Goal: Task Accomplishment & Management: Manage account settings

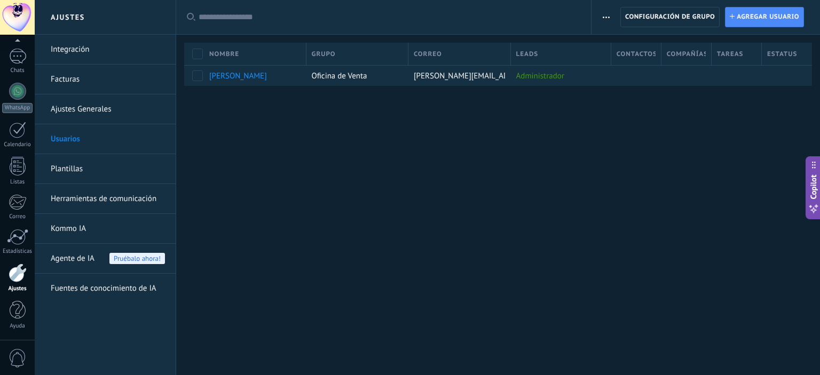
click at [80, 255] on span "Agente de IA" at bounding box center [73, 259] width 44 height 30
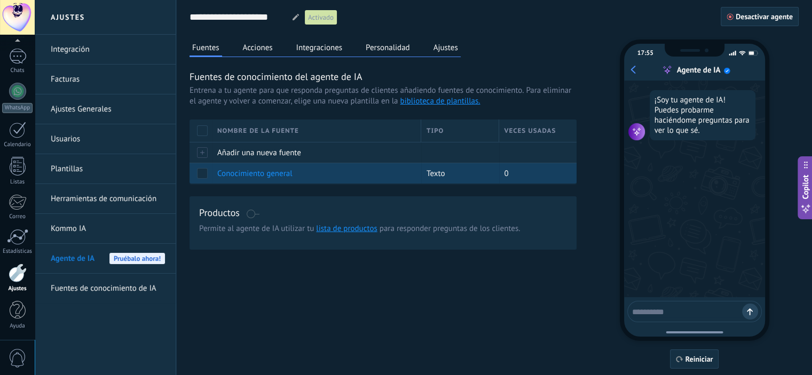
click at [277, 174] on span "Conocimiento general" at bounding box center [254, 174] width 75 height 10
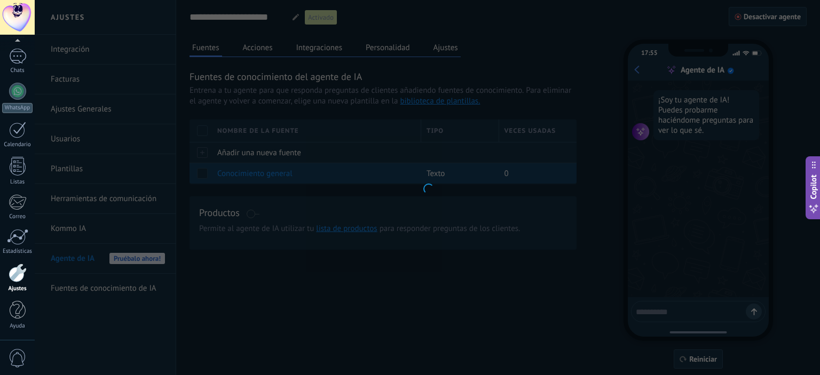
type input "**********"
type textarea "**********"
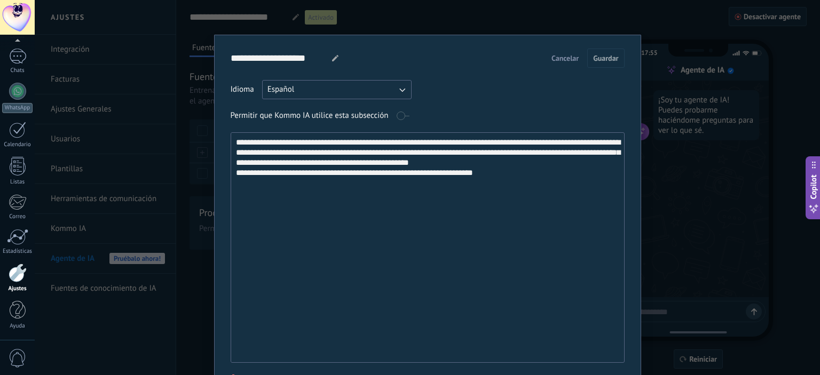
click at [125, 198] on div "**********" at bounding box center [427, 187] width 785 height 375
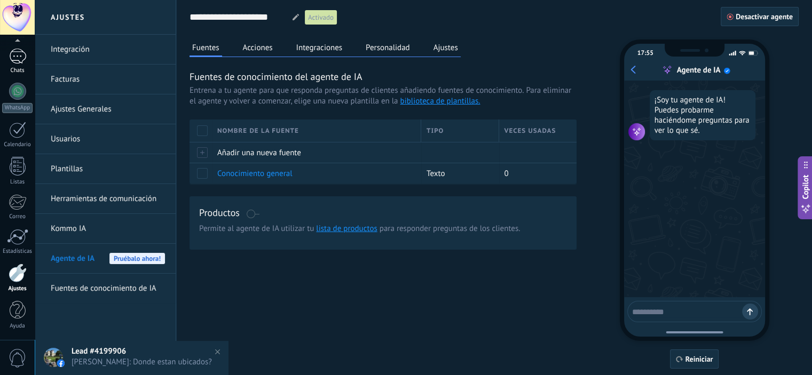
click at [19, 56] on div at bounding box center [17, 56] width 17 height 15
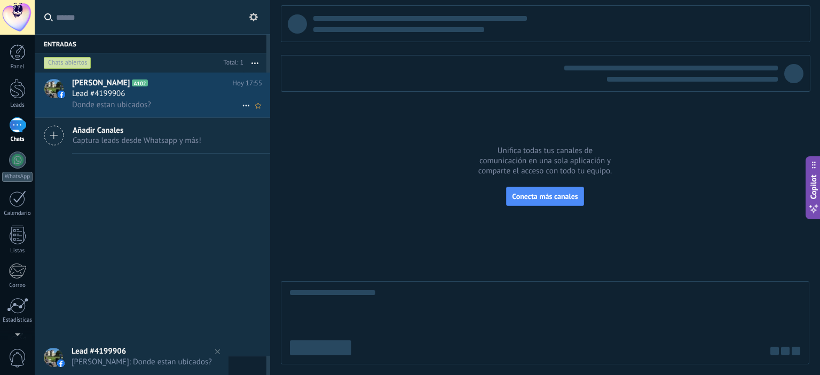
click at [144, 103] on span "Donde estan ubicados?" at bounding box center [111, 105] width 79 height 10
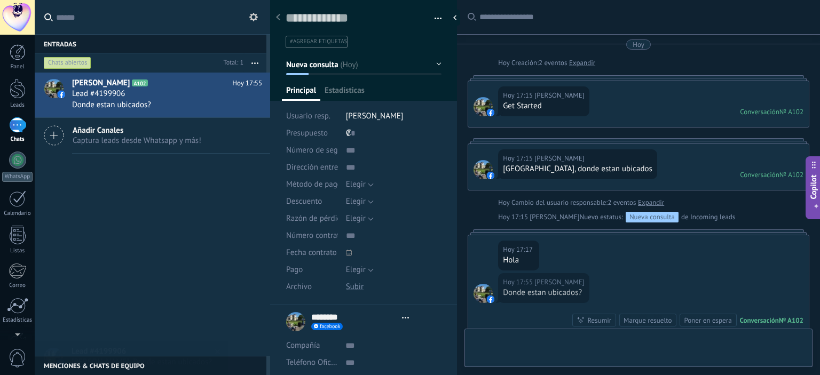
type textarea "**********"
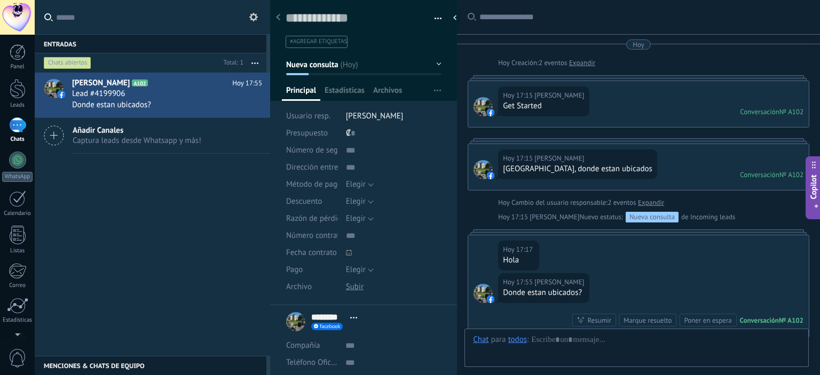
scroll to position [147, 0]
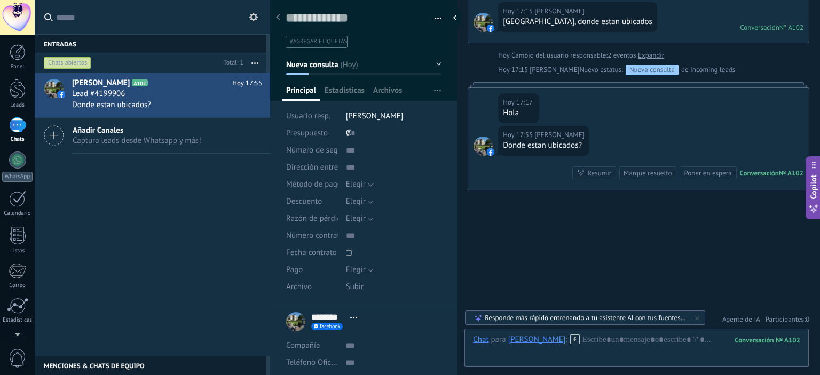
click at [596, 321] on div "Responde más rápido entrenando a tu asistente AI con tus fuentes de datos" at bounding box center [586, 317] width 202 height 9
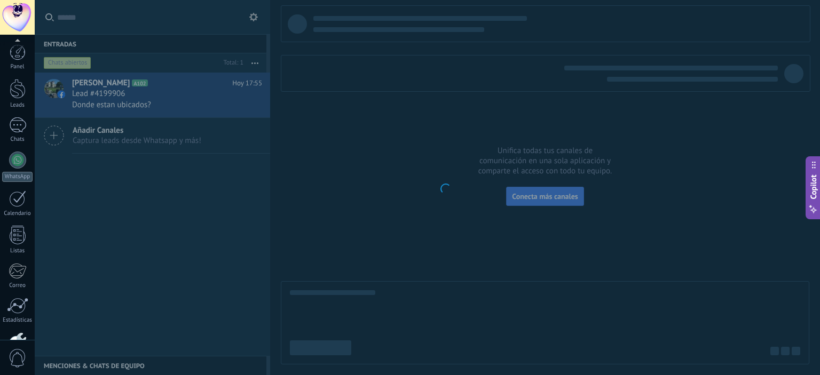
scroll to position [69, 0]
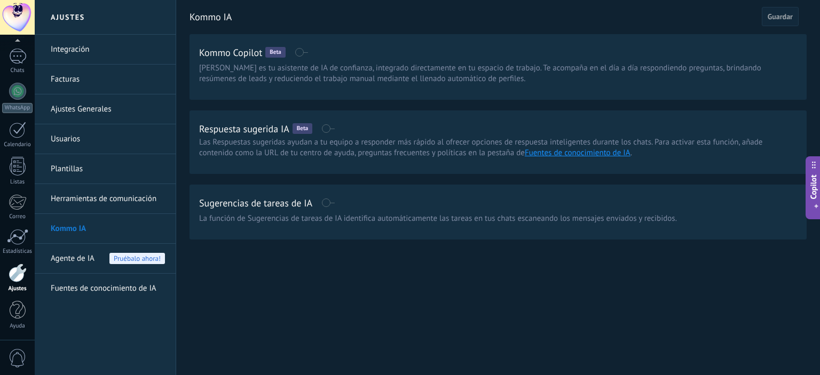
click at [80, 256] on span "Agente de IA" at bounding box center [73, 259] width 44 height 30
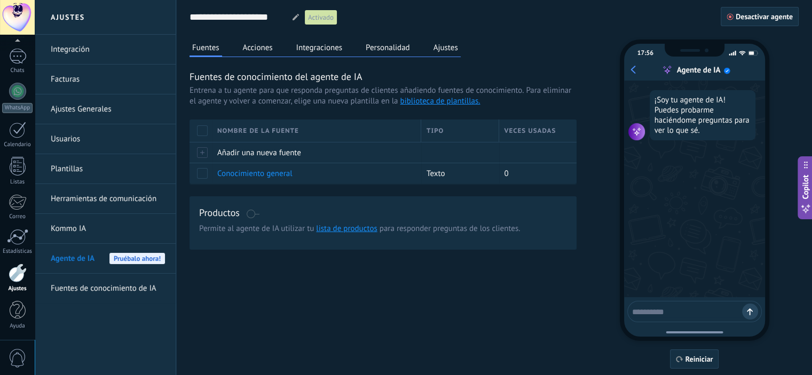
click at [258, 44] on button "Acciones" at bounding box center [257, 48] width 35 height 16
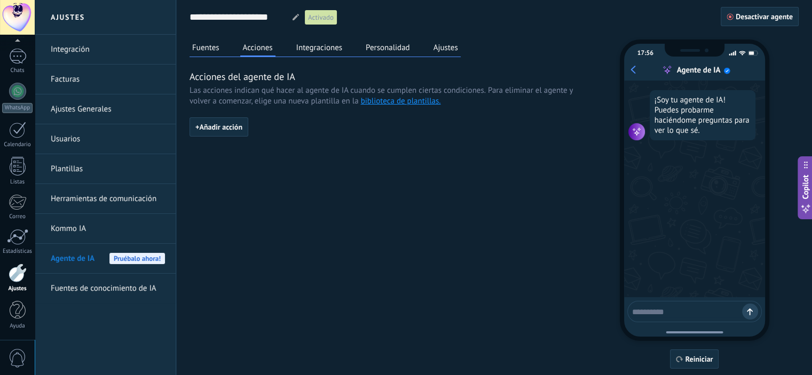
click at [204, 44] on button "Fuentes" at bounding box center [205, 48] width 33 height 16
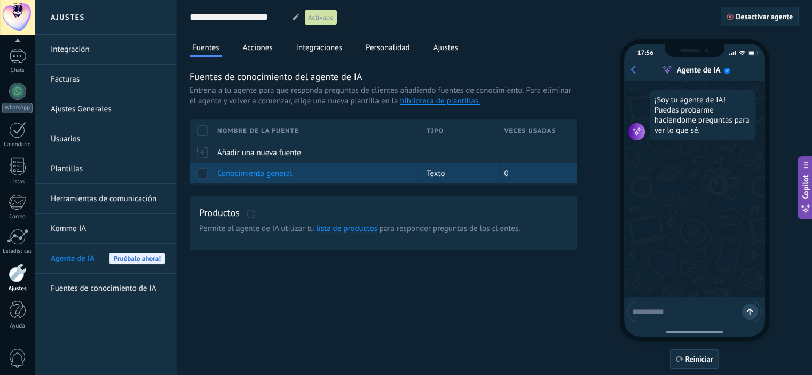
click at [206, 173] on span at bounding box center [202, 173] width 11 height 11
click at [204, 172] on span at bounding box center [202, 173] width 11 height 11
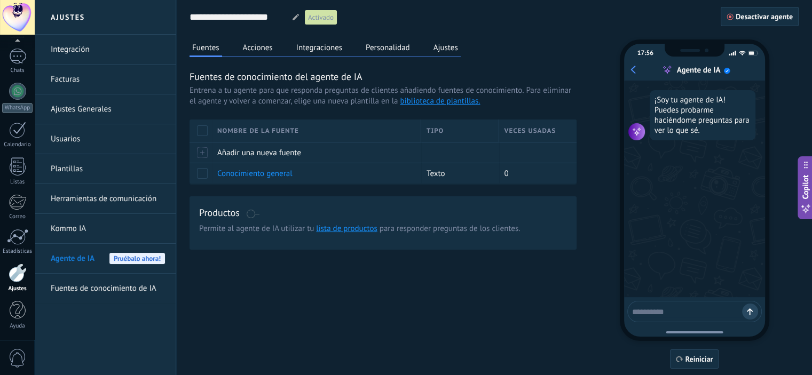
click at [267, 128] on div "Nombre de la fuente" at bounding box center [316, 131] width 209 height 22
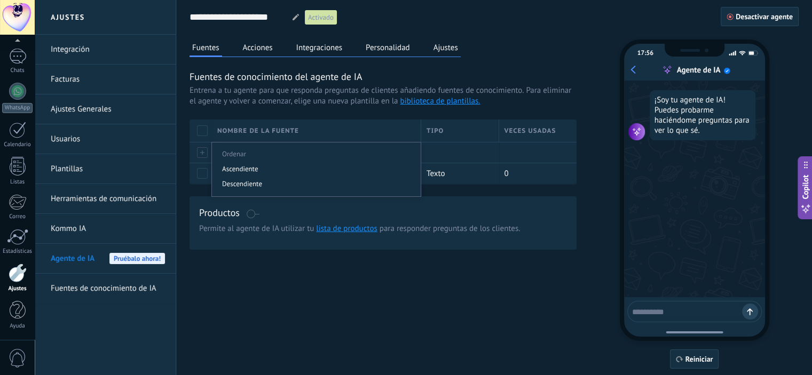
click at [267, 128] on div "Nombre de la fuente" at bounding box center [316, 131] width 209 height 22
click at [265, 121] on div "Nombre de la fuente" at bounding box center [316, 131] width 209 height 22
click at [199, 154] on div at bounding box center [200, 152] width 22 height 21
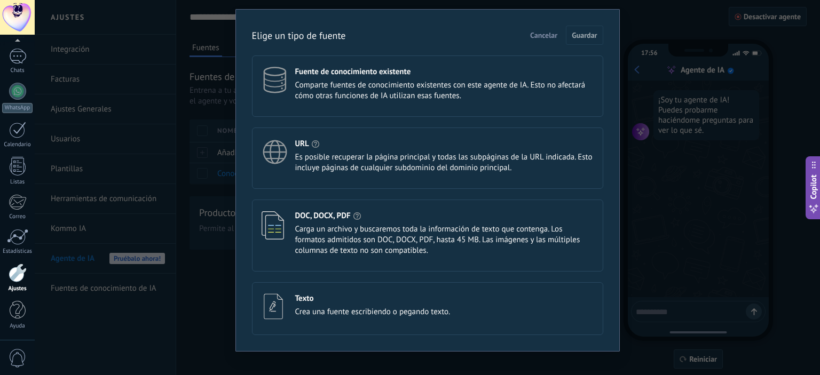
scroll to position [36, 0]
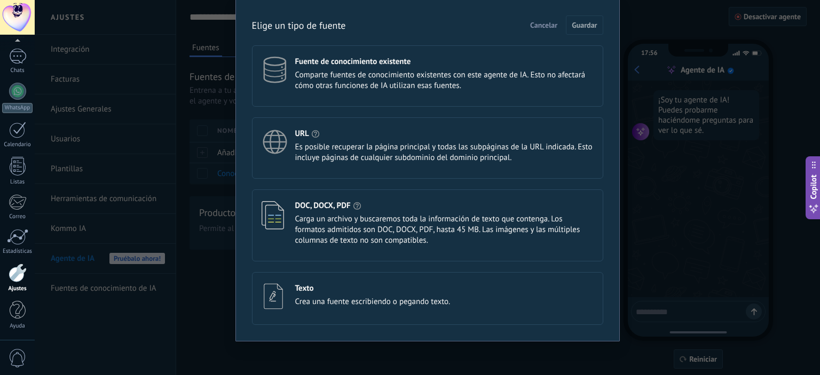
click at [337, 80] on span "Comparte fuentes de conocimiento existentes con este agente de IA. Esto no afec…" at bounding box center [444, 80] width 298 height 21
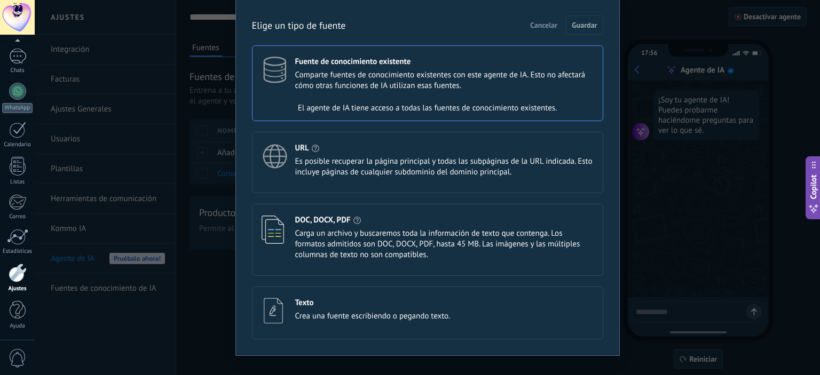
click at [408, 101] on div "El agente de IA tiene acceso a todas las fuentes de conocimiento existentes." at bounding box center [427, 108] width 350 height 21
click at [381, 68] on div "Fuente de conocimiento existente Comparte fuentes de conocimiento existentes co…" at bounding box center [444, 74] width 298 height 35
click at [435, 144] on div "URL" at bounding box center [444, 148] width 298 height 10
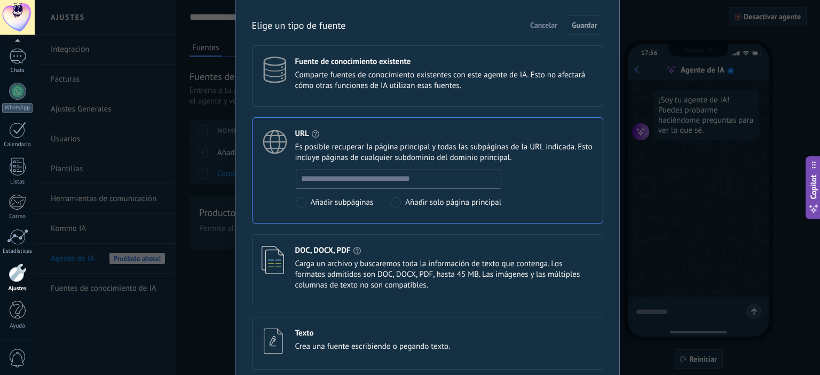
click at [412, 87] on span "Comparte fuentes de conocimiento existentes con este agente de IA. Esto no afec…" at bounding box center [444, 80] width 298 height 21
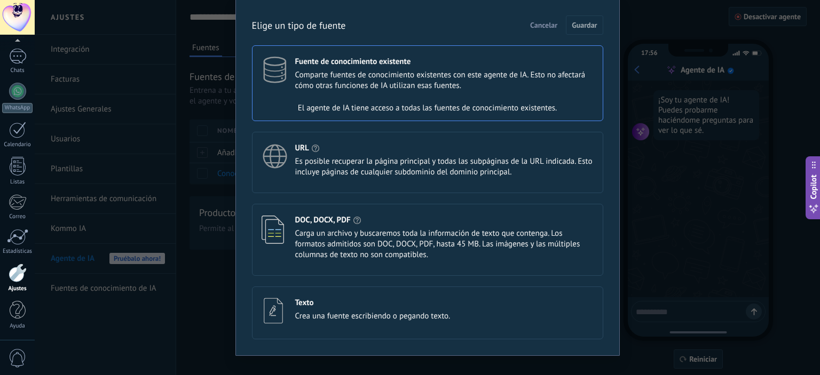
click at [422, 173] on span "Es posible recuperar la página principal y todas las subpáginas de la URL indic…" at bounding box center [444, 166] width 298 height 21
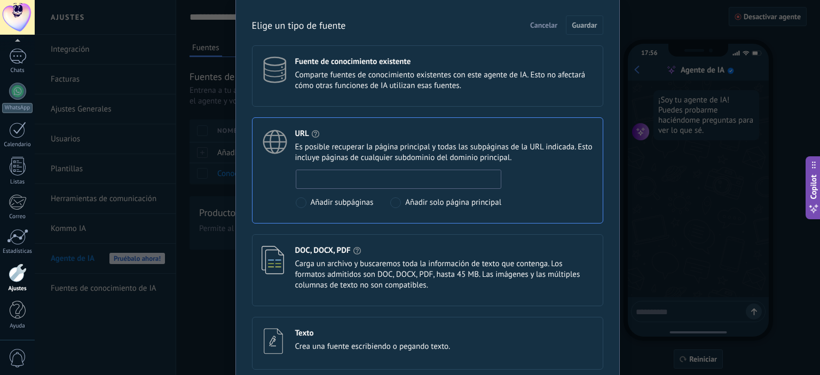
click at [438, 183] on input at bounding box center [398, 178] width 205 height 17
paste input "**********"
type input "**********"
click at [579, 23] on span "Guardar" at bounding box center [584, 24] width 25 height 7
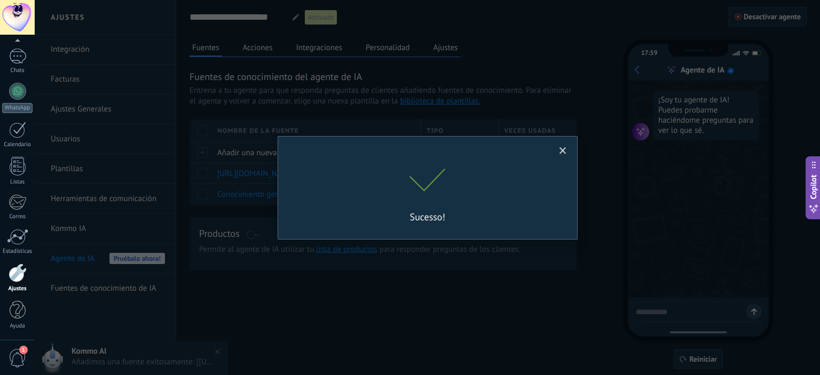
click at [438, 281] on div "Sucesso!" at bounding box center [427, 187] width 785 height 375
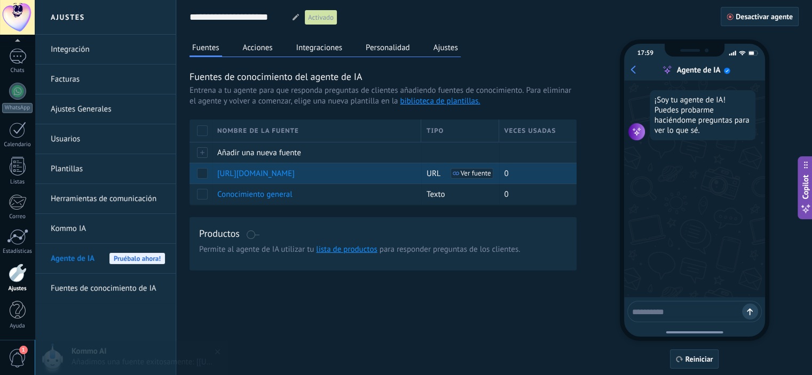
click at [479, 172] on span "Ver fuente" at bounding box center [476, 173] width 30 height 7
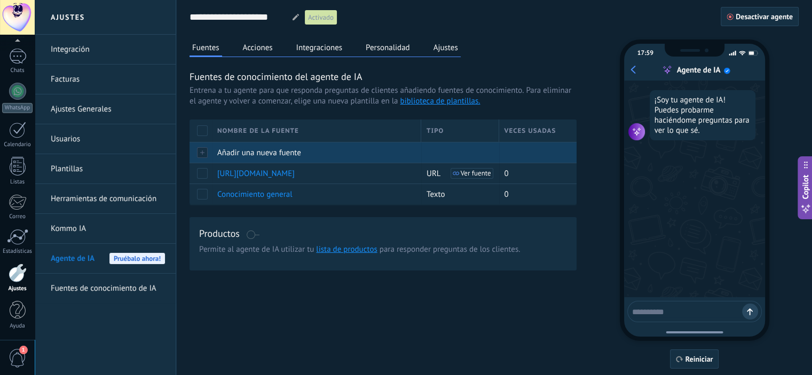
click at [260, 147] on div "Añadir una nueva fuente" at bounding box center [314, 153] width 204 height 20
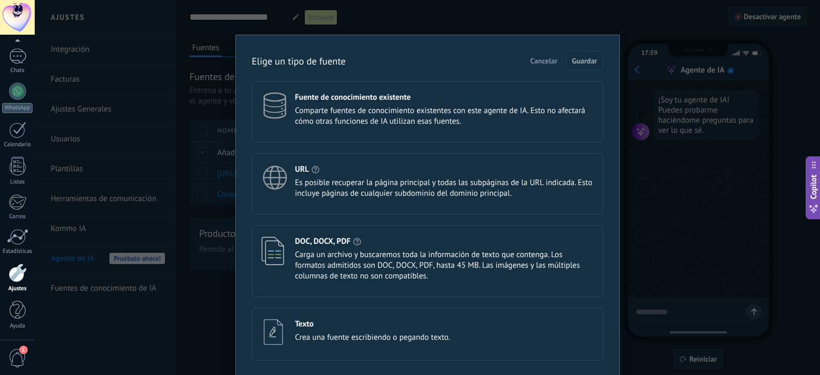
scroll to position [36, 0]
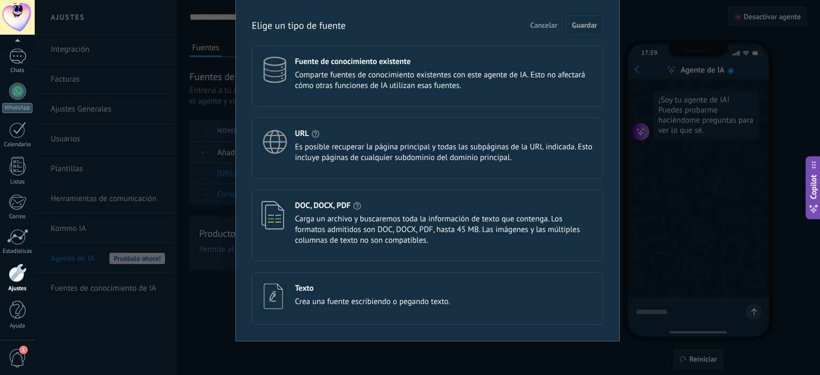
click at [547, 25] on span "Cancelar" at bounding box center [543, 24] width 27 height 7
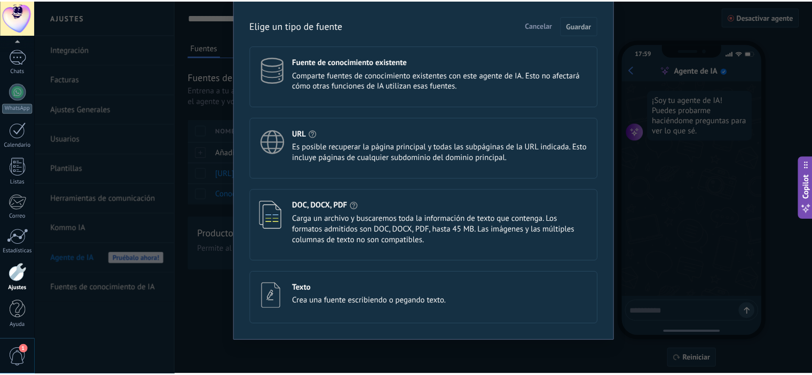
scroll to position [0, 0]
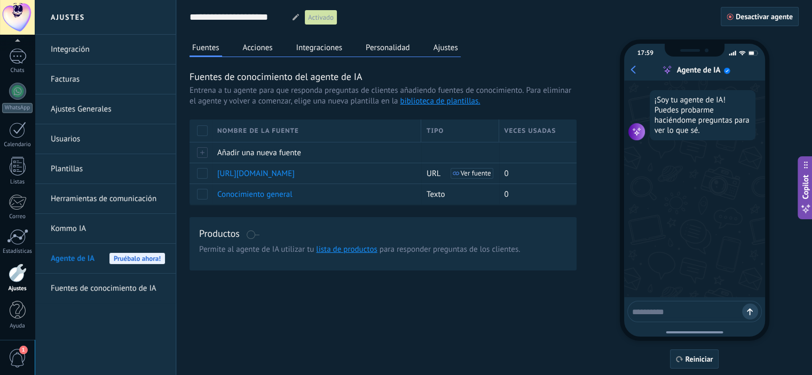
click at [260, 45] on button "Acciones" at bounding box center [257, 48] width 35 height 16
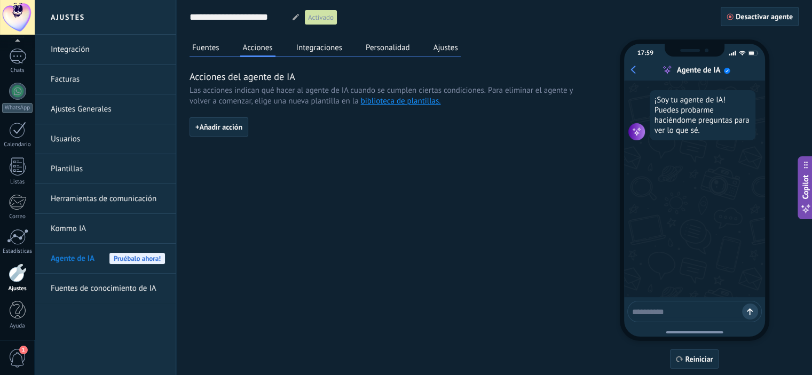
click at [453, 43] on button "Ajustes" at bounding box center [446, 48] width 30 height 16
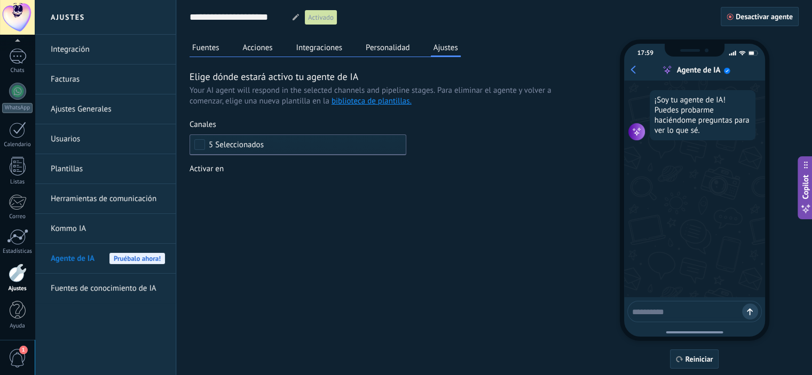
click at [283, 145] on span "5 Seleccionados" at bounding box center [301, 145] width 184 height 8
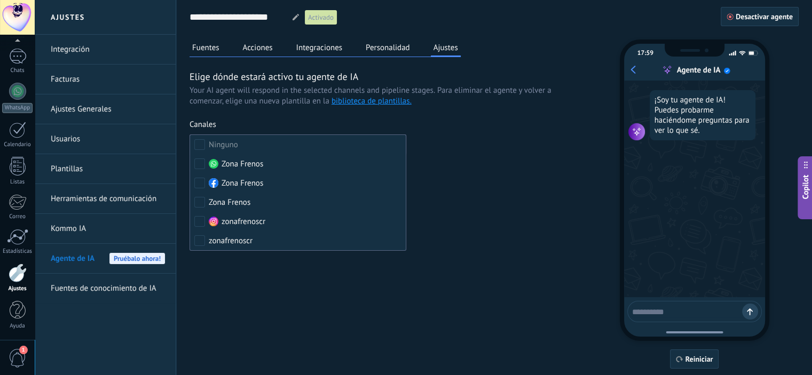
click at [291, 289] on div "Fuentes Acciones Integraciones Personalidad Ajustes Elige dónde estará activo t…" at bounding box center [493, 204] width 609 height 329
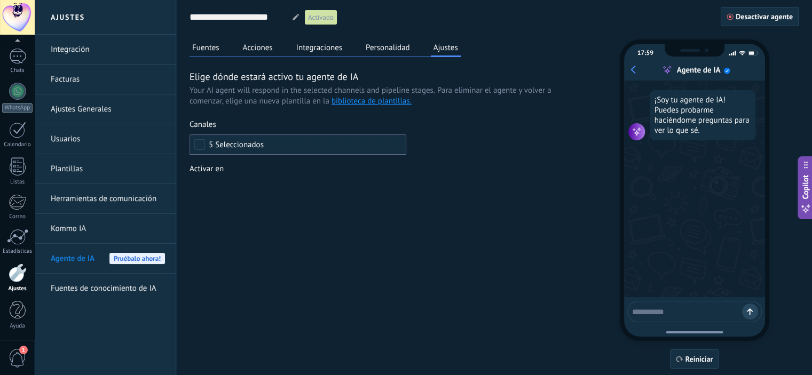
click at [0, 0] on div "Leads Entrantes Nueva consulta Cualificado Cotización enviada Pedido creado Ped…" at bounding box center [0, 0] width 0 height 0
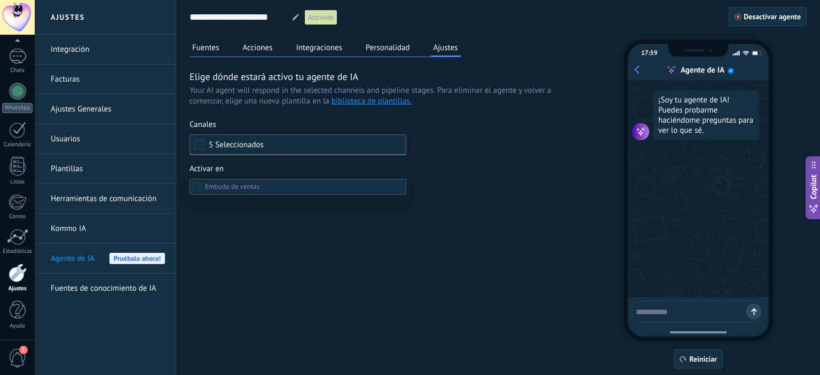
click at [508, 141] on div at bounding box center [427, 187] width 785 height 375
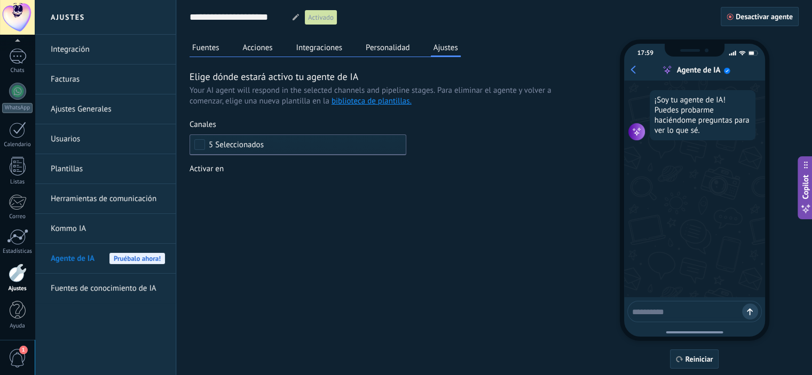
click at [382, 53] on button "Personalidad" at bounding box center [388, 48] width 50 height 16
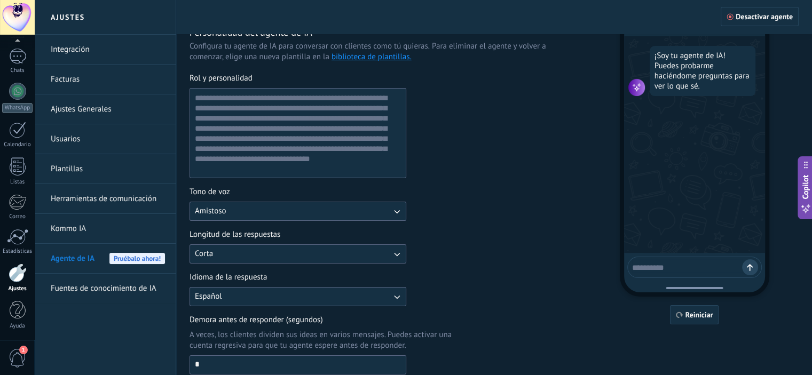
scroll to position [53, 0]
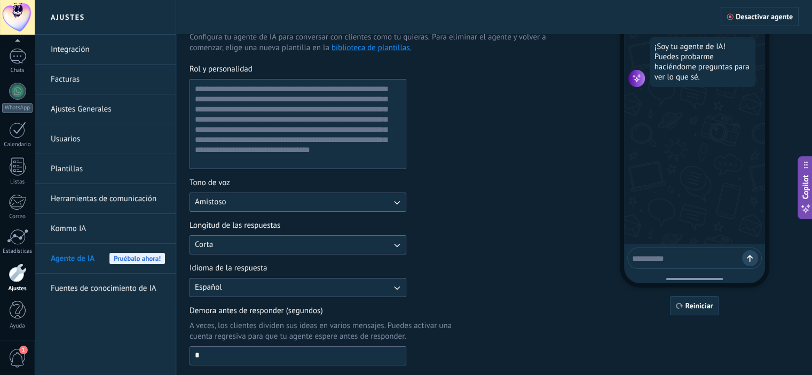
click at [287, 249] on button "Corta" at bounding box center [297, 244] width 217 height 19
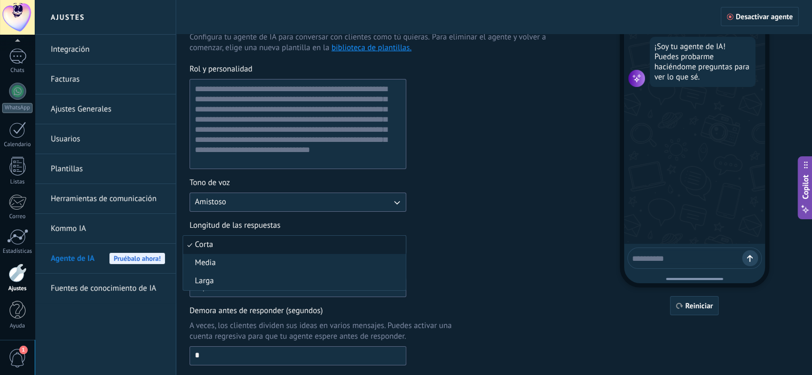
click at [446, 249] on div "Longitud de las respuestas Corta Corta Media Larga" at bounding box center [382, 237] width 387 height 34
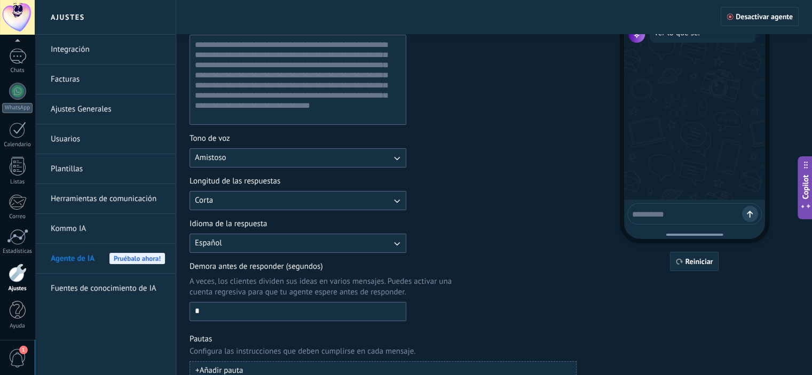
scroll to position [107, 0]
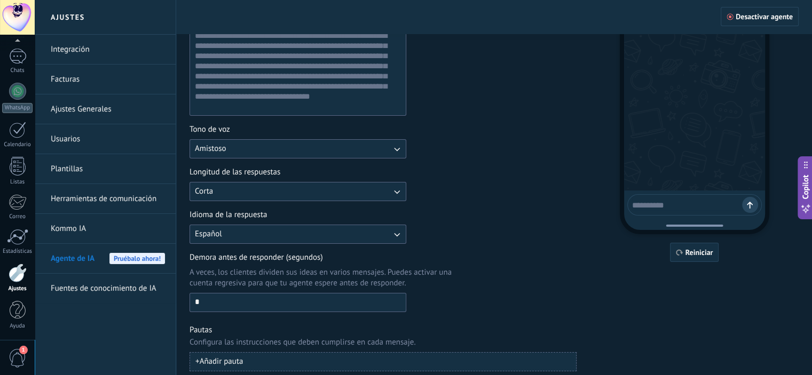
click at [282, 237] on button "Español" at bounding box center [297, 234] width 217 height 19
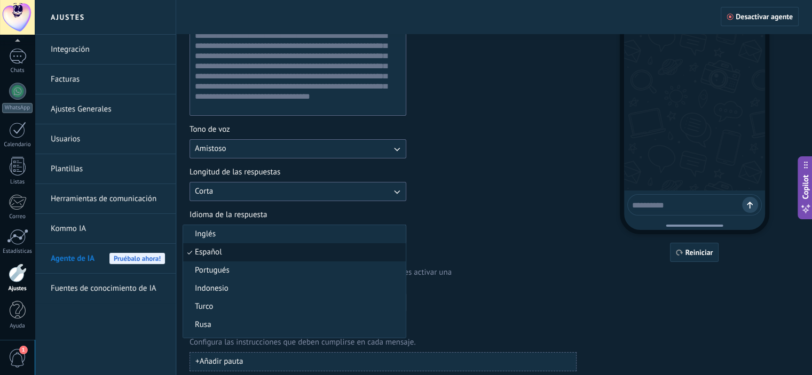
click at [524, 241] on div "Idioma de la respuesta Español Inglés Español Portugués Indonesio Turco Rusa Co…" at bounding box center [382, 227] width 387 height 34
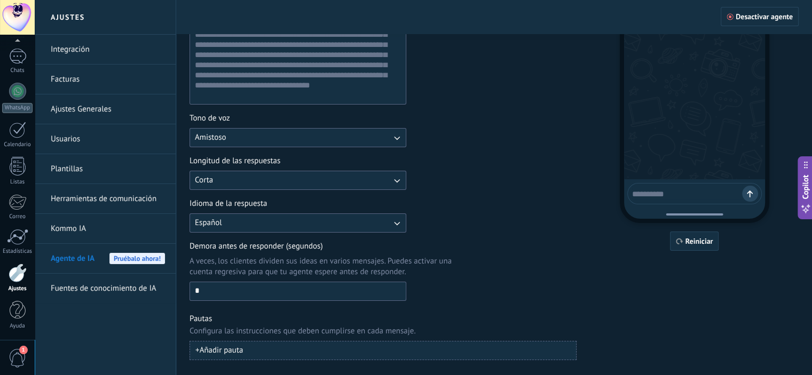
scroll to position [137, 0]
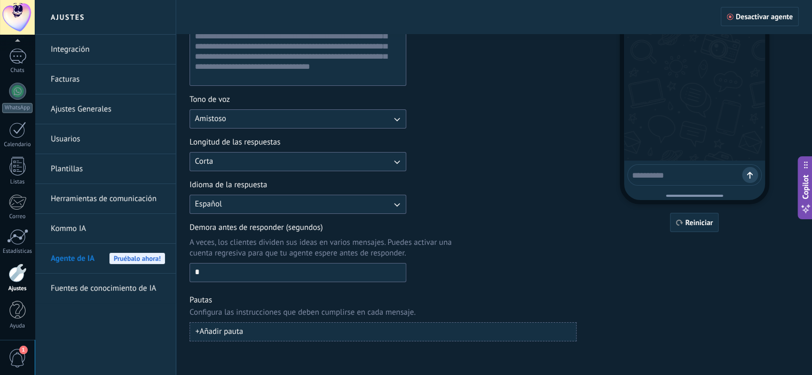
click at [246, 273] on input "*" at bounding box center [298, 272] width 216 height 17
click at [471, 258] on div "Demora antes de responder (segundos) A veces, los clientes dividen sus ideas en…" at bounding box center [382, 253] width 387 height 60
drag, startPoint x: 275, startPoint y: 313, endPoint x: 327, endPoint y: 310, distance: 51.3
click at [277, 313] on span "Configura las instrucciones que deben cumplirse en cada mensaje." at bounding box center [302, 312] width 226 height 11
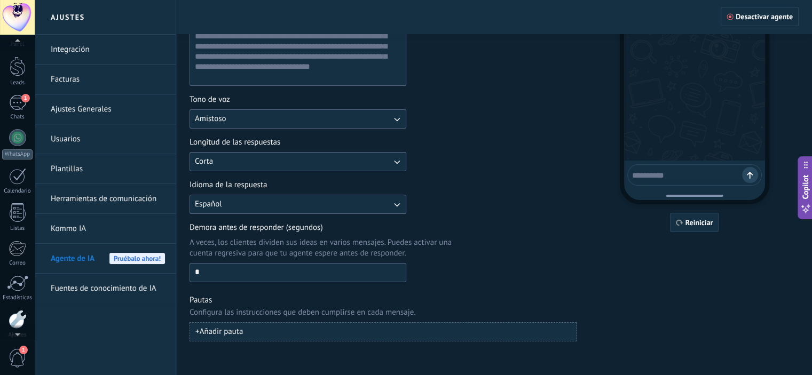
scroll to position [0, 0]
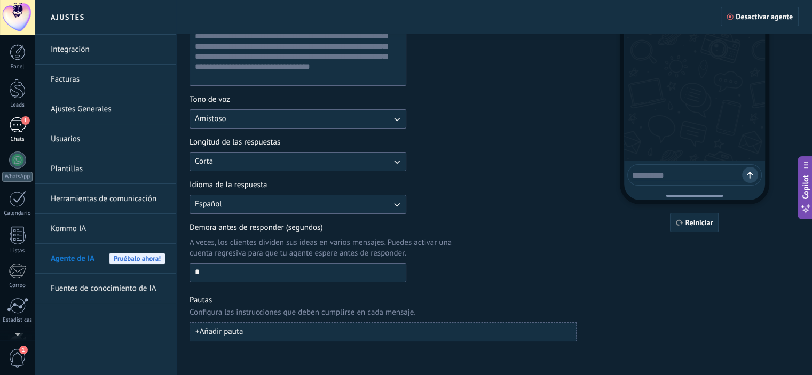
click at [16, 133] on link "1 Chats" at bounding box center [17, 130] width 35 height 26
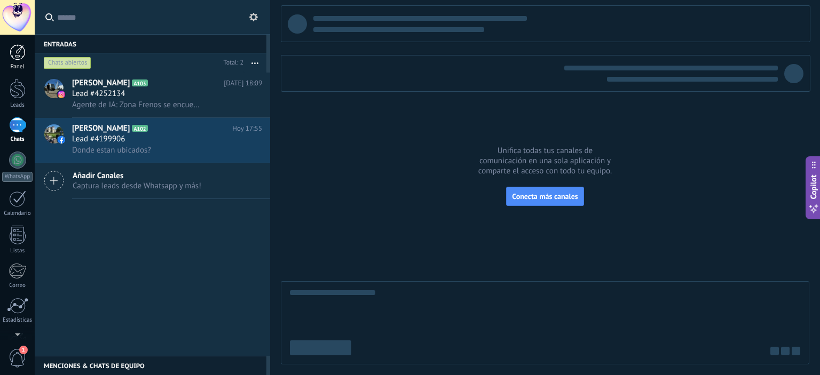
click at [19, 56] on div at bounding box center [18, 52] width 16 height 16
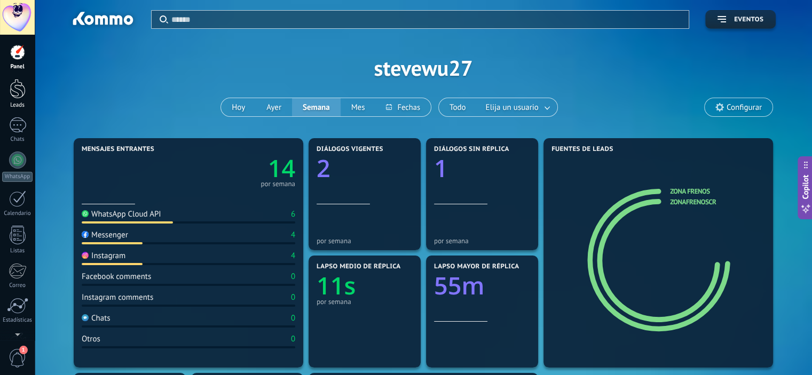
click at [18, 97] on div at bounding box center [18, 89] width 16 height 20
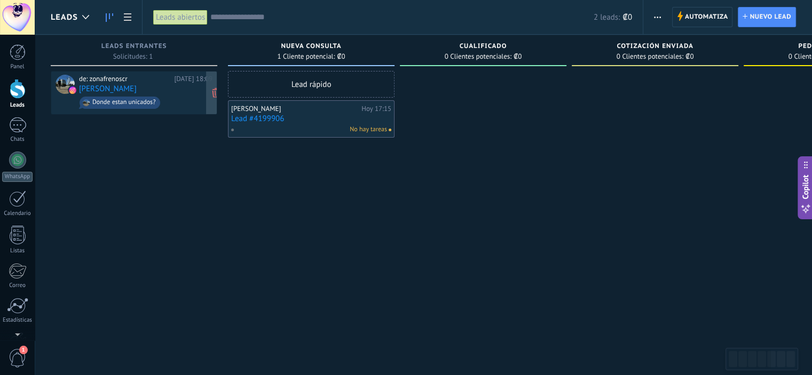
click at [141, 88] on div "de: zonafrenoscr Hoy 18:09 Steve Wu Donde estan unicados?" at bounding box center [145, 93] width 133 height 36
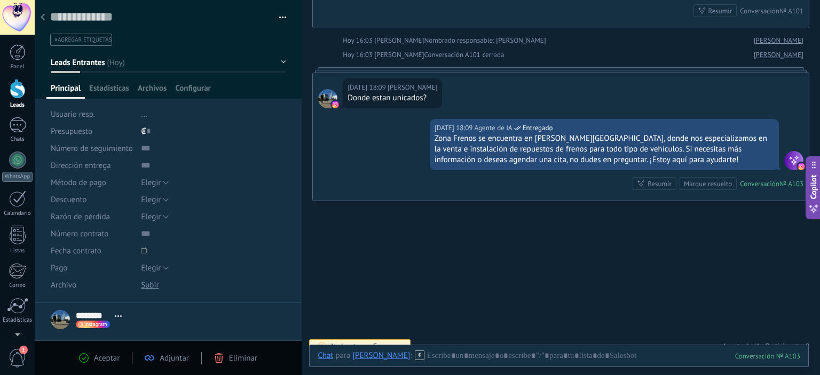
scroll to position [15, 0]
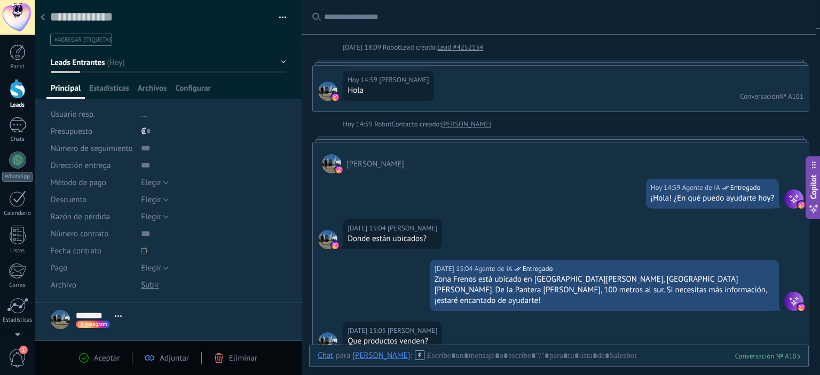
click at [241, 364] on div "Aceptar Adjuntar Eliminar" at bounding box center [168, 358] width 267 height 35
click at [238, 360] on span "Eliminar" at bounding box center [243, 358] width 28 height 10
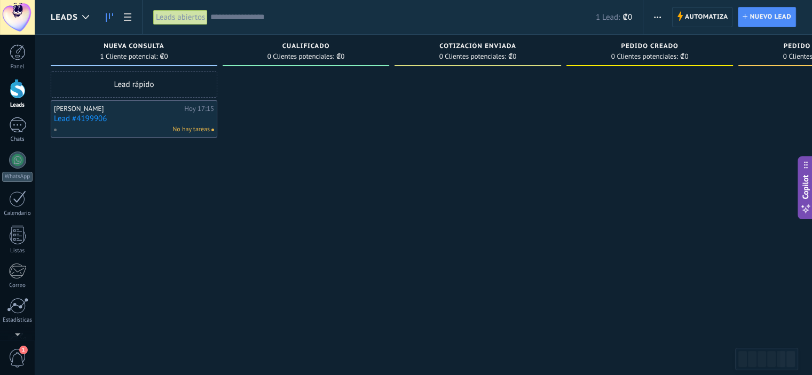
click at [123, 119] on link "Lead #4199906" at bounding box center [134, 118] width 160 height 9
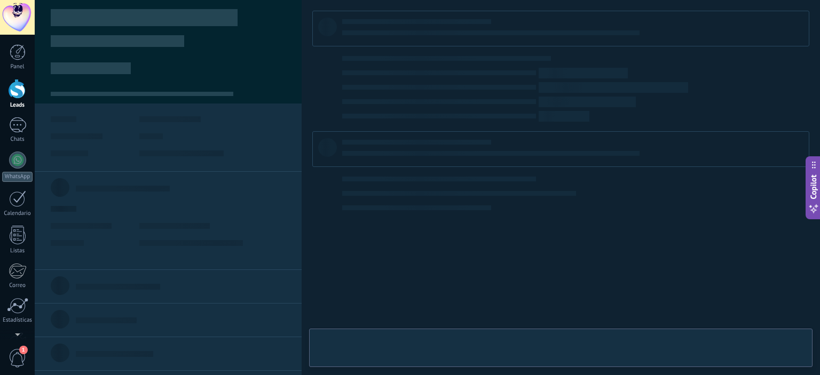
type textarea "**********"
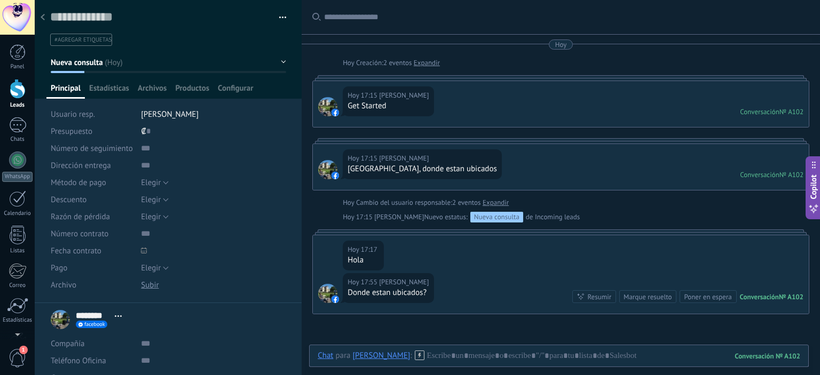
click at [46, 11] on div at bounding box center [42, 17] width 15 height 21
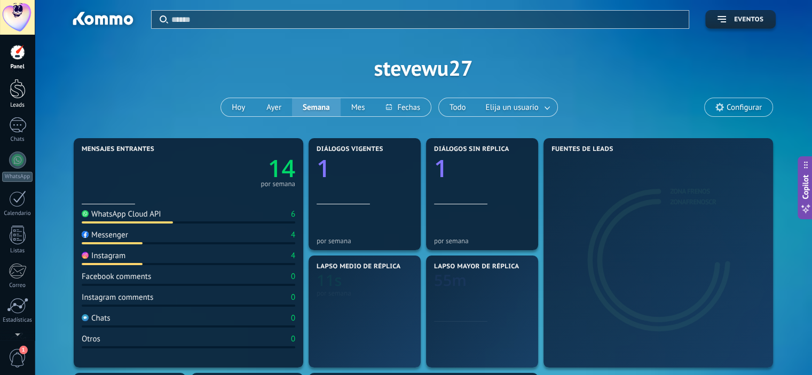
click at [12, 97] on div at bounding box center [18, 89] width 16 height 20
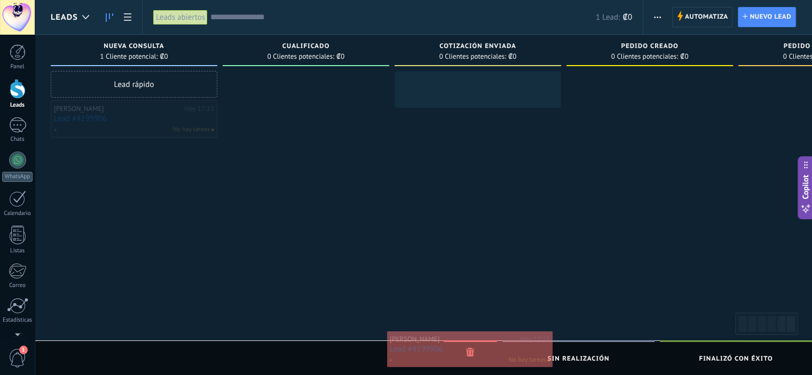
drag, startPoint x: 139, startPoint y: 126, endPoint x: 473, endPoint y: 358, distance: 406.6
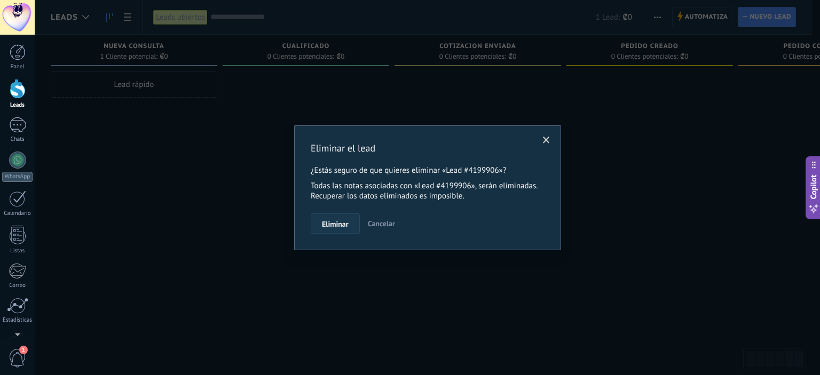
click at [331, 220] on span "Eliminar" at bounding box center [335, 223] width 27 height 7
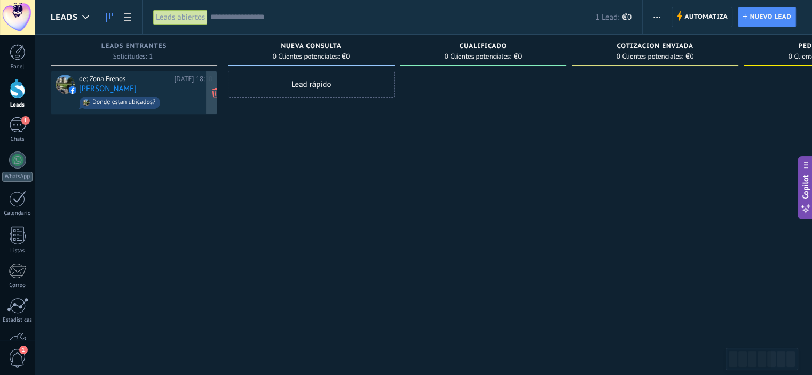
click at [146, 84] on div "de: Zona Frenos [DATE] 18:10 [PERSON_NAME] Donde estan ubicados?" at bounding box center [145, 93] width 133 height 36
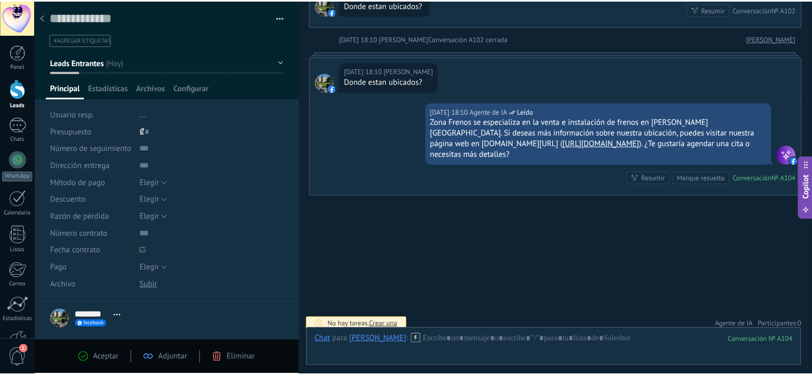
scroll to position [292, 0]
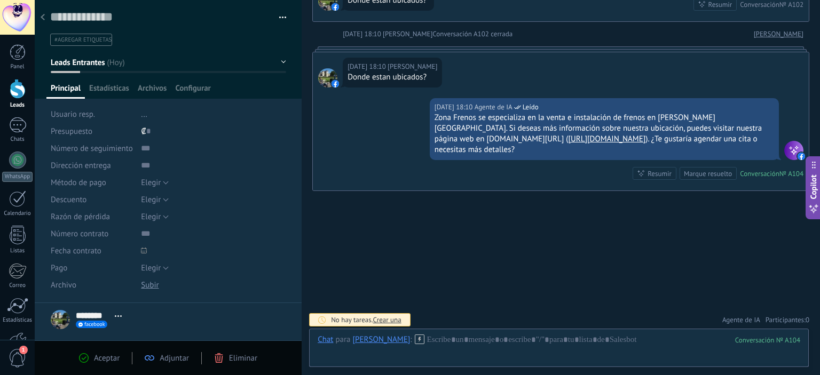
click at [246, 358] on span "Eliminar" at bounding box center [243, 358] width 28 height 10
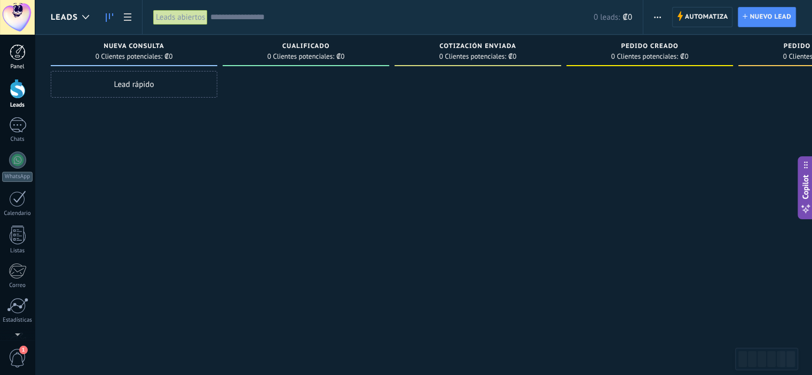
click at [10, 44] on div at bounding box center [18, 52] width 16 height 16
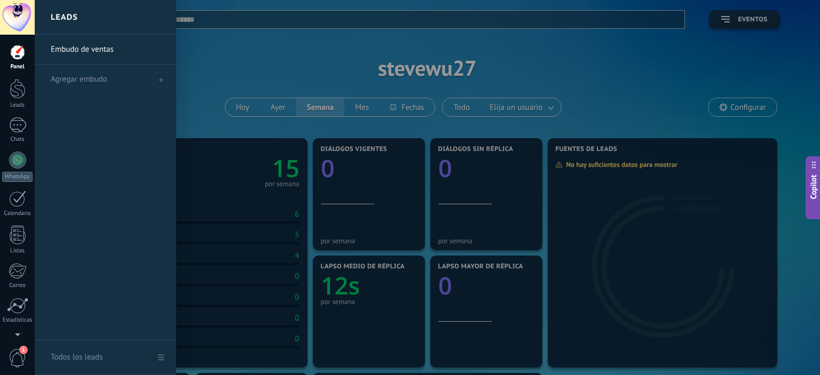
click at [578, 70] on div at bounding box center [445, 187] width 820 height 375
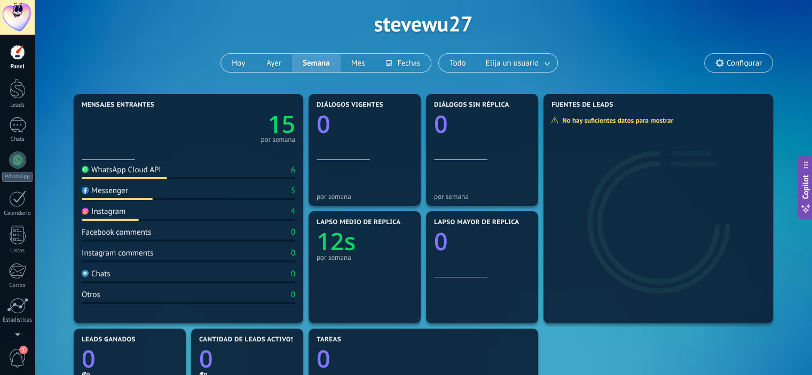
scroll to position [53, 0]
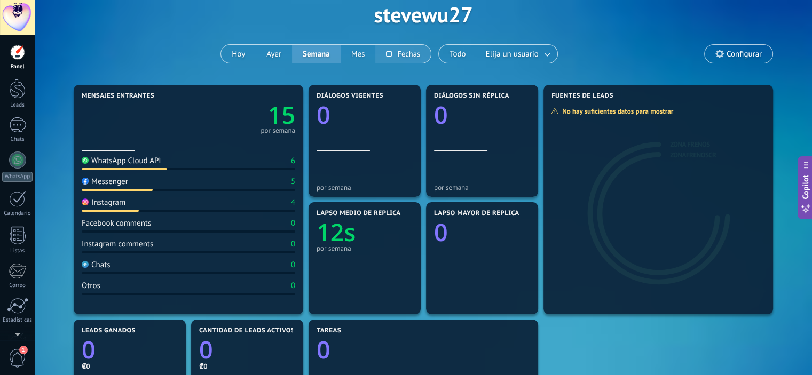
click at [395, 54] on button at bounding box center [402, 54] width 55 height 18
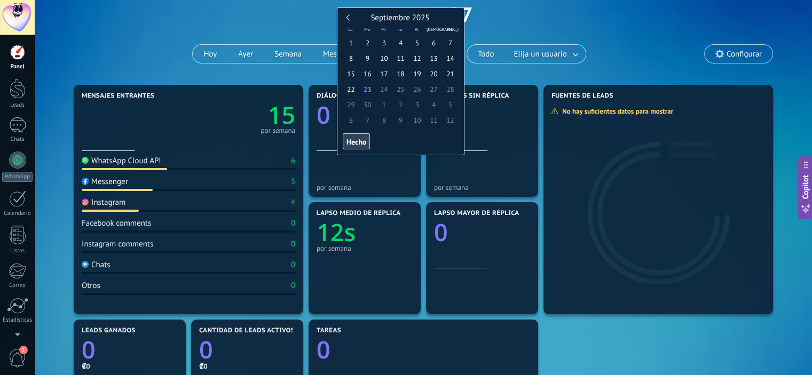
click at [634, 25] on div "Aplicar Eventos stevewu27 Hoy Ayer Semana Mes Todo Elija un usuario Configurar" at bounding box center [423, 15] width 745 height 136
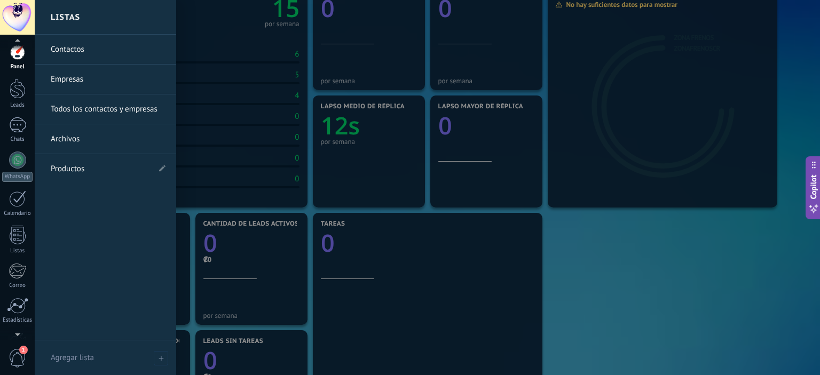
scroll to position [39, 0]
click at [15, 352] on span "1" at bounding box center [18, 358] width 18 height 19
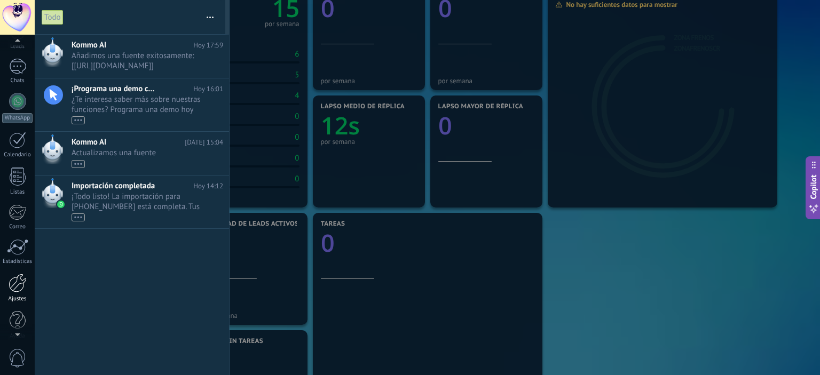
scroll to position [69, 0]
click at [13, 282] on div at bounding box center [18, 273] width 18 height 19
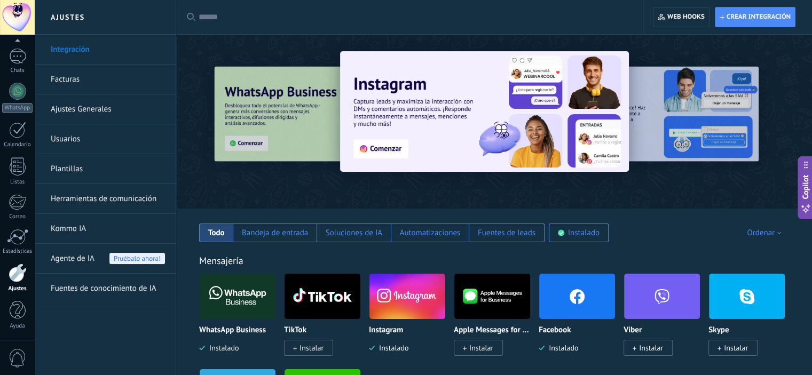
click at [84, 258] on span "Agente de IA" at bounding box center [73, 259] width 44 height 30
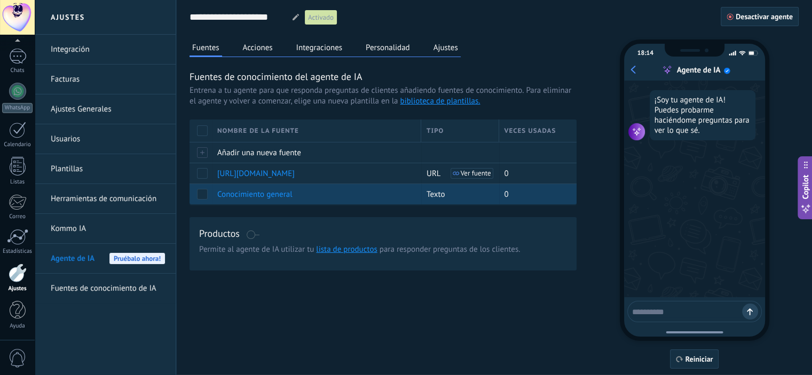
click at [207, 189] on span at bounding box center [202, 194] width 11 height 11
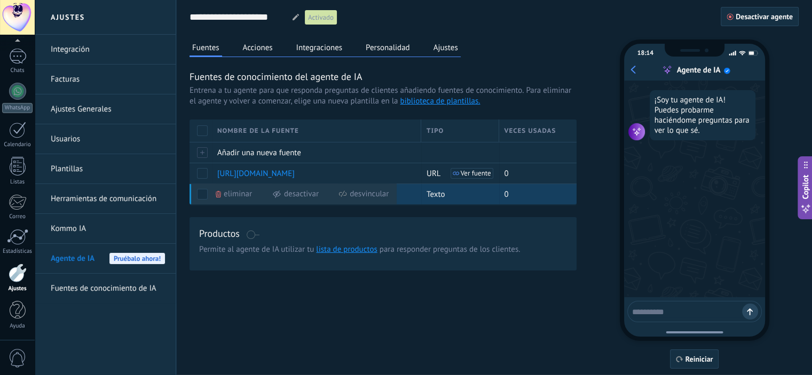
click at [234, 195] on span "Eliminar" at bounding box center [238, 194] width 28 height 21
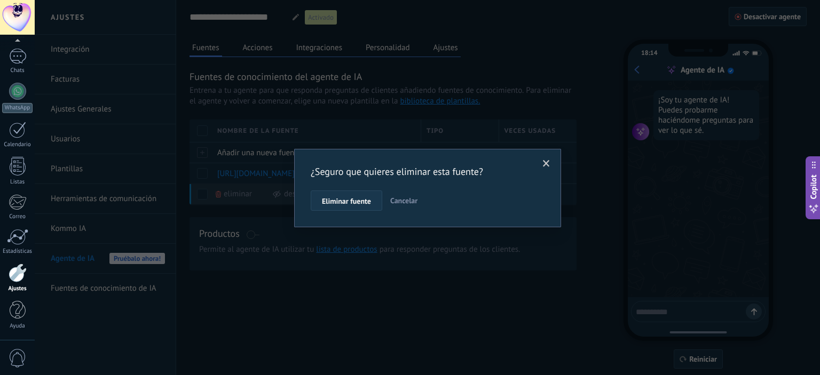
click at [333, 201] on span "Eliminar fuente" at bounding box center [346, 201] width 49 height 7
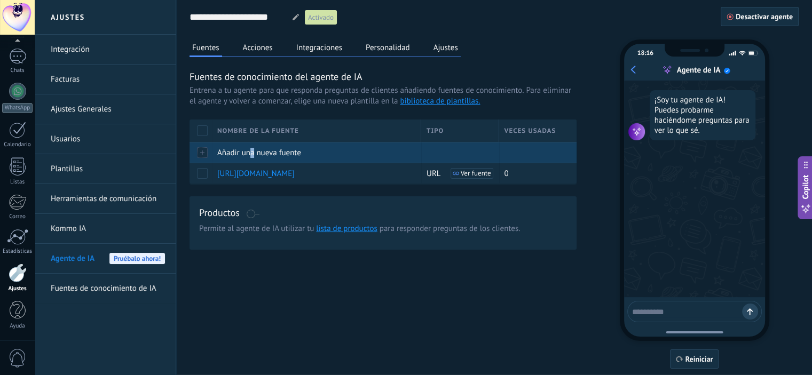
click at [252, 150] on span "Añadir una nueva fuente" at bounding box center [259, 153] width 84 height 10
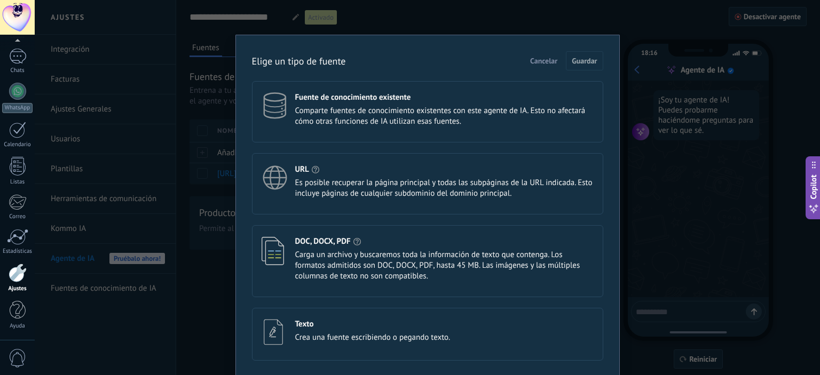
click at [320, 333] on span "Crea una fuente escribiendo o pegando texto." at bounding box center [372, 338] width 155 height 11
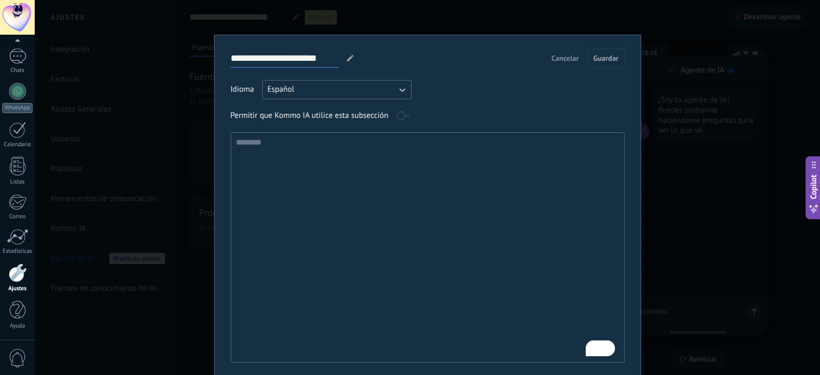
click at [320, 56] on input "**********" at bounding box center [285, 58] width 108 height 19
click at [319, 54] on input "**********" at bounding box center [285, 58] width 108 height 19
click at [301, 59] on input "**********" at bounding box center [285, 58] width 108 height 19
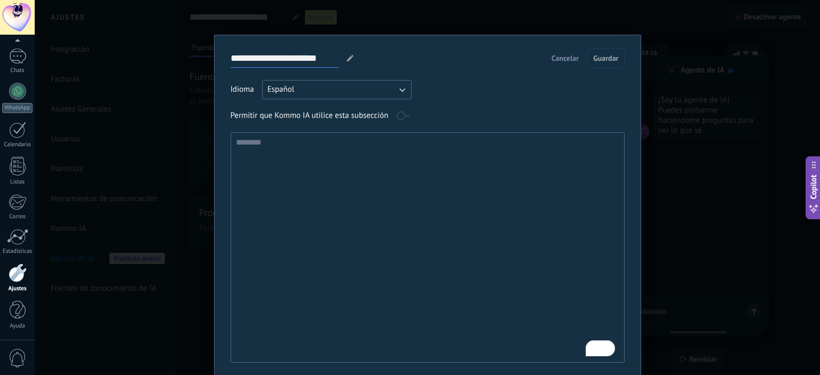
click at [320, 54] on input "**********" at bounding box center [285, 58] width 108 height 19
type input "*********"
click at [319, 158] on textarea "To enrich screen reader interactions, please activate Accessibility in Grammarl…" at bounding box center [426, 248] width 391 height 230
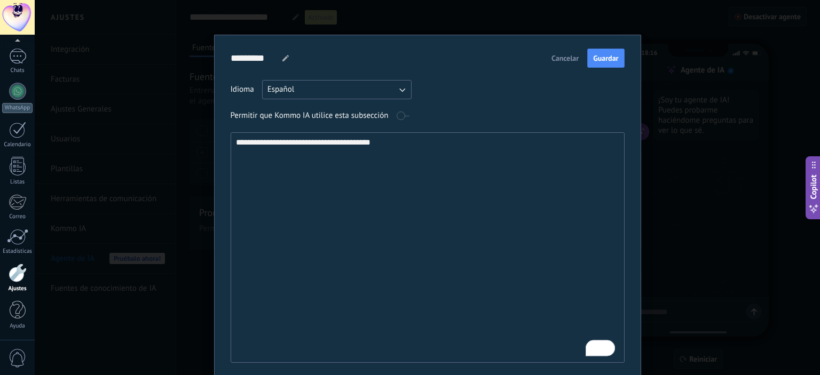
type textarea "**********"
click at [260, 54] on input "*********" at bounding box center [252, 58] width 43 height 19
click at [277, 57] on div at bounding box center [285, 58] width 16 height 6
click at [267, 57] on input "*********" at bounding box center [252, 58] width 43 height 19
type input "**********"
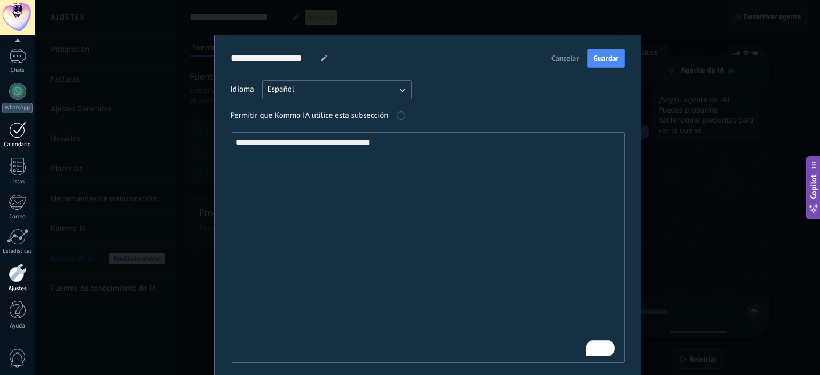
drag, startPoint x: 493, startPoint y: 177, endPoint x: 0, endPoint y: 131, distance: 495.4
click at [0, 131] on body ".abccls-1,.abccls-2{fill-rule:evenodd}.abccls-2{fill:#fff} .abfcls-1{fill:none}…" at bounding box center [410, 187] width 820 height 375
paste textarea "**********"
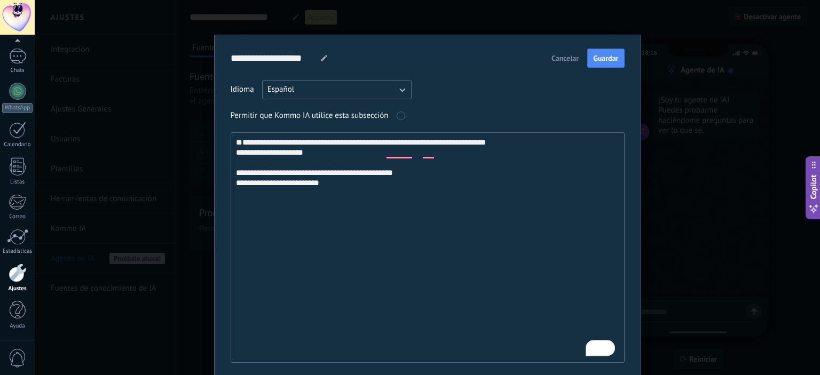
click at [262, 140] on textarea "**********" at bounding box center [426, 248] width 391 height 230
drag, startPoint x: 394, startPoint y: 151, endPoint x: 205, endPoint y: 149, distance: 189.5
click at [205, 149] on div "**********" at bounding box center [427, 187] width 785 height 375
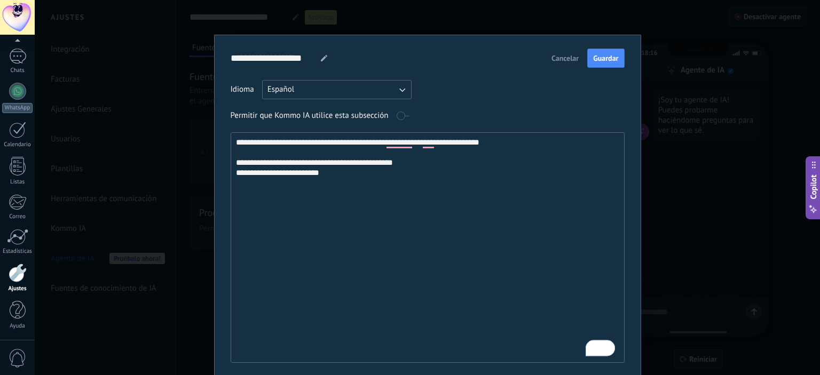
click at [350, 176] on textarea "**********" at bounding box center [426, 248] width 391 height 230
click at [362, 162] on textarea "**********" at bounding box center [426, 248] width 391 height 230
click at [393, 165] on textarea "**********" at bounding box center [426, 248] width 391 height 230
click at [309, 171] on textarea "**********" at bounding box center [426, 248] width 391 height 230
click at [368, 179] on textarea "**********" at bounding box center [426, 248] width 391 height 230
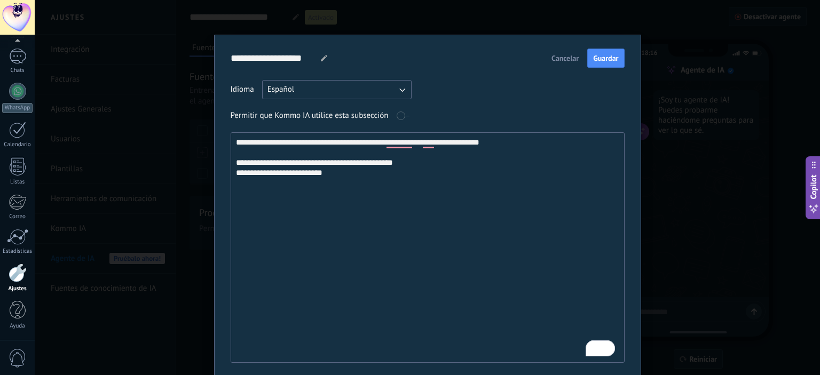
click at [283, 167] on textarea "**********" at bounding box center [426, 248] width 391 height 230
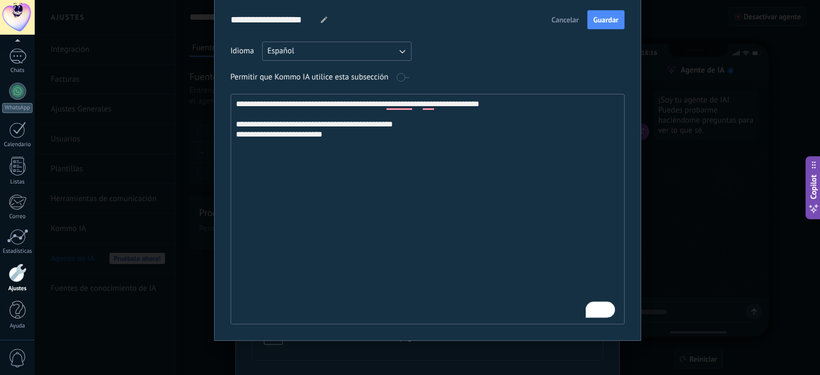
click at [433, 125] on textarea "**********" at bounding box center [426, 209] width 391 height 230
type textarea "**********"
click at [612, 17] on span "Guardar" at bounding box center [605, 19] width 25 height 7
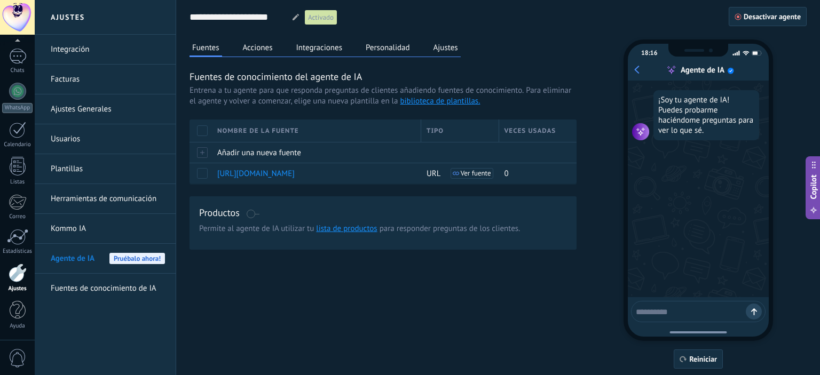
scroll to position [0, 0]
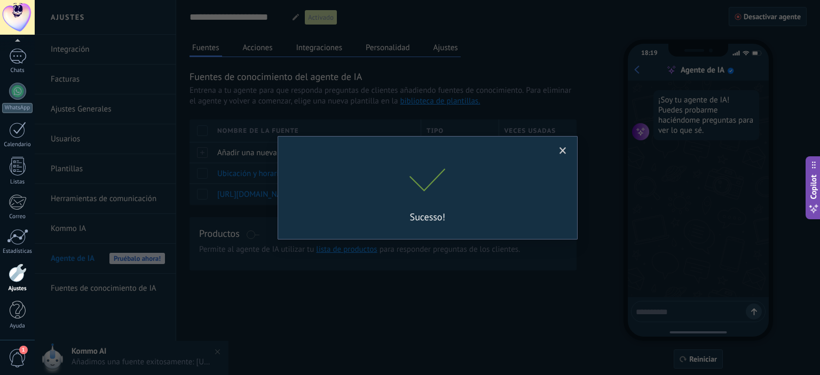
click at [563, 146] on span at bounding box center [563, 151] width 18 height 18
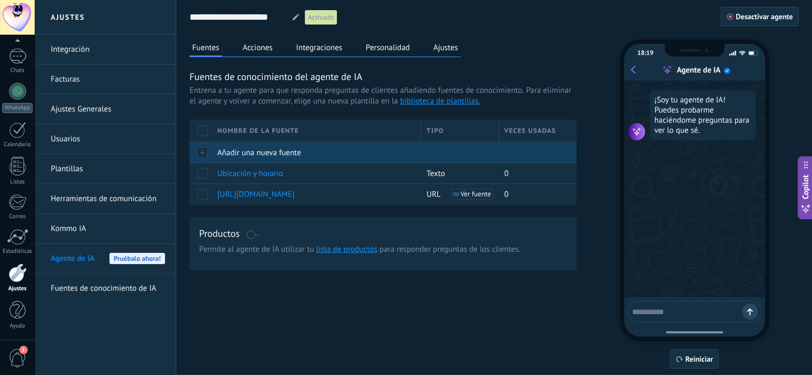
click at [240, 149] on span "Añadir una nueva fuente" at bounding box center [259, 153] width 84 height 10
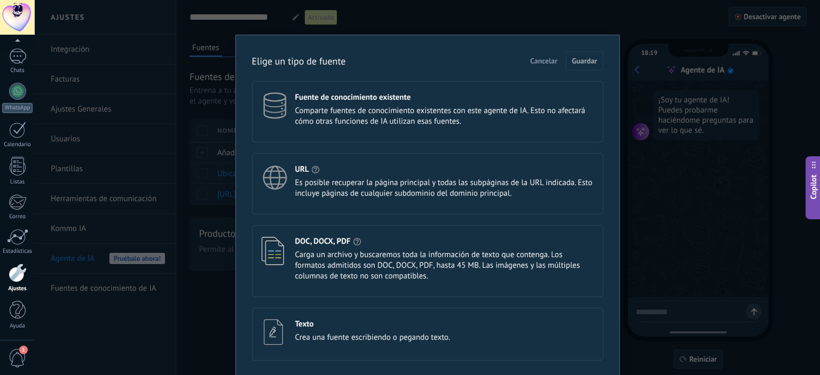
click at [335, 330] on div "Texto Crea una fuente escribiendo o pegando texto." at bounding box center [372, 331] width 155 height 24
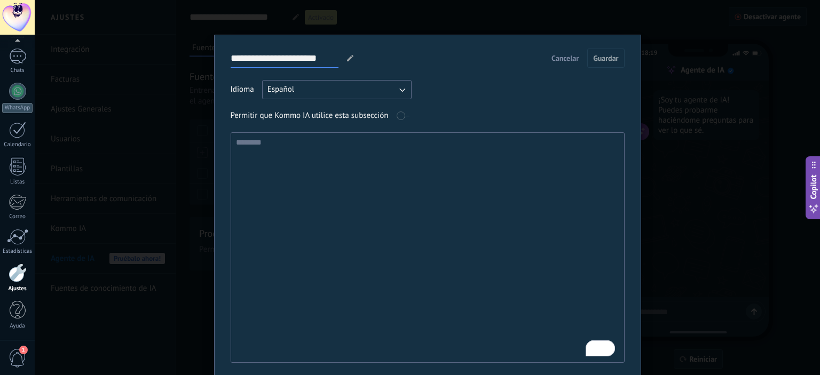
click at [302, 60] on input "**********" at bounding box center [285, 58] width 108 height 19
type input "**********"
click at [340, 178] on textarea "To enrich screen reader interactions, please activate Accessibility in Grammarl…" at bounding box center [426, 248] width 391 height 230
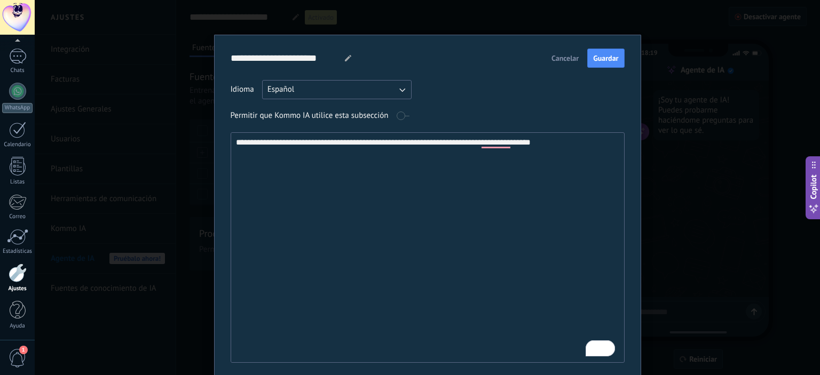
click at [509, 144] on textarea "**********" at bounding box center [426, 248] width 391 height 230
click at [597, 141] on textarea "**********" at bounding box center [426, 248] width 391 height 230
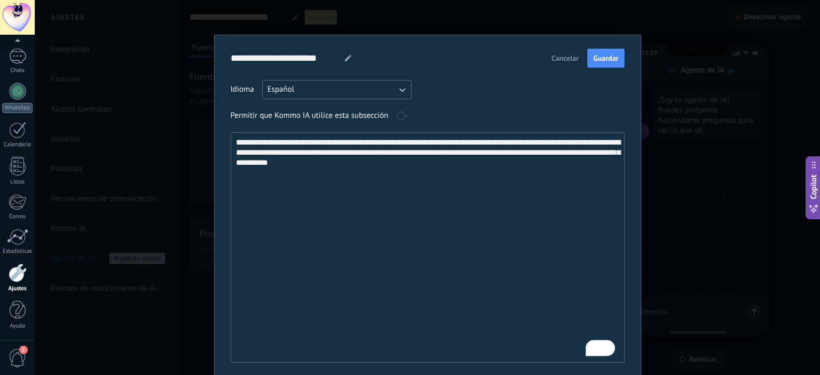
click at [397, 165] on textarea "**********" at bounding box center [426, 248] width 391 height 230
click at [553, 153] on textarea "**********" at bounding box center [426, 248] width 391 height 230
drag, startPoint x: 277, startPoint y: 162, endPoint x: 353, endPoint y: 171, distance: 76.4
click at [277, 162] on textarea "**********" at bounding box center [426, 248] width 391 height 230
click at [459, 169] on textarea "**********" at bounding box center [426, 248] width 391 height 230
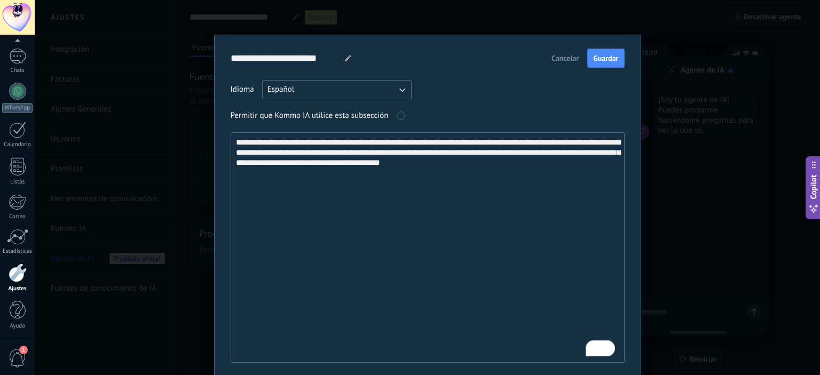
click at [399, 161] on textarea "**********" at bounding box center [426, 248] width 391 height 230
drag, startPoint x: 537, startPoint y: 167, endPoint x: 481, endPoint y: 171, distance: 55.7
click at [481, 171] on textarea "**********" at bounding box center [426, 248] width 391 height 230
click at [409, 168] on textarea "**********" at bounding box center [426, 248] width 391 height 230
click at [492, 162] on textarea "**********" at bounding box center [426, 248] width 391 height 230
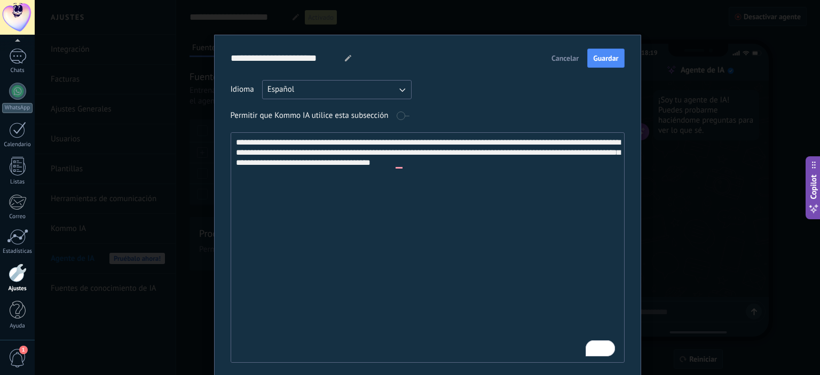
click at [401, 164] on textarea "**********" at bounding box center [426, 248] width 391 height 230
click at [559, 168] on textarea "**********" at bounding box center [426, 248] width 391 height 230
type textarea "**********"
click at [606, 60] on span "Guardar" at bounding box center [605, 57] width 25 height 7
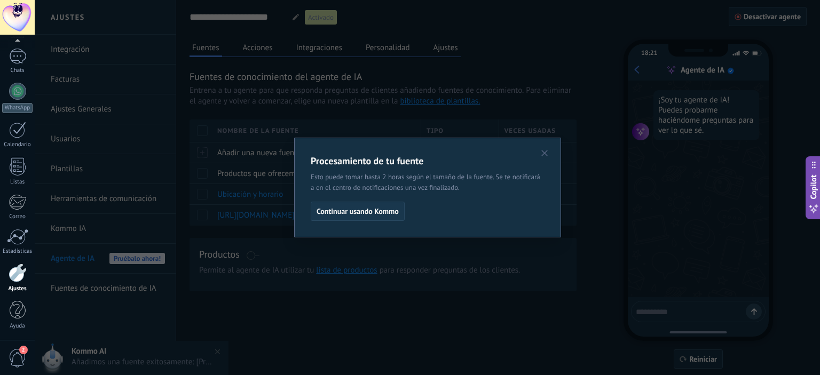
click at [358, 209] on span "Continuar usando Kommo" at bounding box center [358, 211] width 82 height 7
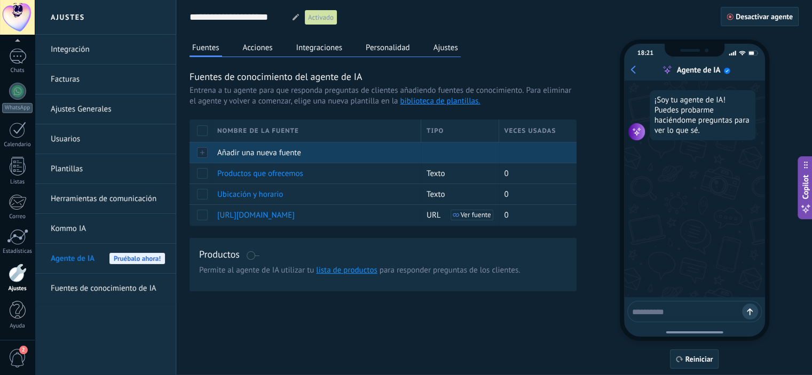
click at [257, 153] on span "Añadir una nueva fuente" at bounding box center [259, 153] width 84 height 10
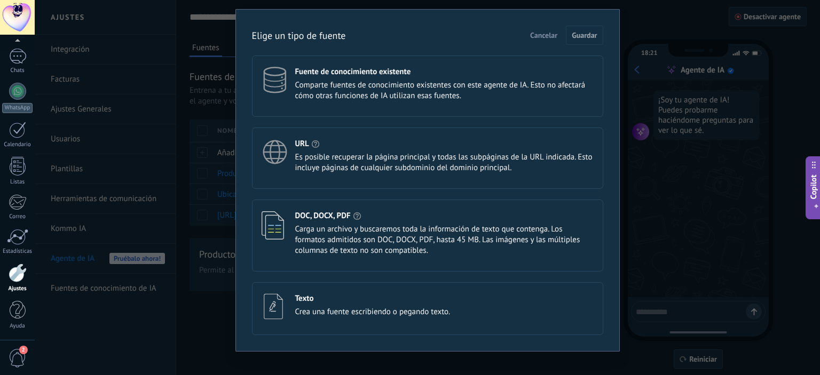
scroll to position [36, 0]
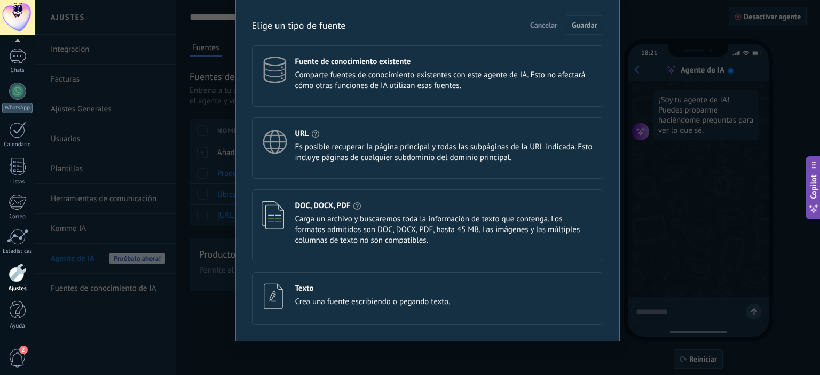
click at [332, 297] on span "Crea una fuente escribiendo o pegando texto." at bounding box center [372, 302] width 155 height 11
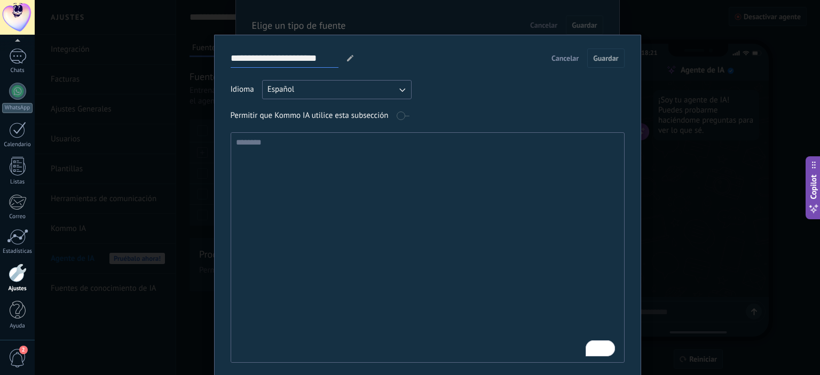
click at [333, 53] on input "**********" at bounding box center [285, 58] width 108 height 19
click at [329, 56] on input "**********" at bounding box center [285, 58] width 108 height 19
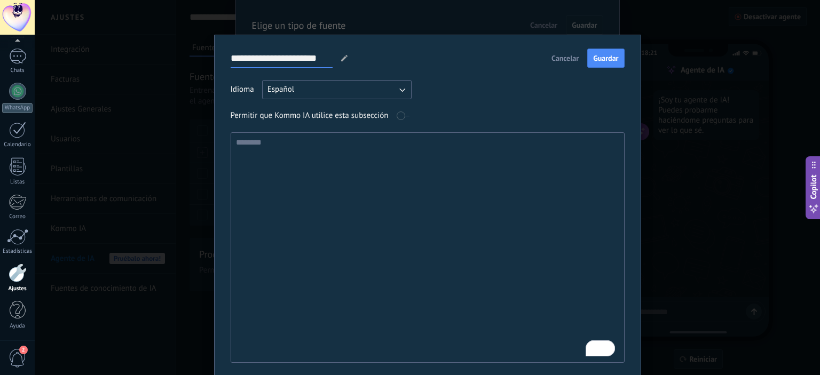
type input "**********"
click at [339, 204] on textarea "To enrich screen reader interactions, please activate Accessibility in Grammarl…" at bounding box center [426, 248] width 391 height 230
type textarea "*"
drag, startPoint x: 249, startPoint y: 139, endPoint x: 651, endPoint y: 173, distance: 403.4
click at [651, 173] on div "**********" at bounding box center [427, 187] width 785 height 375
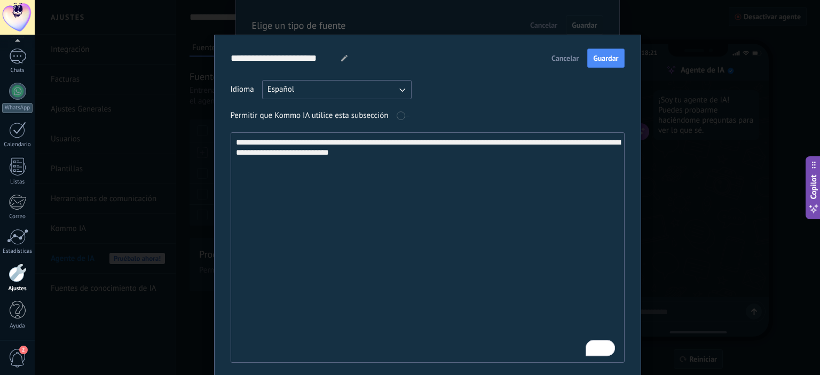
click at [416, 157] on textarea "**********" at bounding box center [426, 248] width 391 height 230
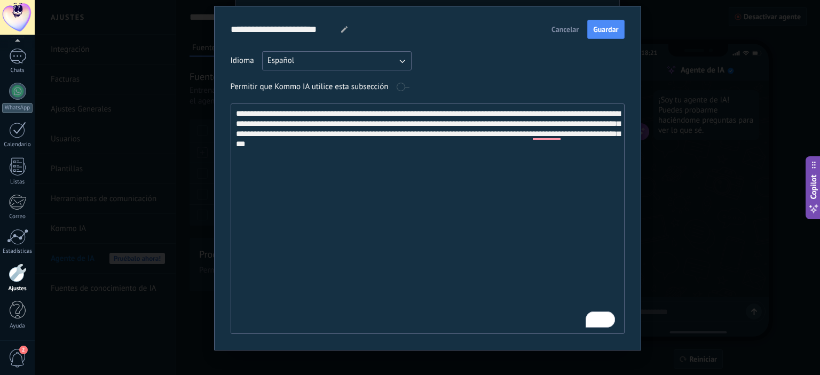
scroll to position [38, 0]
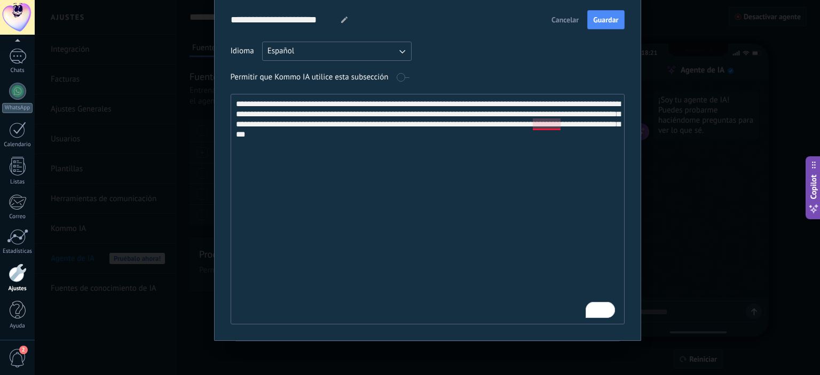
click at [544, 124] on textarea "**********" at bounding box center [426, 209] width 391 height 230
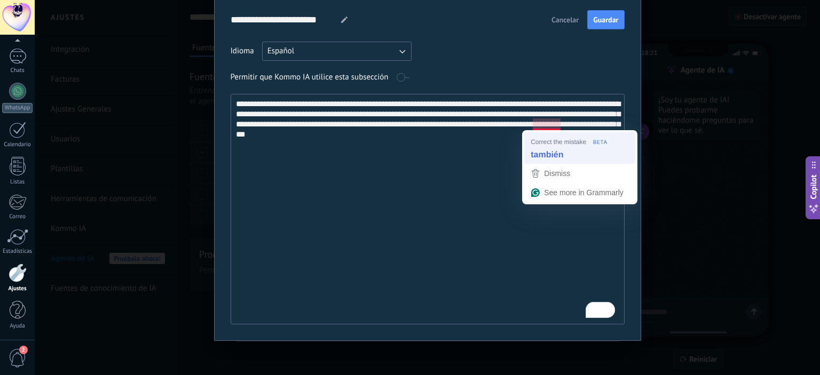
type textarea "**********"
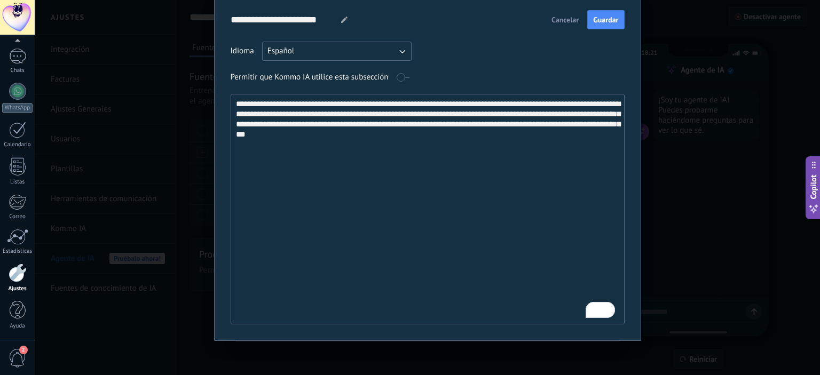
click at [510, 137] on textarea "**********" at bounding box center [426, 209] width 391 height 230
click at [597, 18] on span "Guardar" at bounding box center [605, 19] width 25 height 7
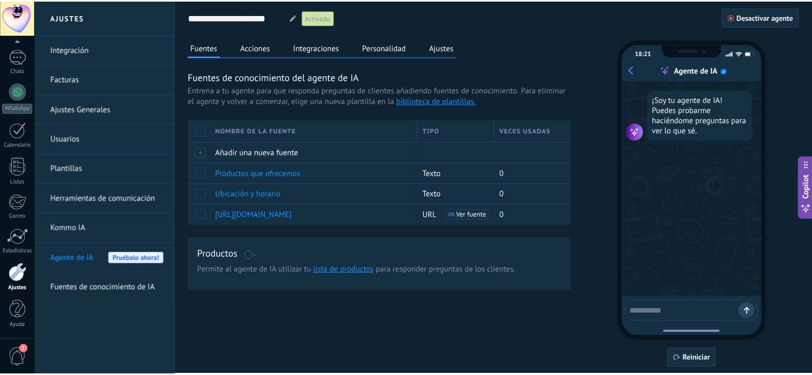
scroll to position [0, 0]
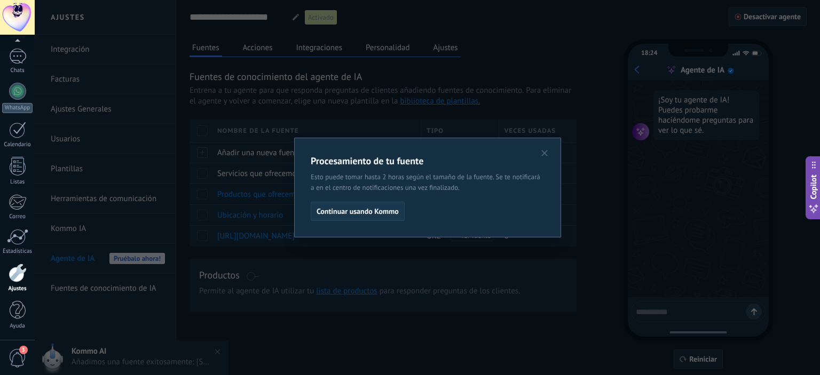
click at [383, 214] on span "Continuar usando Kommo" at bounding box center [358, 211] width 82 height 7
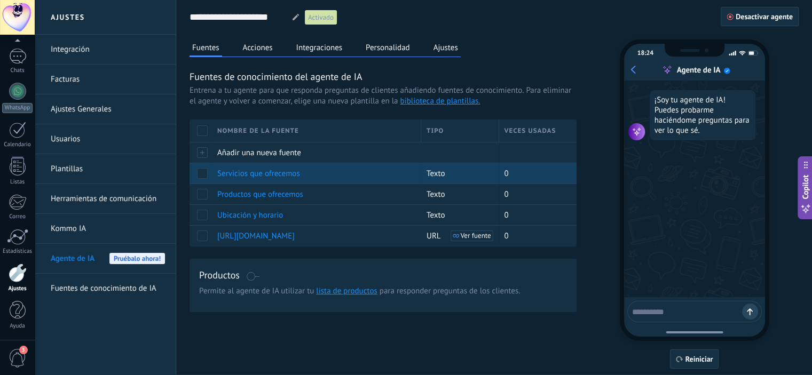
click at [275, 171] on span "Servicios que ofrecemos" at bounding box center [258, 174] width 83 height 10
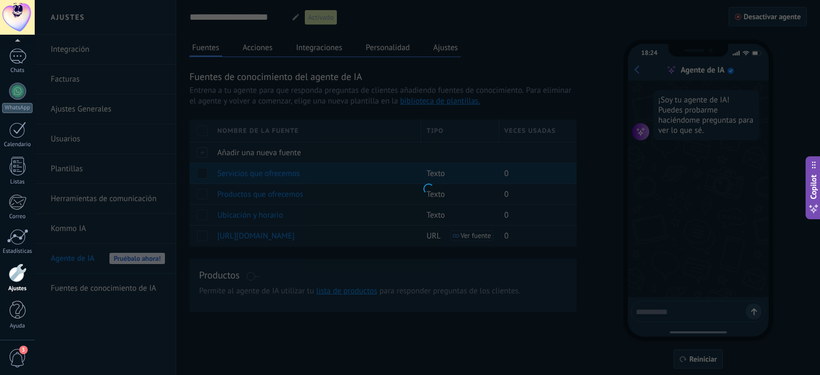
type input "**********"
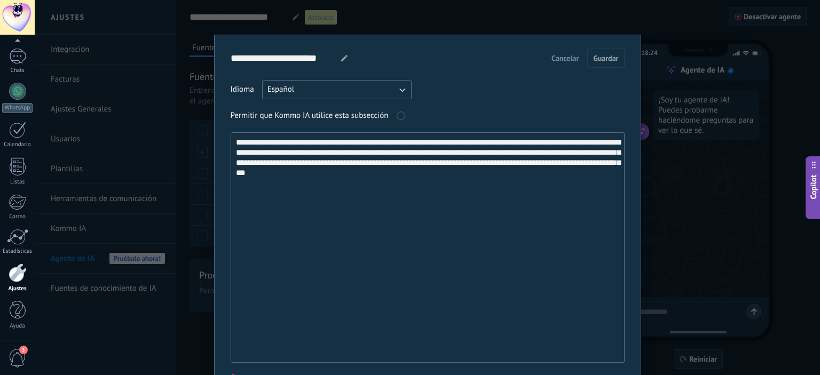
click at [358, 183] on textarea "**********" at bounding box center [426, 248] width 391 height 230
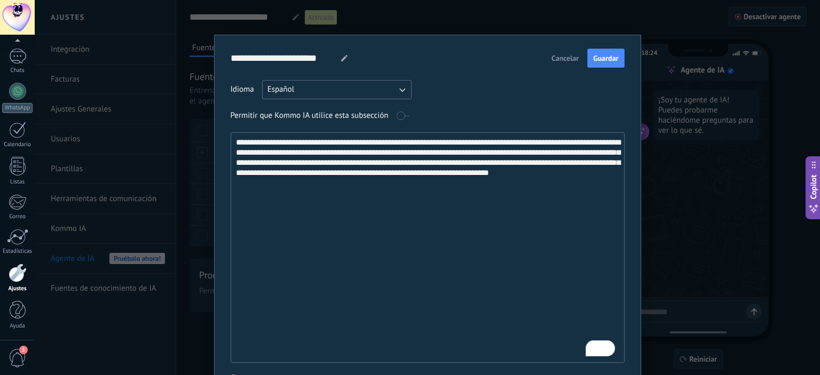
type textarea "**********"
click at [551, 59] on span "Cancelar" at bounding box center [564, 57] width 27 height 7
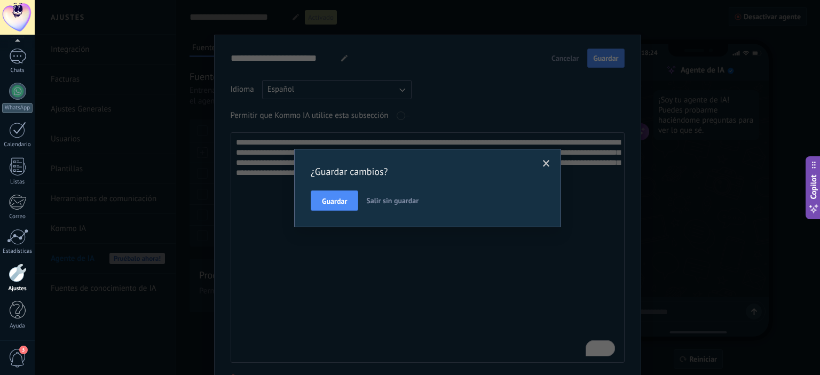
click at [391, 204] on span "Salir sin guardar" at bounding box center [392, 201] width 52 height 10
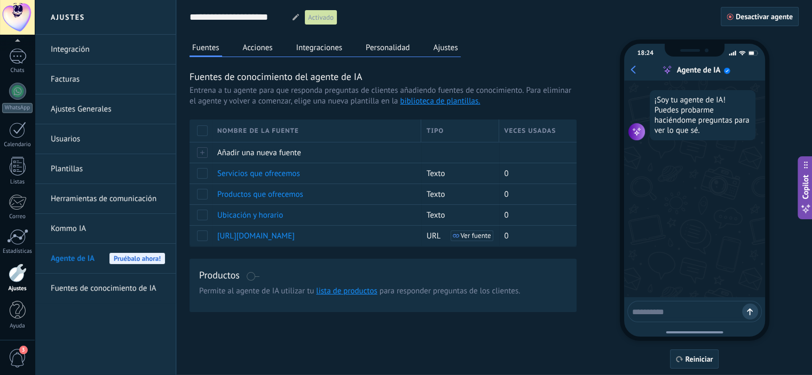
click at [321, 45] on button "Integraciones" at bounding box center [320, 48] width 52 height 16
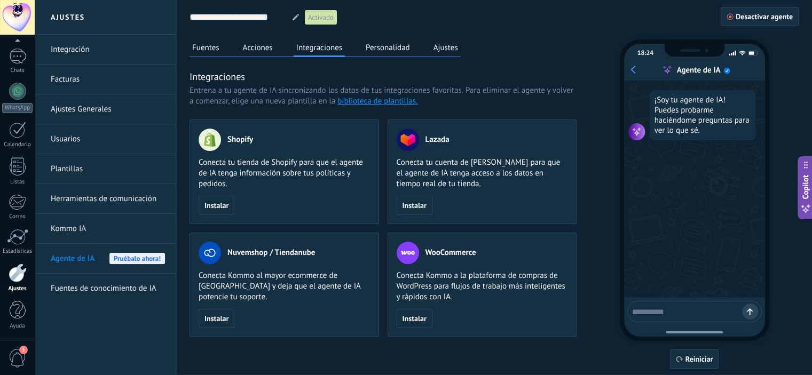
click at [248, 46] on button "Acciones" at bounding box center [257, 48] width 35 height 16
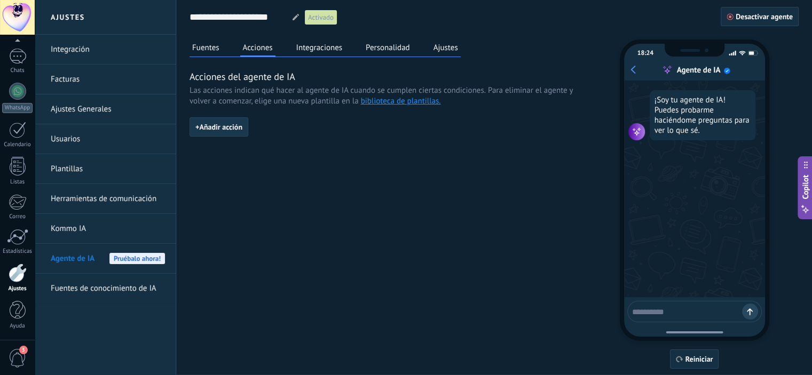
click at [228, 125] on span "+ Añadir acción" at bounding box center [218, 126] width 47 height 7
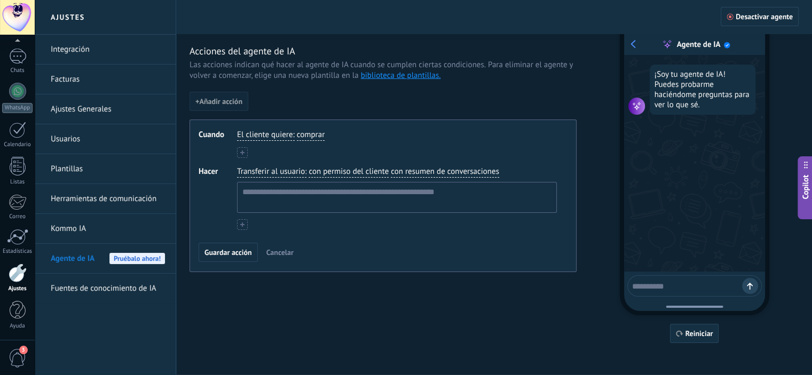
scroll to position [28, 0]
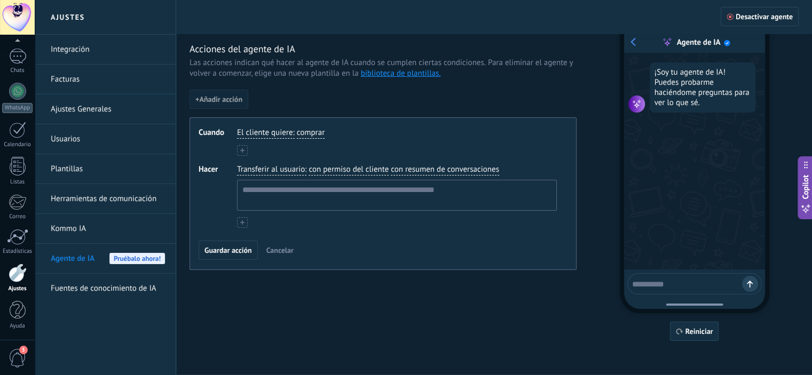
click at [283, 131] on span "El cliente quiere" at bounding box center [265, 133] width 56 height 11
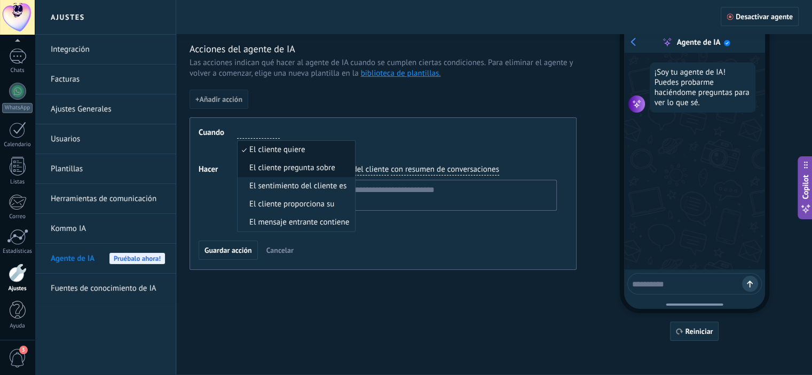
click at [317, 165] on span "El cliente pregunta sobre" at bounding box center [292, 168] width 86 height 11
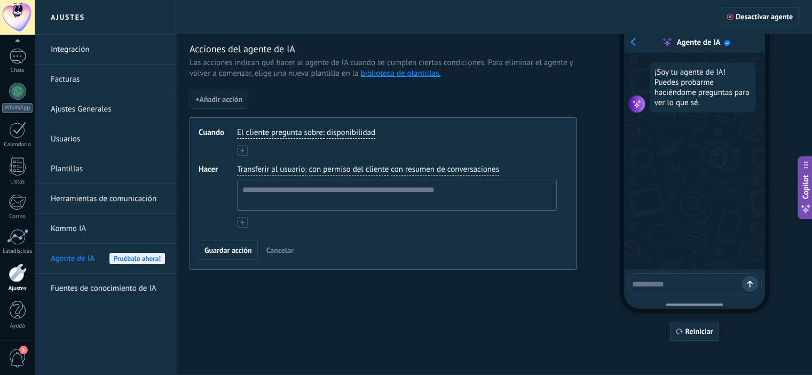
click at [350, 131] on span "disponibilidad" at bounding box center [351, 133] width 49 height 11
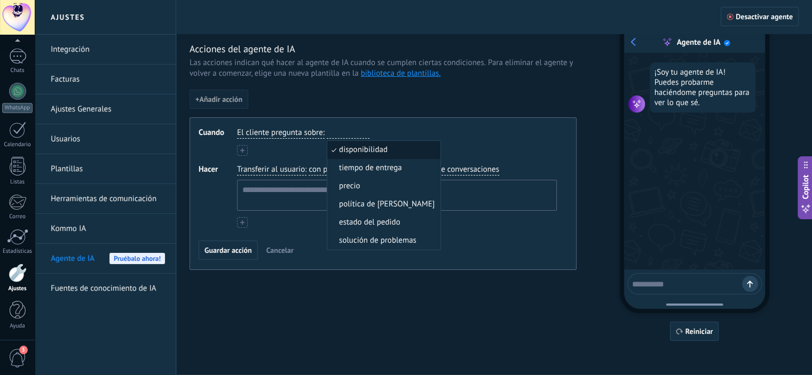
click at [459, 122] on div "Cuando El cliente pregunta sobre : disponibilidad disponibilidad tiempo de entr…" at bounding box center [382, 193] width 387 height 153
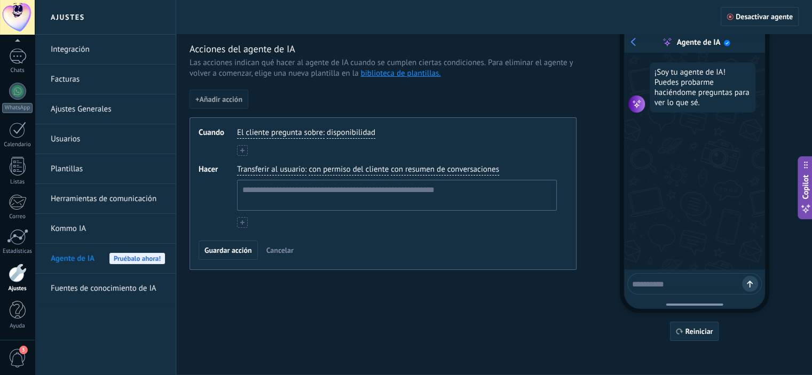
click at [343, 133] on span "disponibilidad" at bounding box center [351, 133] width 49 height 11
type input "*********"
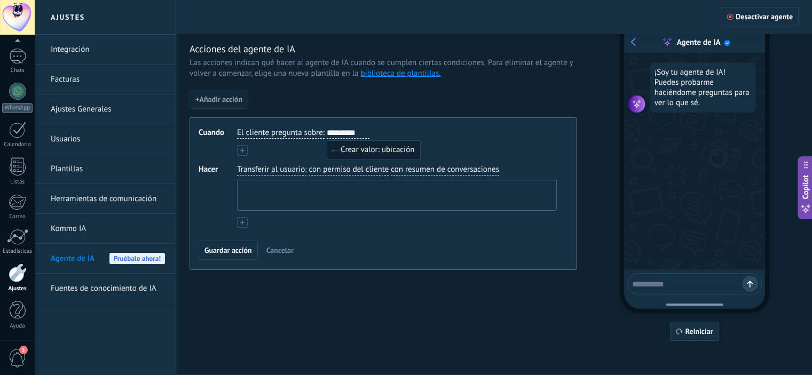
click at [320, 188] on textarea at bounding box center [396, 195] width 317 height 30
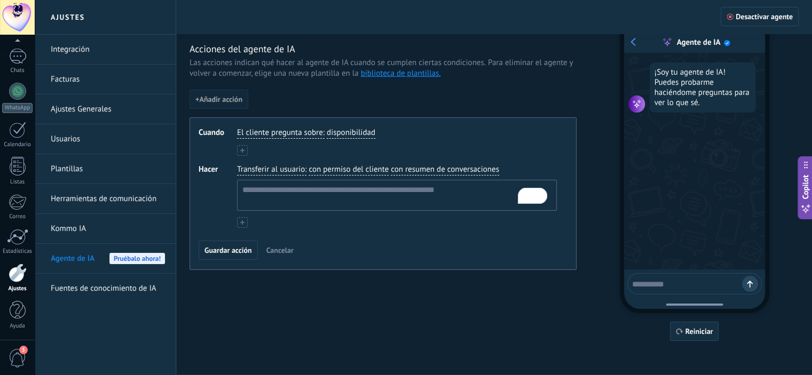
click at [325, 169] on span "con permiso del cliente" at bounding box center [349, 169] width 80 height 11
click at [253, 194] on textarea "To enrich screen reader interactions, please activate Accessibility in Grammarl…" at bounding box center [396, 195] width 317 height 30
click at [262, 168] on span "Transferir al usuario" at bounding box center [271, 169] width 68 height 11
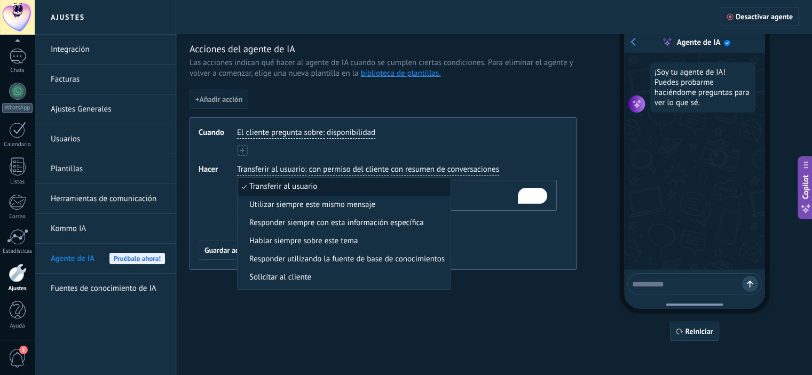
click at [217, 200] on span "Hacer" at bounding box center [218, 196] width 38 height 64
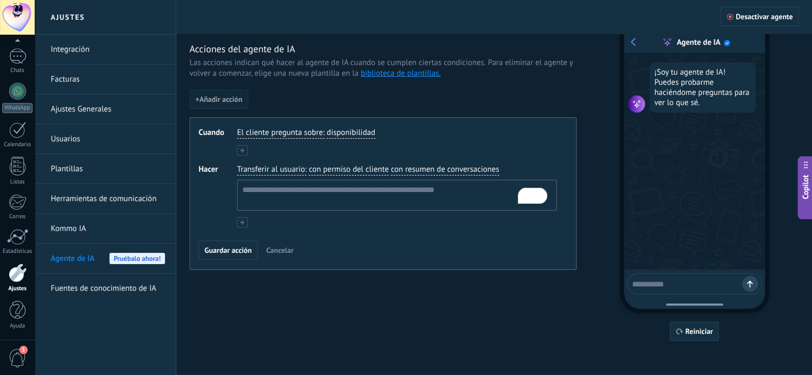
click at [280, 247] on span "Cancelar" at bounding box center [279, 250] width 27 height 7
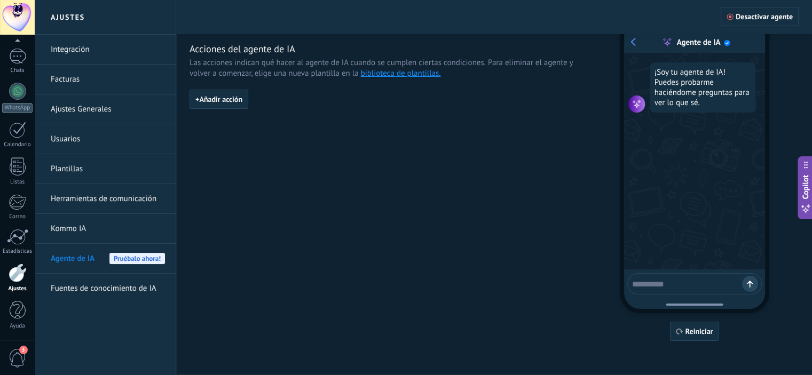
scroll to position [0, 0]
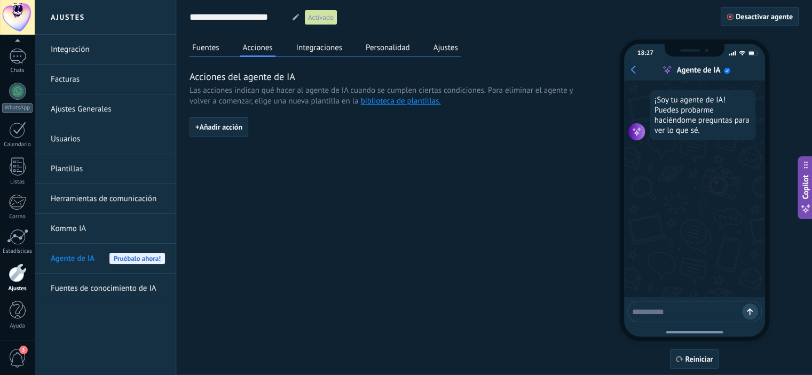
click at [319, 51] on button "Integraciones" at bounding box center [320, 48] width 52 height 16
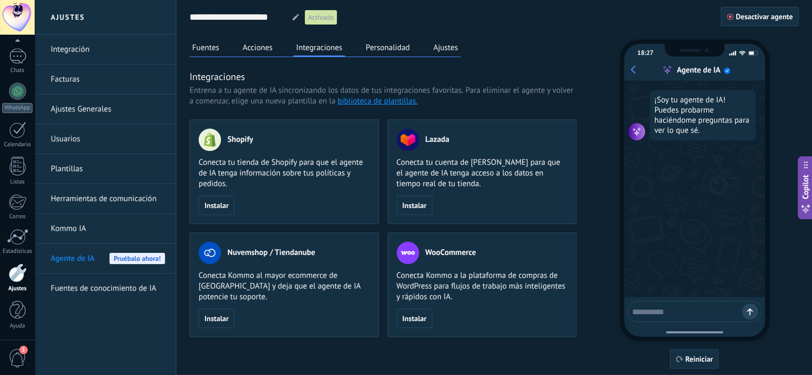
click at [383, 53] on button "Personalidad" at bounding box center [388, 48] width 50 height 16
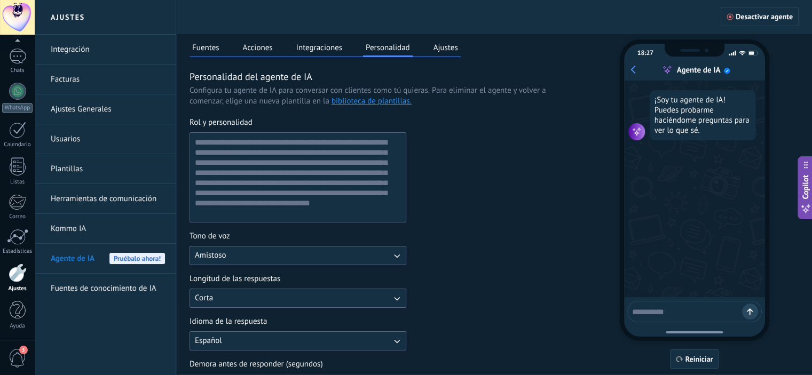
scroll to position [53, 0]
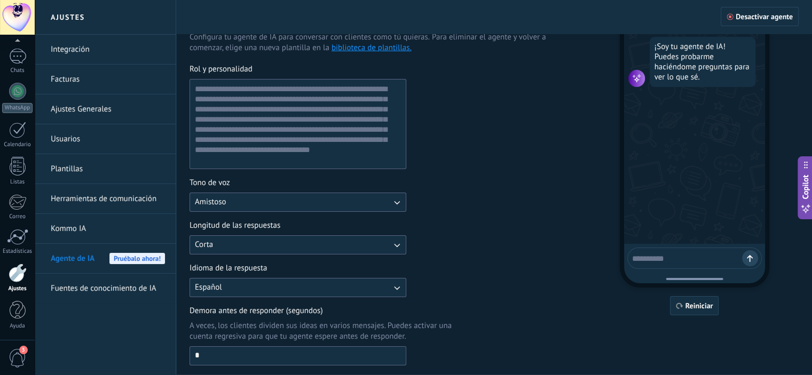
click at [250, 241] on button "Corta" at bounding box center [297, 244] width 217 height 19
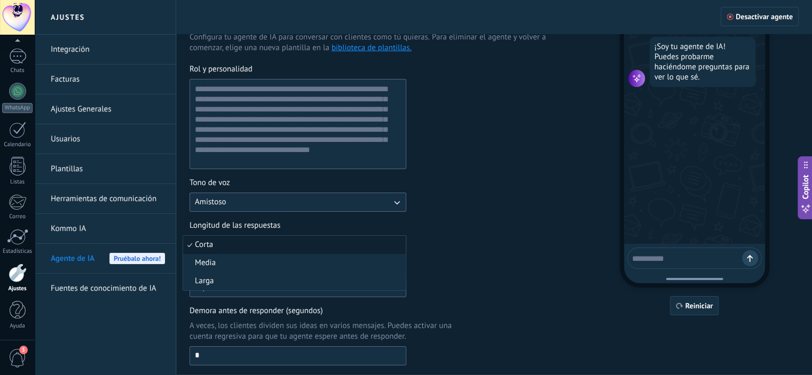
click at [472, 238] on div "Longitud de las respuestas Corta Corta Media Larga" at bounding box center [382, 237] width 387 height 34
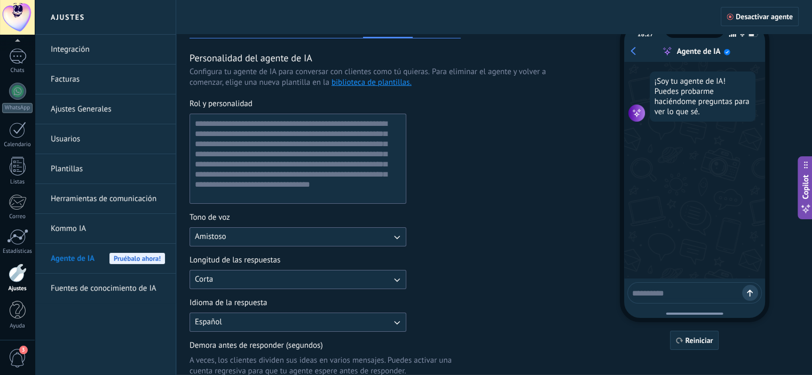
scroll to position [0, 0]
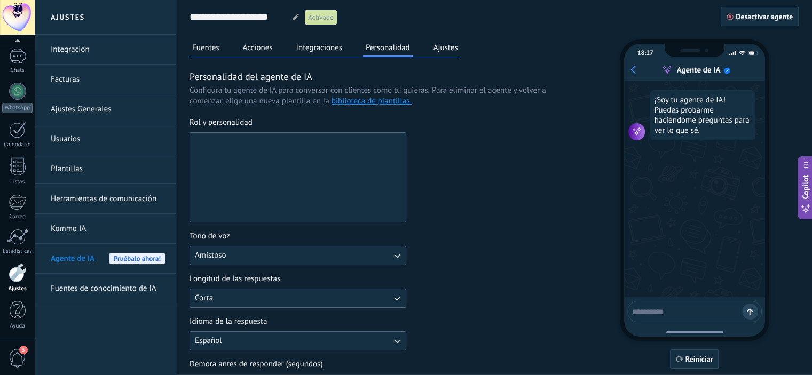
click at [257, 164] on textarea "Rol y personalidad" at bounding box center [297, 177] width 214 height 89
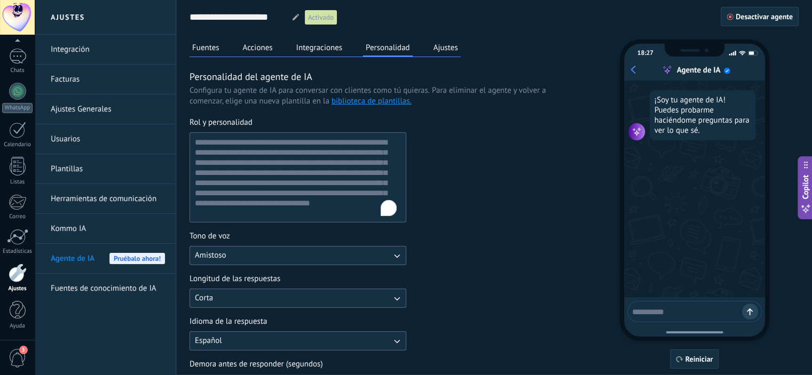
click at [475, 173] on div "Rol y personalidad" at bounding box center [382, 169] width 387 height 105
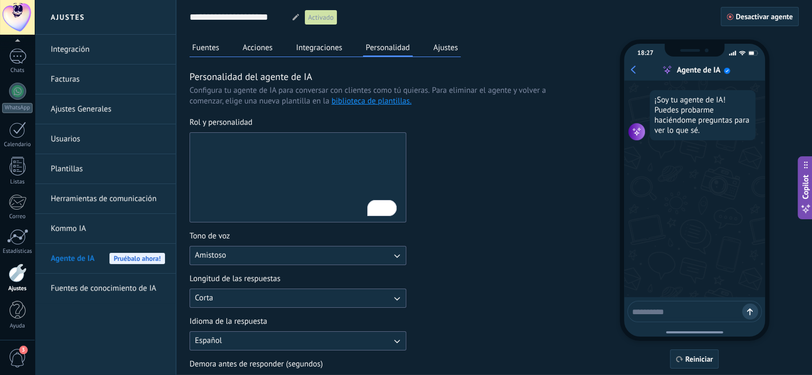
drag, startPoint x: 220, startPoint y: 210, endPoint x: 194, endPoint y: 169, distance: 49.5
click at [194, 169] on textarea "Rol y personalidad" at bounding box center [297, 177] width 214 height 89
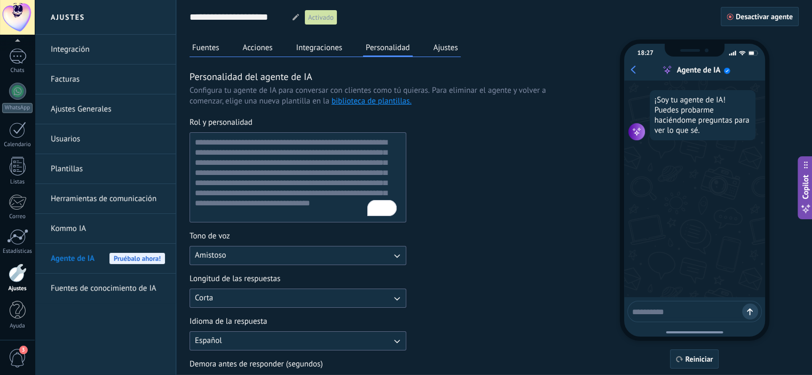
click at [477, 160] on div "Rol y personalidad" at bounding box center [382, 169] width 387 height 105
click at [470, 210] on div "Rol y personalidad" at bounding box center [382, 169] width 387 height 105
click at [658, 312] on textarea at bounding box center [687, 310] width 110 height 13
click at [543, 161] on div "Rol y personalidad" at bounding box center [382, 169] width 387 height 105
click at [203, 49] on button "Fuentes" at bounding box center [205, 48] width 33 height 16
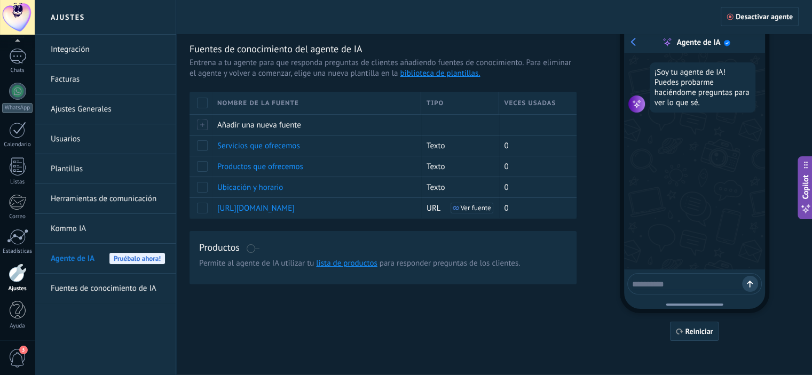
scroll to position [28, 0]
click at [340, 265] on link "lista de productos" at bounding box center [346, 263] width 61 height 10
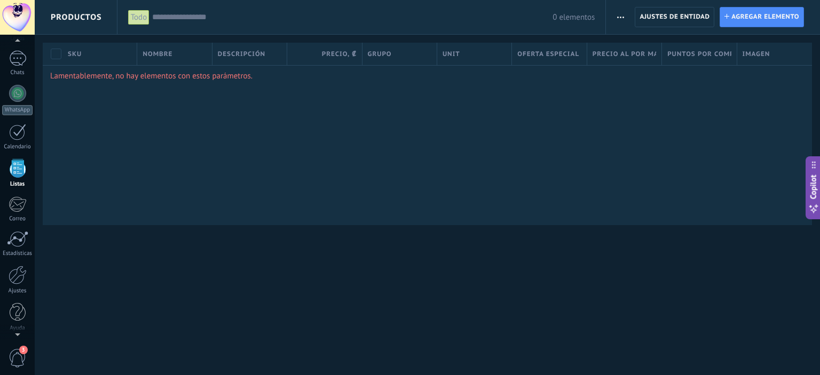
click at [622, 21] on span "button" at bounding box center [620, 17] width 7 height 20
click at [637, 50] on span "Importar" at bounding box center [641, 45] width 30 height 21
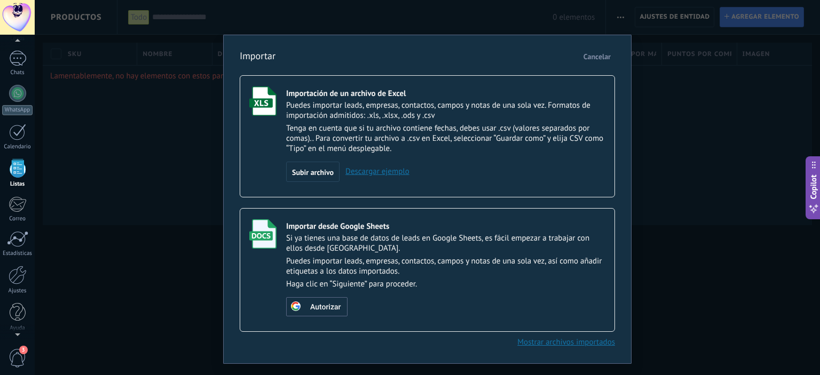
scroll to position [23, 0]
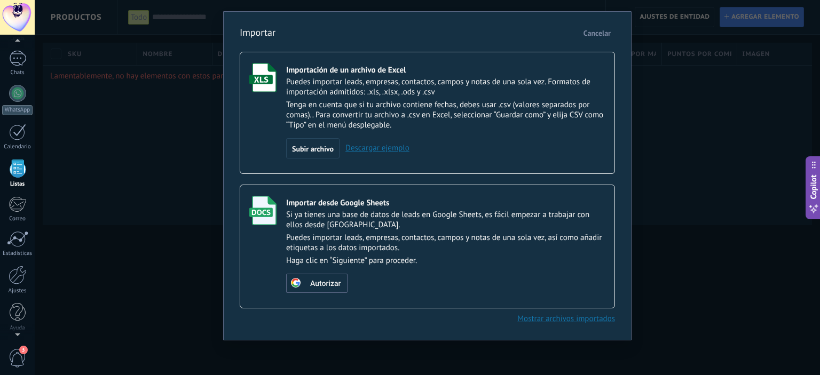
click at [588, 36] on span "Cancelar" at bounding box center [596, 33] width 27 height 10
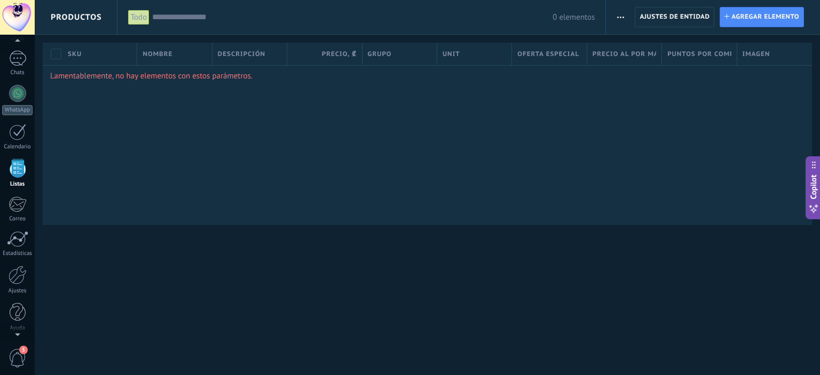
scroll to position [0, 0]
click at [620, 14] on span "button" at bounding box center [620, 17] width 7 height 20
click at [633, 72] on span "Categorías" at bounding box center [644, 66] width 36 height 21
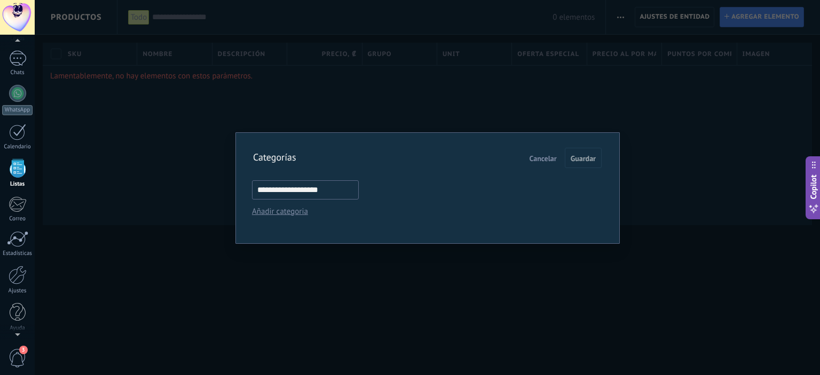
click at [325, 188] on input "**********" at bounding box center [305, 189] width 107 height 19
click at [402, 116] on div "**********" at bounding box center [427, 187] width 785 height 375
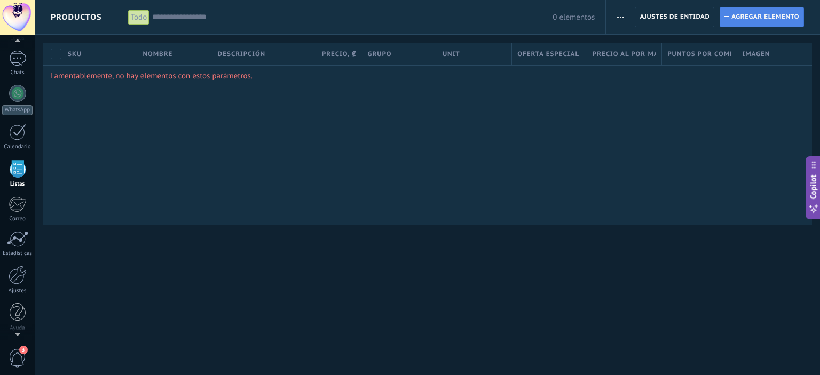
click at [748, 17] on span "Agregar elemento" at bounding box center [765, 16] width 68 height 19
type textarea "***"
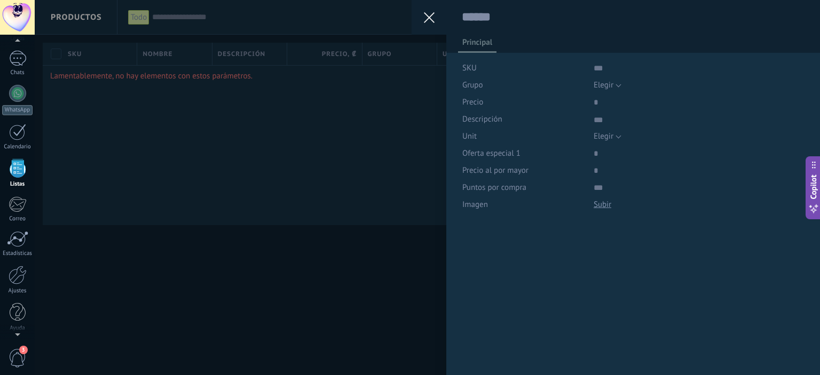
scroll to position [11, 0]
click at [427, 21] on icon at bounding box center [429, 17] width 11 height 11
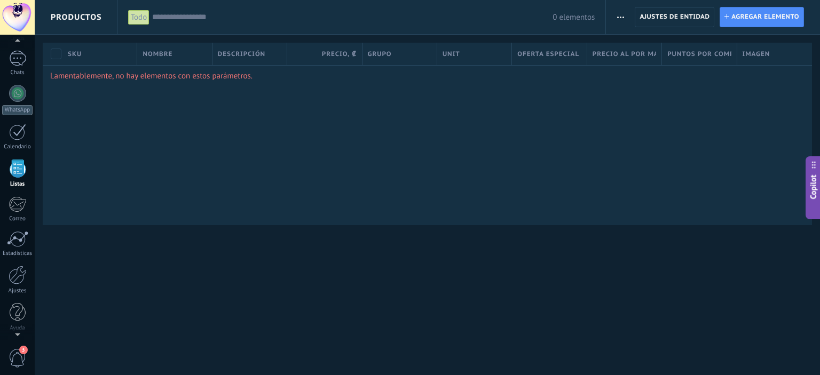
drag, startPoint x: 155, startPoint y: 34, endPoint x: 155, endPoint y: 66, distance: 32.0
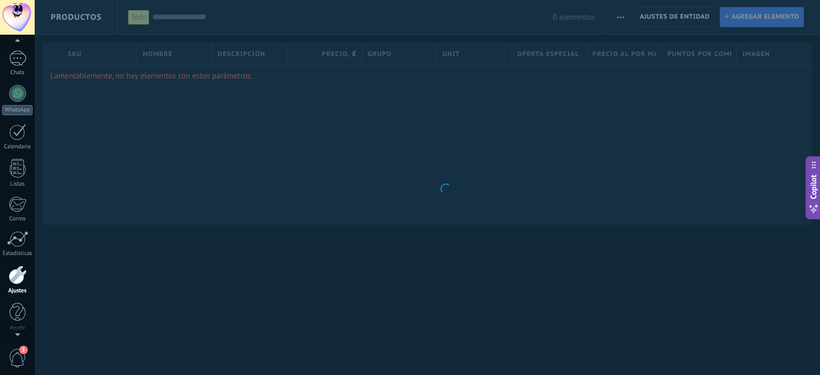
scroll to position [69, 0]
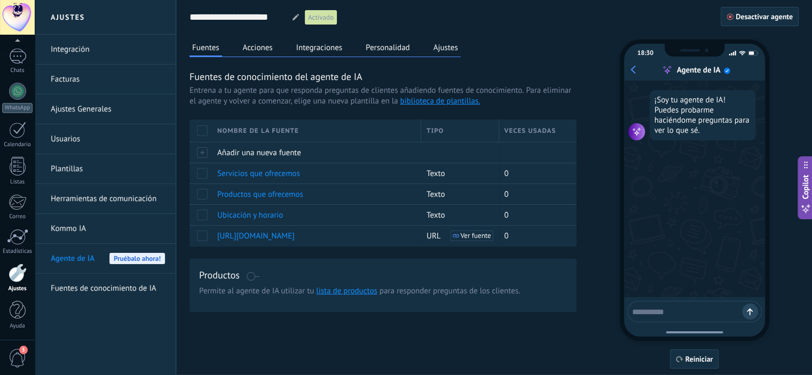
click at [253, 281] on div "Productos" at bounding box center [383, 276] width 368 height 15
click at [249, 275] on span at bounding box center [252, 276] width 13 height 9
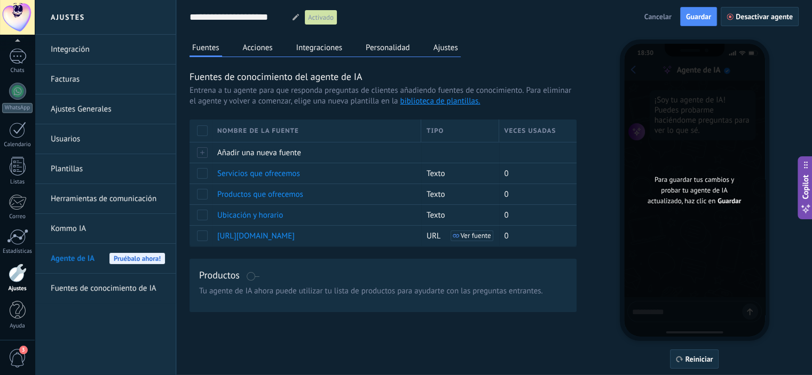
click at [252, 277] on span at bounding box center [252, 276] width 13 height 9
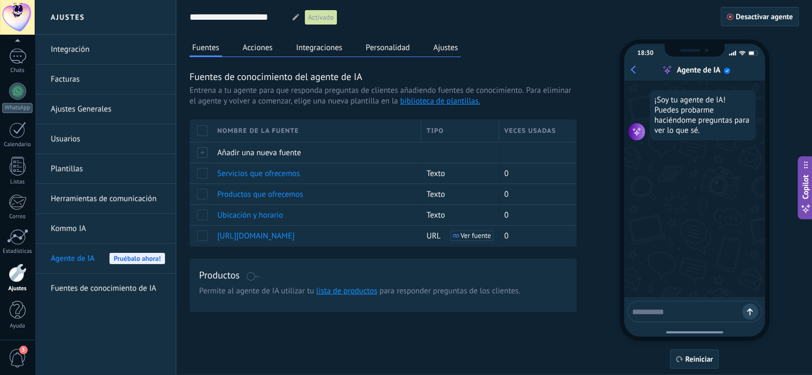
click at [366, 292] on link "lista de productos" at bounding box center [346, 291] width 61 height 10
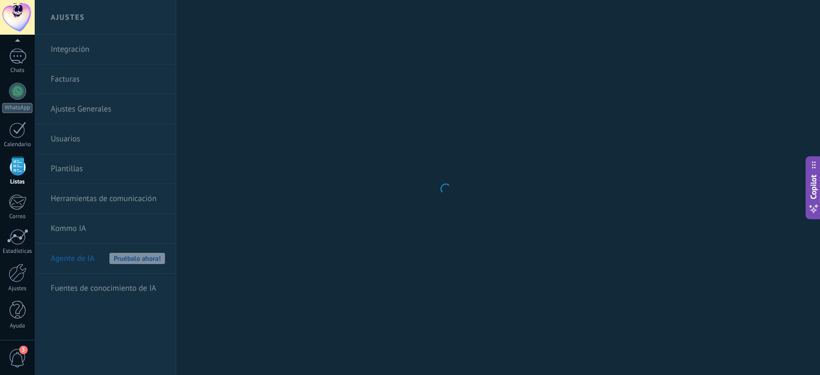
scroll to position [67, 0]
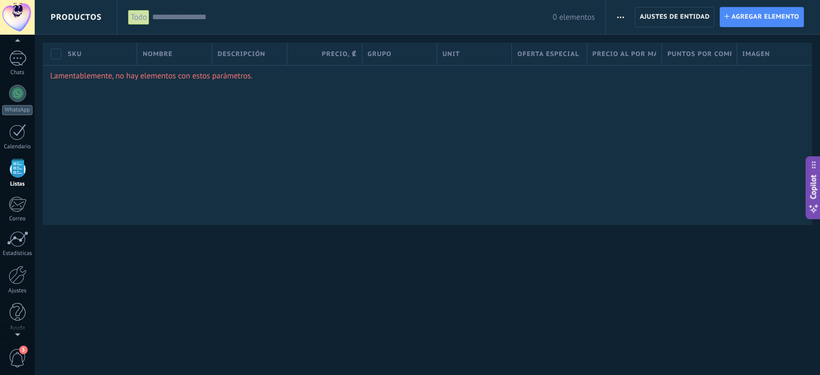
click at [626, 14] on button "button" at bounding box center [620, 17] width 15 height 20
click at [489, 147] on div "Lamentablemente, no hay elementos con estos parámetros." at bounding box center [427, 145] width 769 height 160
drag, startPoint x: 117, startPoint y: 206, endPoint x: 98, endPoint y: 207, distance: 19.3
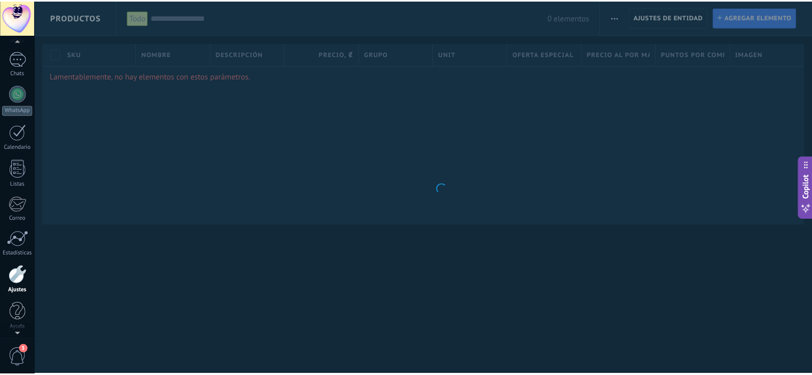
scroll to position [69, 0]
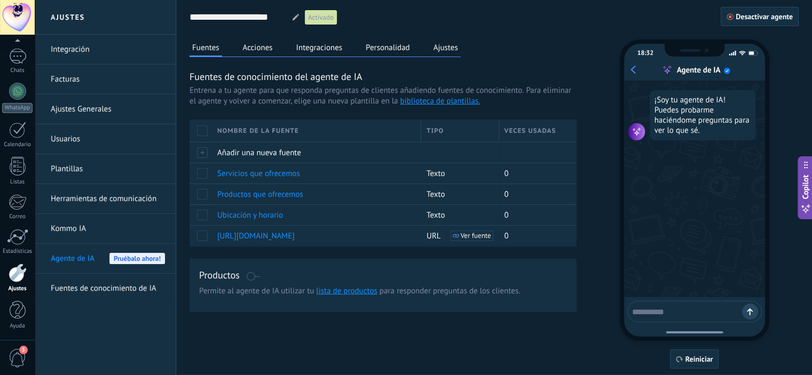
click at [78, 258] on span "Agente de IA" at bounding box center [73, 259] width 44 height 30
click at [254, 46] on button "Acciones" at bounding box center [257, 48] width 35 height 16
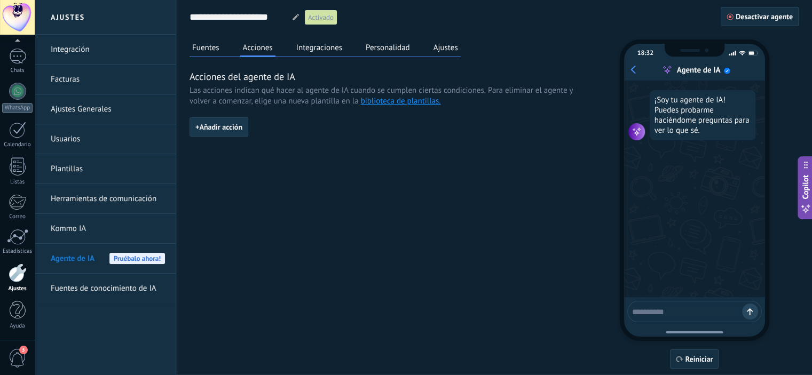
click at [231, 123] on span "+ Añadir acción" at bounding box center [218, 126] width 47 height 7
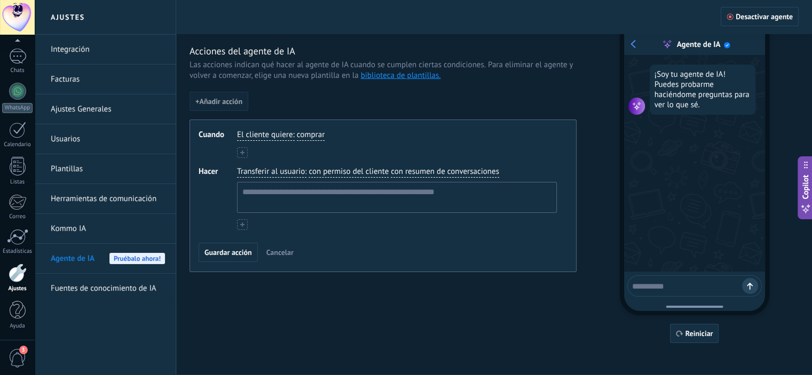
scroll to position [28, 0]
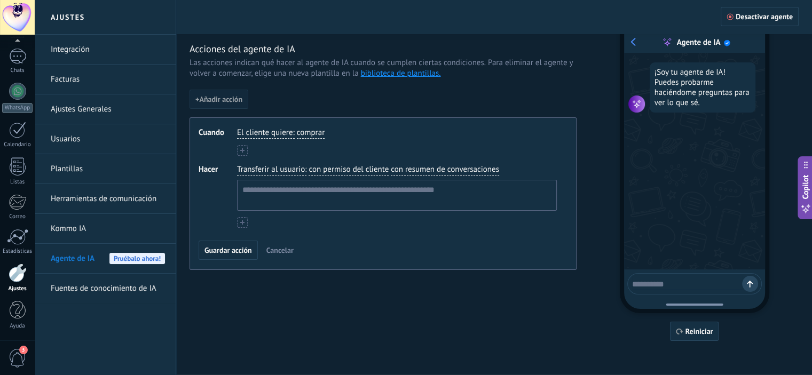
click at [310, 131] on span "comprar" at bounding box center [311, 133] width 28 height 11
click at [297, 128] on button "******** consulta consulta consulta consulta consulta consulta consulta consult…" at bounding box center [318, 133] width 43 height 11
click at [297, 128] on button "**********" at bounding box center [319, 133] width 45 height 11
click at [297, 128] on button "**********" at bounding box center [334, 133] width 75 height 11
click at [297, 128] on button "**********" at bounding box center [324, 133] width 54 height 11
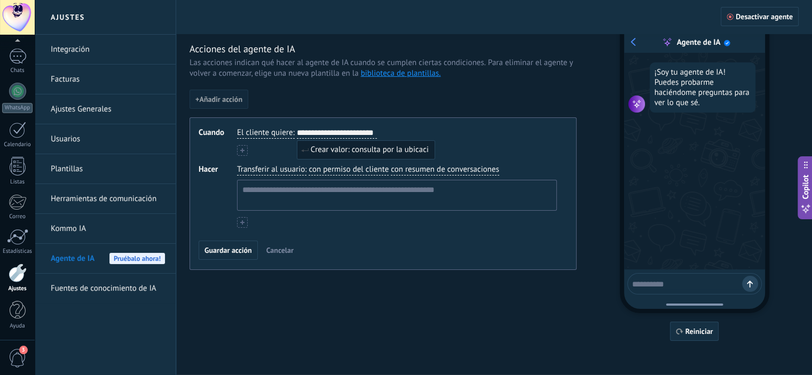
type input "**********"
click at [335, 189] on textarea at bounding box center [396, 195] width 317 height 30
click at [263, 171] on span "Transferir al usuario" at bounding box center [271, 169] width 68 height 11
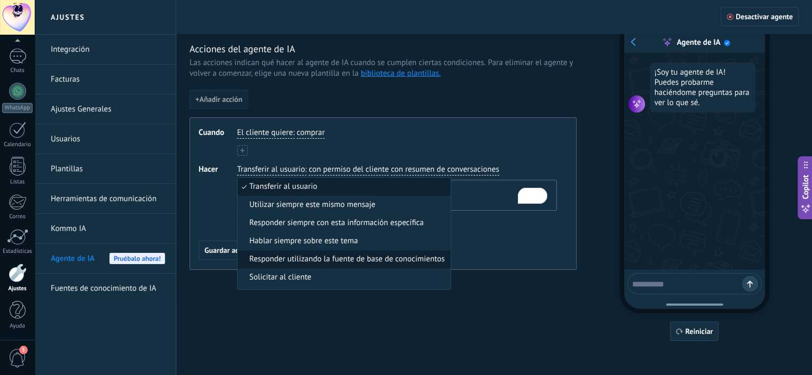
click at [310, 261] on span "Responder utilizando la fuente de base de conocimientos" at bounding box center [346, 259] width 195 height 11
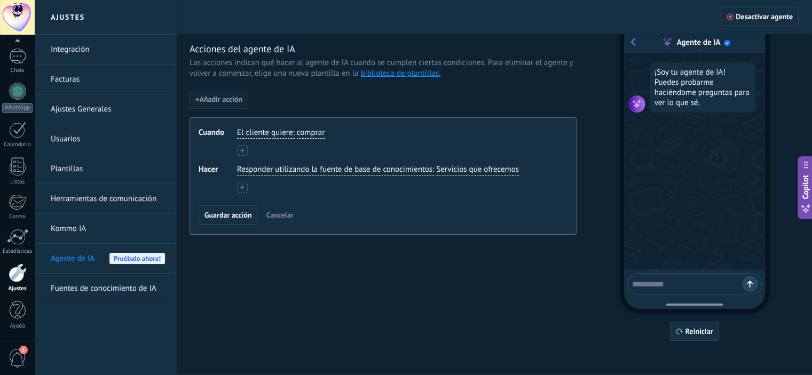
click at [488, 165] on span "Servicios que ofrecemos" at bounding box center [477, 169] width 83 height 11
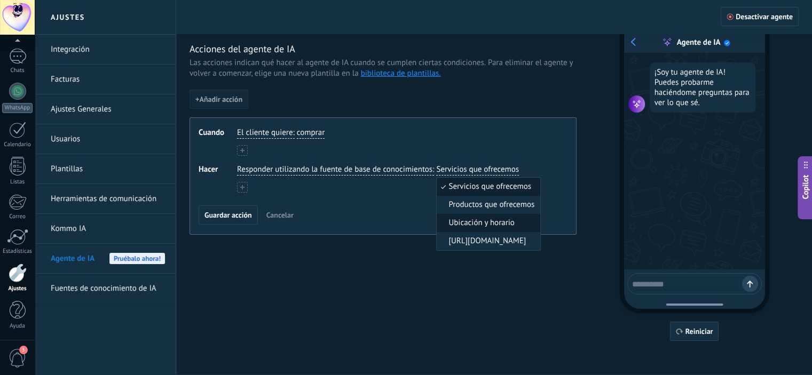
click at [501, 222] on span "Ubicación y horario" at bounding box center [481, 223] width 66 height 11
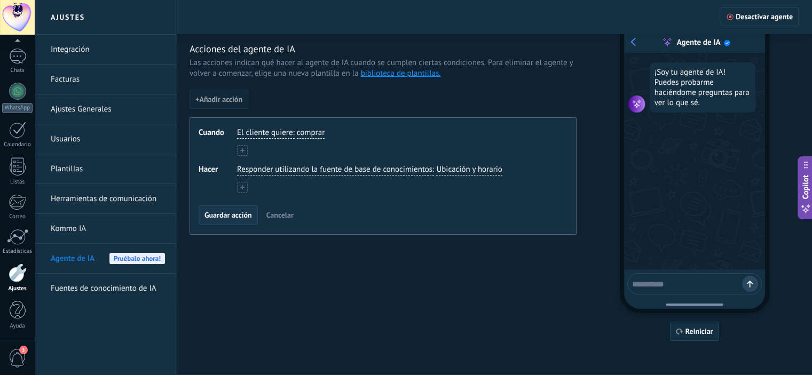
click at [227, 215] on span "Guardar acción" at bounding box center [228, 214] width 48 height 7
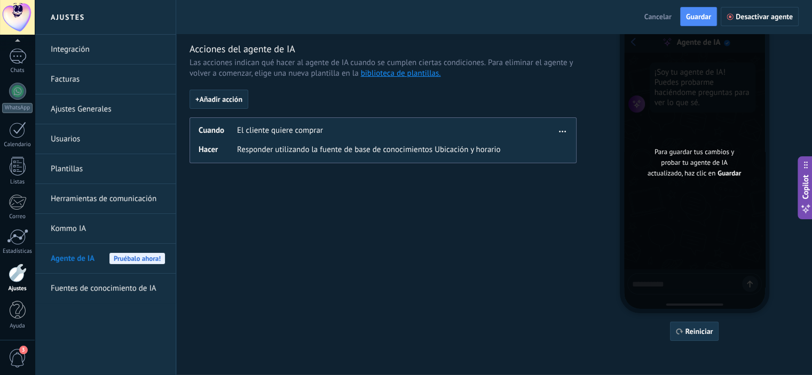
click at [707, 333] on span "Reiniciar" at bounding box center [699, 331] width 28 height 7
click at [428, 250] on div "Fuentes Acciones Integraciones Personalidad Ajustes Acciones del agente de IA L…" at bounding box center [493, 176] width 609 height 329
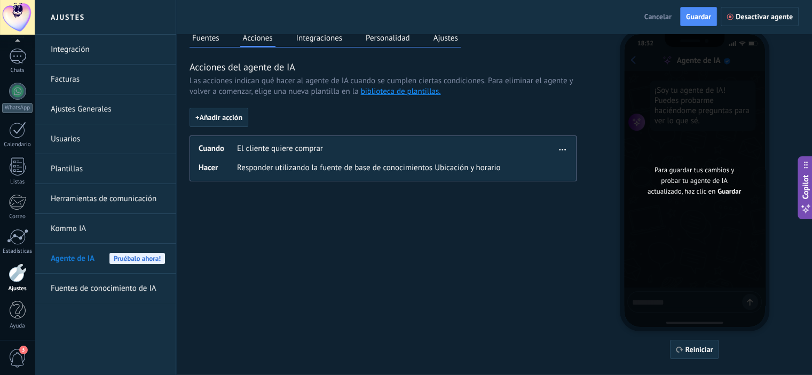
scroll to position [0, 0]
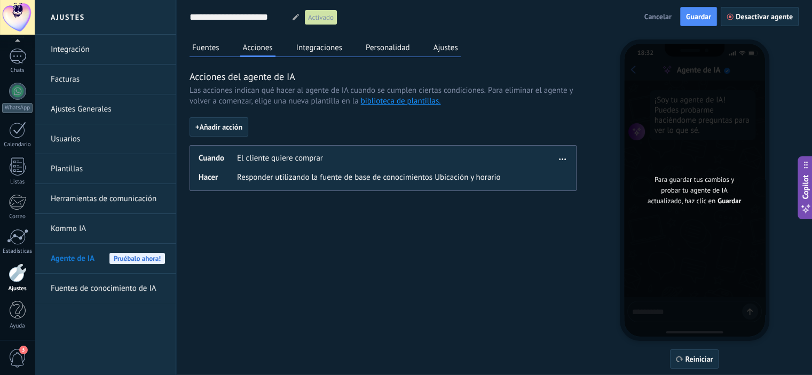
click at [318, 52] on button "Integraciones" at bounding box center [320, 48] width 52 height 16
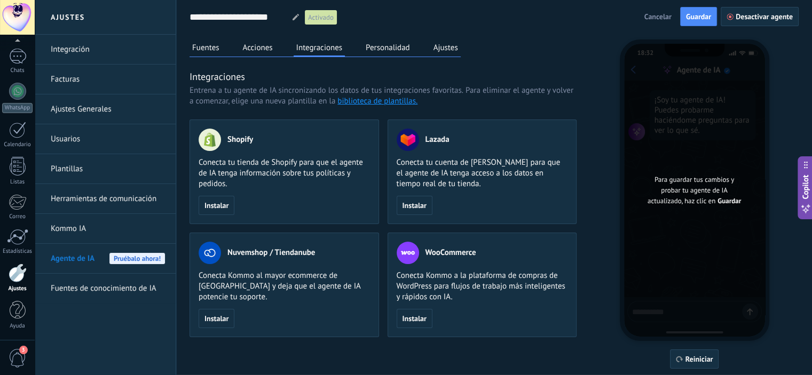
click at [259, 49] on button "Acciones" at bounding box center [257, 48] width 35 height 16
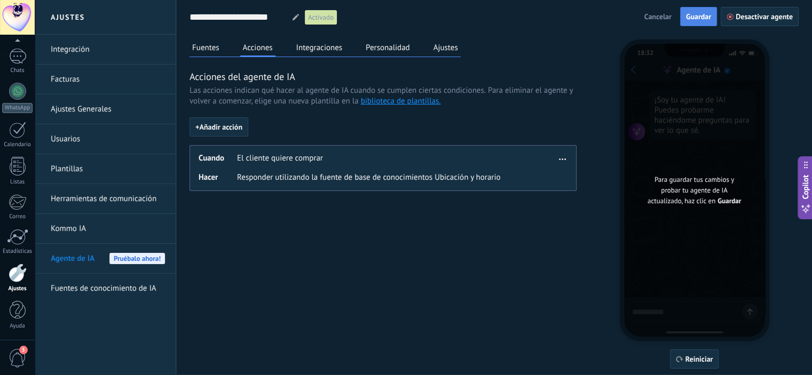
click at [697, 16] on span "Guardar" at bounding box center [698, 16] width 25 height 7
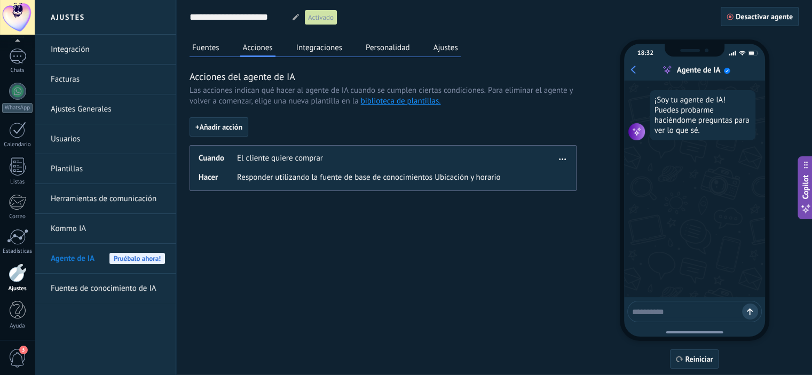
click at [297, 161] on span "El cliente quiere comprar" at bounding box center [280, 158] width 86 height 11
click at [562, 160] on span "button" at bounding box center [562, 157] width 7 height 7
click at [546, 181] on div "Editar" at bounding box center [540, 174] width 56 height 21
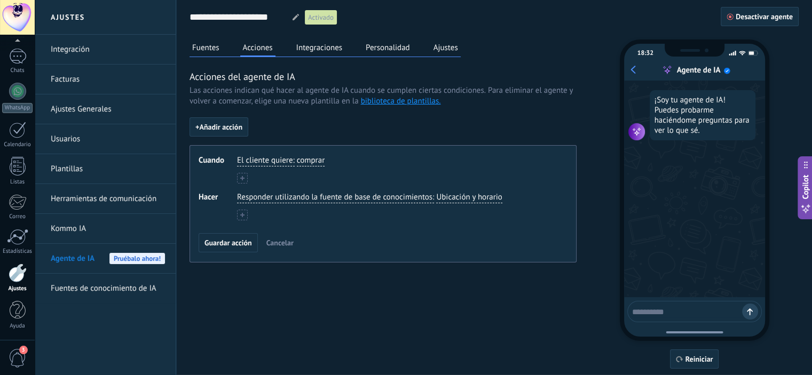
click at [310, 159] on span "comprar" at bounding box center [311, 160] width 28 height 11
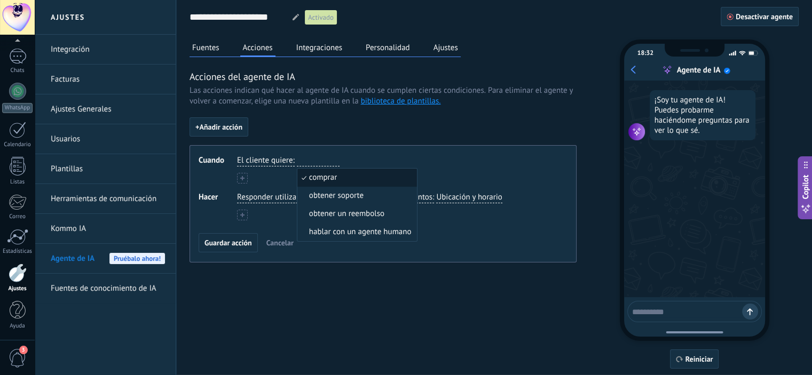
click at [263, 162] on span "El cliente quiere" at bounding box center [265, 160] width 56 height 11
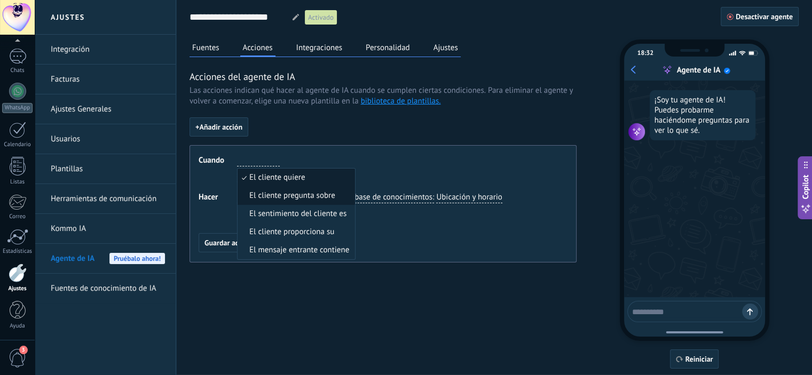
click at [320, 198] on span "El cliente pregunta sobre" at bounding box center [292, 196] width 86 height 11
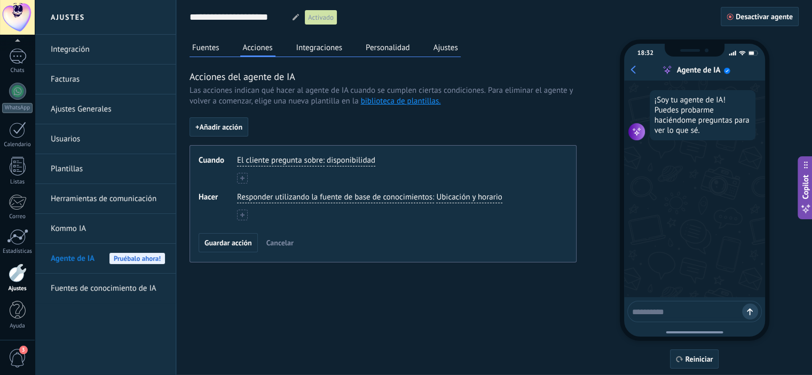
click at [356, 159] on span "disponibilidad" at bounding box center [351, 160] width 49 height 11
click at [327, 155] on button "** la la la la disponibilidad" at bounding box center [348, 160] width 43 height 11
type input "**********"
click at [396, 177] on span "Crear valor: la ubicación" at bounding box center [382, 177] width 82 height 11
click at [228, 245] on span "Guardar acción" at bounding box center [228, 242] width 48 height 7
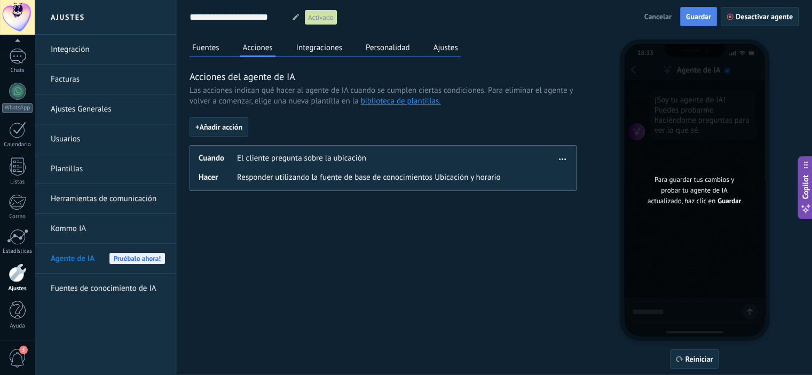
click at [702, 15] on span "Guardar" at bounding box center [698, 16] width 25 height 7
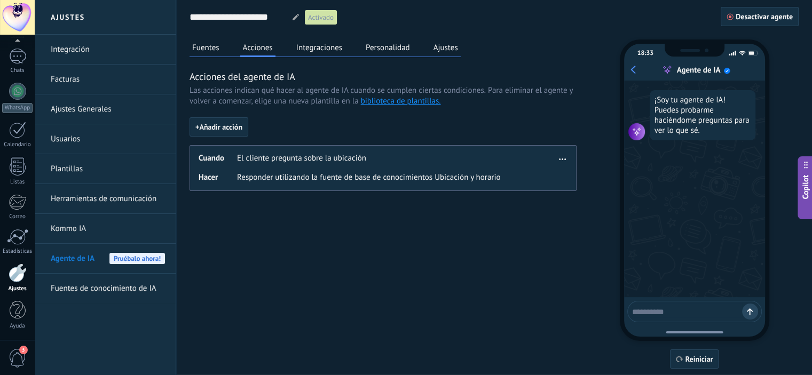
click at [203, 48] on button "Fuentes" at bounding box center [205, 48] width 33 height 16
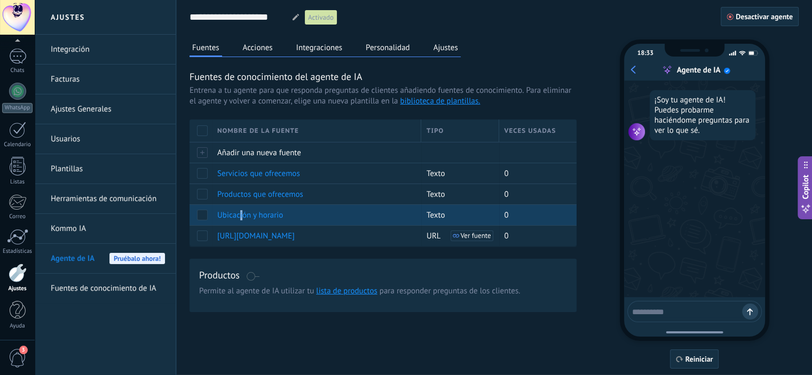
click at [241, 214] on span "Ubicación y horario" at bounding box center [250, 215] width 66 height 10
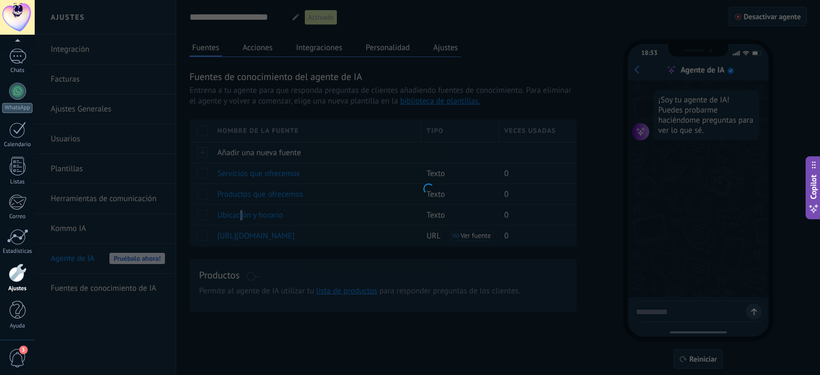
type input "**********"
type textarea "**********"
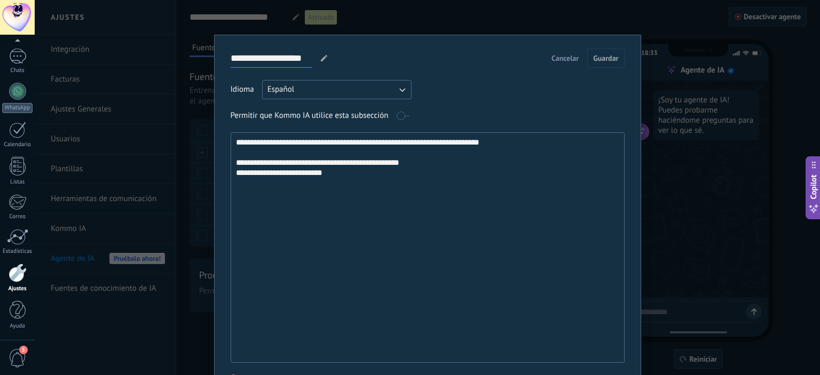
click at [275, 57] on input "**********" at bounding box center [272, 58] width 82 height 19
drag, startPoint x: 269, startPoint y: 62, endPoint x: 366, endPoint y: 62, distance: 97.2
click at [366, 62] on div "**********" at bounding box center [428, 58] width 394 height 19
type input "*********"
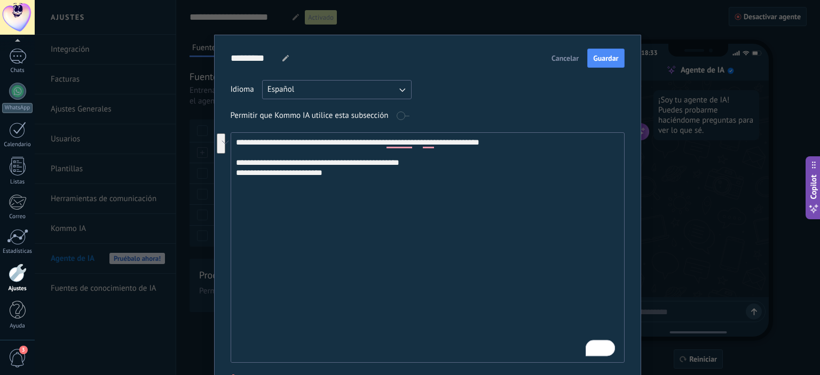
drag, startPoint x: 352, startPoint y: 181, endPoint x: 187, endPoint y: 154, distance: 167.2
click at [187, 154] on div "**********" at bounding box center [427, 187] width 785 height 375
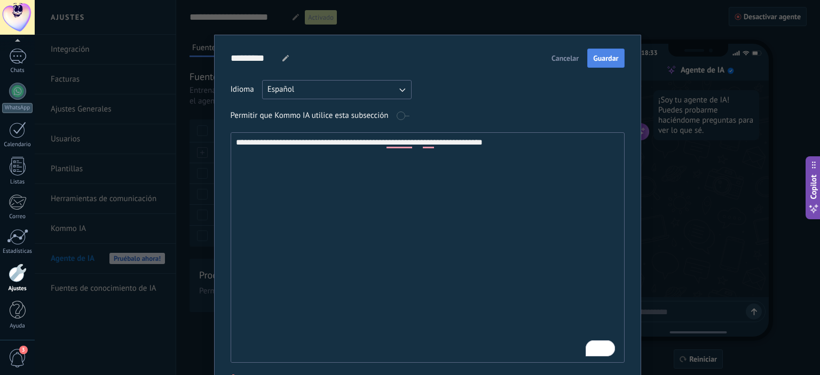
type textarea "**********"
click at [618, 57] on button "Guardar" at bounding box center [605, 58] width 37 height 19
click at [694, 203] on div "**********" at bounding box center [427, 187] width 785 height 375
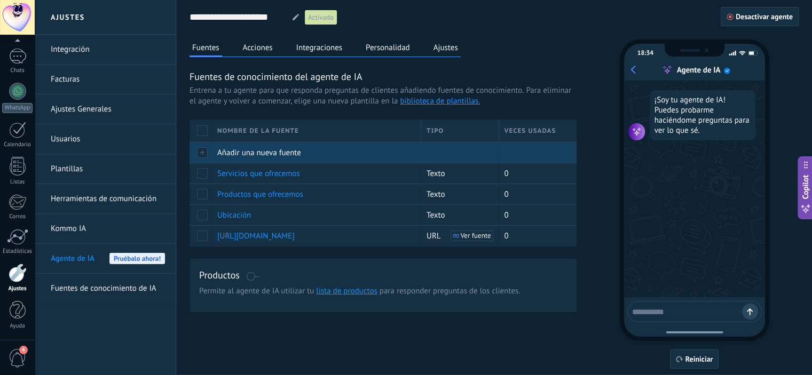
click at [251, 148] on span "Añadir una nueva fuente" at bounding box center [259, 153] width 84 height 10
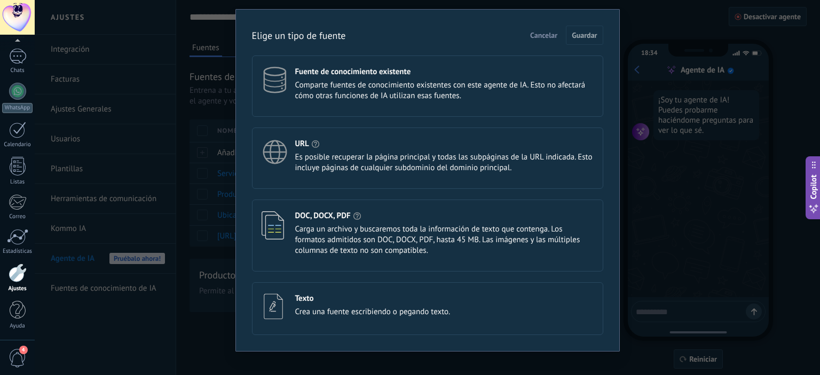
scroll to position [36, 0]
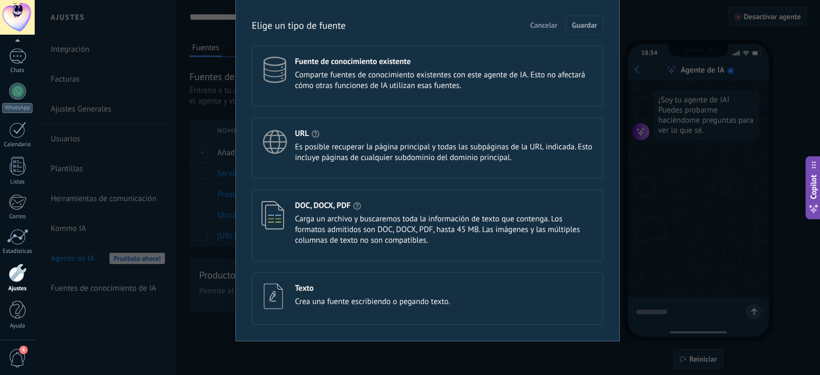
click at [350, 288] on div "Texto" at bounding box center [372, 288] width 155 height 10
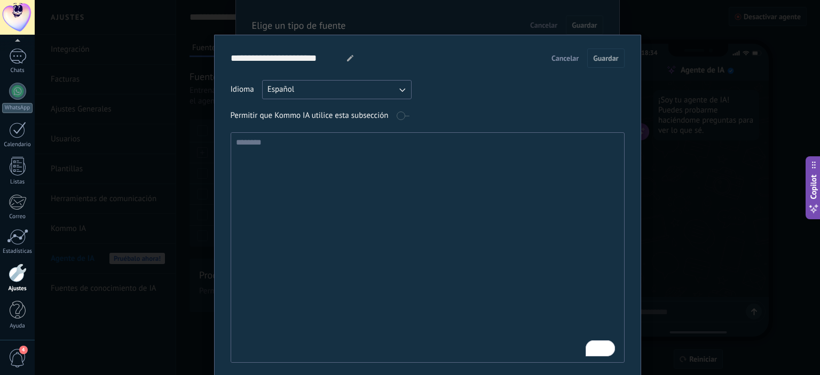
click at [347, 54] on div at bounding box center [349, 58] width 16 height 19
click at [348, 55] on icon at bounding box center [350, 58] width 6 height 6
click at [322, 52] on input "**********" at bounding box center [285, 58] width 108 height 19
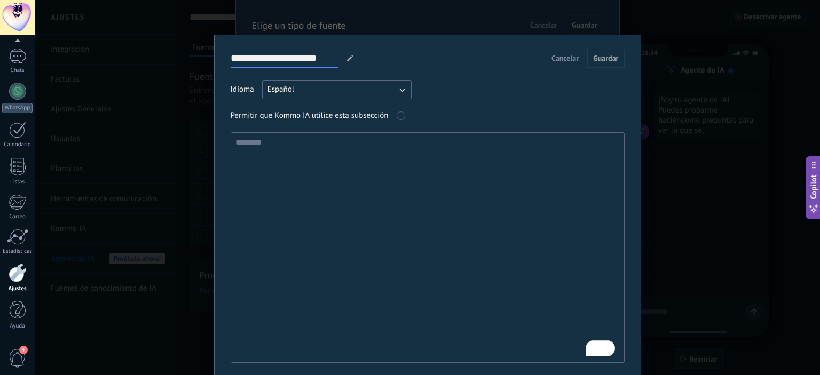
click at [322, 52] on input "**********" at bounding box center [285, 58] width 108 height 19
type input "*******"
click at [311, 208] on textarea "To enrich screen reader interactions, please activate Accessibility in Grammarl…" at bounding box center [426, 248] width 391 height 230
paste textarea "**********"
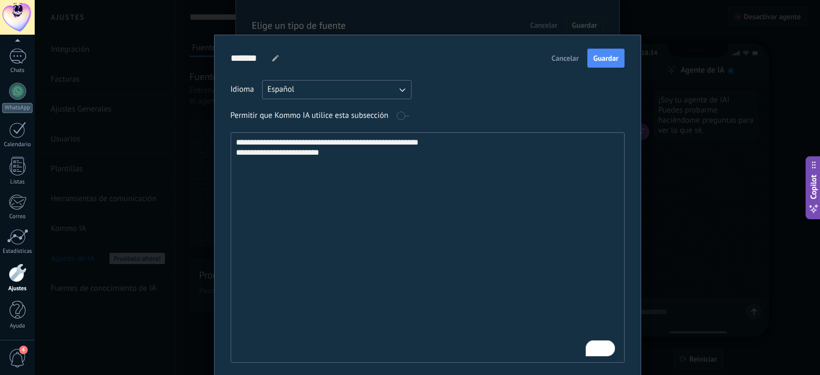
click at [383, 143] on textarea "**********" at bounding box center [426, 248] width 391 height 230
click at [411, 139] on textarea "**********" at bounding box center [426, 248] width 391 height 230
click at [278, 149] on textarea "**********" at bounding box center [426, 248] width 391 height 230
click at [307, 148] on textarea "**********" at bounding box center [426, 248] width 391 height 230
type textarea "**********"
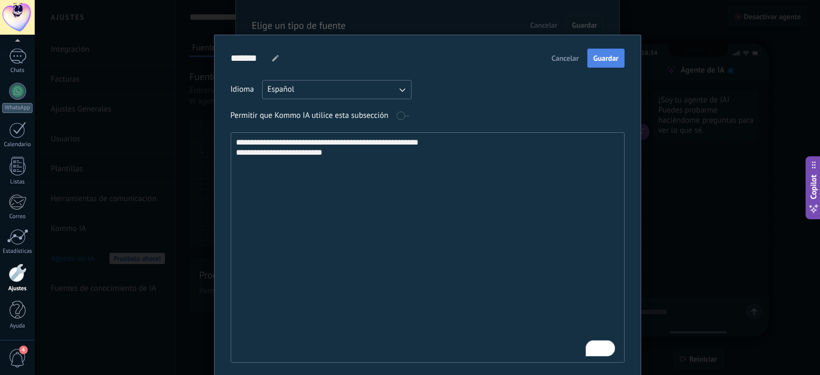
click at [607, 63] on button "Guardar" at bounding box center [605, 58] width 37 height 19
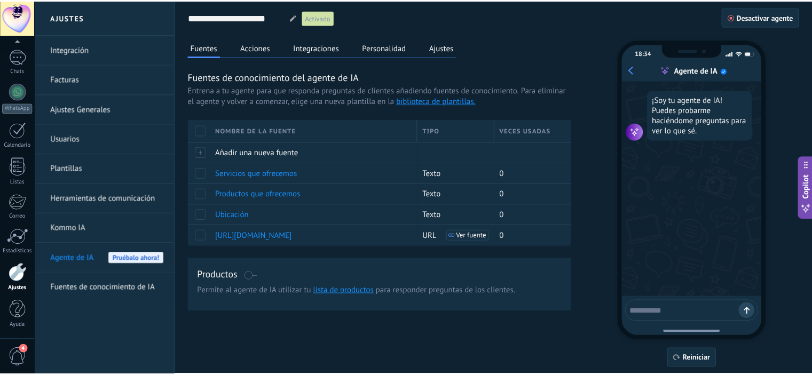
scroll to position [0, 0]
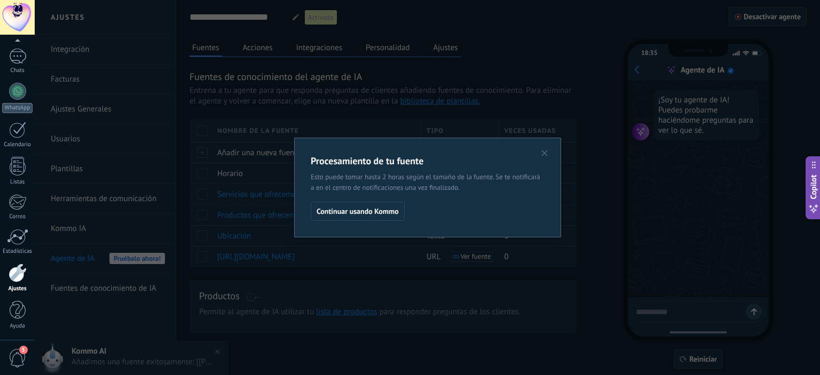
click at [385, 328] on div "Procesamiento de tu fuente Esto puede tomar hasta 2 horas según el tamaño de la…" at bounding box center [427, 187] width 785 height 375
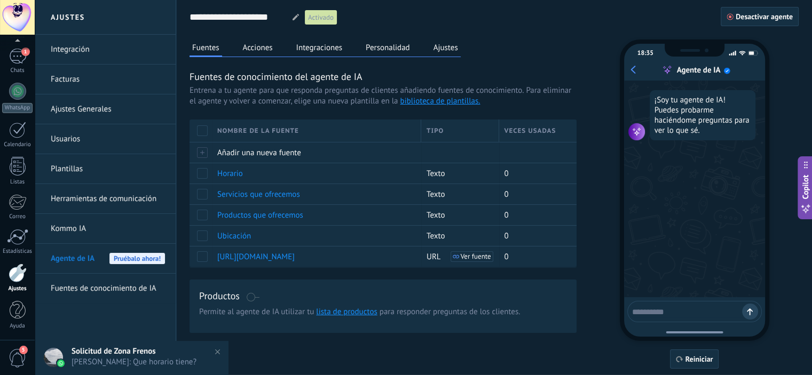
click at [260, 49] on button "Acciones" at bounding box center [257, 48] width 35 height 16
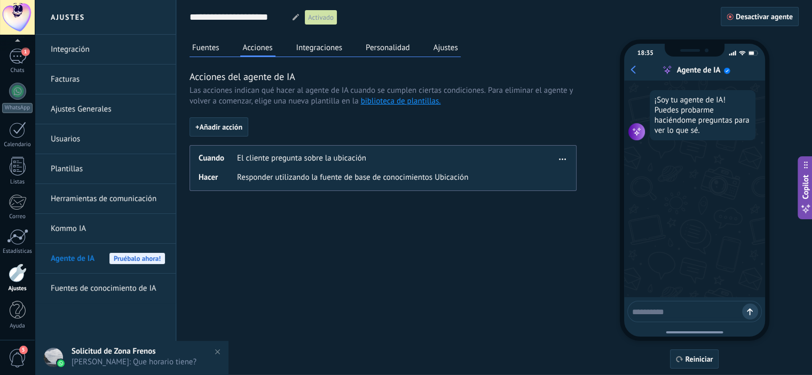
click at [565, 156] on span "button" at bounding box center [562, 157] width 7 height 7
click at [541, 199] on span "Eliminar" at bounding box center [545, 196] width 28 height 11
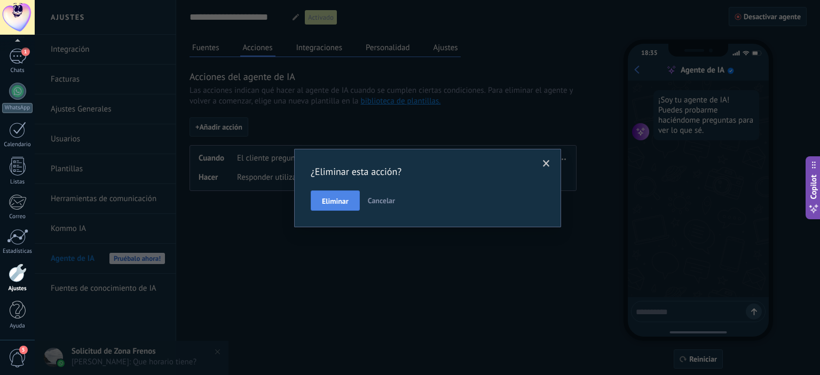
click at [343, 200] on span "Eliminar" at bounding box center [335, 201] width 27 height 7
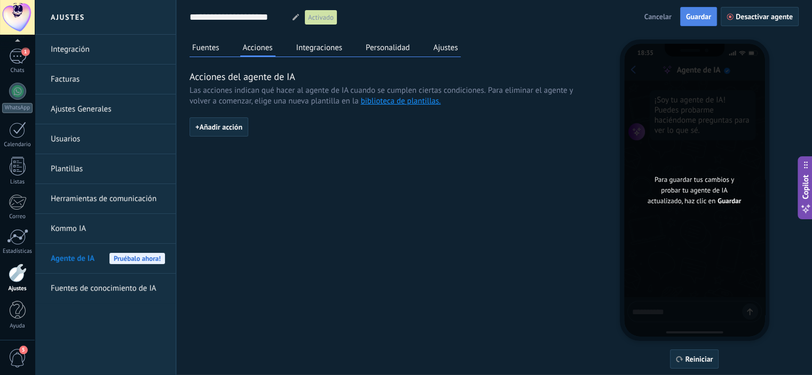
click at [699, 15] on span "Guardar" at bounding box center [698, 16] width 25 height 7
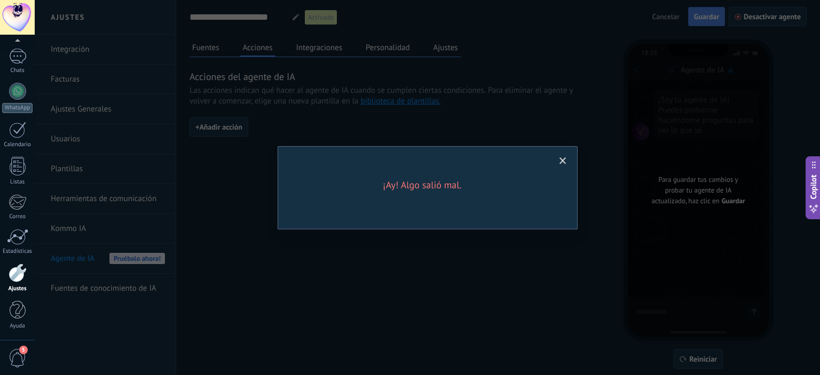
click at [559, 157] on span at bounding box center [563, 161] width 18 height 18
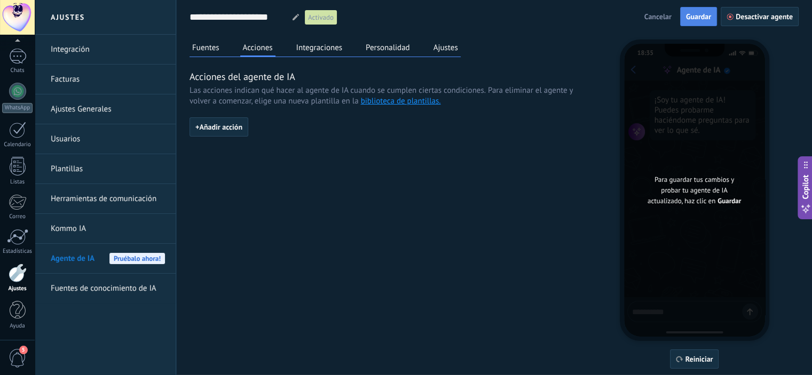
click at [202, 50] on button "Fuentes" at bounding box center [205, 48] width 33 height 16
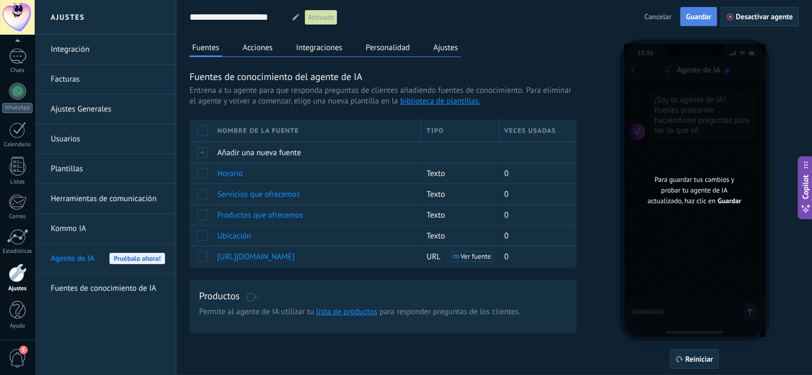
click at [696, 23] on button "Guardar" at bounding box center [698, 16] width 37 height 19
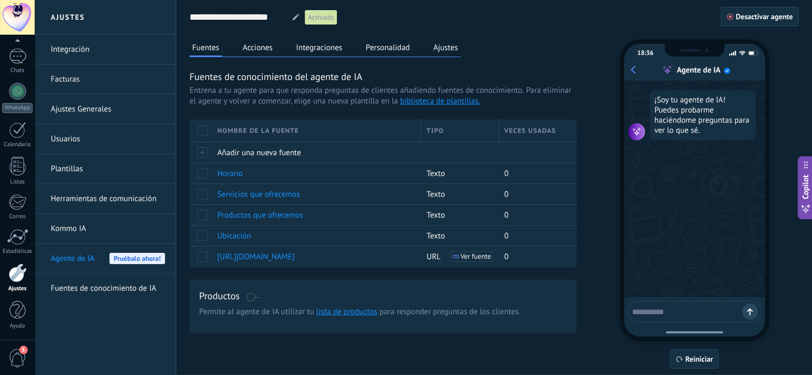
click at [288, 67] on div "Fuentes Acciones Integraciones Personalidad Ajustes Fuentes de conocimiento del…" at bounding box center [382, 187] width 387 height 294
click at [309, 52] on button "Integraciones" at bounding box center [320, 48] width 52 height 16
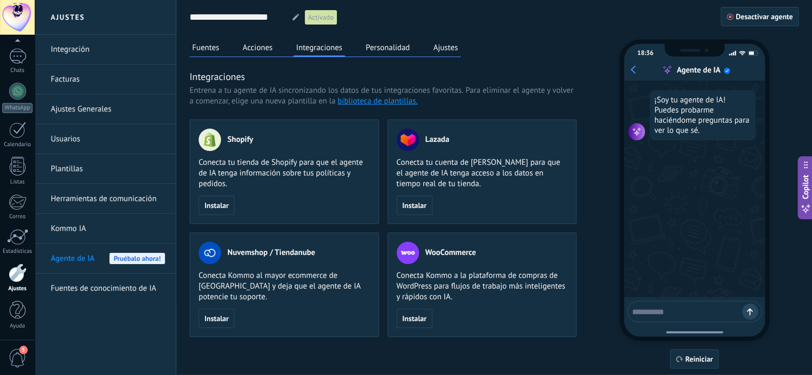
click at [379, 45] on button "Personalidad" at bounding box center [388, 48] width 50 height 16
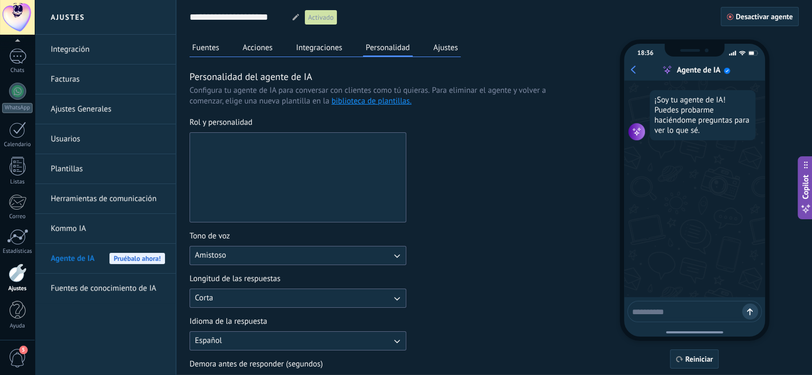
click at [222, 169] on textarea "Rol y personalidad" at bounding box center [297, 177] width 214 height 89
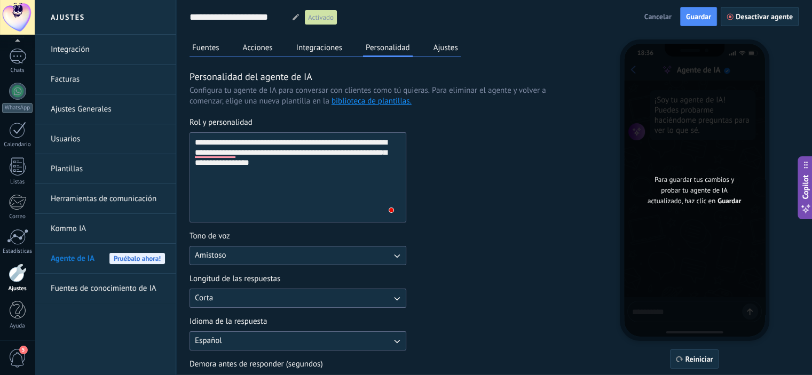
type textarea "**********"
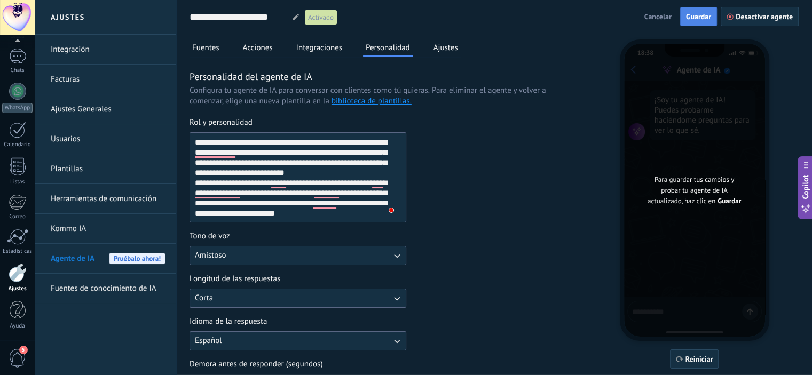
type textarea "**********"
click at [708, 20] on span "Guardar" at bounding box center [698, 16] width 25 height 7
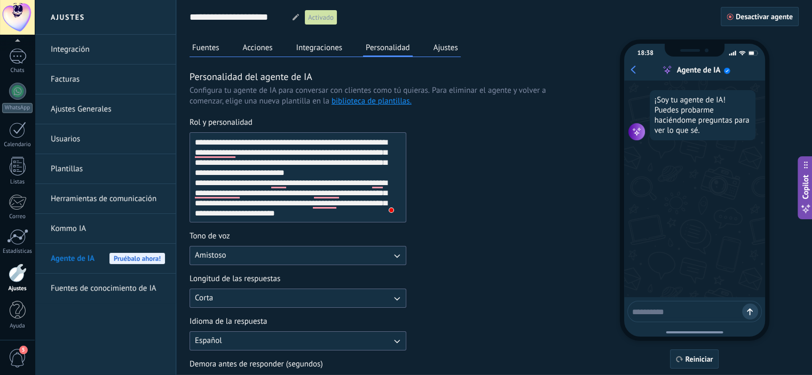
click at [668, 317] on div at bounding box center [694, 311] width 135 height 21
click at [672, 310] on textarea at bounding box center [687, 310] width 110 height 13
type textarea "*"
type textarea "**********"
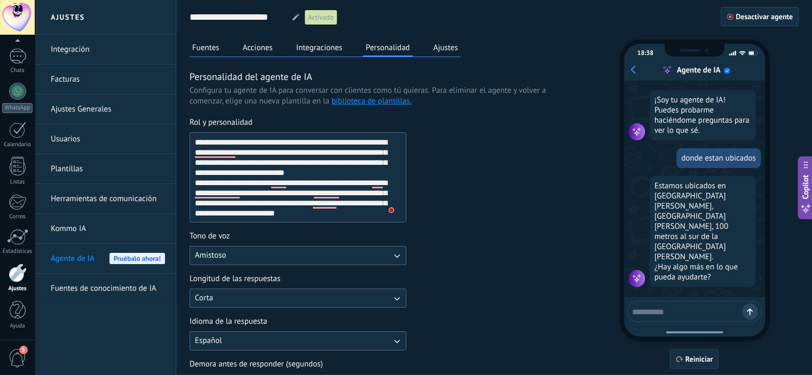
click at [333, 212] on textarea "**********" at bounding box center [297, 177] width 214 height 89
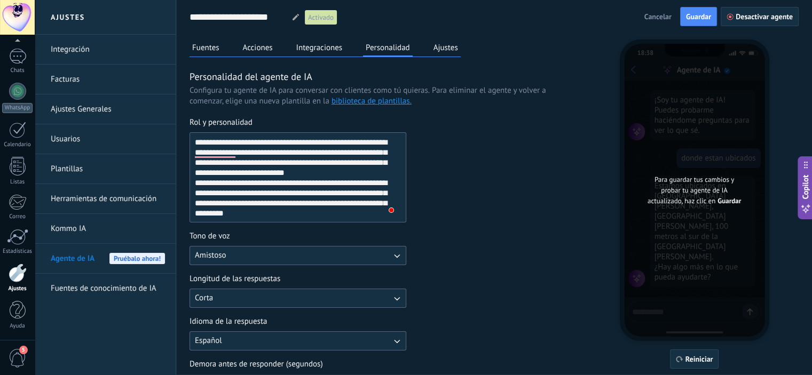
click at [353, 204] on textarea "**********" at bounding box center [297, 177] width 214 height 89
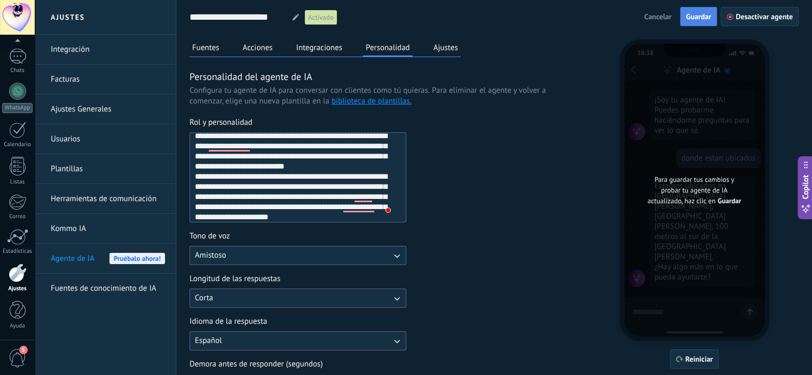
type textarea "**********"
click at [700, 17] on span "Guardar" at bounding box center [698, 16] width 25 height 7
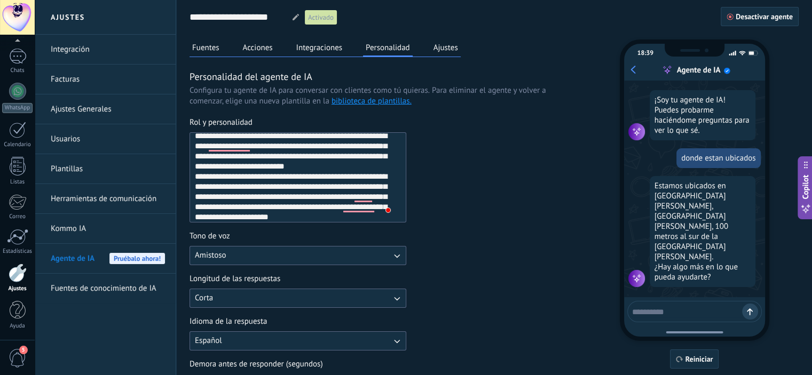
click at [675, 301] on div at bounding box center [694, 311] width 135 height 21
click at [676, 309] on textarea at bounding box center [687, 310] width 110 height 13
type textarea "**********"
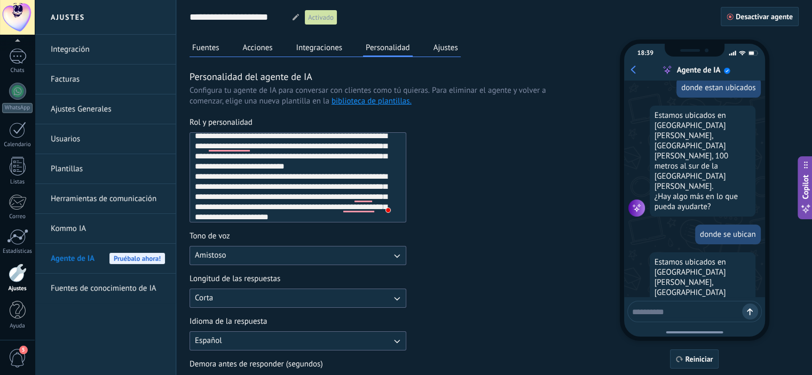
scroll to position [70, 0]
drag, startPoint x: 340, startPoint y: 215, endPoint x: 291, endPoint y: 203, distance: 50.0
click at [291, 203] on textarea "**********" at bounding box center [297, 177] width 214 height 89
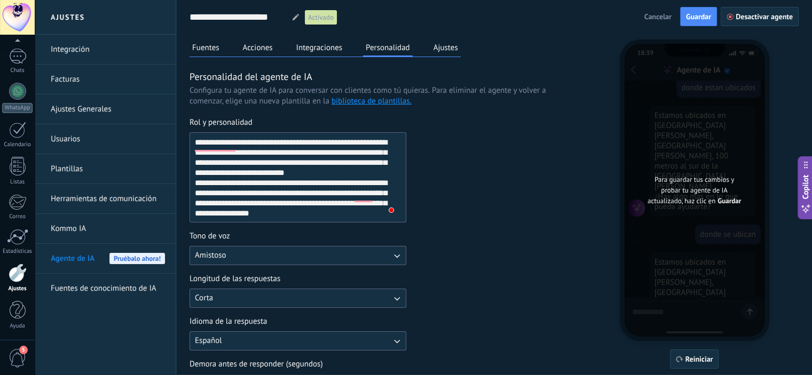
scroll to position [0, 0]
click at [345, 213] on textarea "**********" at bounding box center [297, 177] width 214 height 89
type textarea "**********"
click at [705, 13] on span "Guardar" at bounding box center [698, 16] width 25 height 7
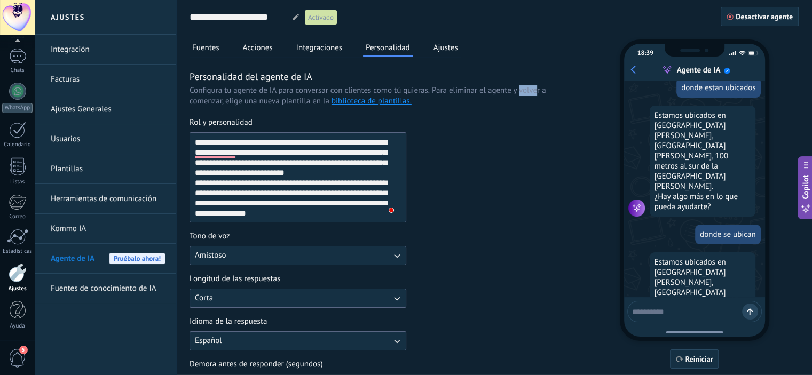
drag, startPoint x: 518, startPoint y: 90, endPoint x: 536, endPoint y: 94, distance: 18.6
click at [536, 94] on span "Para eliminar el agente y volver a comenzar, elige una nueva plantilla en la bi…" at bounding box center [367, 95] width 356 height 21
click at [674, 315] on textarea at bounding box center [687, 310] width 110 height 13
type textarea "**********"
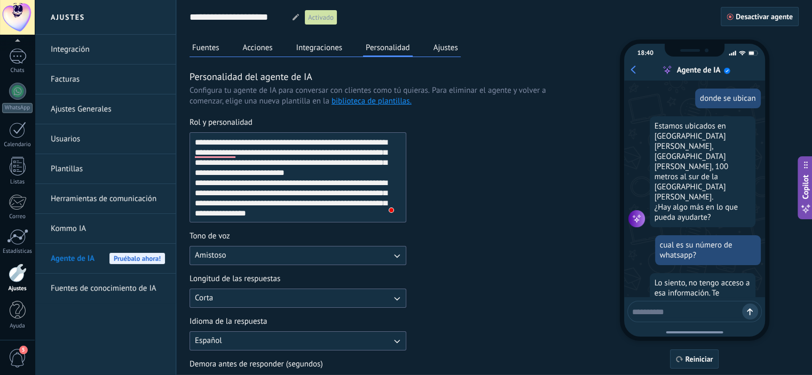
scroll to position [208, 0]
click at [210, 41] on button "Fuentes" at bounding box center [205, 48] width 33 height 16
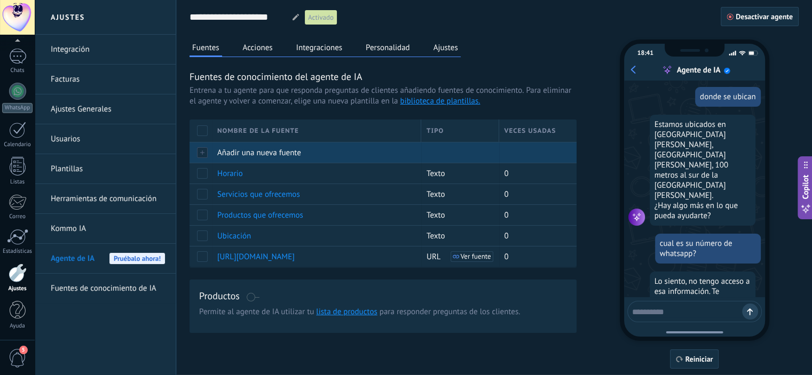
click at [251, 156] on span "Añadir una nueva fuente" at bounding box center [259, 153] width 84 height 10
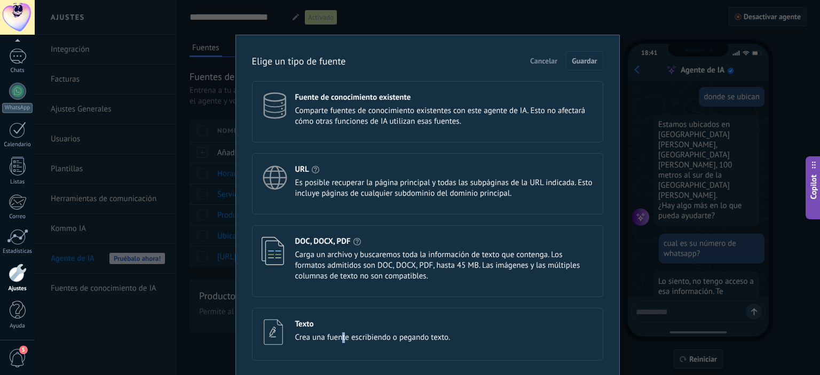
click at [342, 334] on span "Crea una fuente escribiendo o pegando texto." at bounding box center [372, 338] width 155 height 11
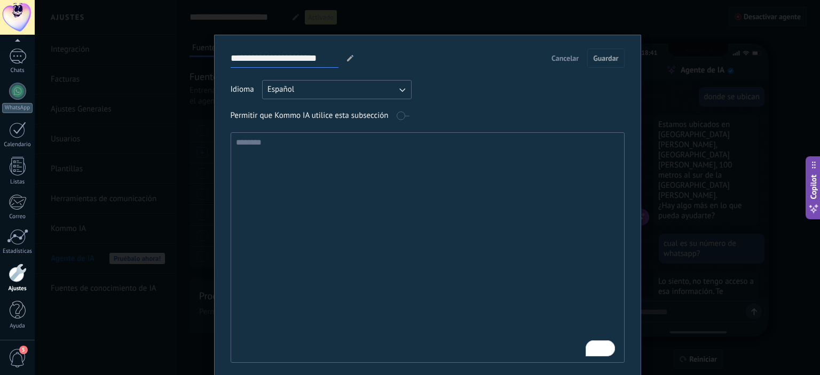
click at [295, 59] on input "**********" at bounding box center [285, 58] width 108 height 19
type input "**********"
click at [343, 179] on textarea "To enrich screen reader interactions, please activate Accessibility in Grammarl…" at bounding box center [426, 248] width 391 height 230
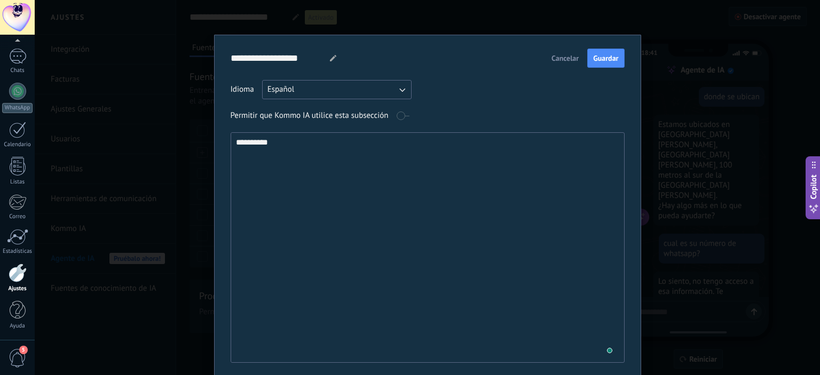
paste textarea "**********"
click at [325, 145] on textarea "**********" at bounding box center [426, 248] width 391 height 230
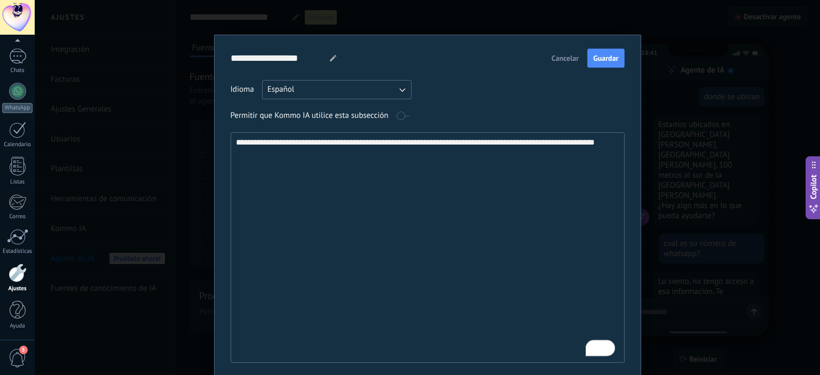
click at [339, 155] on textarea "**********" at bounding box center [426, 248] width 391 height 230
click at [391, 138] on textarea "**********" at bounding box center [426, 248] width 391 height 230
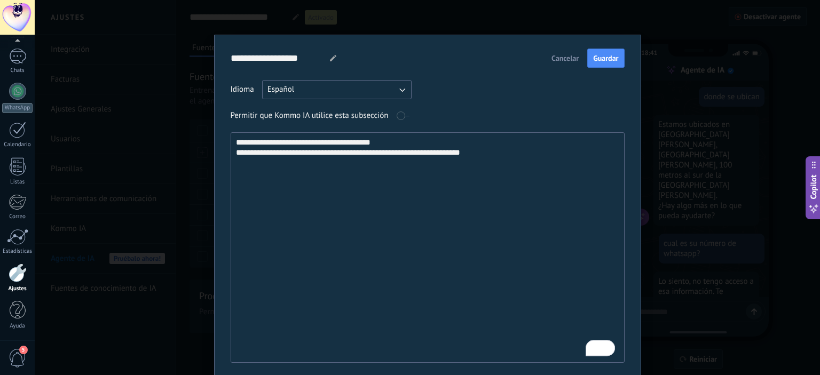
click at [414, 139] on textarea "**********" at bounding box center [426, 248] width 391 height 230
type textarea "**********"
click at [601, 61] on span "Guardar" at bounding box center [605, 57] width 25 height 7
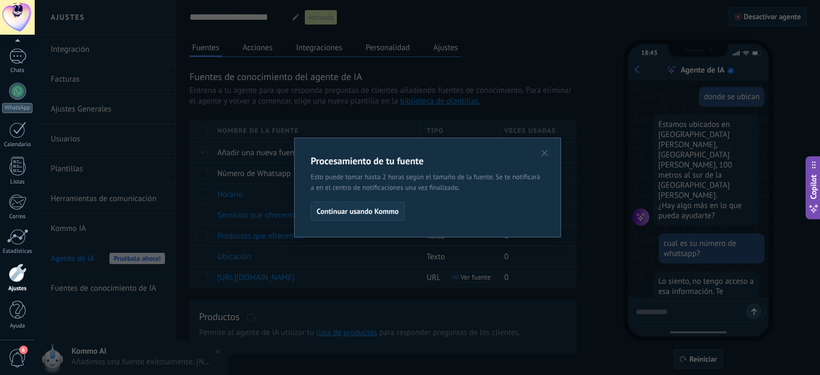
click at [365, 214] on span "Continuar usando Kommo" at bounding box center [358, 211] width 82 height 7
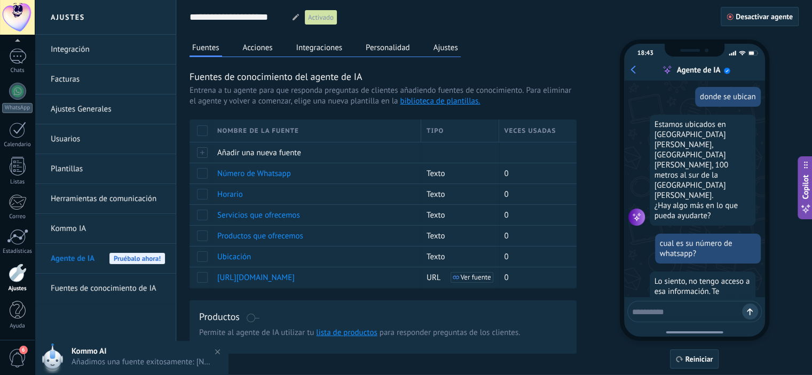
click at [667, 309] on textarea at bounding box center [687, 310] width 110 height 13
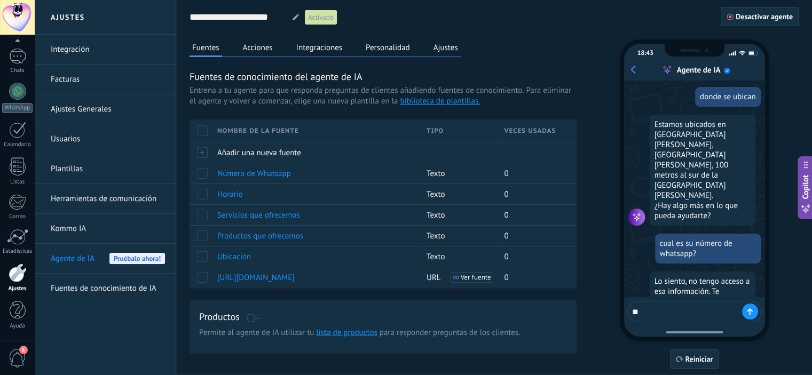
type textarea "*"
type textarea "**********"
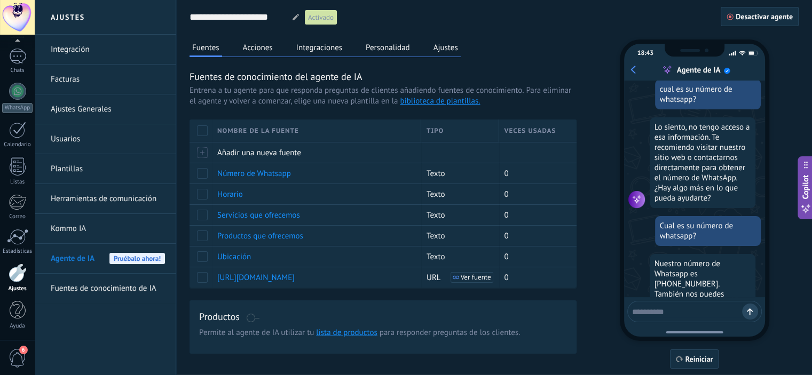
scroll to position [367, 0]
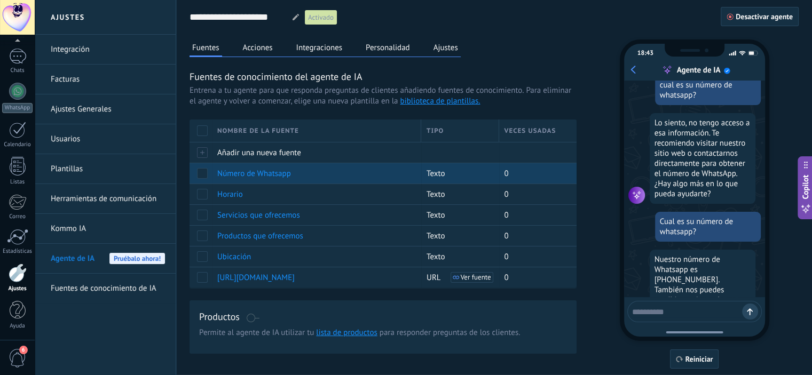
click at [275, 170] on span "Número de Whatsapp" at bounding box center [254, 174] width 74 height 10
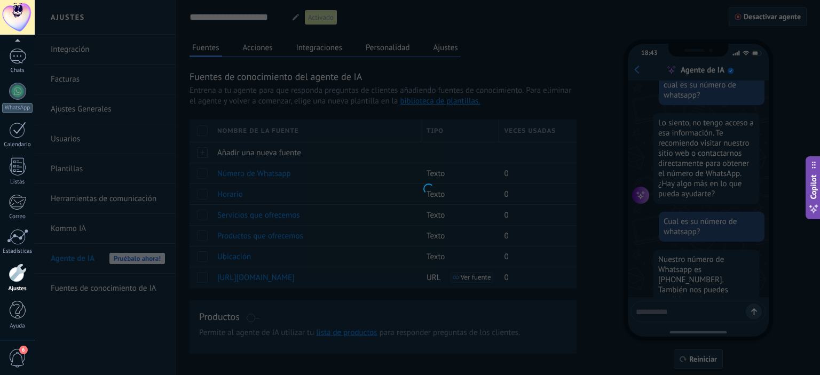
type input "**********"
type textarea "**********"
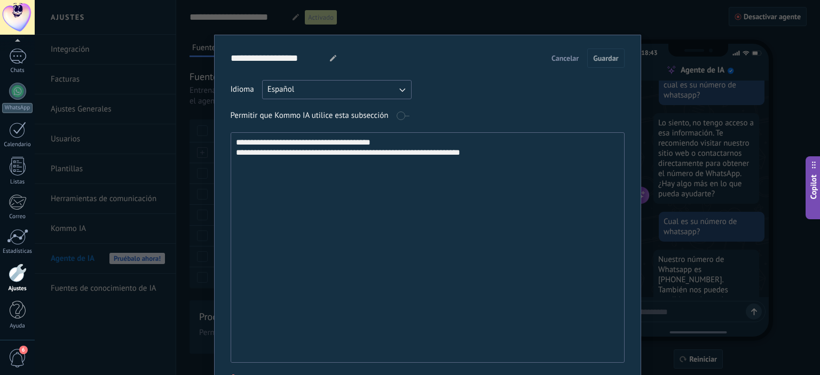
click at [51, 227] on div "**********" at bounding box center [427, 187] width 785 height 375
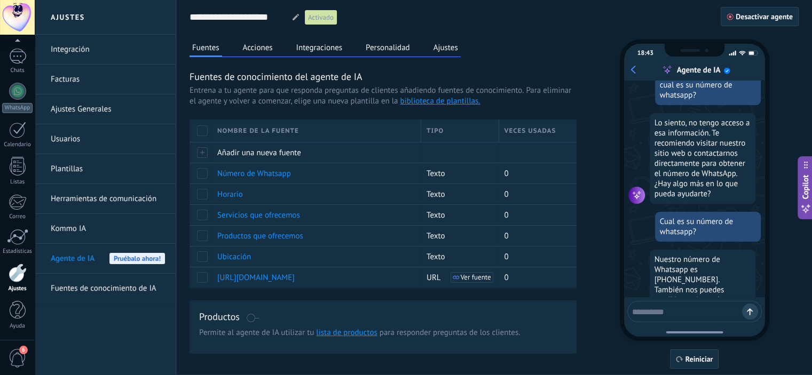
click at [673, 311] on textarea at bounding box center [687, 310] width 110 height 13
type textarea "**********"
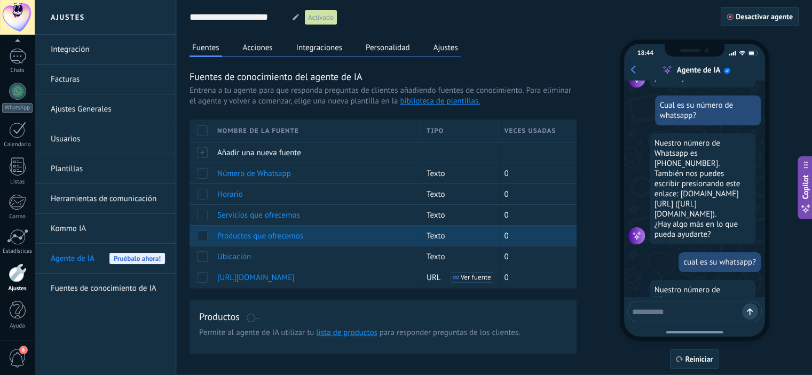
scroll to position [484, 0]
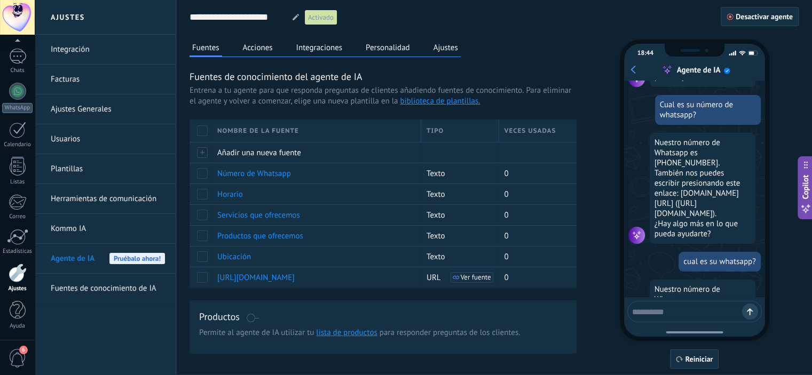
click at [370, 43] on button "Personalidad" at bounding box center [388, 48] width 50 height 16
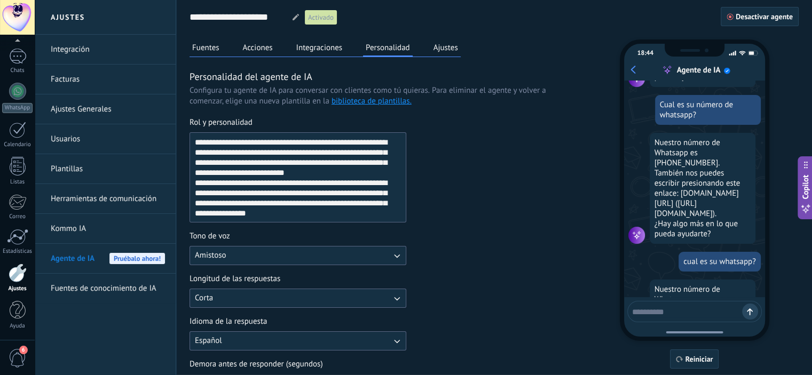
click at [332, 170] on textarea "**********" at bounding box center [297, 177] width 214 height 89
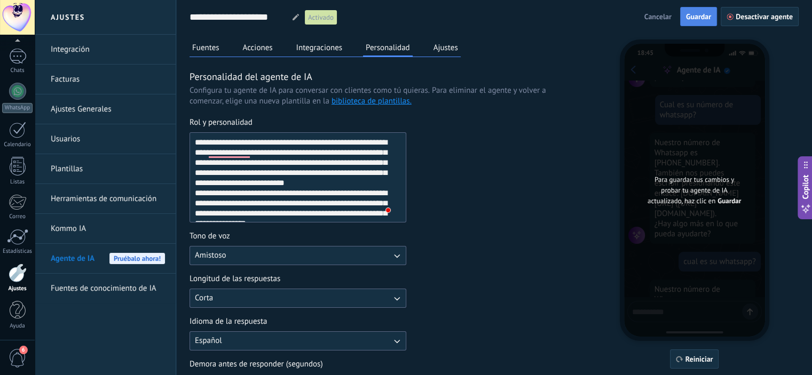
click at [706, 21] on button "Guardar" at bounding box center [698, 16] width 37 height 19
type textarea "**********"
click at [692, 10] on button "Guardar" at bounding box center [698, 16] width 37 height 19
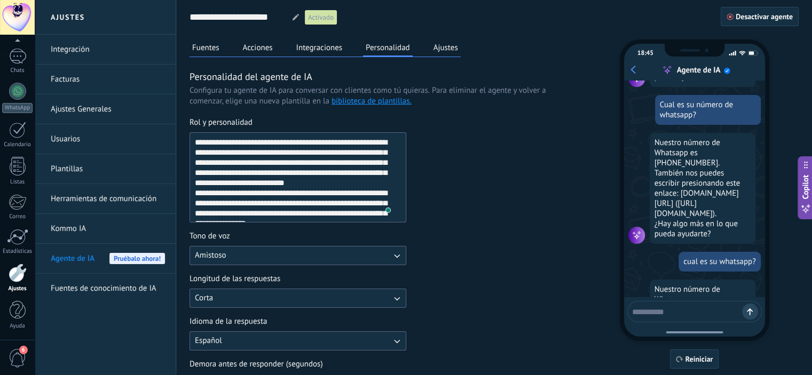
click at [259, 46] on button "Acciones" at bounding box center [257, 48] width 35 height 16
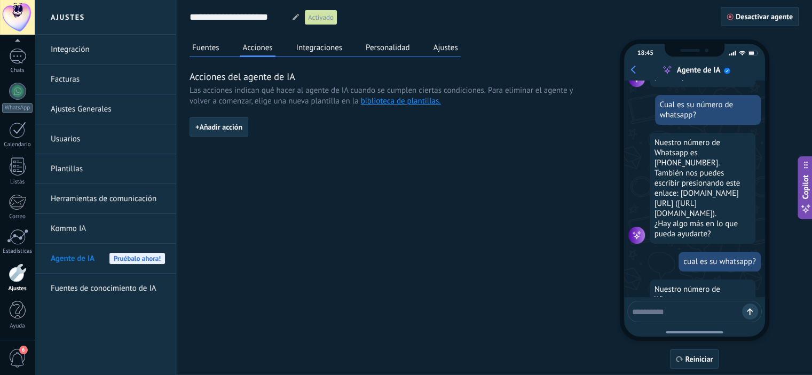
click at [221, 125] on span "+ Añadir acción" at bounding box center [218, 126] width 47 height 7
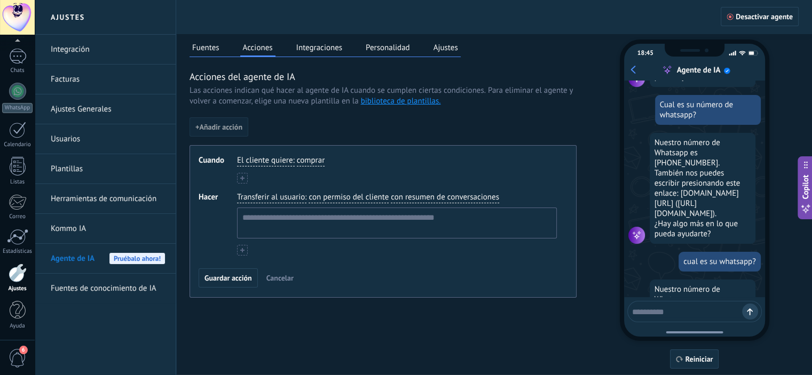
scroll to position [28, 0]
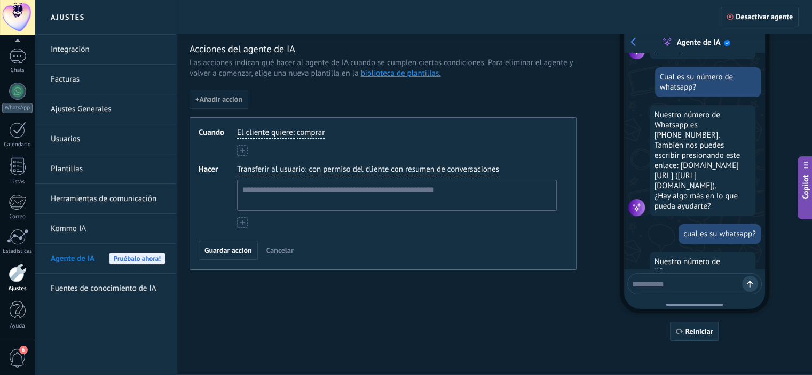
click at [280, 128] on span "El cliente quiere" at bounding box center [265, 133] width 56 height 11
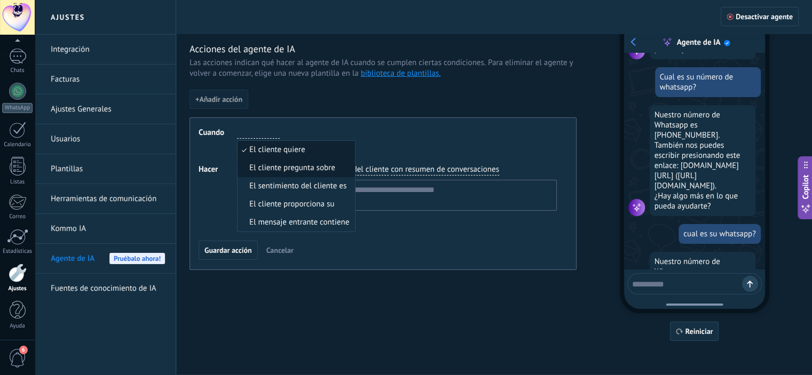
click at [314, 171] on span "El cliente pregunta sobre" at bounding box center [292, 168] width 86 height 11
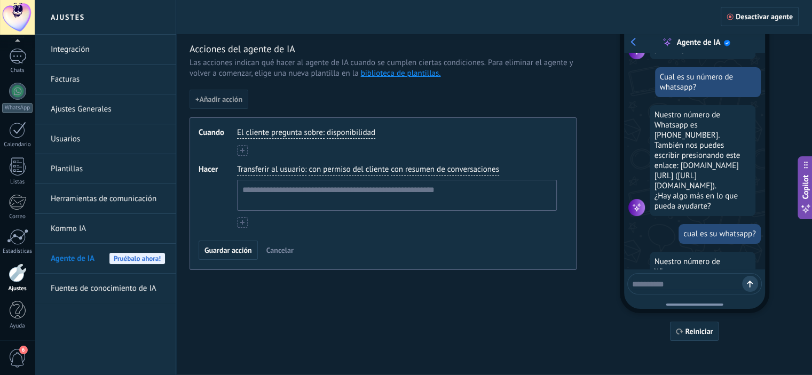
click at [353, 131] on span "disponibilidad" at bounding box center [351, 133] width 49 height 11
type input "********"
click at [286, 140] on div "El cliente pregunta sobre : ******** whatsapp whatsapp whatsapp whatsapp whatsa…" at bounding box center [397, 142] width 320 height 28
click at [350, 133] on span "disponibilidad" at bounding box center [351, 133] width 49 height 11
type input "********"
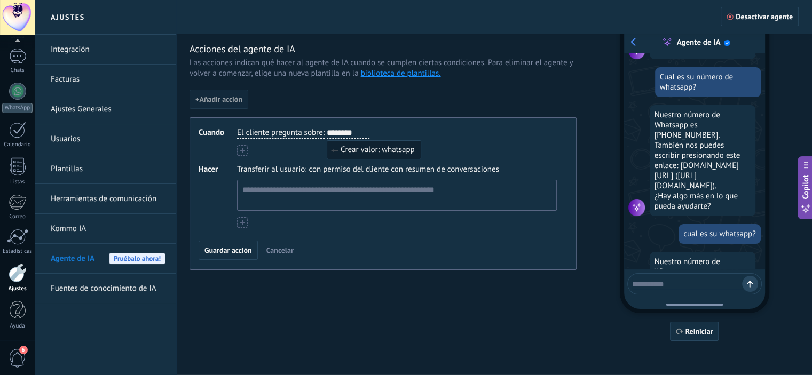
click at [381, 146] on span "Crear valor: whatsapp" at bounding box center [378, 150] width 74 height 11
click at [273, 166] on span "Transferir al usuario" at bounding box center [271, 169] width 68 height 11
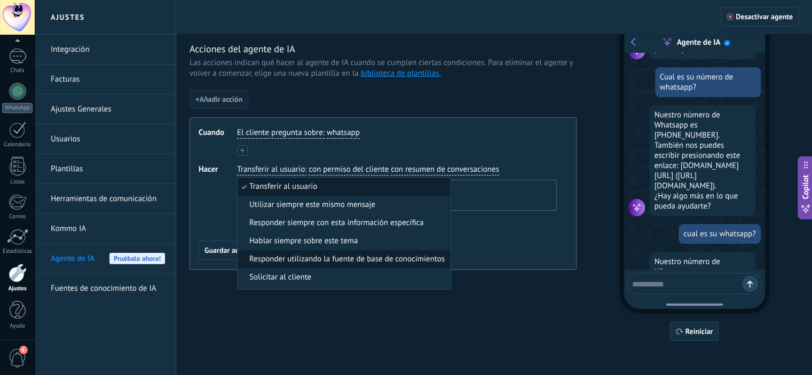
click at [306, 257] on span "Responder utilizando la fuente de base de conocimientos" at bounding box center [346, 259] width 195 height 11
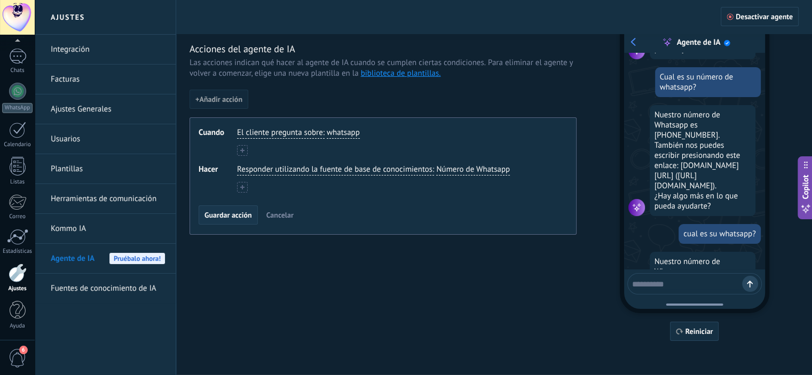
click at [230, 209] on button "Guardar acción" at bounding box center [228, 215] width 59 height 19
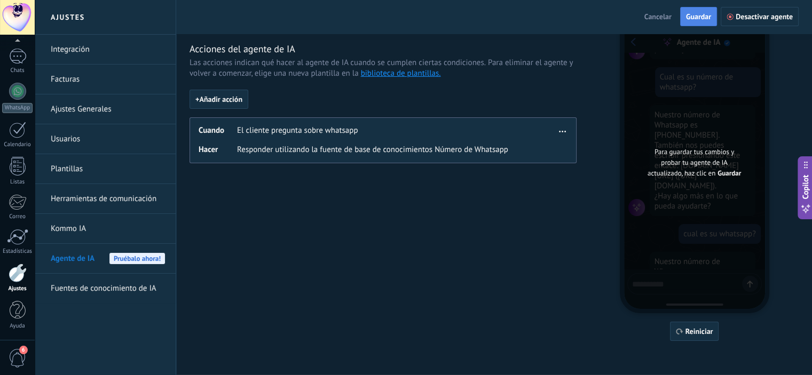
click at [704, 20] on span "Guardar" at bounding box center [698, 16] width 25 height 7
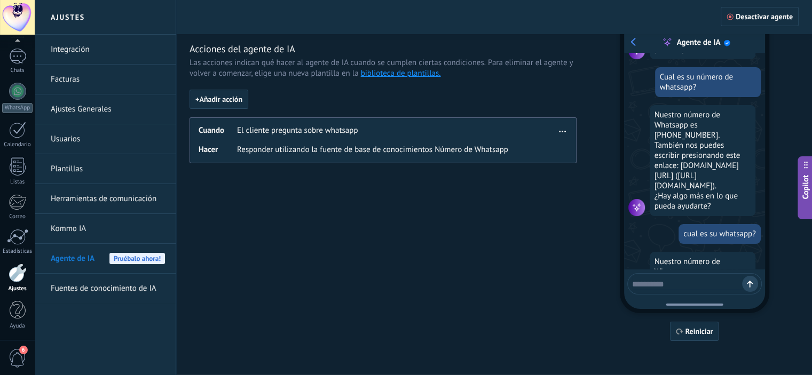
scroll to position [0, 0]
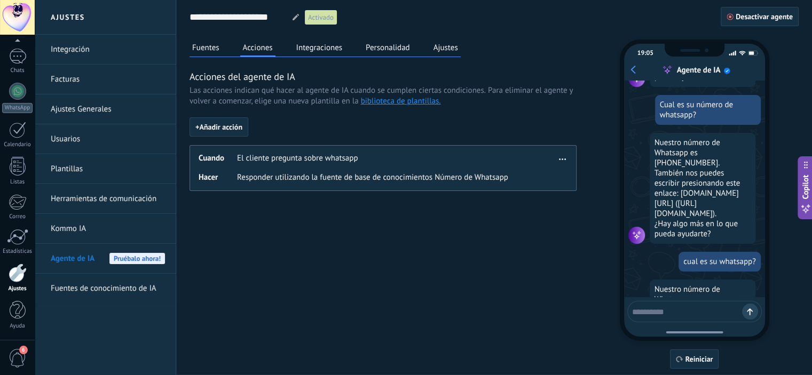
click at [442, 51] on button "Ajustes" at bounding box center [446, 48] width 30 height 16
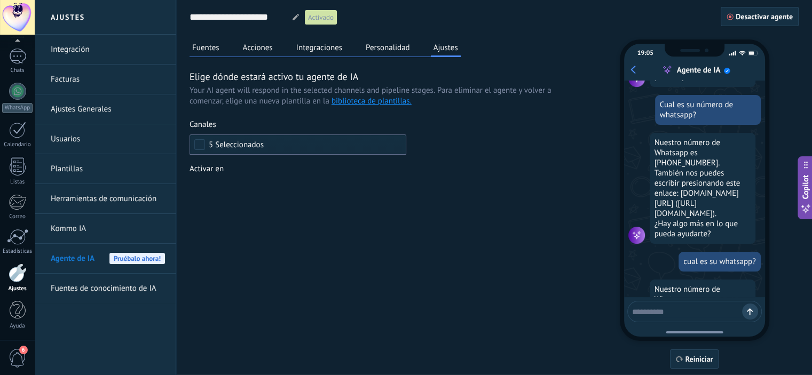
click at [394, 44] on button "Personalidad" at bounding box center [388, 48] width 50 height 16
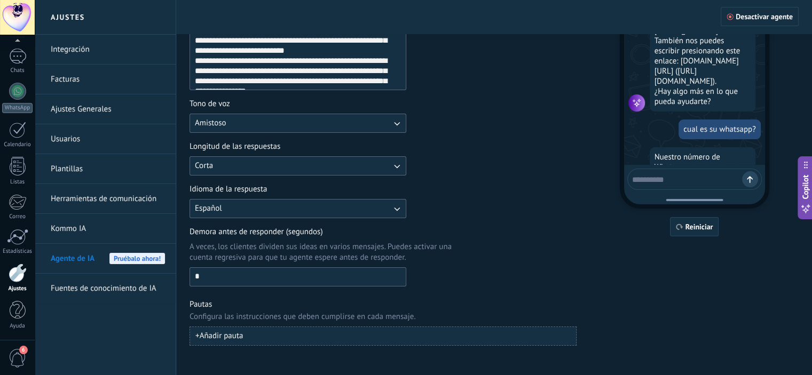
scroll to position [137, 0]
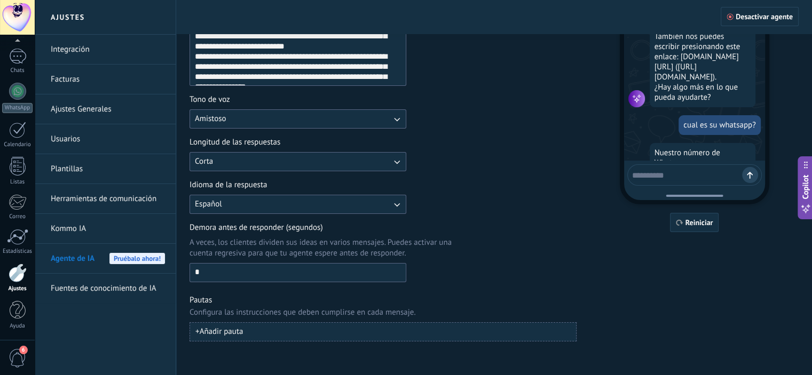
click at [252, 336] on button "+ Añadir pauta" at bounding box center [382, 331] width 387 height 19
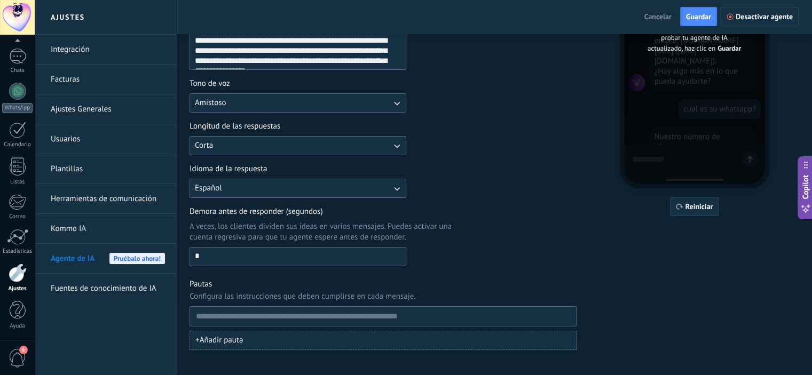
scroll to position [161, 0]
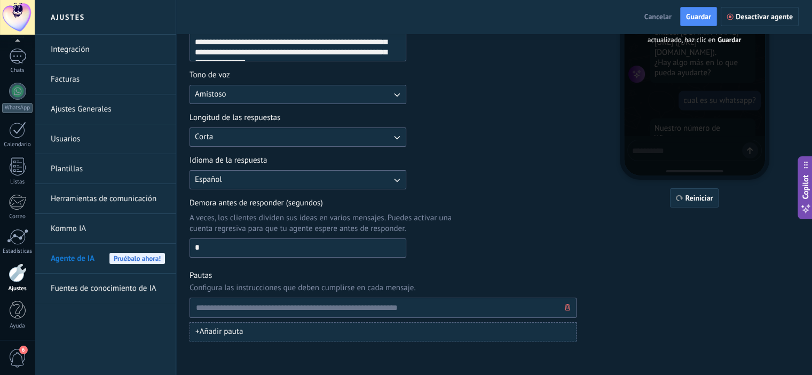
type input "*"
type input "**********"
click at [675, 254] on div "**********" at bounding box center [493, 109] width 609 height 463
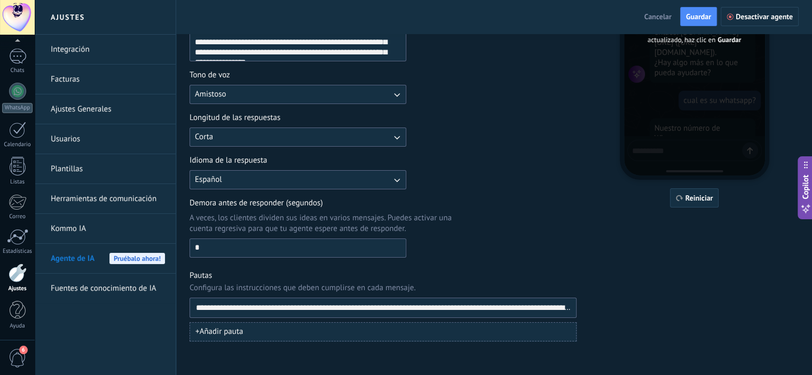
click at [277, 335] on button "+ Añadir pauta" at bounding box center [382, 331] width 387 height 19
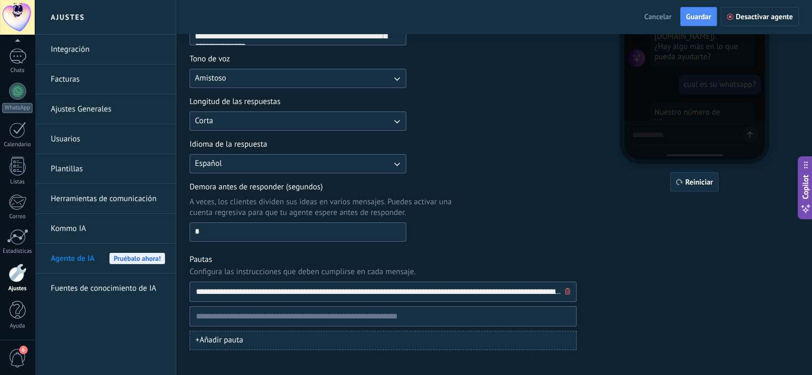
scroll to position [186, 0]
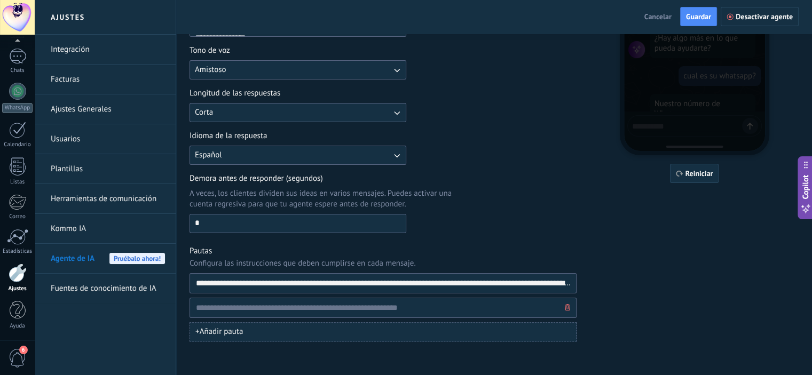
click at [570, 307] on icon "button" at bounding box center [567, 307] width 5 height 6
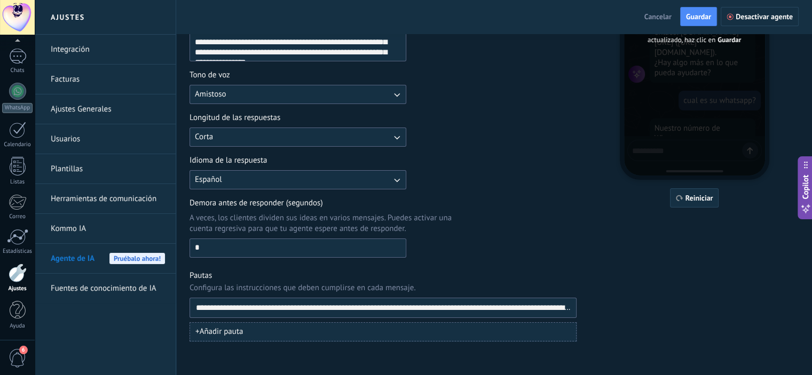
click at [716, 287] on div "**********" at bounding box center [493, 109] width 609 height 463
click at [711, 14] on span "Guardar" at bounding box center [698, 16] width 25 height 7
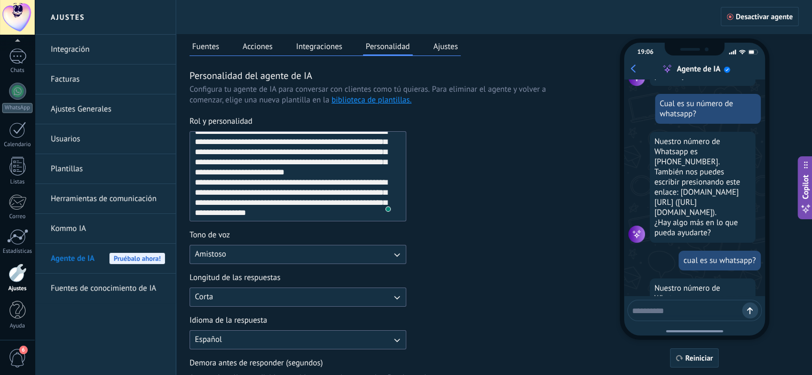
scroll to position [10, 0]
drag, startPoint x: 358, startPoint y: 180, endPoint x: 385, endPoint y: 228, distance: 55.5
click at [385, 228] on div "**********" at bounding box center [382, 267] width 387 height 302
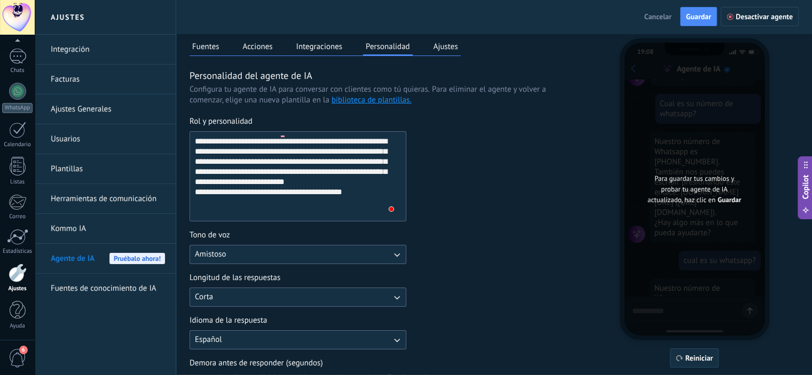
scroll to position [0, 0]
drag, startPoint x: 359, startPoint y: 193, endPoint x: 171, endPoint y: 193, distance: 187.9
click at [171, 193] on div "**********" at bounding box center [423, 268] width 777 height 538
type textarea "**********"
click at [700, 14] on span "Guardar" at bounding box center [698, 16] width 25 height 7
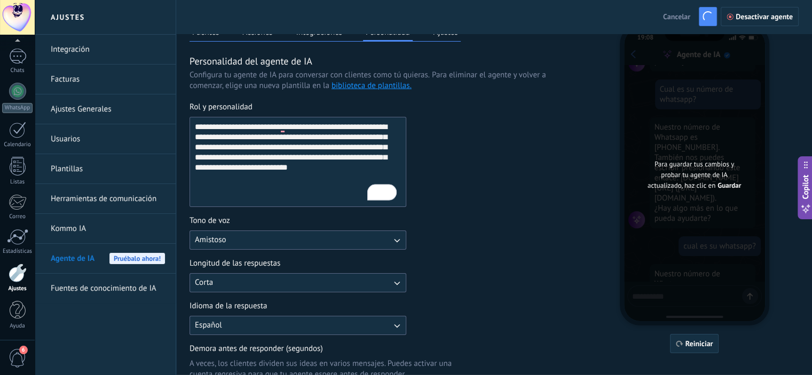
scroll to position [161, 0]
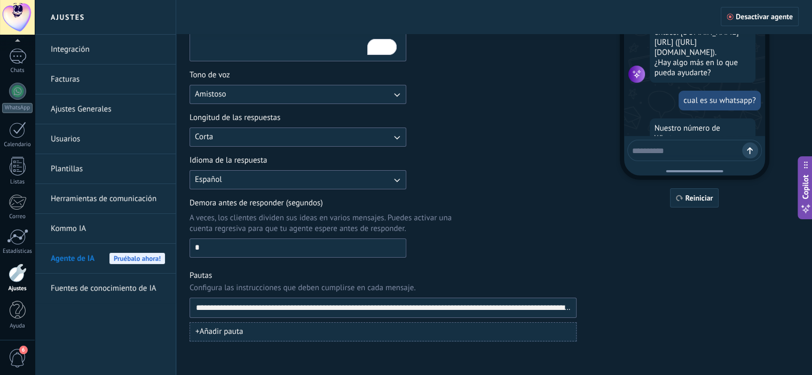
click at [273, 329] on button "+ Añadir pauta" at bounding box center [382, 331] width 387 height 19
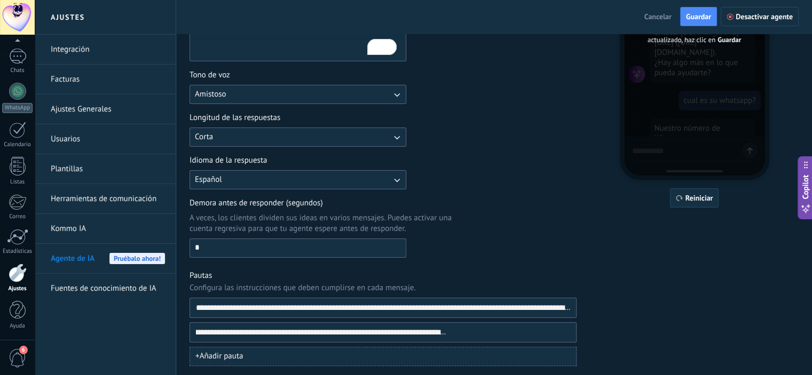
scroll to position [0, 0]
drag, startPoint x: 214, startPoint y: 333, endPoint x: 3, endPoint y: 350, distance: 212.1
click at [3, 214] on body ".abccls-1,.abccls-2{fill-rule:evenodd}.abccls-2{fill:#fff} .abfcls-1{fill:none}…" at bounding box center [406, 26] width 812 height 375
click at [206, 331] on input "**********" at bounding box center [378, 332] width 367 height 19
drag, startPoint x: 230, startPoint y: 330, endPoint x: 147, endPoint y: 338, distance: 83.1
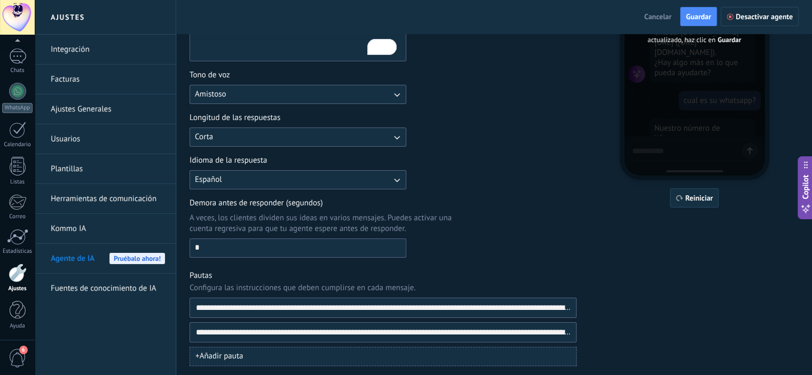
click at [147, 338] on div "**********" at bounding box center [423, 120] width 777 height 562
type input "**********"
click at [387, 334] on input "**********" at bounding box center [378, 332] width 367 height 19
drag, startPoint x: 548, startPoint y: 334, endPoint x: 646, endPoint y: 346, distance: 99.0
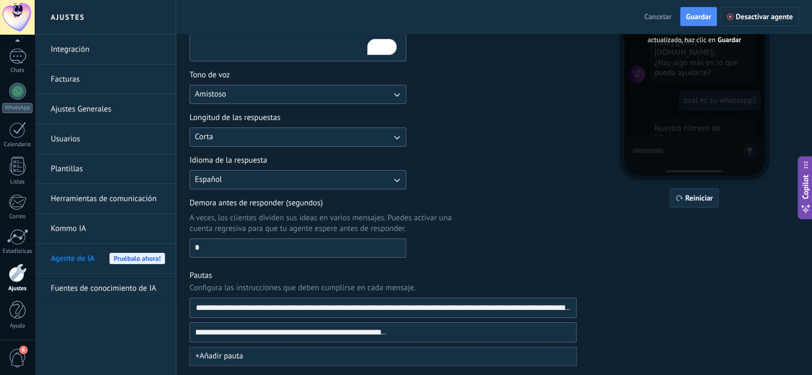
click at [646, 346] on div "**********" at bounding box center [493, 122] width 609 height 488
click at [436, 329] on input "**********" at bounding box center [378, 332] width 367 height 19
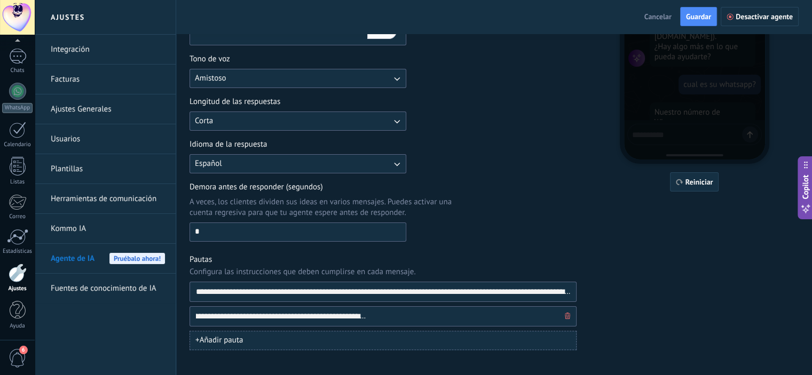
scroll to position [186, 0]
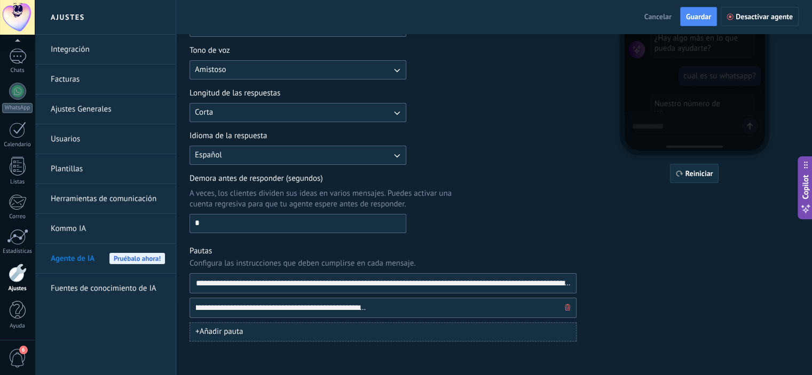
click at [538, 312] on input "**********" at bounding box center [378, 307] width 367 height 19
click at [682, 308] on div "**********" at bounding box center [493, 98] width 609 height 488
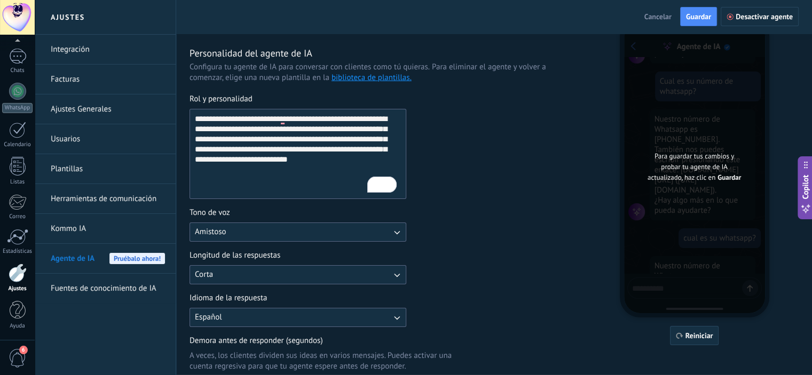
scroll to position [0, 0]
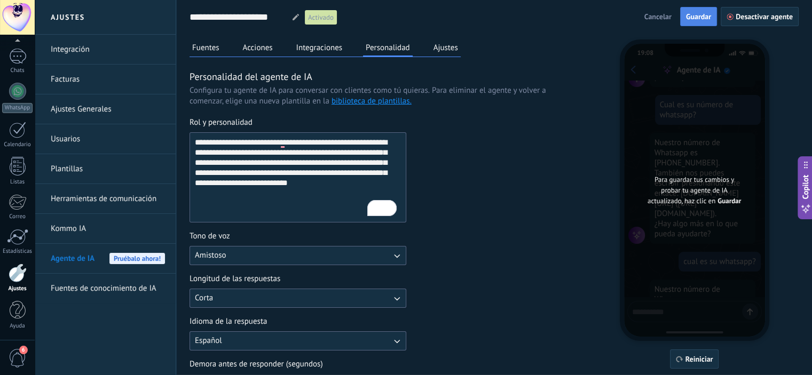
click at [704, 15] on span "Guardar" at bounding box center [698, 16] width 25 height 7
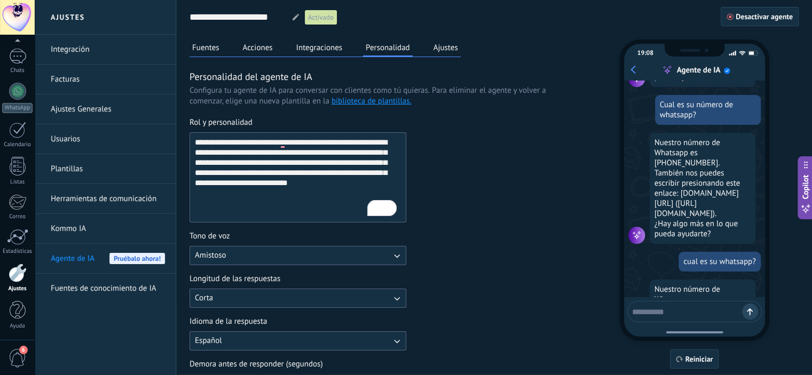
click at [685, 316] on textarea at bounding box center [687, 310] width 110 height 13
click at [209, 51] on button "Fuentes" at bounding box center [205, 48] width 33 height 16
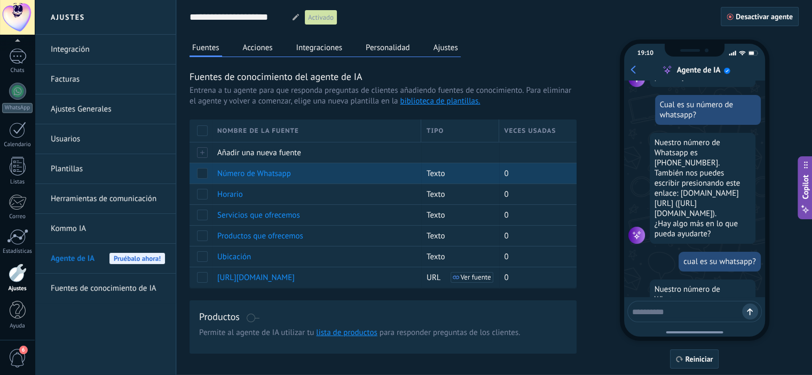
click at [268, 172] on span "Número de Whatsapp" at bounding box center [254, 174] width 74 height 10
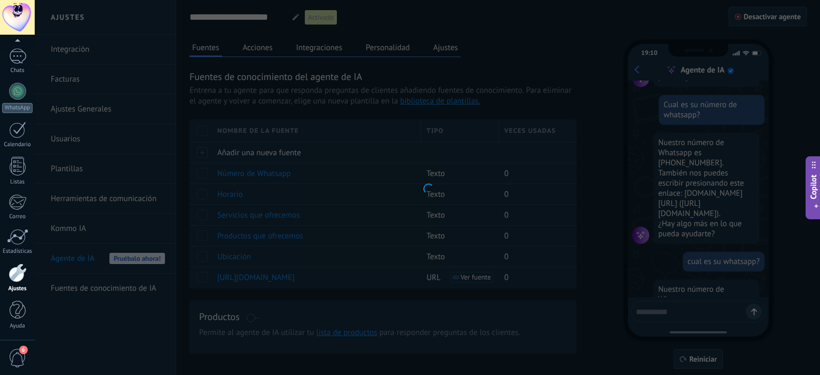
type input "**********"
type textarea "**********"
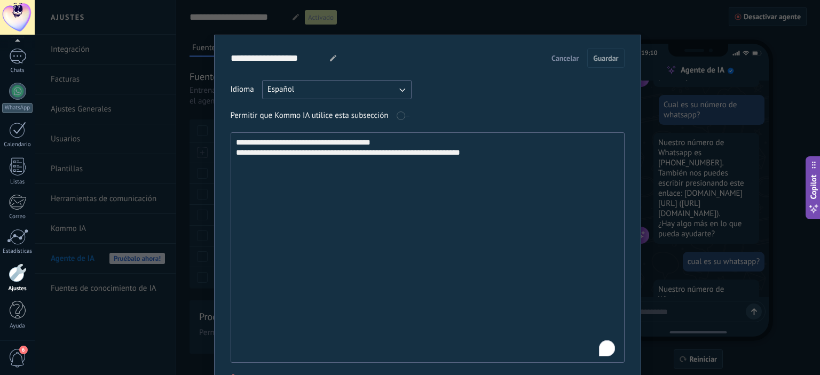
click at [518, 156] on textarea "**********" at bounding box center [426, 248] width 391 height 230
click at [178, 157] on div "**********" at bounding box center [427, 187] width 785 height 375
click at [271, 155] on textarea "**********" at bounding box center [426, 248] width 391 height 230
click at [488, 156] on textarea "**********" at bounding box center [426, 248] width 391 height 230
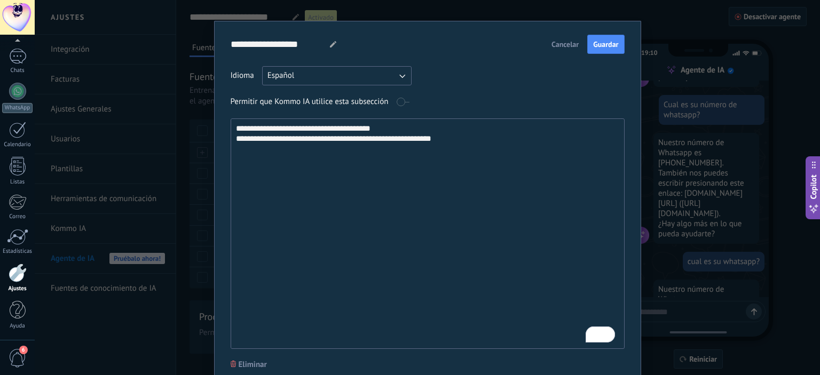
scroll to position [6, 0]
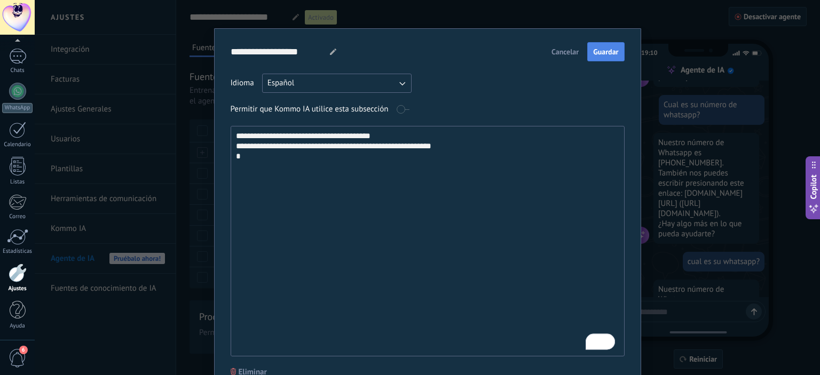
type textarea "**********"
click at [595, 54] on span "Guardar" at bounding box center [605, 51] width 25 height 7
click at [742, 143] on div "**********" at bounding box center [427, 187] width 785 height 375
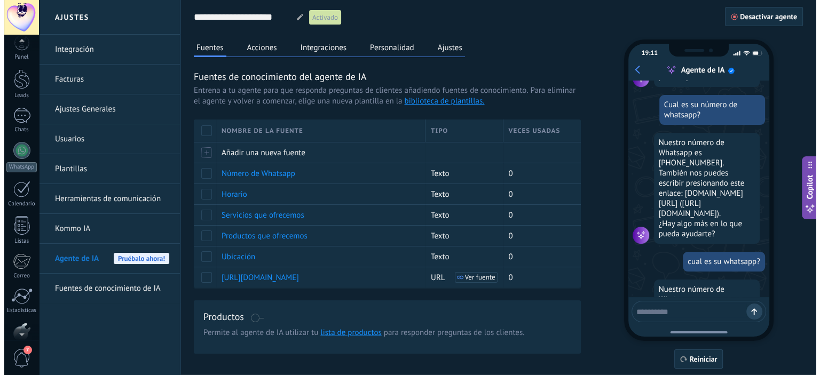
scroll to position [0, 0]
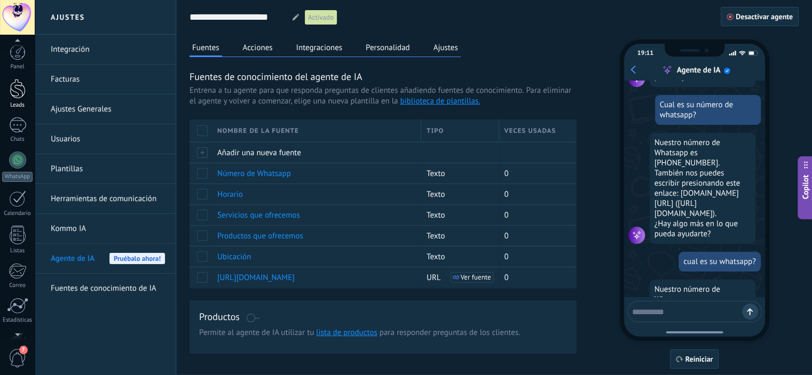
click at [15, 89] on div at bounding box center [18, 89] width 16 height 20
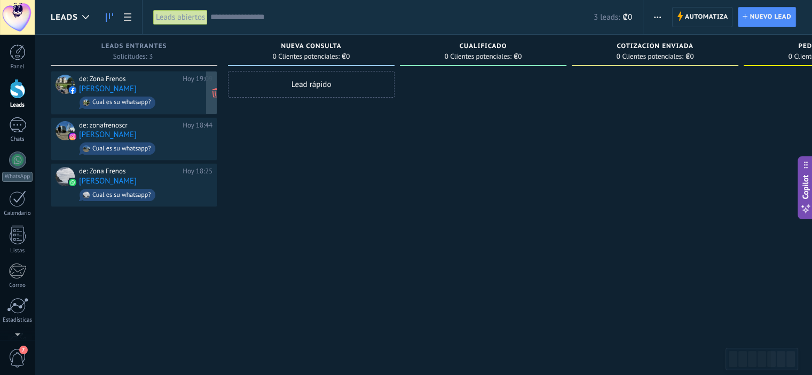
click at [168, 90] on div "de: Zona Frenos Hoy 19:09 Steve Wu Cual es su whatsapp?" at bounding box center [145, 93] width 133 height 36
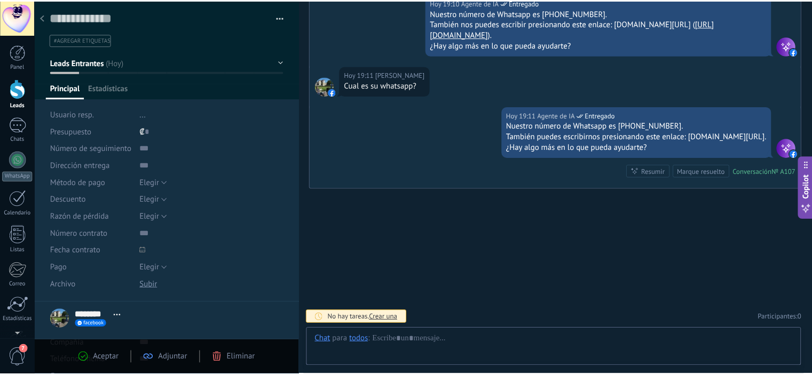
scroll to position [16, 0]
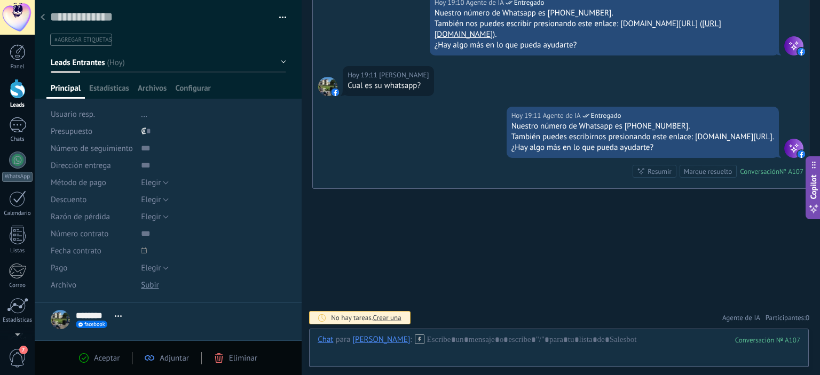
click at [44, 15] on use at bounding box center [43, 17] width 4 height 6
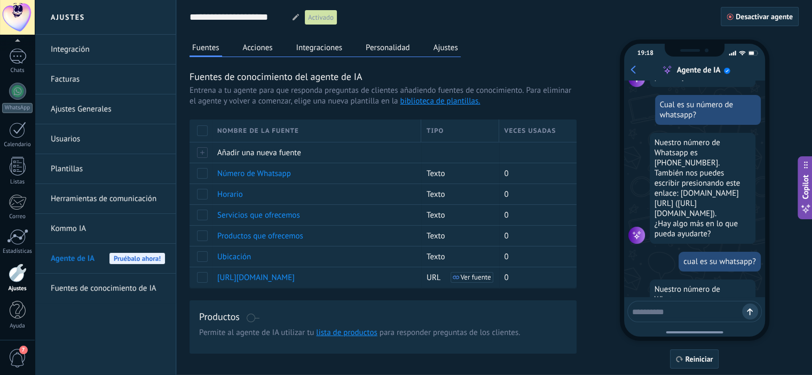
scroll to position [484, 0]
drag, startPoint x: 229, startPoint y: 101, endPoint x: 218, endPoint y: 100, distance: 10.7
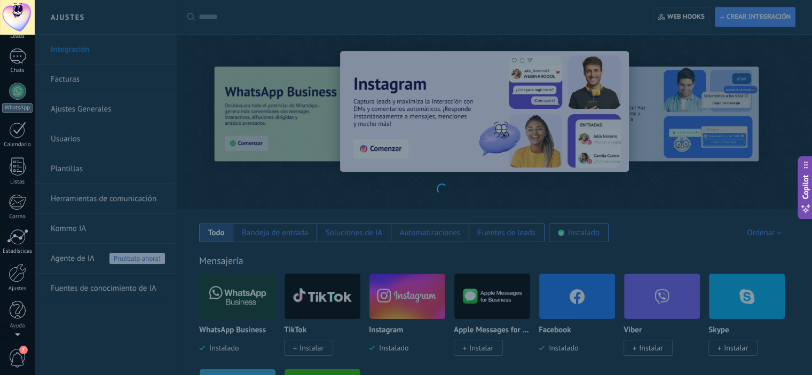
scroll to position [160, 0]
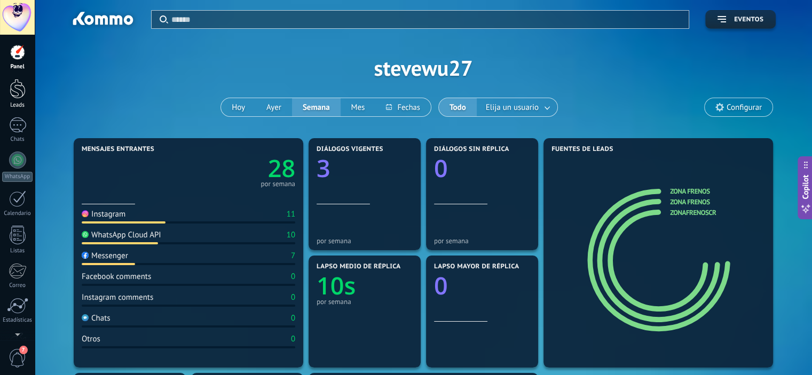
click at [14, 99] on link "Leads" at bounding box center [17, 94] width 35 height 30
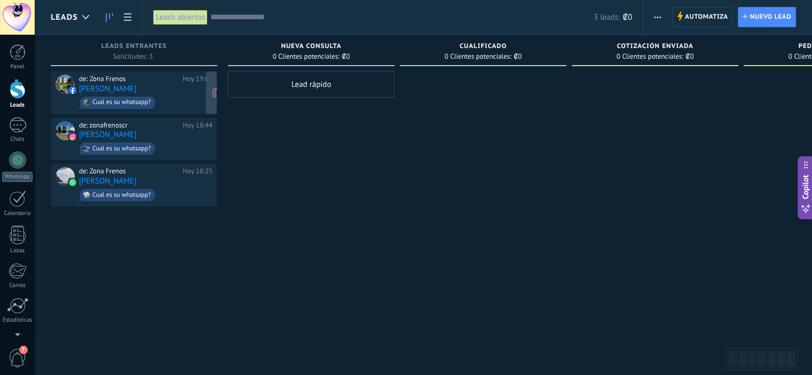
click at [174, 87] on div "de: Zona Frenos Hoy 19:09 Steve Wu Cual es su whatsapp?" at bounding box center [145, 93] width 133 height 36
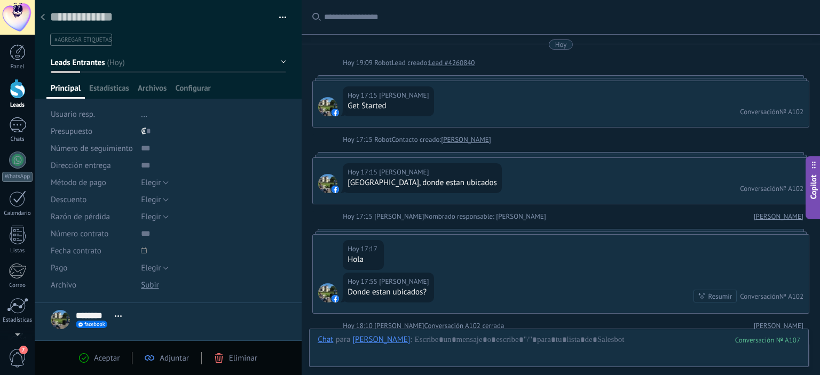
scroll to position [563, 0]
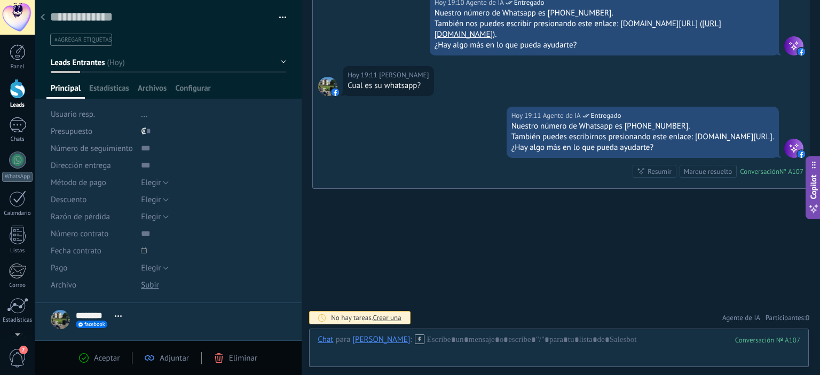
click at [42, 14] on icon at bounding box center [43, 17] width 4 height 6
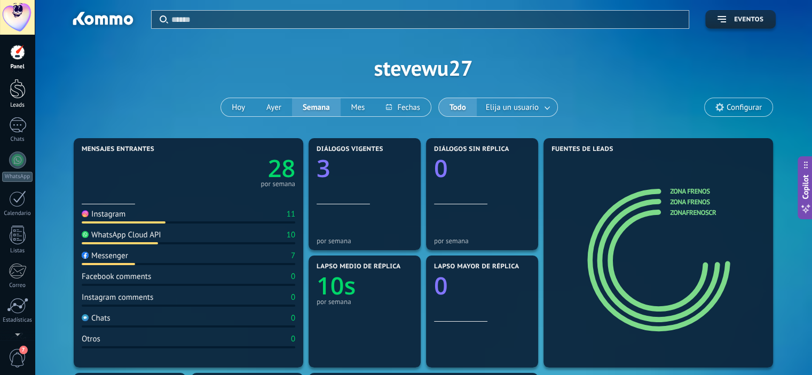
click at [14, 92] on div at bounding box center [18, 89] width 16 height 20
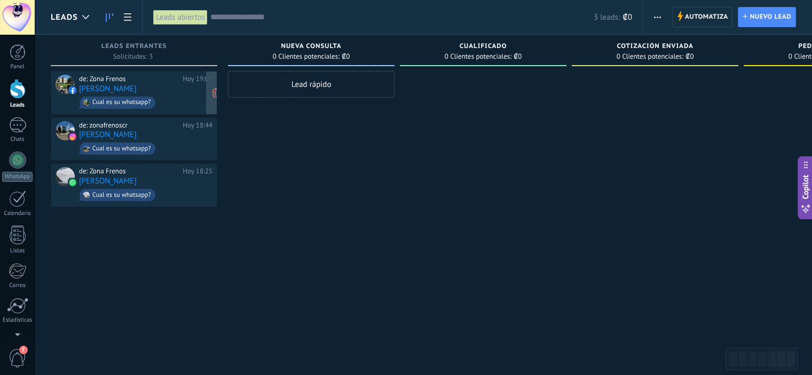
click at [175, 83] on div "de: Zona Frenos Hoy 19:09 Steve Wu Cual es su whatsapp?" at bounding box center [145, 93] width 133 height 36
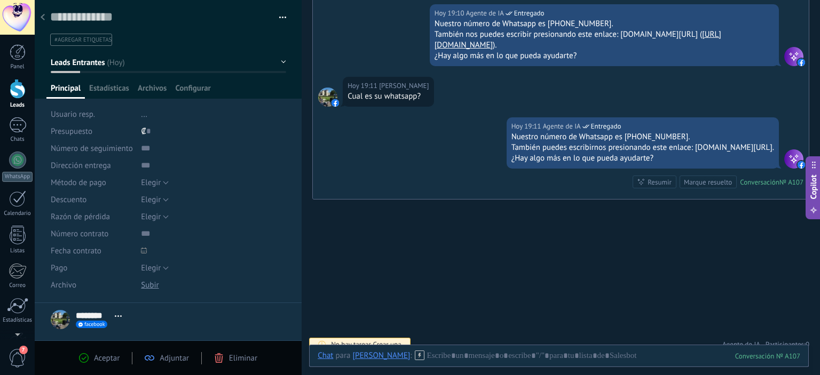
scroll to position [563, 0]
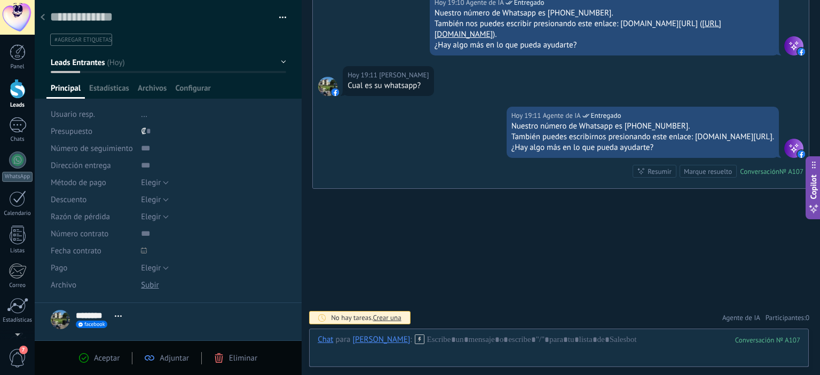
click at [60, 43] on li "#agregar etiquetas" at bounding box center [81, 40] width 62 height 12
click at [238, 65] on button "Leads Entrantes" at bounding box center [168, 62] width 235 height 19
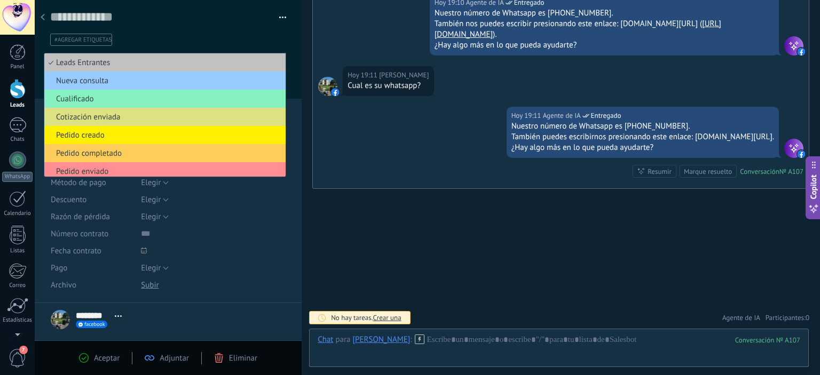
click at [360, 45] on div "Hoy 19:10 Agente de IA Entregado Nuestro número de Whatsapp es 8662-9667. Tambi…" at bounding box center [561, 30] width 496 height 73
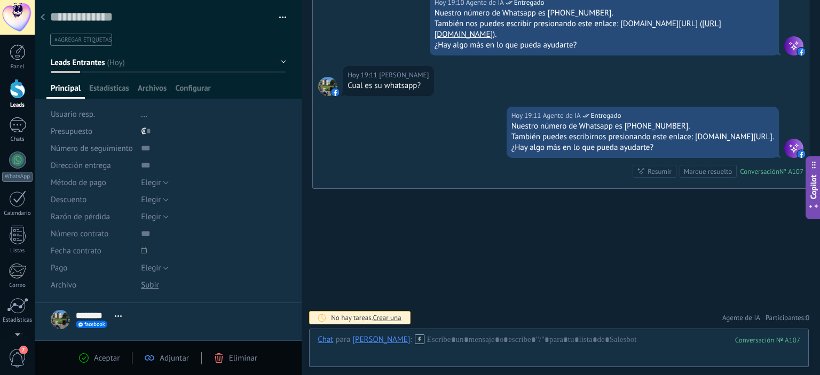
click at [43, 20] on icon at bounding box center [43, 17] width 4 height 6
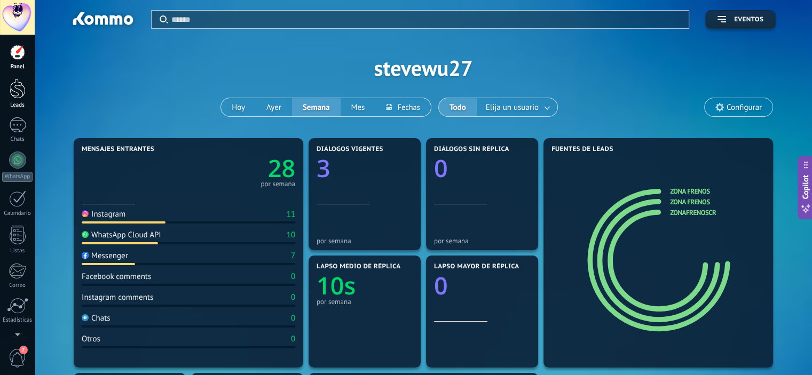
click at [23, 94] on div at bounding box center [18, 89] width 16 height 20
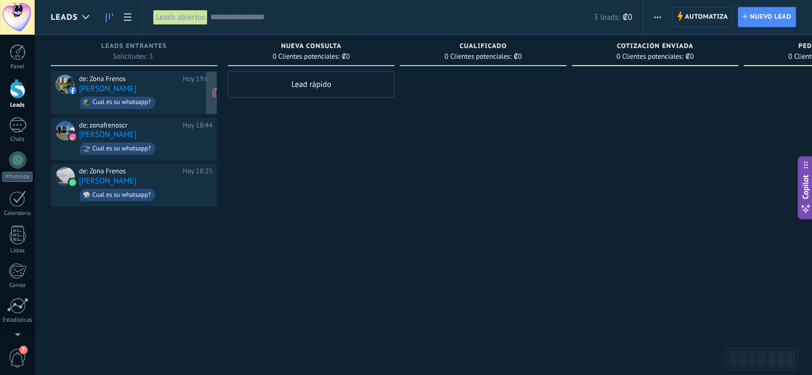
click at [172, 96] on span "Cual es su whatsapp?" at bounding box center [145, 102] width 133 height 17
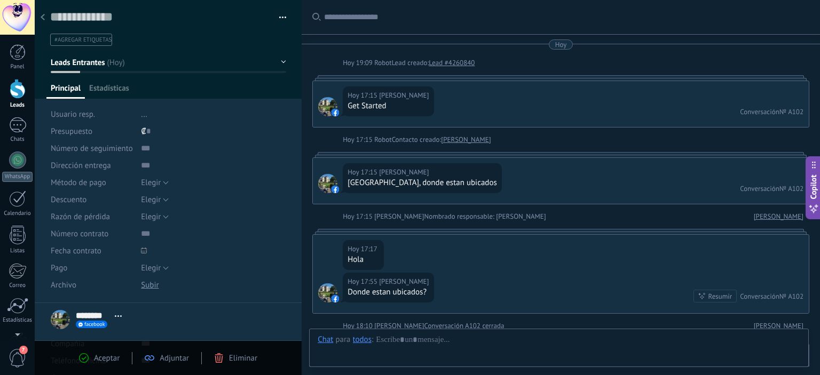
scroll to position [563, 0]
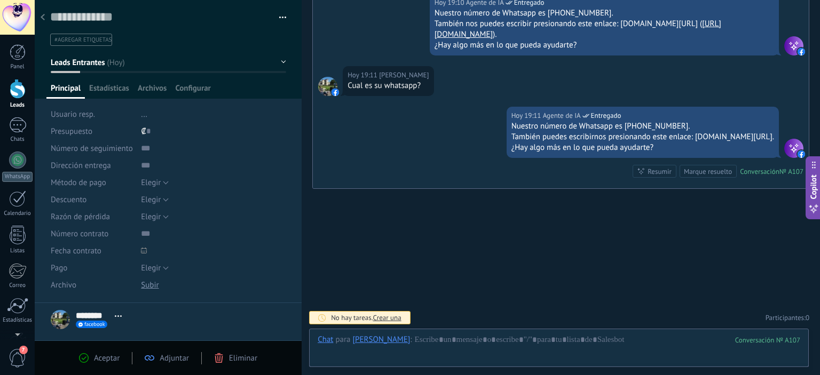
click at [15, 94] on div at bounding box center [18, 89] width 16 height 20
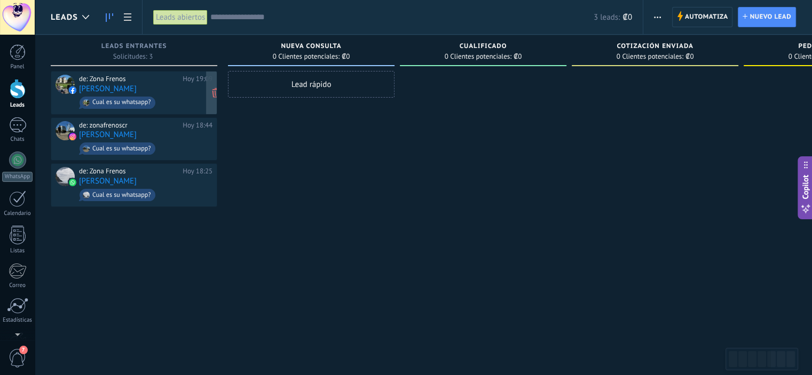
click at [148, 83] on div "de: Zona Frenos Hoy 19:09 Steve Wu Cual es su whatsapp?" at bounding box center [145, 93] width 133 height 36
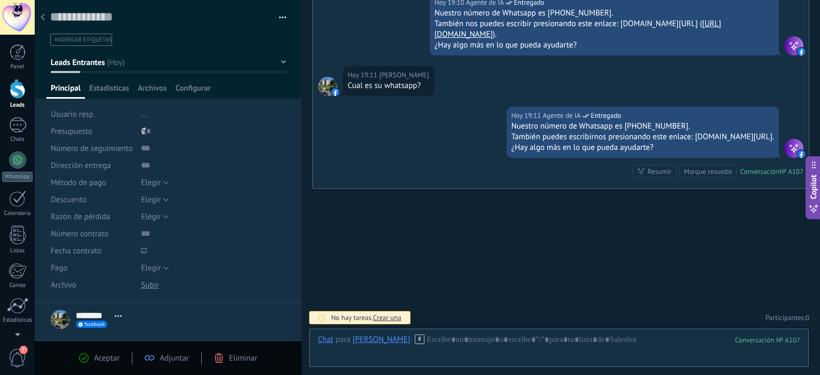
scroll to position [16, 0]
click at [156, 358] on div "Adjuntar" at bounding box center [167, 358] width 44 height 10
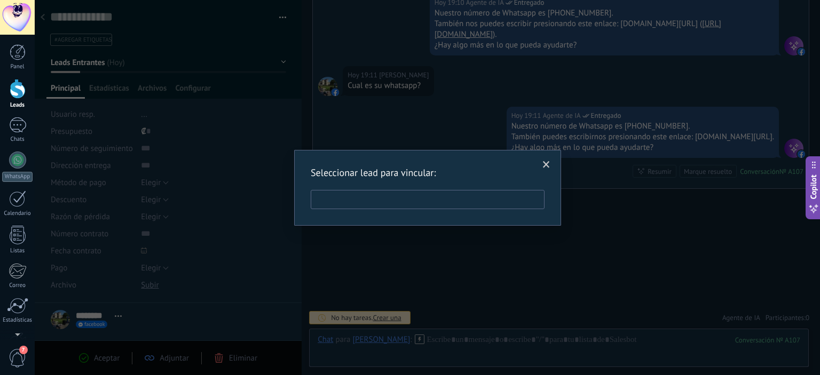
click at [389, 204] on input "text" at bounding box center [428, 199] width 234 height 19
click at [544, 161] on span at bounding box center [547, 165] width 18 height 18
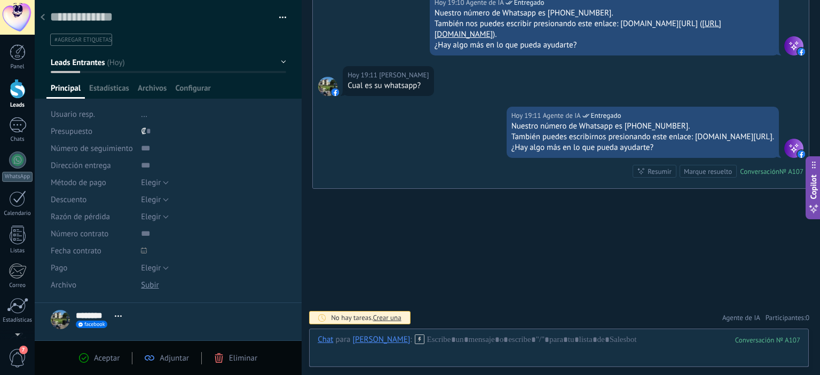
click at [6, 103] on div "Leads" at bounding box center [17, 105] width 31 height 7
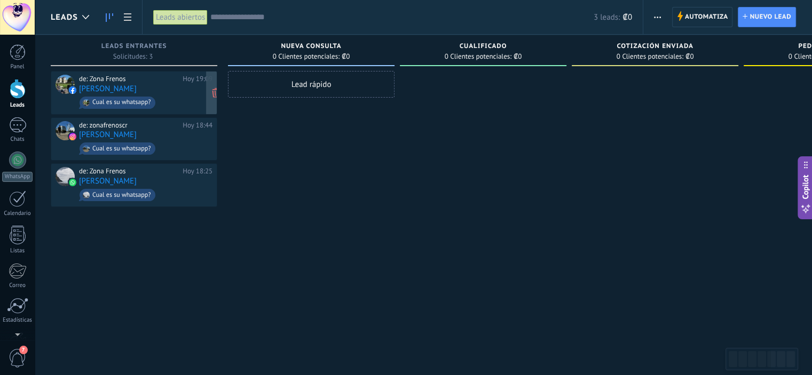
click at [143, 86] on div "de: Zona Frenos Hoy 19:09 Steve Wu Cual es su whatsapp?" at bounding box center [145, 93] width 133 height 36
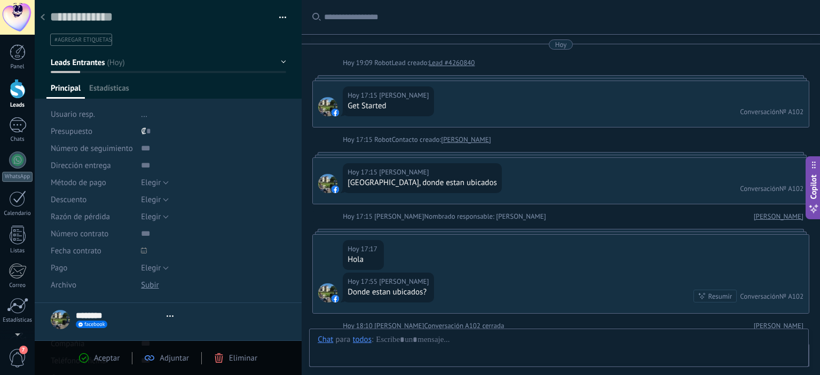
type textarea "**********"
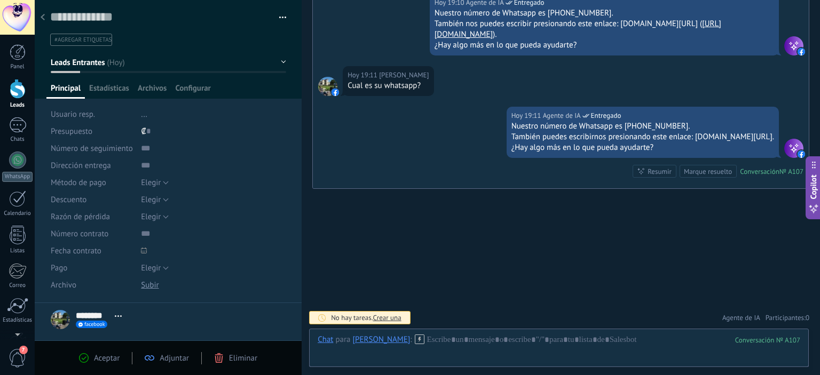
click at [45, 17] on div at bounding box center [42, 17] width 15 height 21
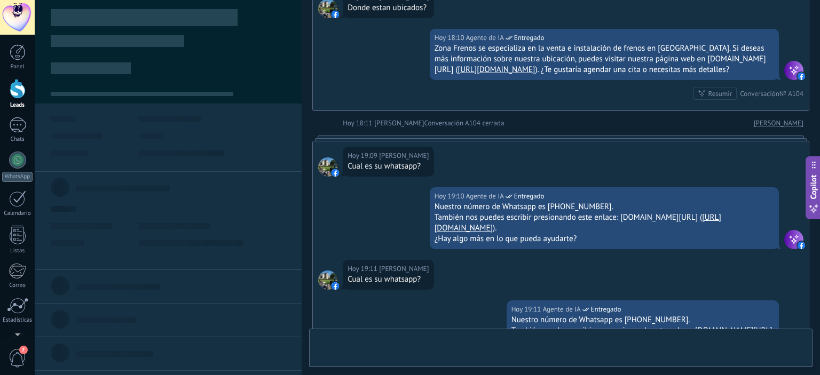
scroll to position [243, 0]
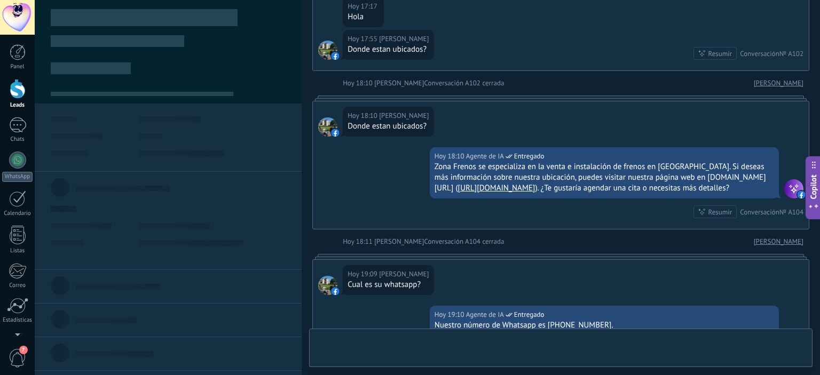
click at [21, 93] on div at bounding box center [18, 89] width 16 height 20
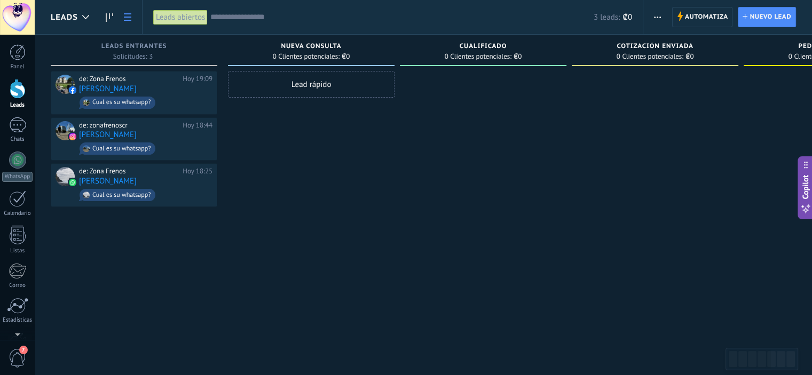
click at [131, 15] on link at bounding box center [128, 17] width 18 height 21
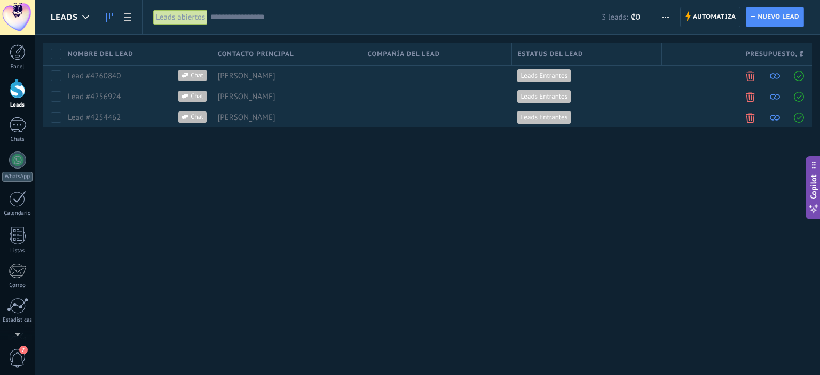
click at [106, 15] on use at bounding box center [109, 17] width 7 height 9
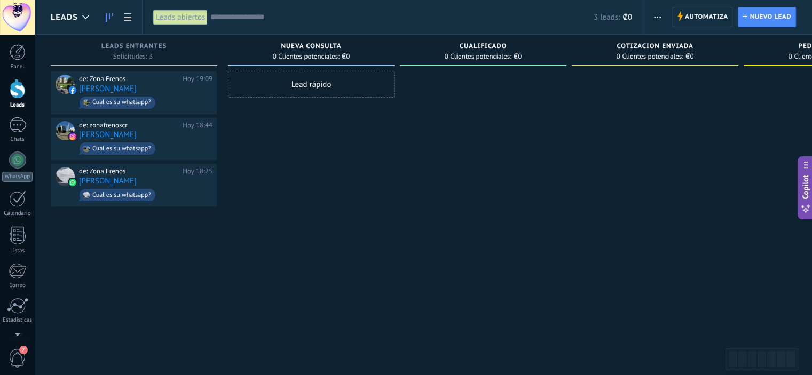
click at [262, 18] on input "text" at bounding box center [401, 17] width 383 height 11
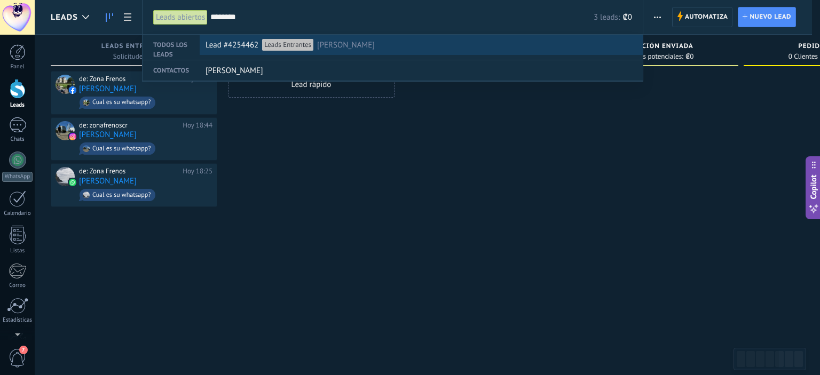
type input "********"
click at [328, 45] on span "[PERSON_NAME]" at bounding box center [346, 45] width 58 height 20
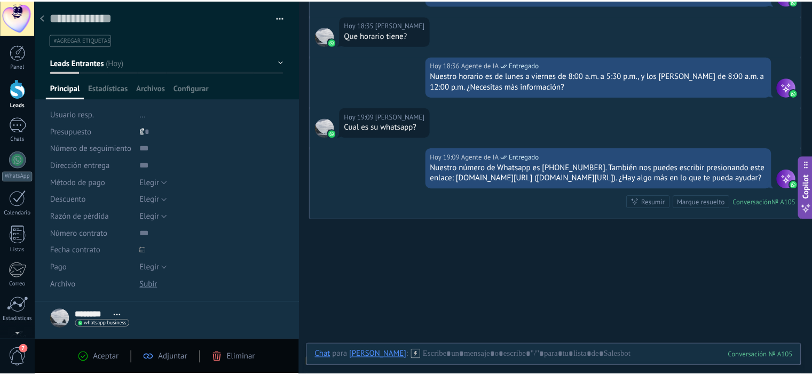
scroll to position [999, 0]
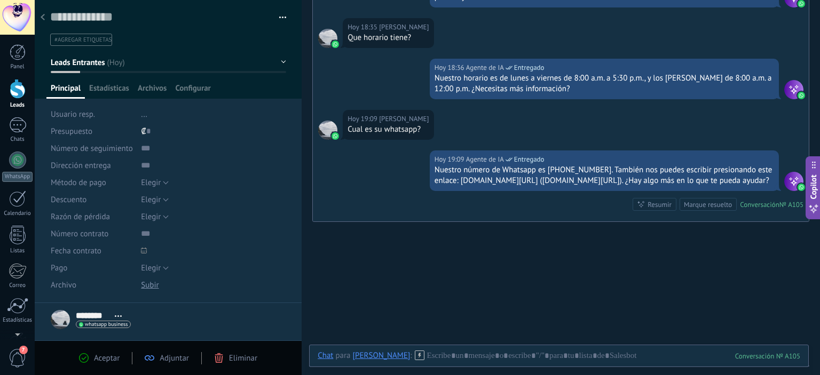
click at [44, 15] on icon at bounding box center [43, 17] width 4 height 6
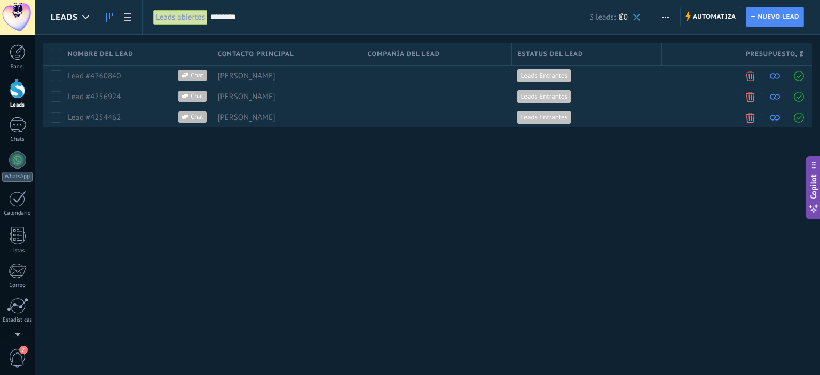
click at [109, 18] on use at bounding box center [109, 17] width 7 height 9
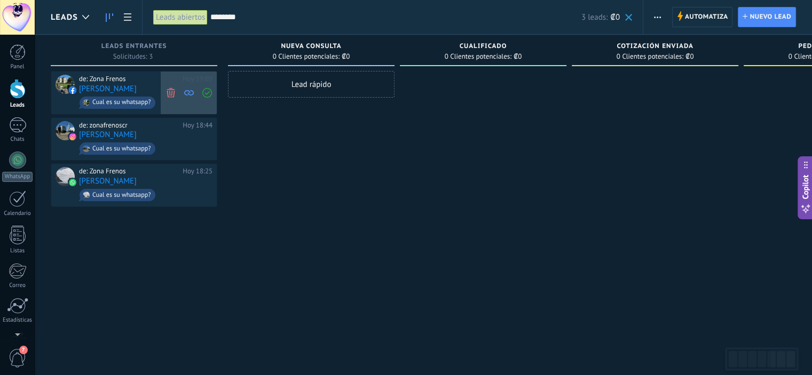
click at [173, 86] on span at bounding box center [170, 93] width 14 height 43
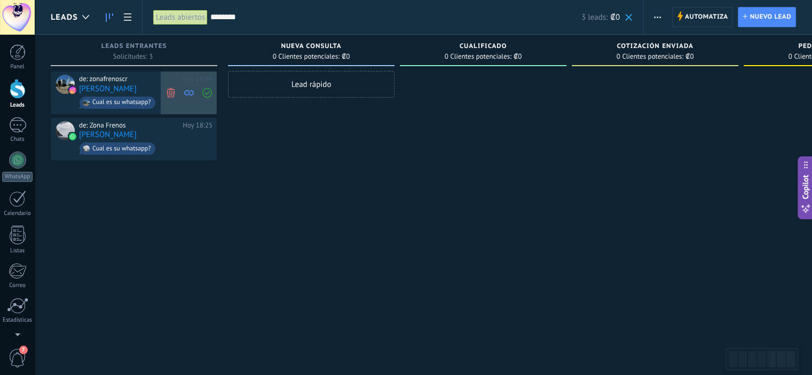
click at [172, 89] on use at bounding box center [171, 93] width 8 height 10
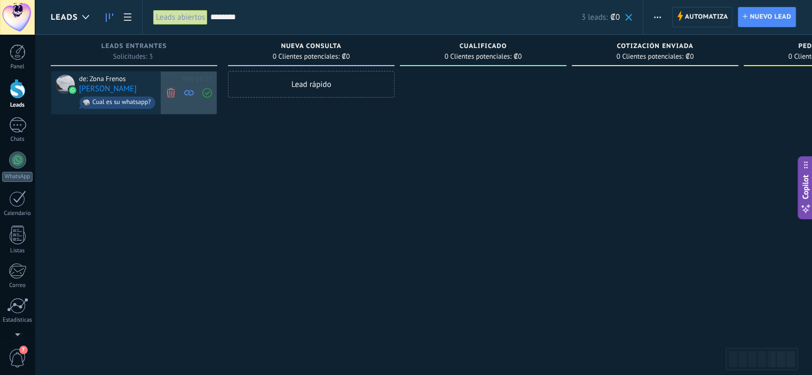
click at [172, 91] on icon at bounding box center [171, 93] width 10 height 10
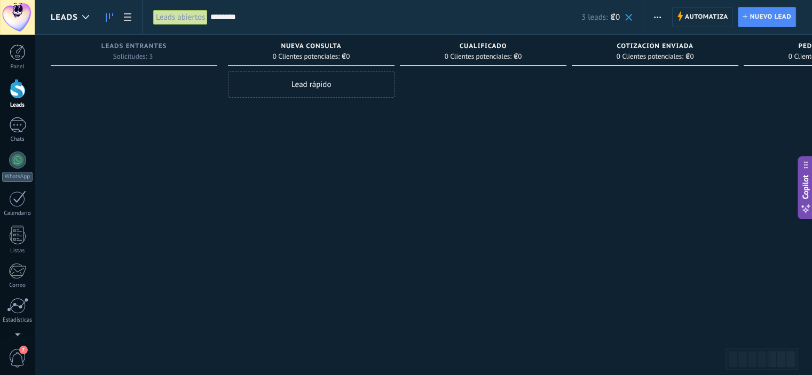
click at [336, 253] on div "Lead rápido" at bounding box center [311, 189] width 167 height 236
click at [163, 89] on div at bounding box center [134, 189] width 167 height 236
click at [20, 283] on link "Ajustes" at bounding box center [17, 278] width 35 height 29
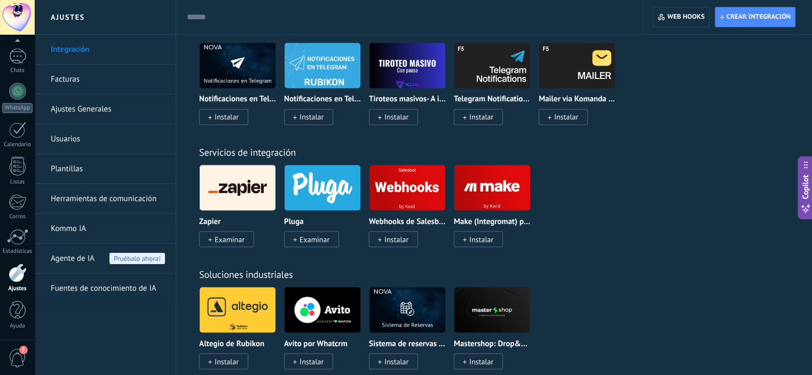
scroll to position [1922, 0]
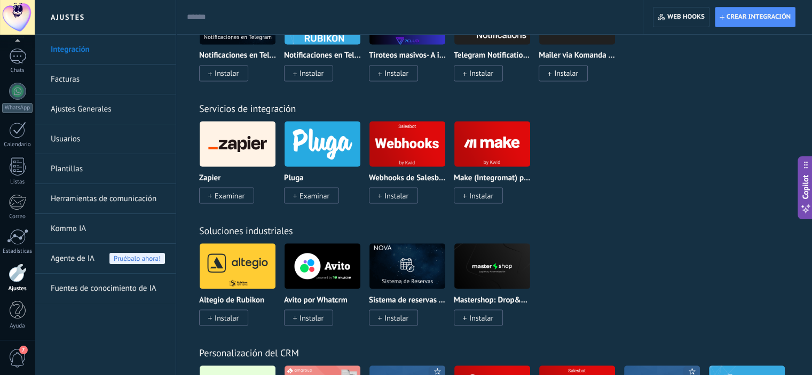
click at [636, 206] on div "Soluciones industriales Altegio de Rubikon Instalar Avito por Whatcrm Instalar …" at bounding box center [494, 264] width 614 height 122
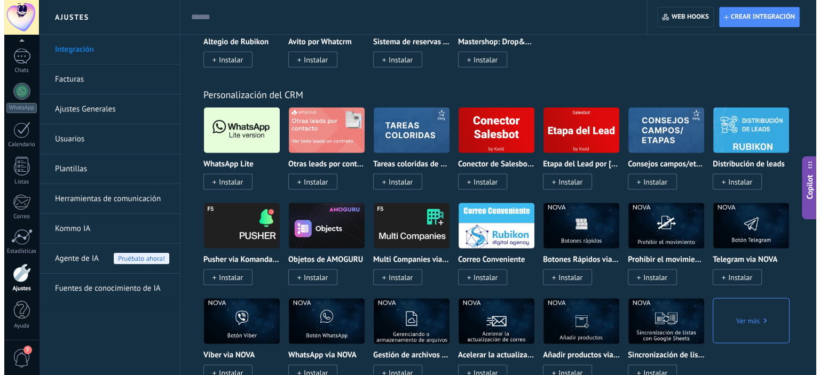
scroll to position [2189, 0]
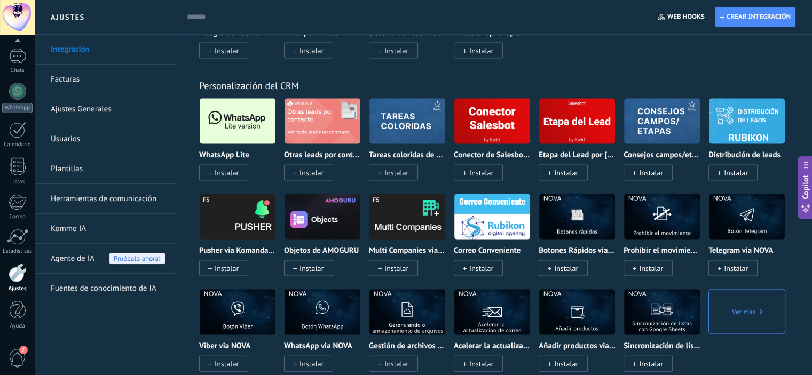
click at [764, 156] on p "Distribución de leads" at bounding box center [744, 155] width 72 height 9
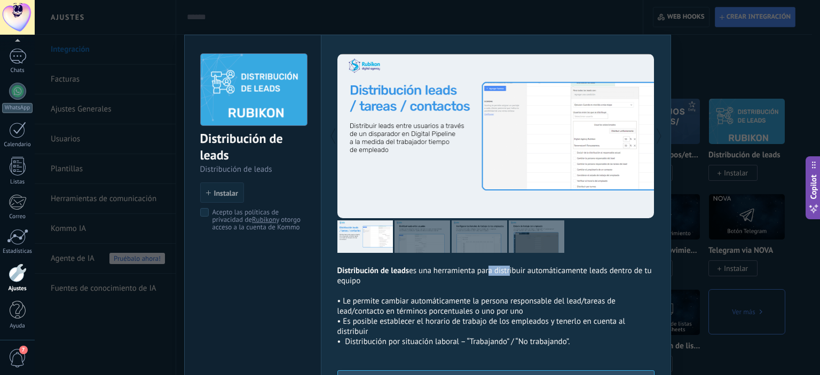
drag, startPoint x: 486, startPoint y: 275, endPoint x: 507, endPoint y: 275, distance: 21.4
click at [507, 275] on p "Distribución de leads es una herramienta para distribuir automáticamente leads …" at bounding box center [495, 276] width 317 height 20
drag, startPoint x: 384, startPoint y: 303, endPoint x: 430, endPoint y: 303, distance: 45.9
click at [430, 303] on p "• Le permite cambiar automáticamente la persona responsable del lead/tareas de …" at bounding box center [495, 306] width 317 height 20
drag, startPoint x: 509, startPoint y: 302, endPoint x: 546, endPoint y: 302, distance: 36.3
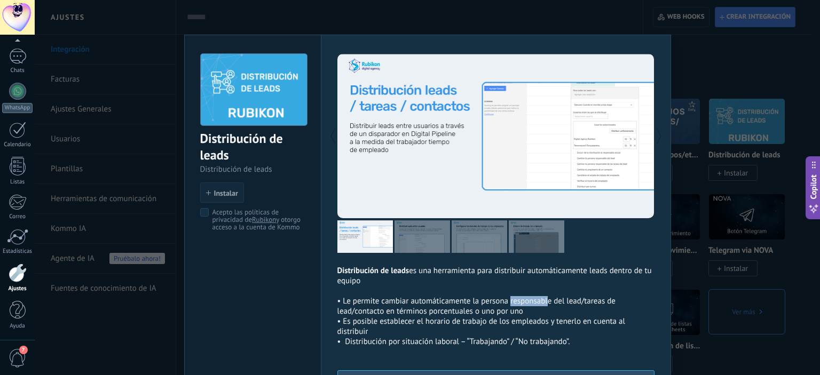
click at [546, 302] on p "• Le permite cambiar automáticamente la persona responsable del lead/tareas de …" at bounding box center [495, 306] width 317 height 20
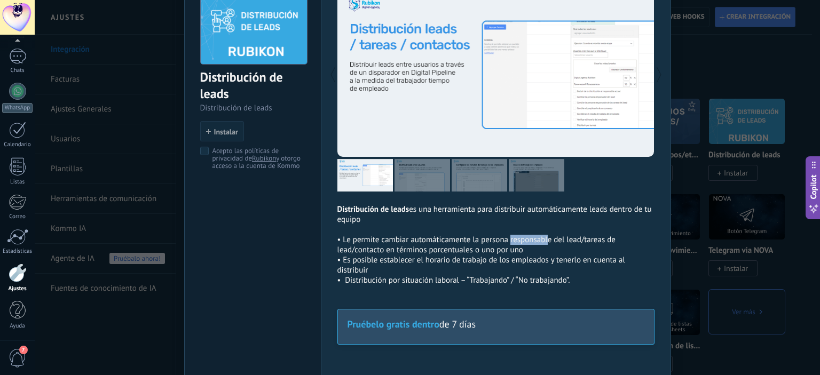
scroll to position [6, 0]
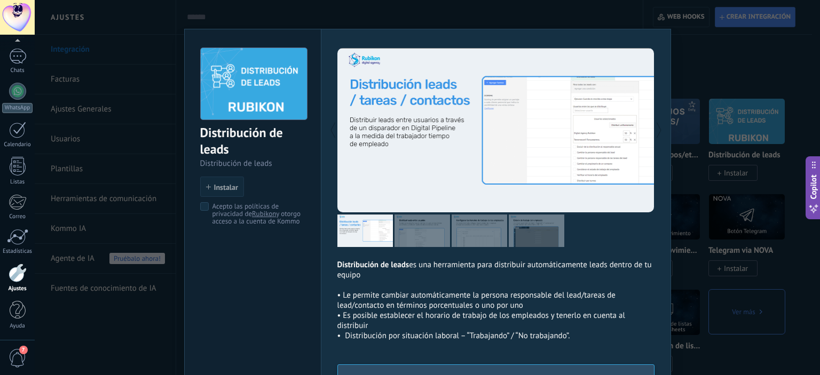
click at [737, 72] on div "Distribución de leads Distribución de leads install Instalar Acepto las polític…" at bounding box center [427, 187] width 785 height 375
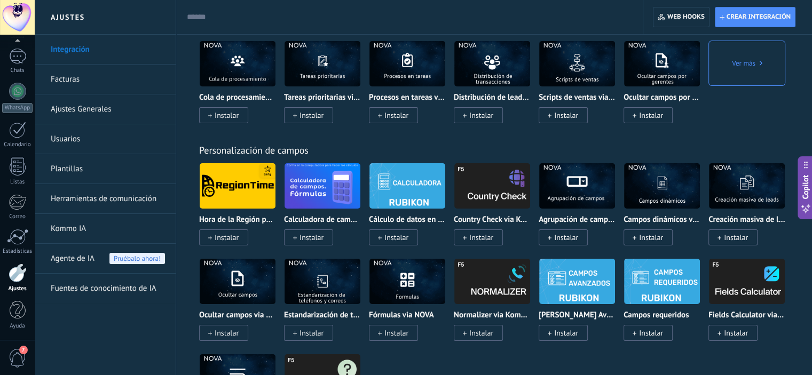
scroll to position [3683, 0]
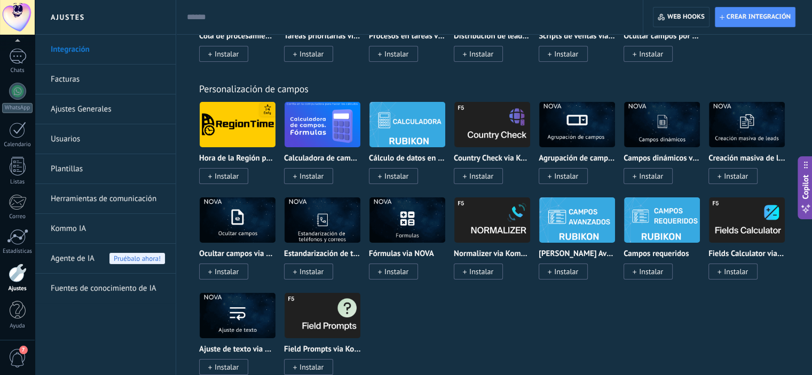
click at [731, 76] on div "Personalización de campos Hora de la Región por Emfy Instalar Calculadora de ca…" at bounding box center [494, 217] width 614 height 313
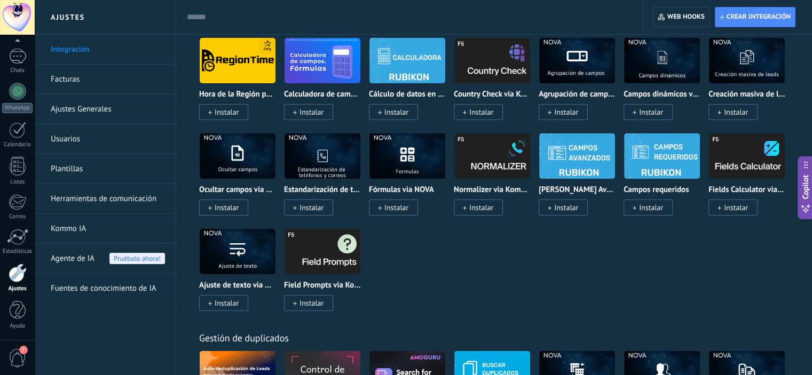
scroll to position [3790, 0]
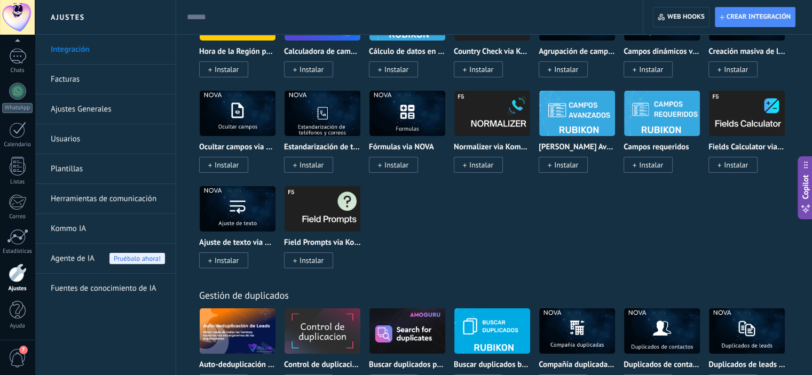
click at [665, 241] on div "Hora de la Región por Emfy Instalar Calculadora de campo. Fórmulas Instalar Cál…" at bounding box center [499, 138] width 601 height 287
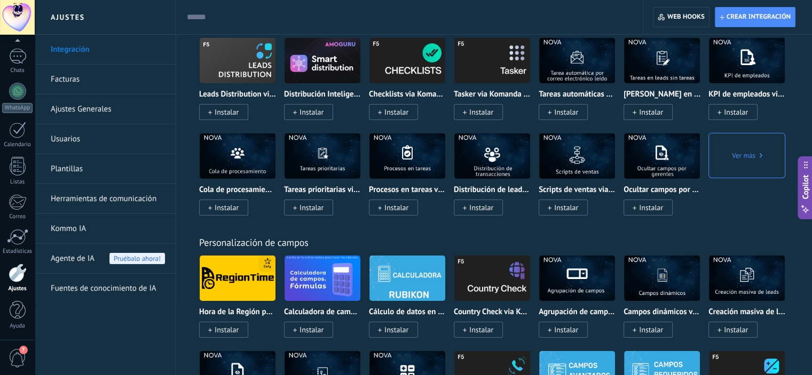
scroll to position [3506, 0]
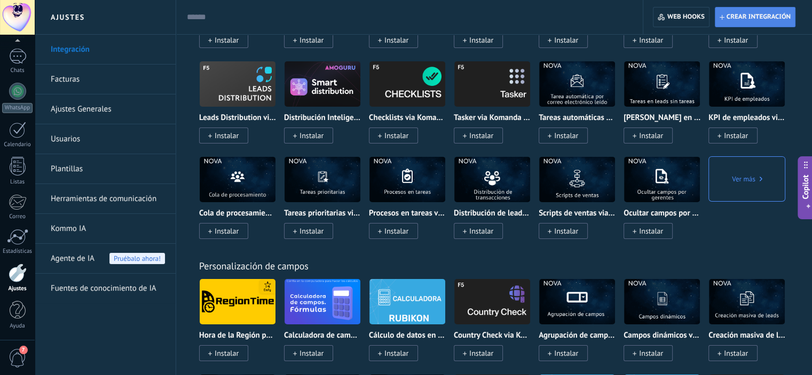
click at [757, 19] on span "Crear integración" at bounding box center [759, 17] width 64 height 9
type textarea "**********"
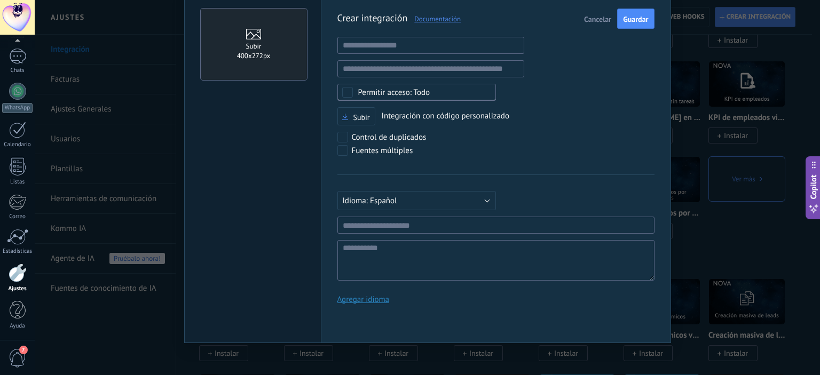
scroll to position [0, 0]
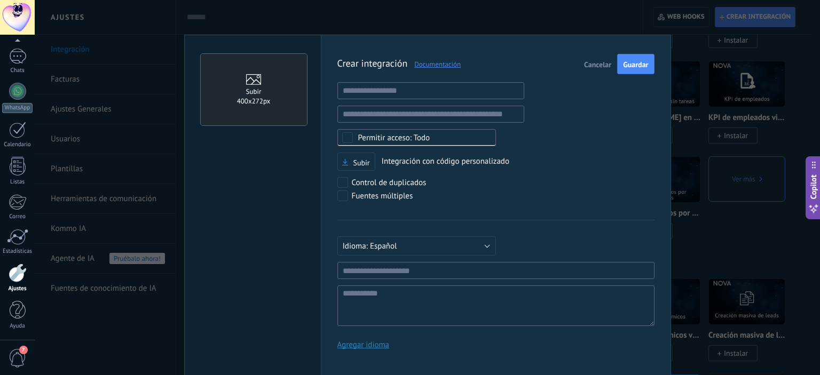
click at [437, 65] on link "Documentación" at bounding box center [433, 64] width 53 height 9
click at [590, 64] on span "Cancelar" at bounding box center [597, 64] width 27 height 7
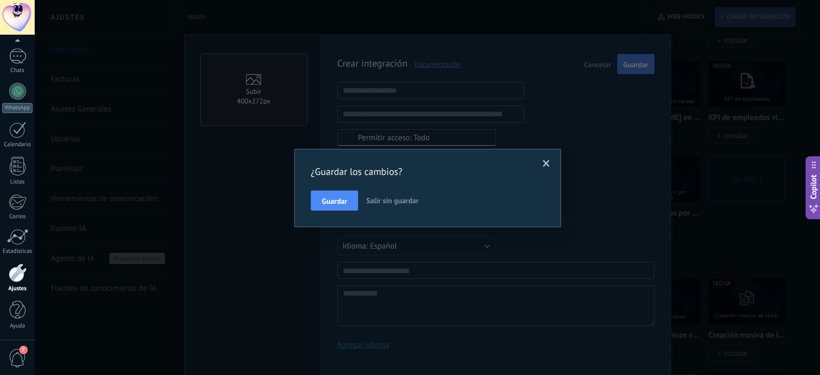
click at [388, 200] on span "Salir sin guardar" at bounding box center [392, 201] width 52 height 10
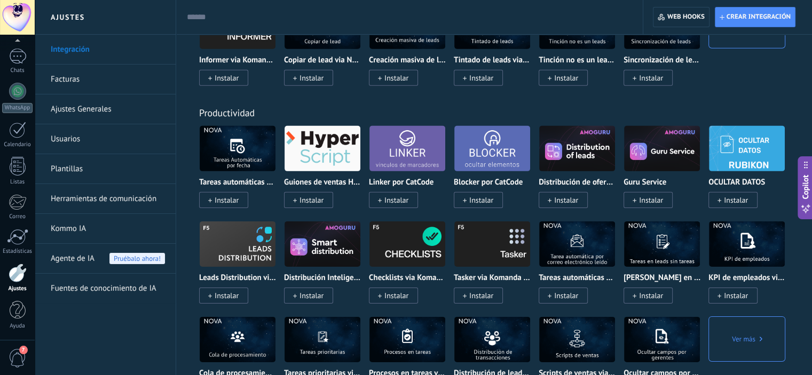
scroll to position [3292, 0]
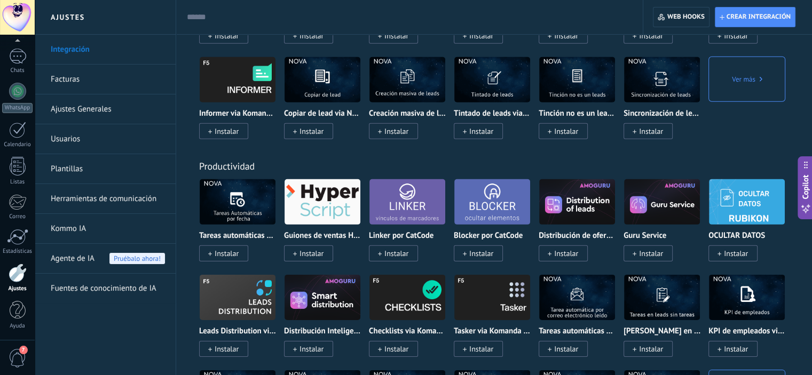
click at [112, 222] on link "Kommo IA" at bounding box center [108, 229] width 114 height 30
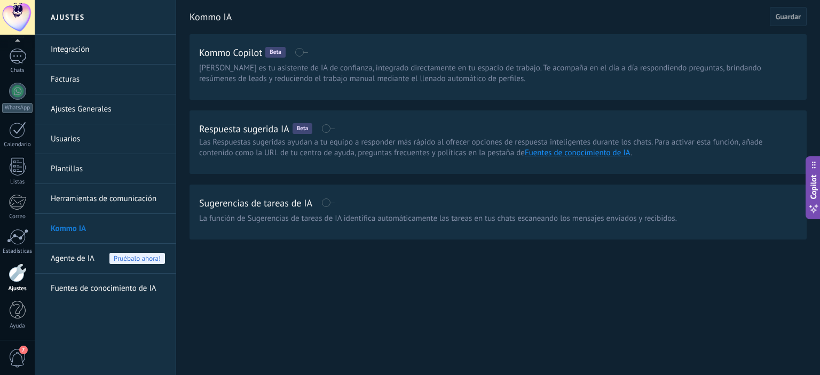
click at [746, 25] on h2 "Kommo IA" at bounding box center [479, 16] width 580 height 21
click at [20, 61] on link "Panel" at bounding box center [17, 57] width 35 height 26
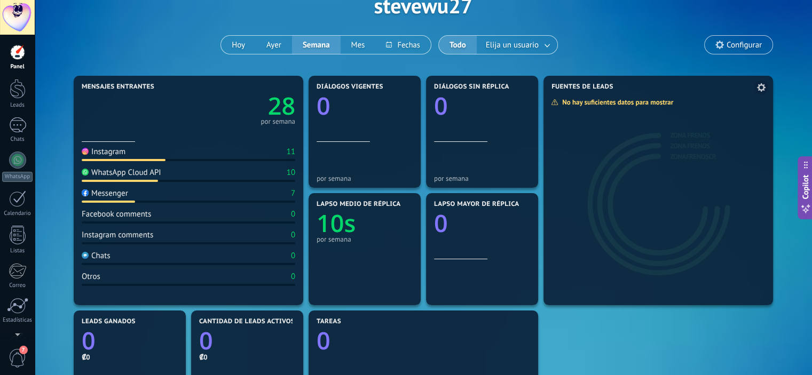
scroll to position [53, 0]
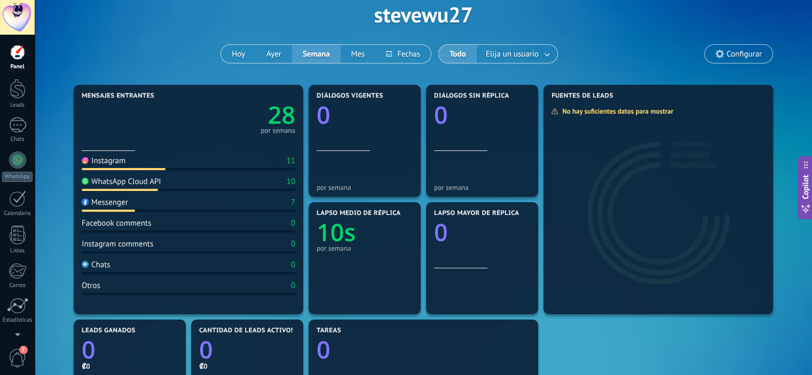
click at [756, 51] on span "Configurar" at bounding box center [744, 54] width 35 height 9
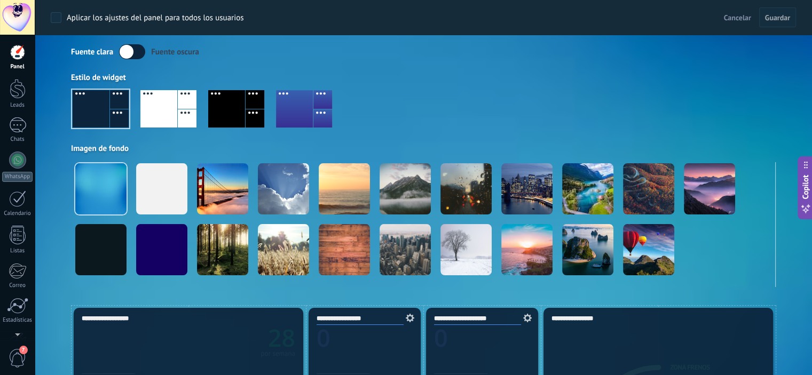
click at [240, 102] on div at bounding box center [226, 108] width 37 height 37
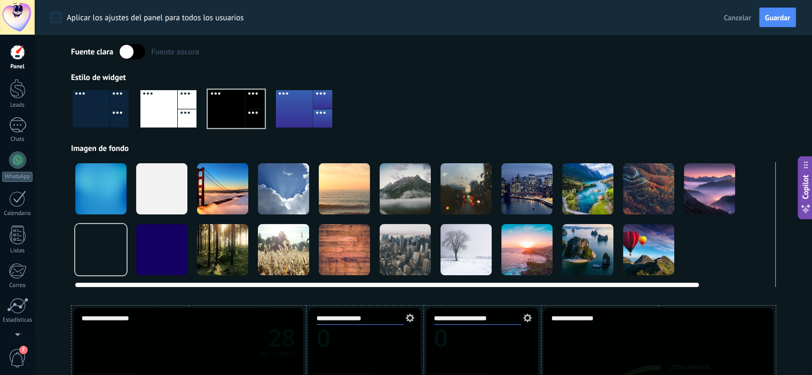
click at [754, 245] on video at bounding box center [770, 249] width 51 height 51
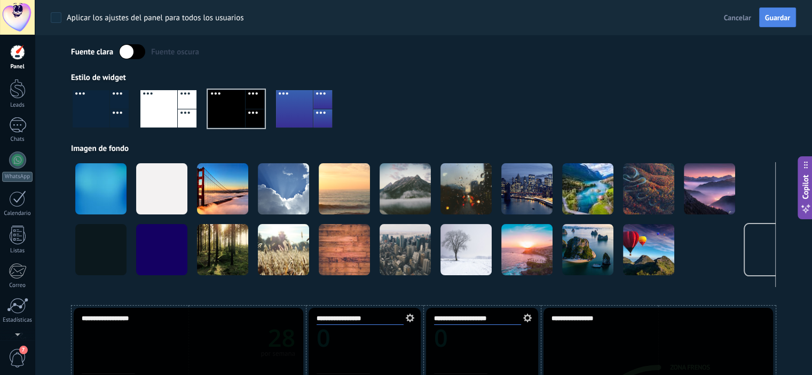
click at [776, 17] on span "Guardar" at bounding box center [777, 17] width 25 height 7
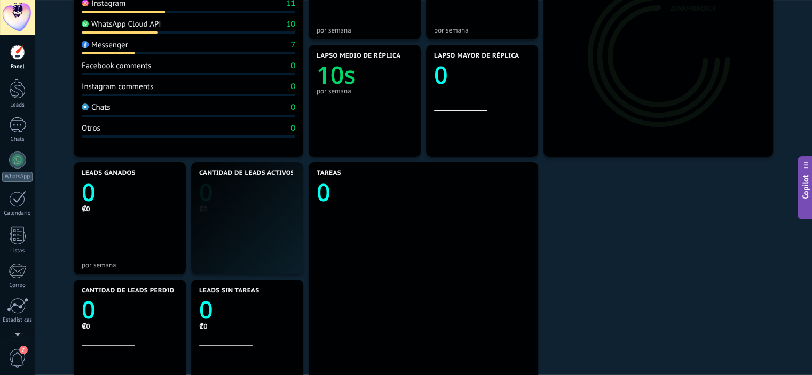
scroll to position [0, 0]
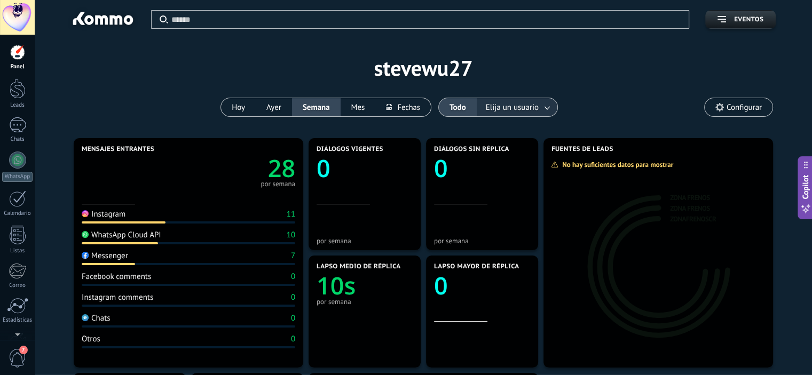
click at [531, 107] on span "Elija un usuario" at bounding box center [512, 107] width 57 height 14
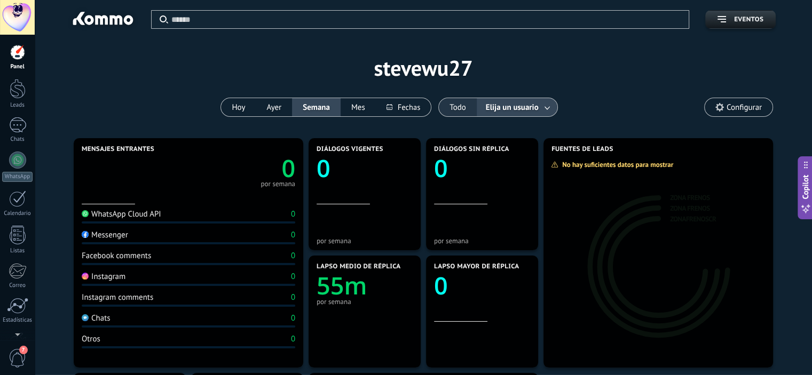
click at [448, 106] on button "Todo" at bounding box center [458, 107] width 38 height 18
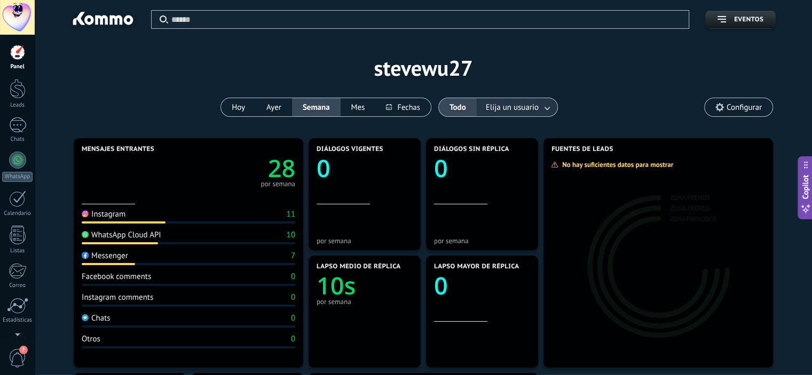
click at [551, 110] on link at bounding box center [547, 108] width 19 height 18
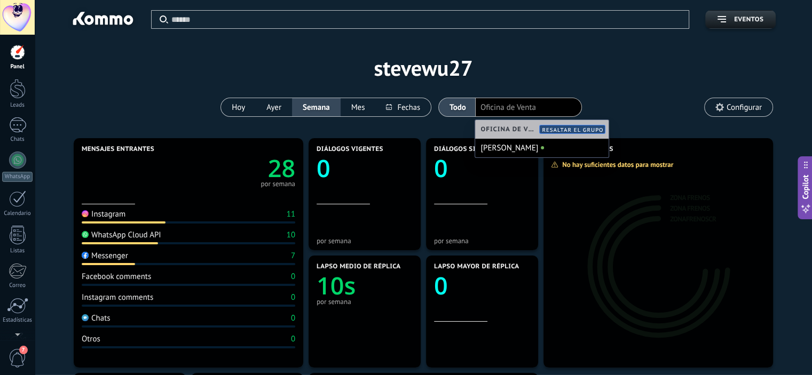
click at [618, 80] on div "Aplicar Eventos stevewu27 Hoy Ayer Semana Mes Todo Elija un usuario Oficina de …" at bounding box center [423, 68] width 745 height 136
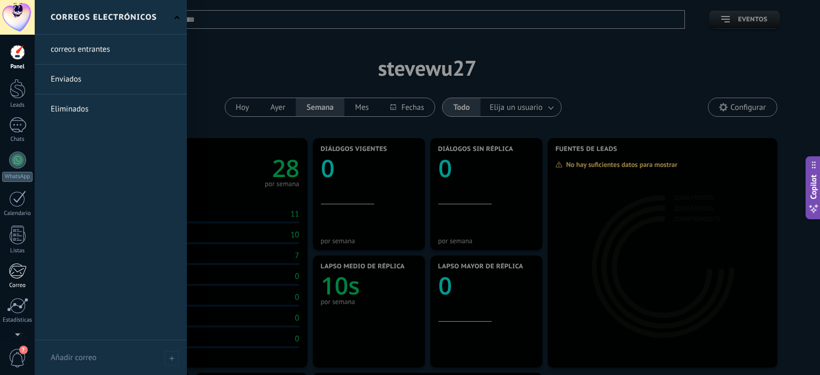
click at [19, 283] on div "Correo" at bounding box center [17, 285] width 31 height 7
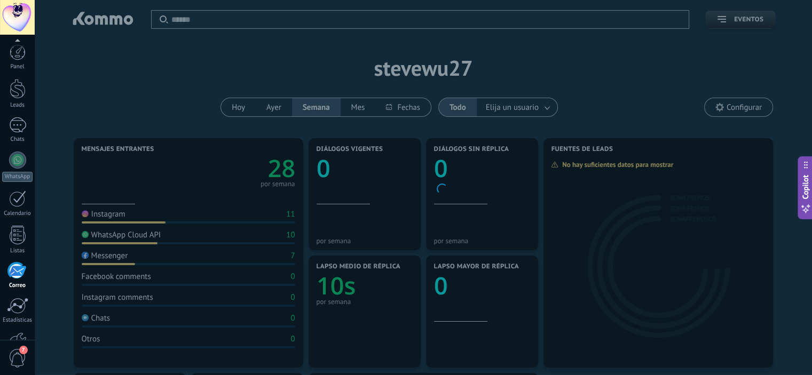
scroll to position [69, 0]
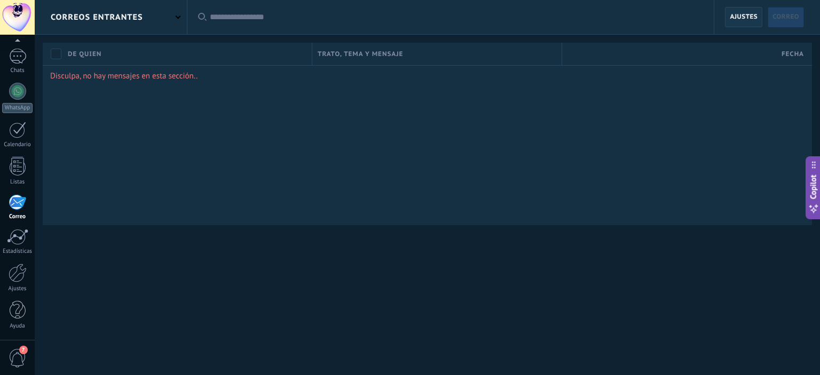
click at [747, 11] on span "Ajustes" at bounding box center [744, 16] width 28 height 19
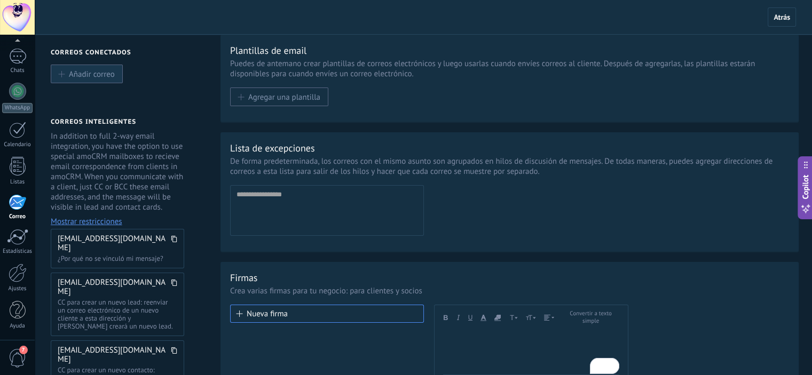
click at [101, 70] on span "Añadir correo" at bounding box center [92, 73] width 46 height 9
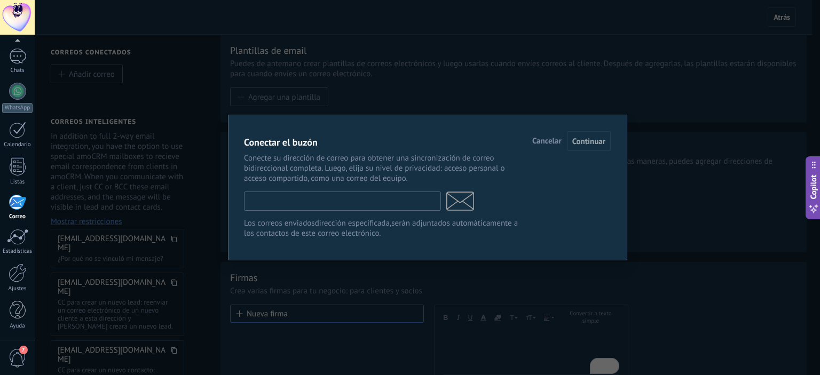
click at [368, 204] on input "text" at bounding box center [342, 201] width 197 height 19
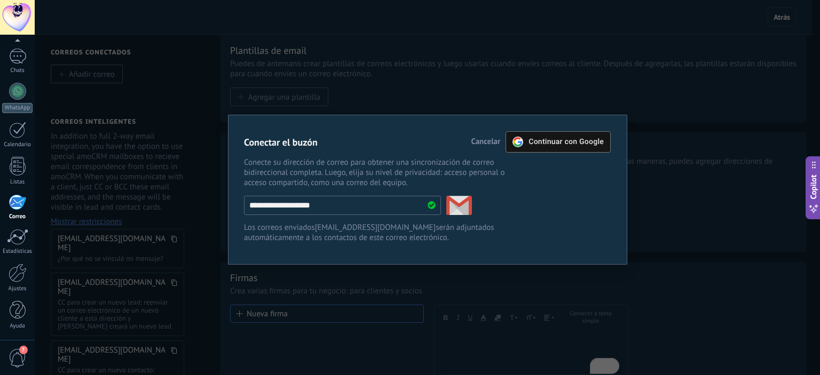
type input "**********"
click at [536, 144] on span "Continuar con Google" at bounding box center [565, 142] width 75 height 9
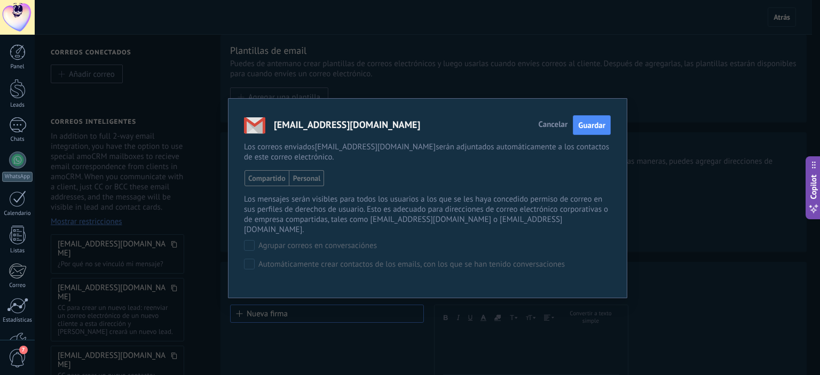
click at [299, 180] on span "Personal" at bounding box center [306, 178] width 35 height 16
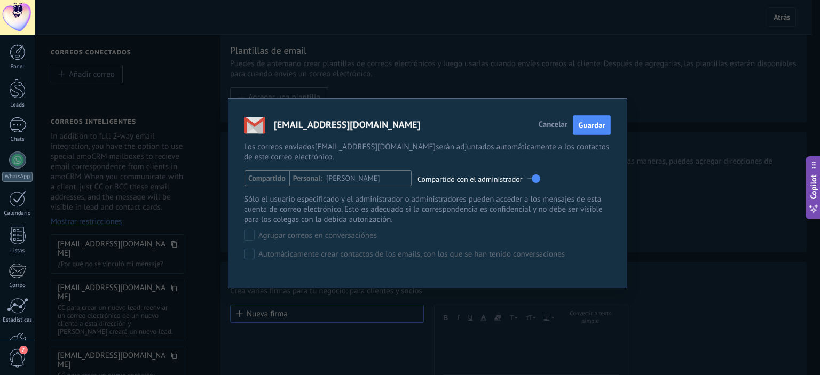
click at [269, 183] on span "Compartido" at bounding box center [266, 178] width 45 height 16
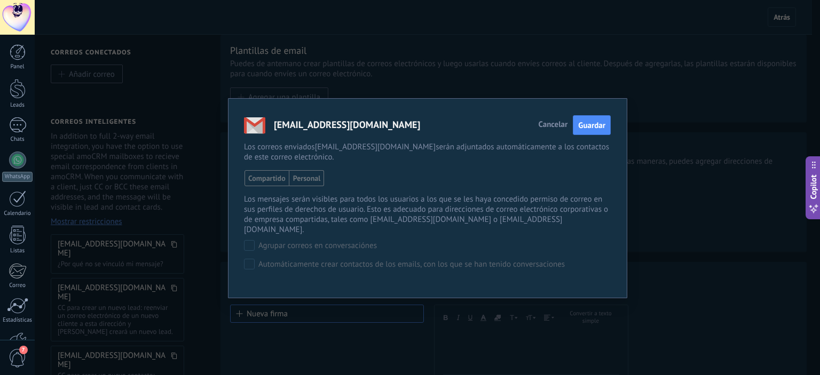
click at [311, 180] on span "Personal" at bounding box center [306, 178] width 35 height 16
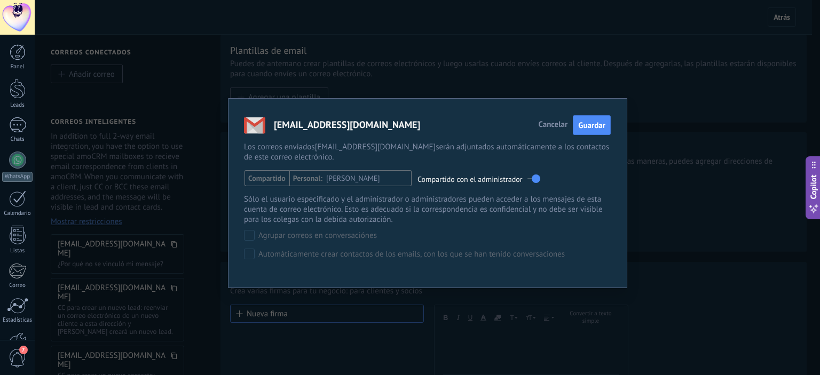
click at [272, 178] on span "Compartido" at bounding box center [266, 178] width 45 height 16
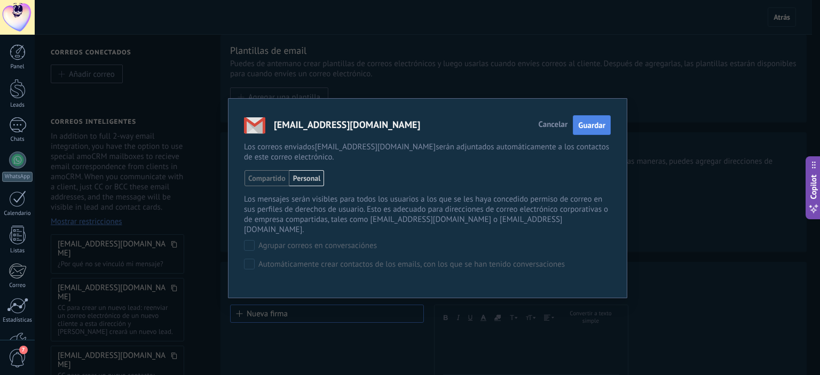
click at [596, 130] on span "Guardar" at bounding box center [591, 126] width 27 height 10
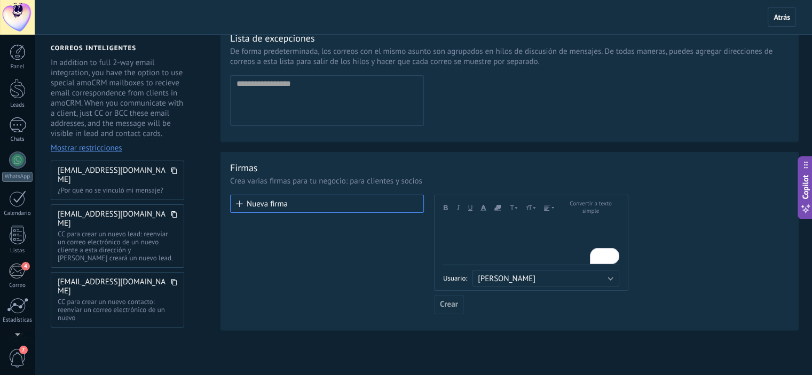
scroll to position [135, 0]
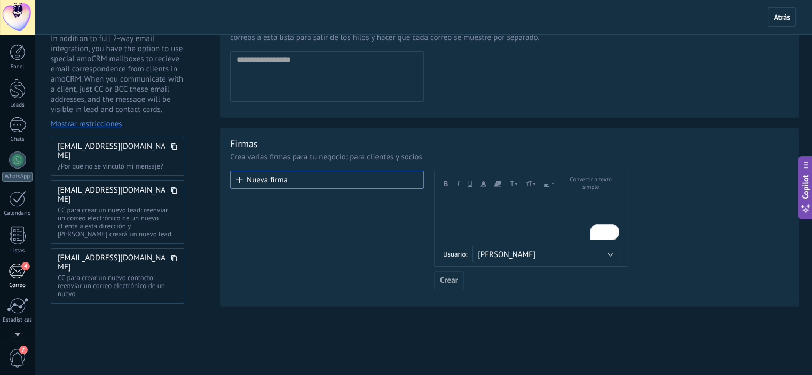
click at [21, 275] on div "4" at bounding box center [18, 271] width 18 height 16
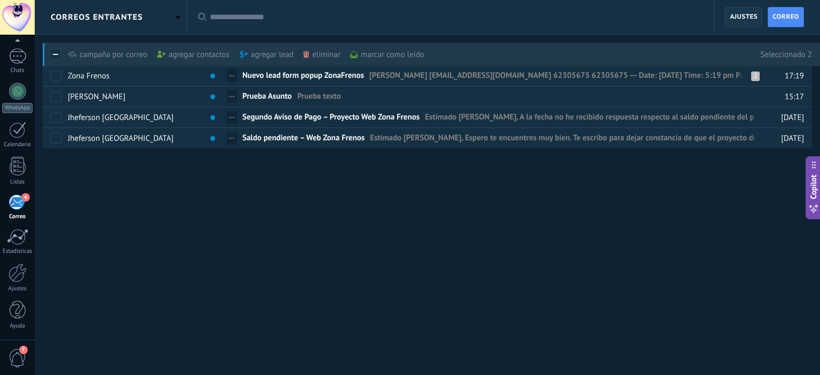
click at [744, 18] on span "Ajustes" at bounding box center [744, 16] width 28 height 19
click at [316, 51] on div "eliminar màs" at bounding box center [340, 54] width 74 height 23
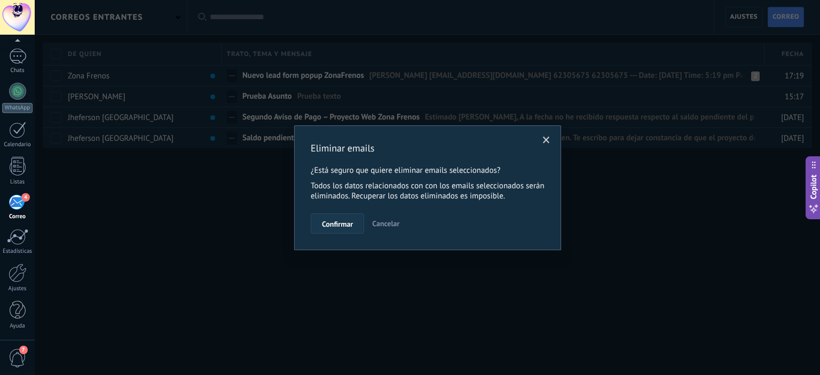
click at [350, 225] on span "Confirmar" at bounding box center [337, 223] width 31 height 7
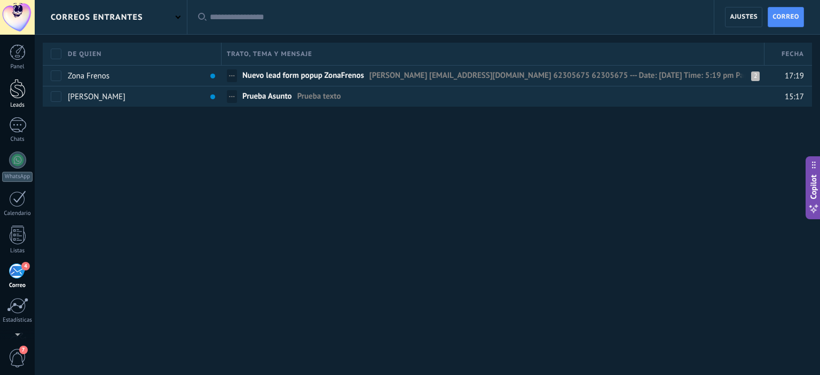
click at [21, 97] on div at bounding box center [18, 89] width 16 height 20
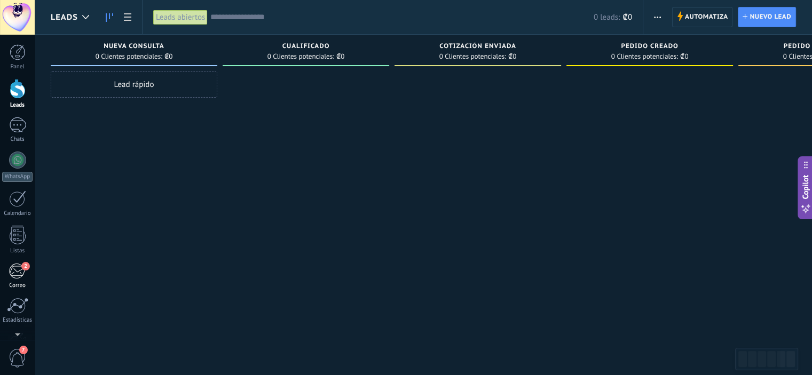
click at [8, 277] on link "2 [GEOGRAPHIC_DATA]" at bounding box center [17, 276] width 35 height 26
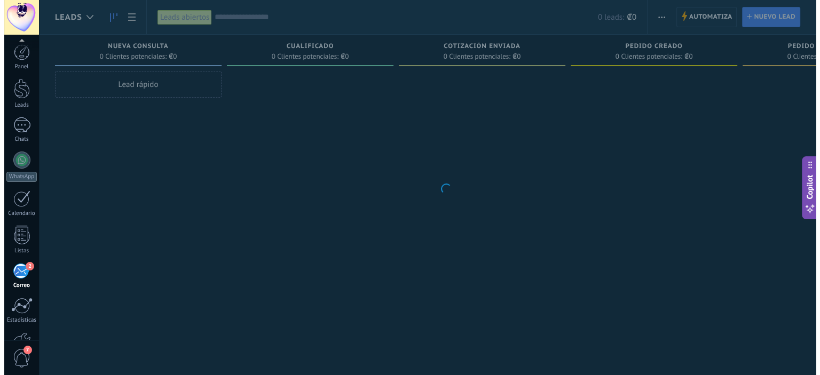
scroll to position [69, 0]
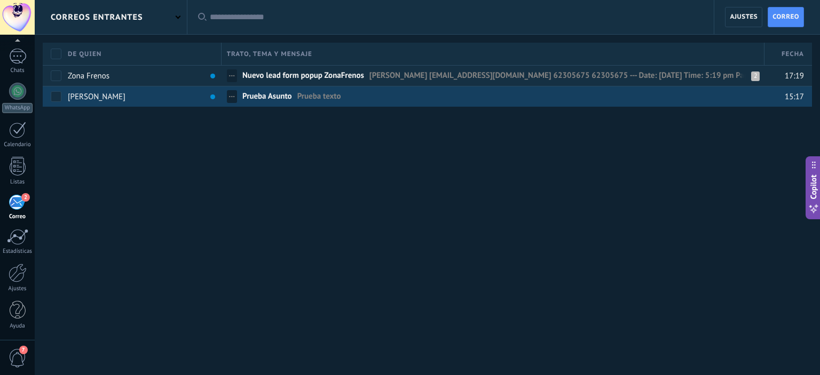
click at [163, 98] on div "[PERSON_NAME]" at bounding box center [139, 96] width 154 height 20
click at [278, 100] on span "Prueba Asunto" at bounding box center [267, 98] width 50 height 15
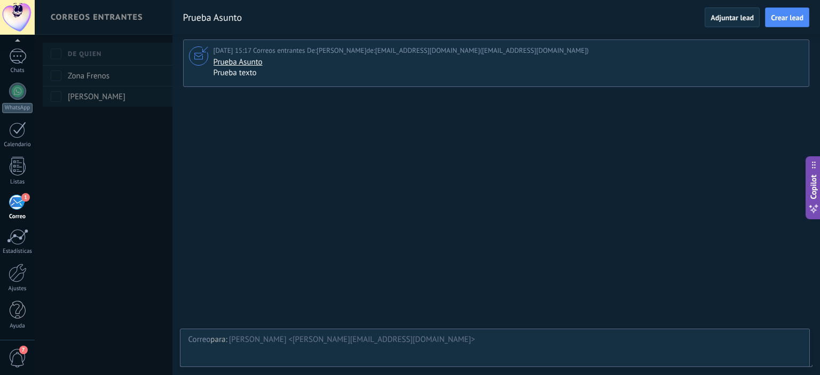
click at [315, 339] on div "[PERSON_NAME] <[PERSON_NAME][EMAIL_ADDRESS][DOMAIN_NAME]>" at bounding box center [515, 340] width 572 height 11
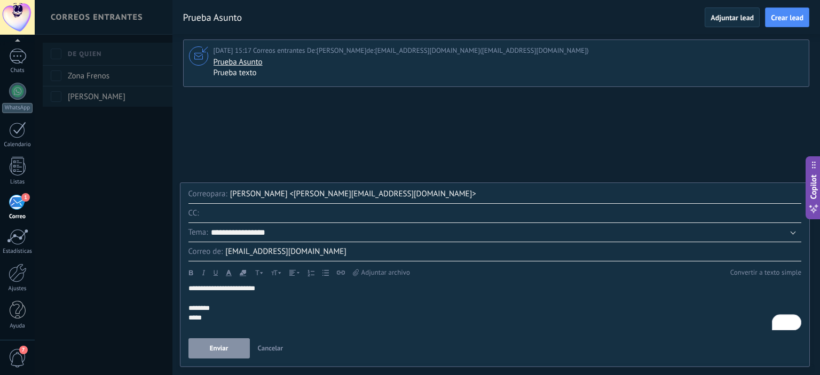
click at [224, 349] on span "Enviar" at bounding box center [219, 348] width 19 height 7
click at [550, 295] on div "To enrich screen reader interactions, please activate Accessibility in Grammarl…" at bounding box center [494, 299] width 613 height 10
click at [119, 209] on div at bounding box center [410, 187] width 820 height 375
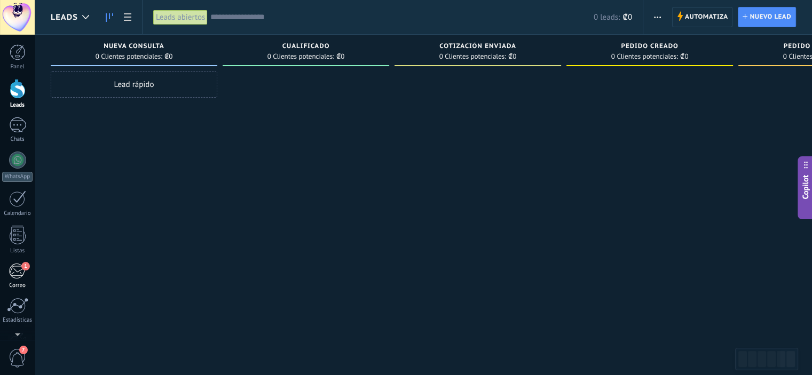
click at [20, 270] on div "1" at bounding box center [18, 271] width 18 height 16
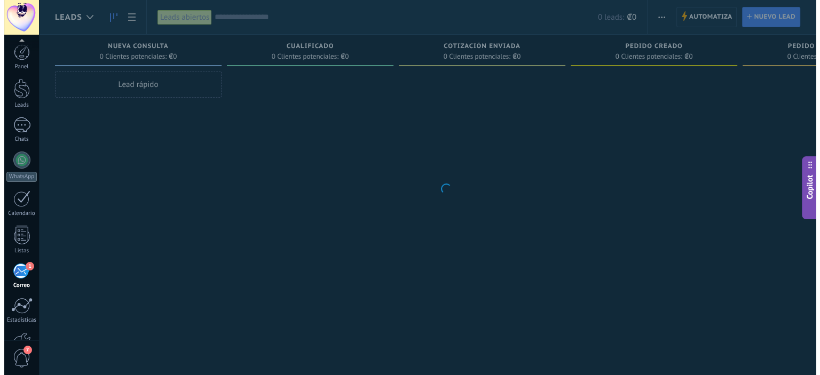
scroll to position [69, 0]
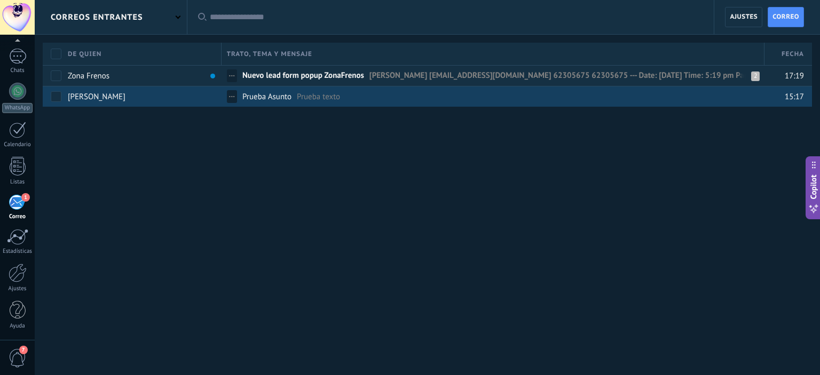
click at [295, 92] on link "Prueba Asunto Prueba texto" at bounding box center [498, 96] width 512 height 20
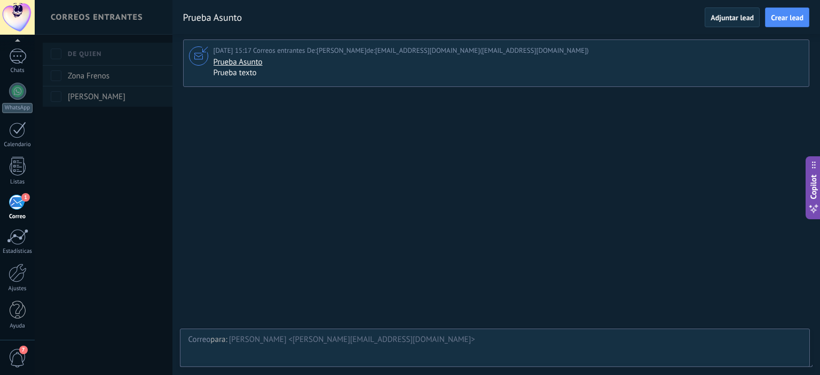
click at [93, 191] on div at bounding box center [410, 187] width 820 height 375
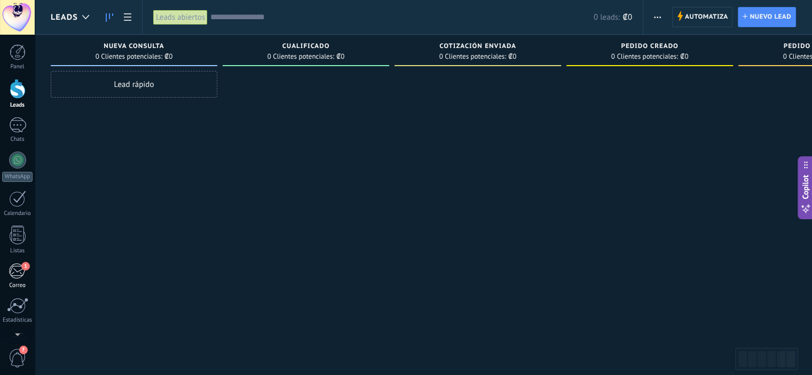
click at [12, 274] on div "1" at bounding box center [18, 271] width 18 height 16
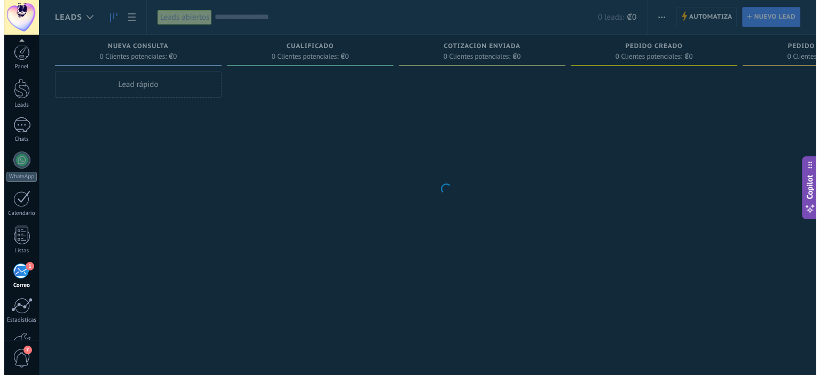
scroll to position [69, 0]
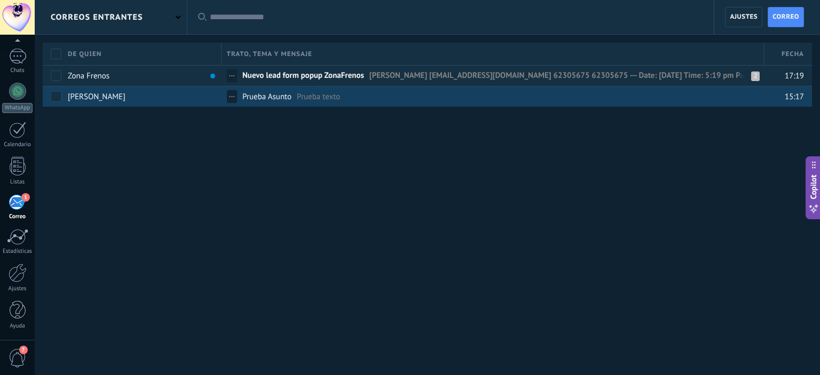
click at [282, 99] on span "Prueba Asunto" at bounding box center [266, 97] width 49 height 10
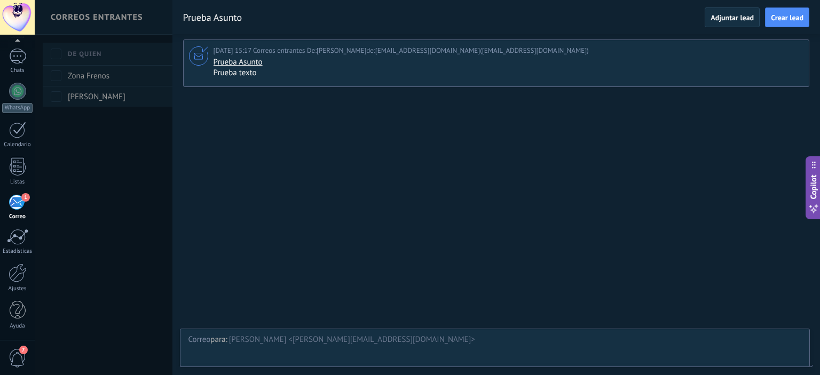
click at [312, 344] on div "[PERSON_NAME] <[PERSON_NAME][EMAIL_ADDRESS][DOMAIN_NAME]>" at bounding box center [515, 340] width 572 height 11
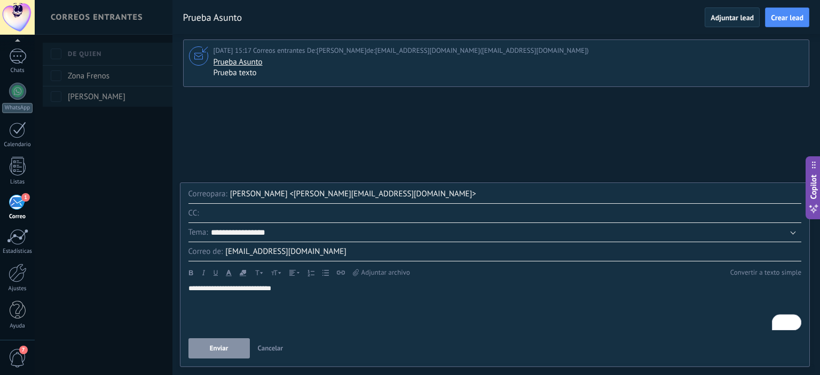
click at [225, 346] on span "Enviar" at bounding box center [219, 348] width 19 height 7
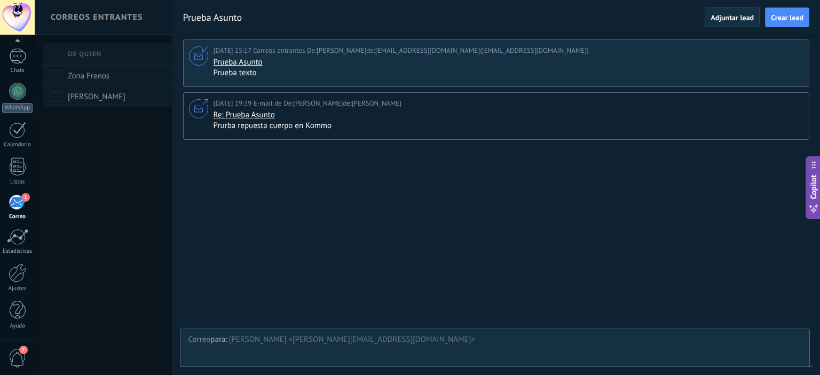
click at [110, 180] on div at bounding box center [410, 187] width 820 height 375
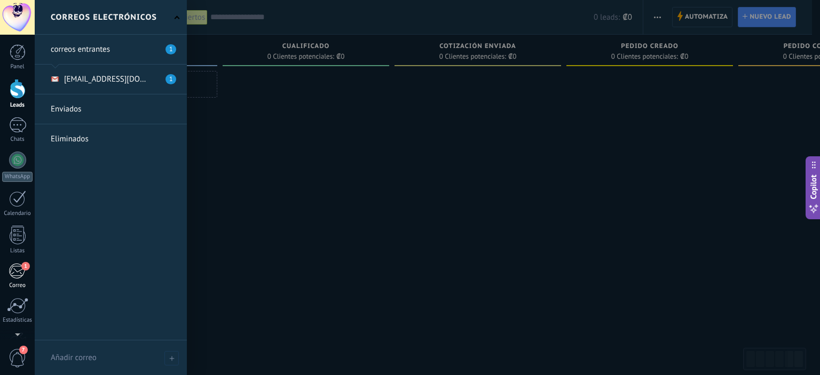
click at [17, 276] on div "1" at bounding box center [18, 271] width 18 height 16
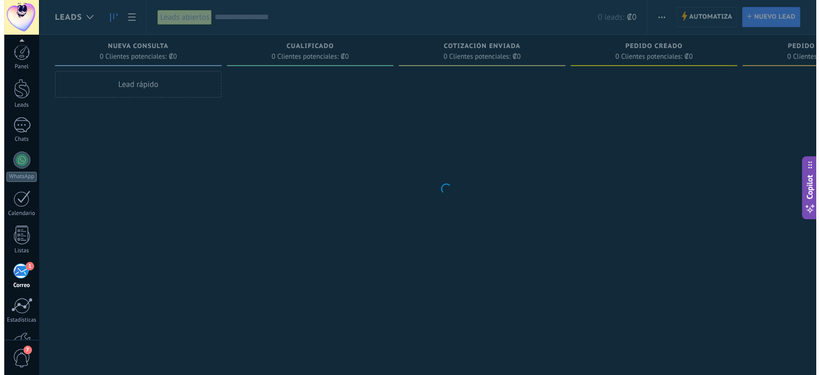
scroll to position [69, 0]
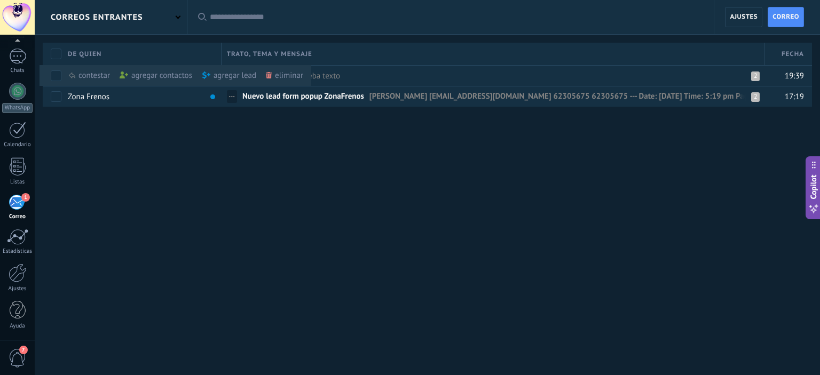
click at [240, 196] on div "correos entrantes Aplicar Todas correos No leído Leído Correos con automatizaci…" at bounding box center [427, 187] width 785 height 375
click at [396, 154] on div "correos entrantes Aplicar Todas correos No leído Leído Correos con automatizaci…" at bounding box center [427, 88] width 785 height 176
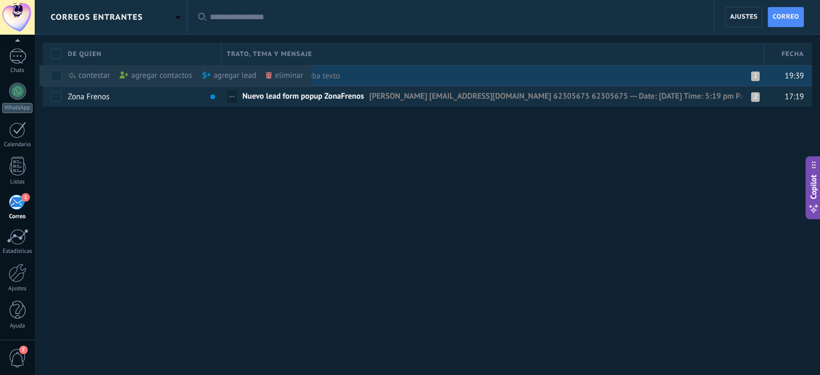
click at [462, 75] on link "Prueba Asunto Prueba texto" at bounding box center [498, 76] width 512 height 20
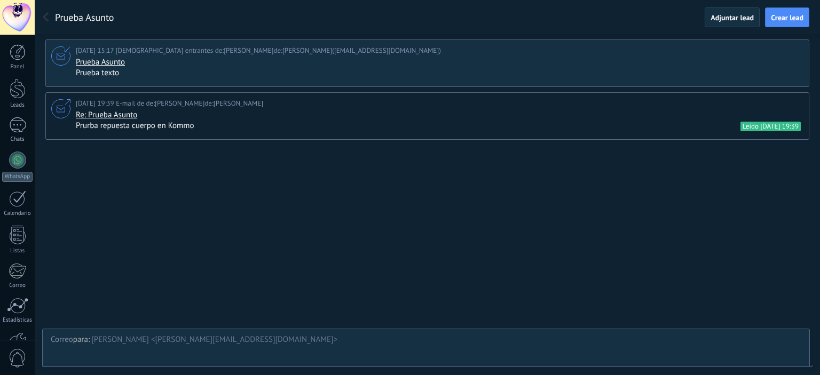
click at [43, 20] on span at bounding box center [46, 17] width 6 height 10
click at [47, 20] on span at bounding box center [46, 17] width 6 height 10
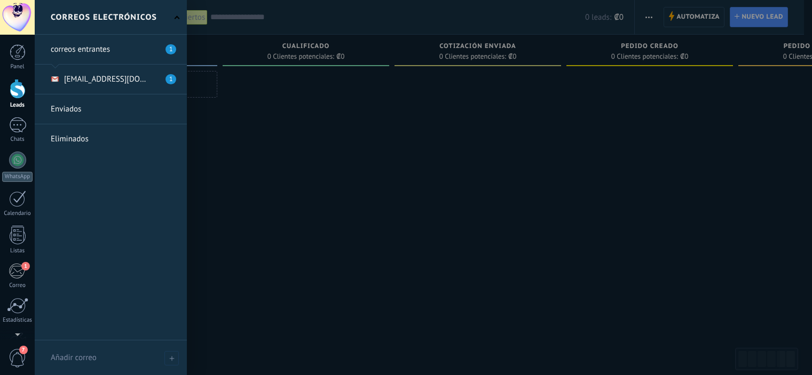
click at [18, 281] on link "1 [GEOGRAPHIC_DATA]" at bounding box center [17, 276] width 35 height 26
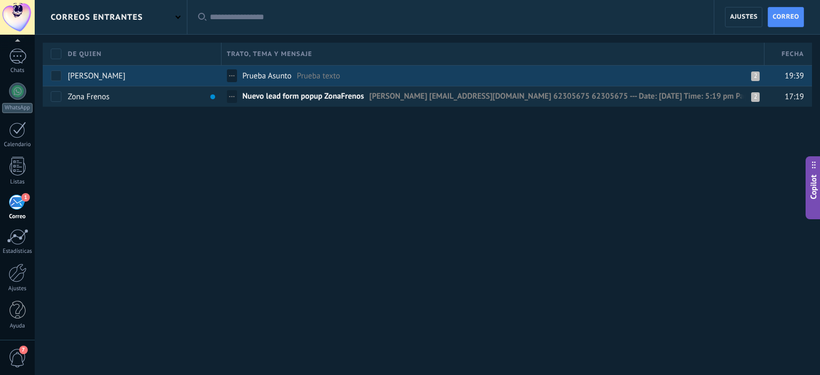
click at [231, 75] on span "..." at bounding box center [232, 74] width 6 height 10
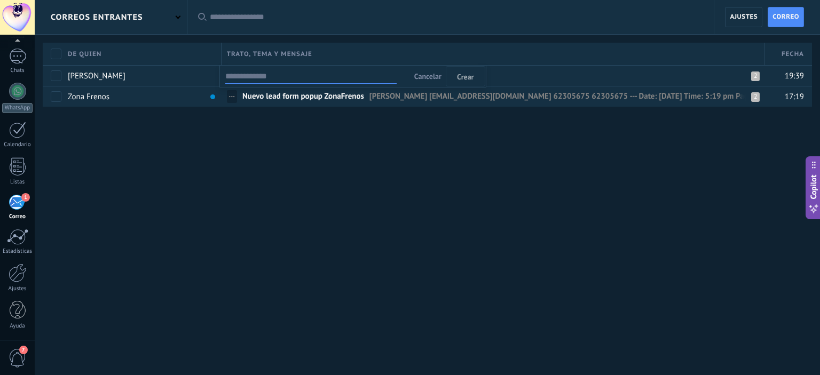
click at [311, 146] on div "correos entrantes Aplicar Todas correos No leído Leído Correos con automatizaci…" at bounding box center [427, 88] width 785 height 176
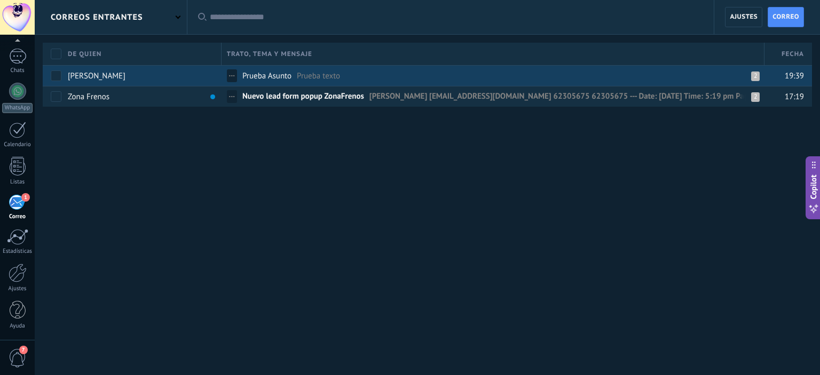
click at [345, 77] on link "Prueba Asunto Prueba texto" at bounding box center [498, 76] width 512 height 20
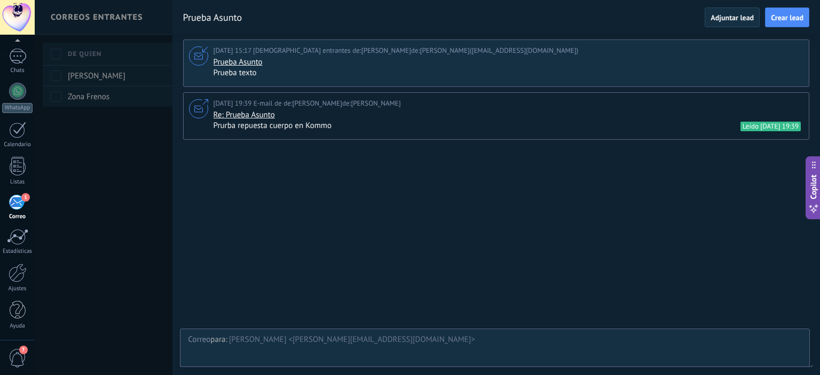
drag, startPoint x: 100, startPoint y: 194, endPoint x: 109, endPoint y: 195, distance: 8.6
click at [101, 194] on div at bounding box center [410, 187] width 820 height 375
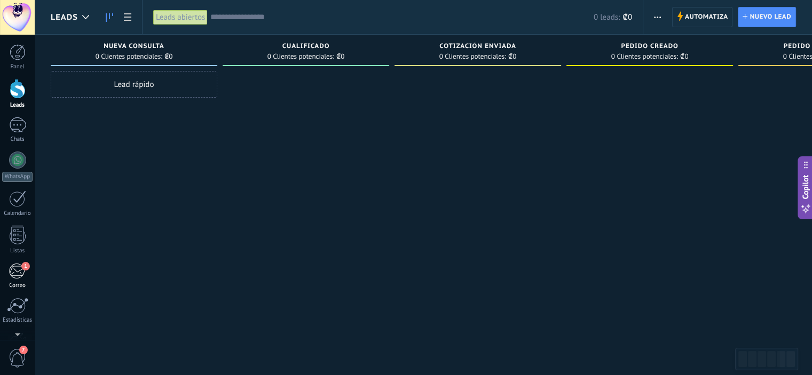
click at [10, 279] on div "1" at bounding box center [18, 271] width 18 height 16
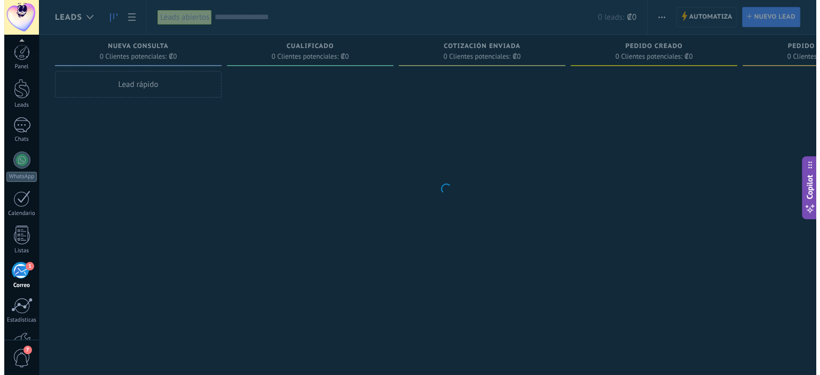
scroll to position [69, 0]
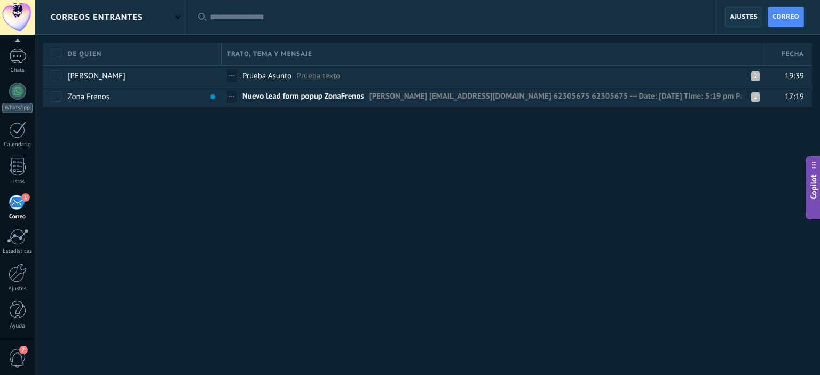
click at [748, 16] on span "Ajustes" at bounding box center [744, 16] width 28 height 19
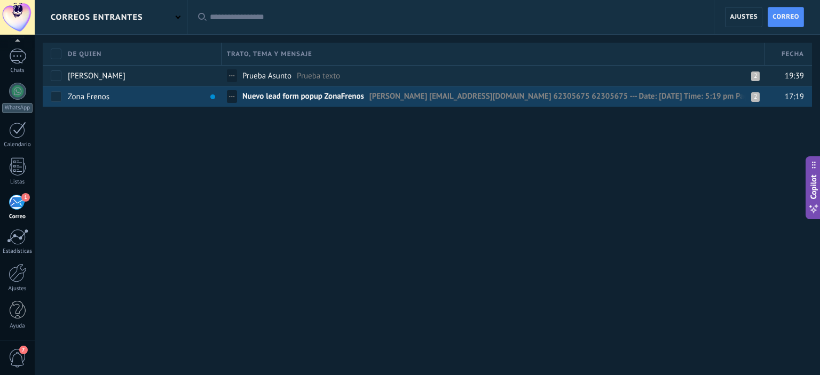
click at [350, 96] on span "Nuevo lead form popup ZonaFrenos" at bounding box center [303, 98] width 122 height 15
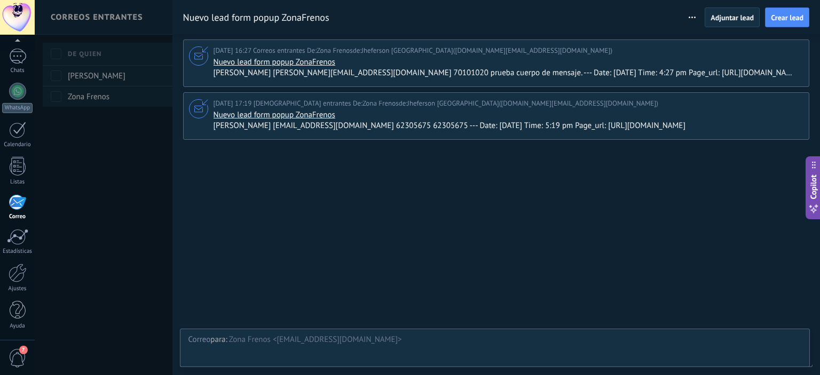
click at [285, 342] on div "Zona Frenos <[EMAIL_ADDRESS][DOMAIN_NAME]>" at bounding box center [515, 340] width 572 height 11
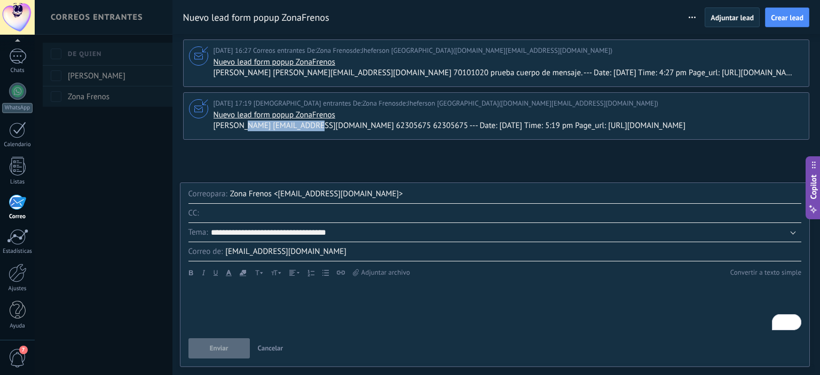
drag, startPoint x: 238, startPoint y: 126, endPoint x: 314, endPoint y: 130, distance: 75.9
click at [314, 130] on span "[PERSON_NAME] [EMAIL_ADDRESS][DOMAIN_NAME] 62305675 62305675 --- Date: [DATE] T…" at bounding box center [454, 126] width 480 height 11
copy span "[EMAIL_ADDRESS][DOMAIN_NAME]"
click at [398, 194] on div "Zona Frenos <[EMAIL_ADDRESS][DOMAIN_NAME]>" at bounding box center [515, 194] width 571 height 19
click at [364, 211] on input "4" at bounding box center [501, 213] width 599 height 19
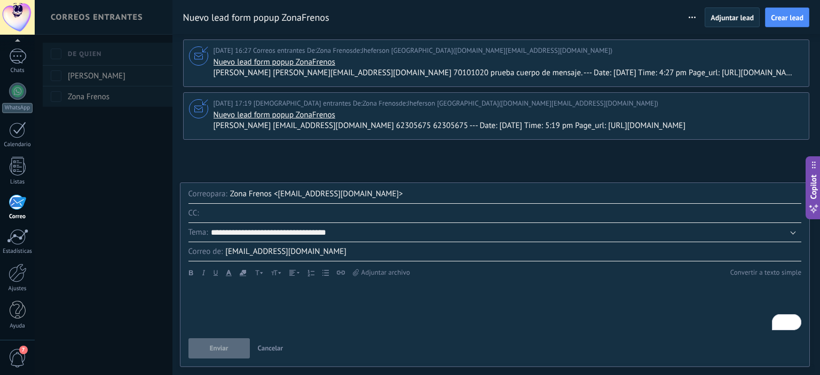
paste input "**********"
type input "**********"
click at [280, 296] on div "To enrich screen reader interactions, please activate Accessibility in Grammarl…" at bounding box center [494, 307] width 613 height 46
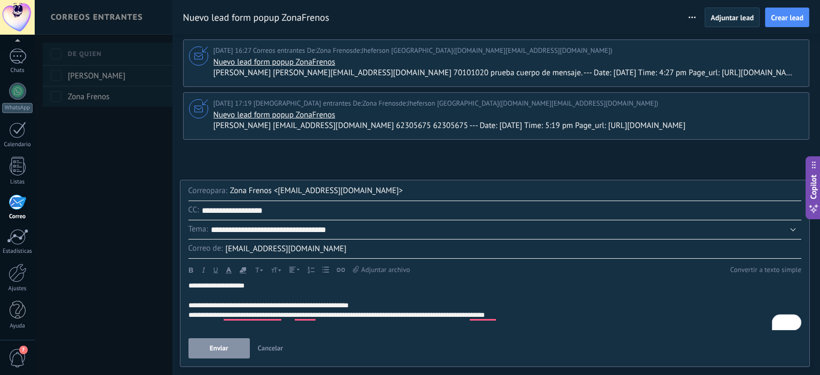
click at [236, 350] on button "Enviar" at bounding box center [218, 348] width 61 height 20
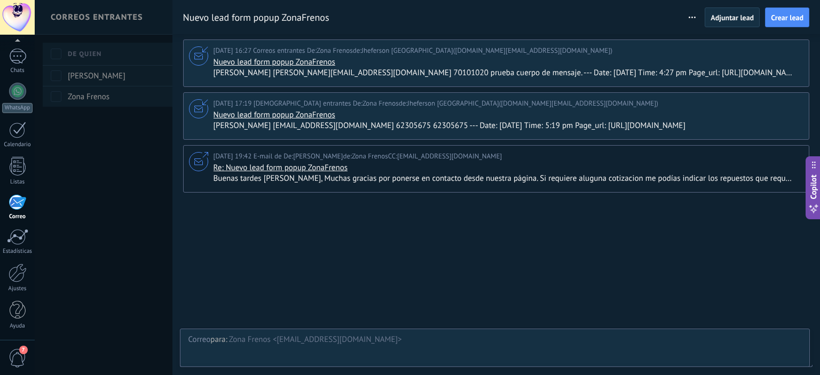
click at [96, 195] on div at bounding box center [410, 187] width 820 height 375
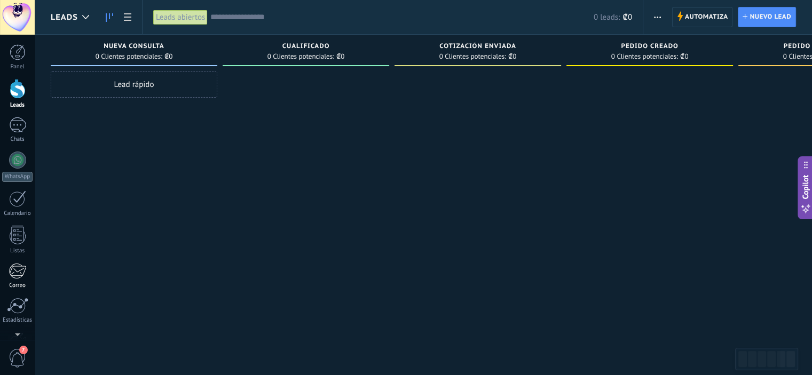
click at [14, 283] on div "Correo" at bounding box center [17, 285] width 31 height 7
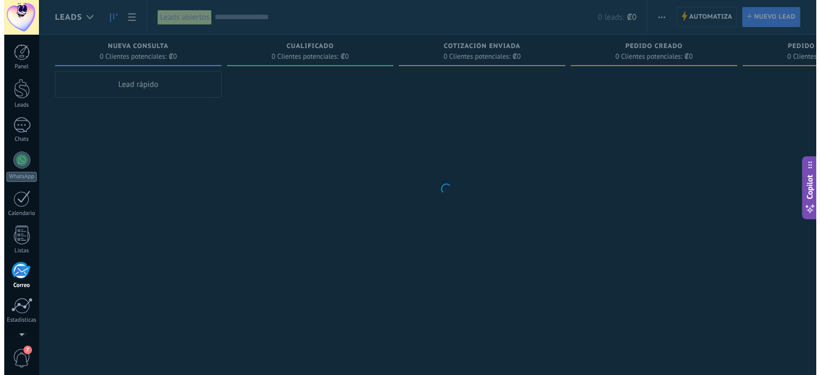
scroll to position [69, 0]
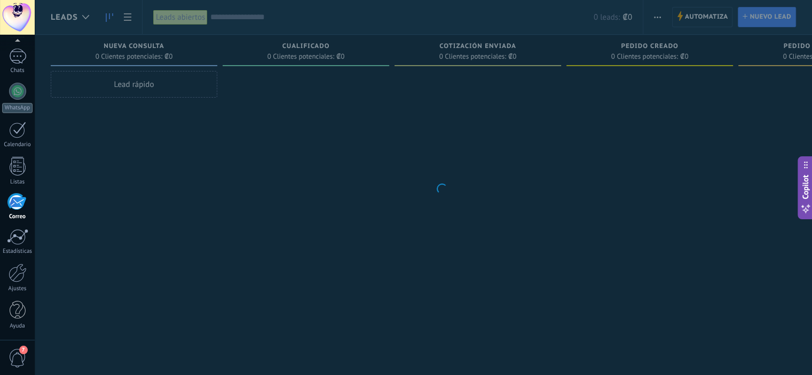
click at [17, 349] on span "7" at bounding box center [18, 358] width 18 height 19
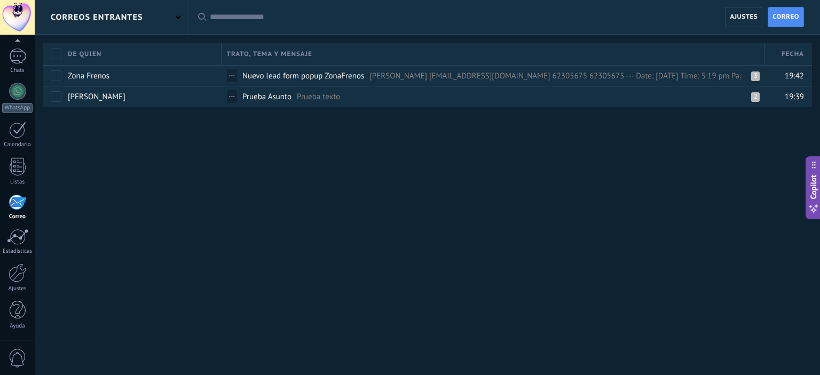
click at [23, 353] on span "0" at bounding box center [18, 358] width 18 height 19
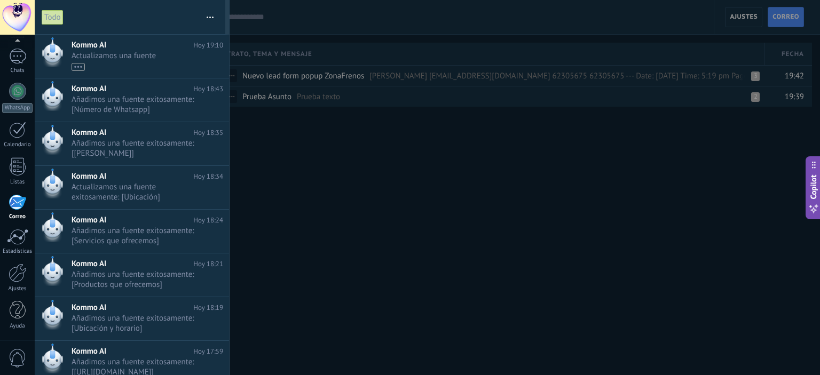
click at [211, 17] on icon "button" at bounding box center [210, 18] width 7 height 2
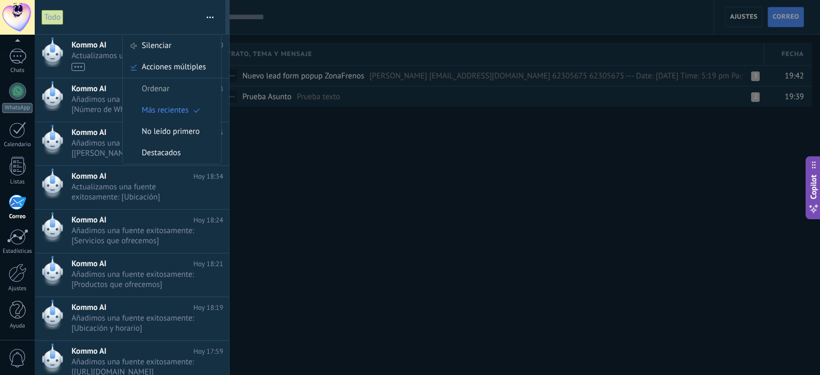
click at [456, 211] on div at bounding box center [410, 187] width 820 height 375
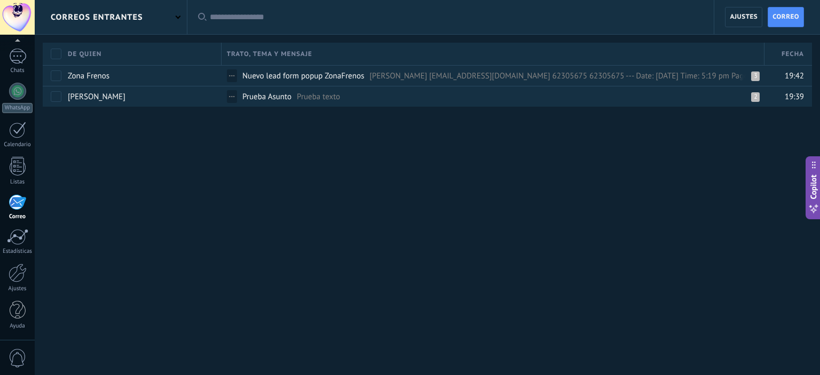
click at [11, 211] on link "1 Correo" at bounding box center [17, 207] width 35 height 26
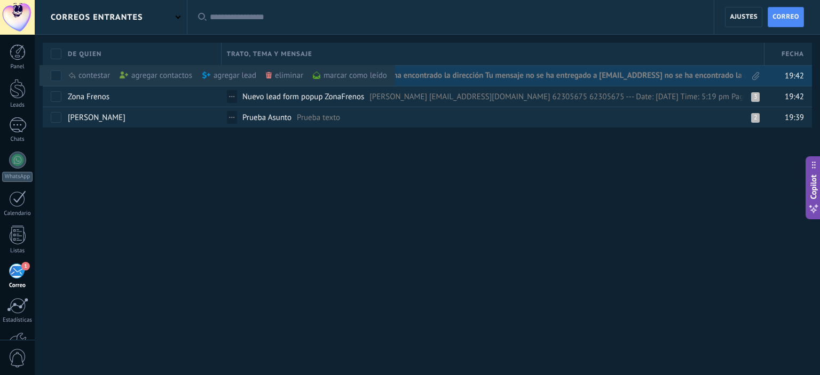
click at [294, 73] on div "eliminar màs" at bounding box center [303, 75] width 74 height 21
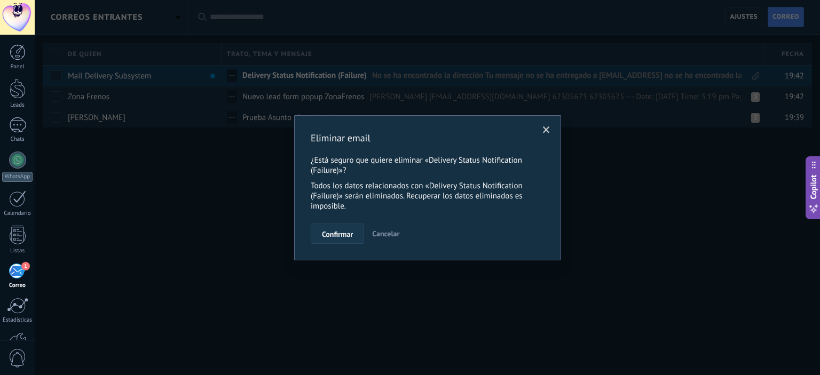
click at [341, 233] on span "Confirmar" at bounding box center [337, 234] width 31 height 7
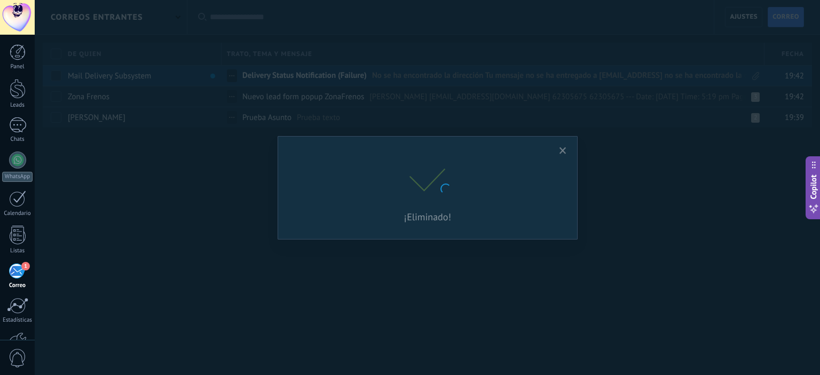
scroll to position [69, 0]
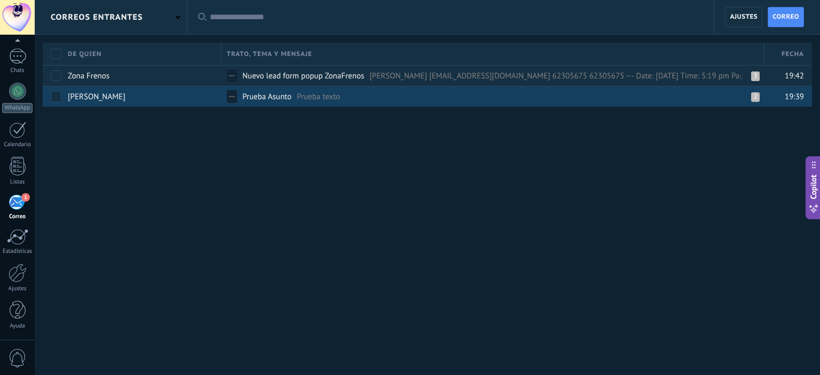
click at [179, 97] on div "[PERSON_NAME]" at bounding box center [139, 96] width 154 height 20
click at [285, 99] on span "Prueba Asunto" at bounding box center [266, 97] width 49 height 10
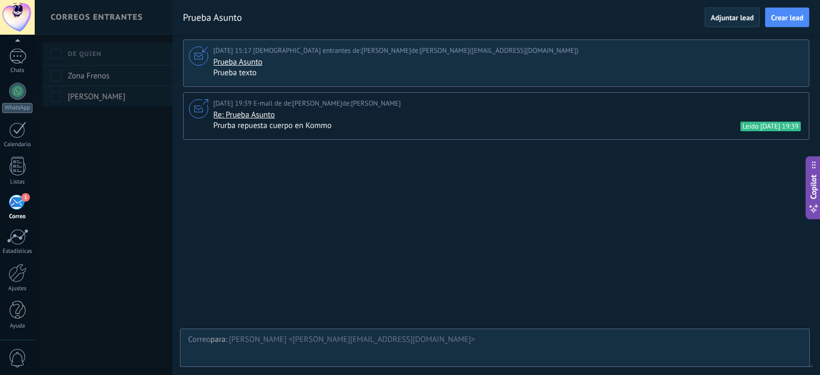
click at [115, 136] on div at bounding box center [410, 187] width 820 height 375
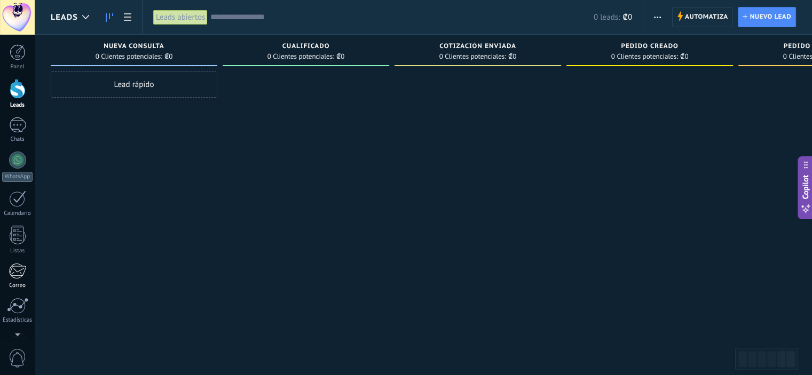
click at [21, 272] on div "1" at bounding box center [18, 271] width 18 height 16
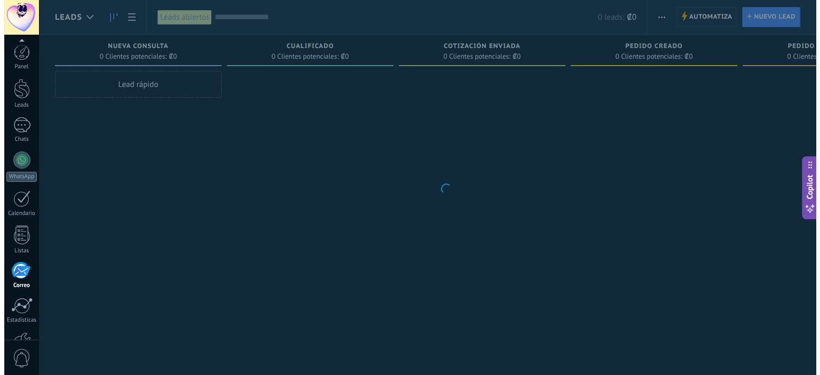
scroll to position [69, 0]
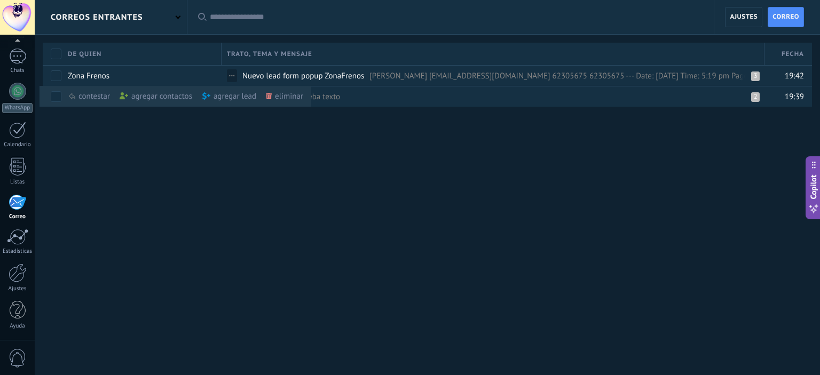
drag, startPoint x: 261, startPoint y: 96, endPoint x: 214, endPoint y: 200, distance: 114.9
click at [214, 200] on div "correos entrantes Aplicar Todas correos No leído Leído Correos con automatizaci…" at bounding box center [427, 187] width 785 height 375
click at [216, 175] on div "correos entrantes Aplicar Todas correos No leído Leído Correos con automatizaci…" at bounding box center [427, 88] width 785 height 176
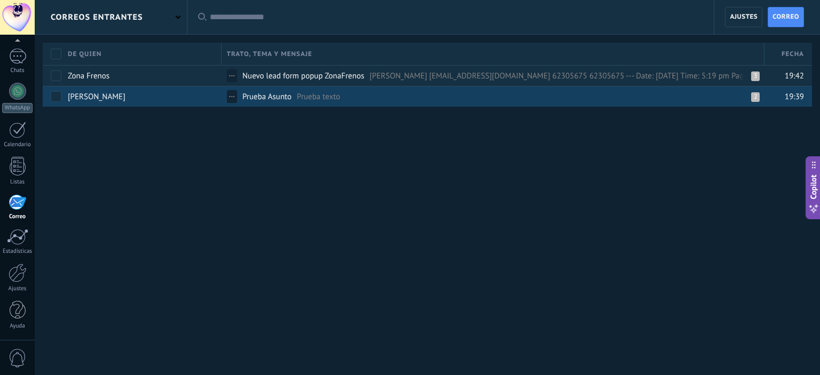
click at [374, 214] on div "correos entrantes Aplicar Todas correos No leído Leído Correos con automatizaci…" at bounding box center [427, 187] width 785 height 375
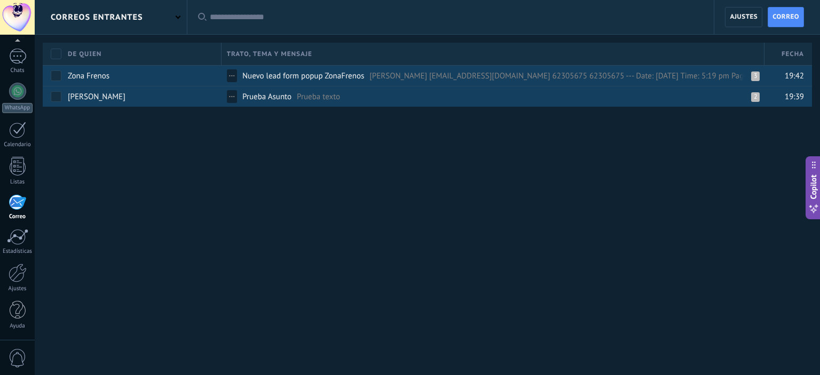
click at [757, 77] on div "3" at bounding box center [755, 77] width 9 height 10
click at [755, 75] on div "3" at bounding box center [755, 77] width 9 height 10
click at [582, 73] on span "Yendry yendrychg@gmail.com 62305675 62305675 --- Date: septiembre 23, 2025 Time…" at bounding box center [605, 76] width 472 height 10
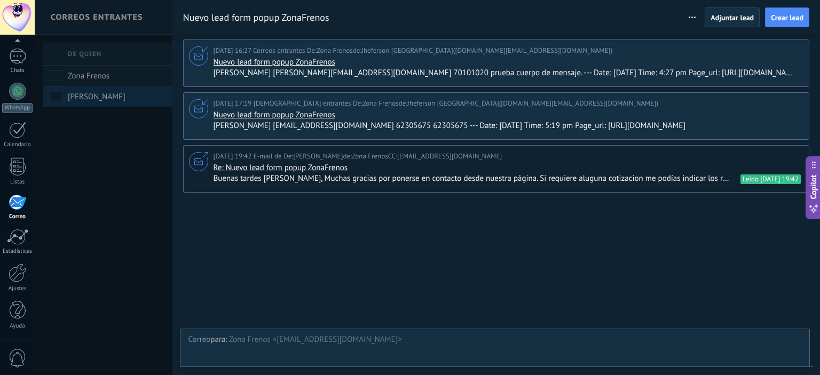
click at [692, 14] on button "button" at bounding box center [693, 17] width 21 height 12
click at [21, 101] on link "WhatsApp" at bounding box center [17, 98] width 35 height 30
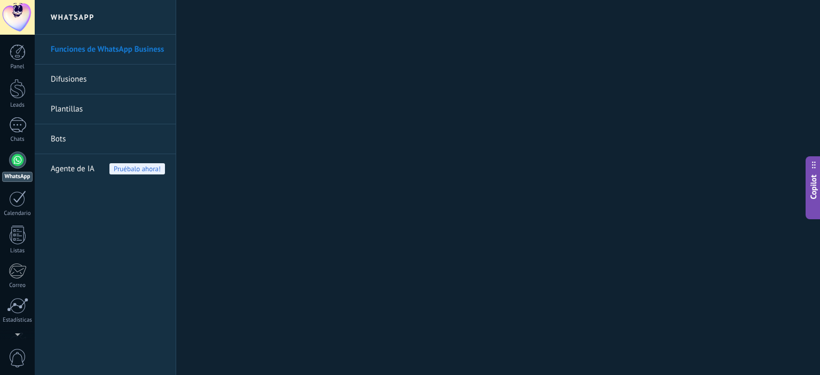
click at [90, 173] on span "Agente de IA" at bounding box center [73, 169] width 44 height 30
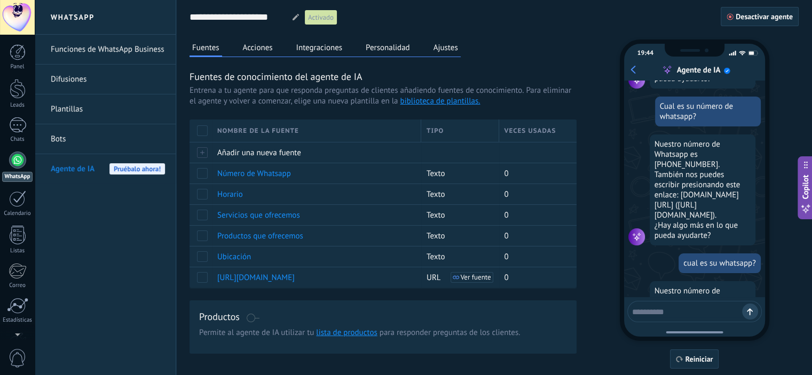
scroll to position [484, 0]
click at [67, 142] on link "Bots" at bounding box center [108, 139] width 114 height 30
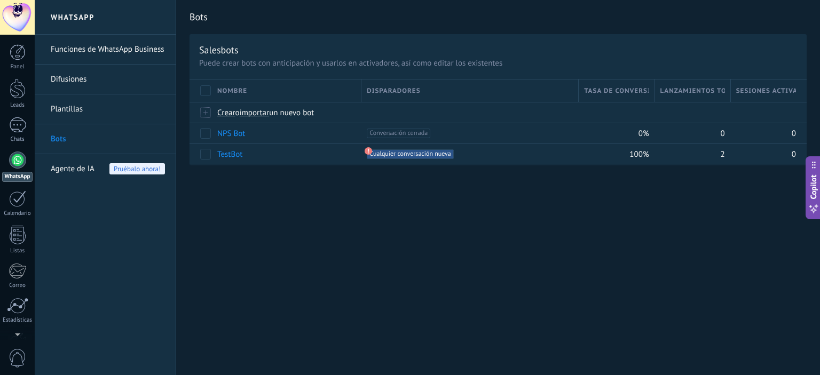
click at [74, 110] on link "Plantillas" at bounding box center [108, 109] width 114 height 30
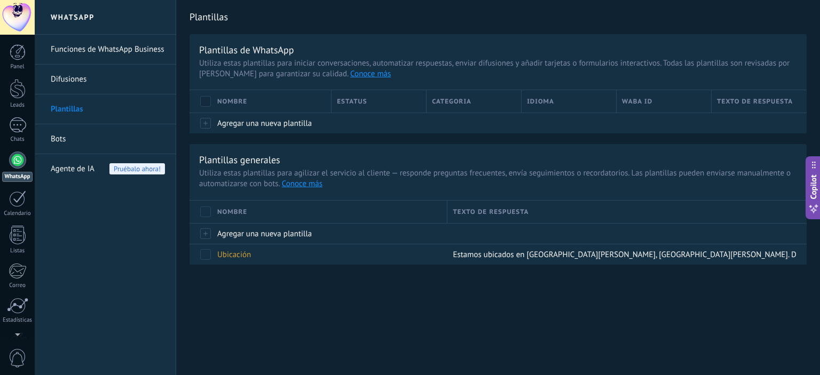
click at [88, 86] on link "Difusiones" at bounding box center [108, 80] width 114 height 30
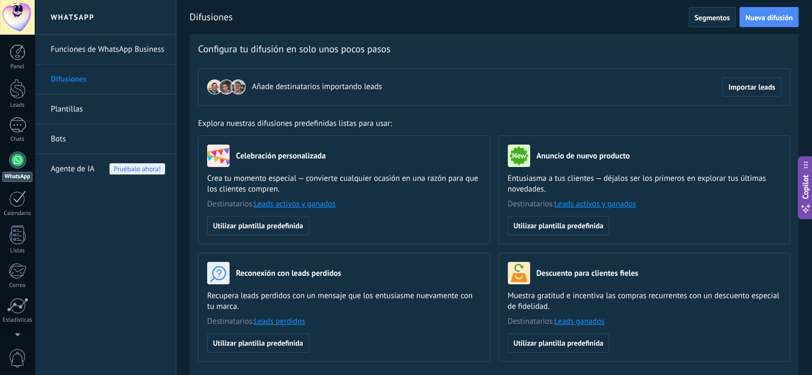
click at [93, 52] on link "Funciones de WhatsApp Business" at bounding box center [108, 50] width 114 height 30
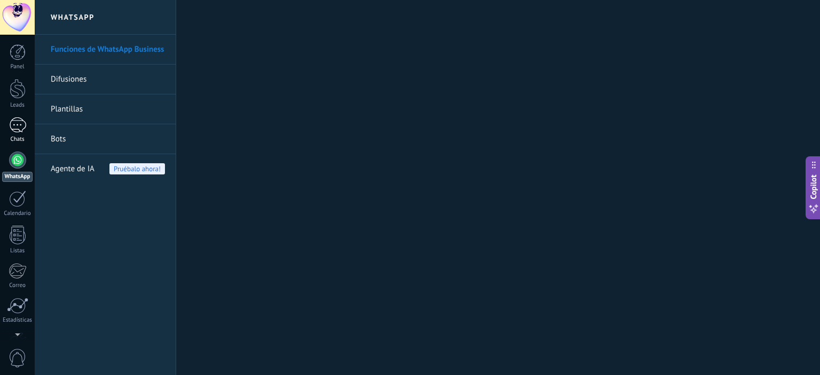
click at [20, 136] on link "Chats" at bounding box center [17, 130] width 35 height 26
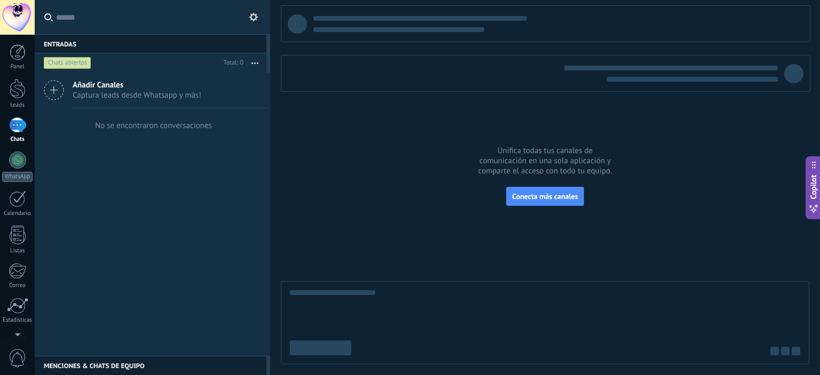
drag, startPoint x: 23, startPoint y: 165, endPoint x: 203, endPoint y: 101, distance: 190.3
click at [241, 168] on div "Añadir Canales Captura leads desde Whatsapp y más! No se encontraron conversaci…" at bounding box center [152, 214] width 235 height 283
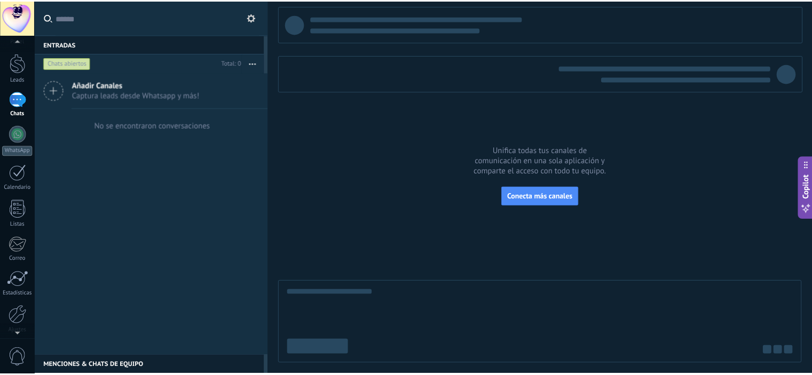
scroll to position [69, 0]
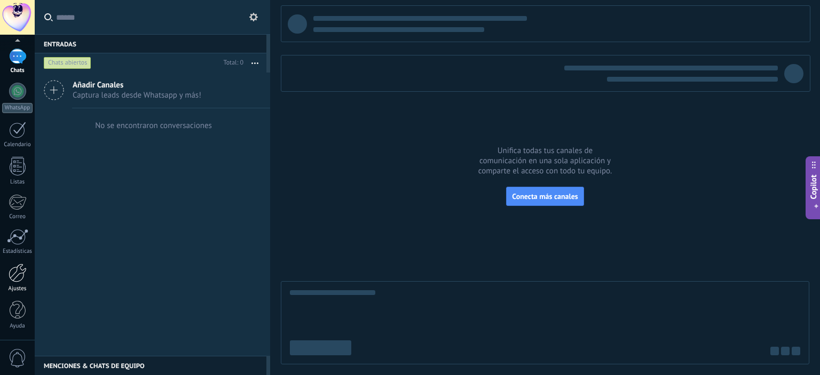
click at [20, 288] on div "Ajustes" at bounding box center [17, 289] width 31 height 7
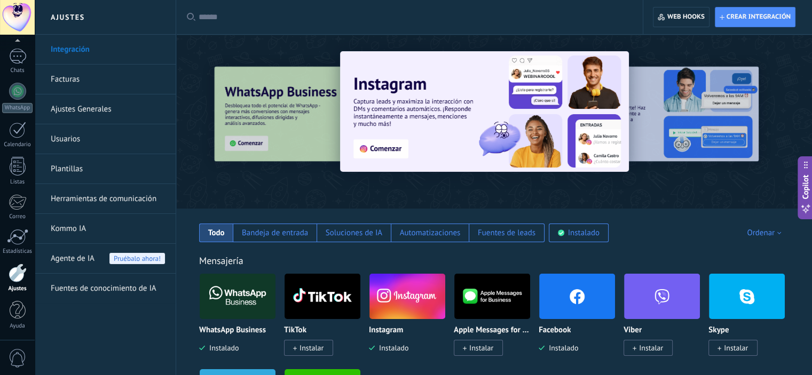
click at [74, 84] on link "Facturas" at bounding box center [108, 80] width 114 height 30
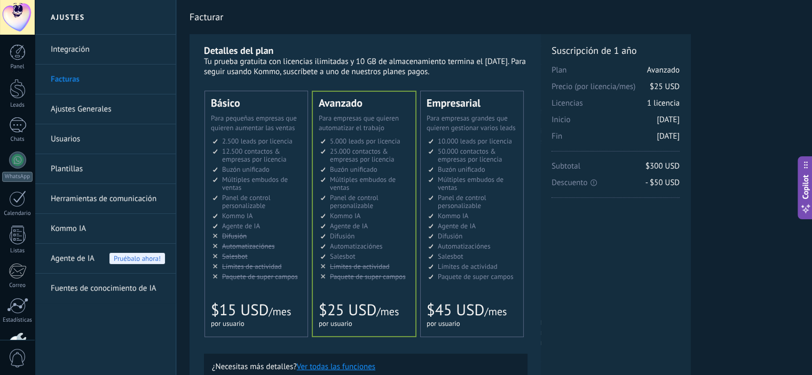
click at [74, 47] on link "Integración" at bounding box center [108, 50] width 114 height 30
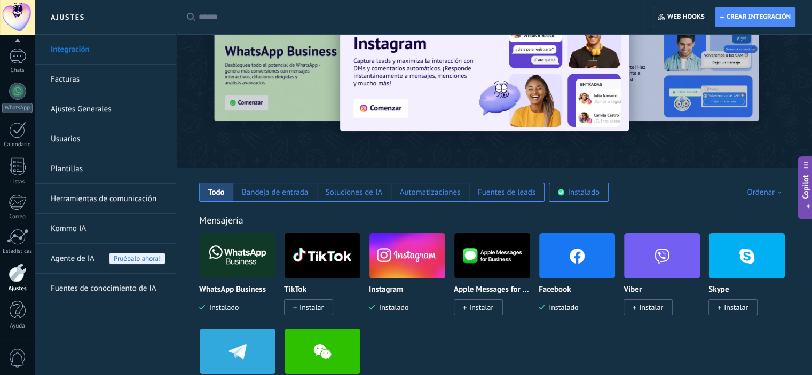
scroll to position [107, 0]
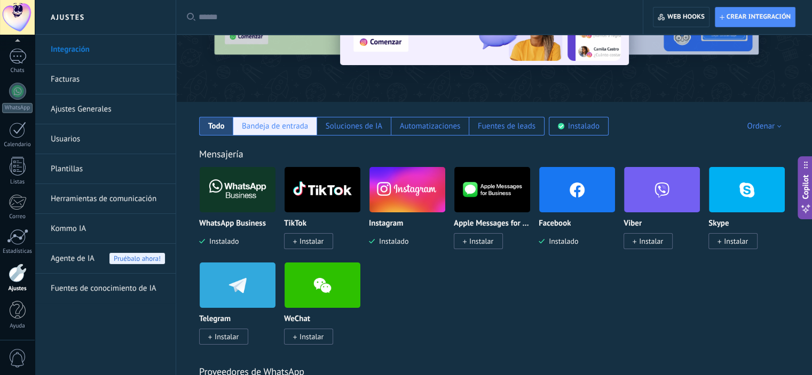
click at [299, 124] on div "Bandeja de entrada" at bounding box center [275, 126] width 66 height 10
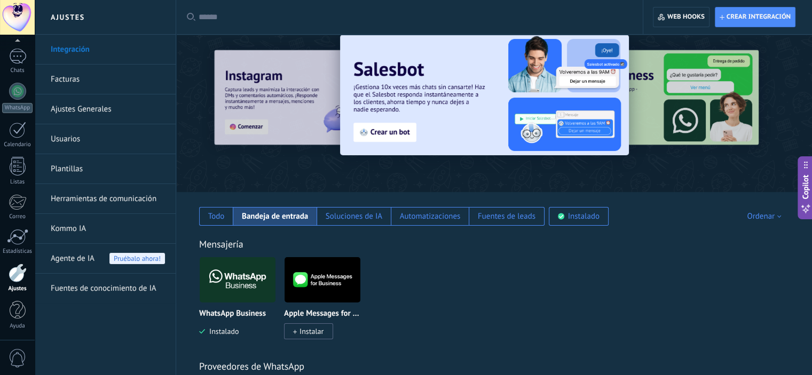
scroll to position [0, 0]
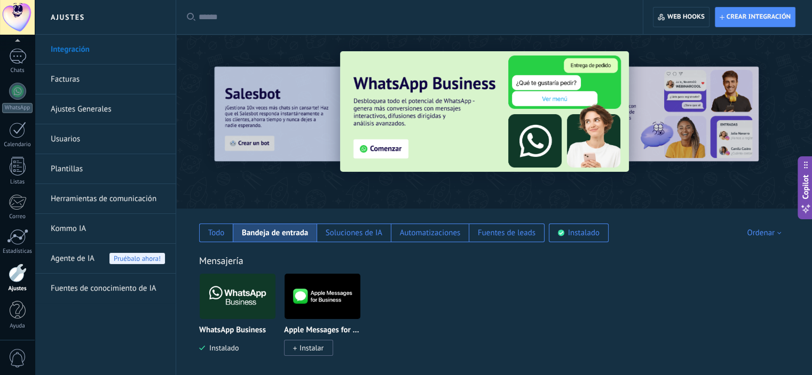
click at [78, 105] on link "Ajustes Generales" at bounding box center [108, 109] width 114 height 30
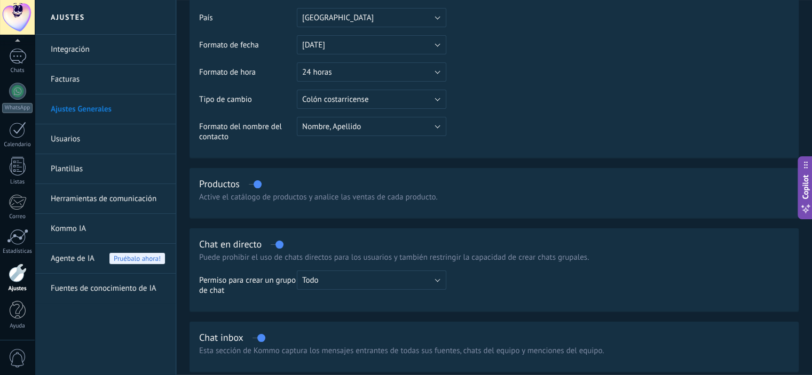
scroll to position [214, 0]
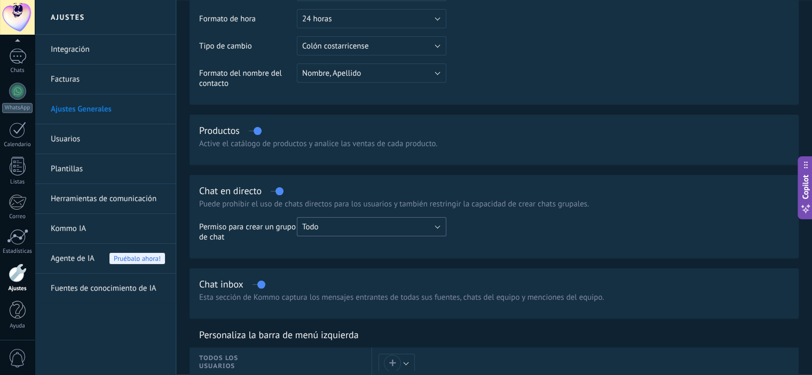
click at [338, 231] on button "Todo" at bounding box center [371, 226] width 149 height 19
click at [394, 199] on div "Chat en directo Puede prohibir el uso de chats directos para los usuarios y tam…" at bounding box center [493, 216] width 609 height 83
drag, startPoint x: 340, startPoint y: 206, endPoint x: 376, endPoint y: 209, distance: 36.0
click at [376, 209] on p "Puede prohibir el uso de chats directos para los usuarios y también restringir …" at bounding box center [494, 204] width 590 height 10
drag, startPoint x: 437, startPoint y: 204, endPoint x: 484, endPoint y: 208, distance: 46.6
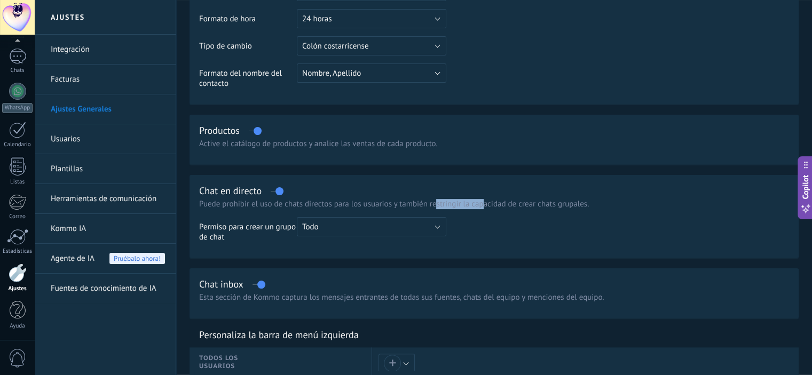
click at [484, 208] on p "Puede prohibir el uso de chats directos para los usuarios y también restringir …" at bounding box center [494, 204] width 590 height 10
click at [534, 215] on div "Chat en directo Puede prohibir el uso de chats directos para los usuarios y tam…" at bounding box center [493, 216] width 609 height 83
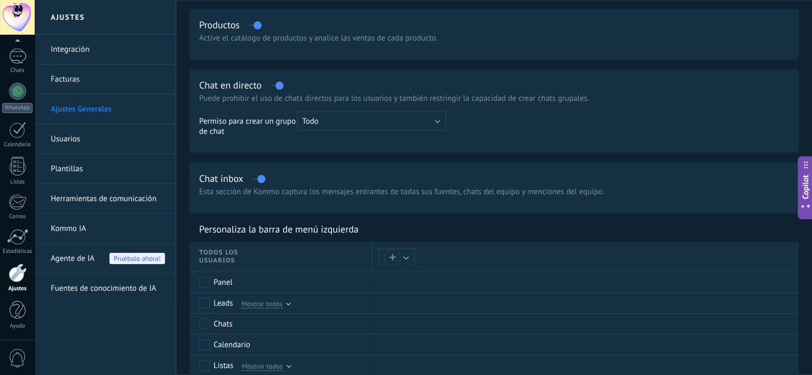
scroll to position [320, 0]
click at [366, 118] on button "Todo" at bounding box center [371, 119] width 149 height 19
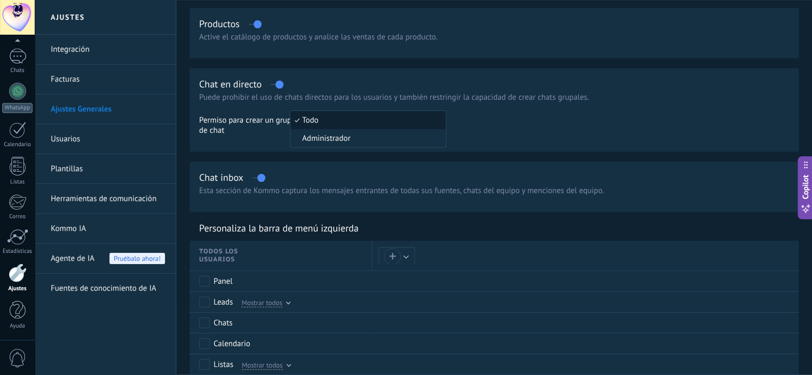
click at [635, 119] on td at bounding box center [617, 126] width 343 height 33
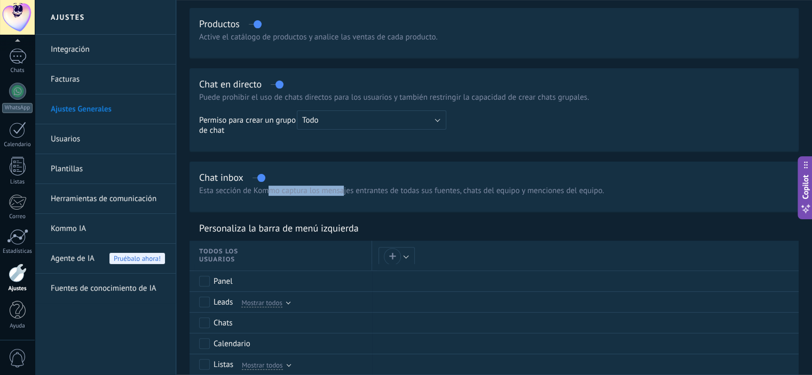
drag, startPoint x: 274, startPoint y: 194, endPoint x: 344, endPoint y: 193, distance: 70.5
click at [344, 193] on p "Esta sección de Kommo captura los mensajes entrantes de todas sus fuentes, chat…" at bounding box center [494, 191] width 590 height 10
click at [407, 185] on div "Chat inbox Esta sección de Kommo captura los mensajes entrantes de todas sus [P…" at bounding box center [493, 187] width 609 height 50
drag, startPoint x: 311, startPoint y: 193, endPoint x: 431, endPoint y: 193, distance: 120.1
click at [431, 193] on p "Esta sección de Kommo captura los mensajes entrantes de todas sus fuentes, chat…" at bounding box center [494, 191] width 590 height 10
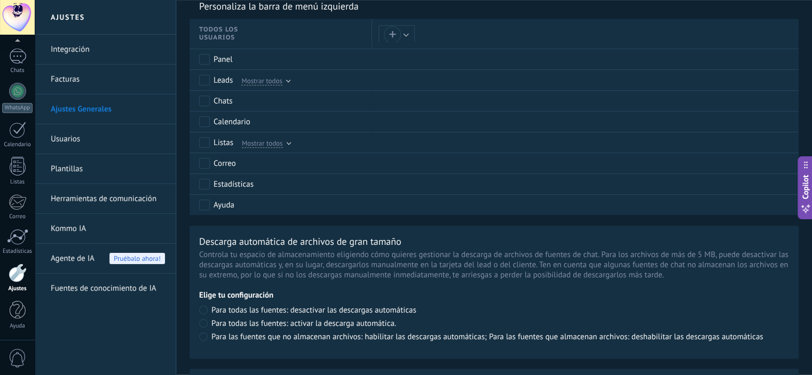
scroll to position [534, 0]
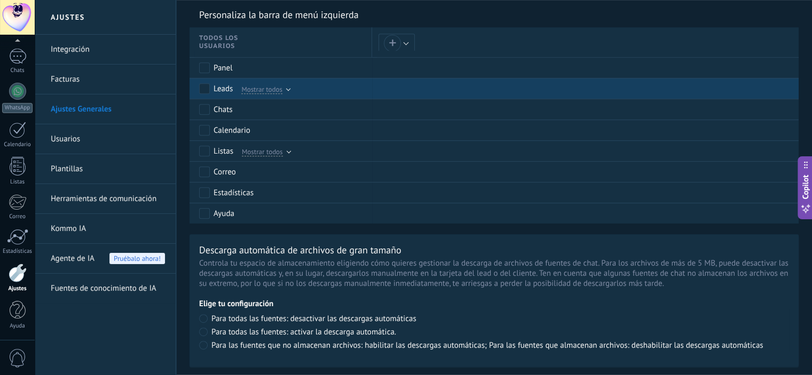
click at [286, 88] on div "Mostrar todos" at bounding box center [262, 89] width 53 height 10
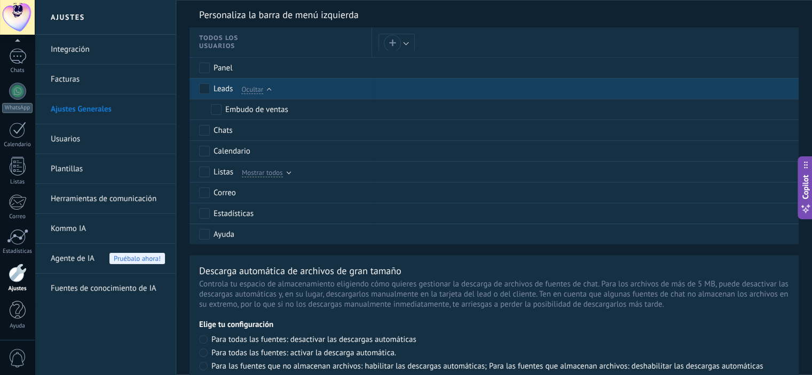
click at [270, 93] on div at bounding box center [268, 91] width 3 height 5
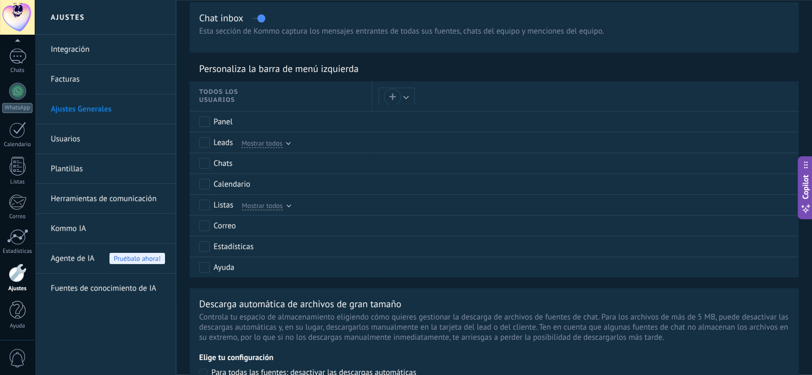
scroll to position [427, 0]
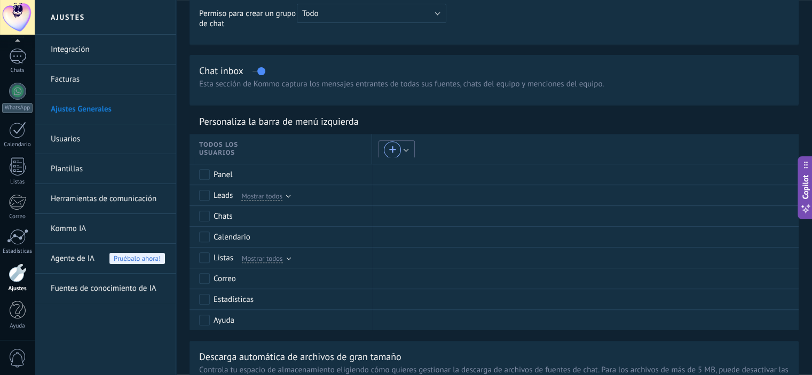
click at [398, 152] on div "+" at bounding box center [392, 149] width 17 height 17
click at [454, 143] on button "Crear nuevo rol" at bounding box center [475, 145] width 120 height 18
click at [463, 146] on input "text" at bounding box center [476, 147] width 98 height 9
type input "**********"
click at [436, 164] on span "Guardar" at bounding box center [444, 166] width 25 height 7
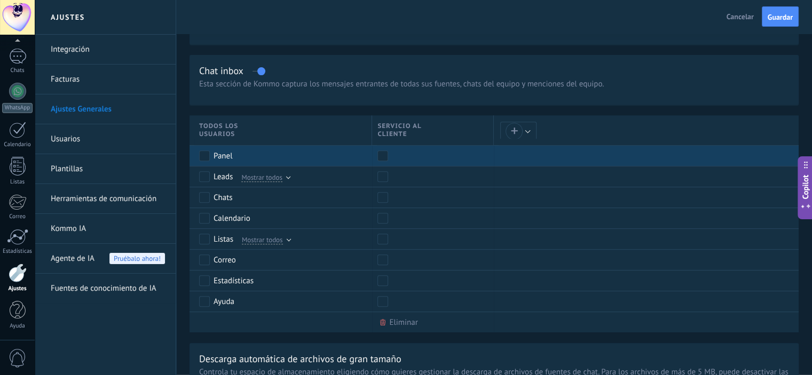
scroll to position [0, 0]
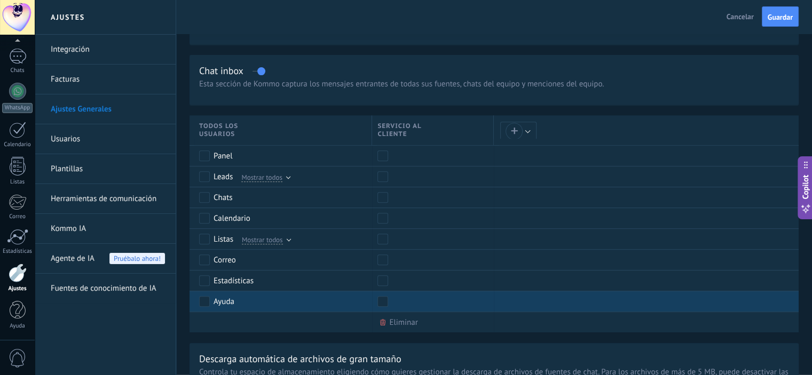
click at [384, 295] on div at bounding box center [430, 301] width 116 height 20
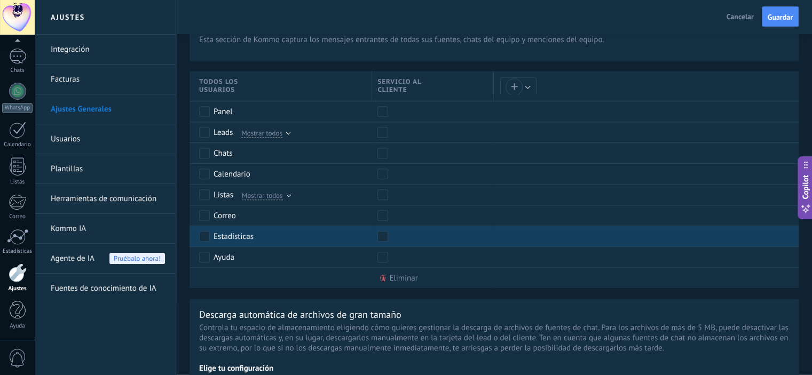
scroll to position [480, 0]
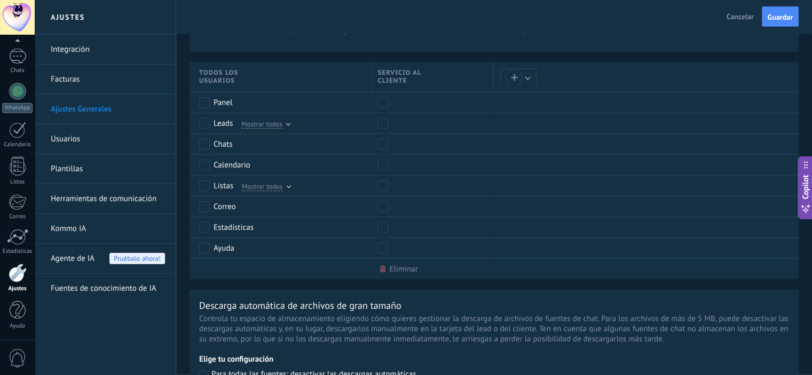
click at [522, 295] on div "Descarga automática de archivos de gran tamaño Controla tu espacio de almacenam…" at bounding box center [493, 356] width 609 height 132
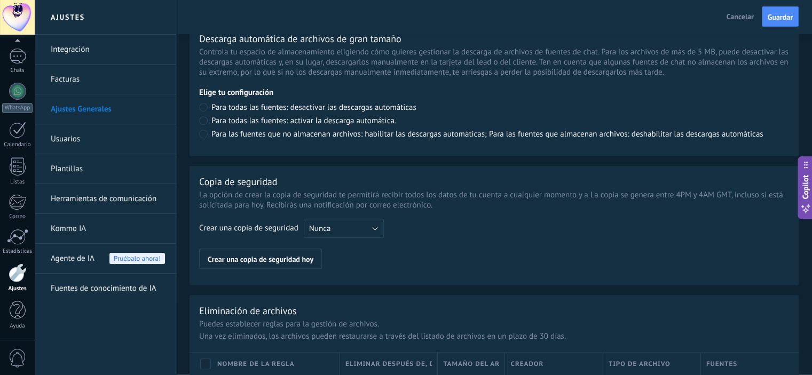
scroll to position [694, 0]
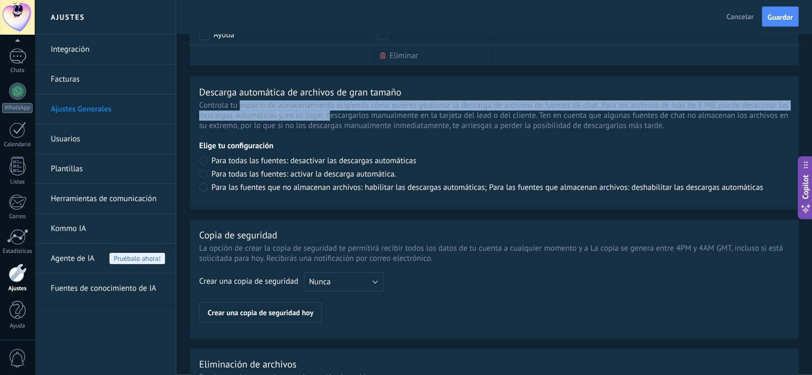
drag, startPoint x: 240, startPoint y: 109, endPoint x: 331, endPoint y: 112, distance: 90.8
click at [331, 112] on p "Controla tu espacio de almacenamiento eligiendo cómo quieres gestionar la desca…" at bounding box center [494, 115] width 590 height 30
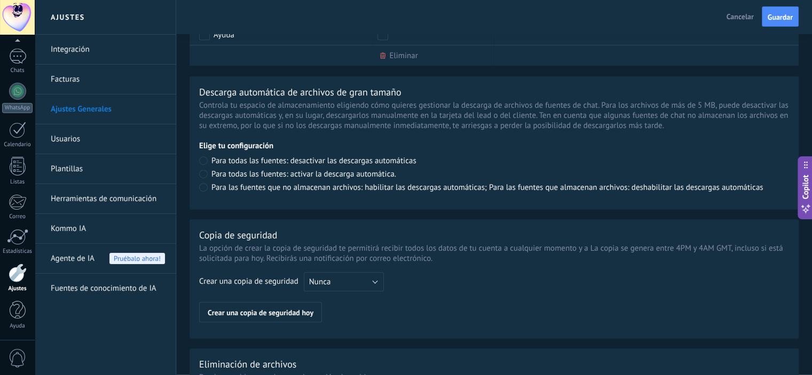
click at [443, 125] on p "Controla tu espacio de almacenamiento eligiendo cómo quieres gestionar la desca…" at bounding box center [494, 115] width 590 height 30
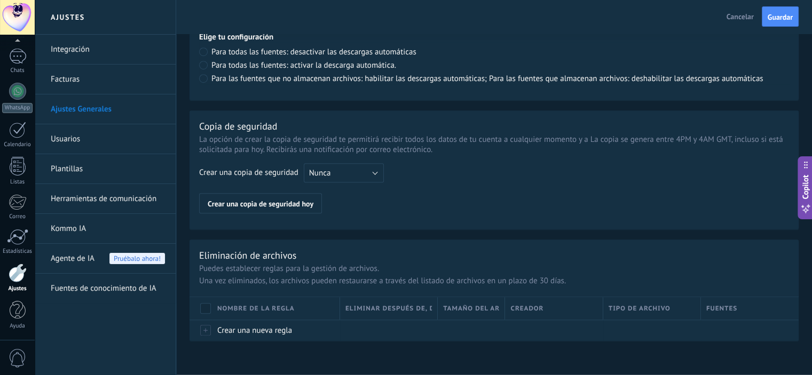
scroll to position [804, 0]
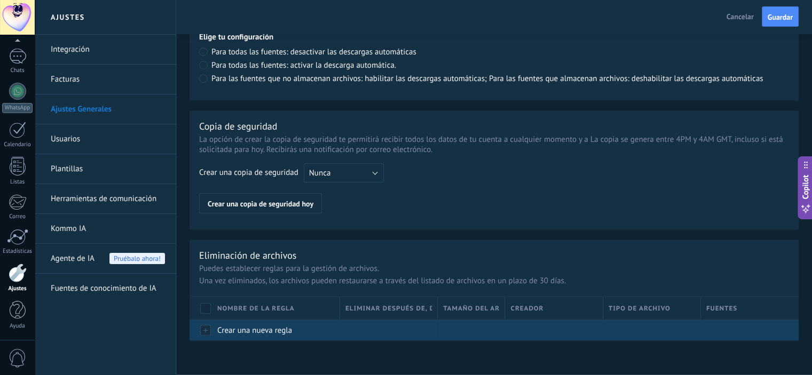
click at [204, 331] on div at bounding box center [206, 331] width 12 height 10
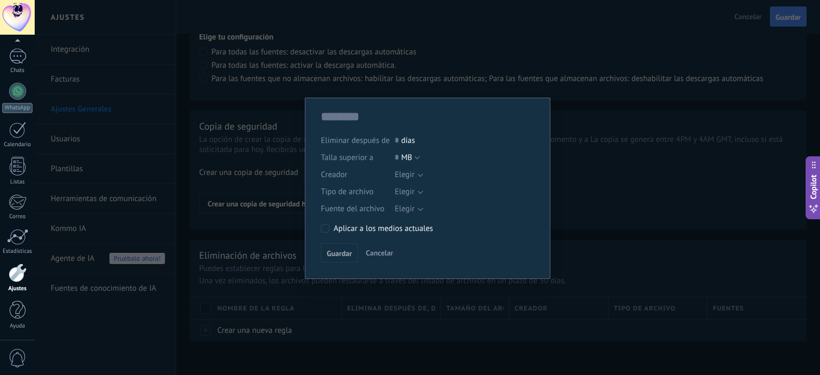
click at [389, 252] on span "Cancelar" at bounding box center [379, 253] width 27 height 10
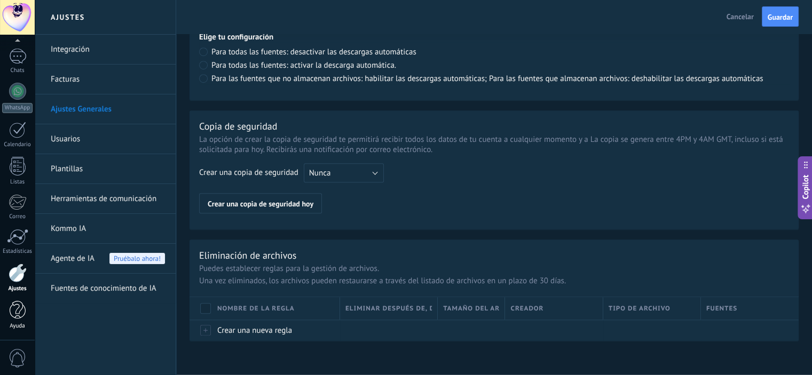
click at [19, 315] on div at bounding box center [18, 310] width 16 height 19
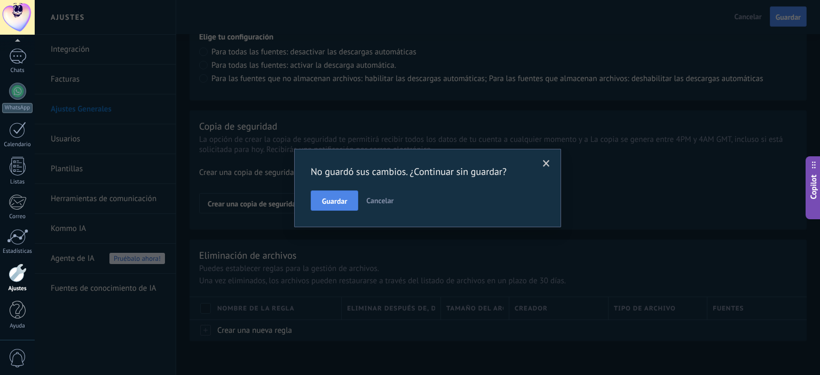
click at [345, 204] on span "Guardar" at bounding box center [334, 201] width 25 height 7
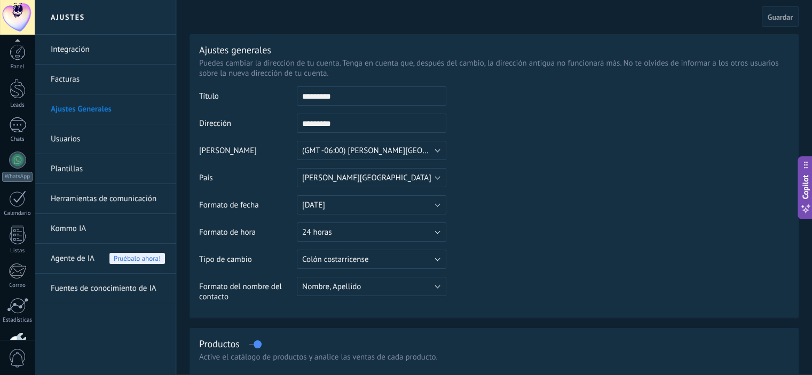
scroll to position [69, 0]
click at [21, 314] on div at bounding box center [18, 310] width 16 height 19
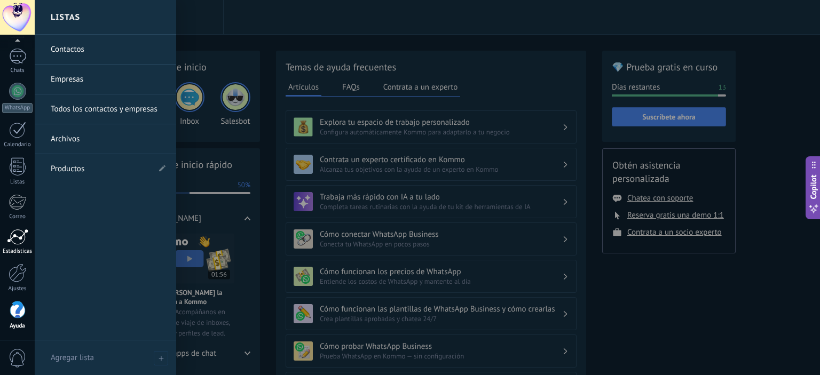
click at [9, 247] on link "Estadísticas" at bounding box center [17, 242] width 35 height 26
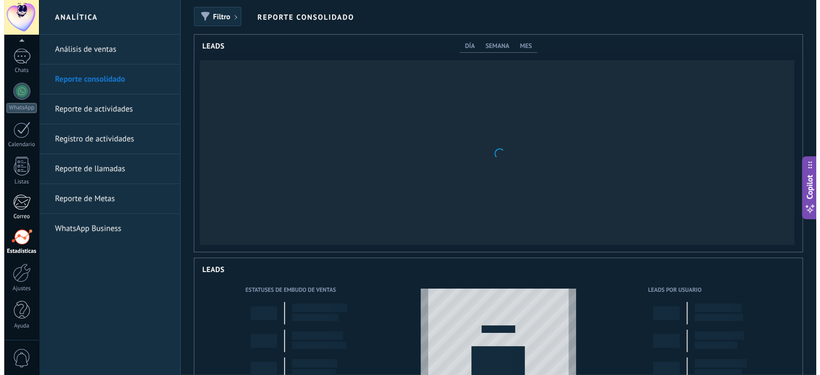
scroll to position [217, 608]
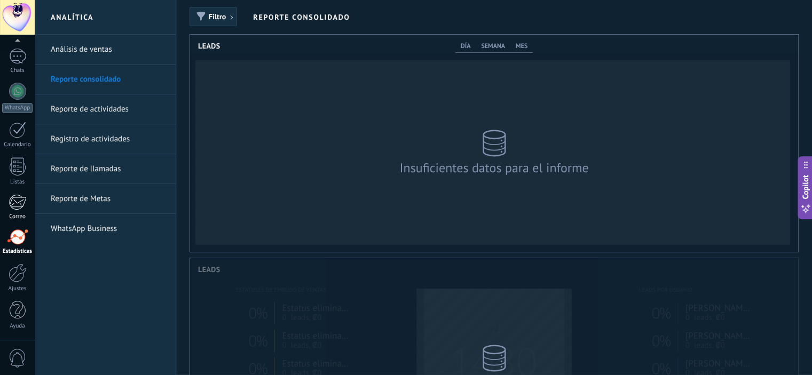
click at [21, 211] on link "Correo" at bounding box center [17, 207] width 35 height 26
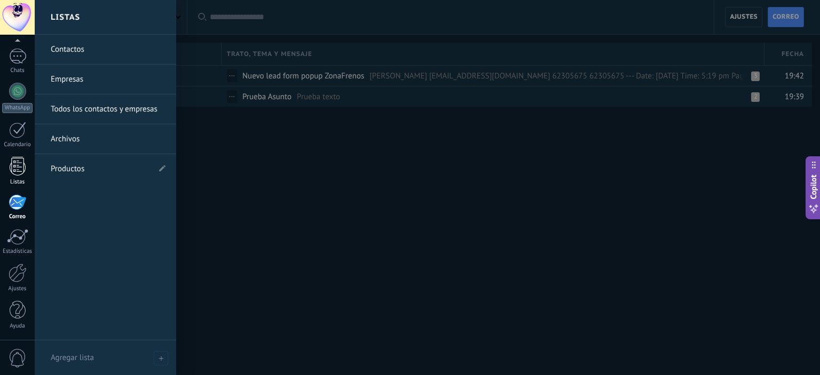
click at [13, 176] on div at bounding box center [18, 166] width 16 height 19
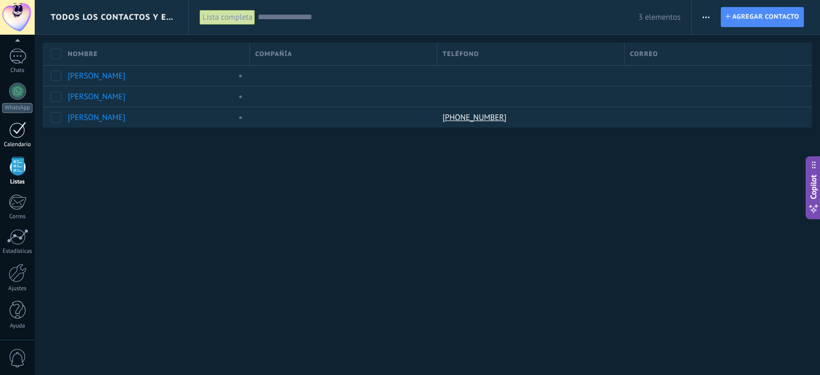
click at [15, 137] on div at bounding box center [17, 130] width 17 height 17
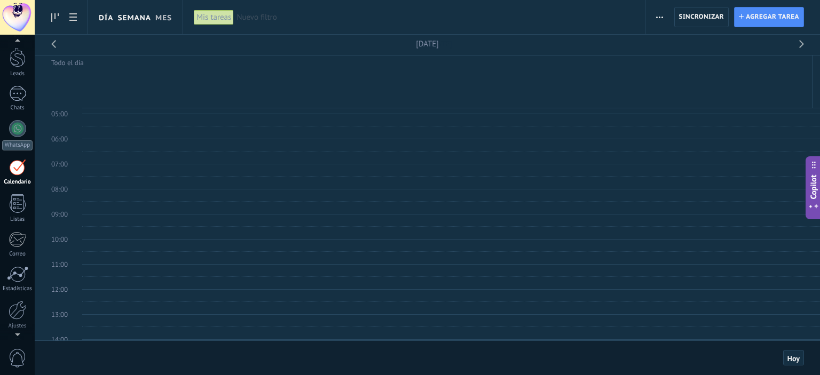
scroll to position [214, 0]
click at [110, 19] on link "Día" at bounding box center [106, 17] width 14 height 34
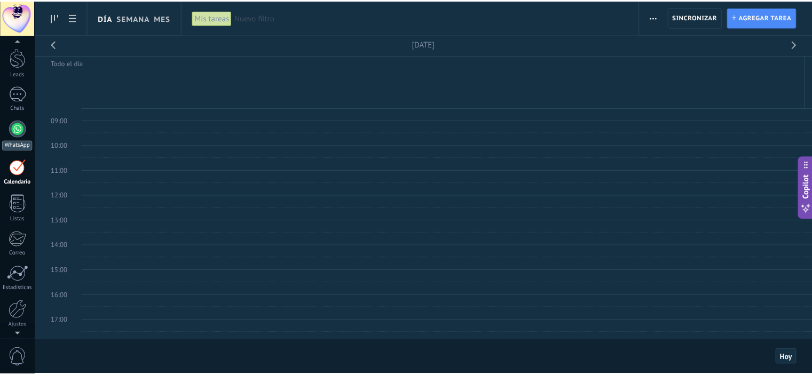
scroll to position [0, 0]
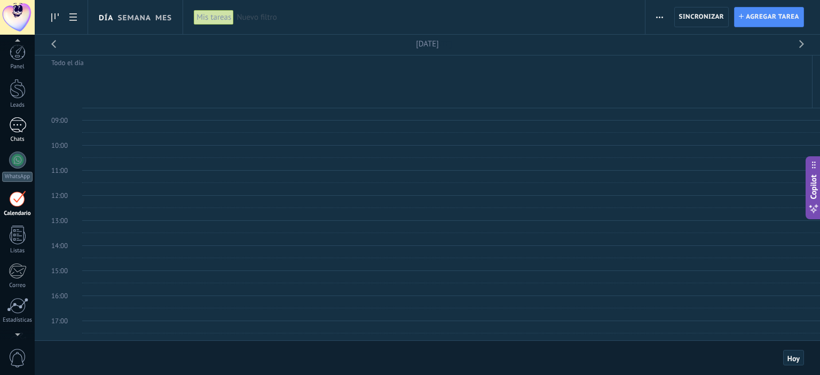
click at [15, 121] on div at bounding box center [17, 124] width 17 height 15
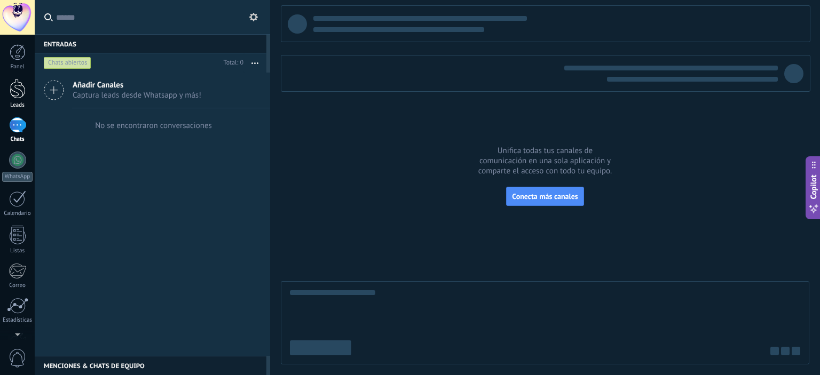
click at [14, 99] on link "Leads" at bounding box center [17, 94] width 35 height 30
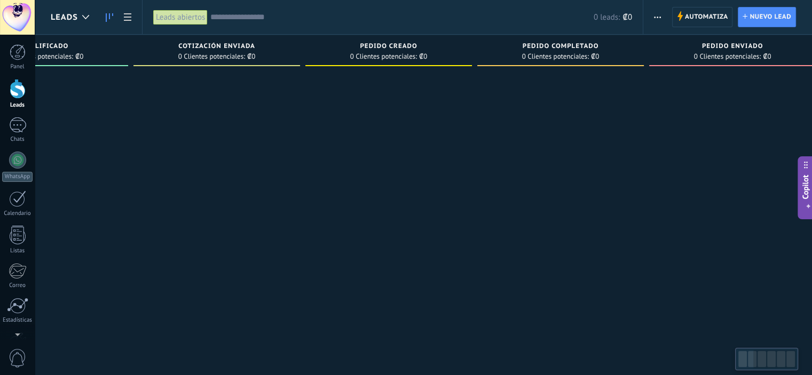
scroll to position [0, 281]
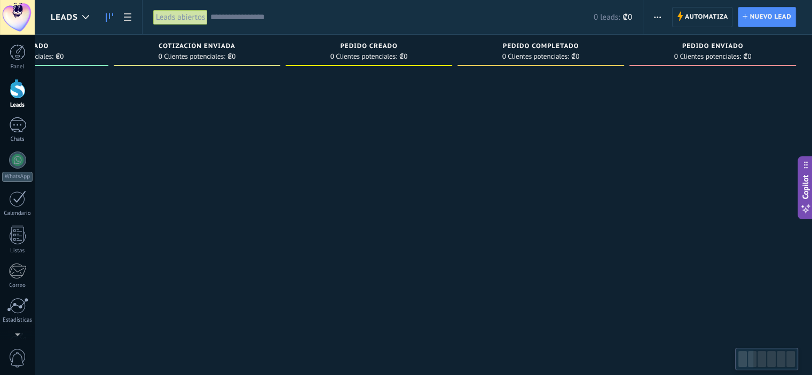
drag, startPoint x: 732, startPoint y: 173, endPoint x: 286, endPoint y: 197, distance: 446.9
click at [286, 197] on div at bounding box center [369, 189] width 167 height 236
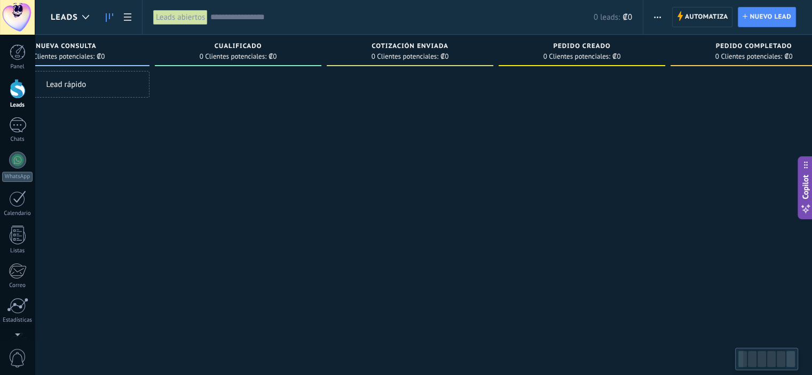
scroll to position [0, 0]
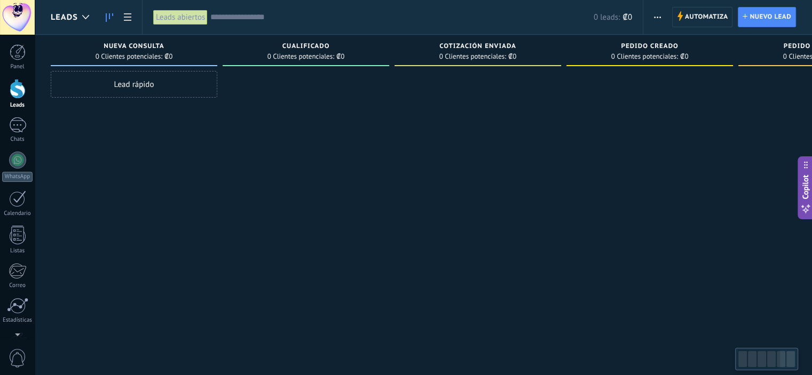
drag, startPoint x: 285, startPoint y: 162, endPoint x: 610, endPoint y: 172, distance: 325.2
click at [610, 172] on div "Leads Entrantes Solicitudes: 0 0 0 0 0 0 0 0 0 Nueva consulta 0 Clientes potenc…" at bounding box center [572, 171] width 1042 height 272
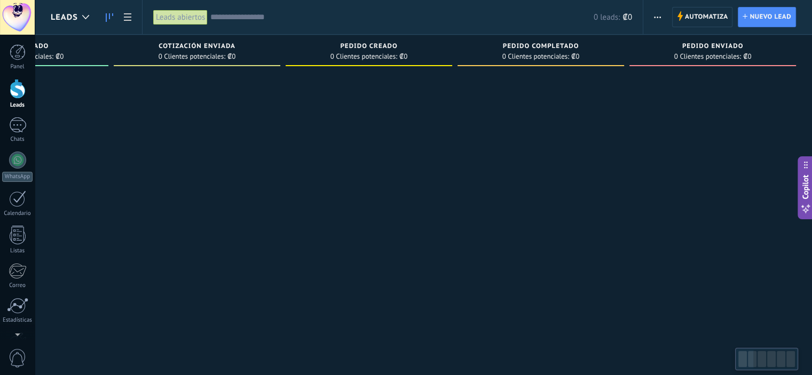
drag, startPoint x: 635, startPoint y: 178, endPoint x: 248, endPoint y: 187, distance: 387.6
click at [248, 187] on div "Leads Entrantes Solicitudes: 0 0 0 0 0 0 0 0 0 Nueva consulta 0 Clientes potenc…" at bounding box center [291, 171] width 1042 height 272
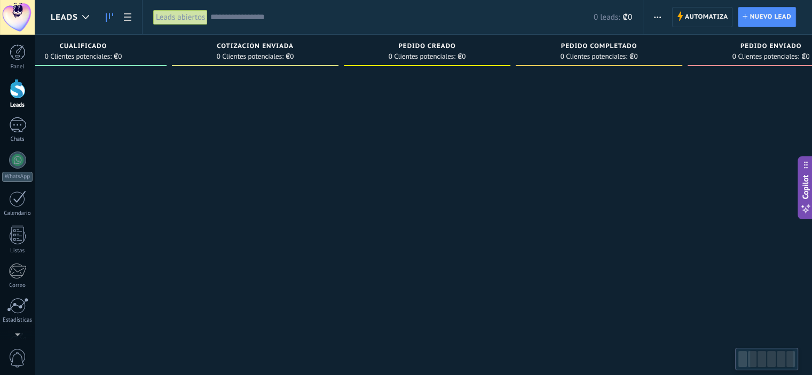
scroll to position [0, 281]
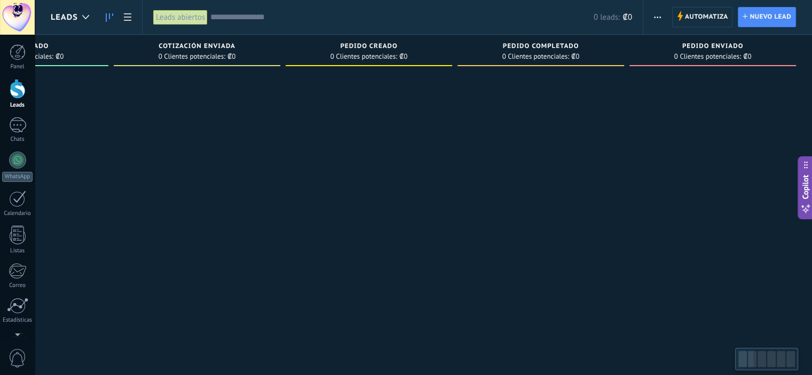
drag, startPoint x: 244, startPoint y: 191, endPoint x: 227, endPoint y: 204, distance: 21.8
click at [227, 204] on div at bounding box center [197, 189] width 167 height 236
click at [714, 56] on span "0 Clientes potenciales:" at bounding box center [707, 56] width 67 height 6
click at [699, 19] on span "Automatiza" at bounding box center [706, 16] width 43 height 19
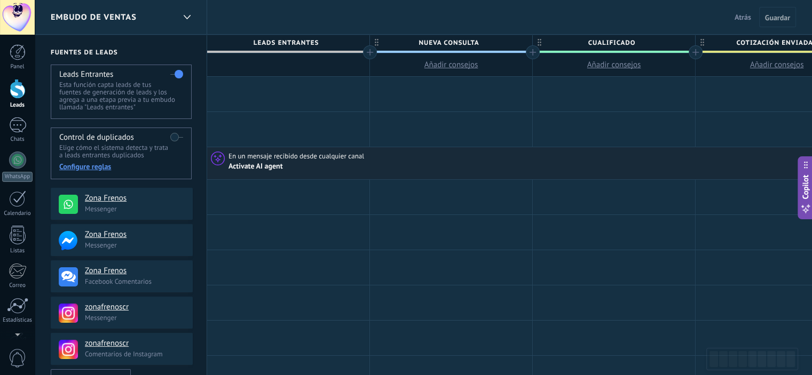
click at [266, 157] on span "En un mensaje recibido desde cualquier canal" at bounding box center [296, 157] width 137 height 10
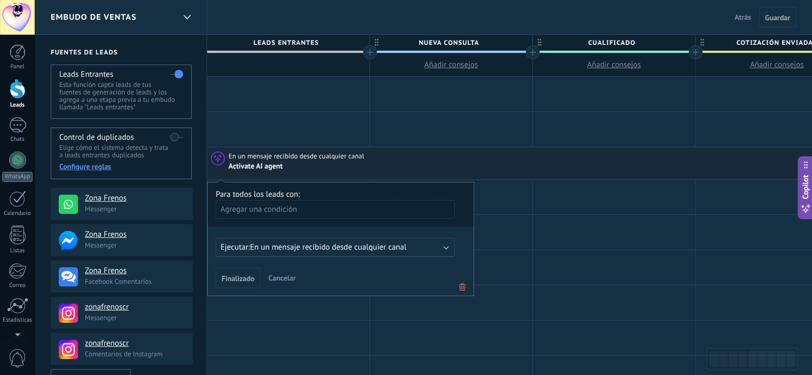
click at [347, 247] on span "En un mensaje recibido desde cualquier canal" at bounding box center [328, 247] width 156 height 10
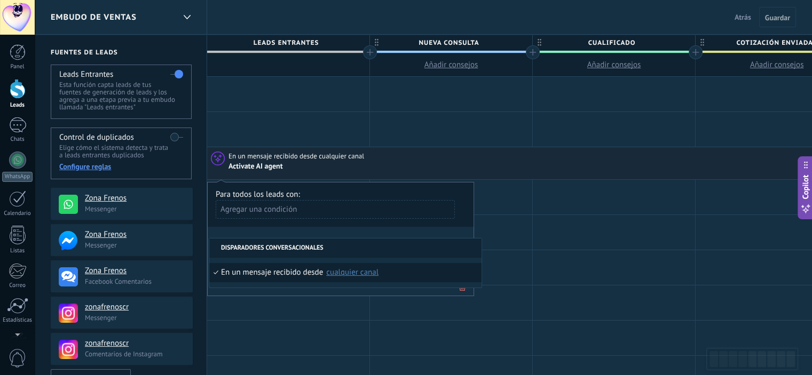
click at [360, 272] on div "cualquier canal" at bounding box center [352, 273] width 52 height 8
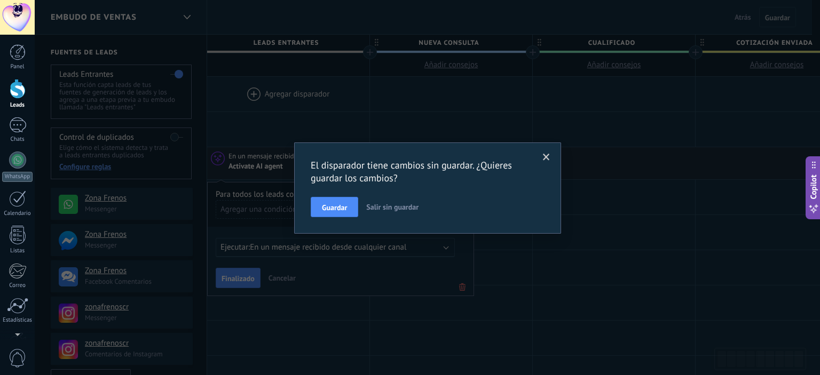
click at [386, 208] on span "Salir sin guardar" at bounding box center [392, 207] width 52 height 10
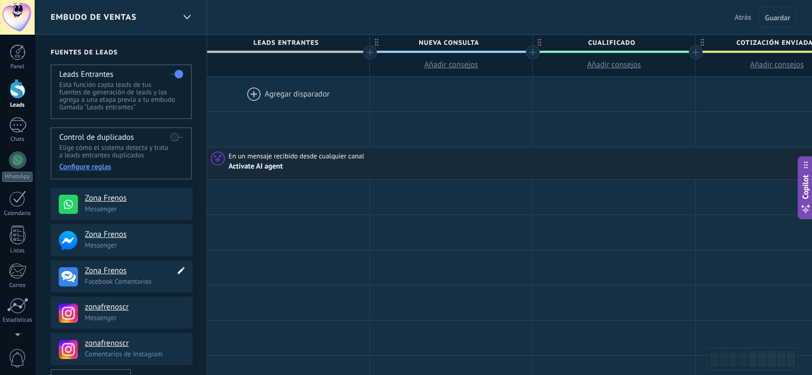
click at [180, 275] on icon at bounding box center [181, 270] width 12 height 13
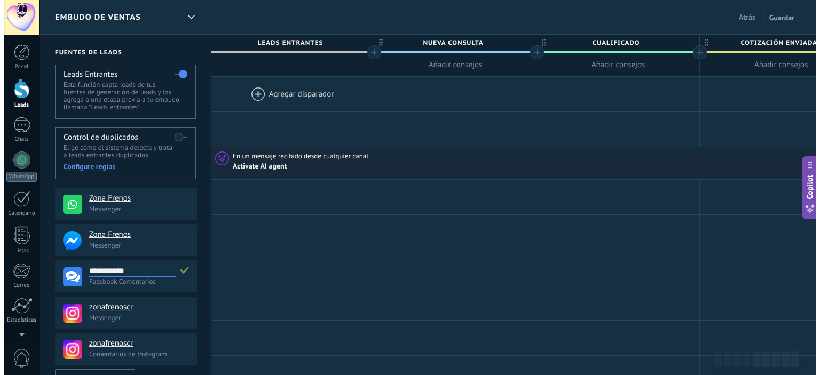
scroll to position [10, 0]
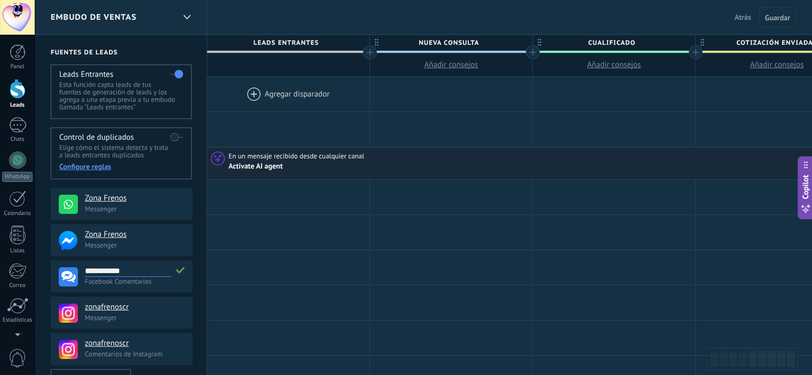
click at [132, 282] on p "Facebook Comentarios" at bounding box center [135, 281] width 101 height 9
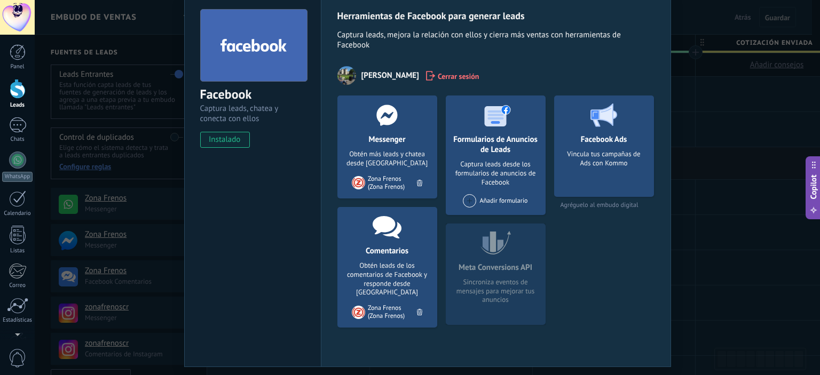
scroll to position [53, 0]
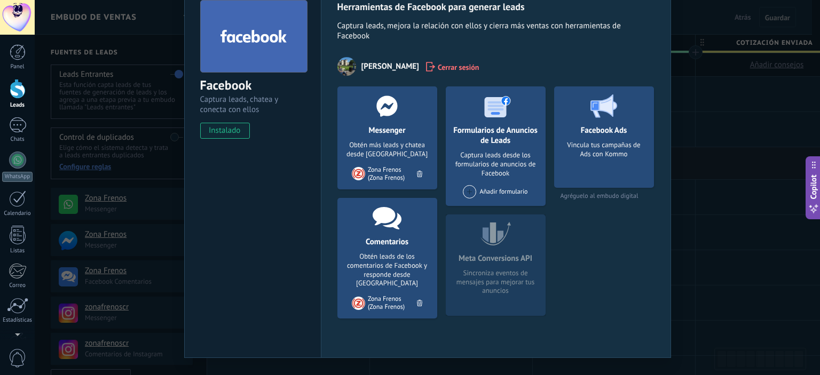
click at [129, 200] on div "Facebook Captura leads, chatea y conecta con ellos instalado Desinstalar Herram…" at bounding box center [427, 187] width 785 height 375
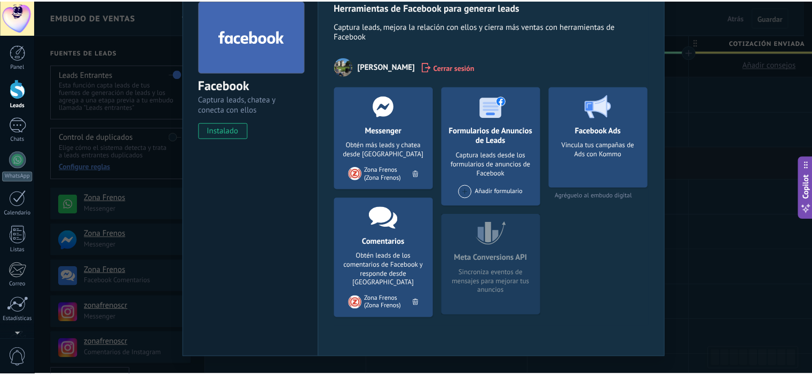
scroll to position [0, 0]
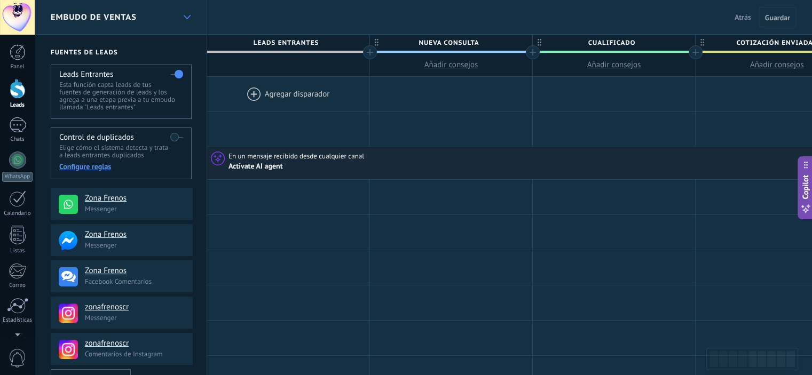
click at [183, 21] on div at bounding box center [187, 17] width 18 height 21
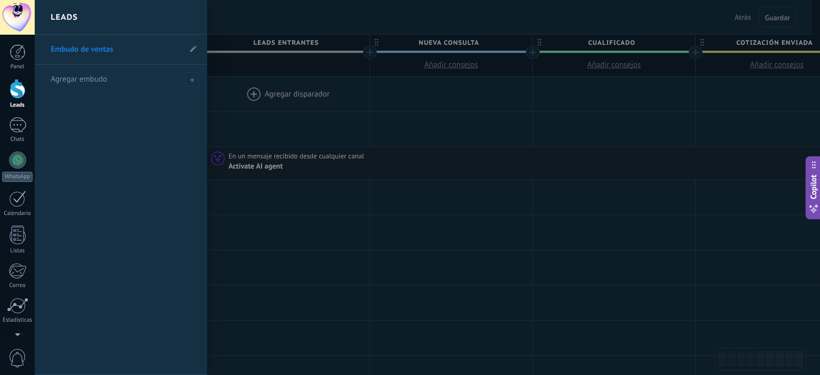
click at [262, 20] on div at bounding box center [445, 187] width 820 height 375
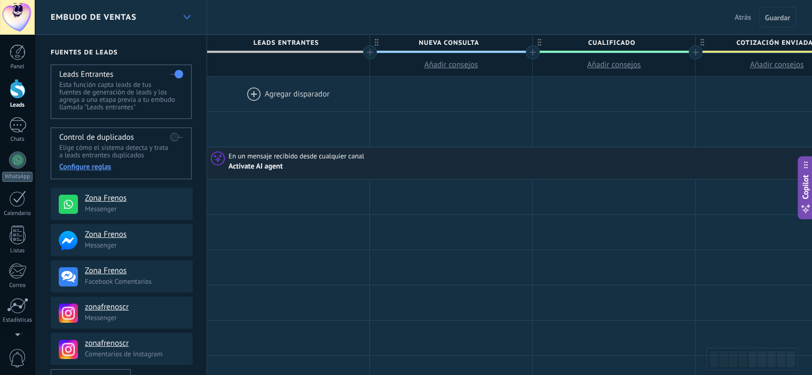
click at [189, 19] on icon at bounding box center [187, 17] width 7 height 4
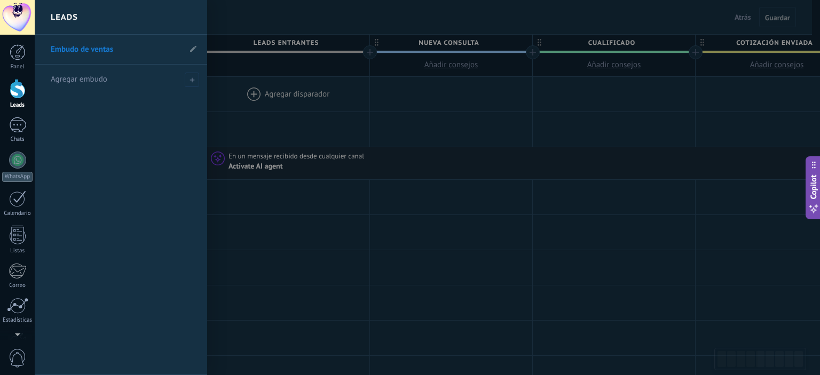
click at [274, 23] on div at bounding box center [445, 187] width 820 height 375
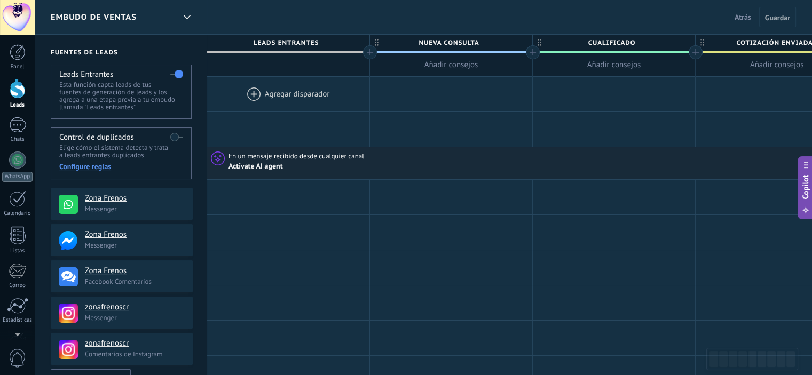
click at [89, 165] on div "Configure reglas" at bounding box center [120, 167] width 123 height 10
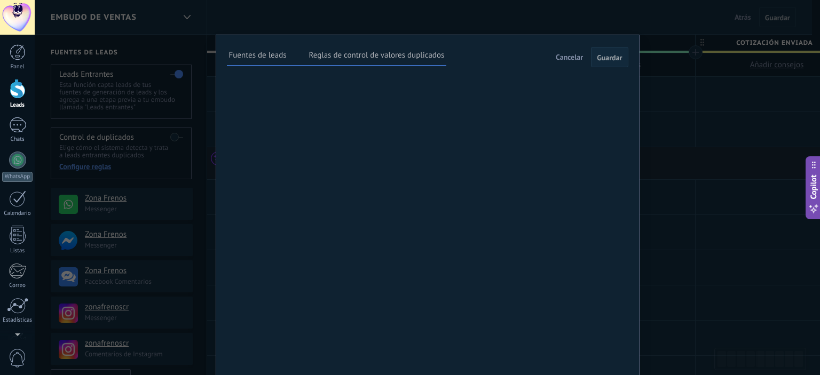
click at [574, 57] on span "Cancelar" at bounding box center [569, 57] width 27 height 10
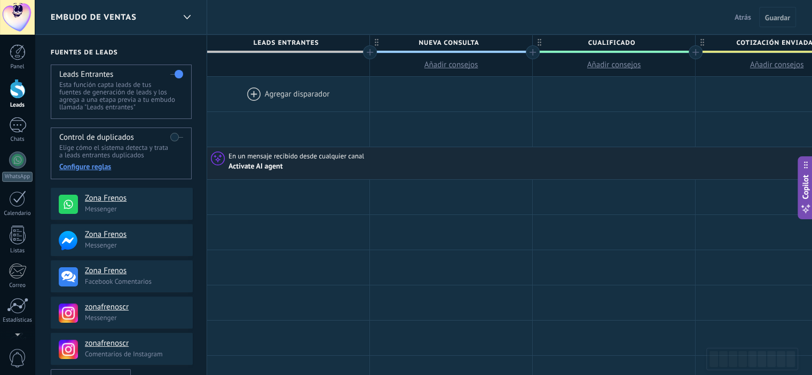
click at [10, 10] on div at bounding box center [17, 17] width 35 height 35
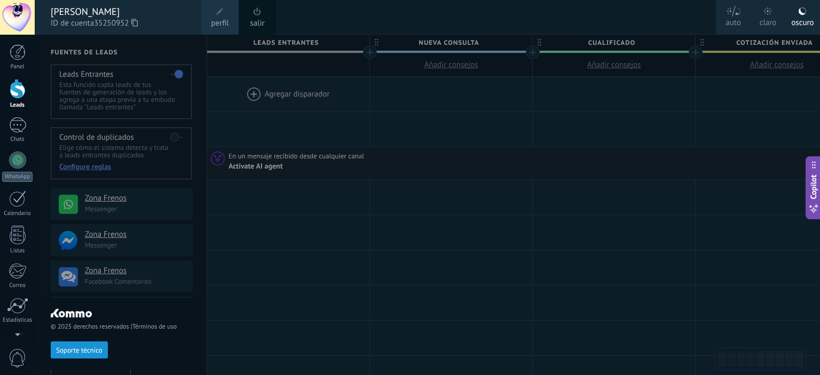
click at [219, 13] on span at bounding box center [219, 11] width 7 height 7
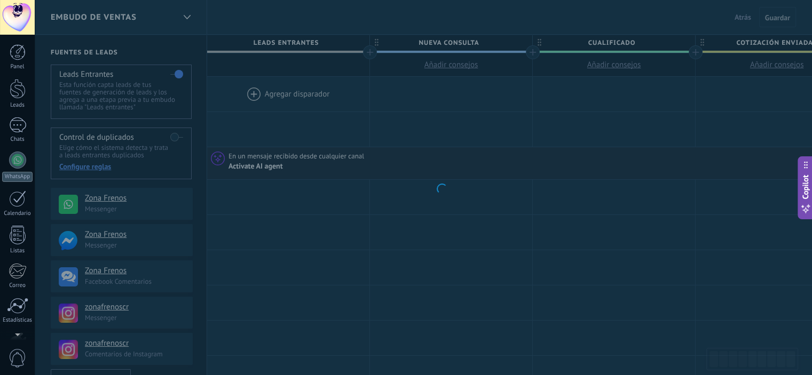
scroll to position [69, 0]
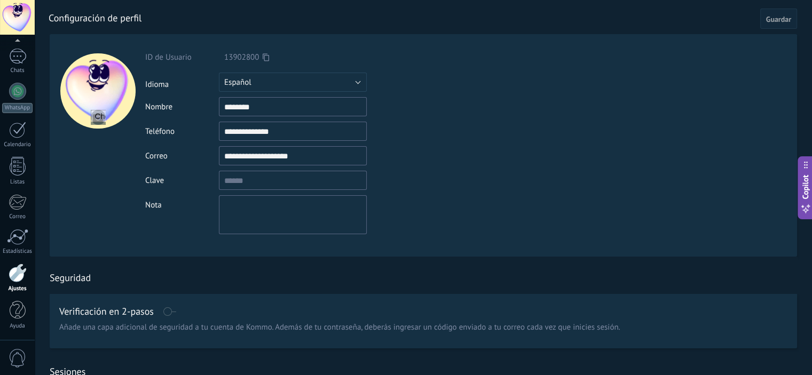
click at [96, 121] on input "file" at bounding box center [98, 117] width 15 height 15
click at [265, 56] on use at bounding box center [266, 56] width 6 height 7
click at [246, 58] on span "13902800" at bounding box center [241, 57] width 35 height 10
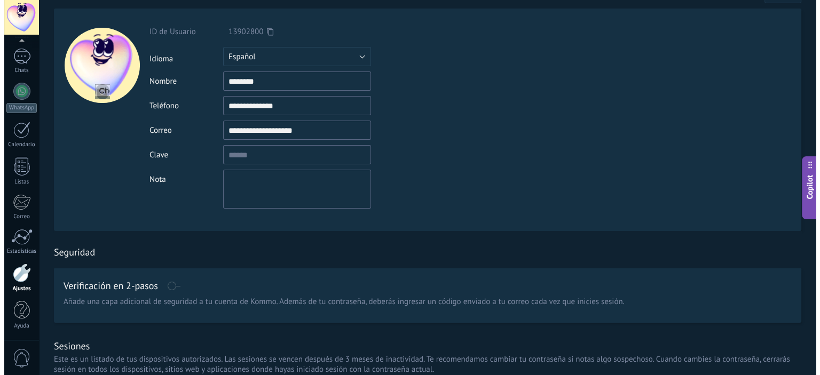
scroll to position [0, 0]
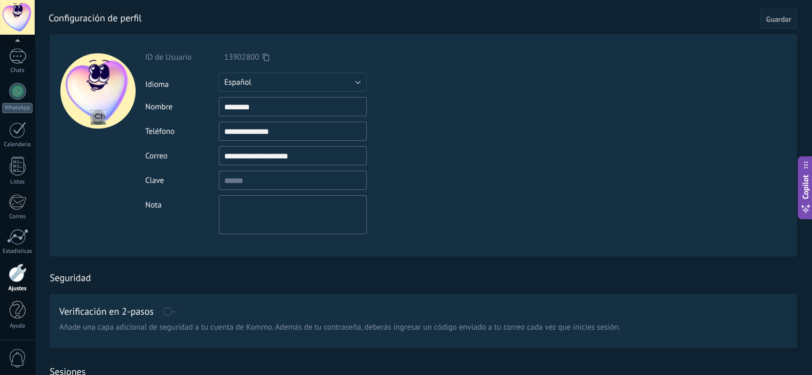
click at [93, 119] on input "file" at bounding box center [98, 117] width 15 height 15
click at [98, 116] on input "file" at bounding box center [98, 117] width 15 height 15
click at [15, 59] on div at bounding box center [17, 56] width 17 height 15
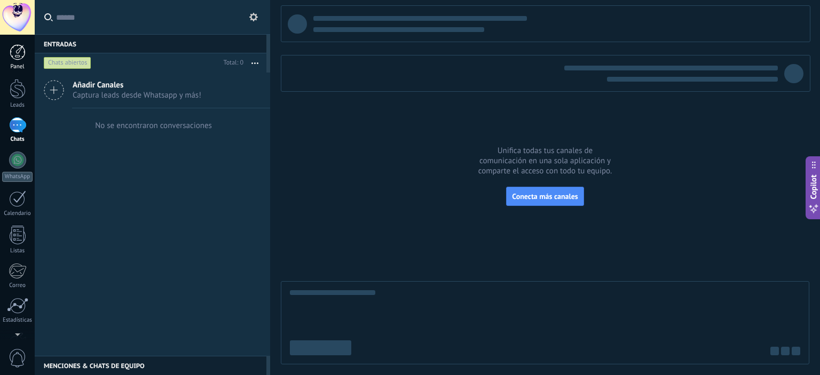
click at [18, 59] on div at bounding box center [18, 52] width 16 height 16
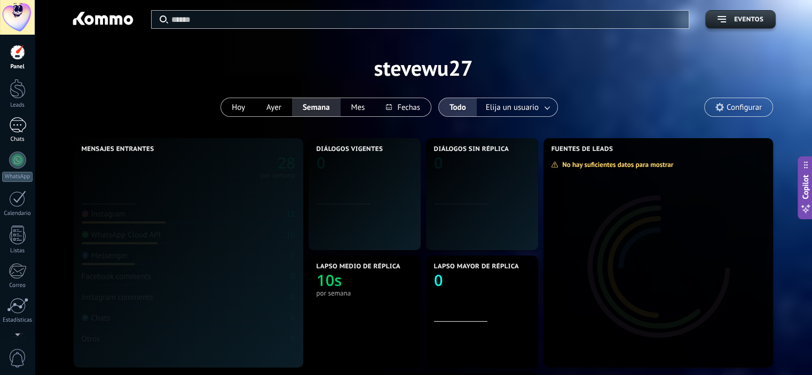
click at [14, 124] on div at bounding box center [17, 124] width 17 height 15
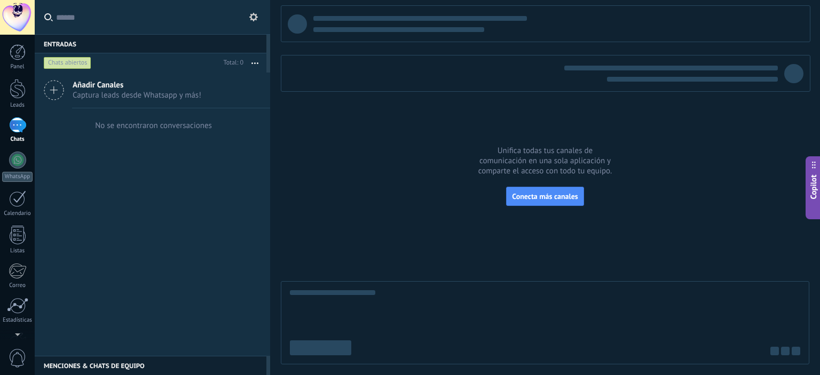
click at [811, 184] on span "Copilot" at bounding box center [813, 187] width 11 height 25
type textarea "**********"
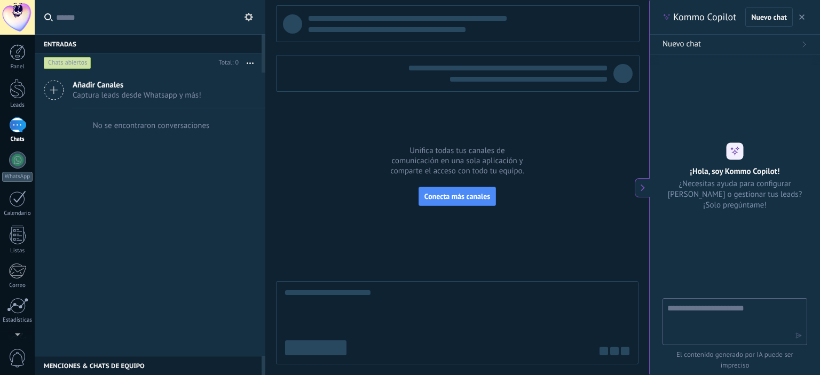
scroll to position [10, 0]
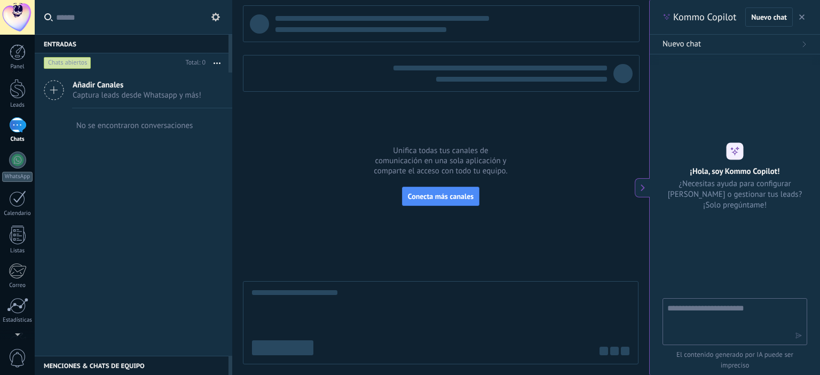
click at [725, 323] on textarea at bounding box center [727, 321] width 120 height 38
type textarea "*"
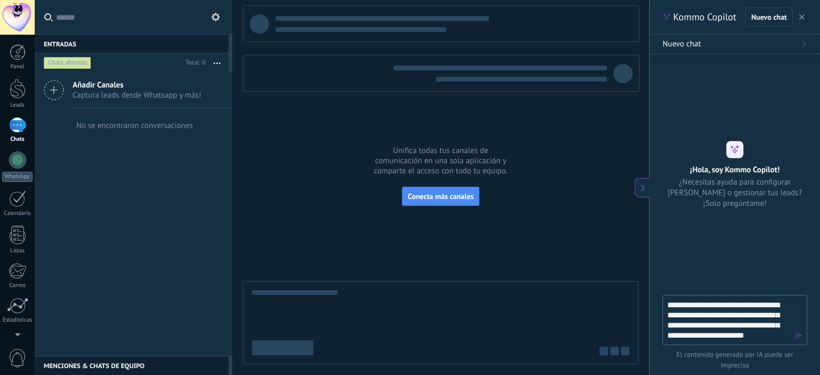
type textarea "**********"
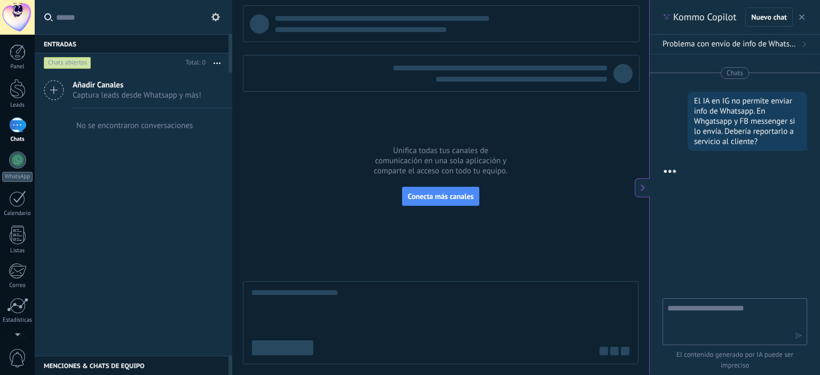
scroll to position [66, 0]
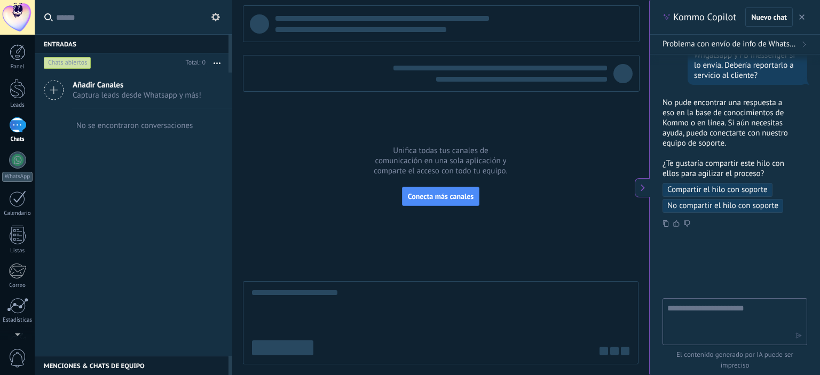
click at [748, 187] on span "Compartir el hilo con soporte" at bounding box center [717, 190] width 100 height 11
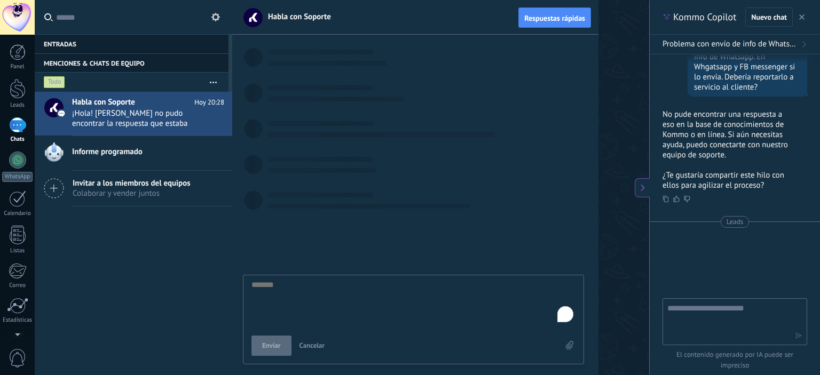
scroll to position [10, 0]
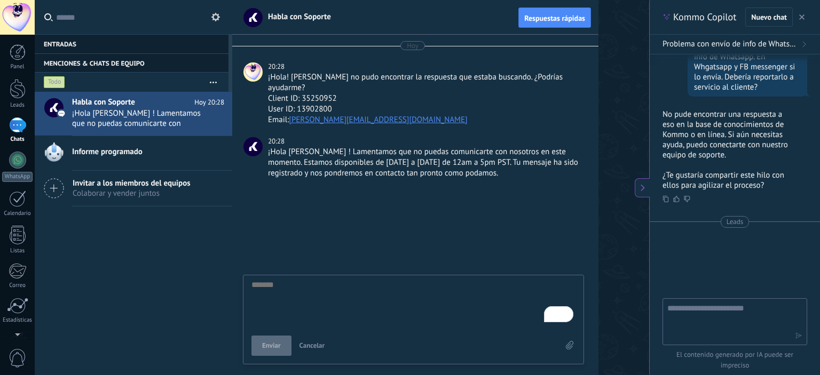
click at [556, 16] on span "Respuestas rápidas" at bounding box center [554, 17] width 61 height 7
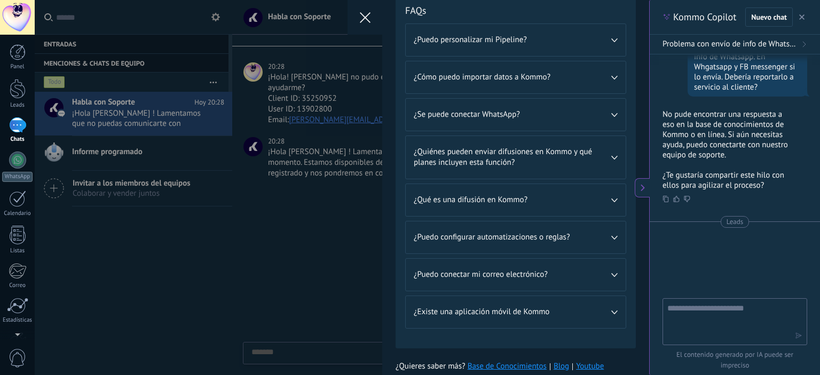
scroll to position [255, 0]
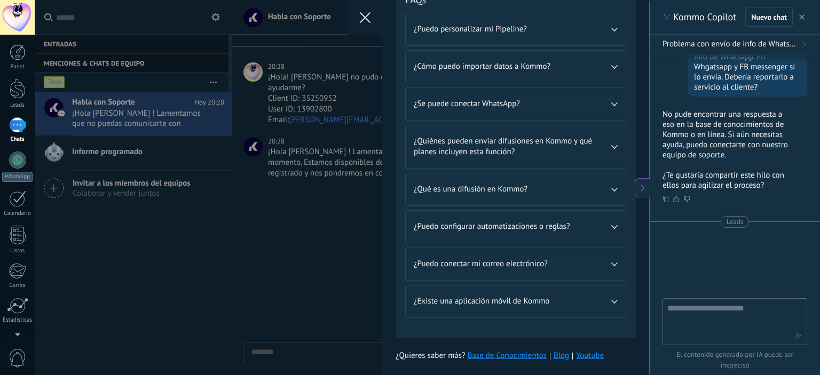
click at [292, 231] on div "💎 Prueba gratis en curso Días restantes 13 Leads Ilimitado Usuarios Ilimitado C…" at bounding box center [427, 187] width 785 height 375
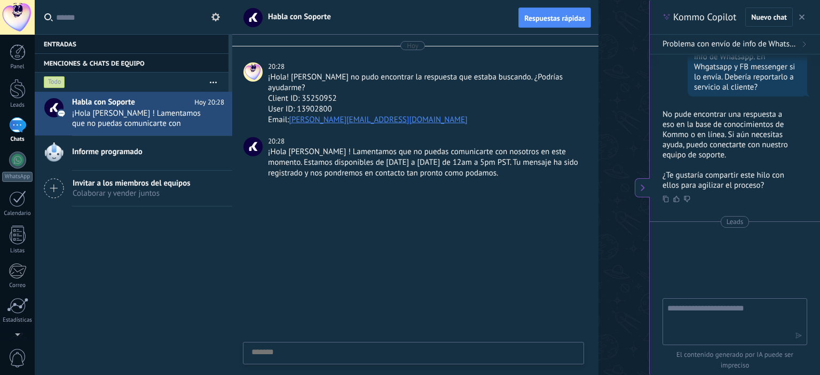
click at [102, 193] on span "Colaborar y vender juntos" at bounding box center [132, 193] width 118 height 10
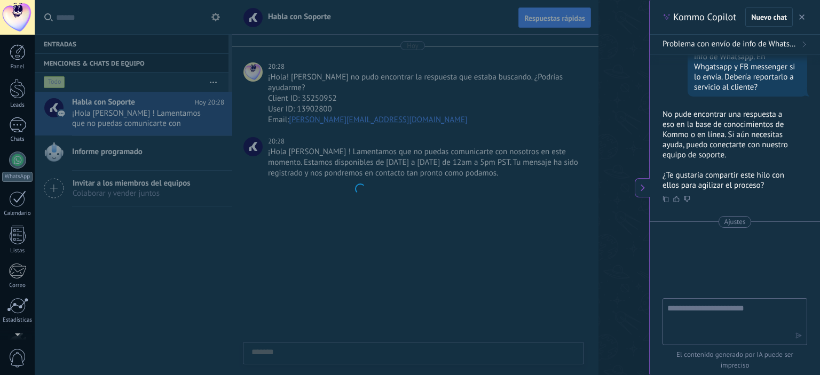
scroll to position [69, 0]
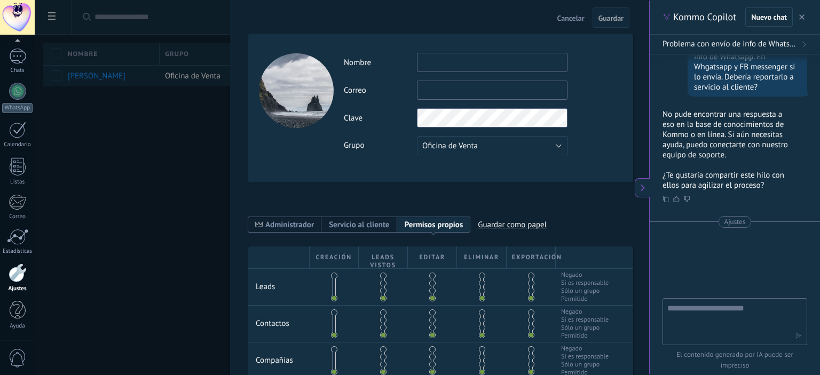
click at [296, 101] on div at bounding box center [296, 90] width 75 height 75
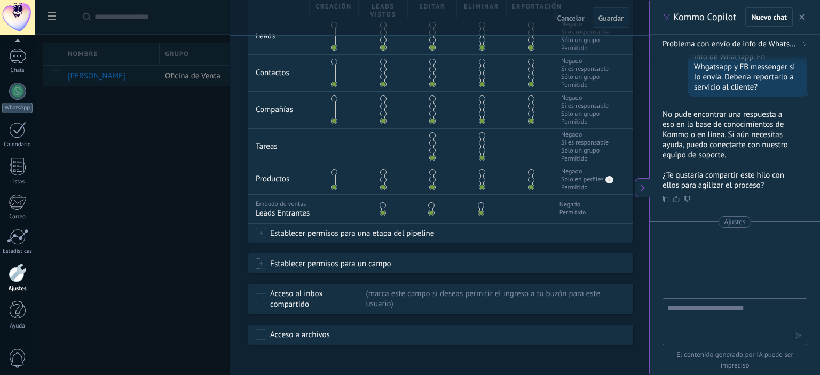
scroll to position [263, 0]
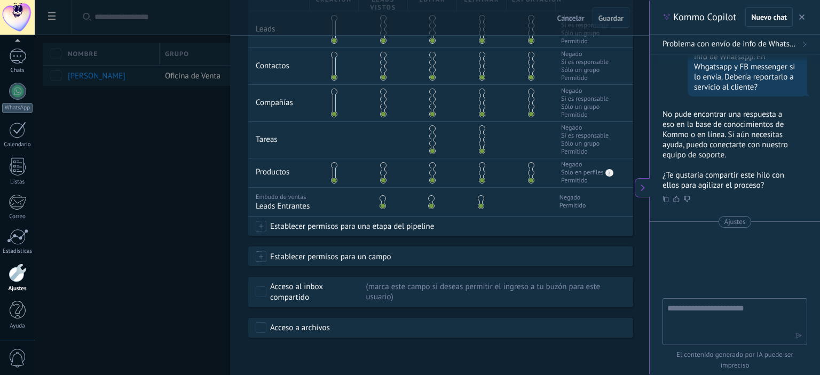
click at [802, 17] on use "button" at bounding box center [801, 16] width 5 height 5
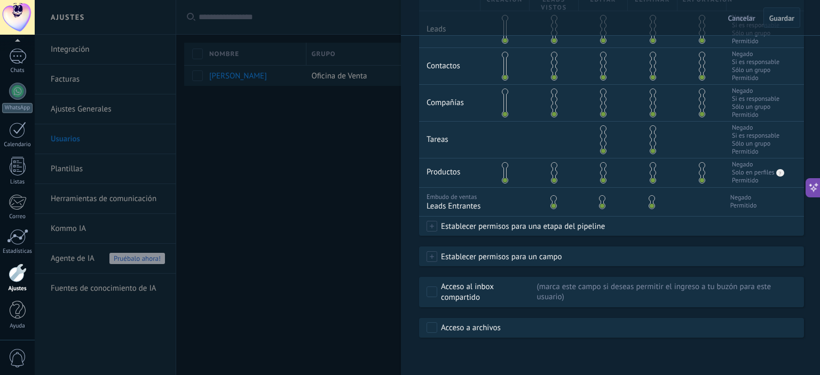
click at [266, 141] on div at bounding box center [410, 187] width 820 height 375
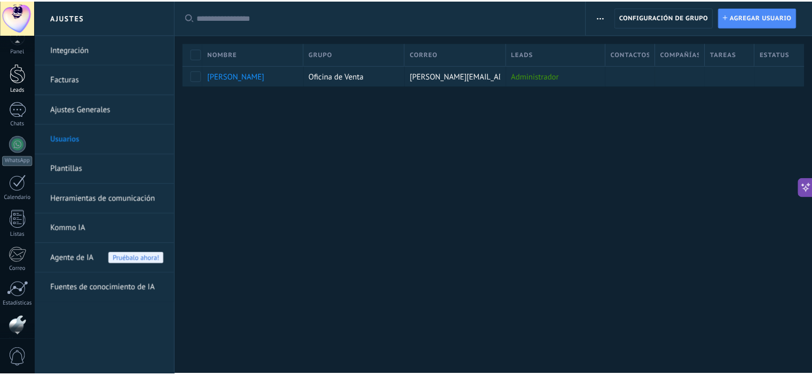
scroll to position [0, 0]
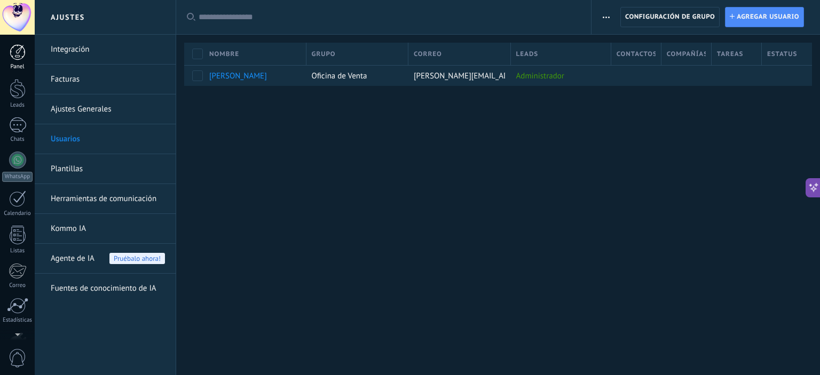
click at [17, 60] on link "Panel" at bounding box center [17, 57] width 35 height 26
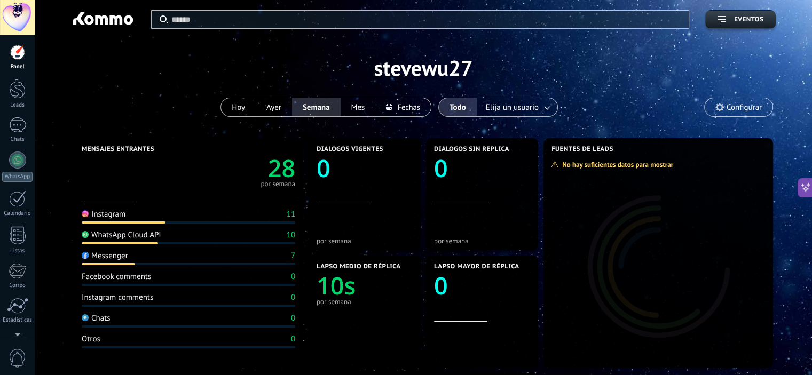
click at [97, 338] on div "Otros" at bounding box center [91, 339] width 19 height 10
drag, startPoint x: 97, startPoint y: 342, endPoint x: 98, endPoint y: 336, distance: 6.0
click at [12, 93] on div at bounding box center [18, 89] width 16 height 20
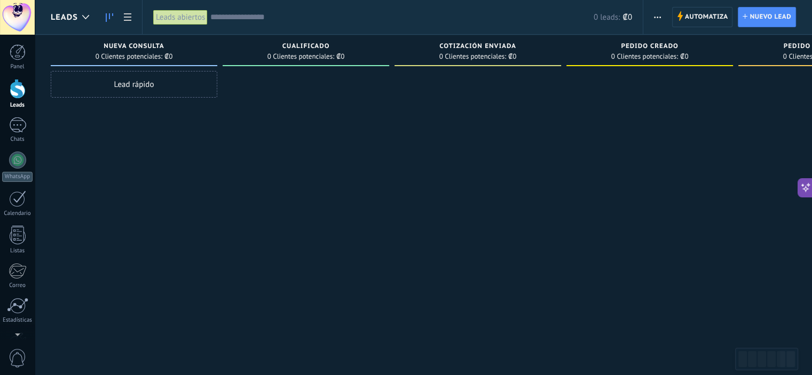
click at [296, 74] on div at bounding box center [306, 189] width 167 height 236
click at [310, 92] on div at bounding box center [306, 189] width 167 height 236
click at [767, 9] on span "Nuevo lead" at bounding box center [770, 16] width 42 height 19
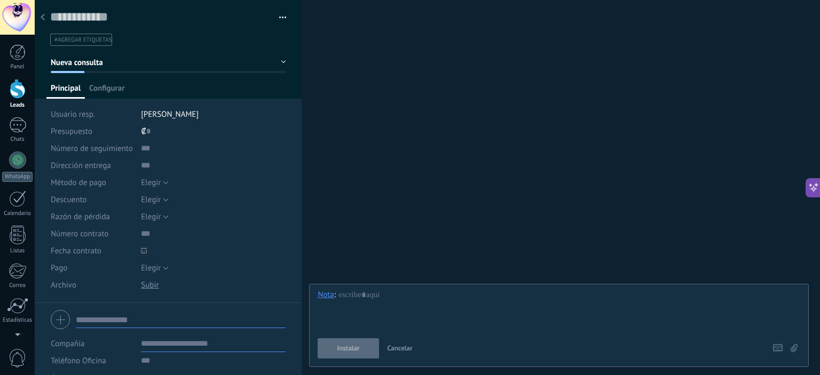
scroll to position [53, 0]
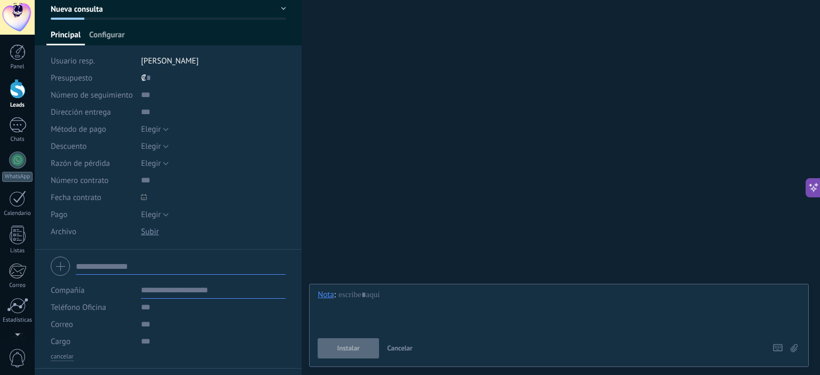
click at [94, 37] on span "Configurar" at bounding box center [106, 37] width 35 height 15
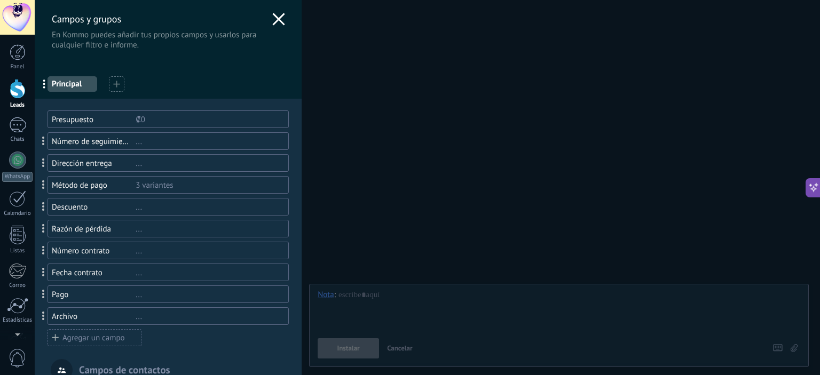
click at [58, 140] on div "Número de seguimiento" at bounding box center [94, 142] width 84 height 10
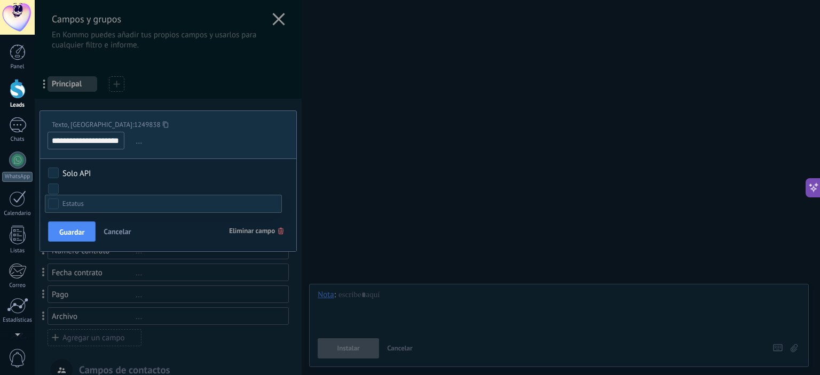
click at [217, 151] on div at bounding box center [427, 187] width 785 height 375
click at [80, 235] on span "Guardar" at bounding box center [71, 231] width 25 height 7
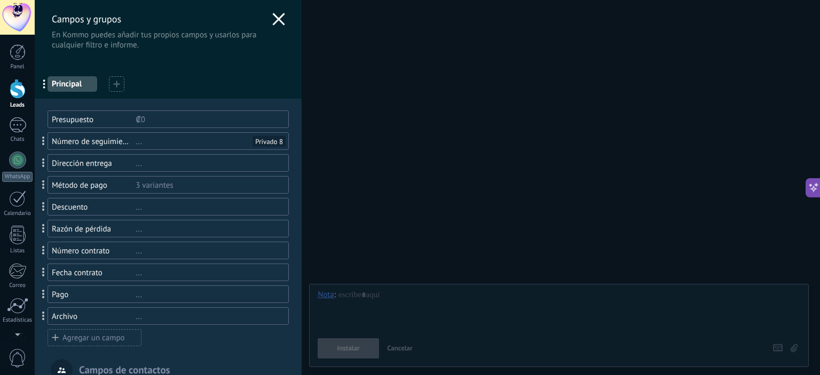
click at [268, 140] on div "Privado 8" at bounding box center [269, 141] width 28 height 9
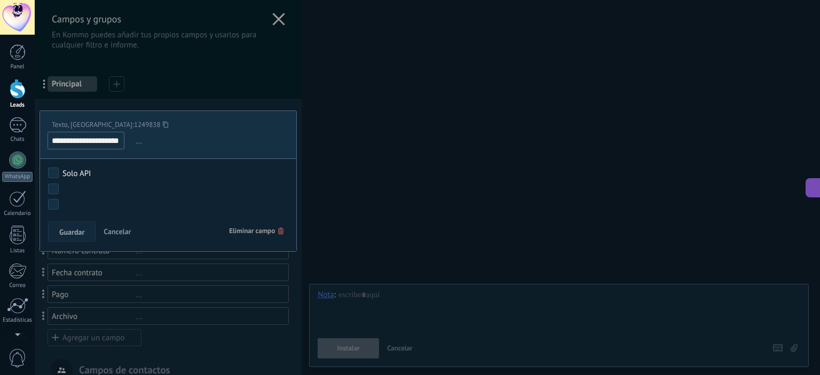
click at [266, 233] on span "Eliminar campo" at bounding box center [256, 231] width 54 height 19
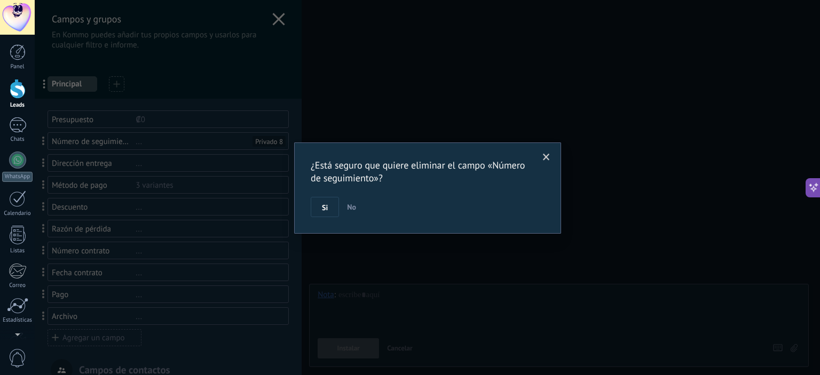
click at [347, 211] on span "No" at bounding box center [351, 207] width 9 height 10
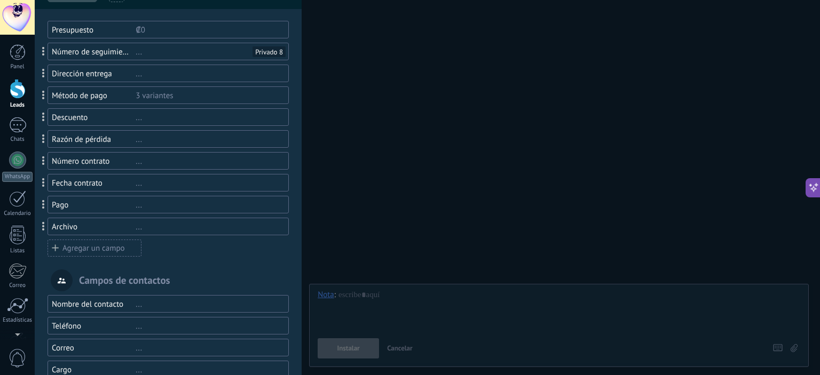
scroll to position [0, 0]
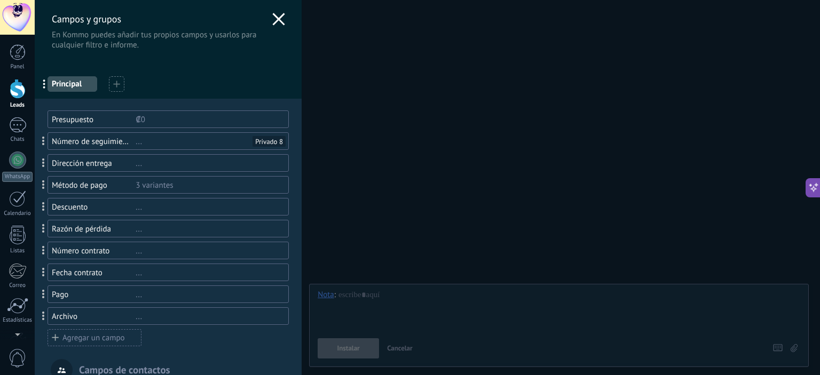
click at [283, 15] on div "Campos y grupos En Kommo puedes añadir tus propios campos y usarlos para cualqu…" at bounding box center [168, 25] width 267 height 50
click at [272, 20] on icon at bounding box center [278, 19] width 13 height 13
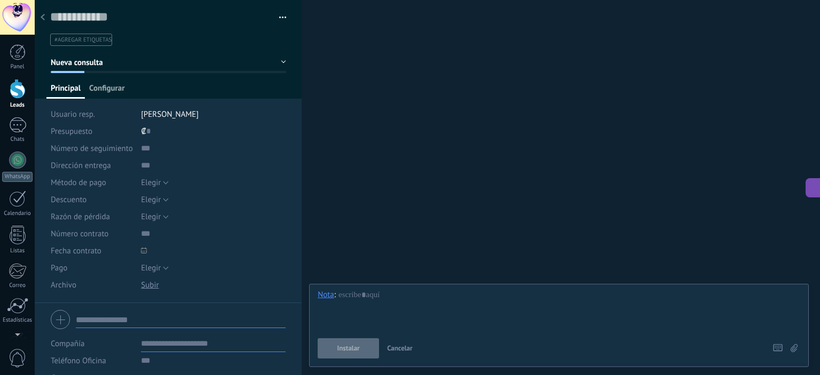
click at [113, 92] on span "Configurar" at bounding box center [106, 90] width 35 height 15
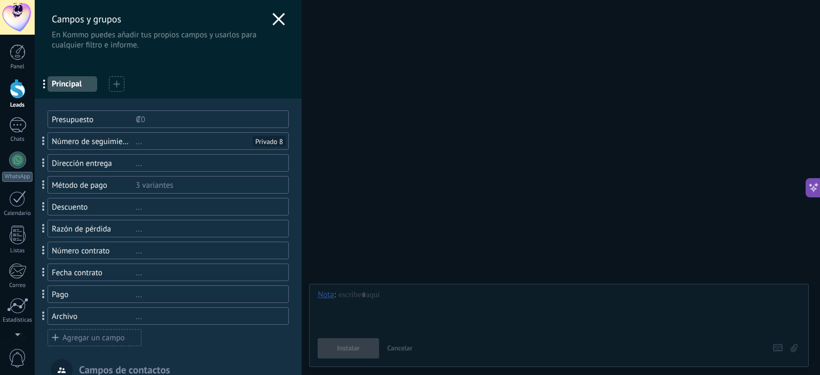
click at [44, 145] on span at bounding box center [43, 141] width 3 height 9
click at [72, 139] on div "Número de seguimiento" at bounding box center [94, 142] width 84 height 10
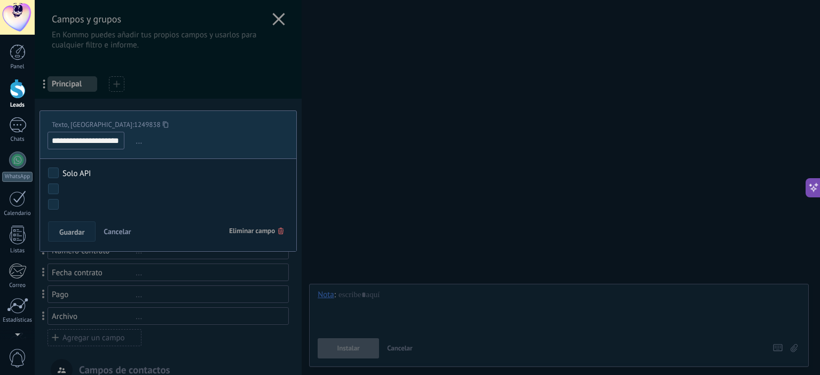
click at [134, 140] on span "..." at bounding box center [210, 141] width 155 height 18
click at [140, 143] on span "..." at bounding box center [210, 141] width 155 height 18
click at [137, 142] on span "..." at bounding box center [210, 141] width 155 height 18
click at [250, 229] on span "Eliminar campo" at bounding box center [256, 231] width 54 height 19
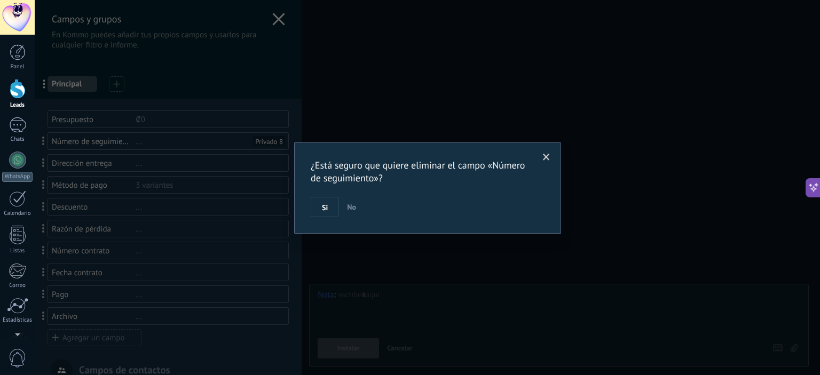
click at [317, 212] on button "Si" at bounding box center [325, 207] width 28 height 20
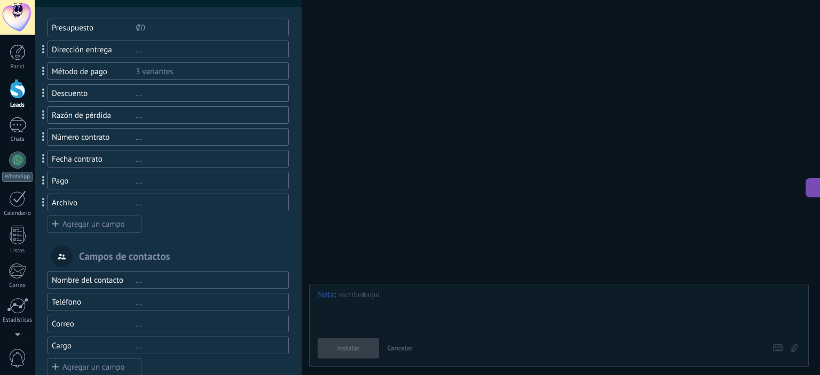
scroll to position [53, 0]
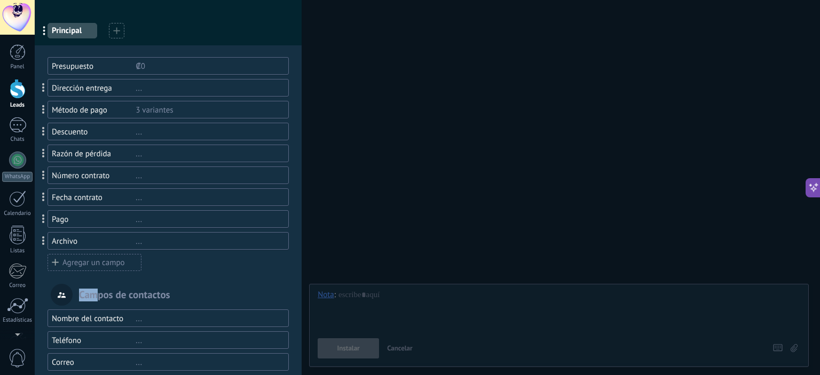
drag, startPoint x: 98, startPoint y: 299, endPoint x: 96, endPoint y: 283, distance: 16.2
click at [96, 284] on div "Campos de contactos" at bounding box center [168, 295] width 241 height 22
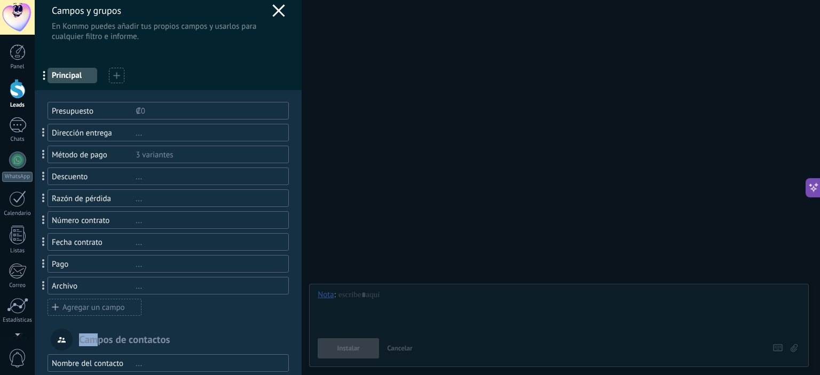
scroll to position [0, 0]
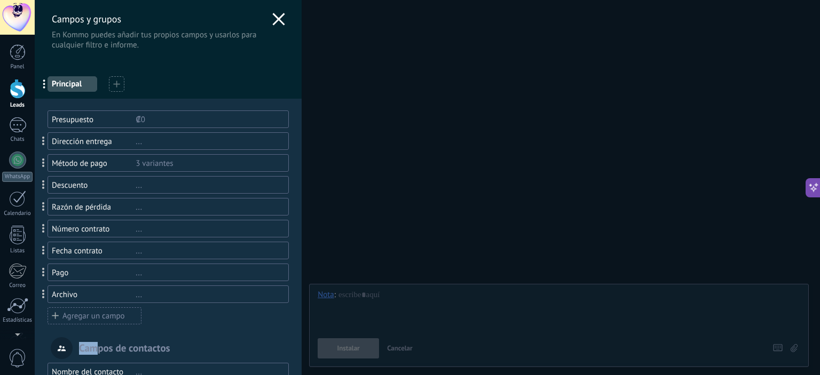
click at [116, 84] on use at bounding box center [116, 84] width 6 height 6
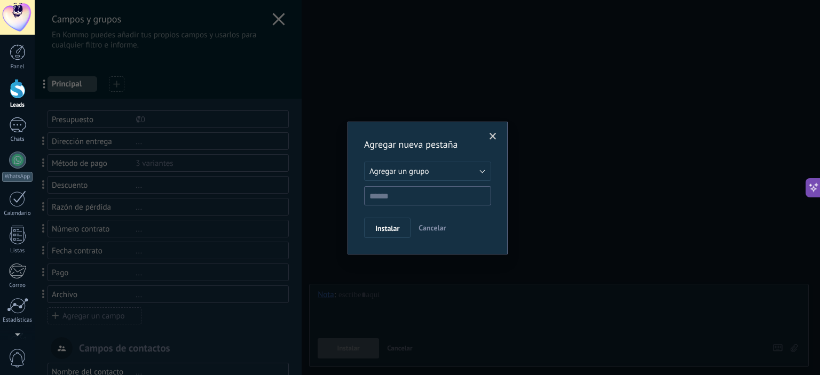
click at [496, 134] on span at bounding box center [492, 136] width 7 height 7
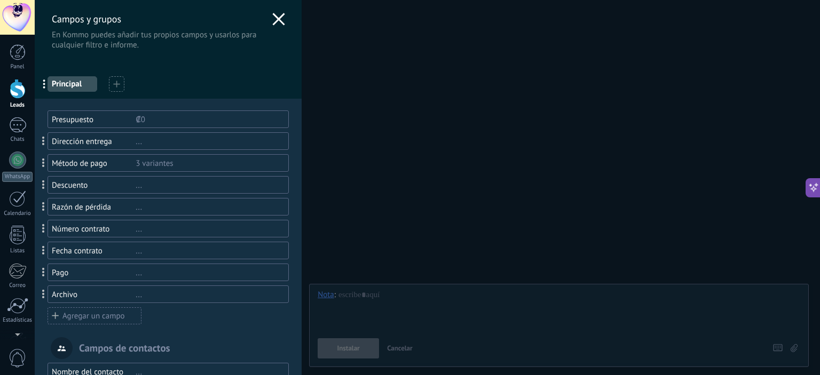
click at [275, 25] on icon at bounding box center [278, 19] width 13 height 13
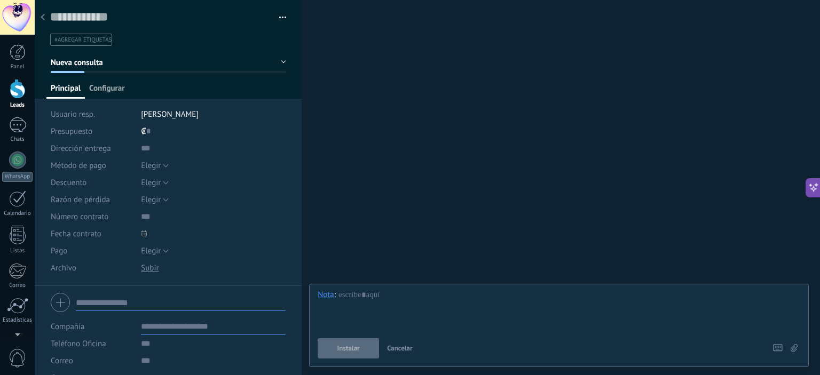
click at [111, 91] on span "Configurar" at bounding box center [106, 90] width 35 height 15
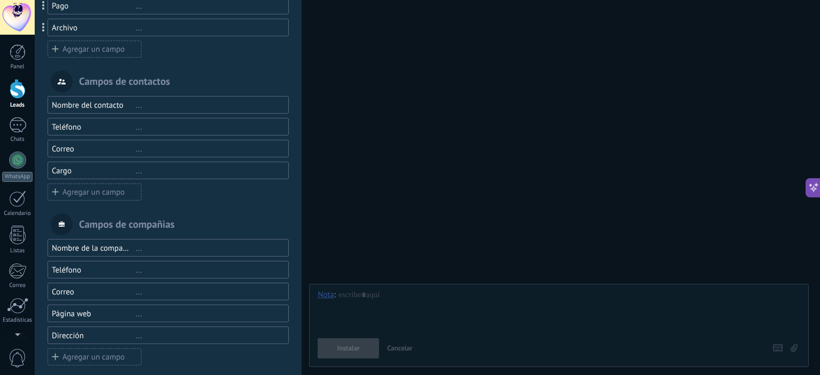
scroll to position [275, 0]
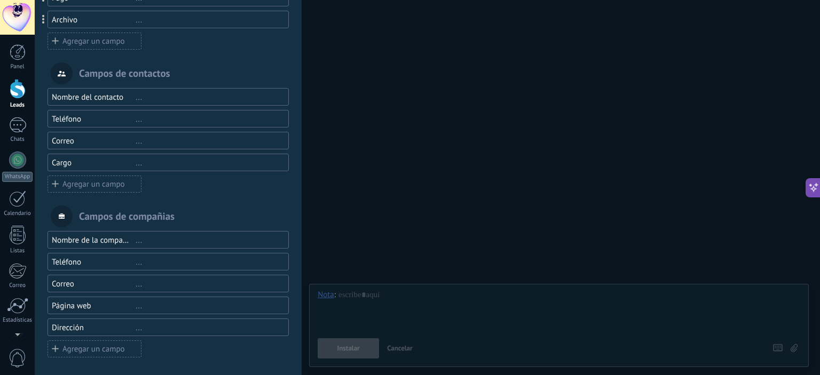
click at [140, 242] on div "..." at bounding box center [208, 240] width 144 height 10
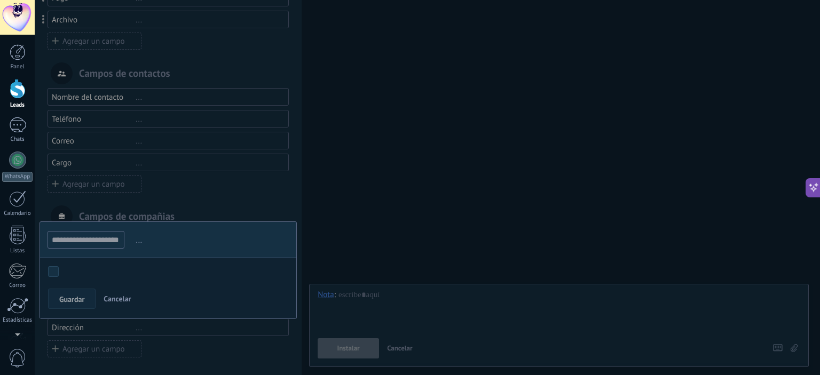
click at [115, 236] on input "**********" at bounding box center [86, 240] width 77 height 18
click at [185, 193] on div at bounding box center [168, 51] width 267 height 652
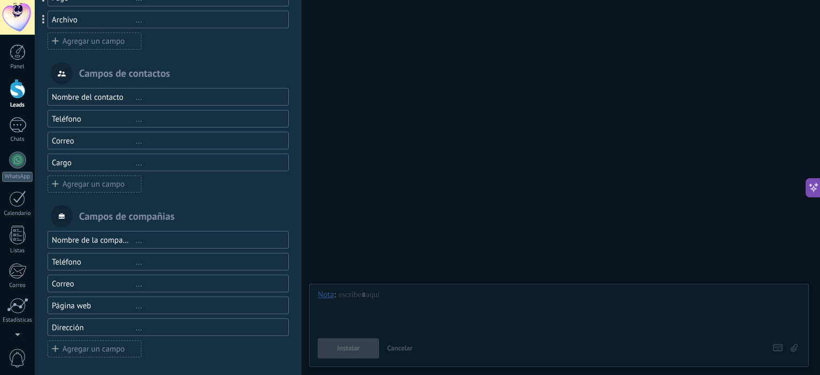
click at [140, 102] on div "Nombre del contacto ..." at bounding box center [168, 97] width 241 height 18
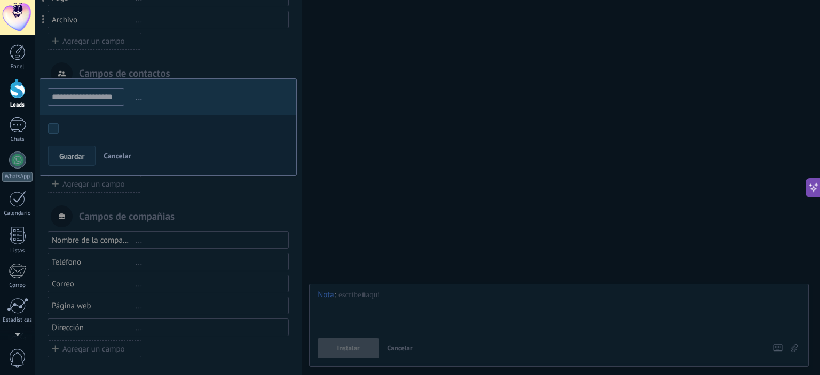
click at [215, 224] on div at bounding box center [168, 51] width 267 height 652
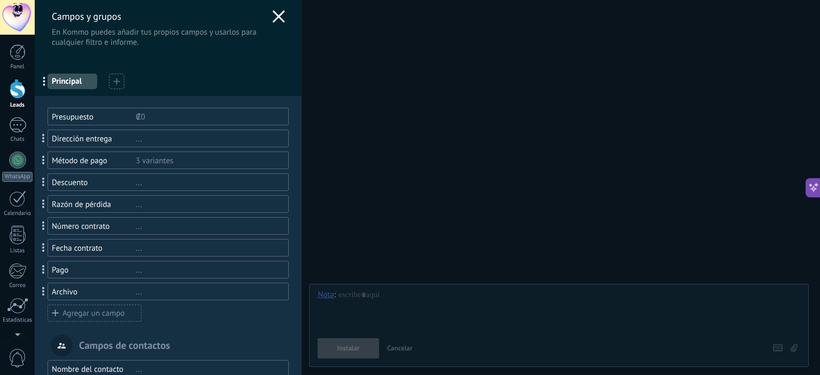
scroll to position [0, 0]
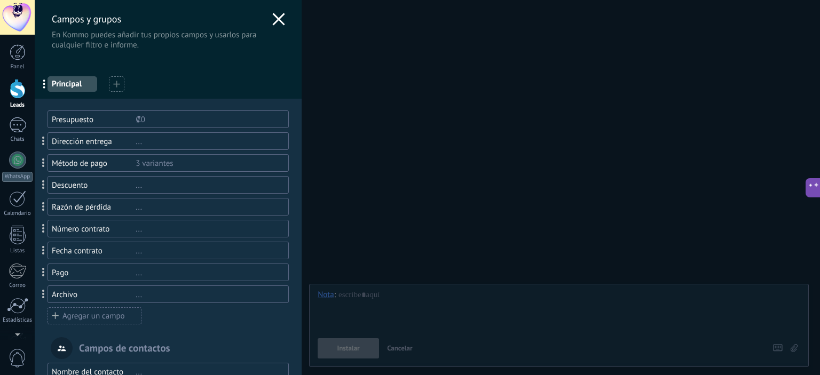
click at [82, 84] on span "Principal" at bounding box center [72, 84] width 41 height 10
click at [267, 22] on div "Campos y grupos En Kommo puedes añadir tus propios campos y usarlos para cualqu…" at bounding box center [168, 25] width 267 height 50
click at [274, 20] on use at bounding box center [279, 19] width 12 height 12
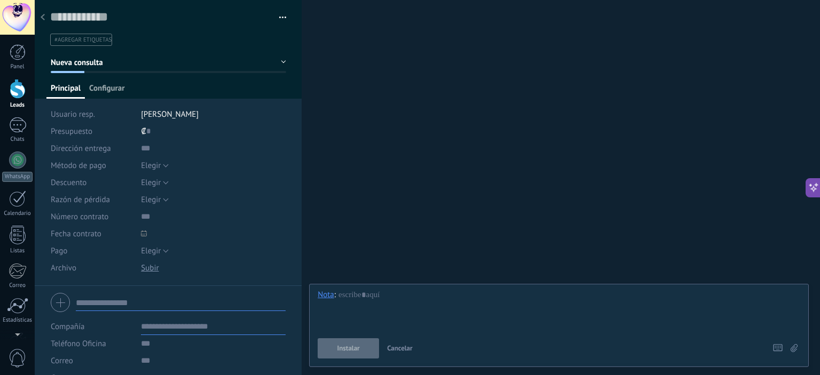
click at [114, 85] on span "Configurar" at bounding box center [106, 90] width 35 height 15
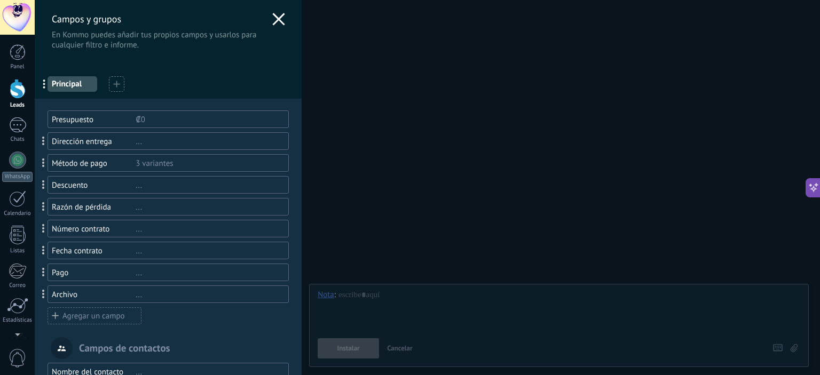
click at [104, 118] on div "Presupuesto" at bounding box center [94, 120] width 84 height 10
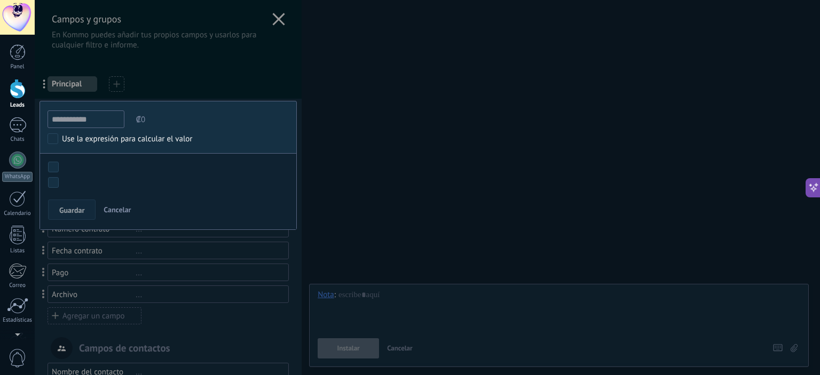
click at [121, 210] on span "Cancelar" at bounding box center [117, 210] width 27 height 10
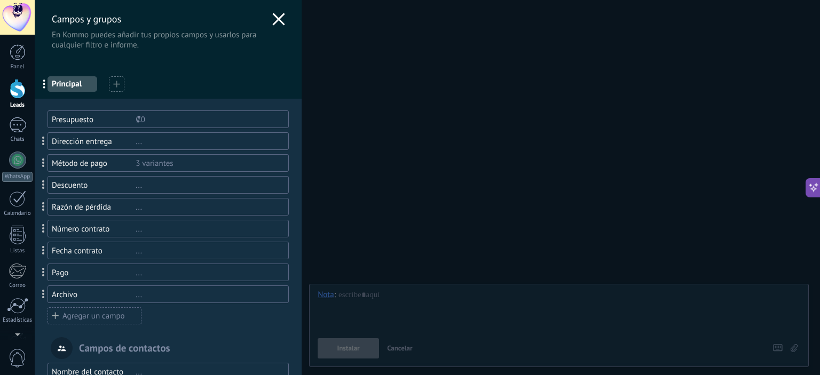
click at [119, 145] on div "Dirección entrega" at bounding box center [94, 142] width 84 height 10
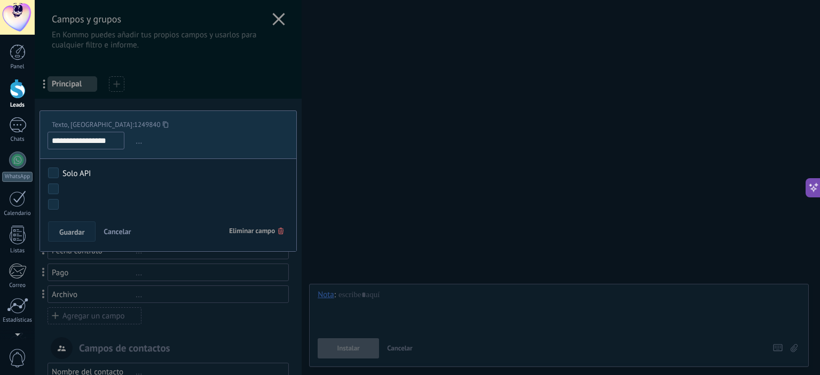
click at [243, 228] on span "Eliminar campo" at bounding box center [256, 231] width 54 height 19
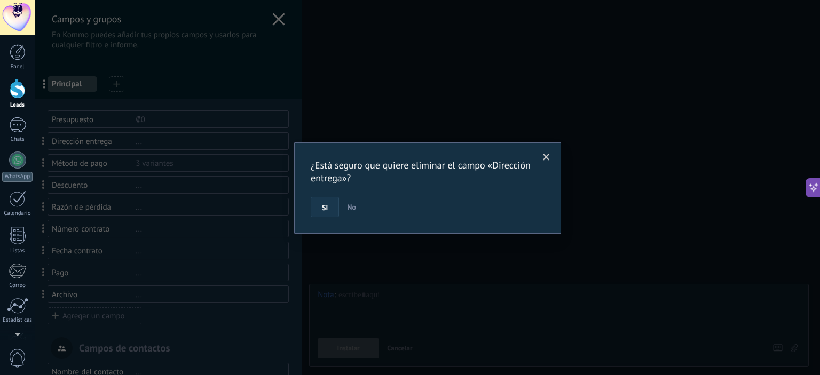
click at [327, 205] on span "Si" at bounding box center [325, 207] width 6 height 7
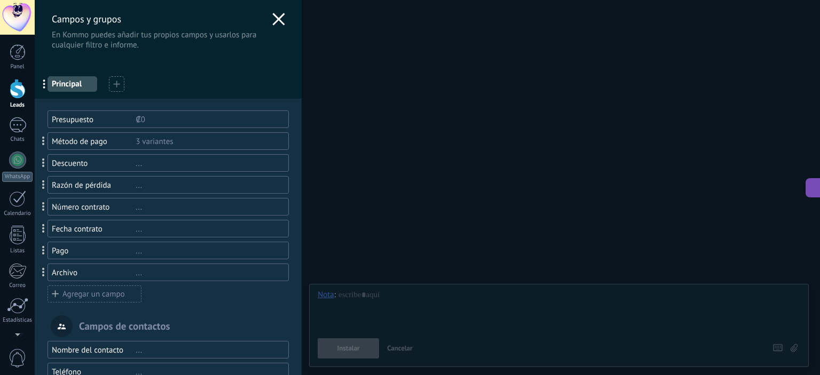
click at [179, 141] on div "3 variantes" at bounding box center [208, 142] width 144 height 10
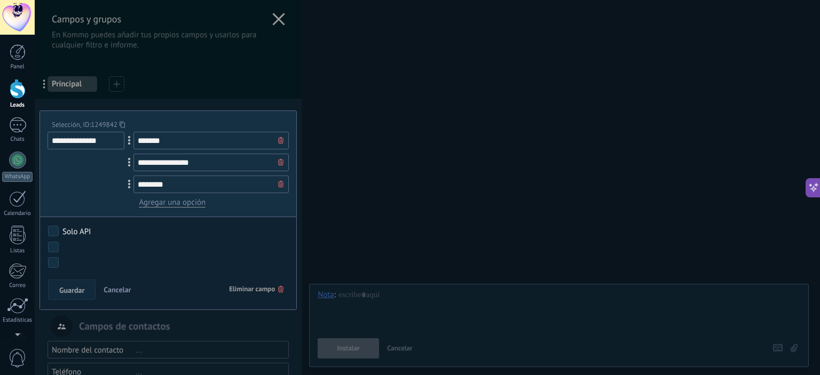
click at [254, 286] on span "Eliminar campo" at bounding box center [256, 289] width 54 height 19
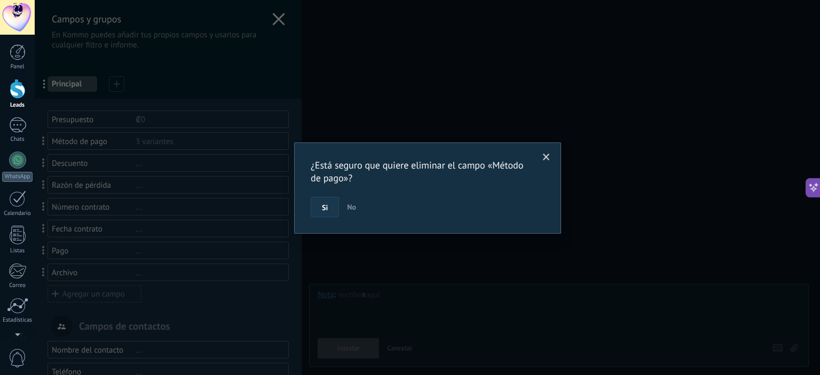
click at [323, 202] on button "Si" at bounding box center [325, 207] width 28 height 20
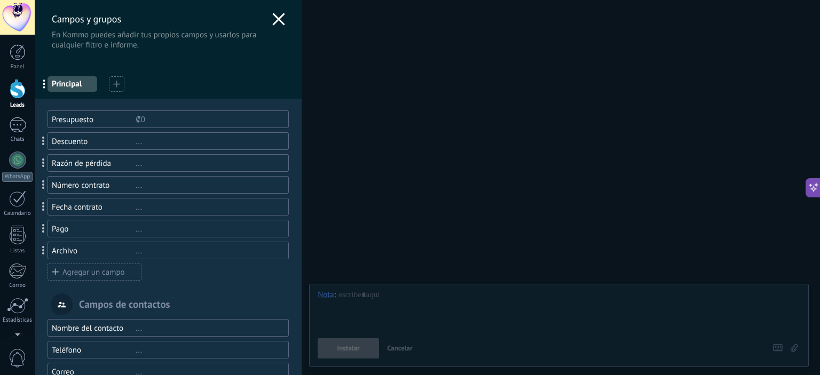
click at [244, 146] on div "..." at bounding box center [208, 142] width 144 height 10
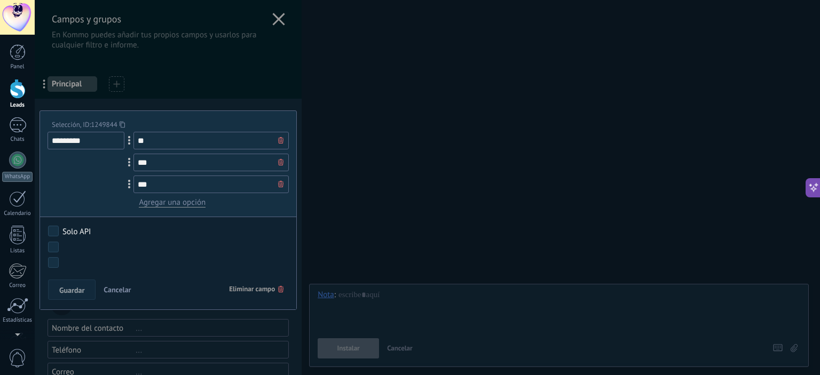
click at [242, 285] on span "Eliminar campo" at bounding box center [256, 289] width 54 height 19
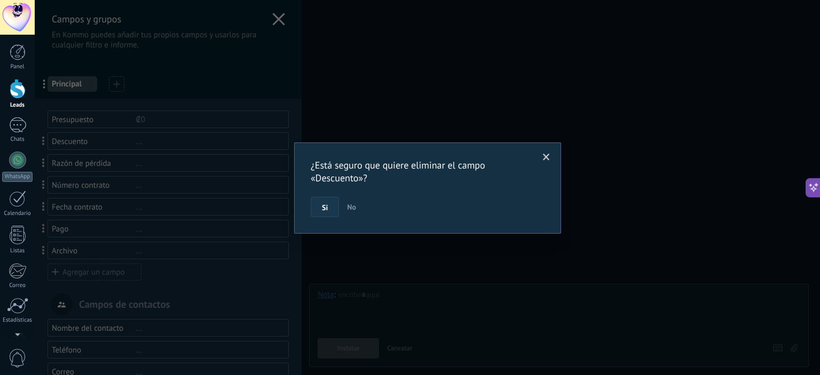
click at [317, 202] on button "Si" at bounding box center [325, 207] width 28 height 20
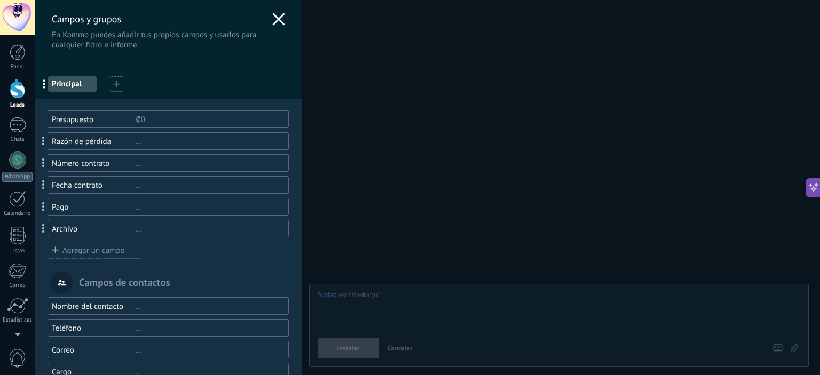
click at [195, 143] on div "..." at bounding box center [208, 142] width 144 height 10
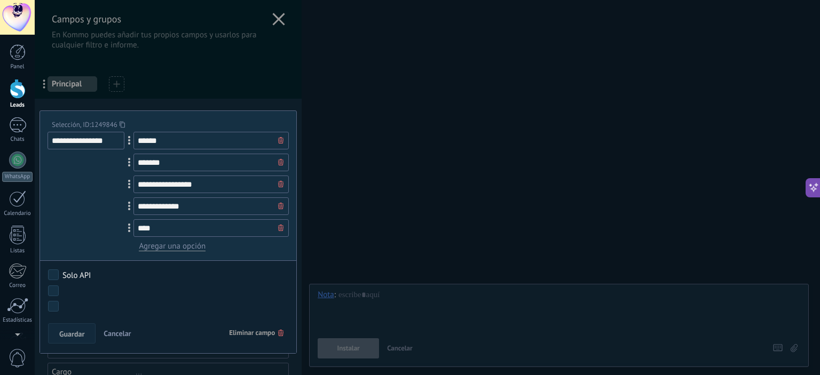
click at [74, 189] on div "**********" at bounding box center [86, 192] width 77 height 120
click at [190, 116] on div "**********" at bounding box center [168, 231] width 257 height 243
click at [188, 84] on div at bounding box center [168, 293] width 267 height 587
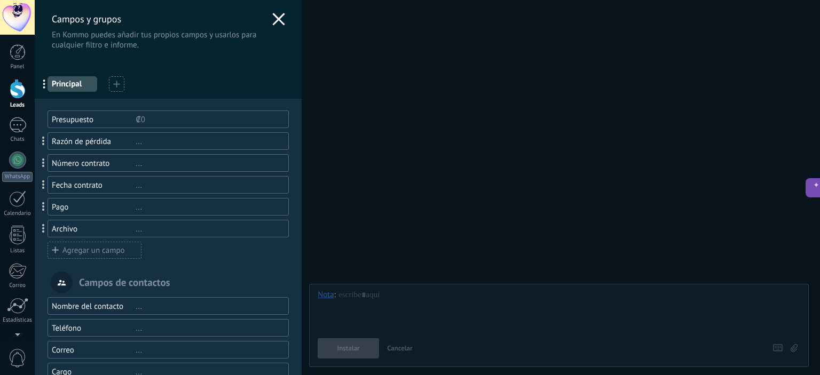
click at [196, 166] on div "..." at bounding box center [208, 164] width 144 height 10
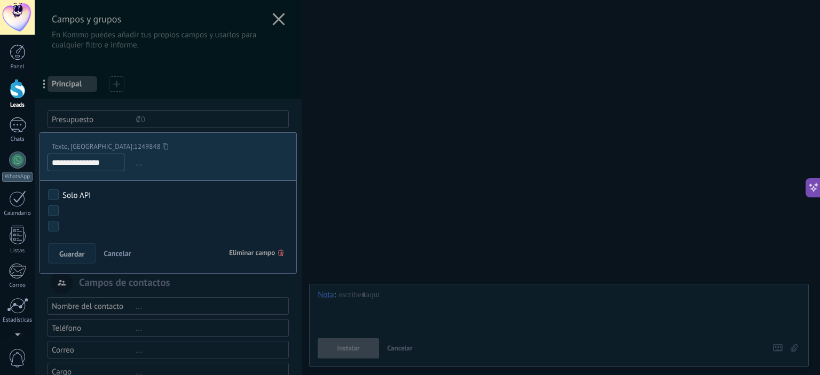
click at [238, 254] on span "Eliminar campo" at bounding box center [256, 252] width 54 height 19
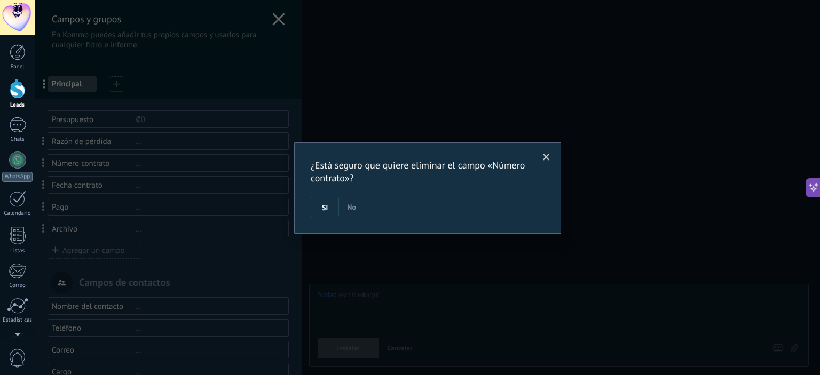
click at [309, 210] on div "¿Está seguro que quiere eliminar el campo «Número contrato»? Si No" at bounding box center [427, 188] width 267 height 91
click at [327, 204] on span "Si" at bounding box center [325, 207] width 6 height 7
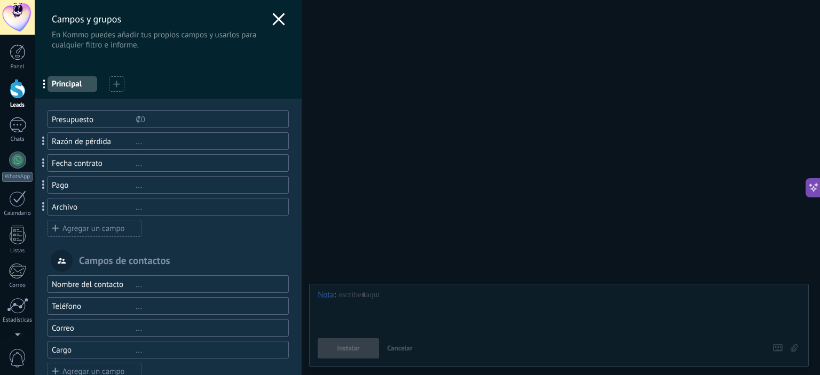
click at [203, 163] on div "..." at bounding box center [208, 164] width 144 height 10
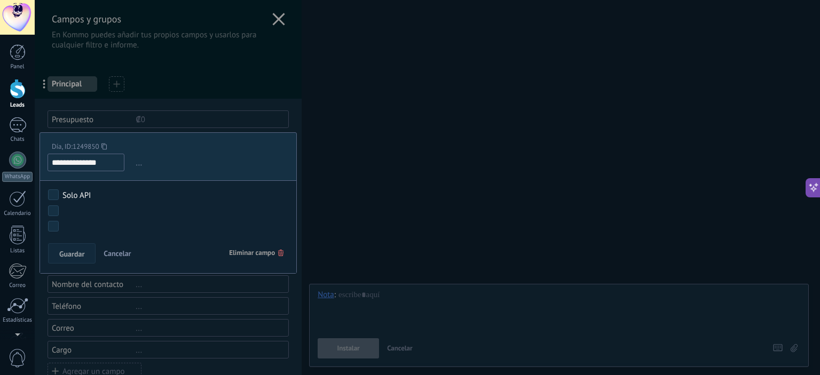
click at [258, 254] on span "Eliminar campo" at bounding box center [256, 252] width 54 height 19
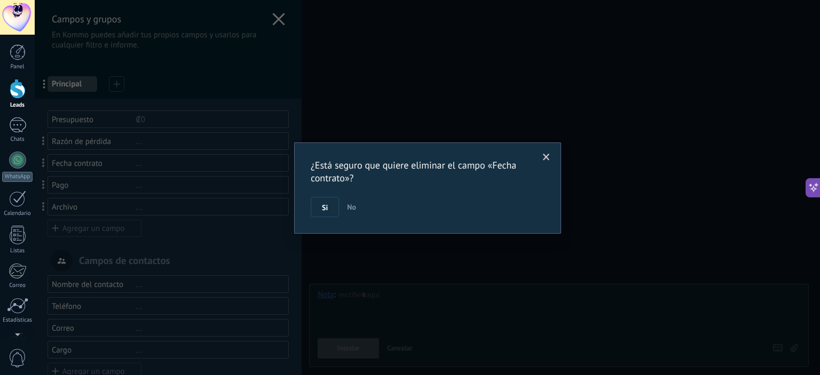
click at [322, 203] on button "Si" at bounding box center [325, 207] width 28 height 20
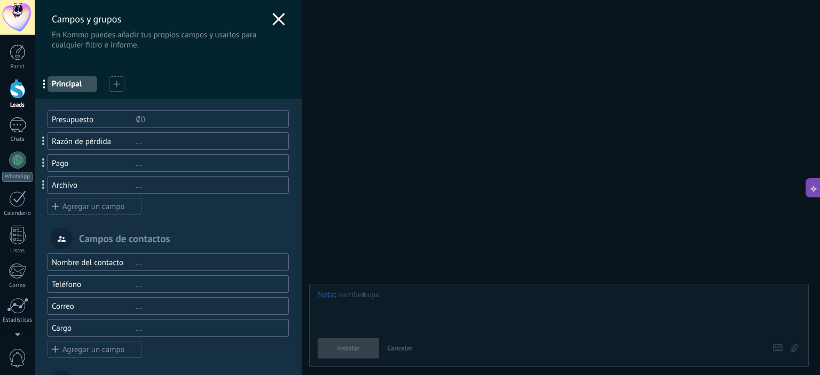
click at [208, 168] on div "..." at bounding box center [208, 164] width 144 height 10
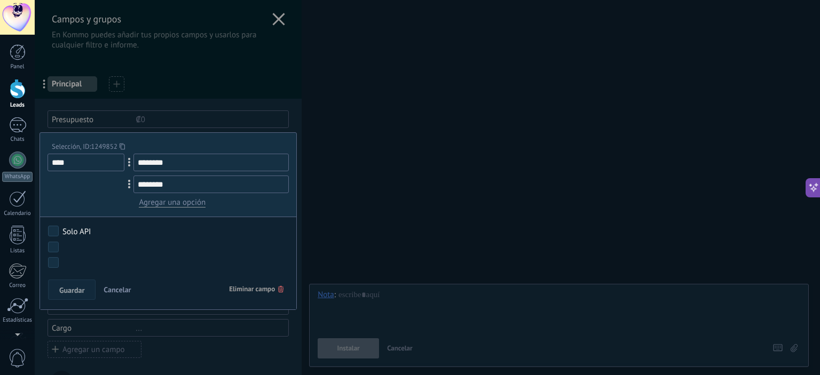
click at [250, 290] on span "Eliminar campo" at bounding box center [256, 289] width 54 height 19
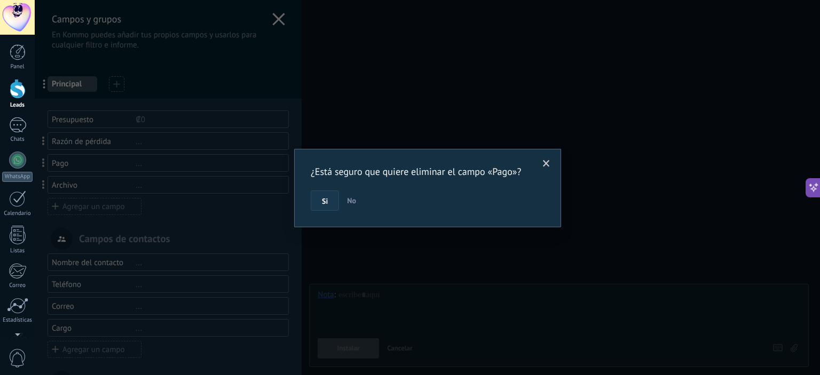
click at [326, 192] on button "Si" at bounding box center [325, 201] width 28 height 20
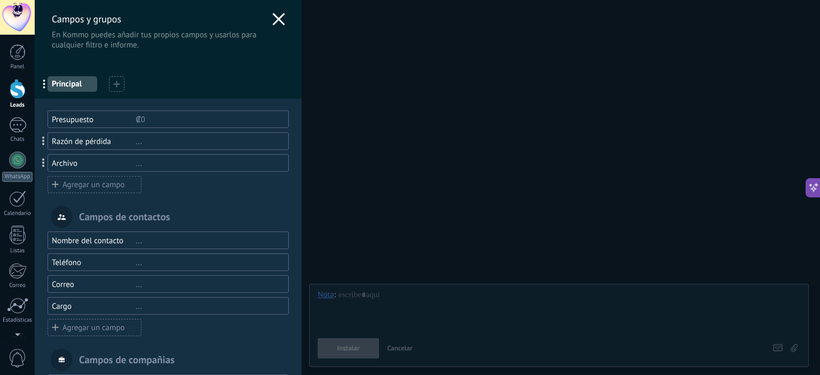
click at [229, 161] on div "..." at bounding box center [208, 164] width 144 height 10
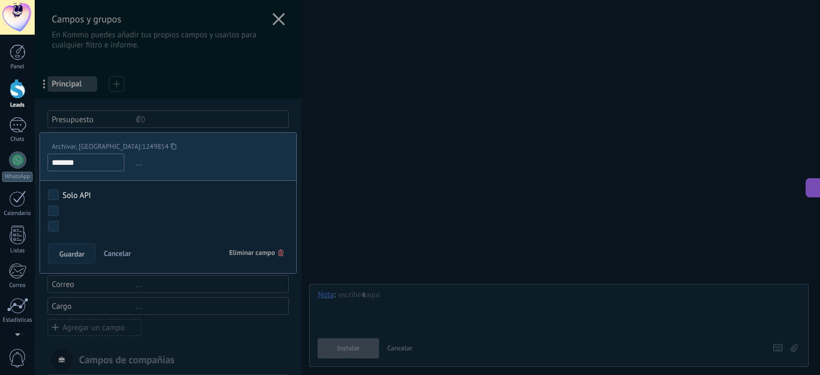
click at [141, 157] on span "..." at bounding box center [210, 163] width 155 height 18
click at [144, 166] on span "..." at bounding box center [210, 163] width 155 height 18
click at [133, 165] on span "..." at bounding box center [210, 163] width 155 height 18
click at [141, 166] on span "..." at bounding box center [210, 163] width 155 height 18
click at [140, 166] on span "..." at bounding box center [210, 163] width 155 height 18
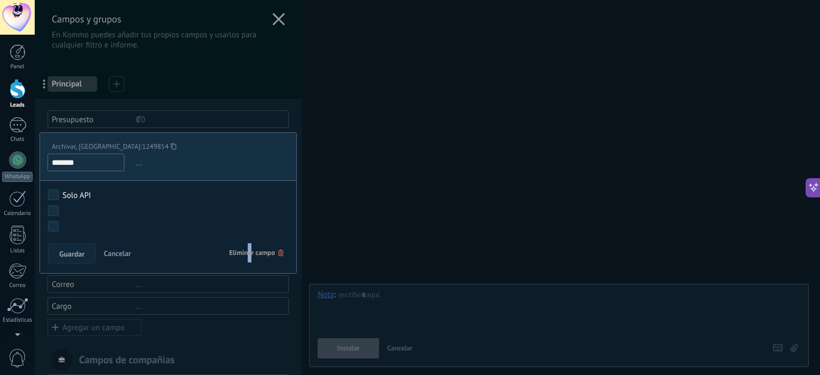
click at [247, 250] on span "Eliminar campo" at bounding box center [256, 252] width 54 height 19
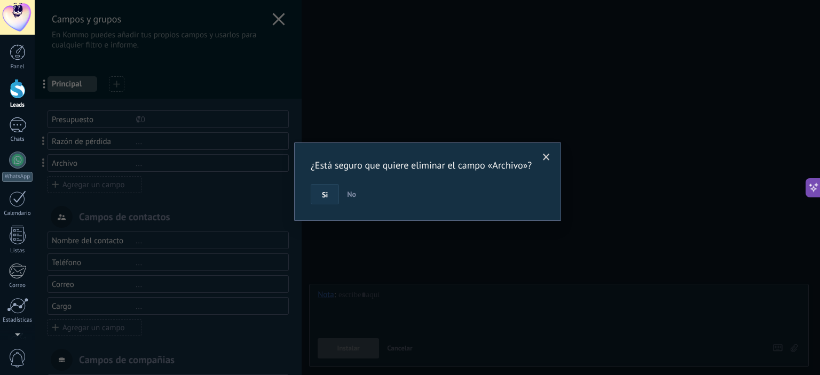
click at [324, 199] on span "Si" at bounding box center [325, 194] width 6 height 7
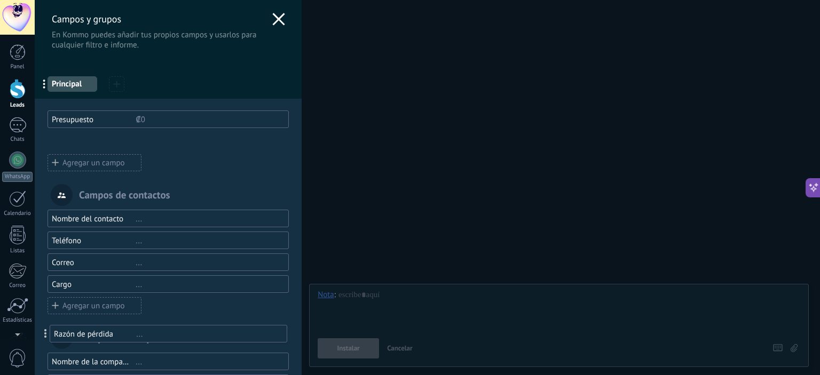
drag, startPoint x: 44, startPoint y: 139, endPoint x: 46, endPoint y: 332, distance: 192.7
drag, startPoint x: 43, startPoint y: 143, endPoint x: 43, endPoint y: 112, distance: 31.5
click at [82, 164] on div "Agregar un campo" at bounding box center [95, 162] width 94 height 17
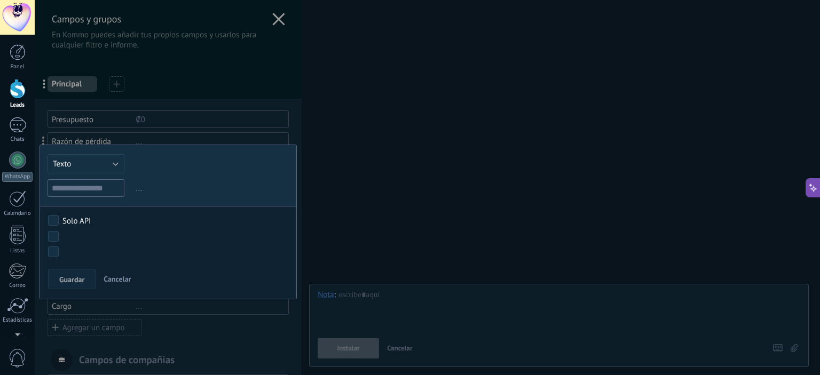
click at [127, 277] on span "Cancelar" at bounding box center [117, 279] width 27 height 10
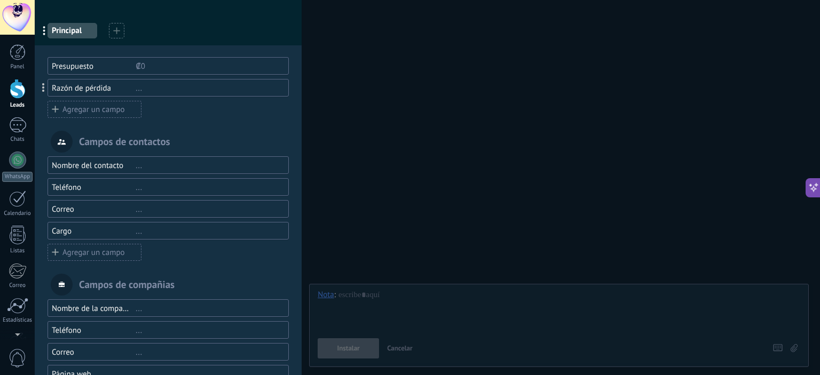
scroll to position [107, 0]
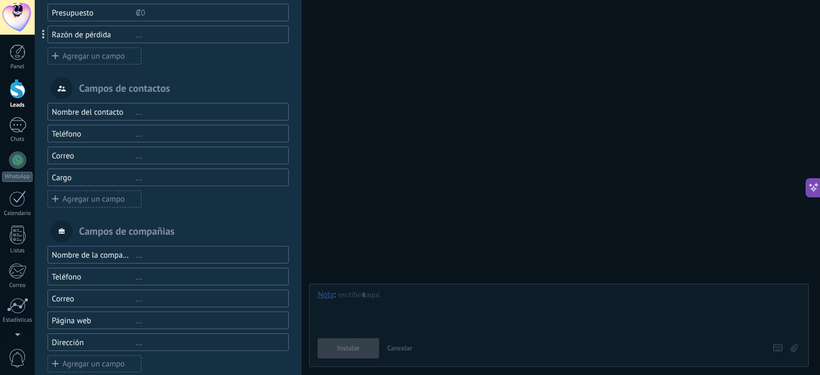
click at [121, 113] on div "Nombre del contacto" at bounding box center [94, 112] width 84 height 10
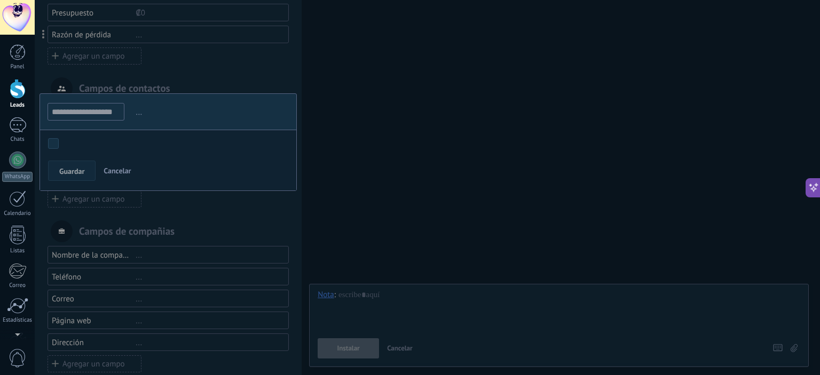
click at [216, 81] on div at bounding box center [168, 142] width 267 height 499
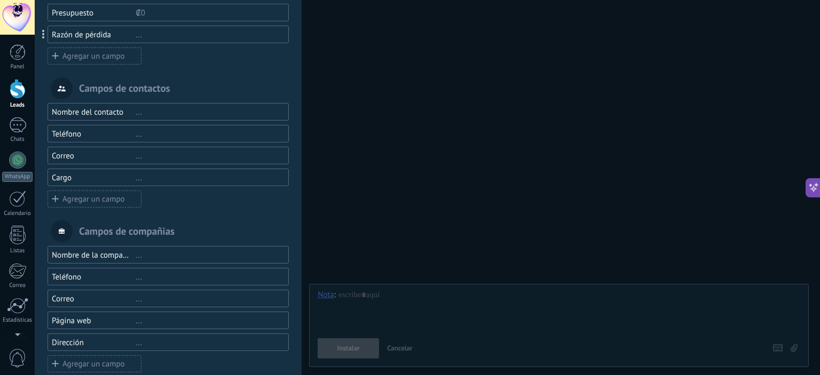
click at [133, 176] on div "Cargo" at bounding box center [94, 178] width 84 height 10
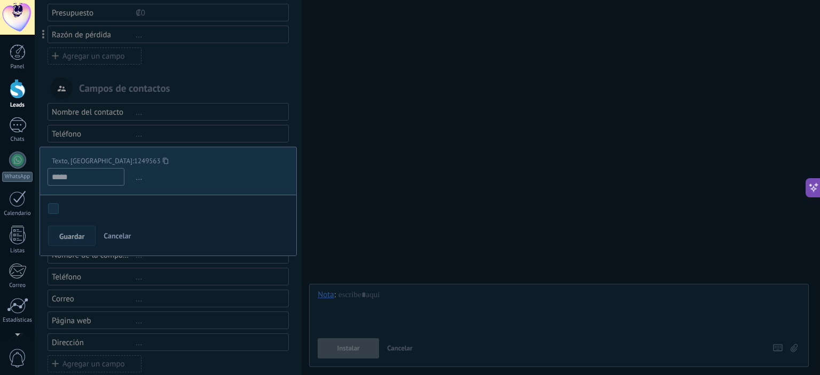
click at [125, 239] on span "Cancelar" at bounding box center [117, 236] width 27 height 10
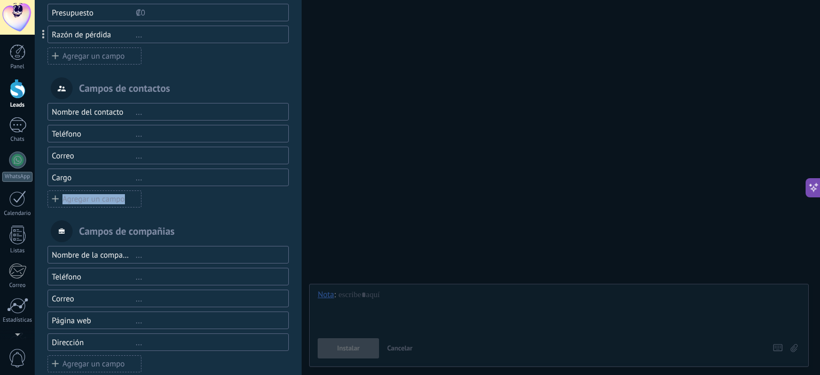
drag, startPoint x: 147, startPoint y: 178, endPoint x: 146, endPoint y: 185, distance: 7.1
click at [154, 194] on div "Nombre del contacto ... Teléfono ... Correo ... Cargo ... Agregar un campo" at bounding box center [168, 155] width 241 height 105
click at [141, 178] on div "..." at bounding box center [208, 178] width 144 height 10
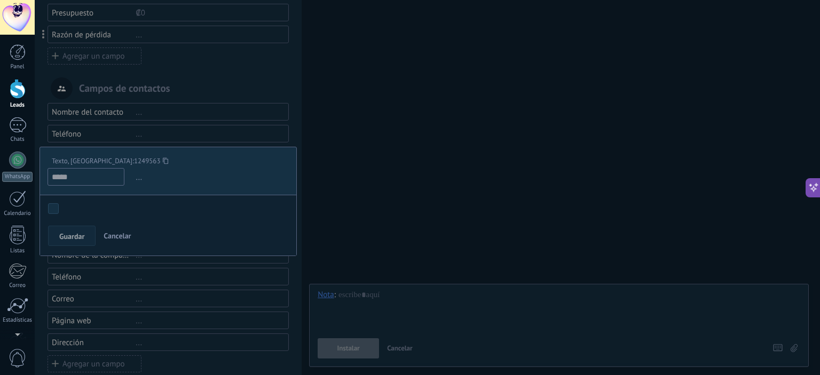
click at [122, 241] on button "Cancelar" at bounding box center [117, 236] width 36 height 20
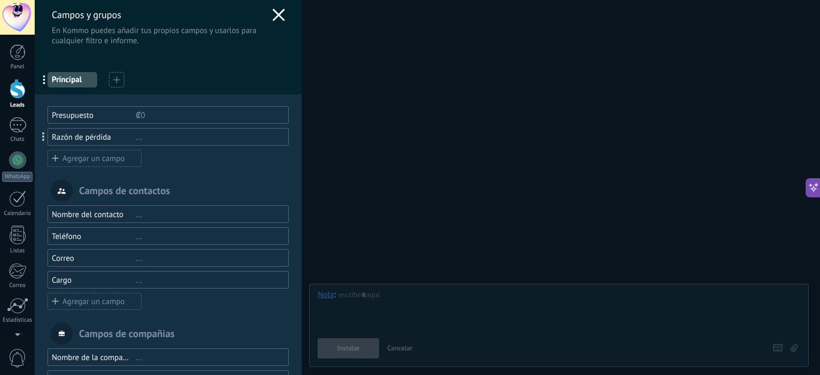
scroll to position [0, 0]
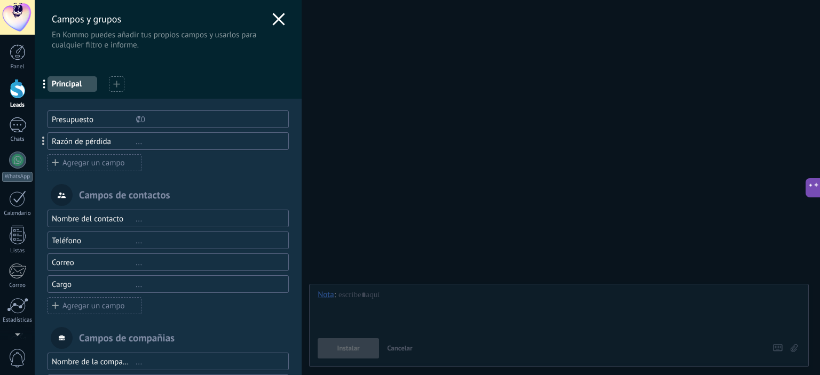
click at [272, 21] on icon at bounding box center [278, 19] width 13 height 13
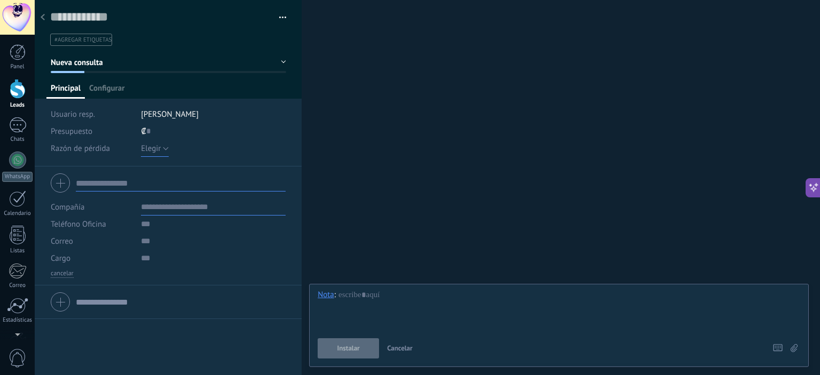
click at [152, 152] on span "Elegir" at bounding box center [151, 149] width 20 height 10
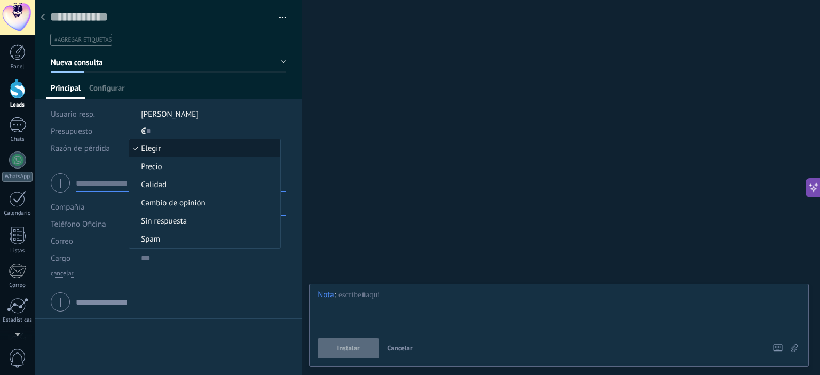
click at [86, 148] on span "Razón de pérdida" at bounding box center [80, 149] width 59 height 8
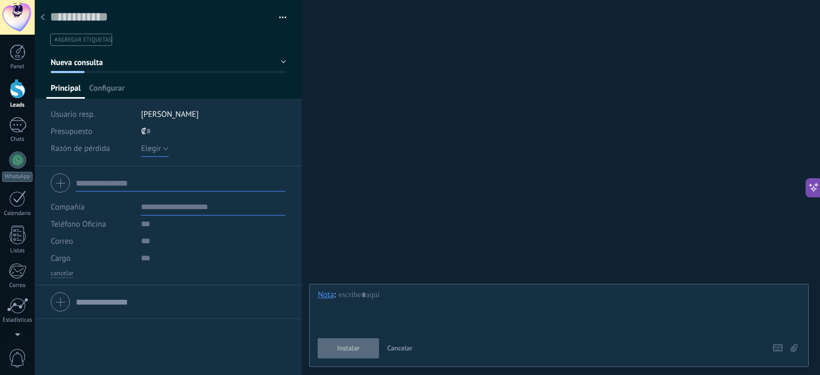
click at [162, 146] on button "Elegir" at bounding box center [155, 148] width 28 height 17
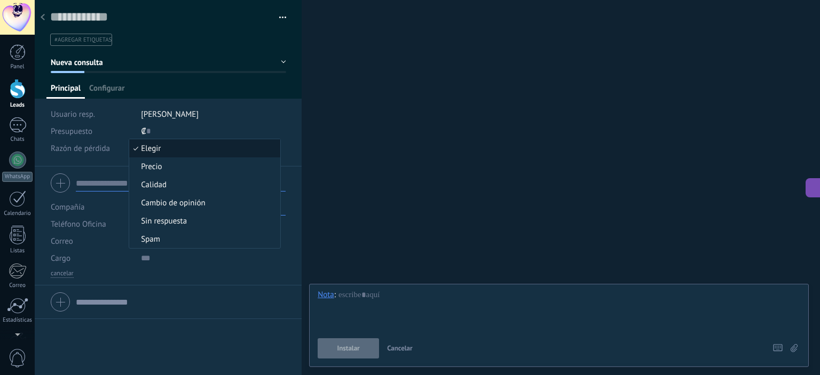
click at [162, 146] on span "Elegir" at bounding box center [203, 149] width 148 height 10
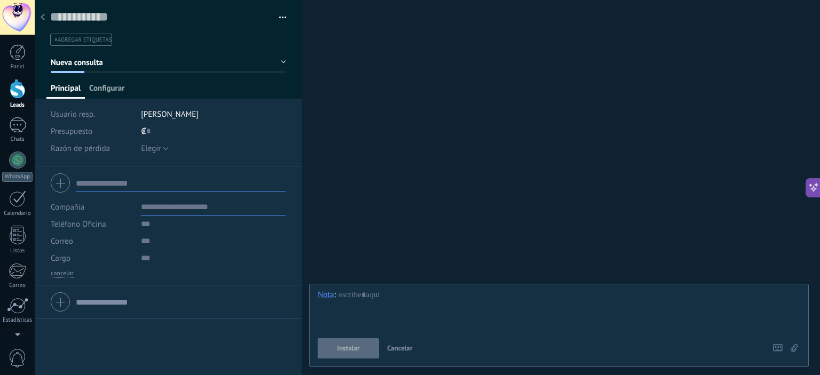
click at [110, 86] on span "Configurar" at bounding box center [106, 90] width 35 height 15
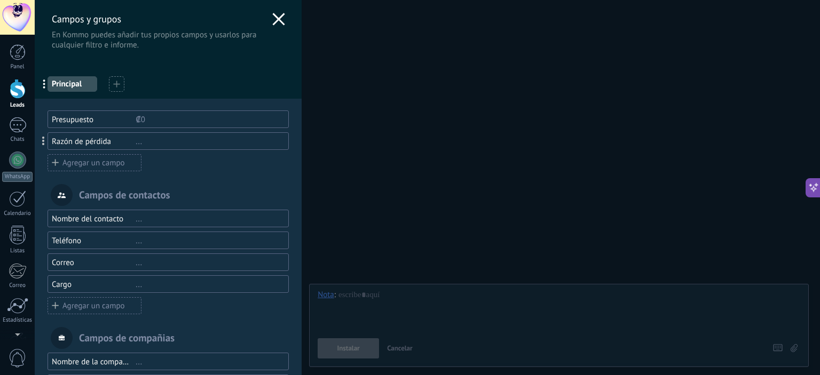
click at [280, 16] on icon at bounding box center [278, 19] width 13 height 13
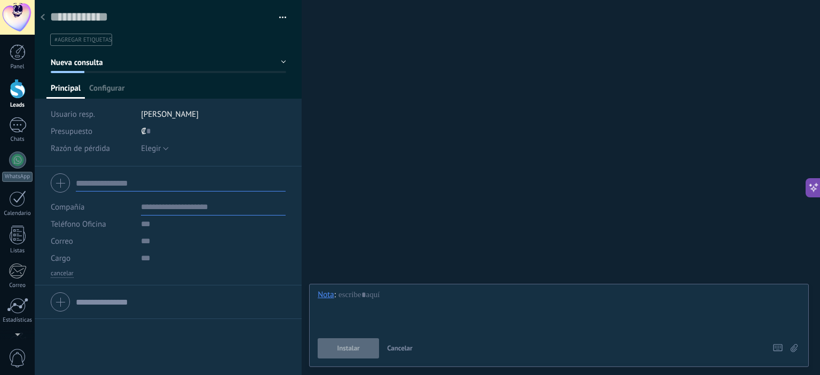
click at [137, 60] on button "Nueva consulta" at bounding box center [168, 62] width 235 height 19
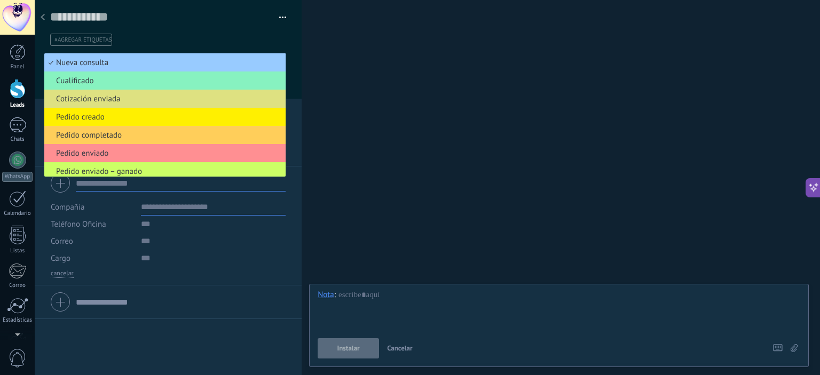
click at [235, 29] on div "#agregar etiquetas" at bounding box center [168, 36] width 236 height 19
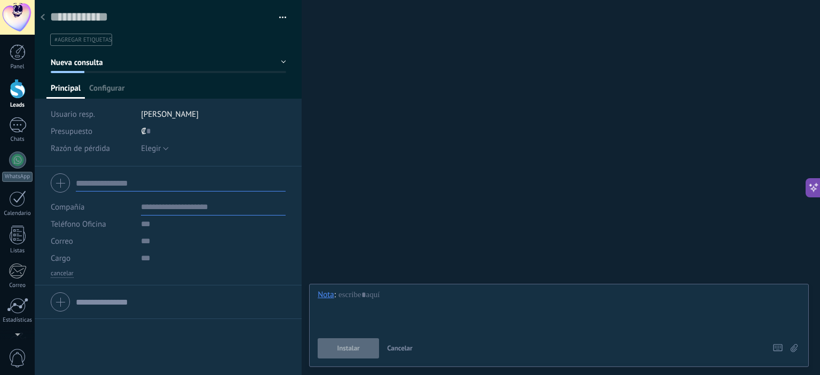
click at [45, 18] on div at bounding box center [42, 17] width 15 height 21
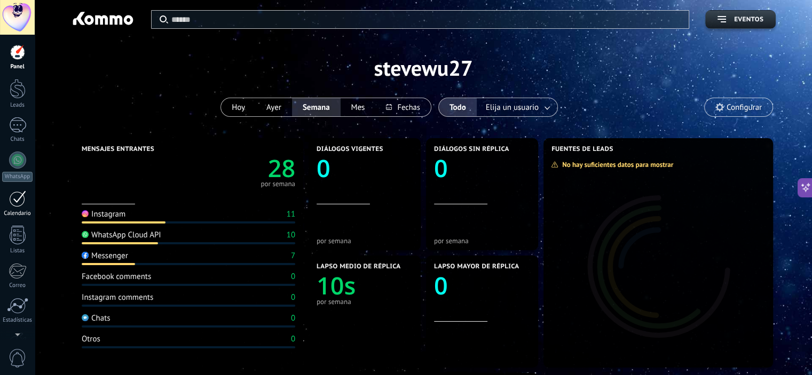
click at [11, 203] on div at bounding box center [17, 199] width 17 height 17
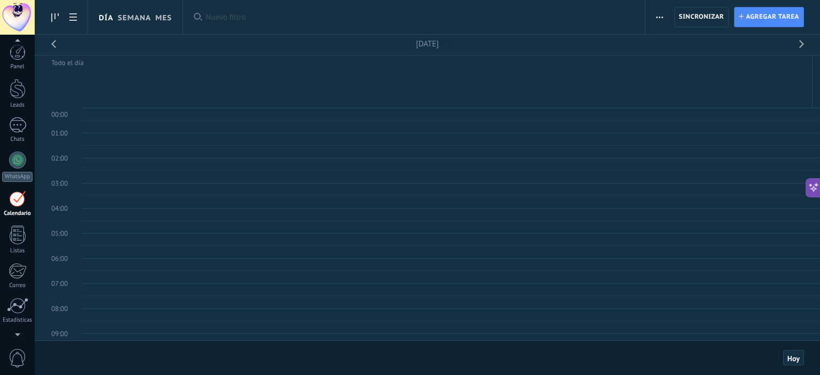
scroll to position [31, 0]
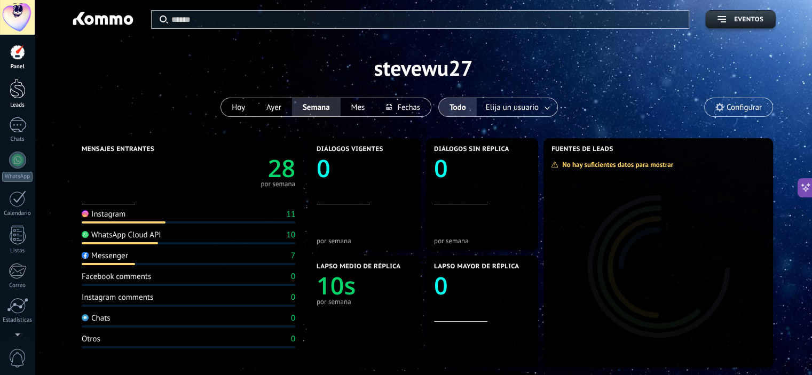
click at [17, 97] on div at bounding box center [18, 89] width 16 height 20
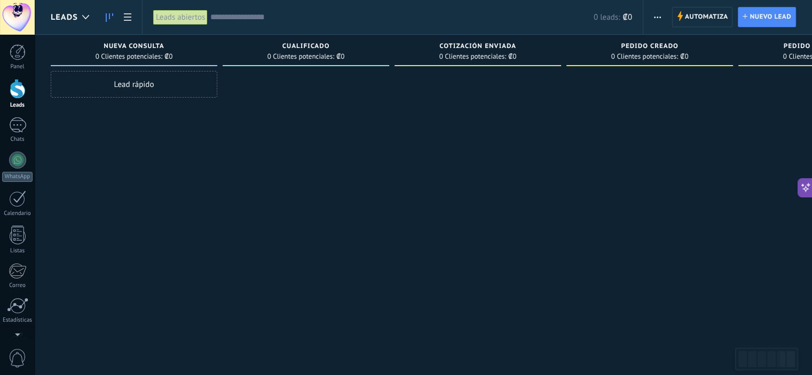
click at [185, 86] on div "Lead rápido" at bounding box center [134, 84] width 167 height 27
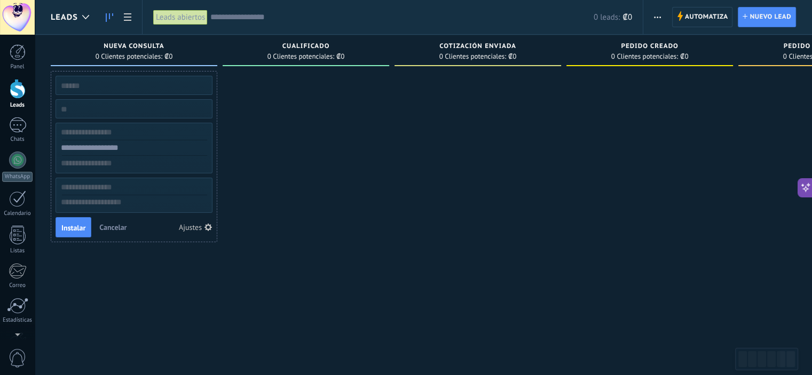
click at [200, 226] on div "Ajustes" at bounding box center [190, 227] width 23 height 7
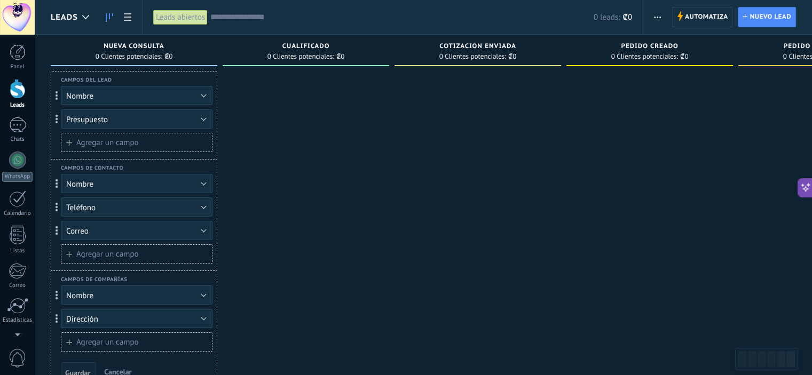
click at [129, 140] on span "Agregar un campo" at bounding box center [107, 143] width 62 height 8
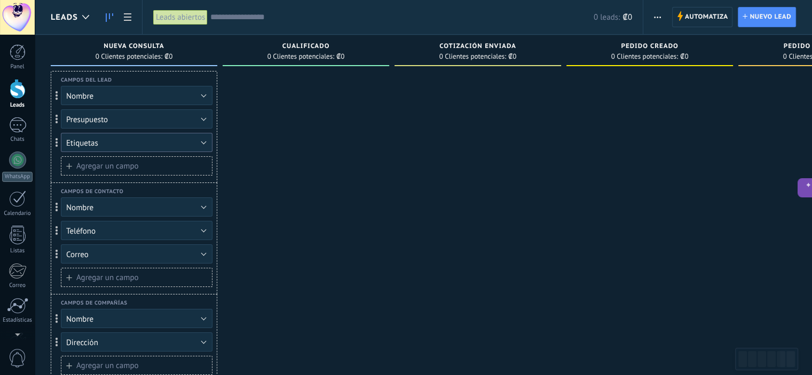
click at [106, 139] on button "Etiquetas" at bounding box center [137, 142] width 152 height 19
click at [119, 180] on span "Eliminar campo" at bounding box center [93, 179] width 53 height 10
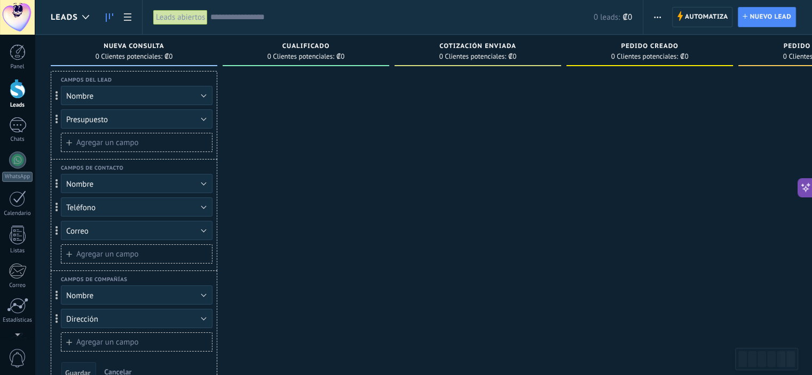
click at [107, 145] on span "Agregar un campo" at bounding box center [107, 143] width 62 height 8
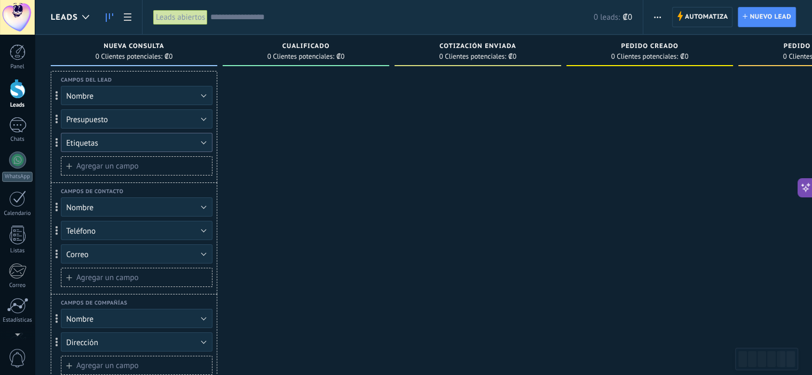
click at [94, 148] on span "Etiquetas" at bounding box center [82, 143] width 32 height 10
click at [85, 162] on span "Etiquetas" at bounding box center [131, 161] width 154 height 10
click at [89, 145] on span "Etiquetas" at bounding box center [82, 143] width 32 height 10
click at [108, 180] on span "Eliminar campo" at bounding box center [93, 179] width 53 height 10
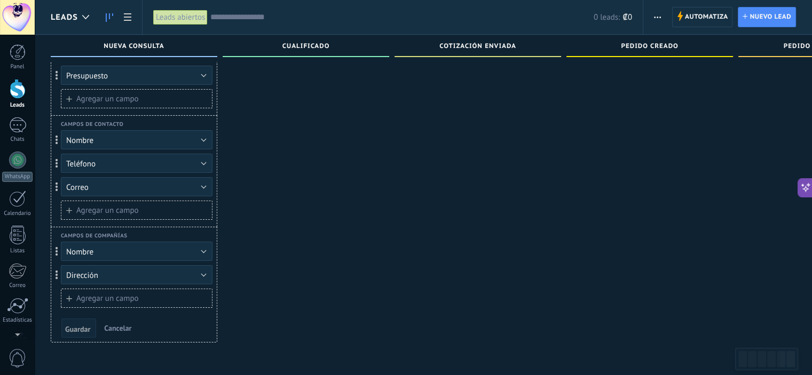
click at [119, 330] on span "Cancelar" at bounding box center [117, 328] width 27 height 10
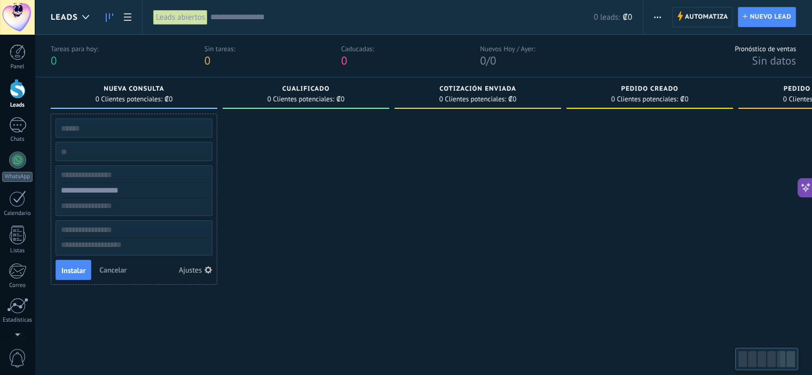
click at [109, 269] on span "Cancelar" at bounding box center [112, 270] width 27 height 10
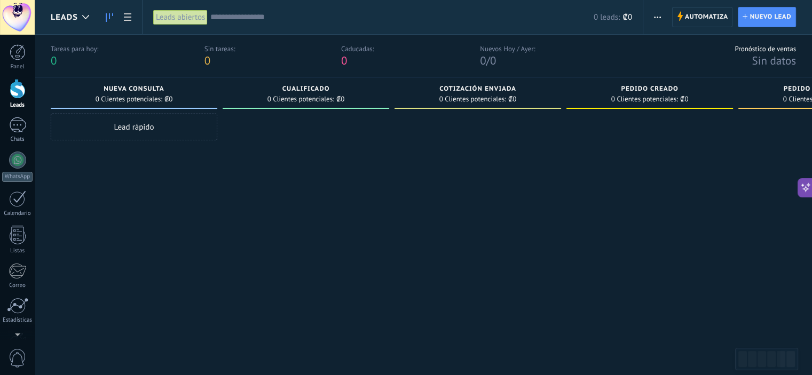
click at [130, 122] on div "Lead rápido" at bounding box center [134, 127] width 167 height 27
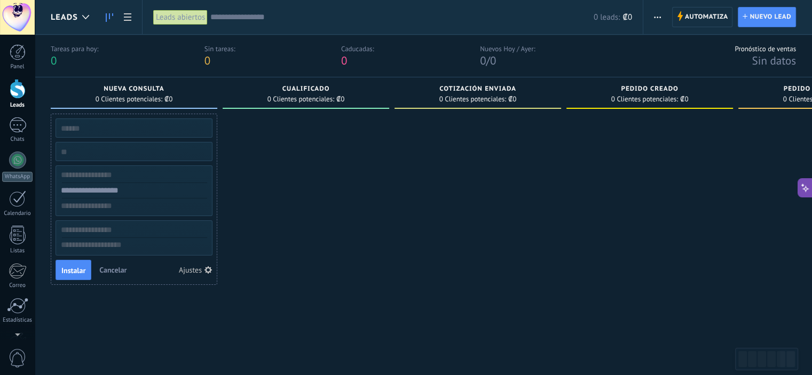
click at [320, 159] on div at bounding box center [306, 232] width 167 height 236
click at [307, 185] on div at bounding box center [306, 232] width 167 height 236
click at [77, 261] on button "Instalar" at bounding box center [74, 270] width 36 height 20
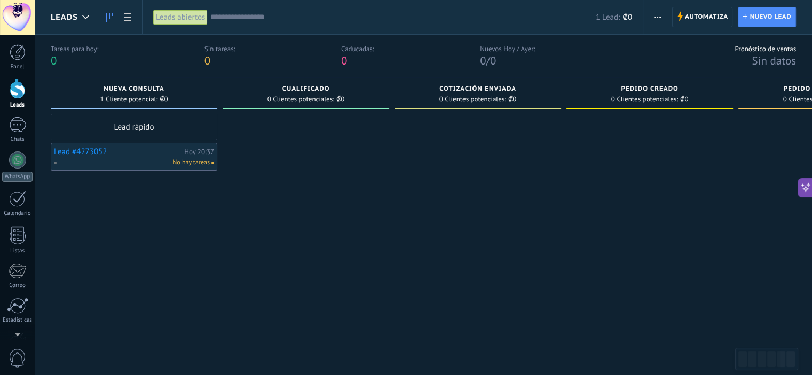
click at [178, 164] on span "No hay tareas" at bounding box center [190, 163] width 37 height 10
click at [128, 159] on div "No hay tareas" at bounding box center [131, 163] width 156 height 10
click at [204, 163] on span "No hay tareas" at bounding box center [190, 163] width 37 height 10
click at [205, 150] on div "Hoy 20:37" at bounding box center [199, 151] width 30 height 7
click at [358, 171] on div at bounding box center [306, 232] width 167 height 236
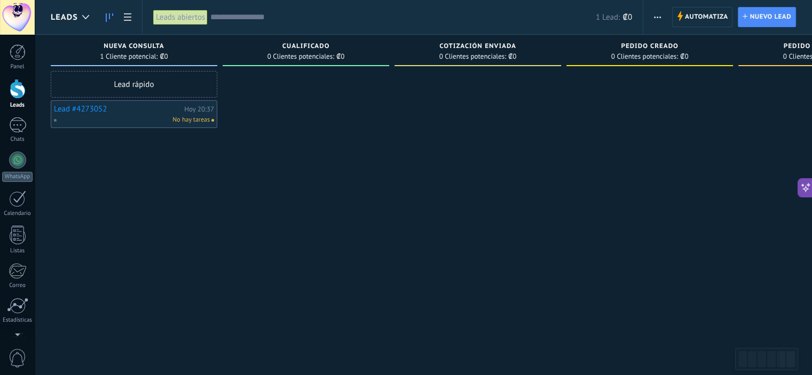
click at [103, 117] on div "No hay tareas" at bounding box center [131, 120] width 156 height 10
click at [89, 113] on link "Lead #4273052" at bounding box center [118, 109] width 128 height 9
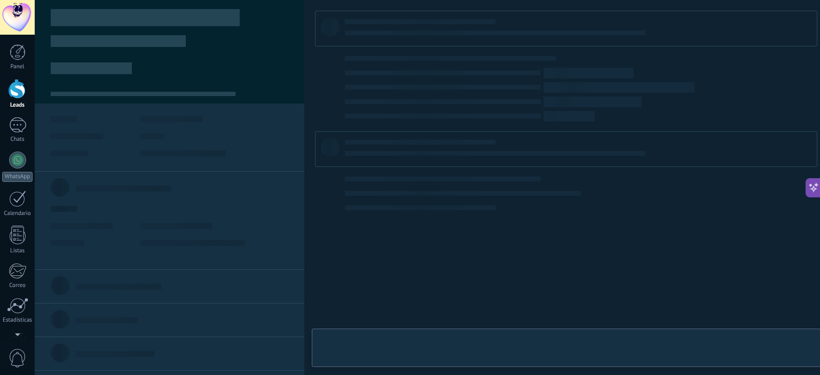
type textarea "**********"
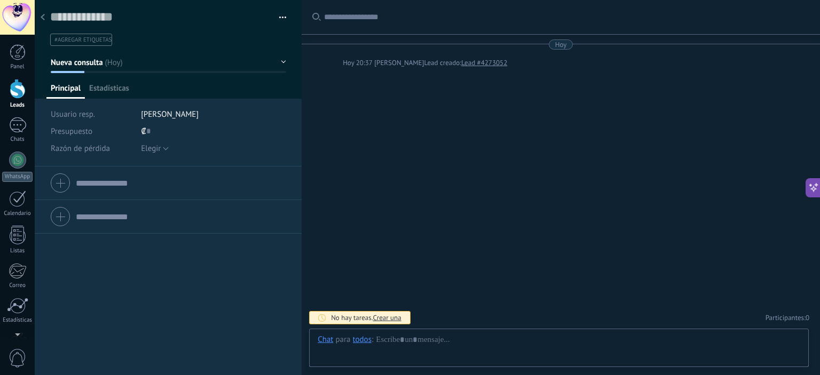
scroll to position [16, 0]
click at [246, 89] on span "Configurar" at bounding box center [235, 90] width 35 height 15
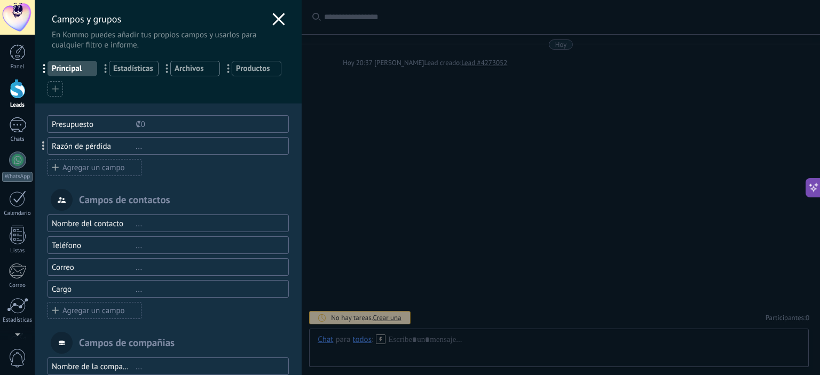
click at [98, 165] on div "Agregar un campo" at bounding box center [95, 167] width 94 height 17
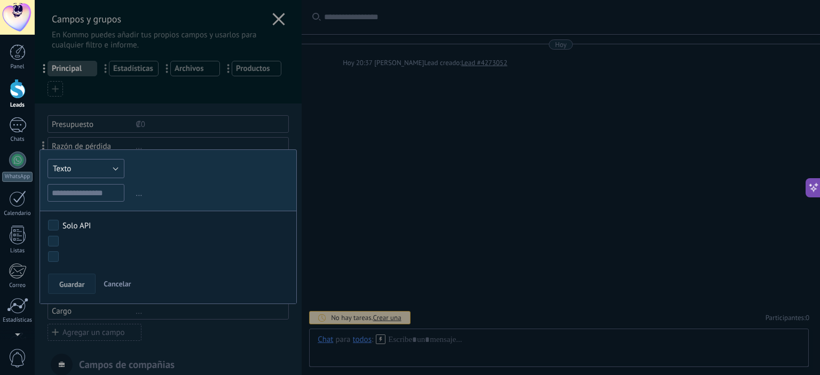
click at [95, 174] on button "Texto" at bounding box center [86, 168] width 77 height 19
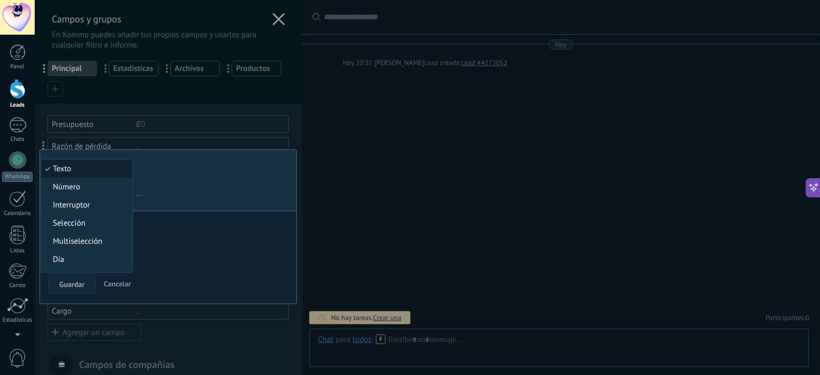
click at [199, 177] on div "Texto Número Interruptor Selección Multiselección Día URL Texto Largo Interrupt…" at bounding box center [168, 226] width 257 height 155
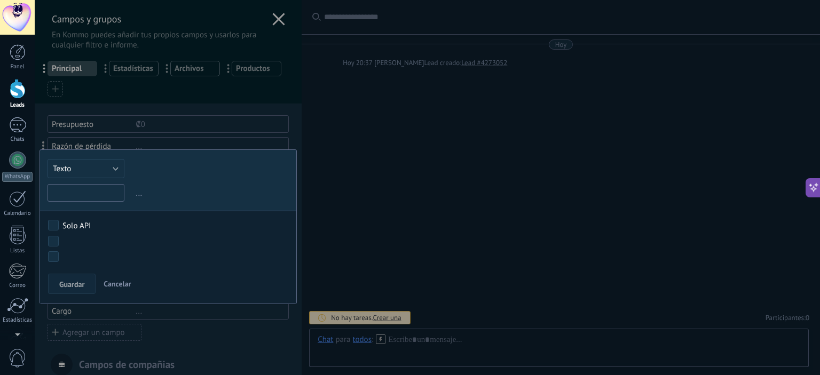
click at [83, 199] on input "text" at bounding box center [86, 193] width 77 height 18
type input "*****"
click at [69, 284] on span "Guardar" at bounding box center [71, 284] width 25 height 7
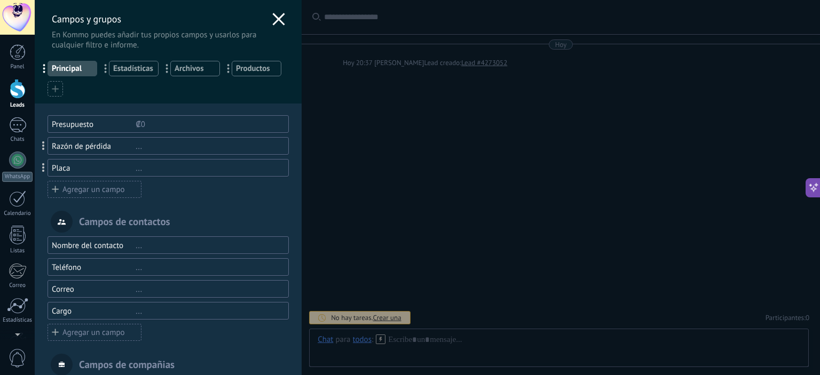
click at [83, 191] on div "Agregar un campo" at bounding box center [95, 189] width 94 height 17
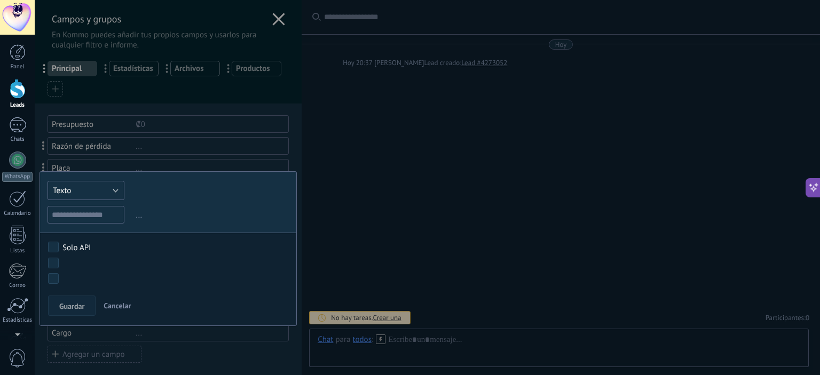
click at [107, 194] on button "Texto" at bounding box center [86, 190] width 77 height 19
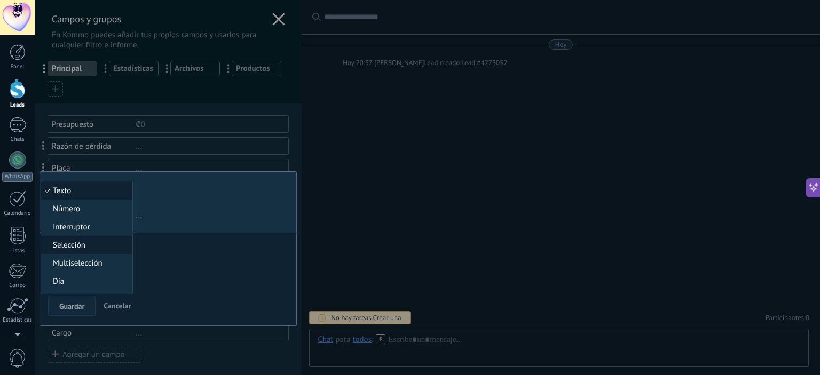
click at [100, 240] on span "Selección" at bounding box center [85, 245] width 88 height 10
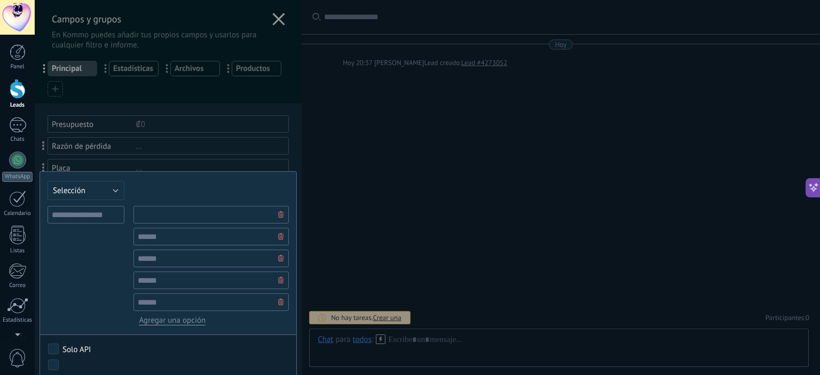
click at [187, 214] on input "text" at bounding box center [210, 215] width 155 height 18
click at [101, 214] on input "text" at bounding box center [86, 215] width 77 height 18
click at [106, 186] on button "Selección" at bounding box center [86, 190] width 77 height 19
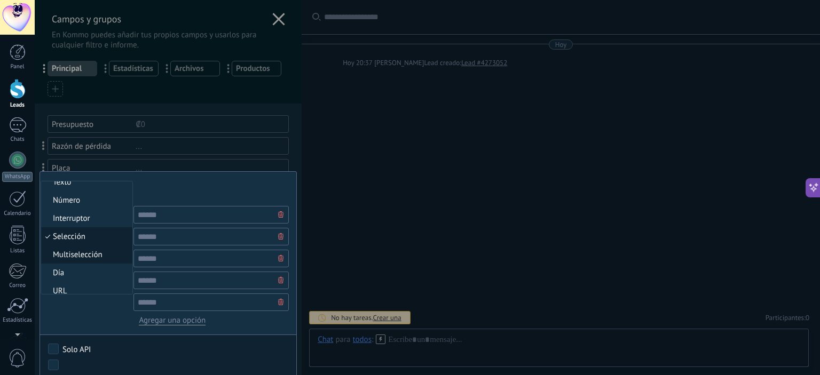
click at [97, 252] on span "Multiselección" at bounding box center [85, 255] width 88 height 10
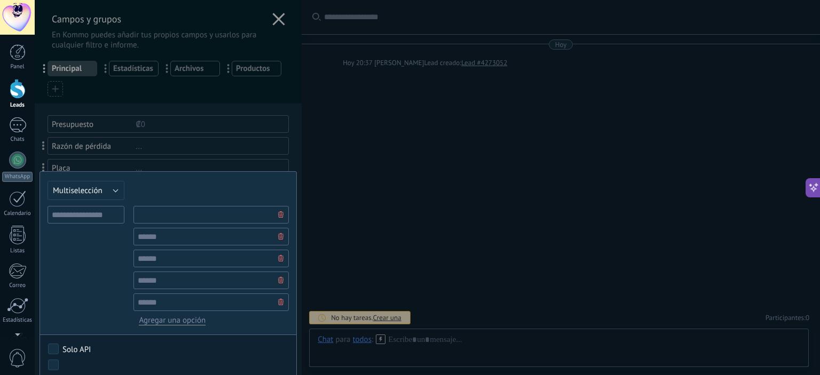
click at [179, 212] on input "text" at bounding box center [210, 215] width 155 height 18
click at [94, 217] on input "text" at bounding box center [86, 215] width 77 height 18
click at [105, 194] on button "Multiselección" at bounding box center [86, 190] width 77 height 19
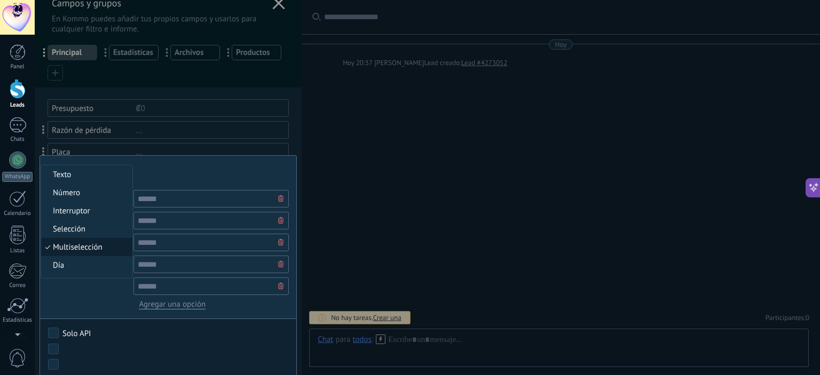
scroll to position [0, 0]
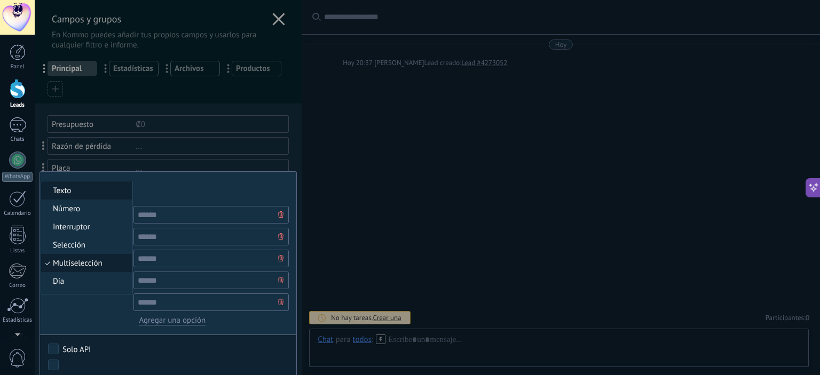
click at [91, 194] on span "Texto" at bounding box center [85, 191] width 88 height 10
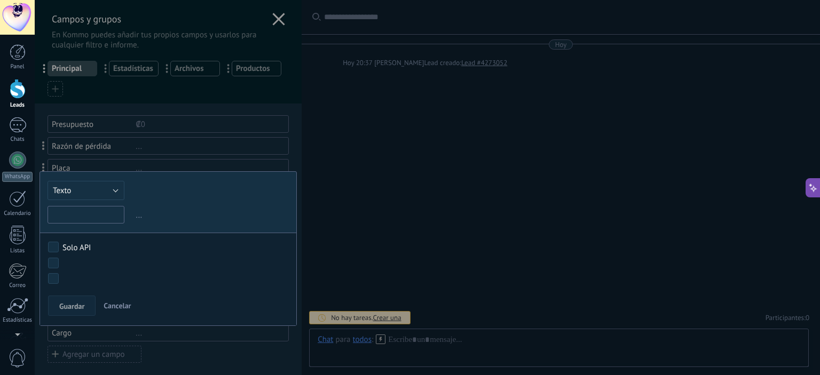
click at [98, 216] on input "text" at bounding box center [86, 215] width 77 height 18
type input "*****"
click at [69, 305] on span "Guardar" at bounding box center [71, 306] width 25 height 7
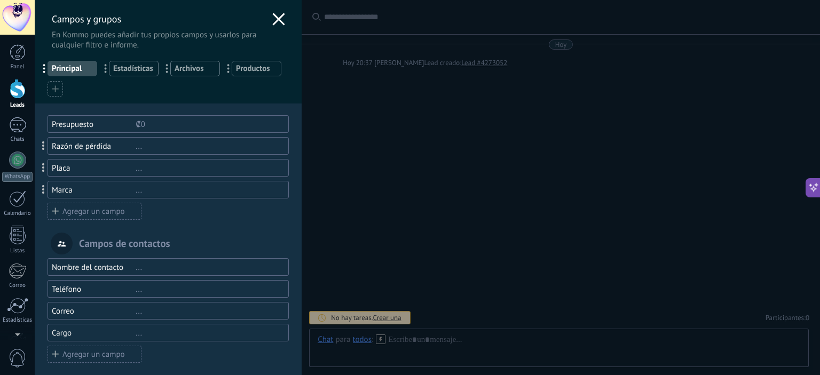
click at [91, 214] on div "Agregar un campo" at bounding box center [95, 211] width 94 height 17
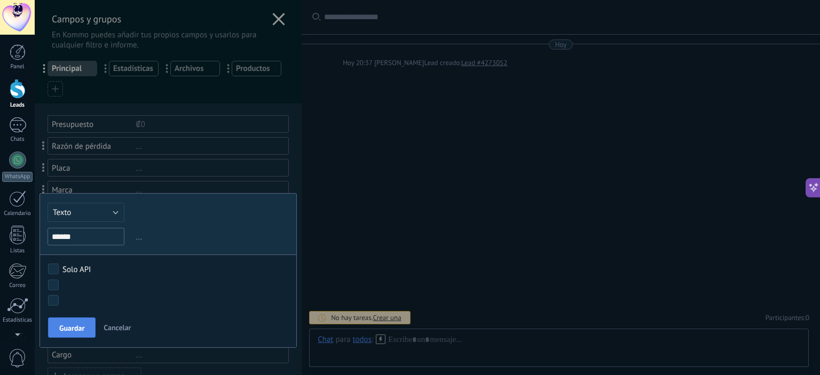
type input "******"
click at [74, 329] on span "Guardar" at bounding box center [71, 328] width 25 height 7
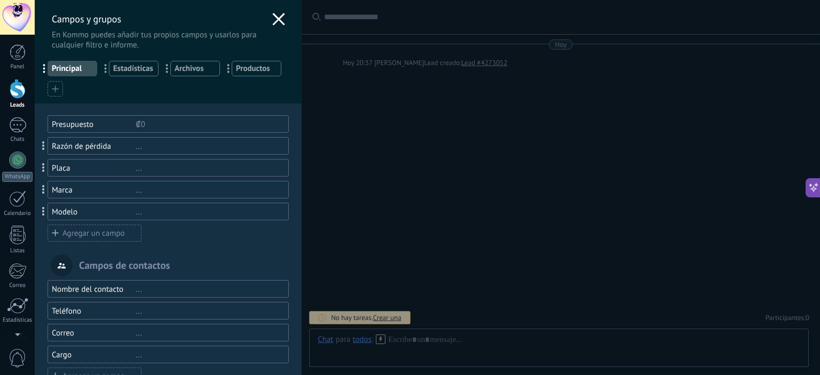
click at [82, 231] on div "Agregar un campo" at bounding box center [95, 233] width 94 height 17
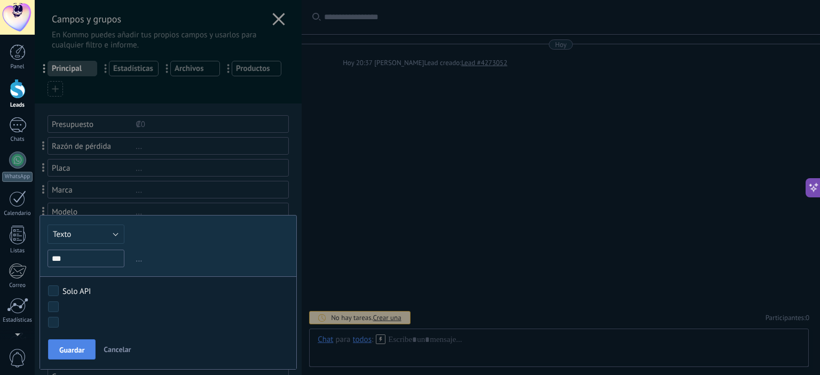
type input "***"
click at [75, 356] on button "Guardar" at bounding box center [72, 349] width 48 height 20
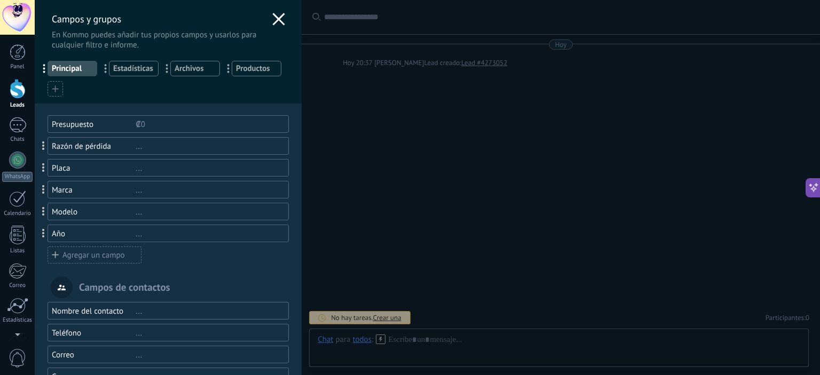
click at [84, 260] on div "Agregar un campo" at bounding box center [95, 255] width 94 height 17
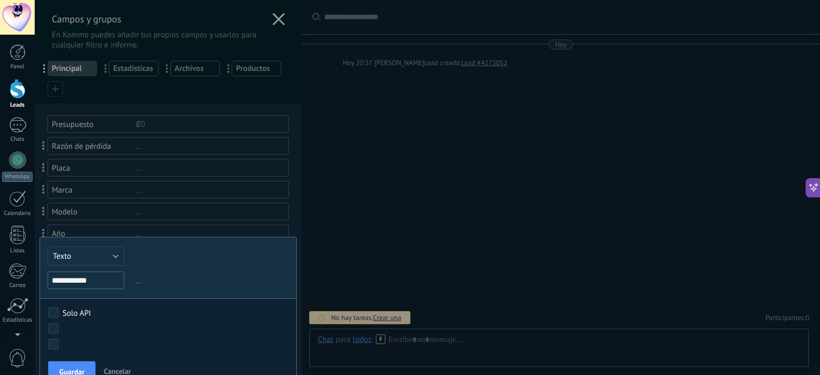
type input "**********"
click at [109, 263] on button "Texto" at bounding box center [86, 256] width 77 height 19
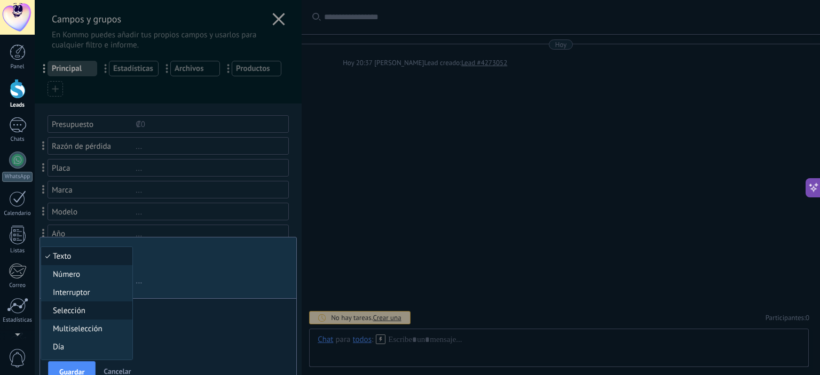
click at [104, 312] on span "Selección" at bounding box center [85, 311] width 88 height 10
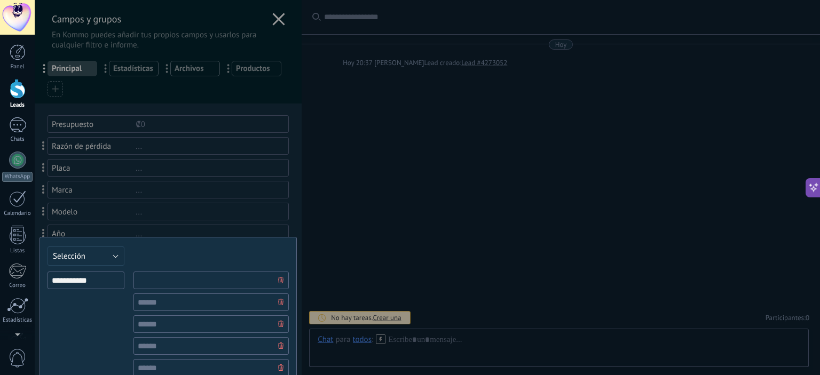
click at [184, 280] on input "text" at bounding box center [210, 281] width 155 height 18
type input "**********"
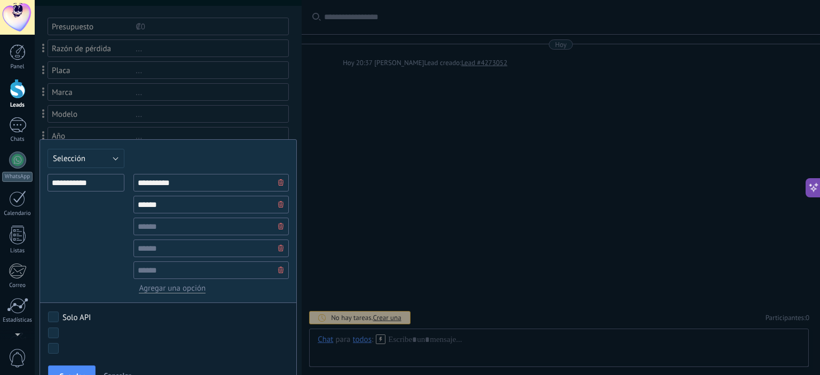
scroll to position [107, 0]
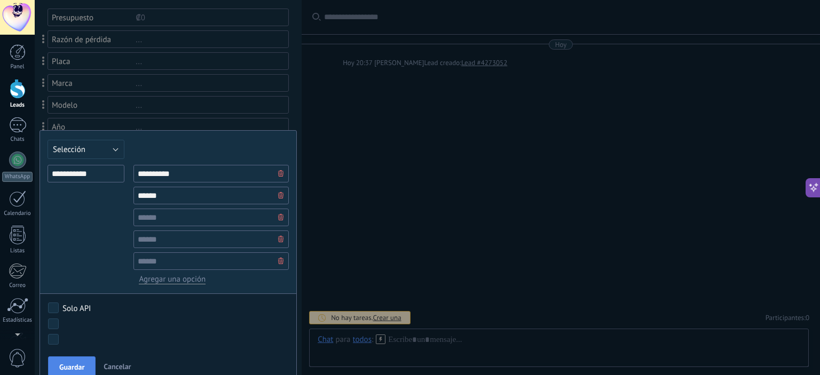
type input "******"
click at [78, 367] on span "Guardar" at bounding box center [71, 367] width 25 height 7
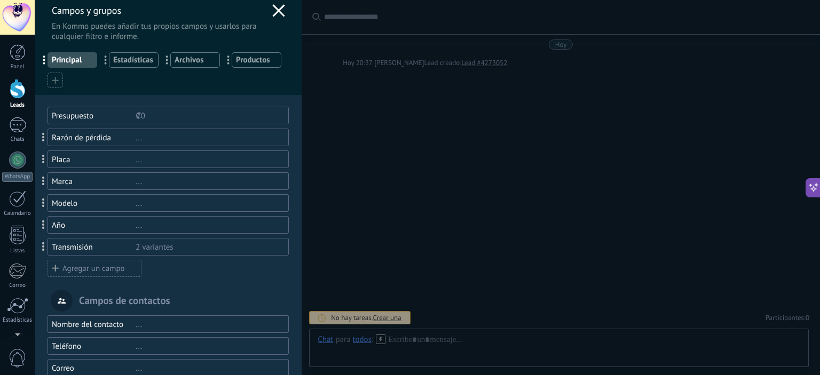
scroll to position [0, 0]
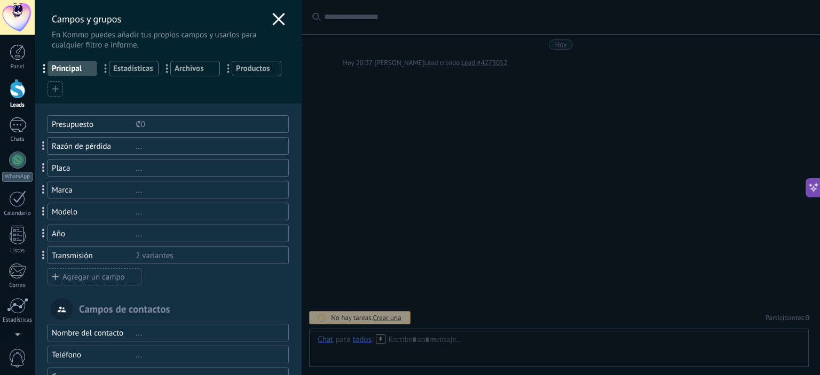
click at [176, 165] on div "..." at bounding box center [208, 168] width 144 height 10
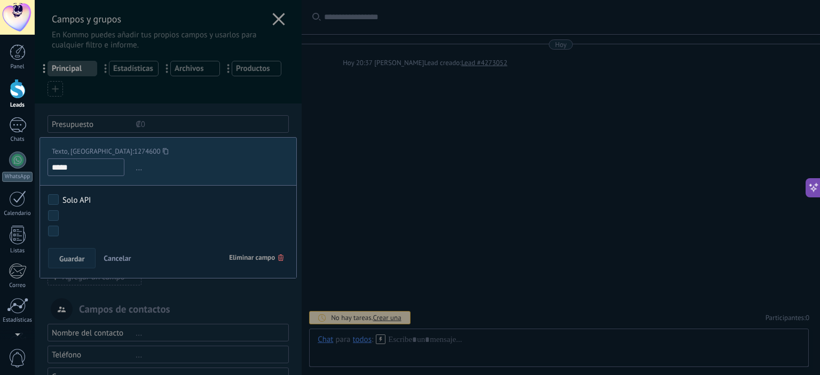
click at [131, 255] on button "Cancelar" at bounding box center [117, 258] width 36 height 20
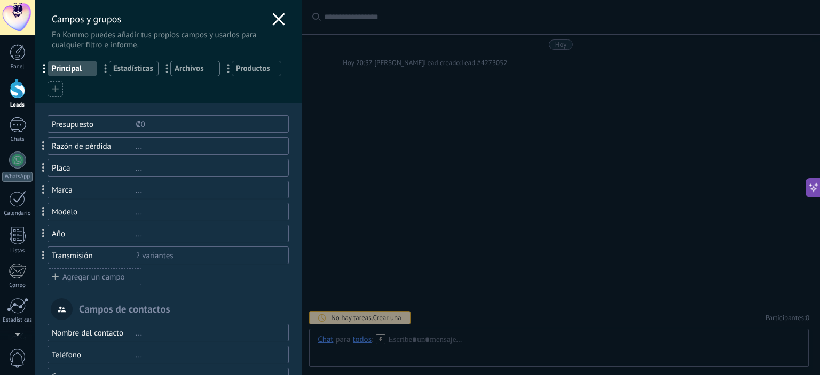
click at [141, 192] on div "..." at bounding box center [208, 190] width 144 height 10
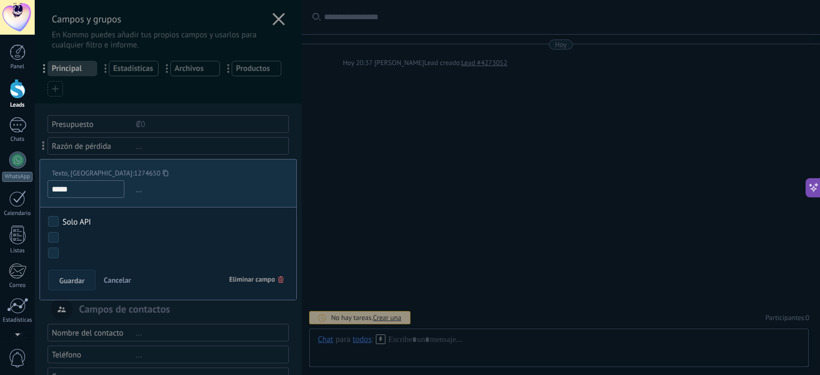
click at [243, 277] on span "Eliminar campo" at bounding box center [256, 279] width 54 height 19
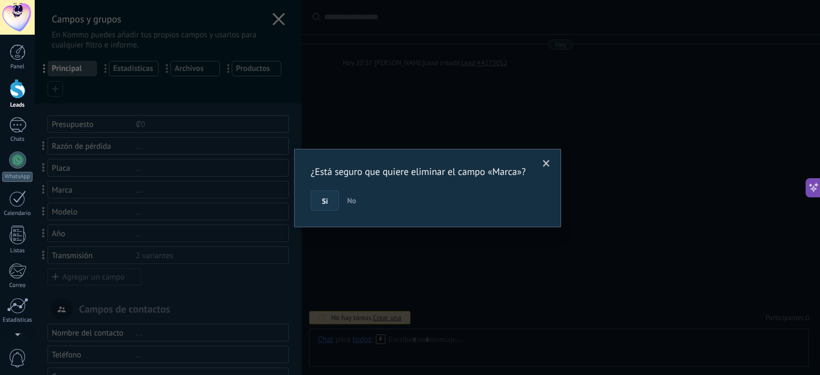
click at [326, 196] on button "Si" at bounding box center [325, 201] width 28 height 20
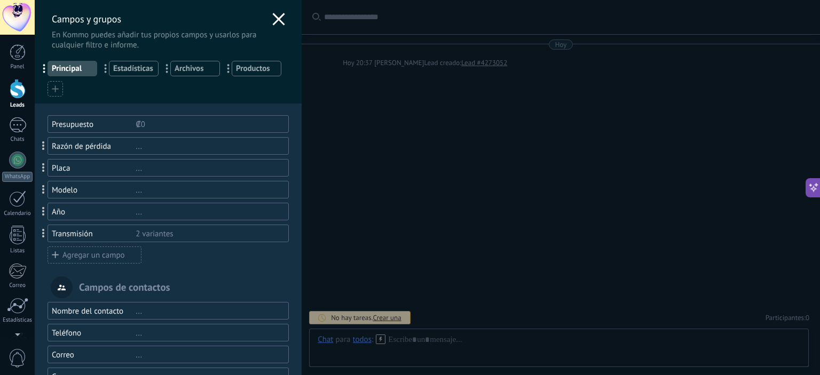
click at [154, 195] on div at bounding box center [427, 187] width 785 height 375
click at [128, 194] on div "Modelo" at bounding box center [94, 190] width 84 height 10
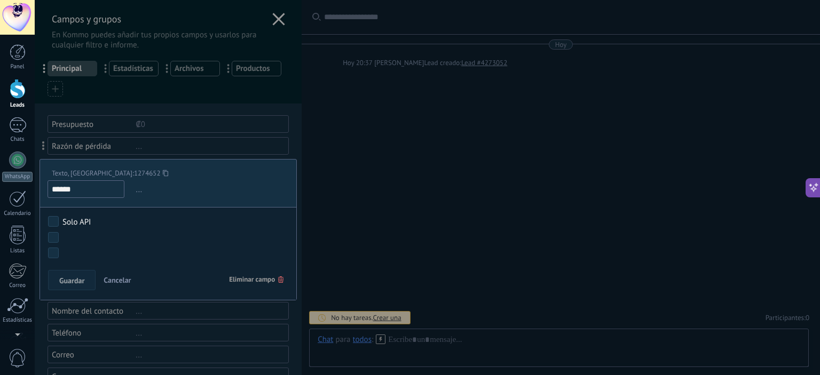
click at [256, 277] on span "Eliminar campo" at bounding box center [256, 279] width 54 height 19
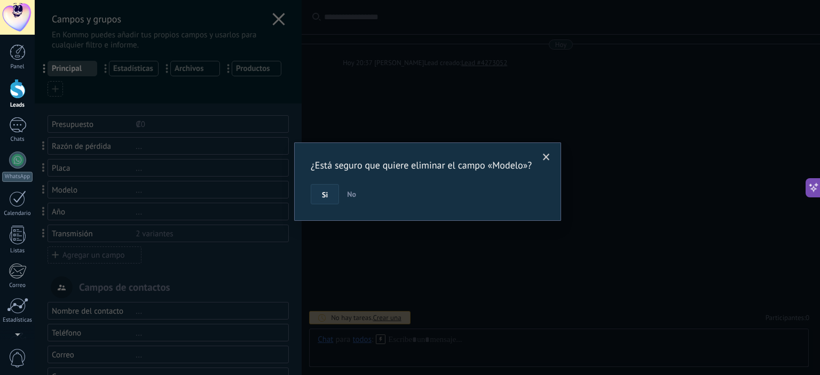
click at [319, 204] on button "Si" at bounding box center [325, 194] width 28 height 20
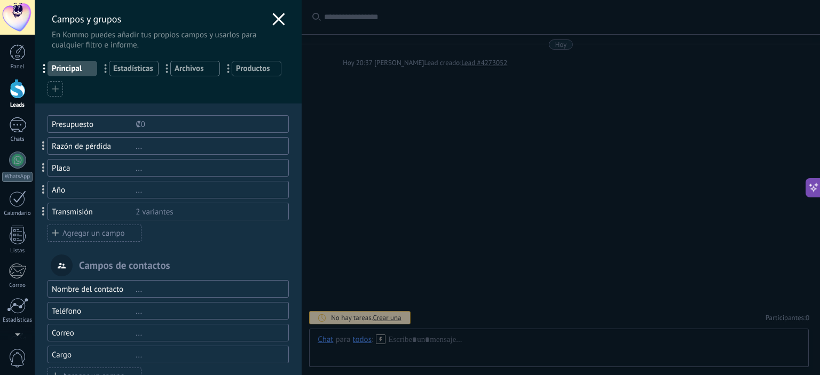
click at [128, 192] on div at bounding box center [427, 187] width 785 height 375
click at [100, 191] on div "Año" at bounding box center [94, 190] width 84 height 10
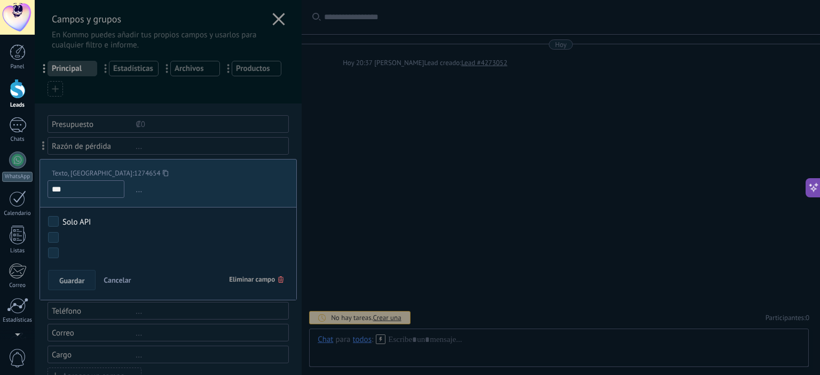
click at [256, 280] on span "Eliminar campo" at bounding box center [256, 279] width 54 height 19
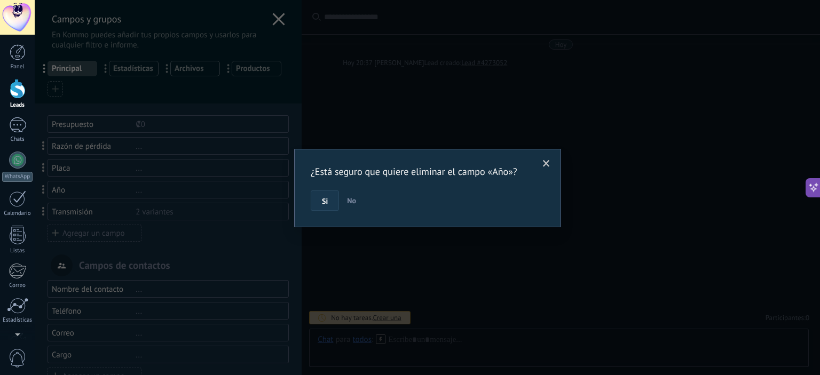
click at [322, 201] on span "Si" at bounding box center [325, 201] width 6 height 7
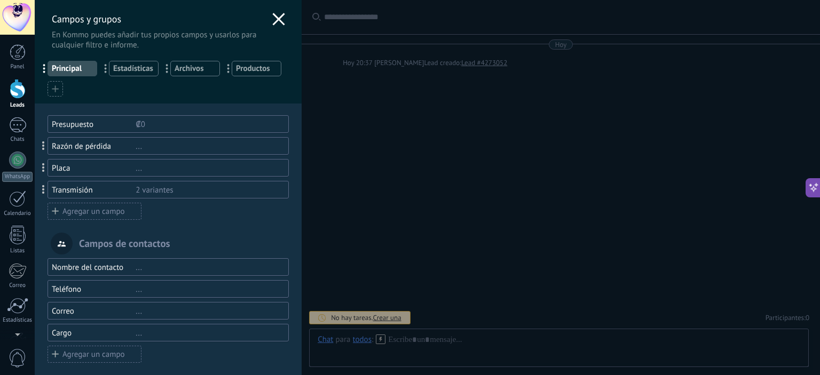
click at [145, 193] on div "2 variantes" at bounding box center [208, 190] width 144 height 10
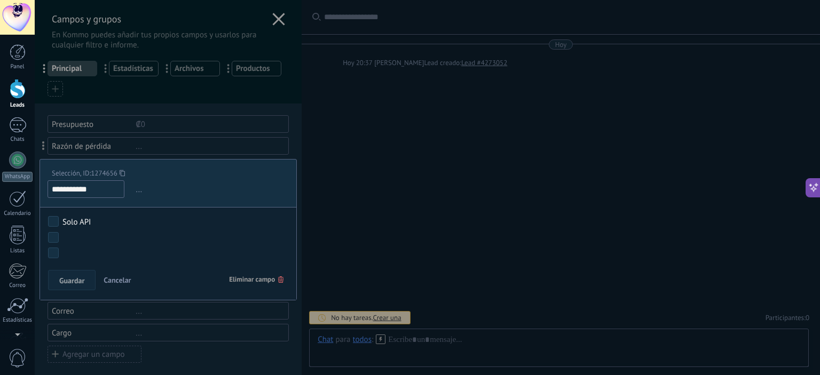
click at [255, 287] on span "Eliminar campo" at bounding box center [256, 279] width 54 height 19
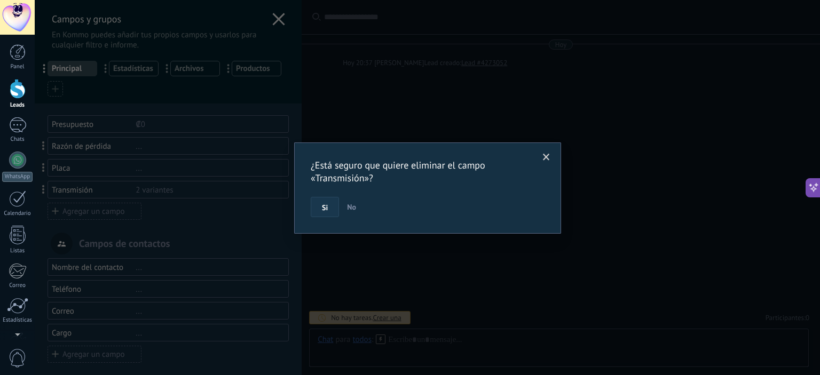
click at [329, 207] on button "Si" at bounding box center [325, 207] width 28 height 20
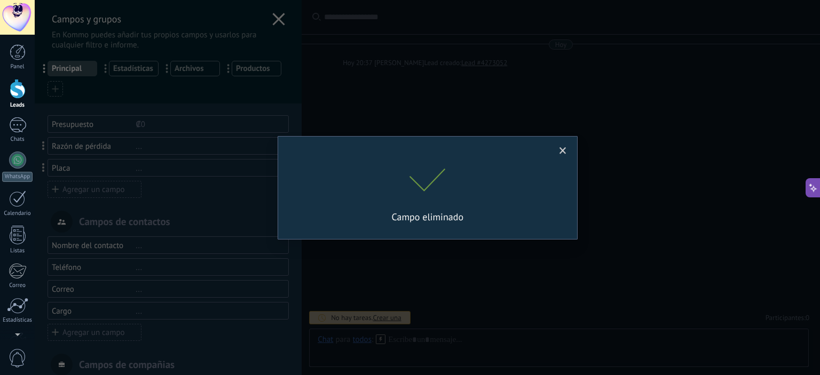
click at [96, 188] on div "¿Está seguro que quiere eliminar el campo «Transmisión»? Si No Campo eliminado" at bounding box center [427, 187] width 785 height 375
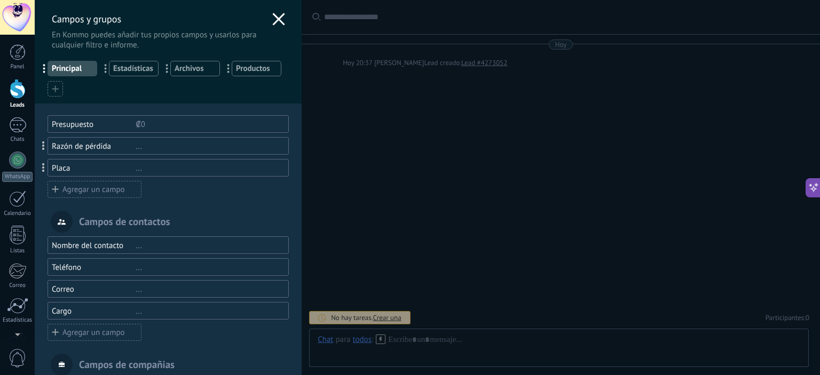
click at [92, 190] on div "Agregar un campo" at bounding box center [95, 189] width 94 height 17
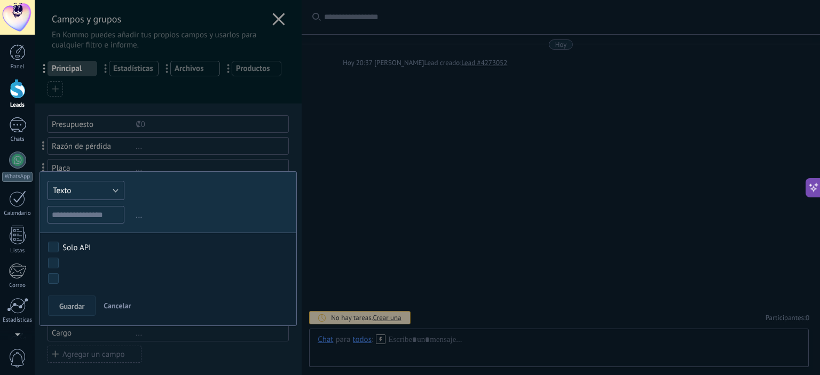
click at [110, 191] on button "Texto" at bounding box center [86, 190] width 77 height 19
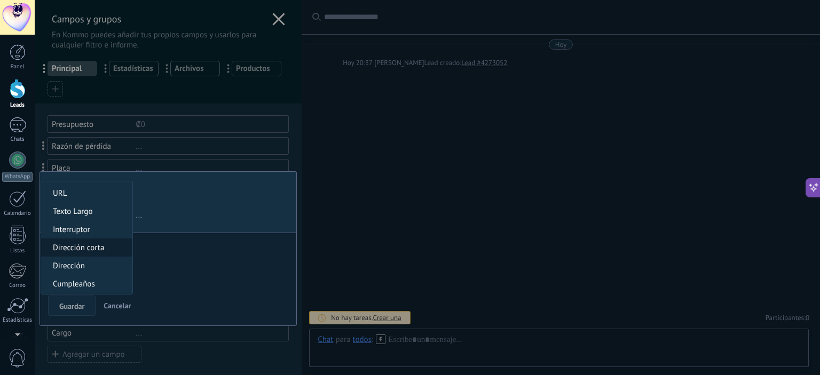
scroll to position [107, 0]
click at [103, 217] on li "Texto Largo" at bounding box center [86, 211] width 91 height 18
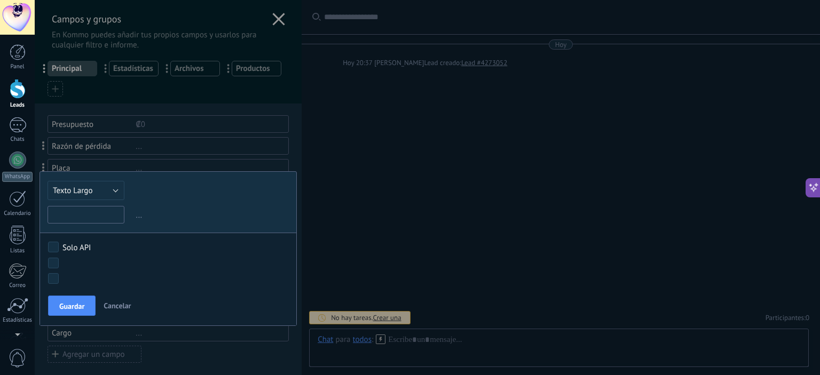
click at [100, 216] on input "text" at bounding box center [86, 215] width 77 height 18
type input "**********"
click at [76, 298] on button "Guardar" at bounding box center [72, 306] width 48 height 20
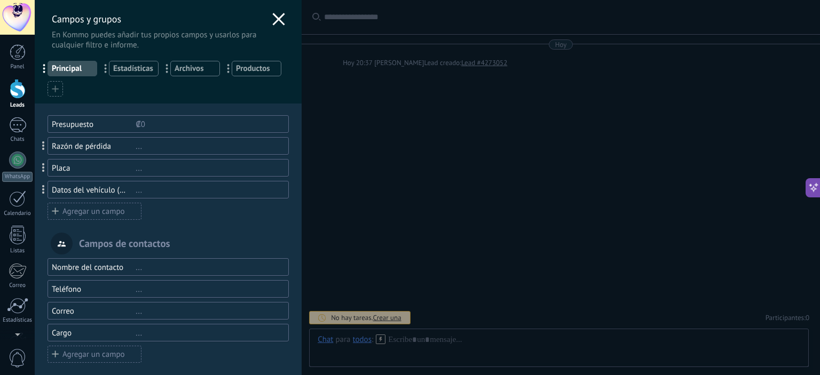
click at [469, 229] on div "Campos y grupos En Kommo puedes añadir tus propios campos y usarlos para cualqu…" at bounding box center [427, 187] width 785 height 375
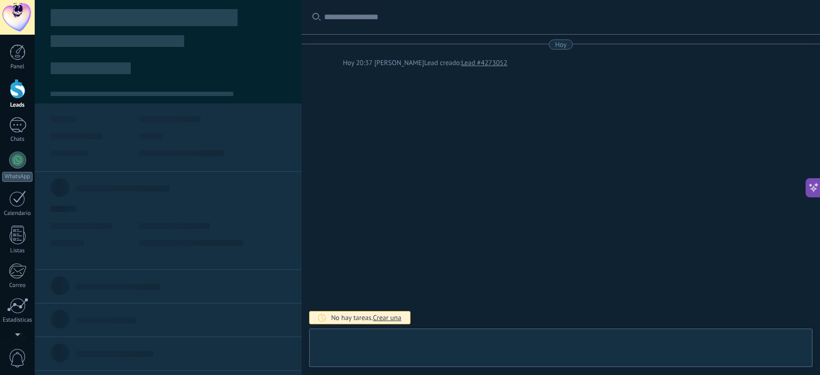
scroll to position [11, 0]
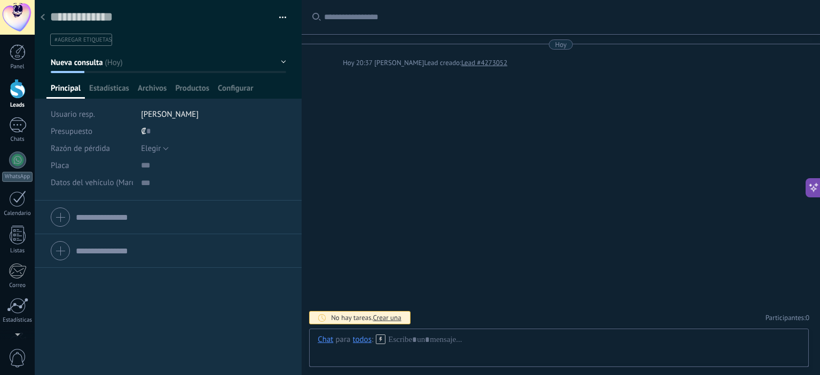
click at [127, 182] on span "Datos del vehículo (Marca, modelo, año, tranmisión)" at bounding box center [139, 183] width 176 height 8
click at [142, 185] on textarea at bounding box center [213, 182] width 145 height 17
type textarea "*"
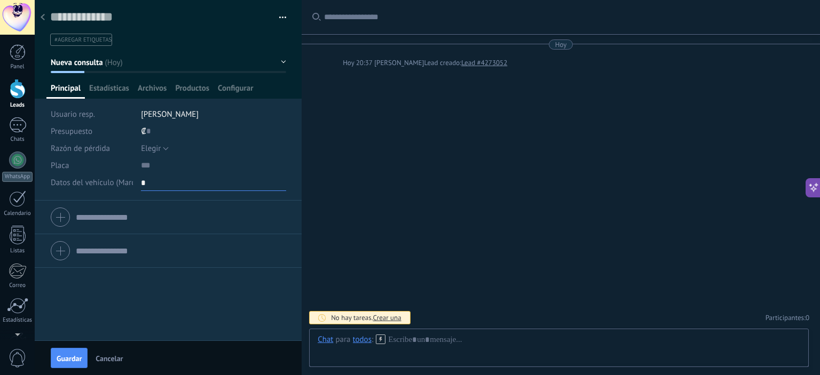
type textarea "*"
click at [112, 355] on span "Cancelar" at bounding box center [109, 358] width 27 height 7
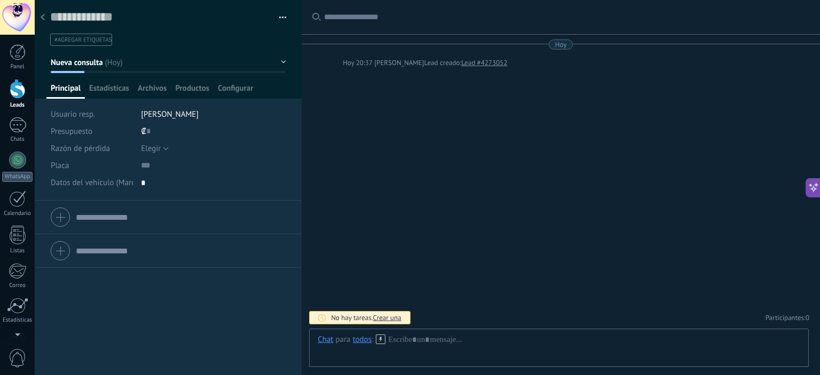
type textarea "***"
click at [130, 179] on span "Datos del vehículo (Marca, modelo, año, tranmisión)" at bounding box center [139, 183] width 176 height 8
click at [141, 185] on textarea at bounding box center [213, 182] width 145 height 17
click at [123, 181] on span "Datos del vehículo (Marca, modelo, año, tranmisión)" at bounding box center [139, 183] width 176 height 8
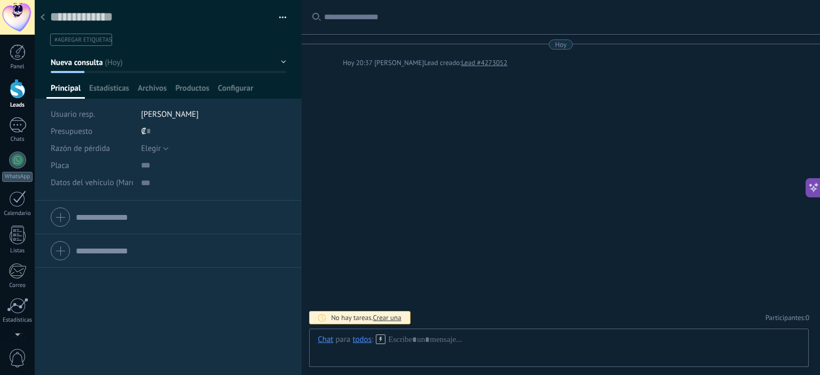
click at [42, 15] on icon at bounding box center [43, 17] width 4 height 6
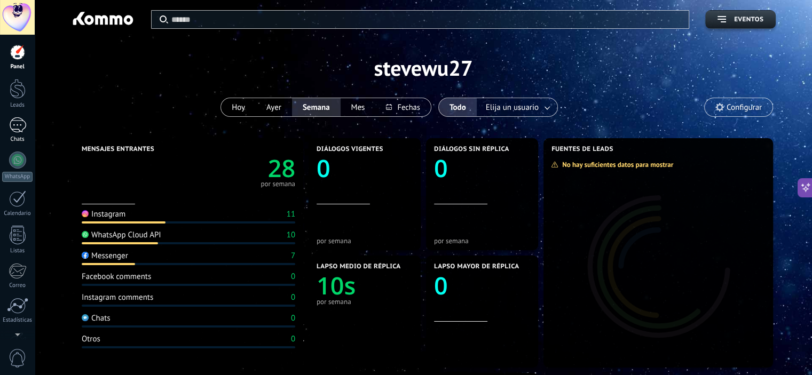
click at [21, 132] on div "1" at bounding box center [17, 124] width 17 height 15
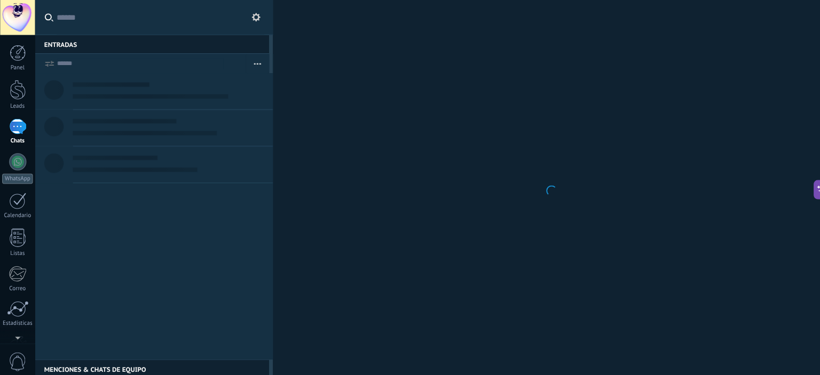
scroll to position [30, 0]
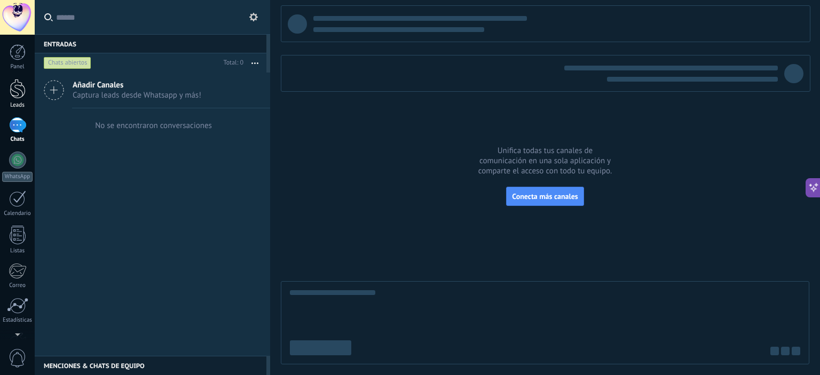
click at [14, 89] on div at bounding box center [18, 89] width 16 height 20
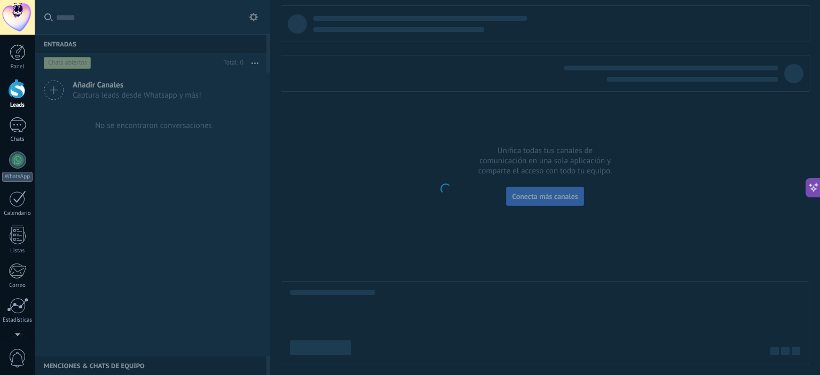
scroll to position [54, 0]
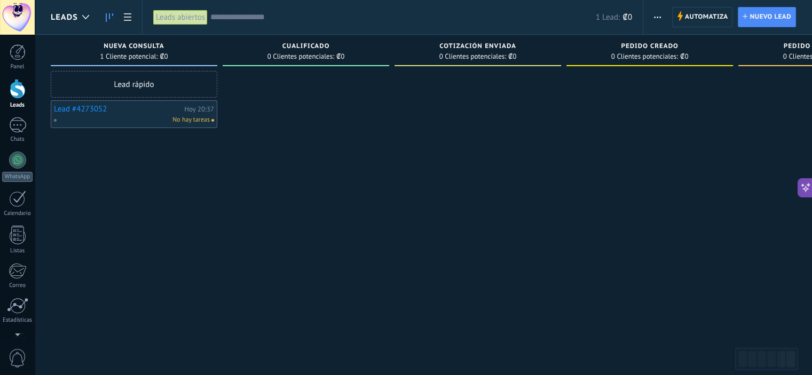
click at [91, 109] on link "Lead #4273052" at bounding box center [118, 109] width 128 height 9
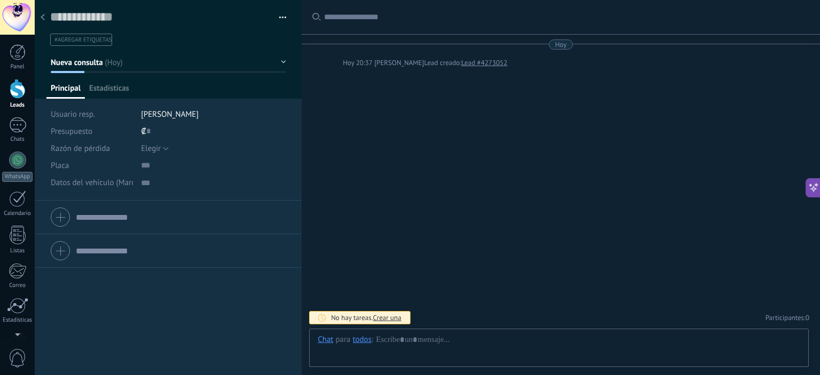
scroll to position [11, 0]
click at [99, 84] on span "Estadísticas" at bounding box center [109, 90] width 40 height 15
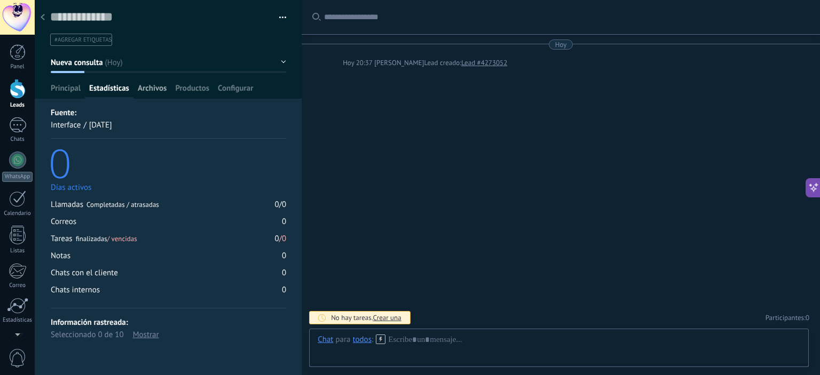
click at [152, 89] on span "Archivos" at bounding box center [152, 90] width 29 height 15
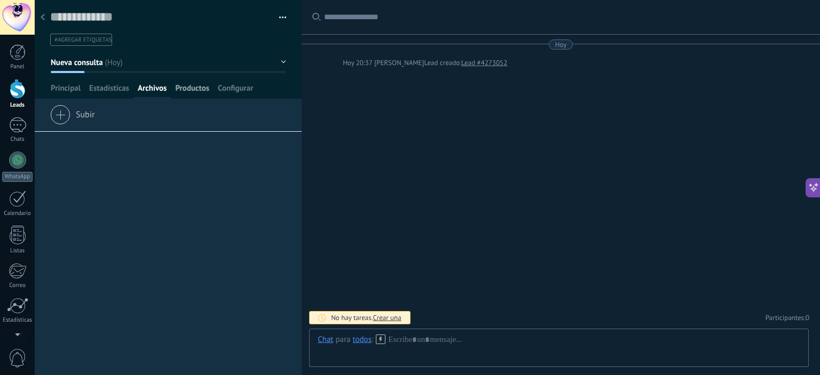
click at [196, 94] on span "Productos" at bounding box center [192, 90] width 34 height 15
click at [245, 91] on span "Configurar" at bounding box center [235, 90] width 35 height 15
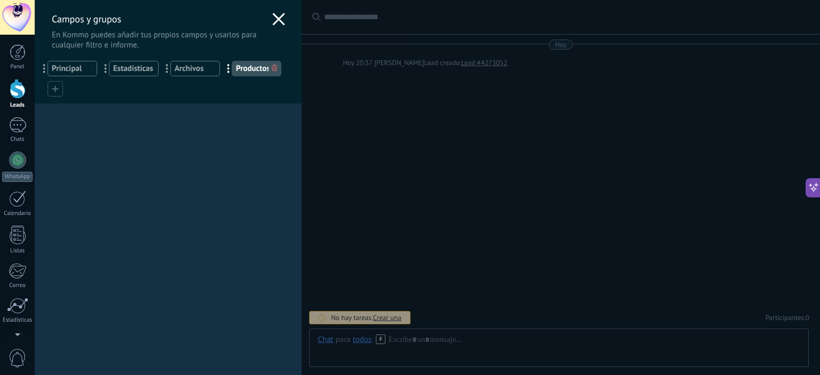
click at [273, 22] on icon at bounding box center [278, 19] width 13 height 13
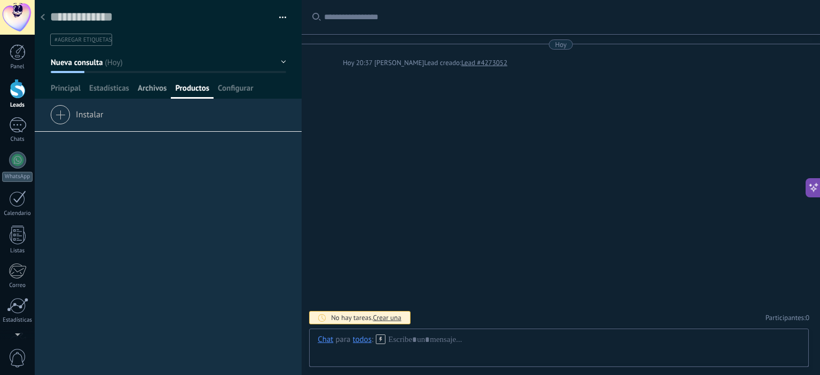
click at [145, 93] on span "Archivos" at bounding box center [152, 90] width 29 height 15
click at [225, 89] on span "Configurar" at bounding box center [235, 90] width 35 height 15
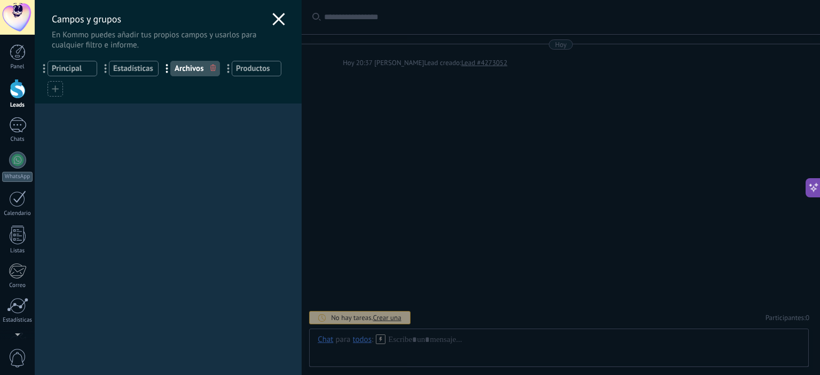
click at [272, 26] on div at bounding box center [278, 20] width 13 height 15
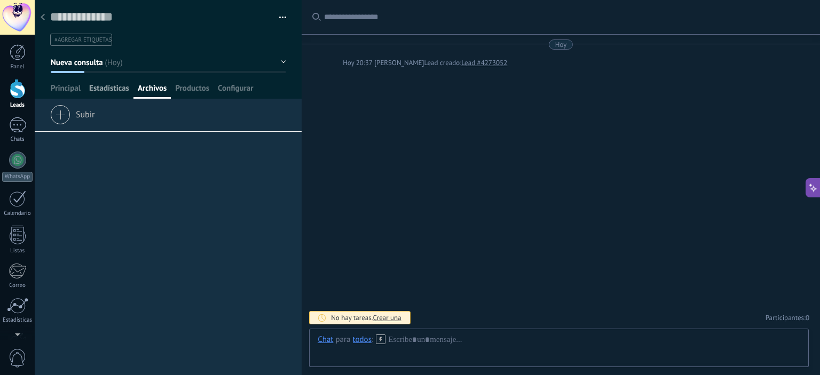
click at [98, 89] on span "Estadísticas" at bounding box center [109, 90] width 40 height 15
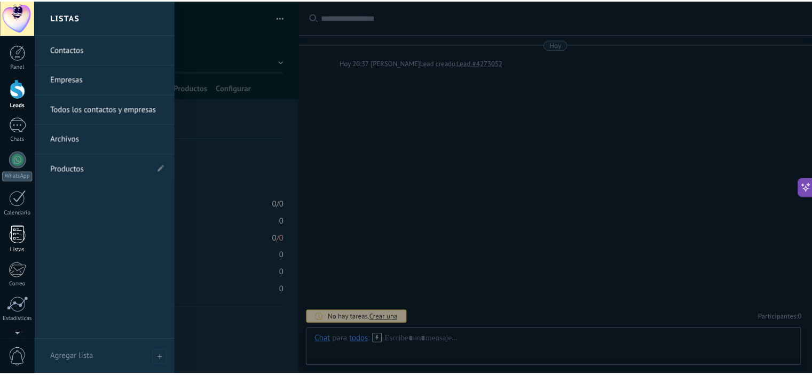
scroll to position [53, 0]
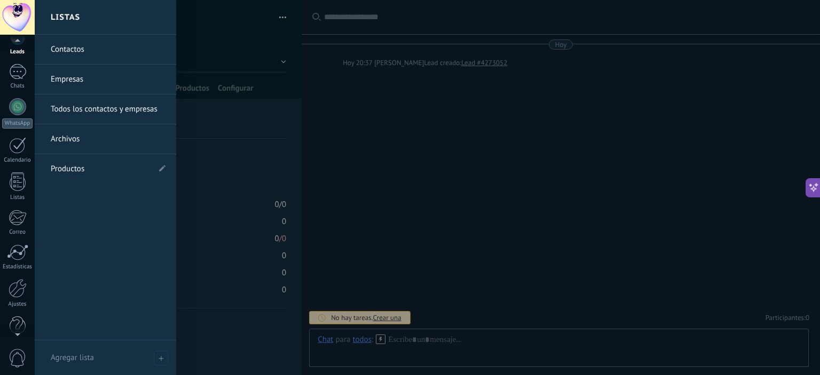
click at [106, 110] on link "Todos los contactos y empresas" at bounding box center [108, 109] width 115 height 30
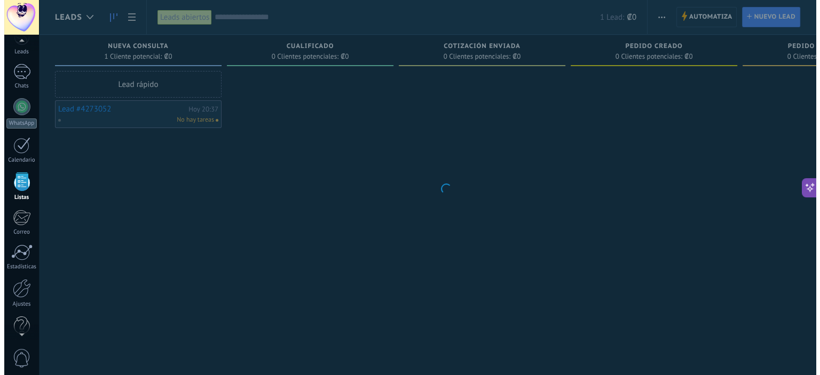
scroll to position [67, 0]
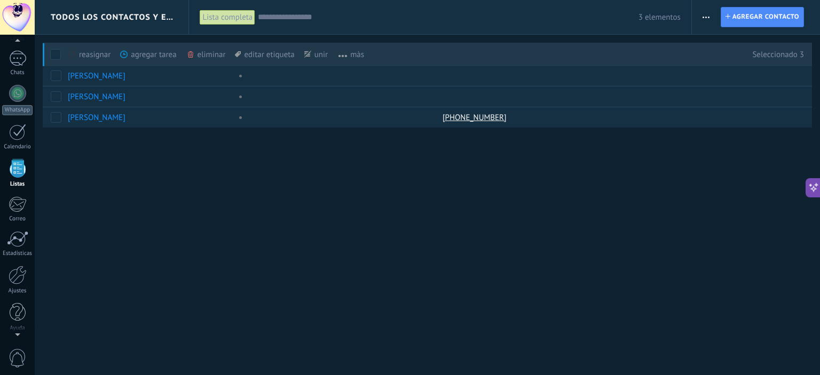
click at [316, 51] on div "unir màs" at bounding box center [334, 54] width 60 height 23
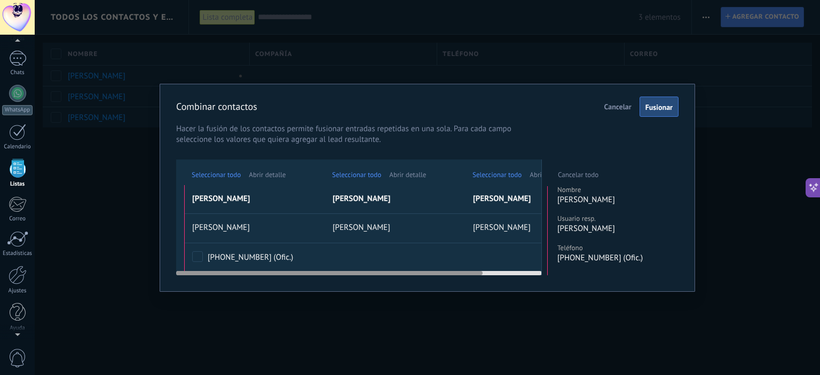
drag, startPoint x: 522, startPoint y: 271, endPoint x: 363, endPoint y: 269, distance: 159.1
click at [363, 269] on div at bounding box center [359, 271] width 366 height 9
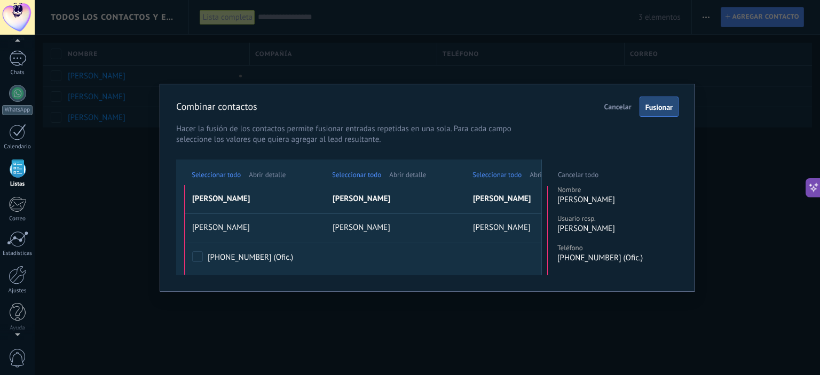
click at [660, 110] on span "Fusionar" at bounding box center [658, 107] width 27 height 7
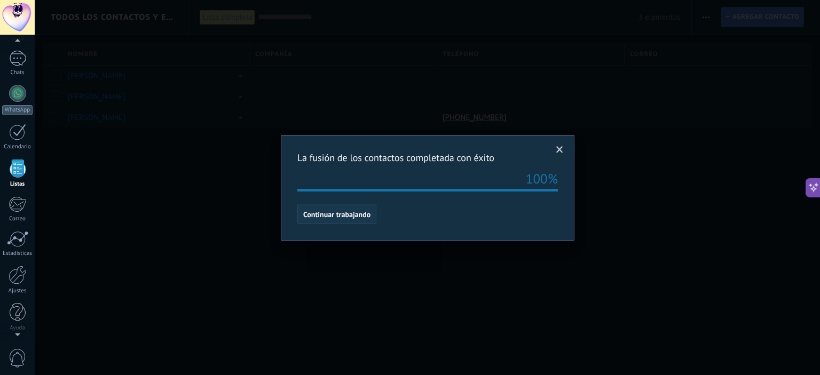
click at [355, 218] on span "Continuar trabajando" at bounding box center [336, 214] width 67 height 7
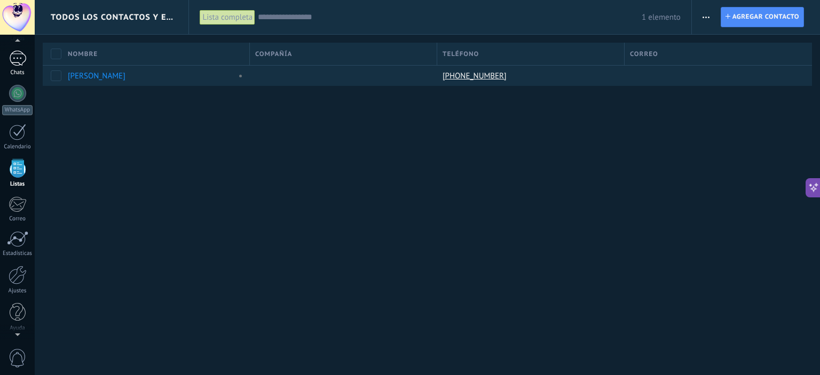
click at [14, 68] on link "1 Chats" at bounding box center [17, 64] width 35 height 26
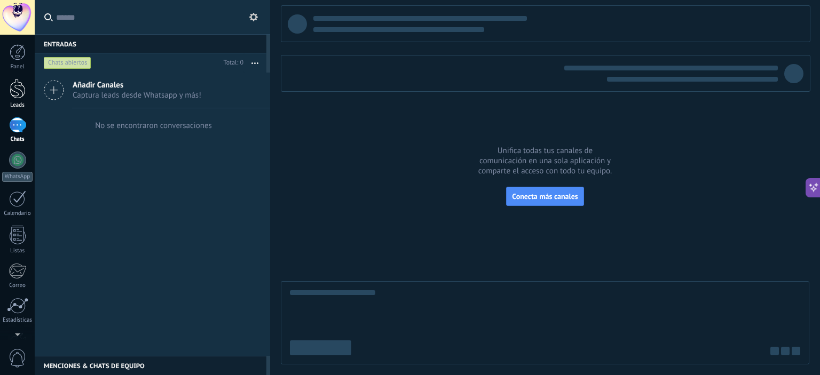
click at [20, 91] on div at bounding box center [18, 89] width 16 height 20
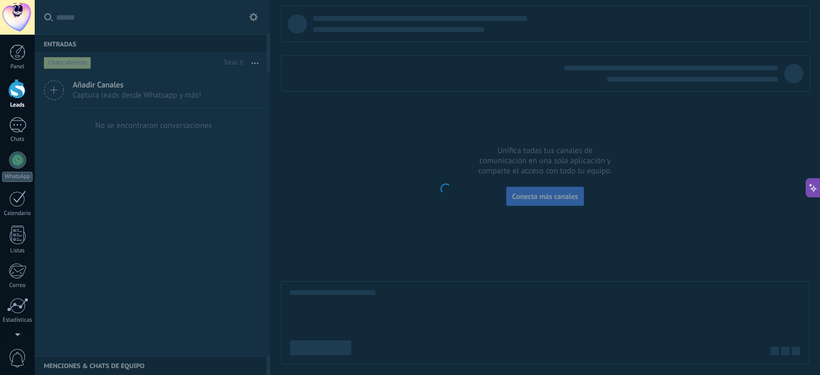
scroll to position [54, 0]
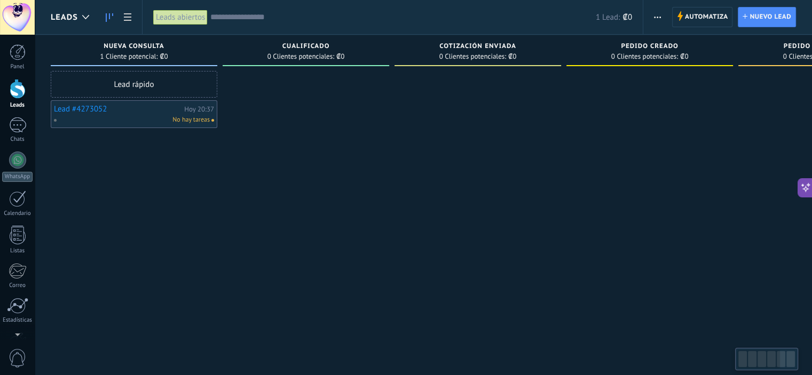
click at [102, 118] on div "No hay tareas" at bounding box center [131, 120] width 156 height 10
click at [96, 112] on link "Lead #4273052" at bounding box center [118, 109] width 128 height 9
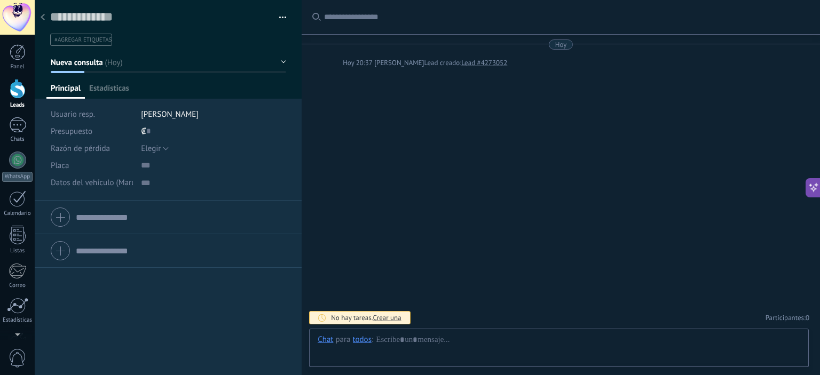
scroll to position [11, 0]
click at [146, 167] on input "text" at bounding box center [213, 165] width 145 height 17
click at [156, 147] on span "Elegir" at bounding box center [151, 149] width 20 height 10
drag, startPoint x: 112, startPoint y: 355, endPoint x: 124, endPoint y: 333, distance: 25.6
click at [114, 352] on div "Compañía Teléfono Oficina Ofic. directo Celular Fax Casa Otro Teléfono Oficina …" at bounding box center [168, 288] width 267 height 175
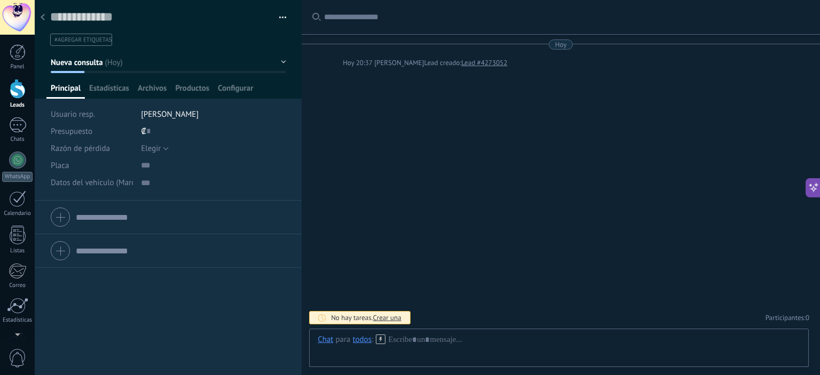
click at [49, 12] on div at bounding box center [42, 17] width 15 height 21
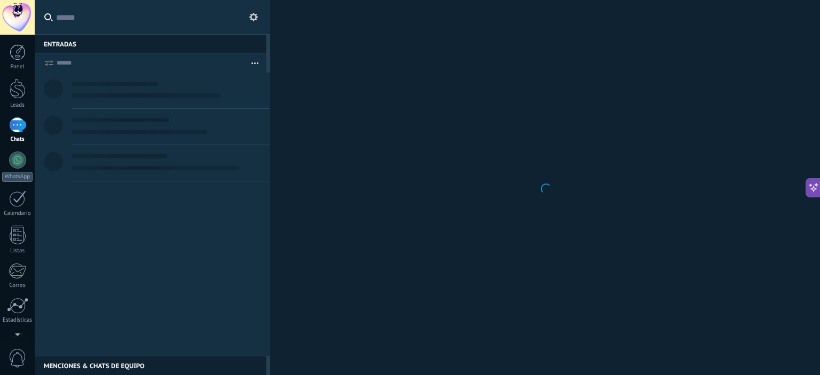
scroll to position [30, 0]
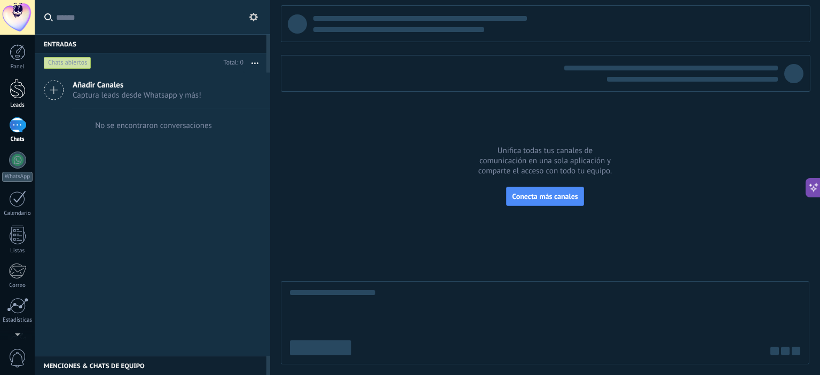
click at [13, 103] on div "Leads" at bounding box center [17, 105] width 31 height 7
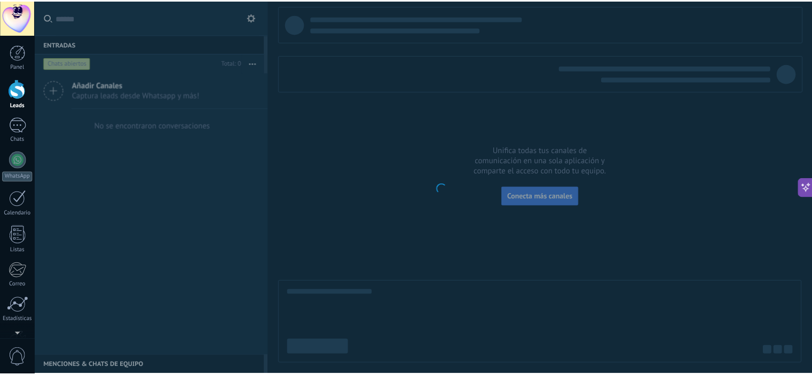
scroll to position [54, 0]
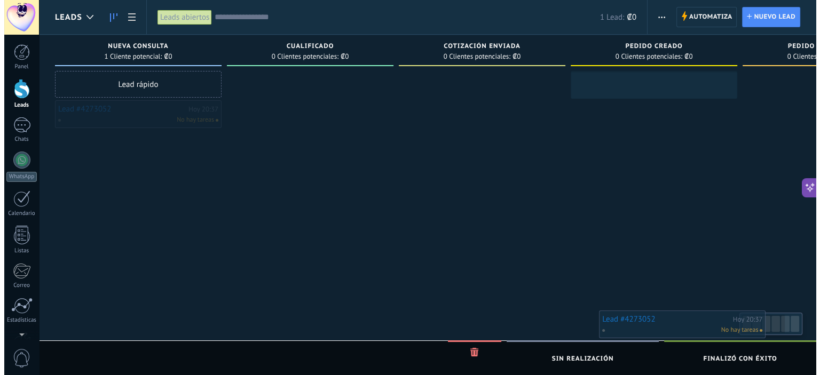
scroll to position [0, 27]
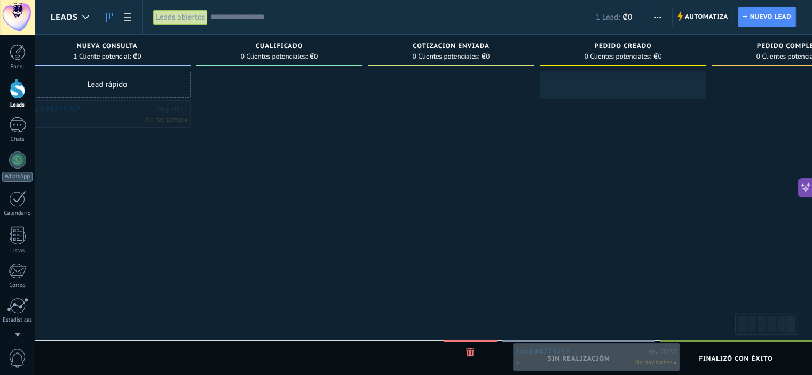
drag, startPoint x: 115, startPoint y: 112, endPoint x: 577, endPoint y: 354, distance: 522.2
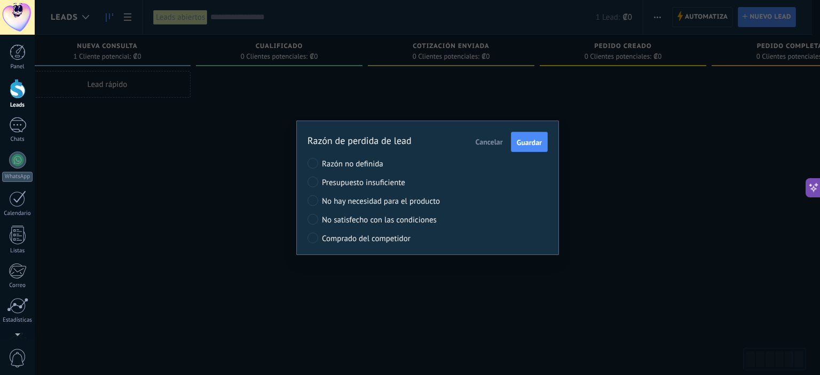
click at [489, 138] on span "Cancelar" at bounding box center [489, 142] width 27 height 10
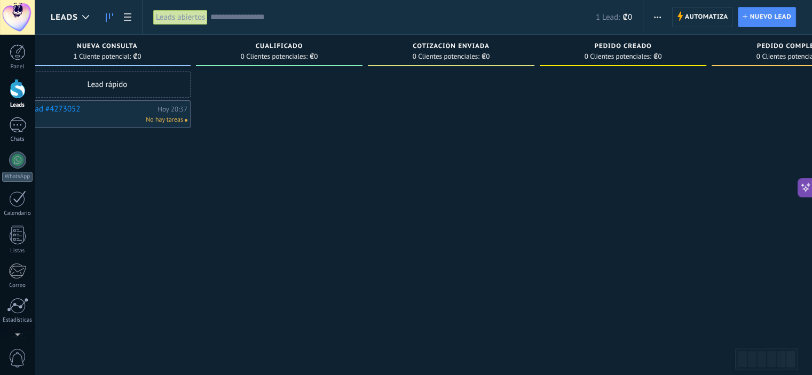
click at [65, 109] on link "Lead #4273052" at bounding box center [91, 109] width 128 height 9
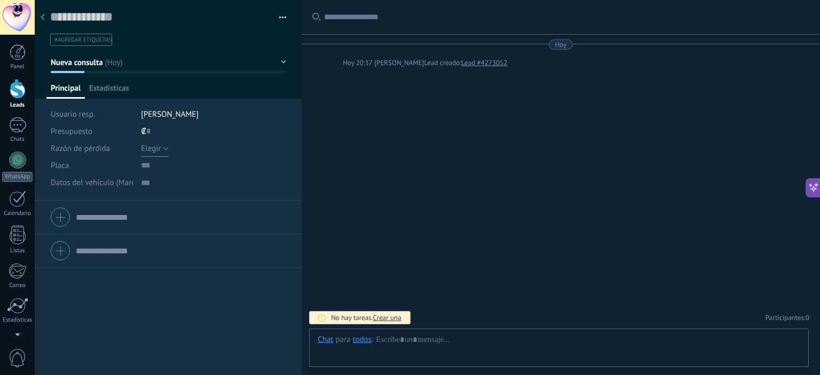
click at [157, 146] on span "Elegir" at bounding box center [151, 149] width 20 height 10
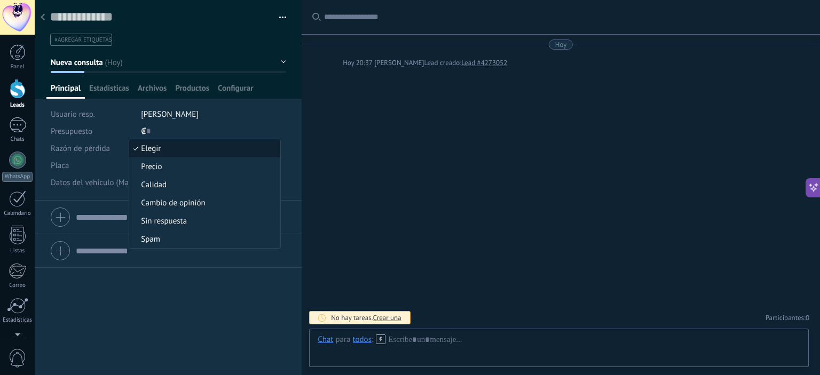
click at [98, 147] on span "Razón de pérdida" at bounding box center [80, 149] width 59 height 8
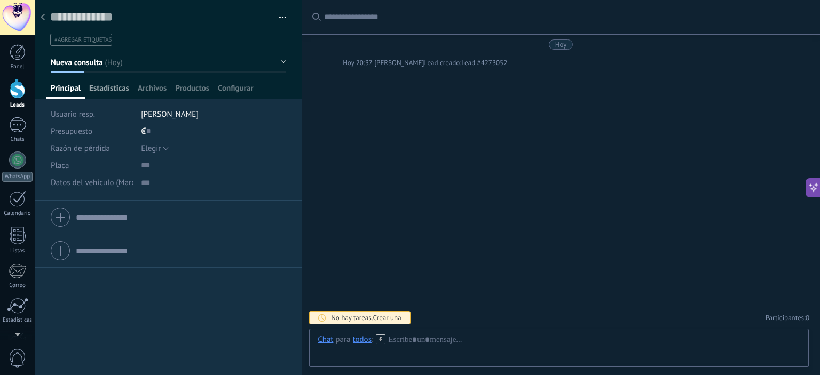
click at [112, 90] on span "Estadísticas" at bounding box center [109, 90] width 40 height 15
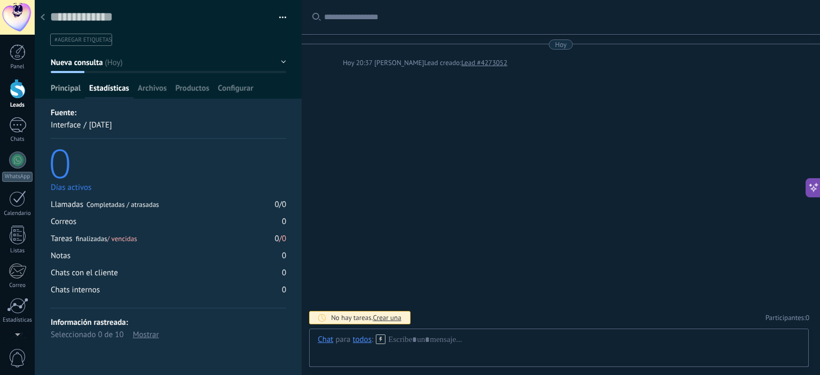
click at [64, 86] on span "Principal" at bounding box center [66, 90] width 30 height 15
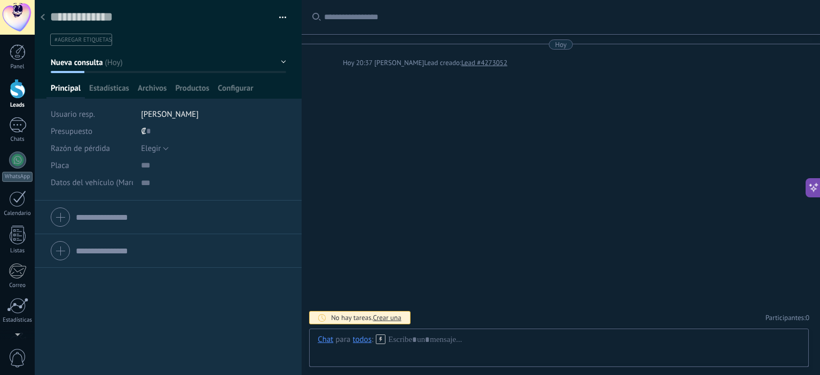
click at [169, 145] on div "Elegir Precio Calidad Cambio de opinión Sin respuesta Spam Elegir" at bounding box center [213, 148] width 145 height 17
click at [160, 151] on button "Elegir" at bounding box center [155, 148] width 28 height 17
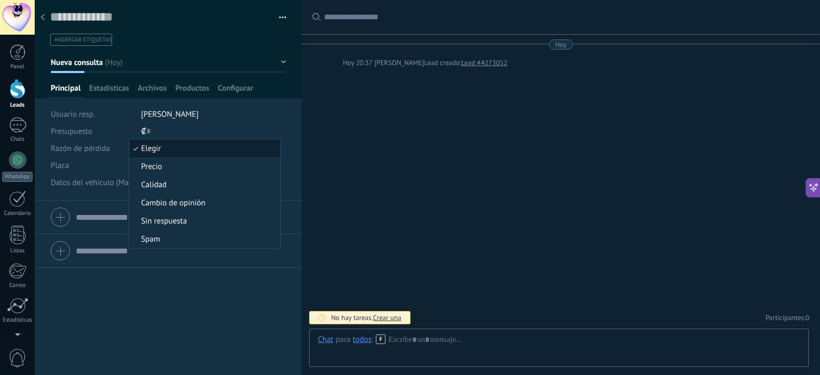
click at [104, 141] on div "Razón de pérdida" at bounding box center [92, 148] width 82 height 17
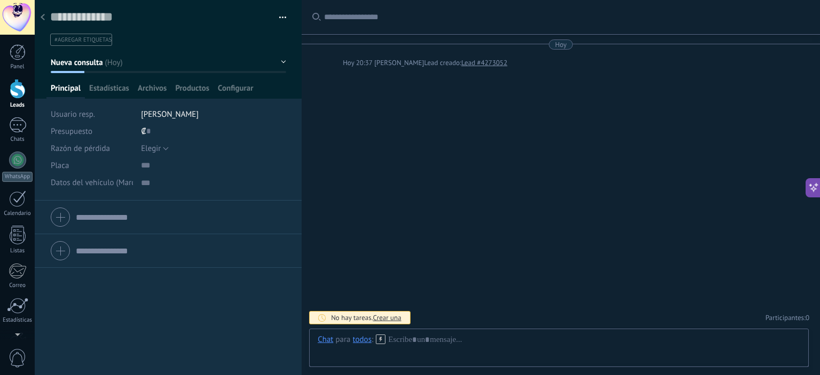
click at [94, 146] on span "Razón de pérdida" at bounding box center [80, 149] width 59 height 8
click at [81, 146] on span "Razón de pérdida" at bounding box center [80, 149] width 59 height 8
click at [272, 20] on button "button" at bounding box center [278, 18] width 15 height 16
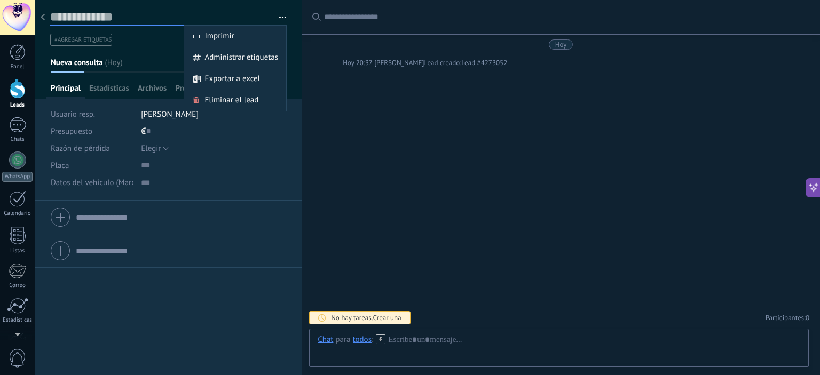
click at [201, 12] on textarea at bounding box center [160, 17] width 221 height 17
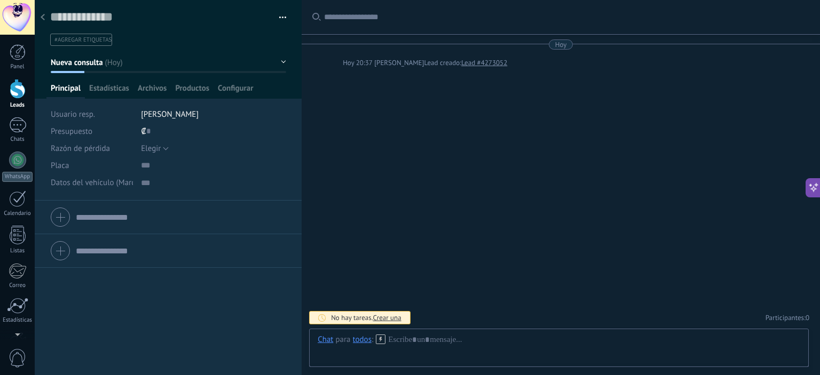
click at [281, 58] on button "Nueva consulta" at bounding box center [168, 62] width 235 height 19
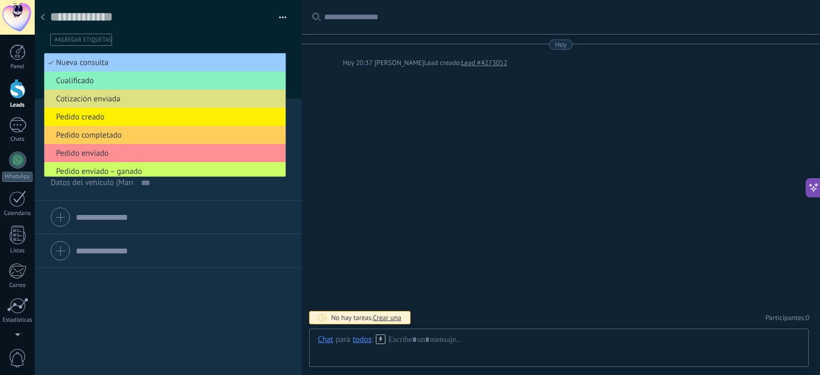
click at [233, 296] on div "Compañía Teléfono Oficina Ofic. directo Celular Fax Casa Otro Teléfono Oficina …" at bounding box center [168, 288] width 267 height 175
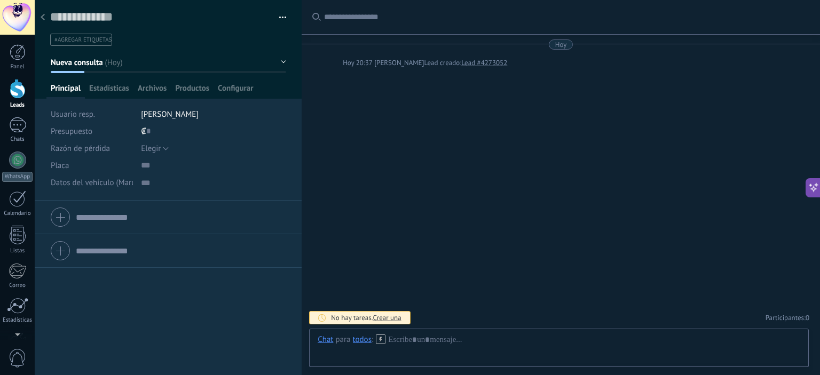
click at [67, 217] on div at bounding box center [168, 217] width 235 height 27
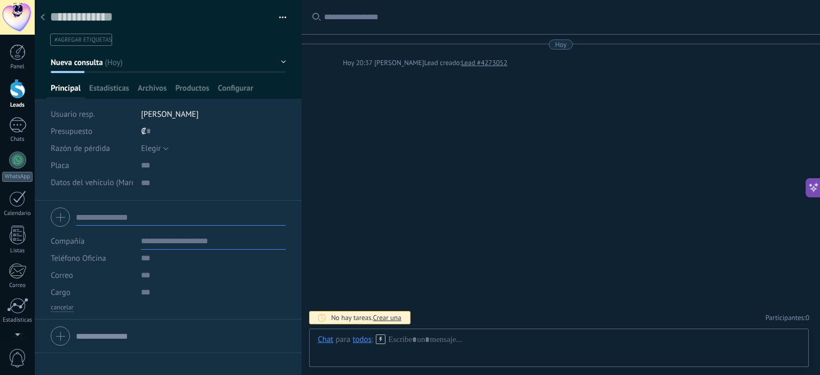
click at [65, 217] on div at bounding box center [168, 217] width 235 height 27
click at [45, 15] on div at bounding box center [42, 17] width 15 height 21
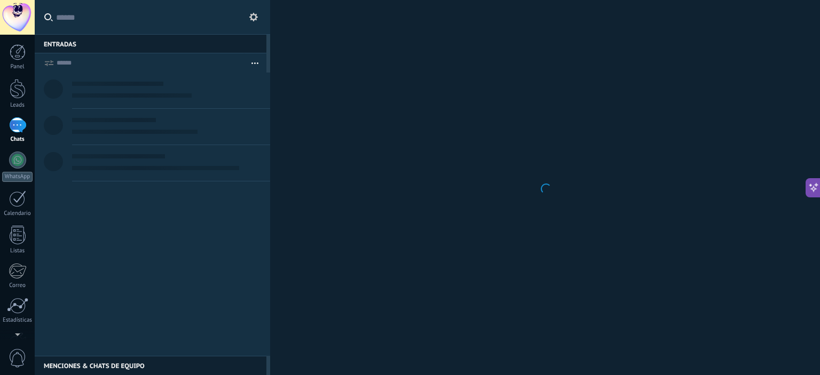
scroll to position [30, 0]
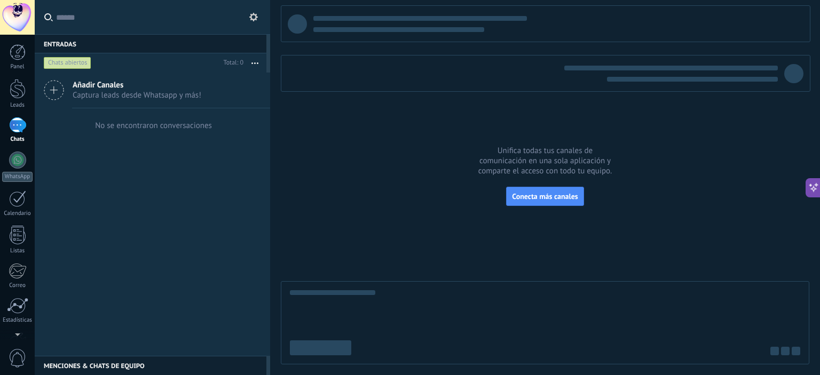
click at [19, 132] on div "1" at bounding box center [17, 124] width 17 height 15
click at [12, 88] on div at bounding box center [18, 89] width 16 height 20
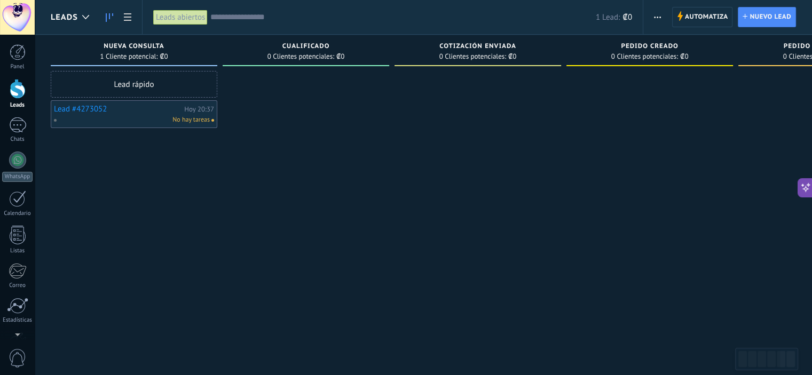
click at [83, 109] on link "Lead #4273052" at bounding box center [118, 109] width 128 height 9
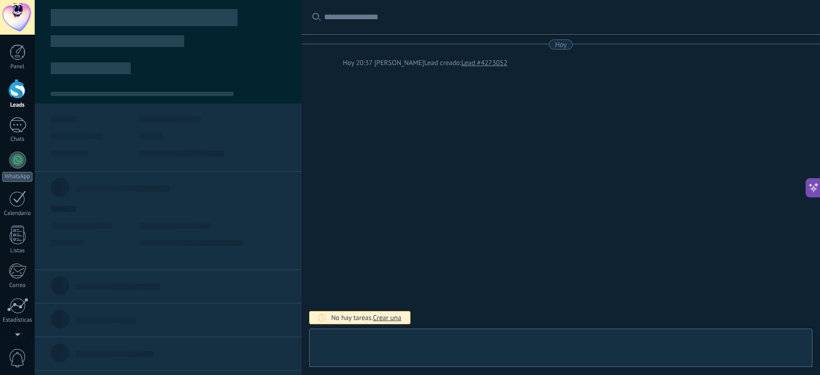
type textarea "***"
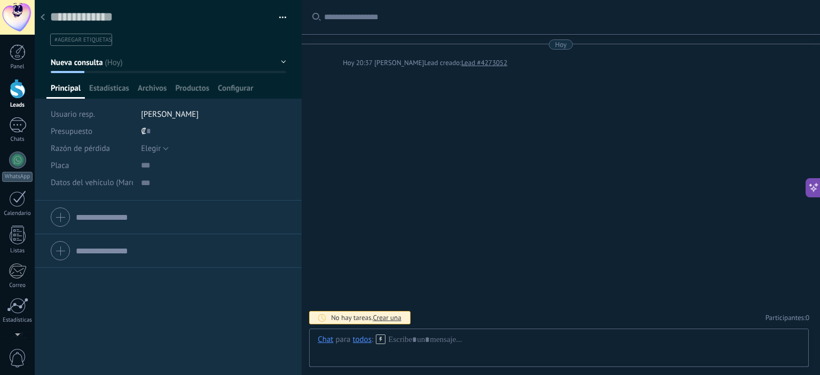
click at [286, 63] on div at bounding box center [168, 49] width 267 height 99
click at [279, 60] on button "Nueva consulta" at bounding box center [168, 62] width 235 height 19
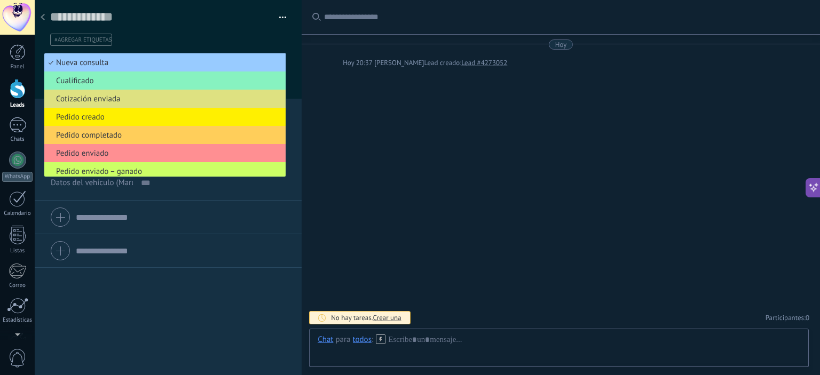
click at [286, 51] on div at bounding box center [168, 49] width 267 height 99
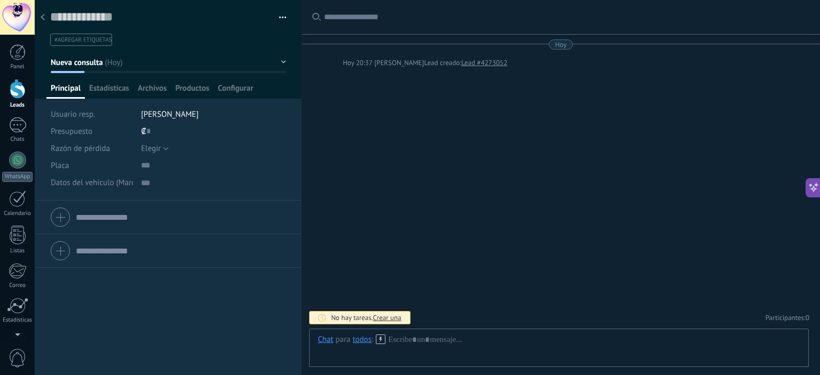
click at [280, 17] on button "button" at bounding box center [278, 18] width 15 height 16
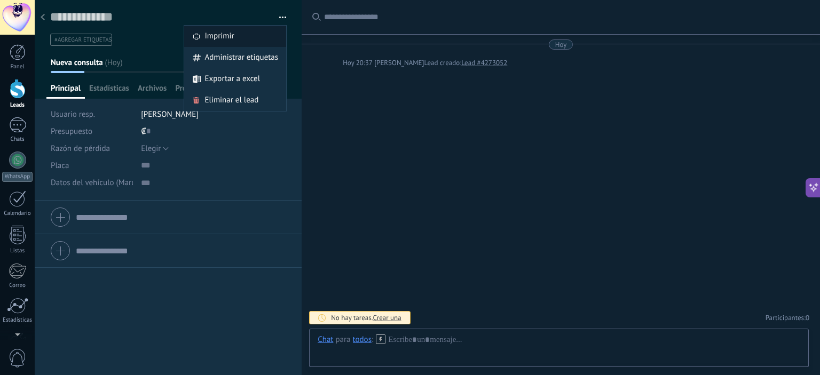
click at [240, 38] on div "Imprimir" at bounding box center [235, 36] width 102 height 21
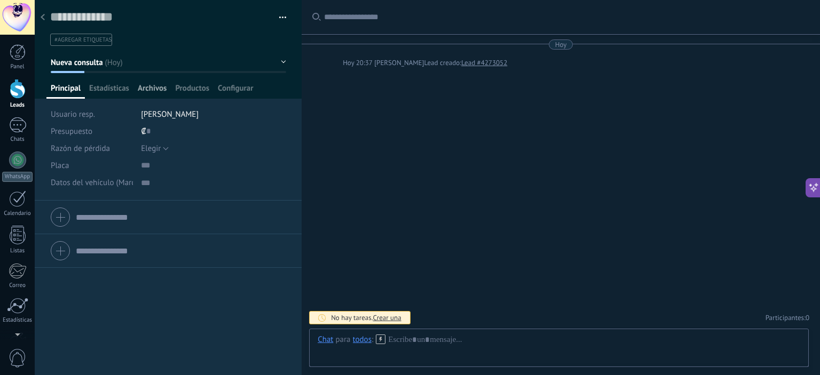
click at [161, 91] on span "Archivos" at bounding box center [152, 90] width 29 height 15
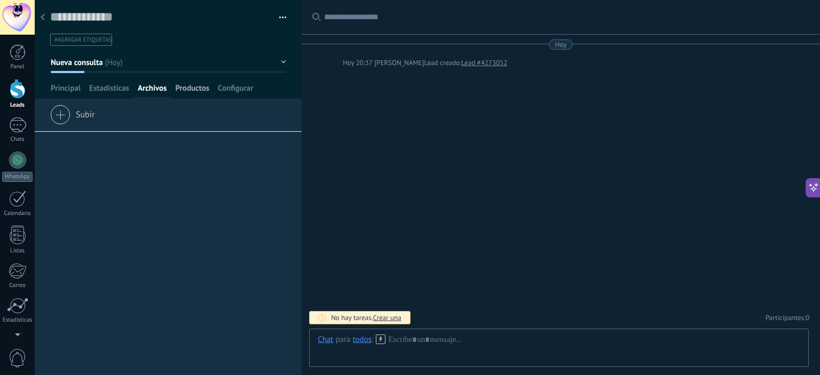
click at [198, 89] on span "Productos" at bounding box center [192, 90] width 34 height 15
click at [53, 110] on span "Instalar" at bounding box center [76, 112] width 53 height 15
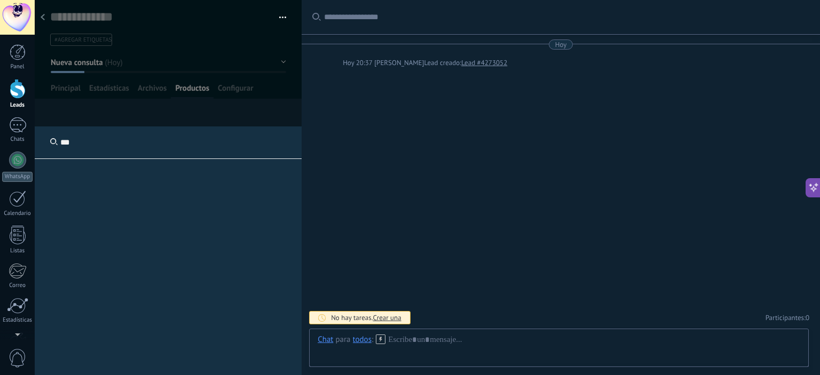
type input "***"
click at [180, 201] on div "***" at bounding box center [168, 314] width 267 height 374
click at [88, 133] on input "***" at bounding box center [168, 143] width 267 height 33
drag, startPoint x: 102, startPoint y: 145, endPoint x: 42, endPoint y: 156, distance: 61.3
click at [19, 143] on body ".abccls-1,.abccls-2{fill-rule:evenodd}.abccls-2{fill:#fff} .abfcls-1{fill:none}…" at bounding box center [410, 187] width 820 height 375
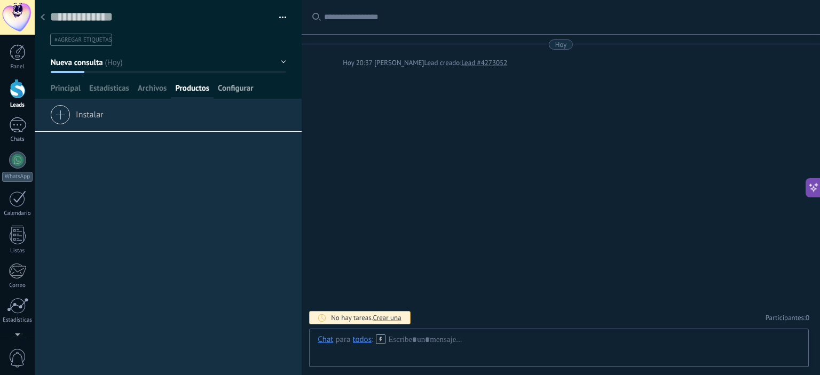
click at [233, 90] on span "Configurar" at bounding box center [235, 90] width 35 height 15
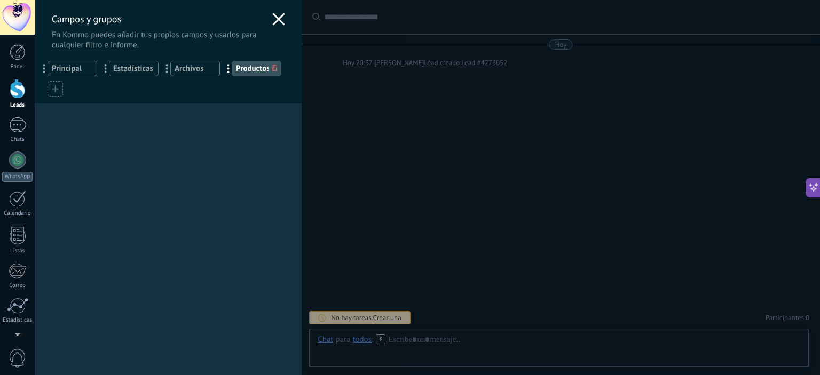
click at [78, 70] on span "Principal" at bounding box center [72, 69] width 41 height 10
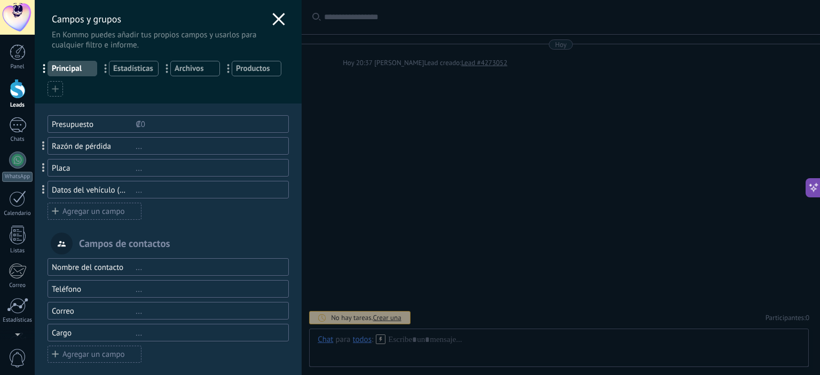
click at [136, 146] on div "..." at bounding box center [208, 146] width 144 height 10
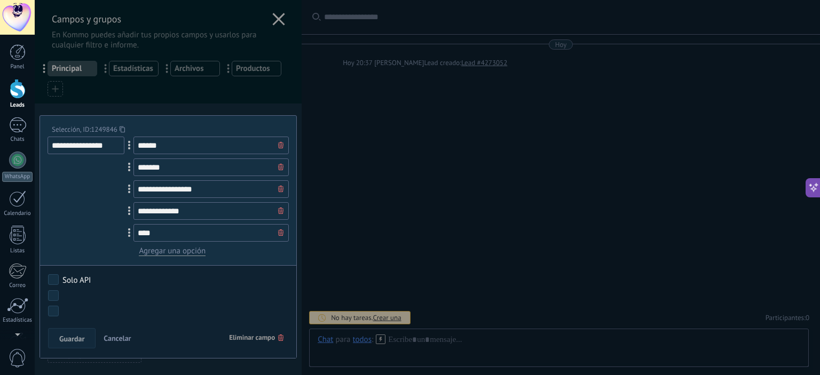
click at [250, 339] on span "Eliminar campo" at bounding box center [256, 337] width 54 height 19
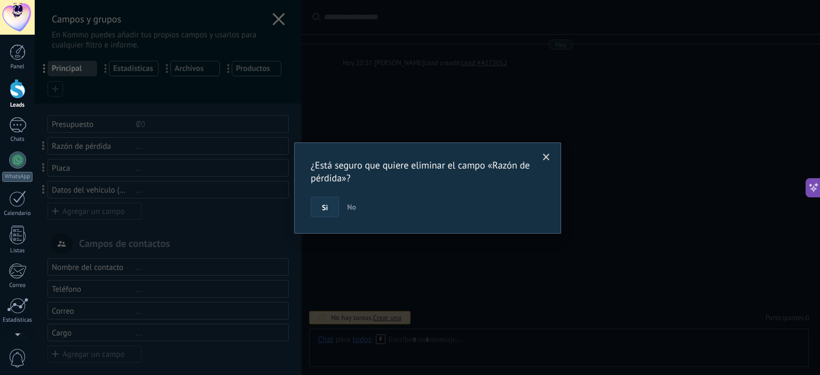
click at [323, 210] on span "Si" at bounding box center [325, 207] width 6 height 7
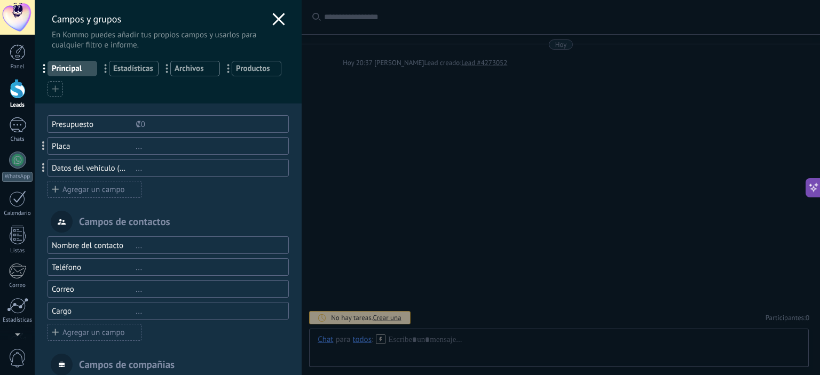
click at [211, 82] on div "... Principal ... Estadísticas ... Archivos ... Productos" at bounding box center [168, 76] width 267 height 53
click at [278, 15] on icon at bounding box center [278, 19] width 13 height 13
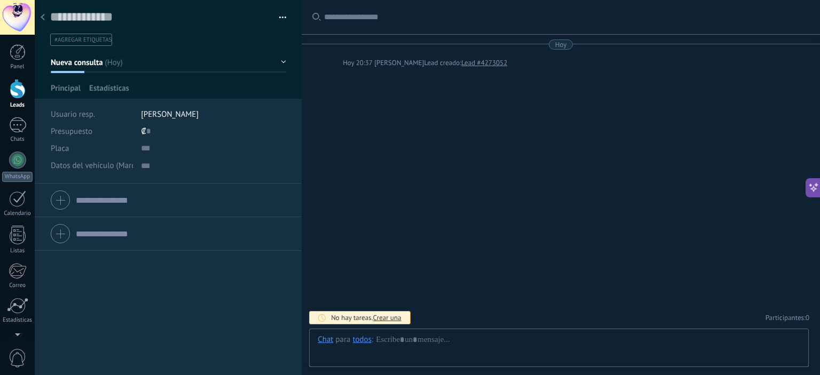
scroll to position [11, 0]
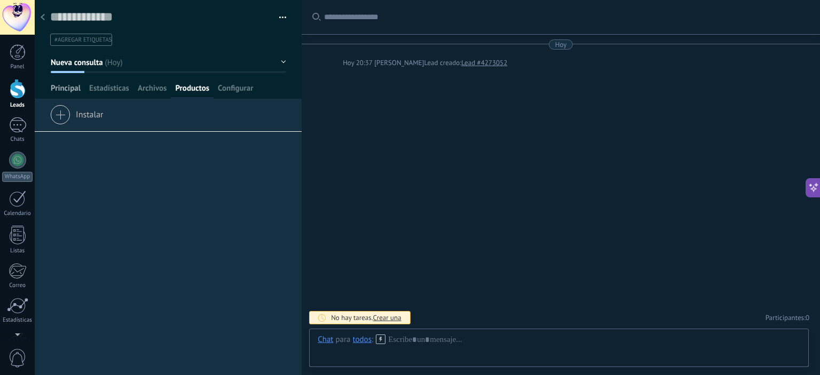
click at [70, 84] on span "Principal" at bounding box center [66, 90] width 30 height 15
type textarea "***"
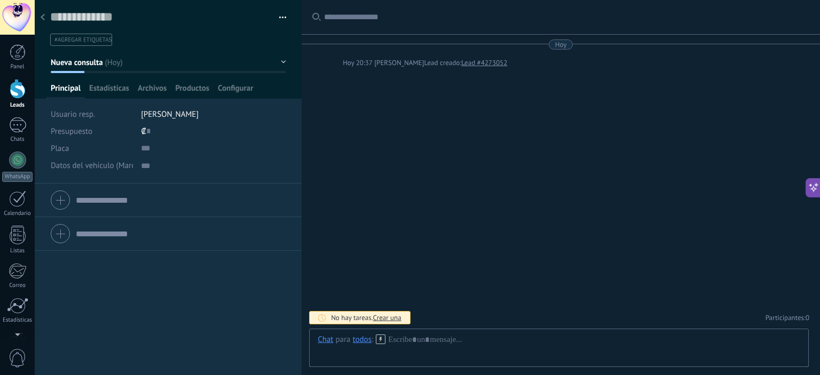
scroll to position [11, 0]
click at [101, 231] on input "text" at bounding box center [181, 233] width 210 height 17
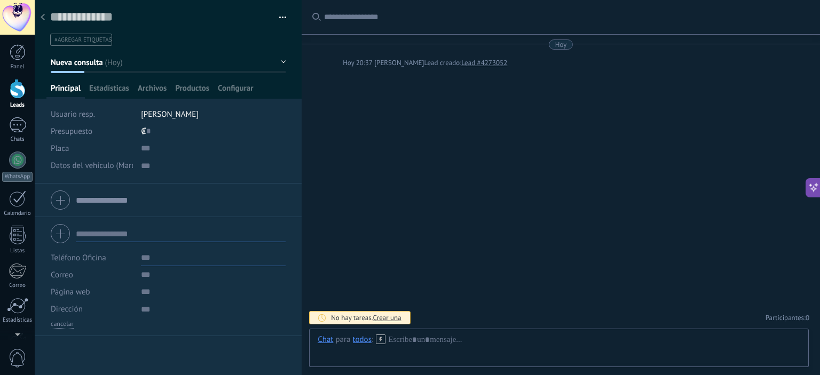
click at [149, 258] on input "text" at bounding box center [213, 257] width 145 height 17
click at [117, 232] on input "text" at bounding box center [181, 233] width 210 height 17
click at [65, 233] on div at bounding box center [168, 233] width 235 height 27
drag, startPoint x: 101, startPoint y: 240, endPoint x: 123, endPoint y: 233, distance: 22.5
click at [102, 240] on input "text" at bounding box center [181, 233] width 210 height 17
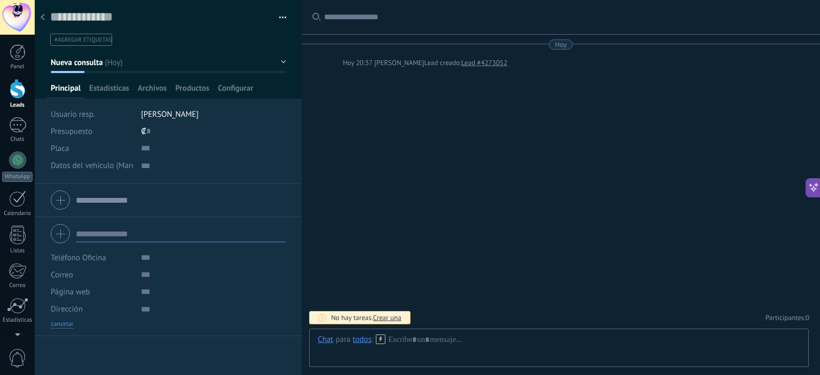
click at [61, 324] on button "cancelar" at bounding box center [62, 324] width 23 height 9
click at [12, 125] on div "1" at bounding box center [17, 124] width 17 height 15
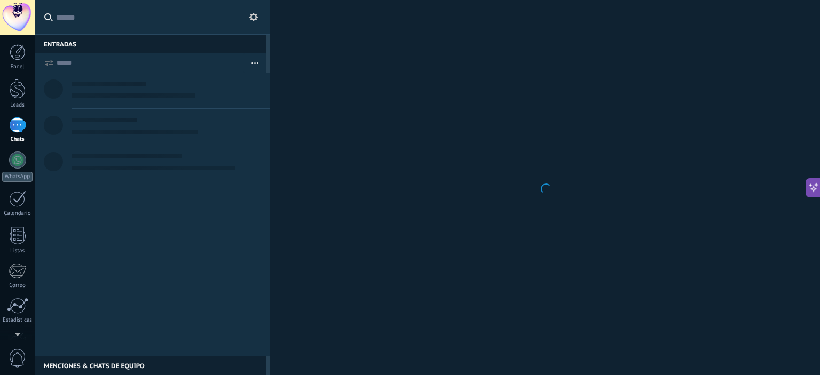
scroll to position [30, 0]
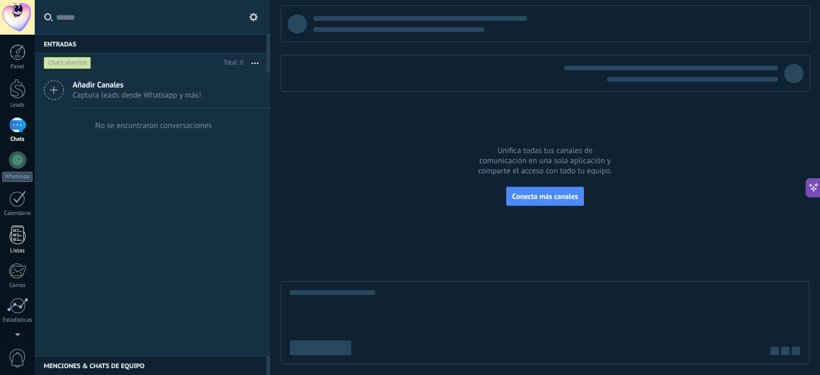
click at [19, 231] on div at bounding box center [18, 235] width 16 height 19
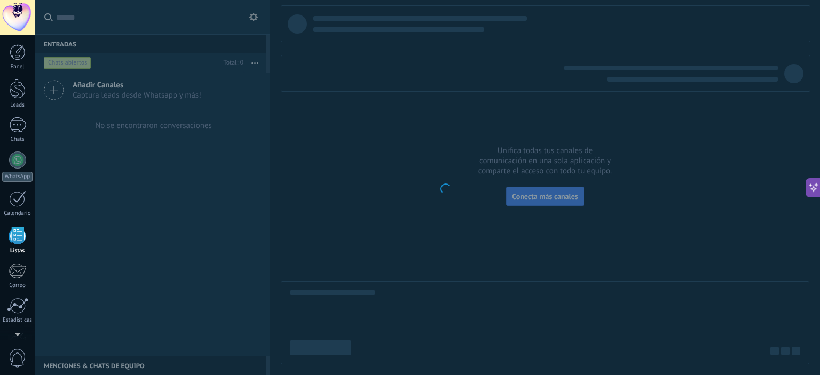
scroll to position [54, 0]
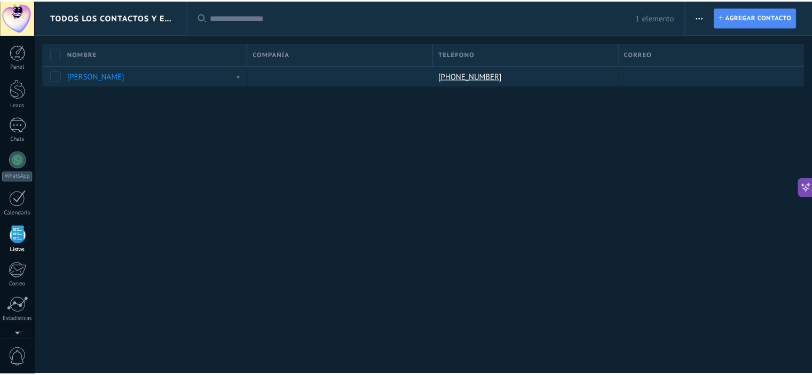
scroll to position [67, 0]
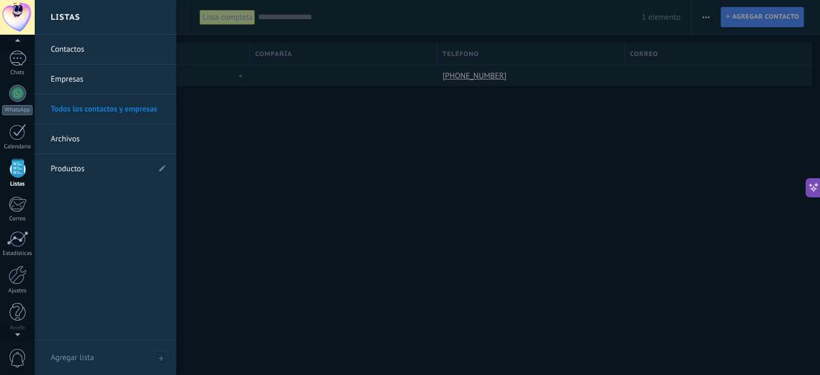
click at [14, 178] on link "Listas" at bounding box center [17, 173] width 35 height 29
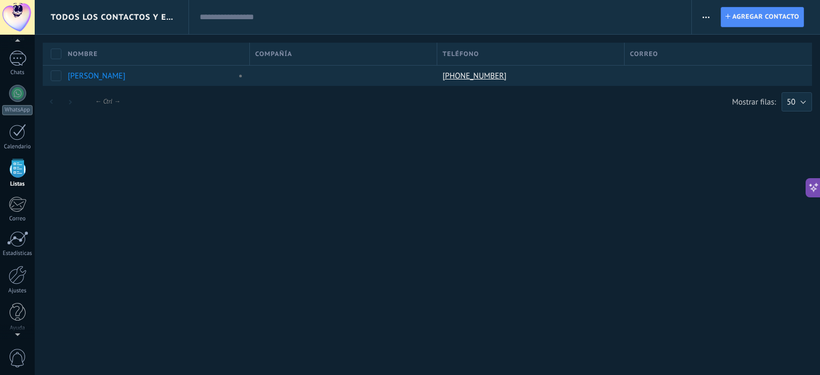
click at [14, 178] on div at bounding box center [18, 168] width 16 height 19
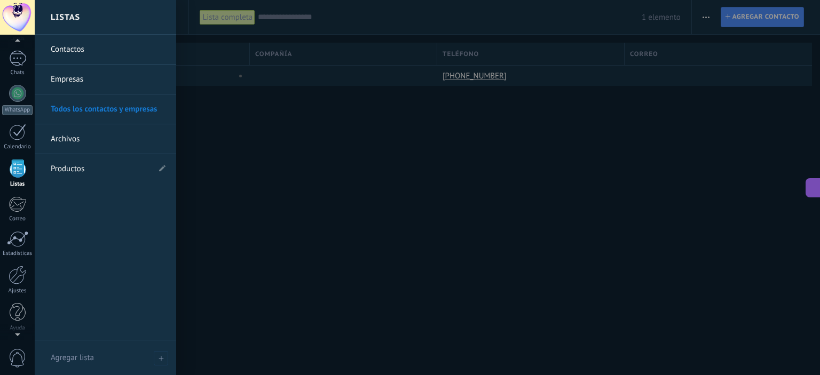
click at [154, 167] on li "Productos" at bounding box center [105, 168] width 141 height 29
click at [159, 168] on icon at bounding box center [162, 168] width 6 height 6
click at [64, 165] on input "*********" at bounding box center [100, 169] width 99 height 17
click at [135, 199] on div "Contactos Empresas Todos los contactos y empresas Archivos Productos *********" at bounding box center [105, 188] width 141 height 306
click at [162, 166] on icon at bounding box center [162, 168] width 6 height 6
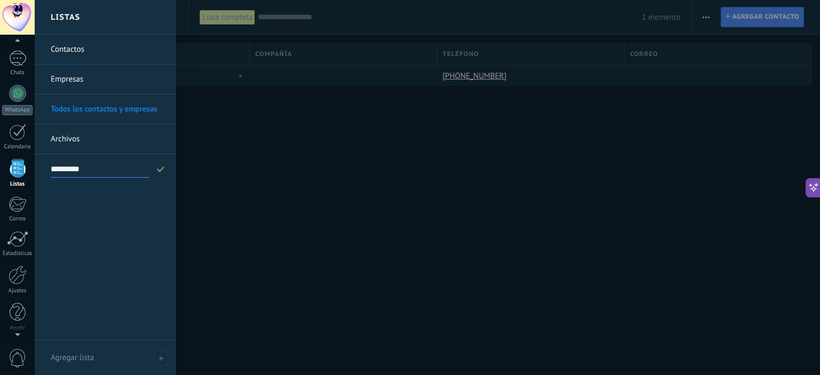
click at [109, 168] on input "*********" at bounding box center [100, 169] width 99 height 17
type input "*********"
click at [149, 220] on div "Contactos Empresas Todos los contactos y empresas Archivos Productos *********" at bounding box center [105, 188] width 141 height 306
click at [84, 136] on link "Archivos" at bounding box center [108, 139] width 115 height 30
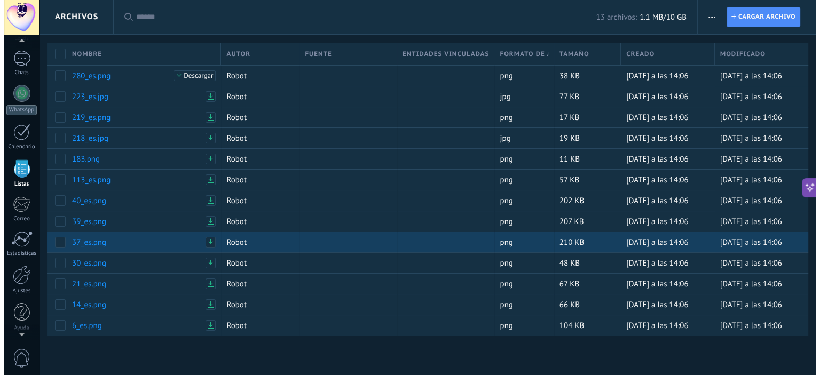
scroll to position [28, 0]
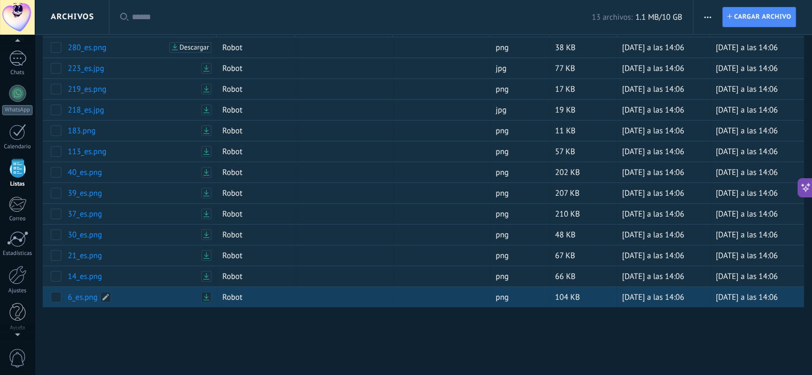
click at [85, 296] on link "6_es.png" at bounding box center [133, 298] width 130 height 10
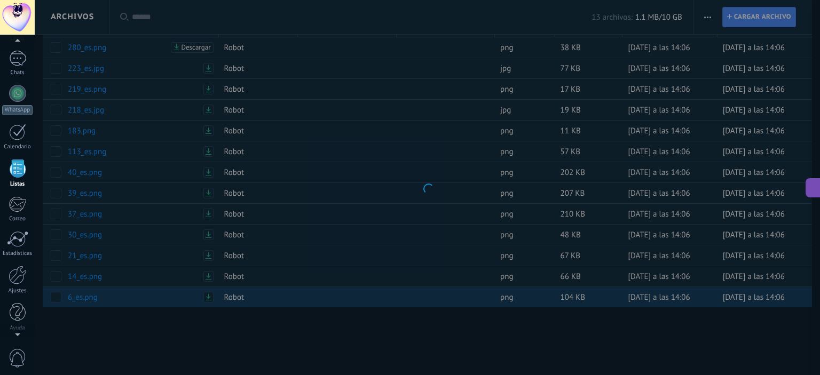
type textarea "********"
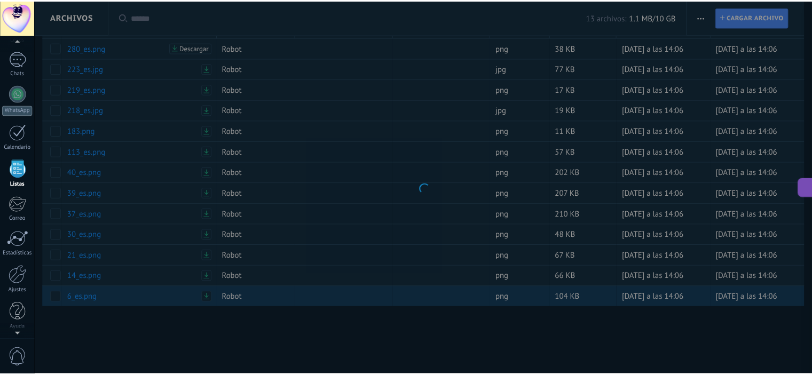
scroll to position [16, 0]
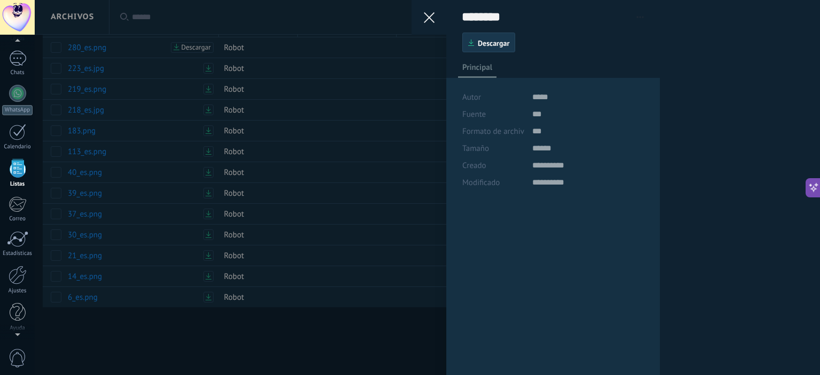
click at [496, 45] on span "Descargar" at bounding box center [493, 43] width 31 height 7
click at [431, 15] on icon at bounding box center [429, 17] width 11 height 11
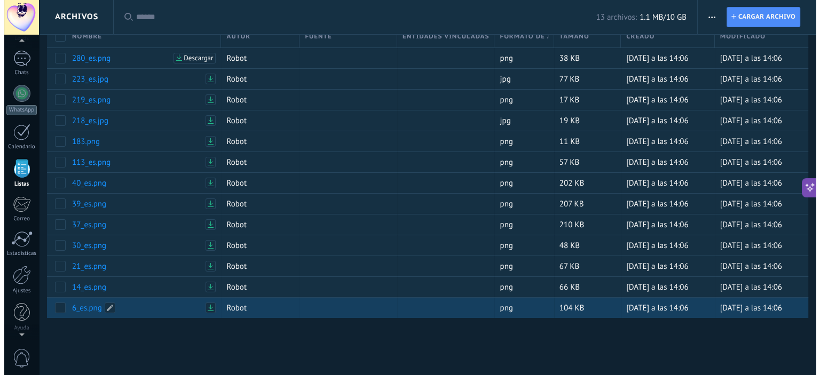
scroll to position [0, 0]
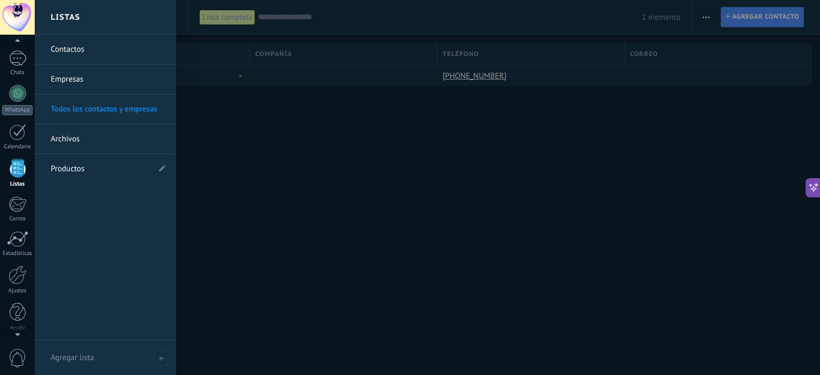
click at [77, 51] on link "Contactos" at bounding box center [108, 50] width 115 height 30
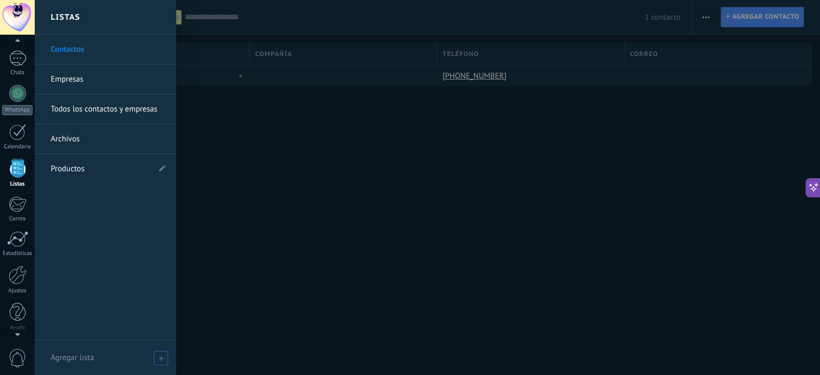
click at [161, 359] on use at bounding box center [161, 358] width 5 height 5
type input "******"
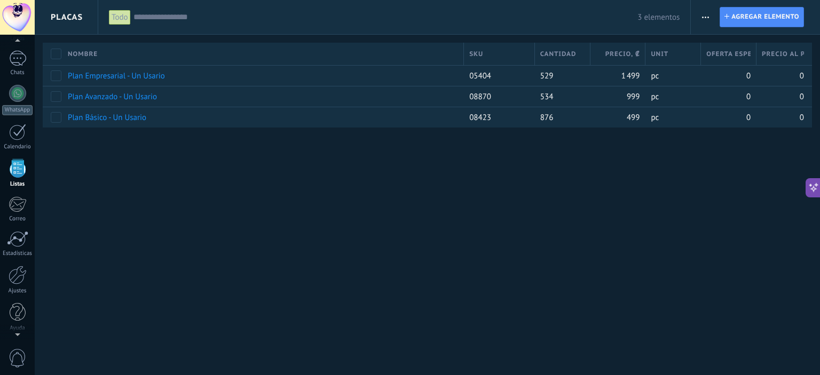
drag, startPoint x: 206, startPoint y: 91, endPoint x: 275, endPoint y: 61, distance: 75.6
click at [272, 39] on div "**********" at bounding box center [427, 81] width 785 height 162
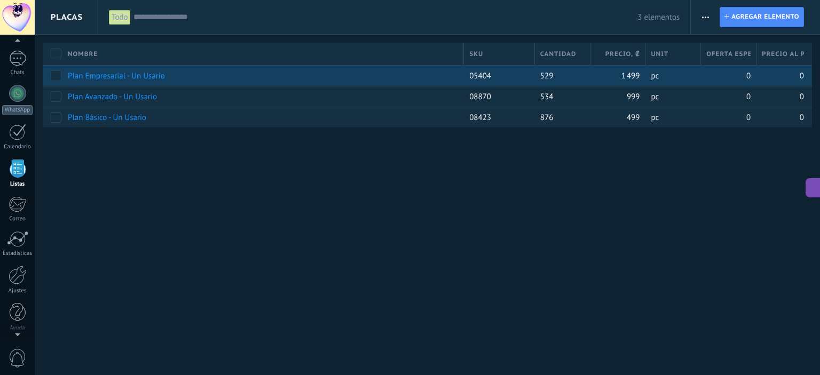
click at [273, 78] on div "Plan Empresarial - Un Usario" at bounding box center [263, 76] width 390 height 10
click at [122, 78] on link "Plan Empresarial - Un Usario" at bounding box center [116, 76] width 97 height 10
type textarea "**********"
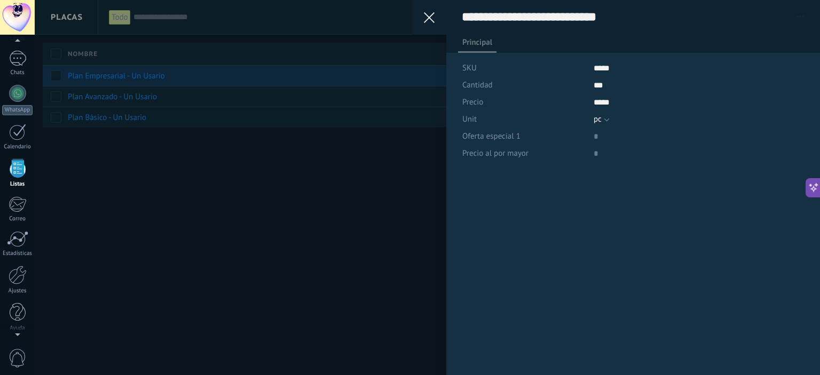
scroll to position [16, 0]
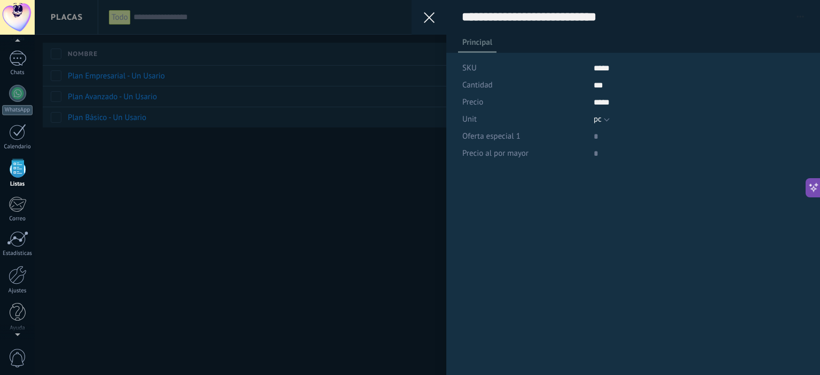
click at [431, 14] on use at bounding box center [429, 17] width 11 height 11
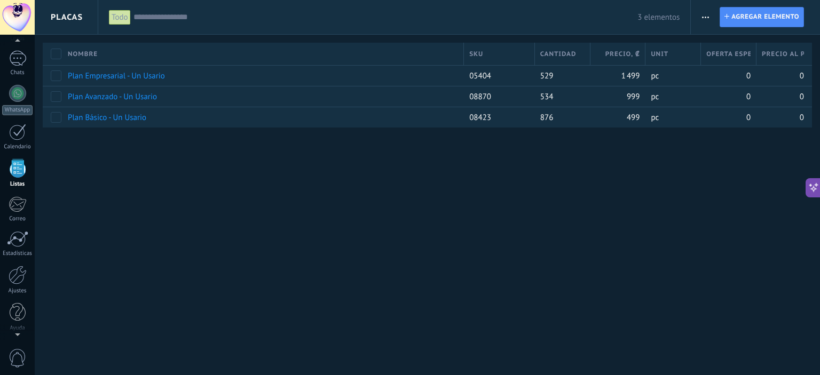
click at [708, 17] on use "button" at bounding box center [705, 18] width 7 height 2
click at [733, 68] on span "Ajustes de entidad" at bounding box center [742, 66] width 63 height 21
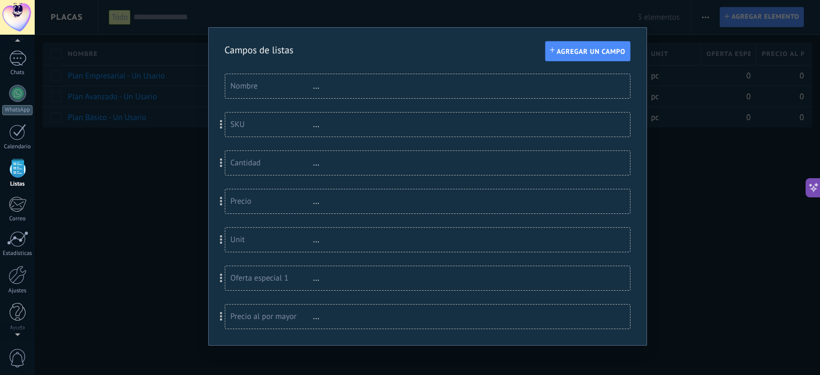
scroll to position [12, 0]
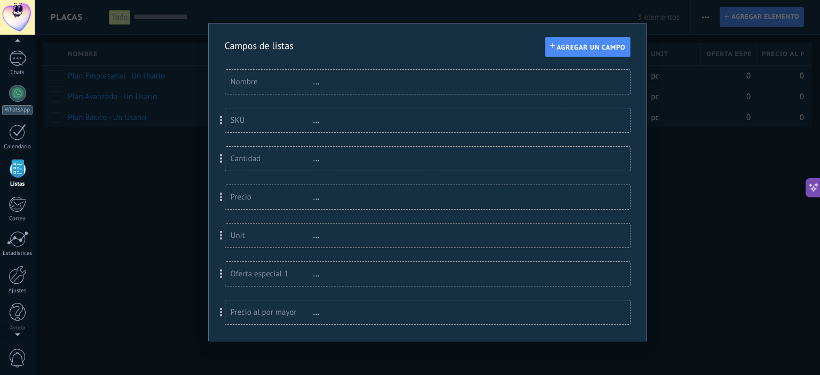
click at [728, 216] on div "Campos de listas Agregar un campo Usted ha alcanzado la cantidad máxima de los …" at bounding box center [427, 187] width 785 height 375
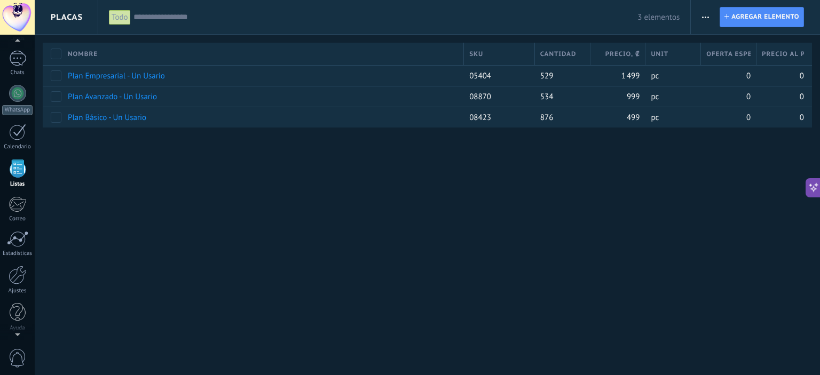
scroll to position [0, 0]
click at [659, 15] on span "3 elementos" at bounding box center [658, 17] width 42 height 10
click at [673, 28] on span "Crear un widget de panel" at bounding box center [679, 30] width 83 height 11
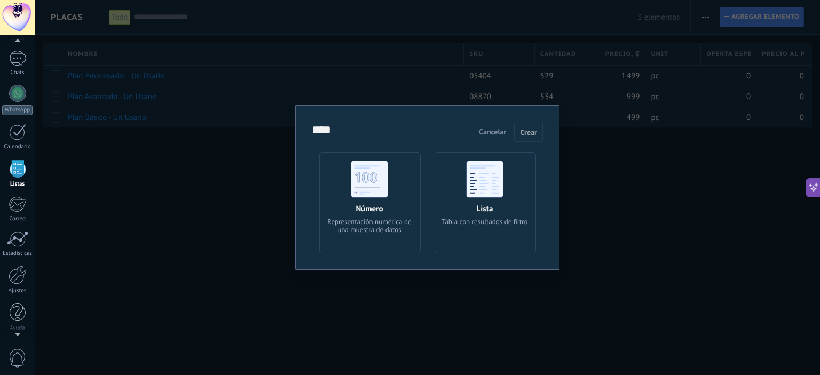
click at [484, 183] on use at bounding box center [484, 179] width 37 height 37
click at [376, 191] on use at bounding box center [369, 179] width 37 height 37
click at [536, 135] on span "Crear" at bounding box center [528, 132] width 17 height 7
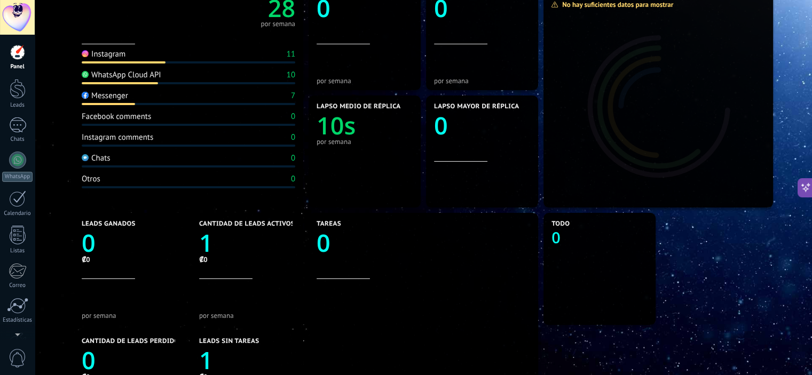
scroll to position [161, 0]
click at [579, 233] on icon "0" at bounding box center [599, 235] width 96 height 15
click at [645, 225] on icon at bounding box center [645, 223] width 9 height 9
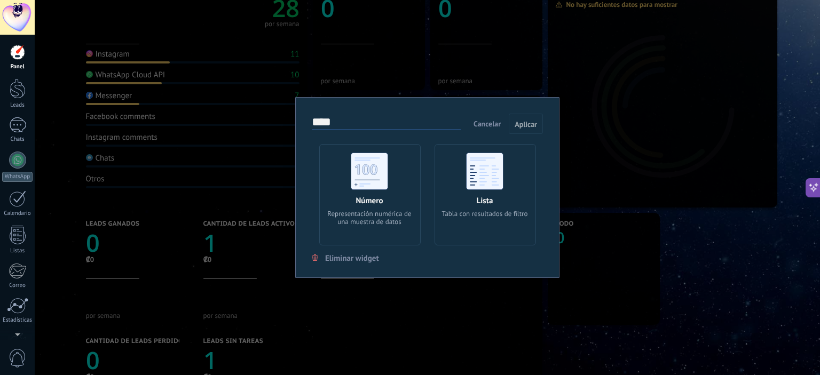
click at [352, 259] on span "Eliminar widget" at bounding box center [352, 259] width 54 height 10
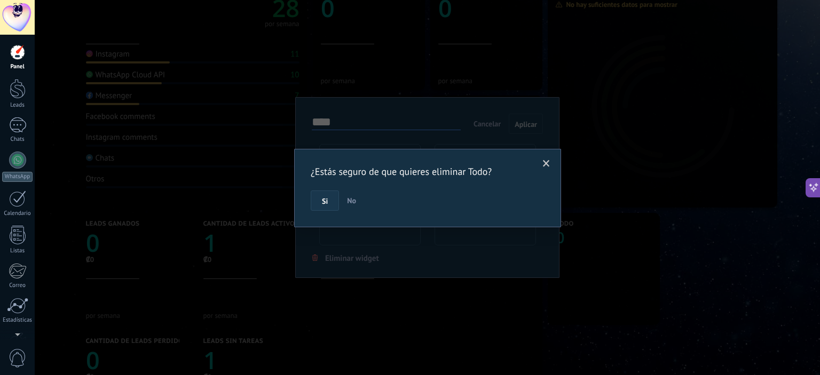
click at [327, 202] on span "Si" at bounding box center [325, 201] width 6 height 7
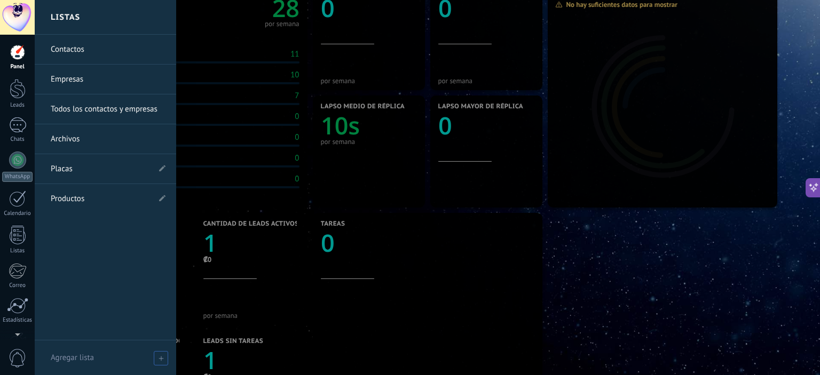
click at [85, 360] on span "Agregar lista" at bounding box center [72, 358] width 43 height 10
click at [67, 172] on link "Placas" at bounding box center [100, 169] width 99 height 30
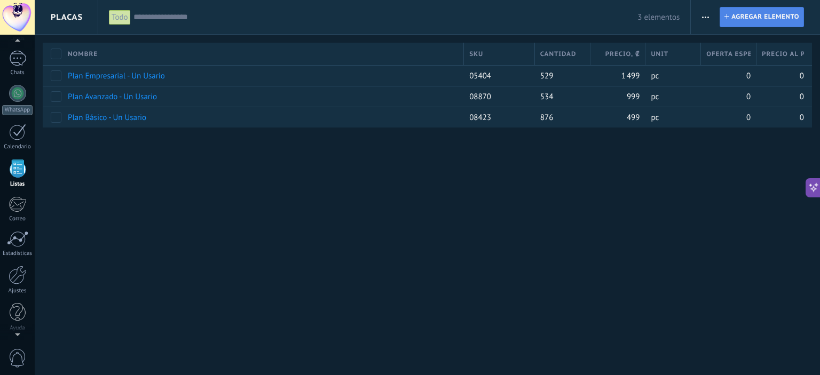
click at [758, 17] on span "Agregar elemento" at bounding box center [765, 16] width 68 height 19
type textarea "******"
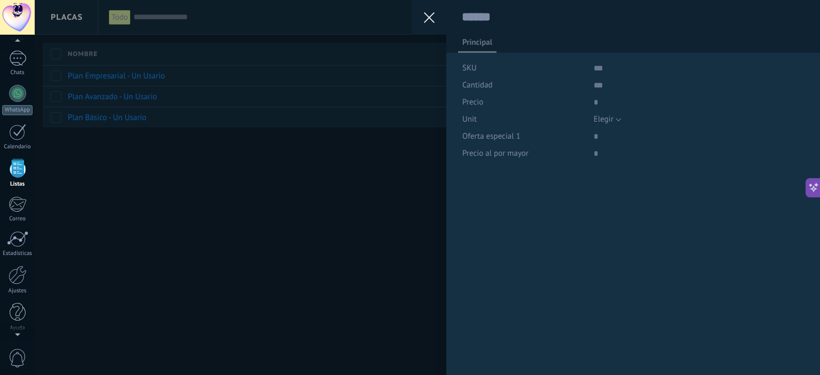
scroll to position [16, 0]
click at [594, 73] on input "text" at bounding box center [699, 68] width 211 height 17
click at [547, 46] on div "Principal" at bounding box center [633, 44] width 351 height 15
click at [436, 10] on button at bounding box center [429, 17] width 35 height 35
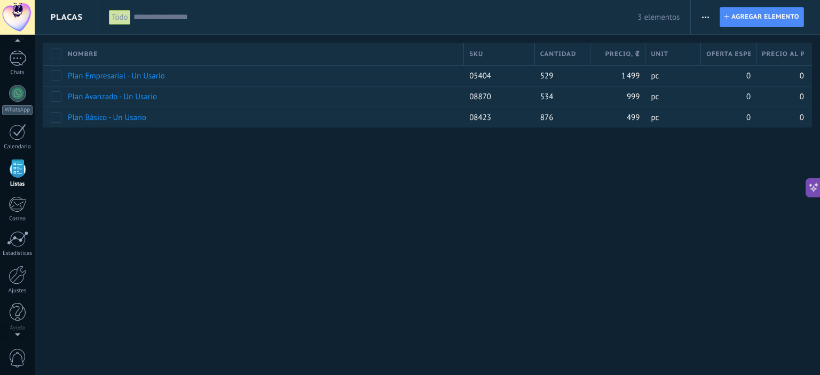
click at [706, 19] on span "button" at bounding box center [705, 17] width 7 height 20
click at [744, 69] on span "Ajustes de entidad" at bounding box center [742, 66] width 63 height 21
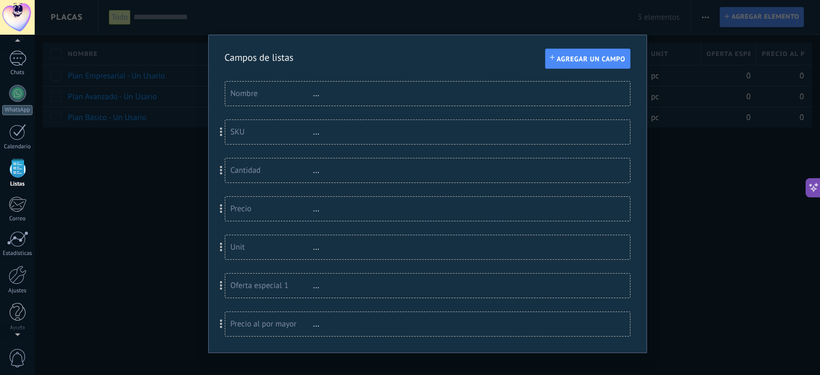
click at [297, 97] on div "Nombre" at bounding box center [272, 94] width 83 height 10
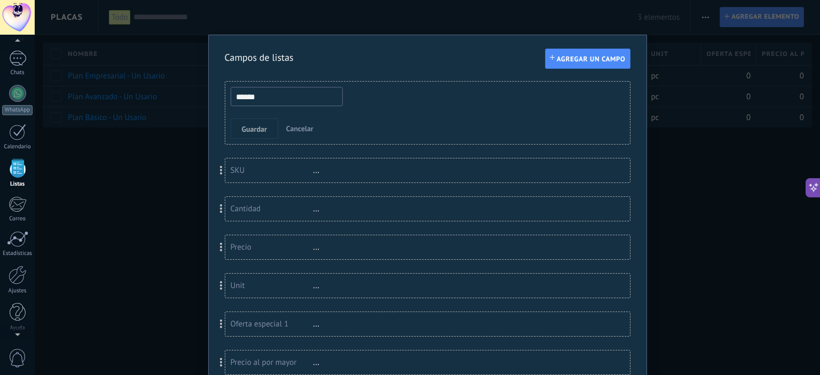
click at [295, 102] on input "******" at bounding box center [287, 96] width 112 height 19
drag, startPoint x: 291, startPoint y: 98, endPoint x: 282, endPoint y: 97, distance: 9.7
click at [286, 98] on input "******" at bounding box center [287, 96] width 112 height 19
click at [263, 93] on input "******" at bounding box center [287, 96] width 112 height 19
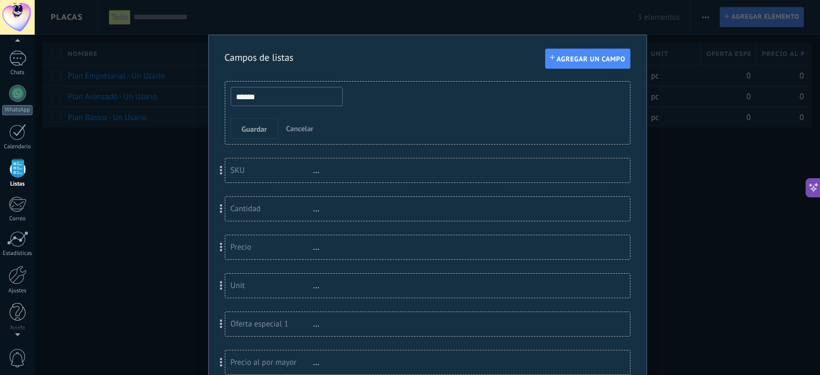
click at [253, 94] on input "******" at bounding box center [287, 96] width 112 height 19
click at [254, 94] on input "******" at bounding box center [287, 96] width 112 height 19
click at [252, 98] on input "******" at bounding box center [287, 96] width 112 height 19
click at [262, 95] on input "******" at bounding box center [287, 96] width 112 height 19
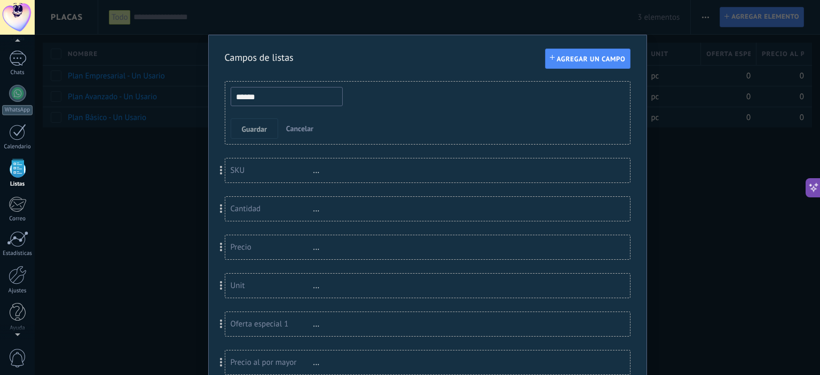
drag, startPoint x: 264, startPoint y: 95, endPoint x: 277, endPoint y: 98, distance: 13.1
click at [264, 95] on input "******" at bounding box center [287, 96] width 112 height 19
click at [297, 124] on span "Cancelar" at bounding box center [299, 129] width 27 height 10
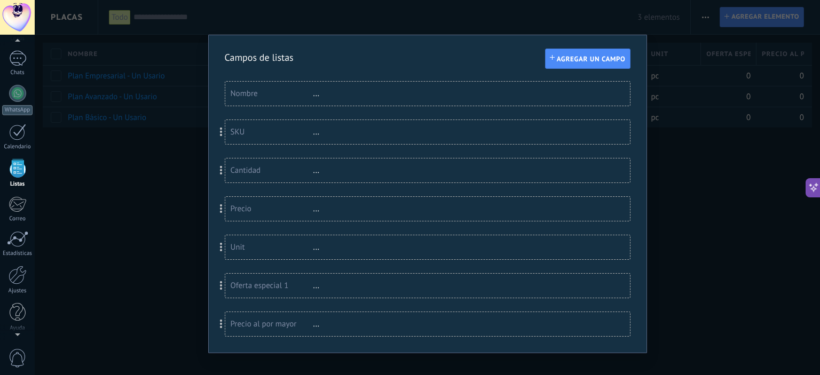
click at [254, 92] on div "Nombre" at bounding box center [272, 94] width 83 height 10
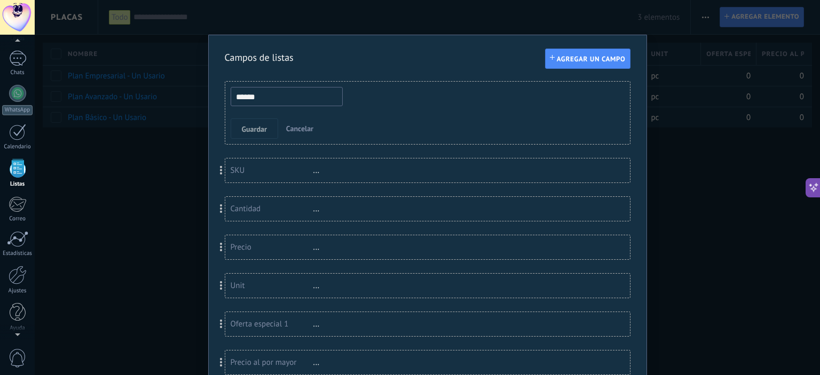
click at [249, 100] on input "******" at bounding box center [287, 96] width 112 height 19
click at [279, 98] on input "******" at bounding box center [287, 96] width 112 height 19
drag, startPoint x: 279, startPoint y: 98, endPoint x: 256, endPoint y: 96, distance: 23.1
click at [279, 98] on input "******" at bounding box center [287, 96] width 112 height 19
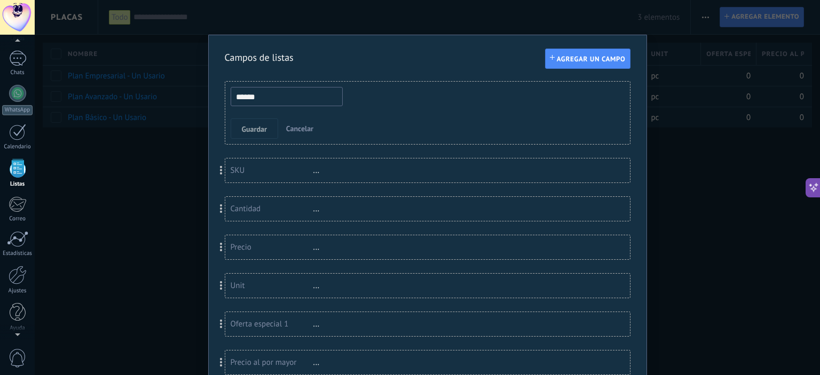
click at [255, 95] on input "******" at bounding box center [287, 96] width 112 height 19
drag, startPoint x: 255, startPoint y: 95, endPoint x: 260, endPoint y: 96, distance: 5.4
click at [256, 95] on input "******" at bounding box center [287, 96] width 112 height 19
click at [304, 129] on span "Cancelar" at bounding box center [299, 129] width 27 height 10
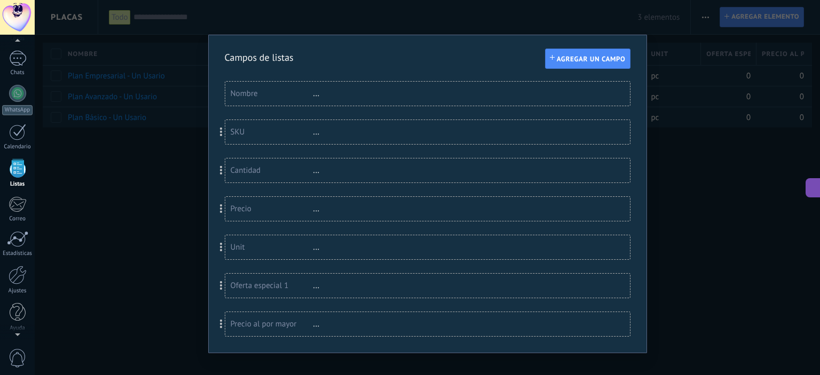
click at [315, 129] on div "..." at bounding box center [347, 132] width 69 height 10
click at [257, 131] on div "SKU" at bounding box center [272, 132] width 83 height 10
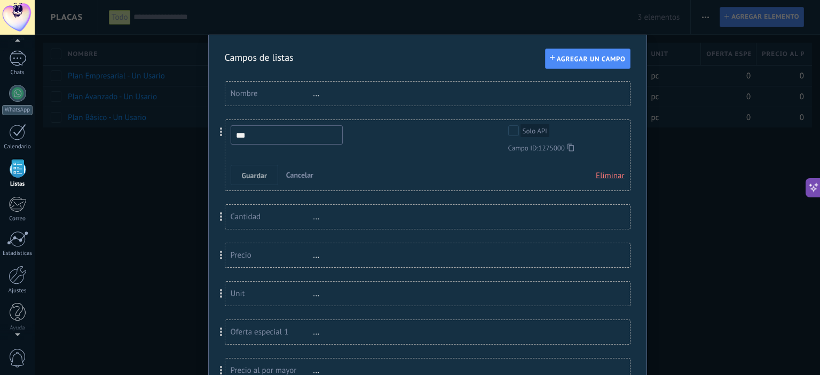
click at [238, 129] on input "***" at bounding box center [287, 134] width 112 height 19
click at [271, 135] on input "***" at bounding box center [287, 134] width 112 height 19
type input "*****"
click at [611, 178] on span "Eliminar" at bounding box center [610, 176] width 28 height 19
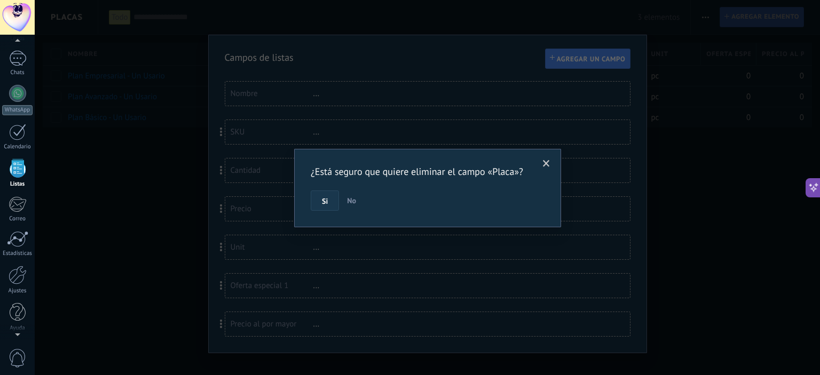
click at [324, 193] on button "Si" at bounding box center [325, 201] width 28 height 20
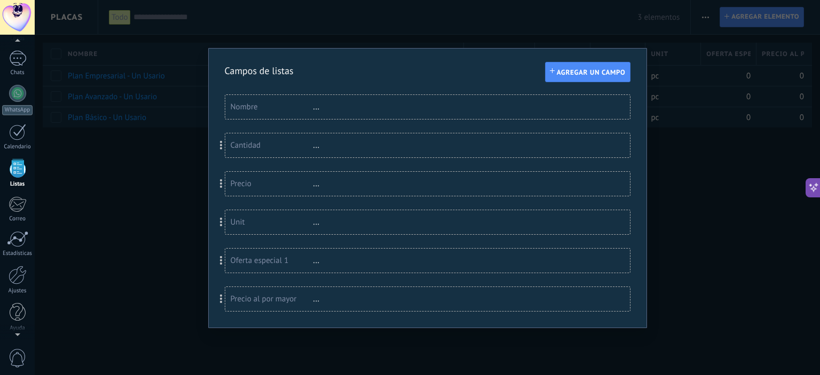
click at [597, 151] on div "Cantidad ..." at bounding box center [427, 145] width 405 height 24
click at [253, 145] on div "Cantidad" at bounding box center [272, 145] width 83 height 10
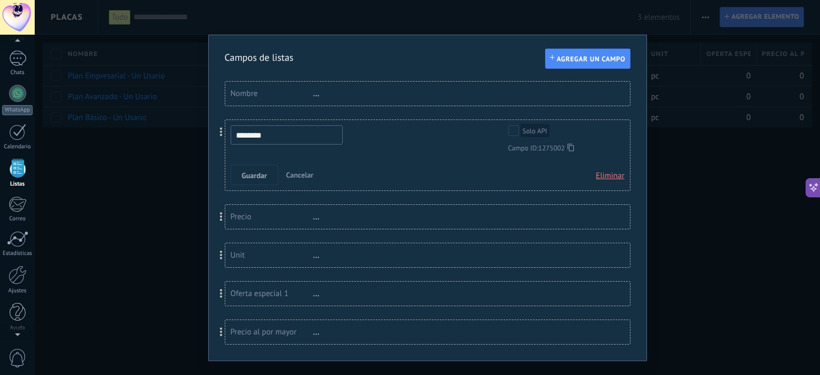
click at [593, 169] on div "Guardar Cancelar Eliminar" at bounding box center [420, 175] width 379 height 20
click at [602, 177] on span "Eliminar" at bounding box center [610, 176] width 28 height 19
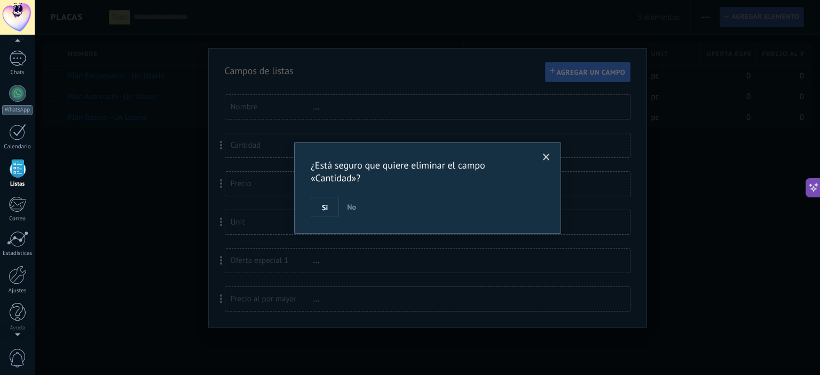
click at [334, 206] on button "Si" at bounding box center [325, 207] width 28 height 20
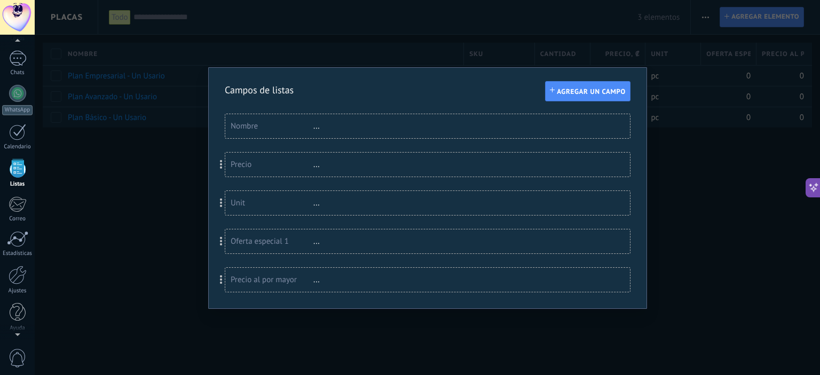
click at [251, 165] on div "Precio" at bounding box center [272, 165] width 83 height 10
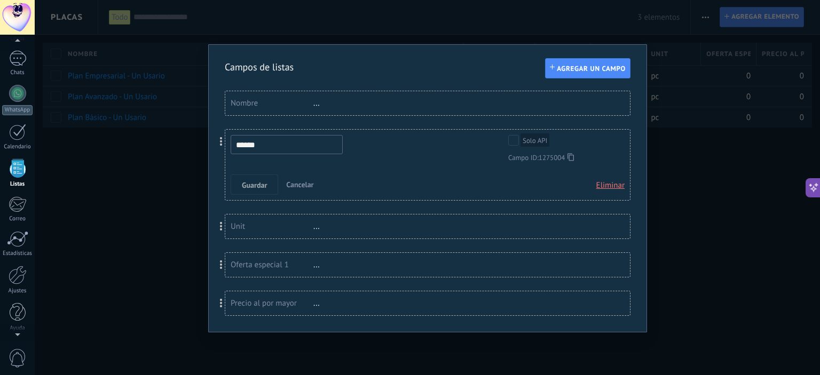
click at [609, 180] on span "Eliminar" at bounding box center [610, 185] width 28 height 19
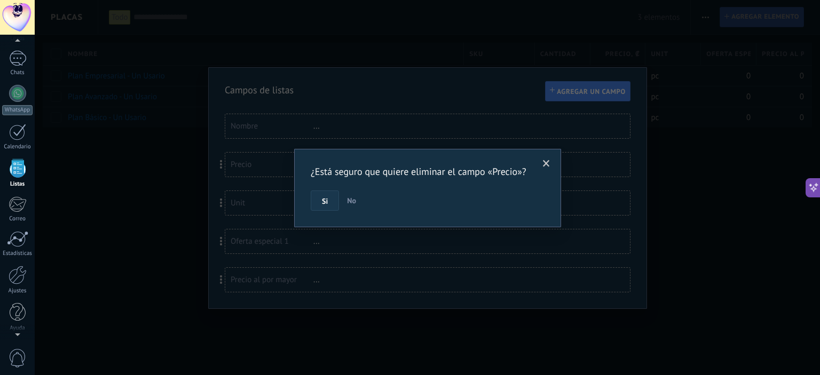
click at [330, 201] on button "Si" at bounding box center [325, 201] width 28 height 20
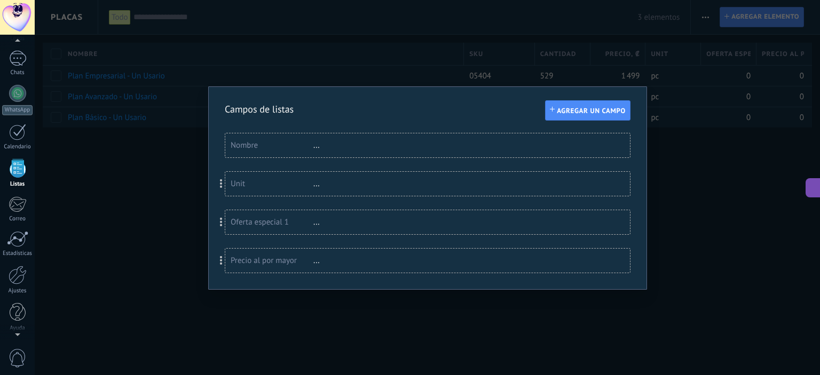
click at [243, 184] on div "Unit" at bounding box center [272, 184] width 83 height 10
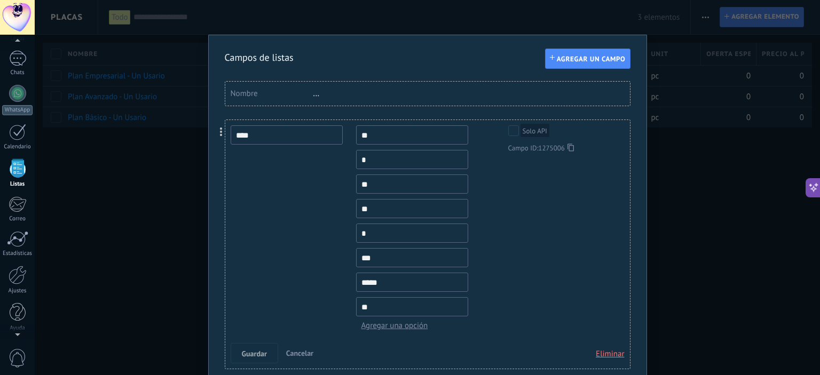
click at [621, 357] on span "Eliminar" at bounding box center [610, 354] width 28 height 19
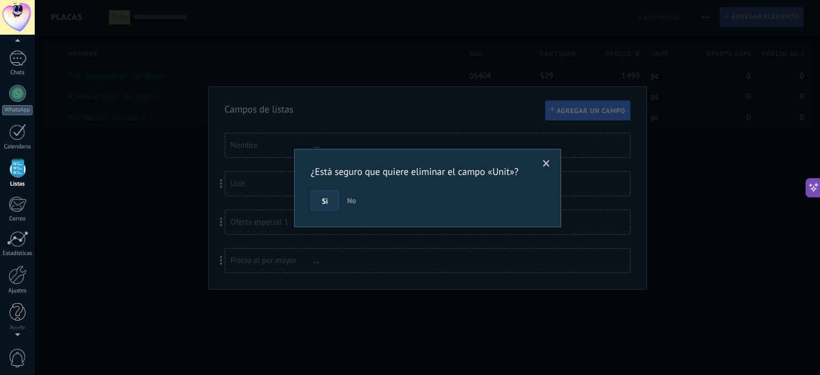
click at [317, 202] on button "Si" at bounding box center [325, 201] width 28 height 20
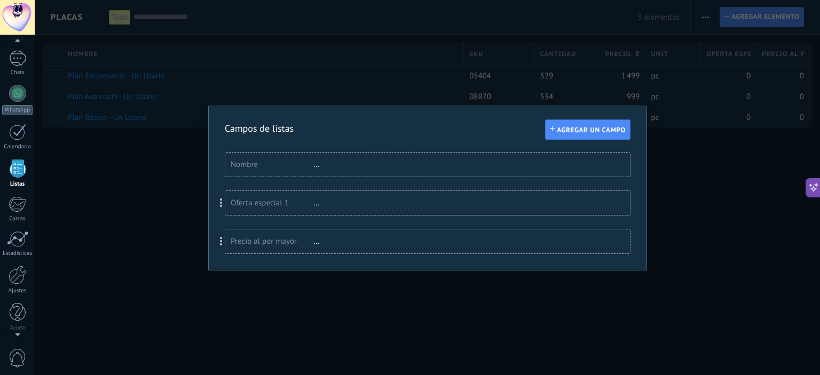
click at [262, 203] on div "Oferta especial 1" at bounding box center [272, 203] width 83 height 10
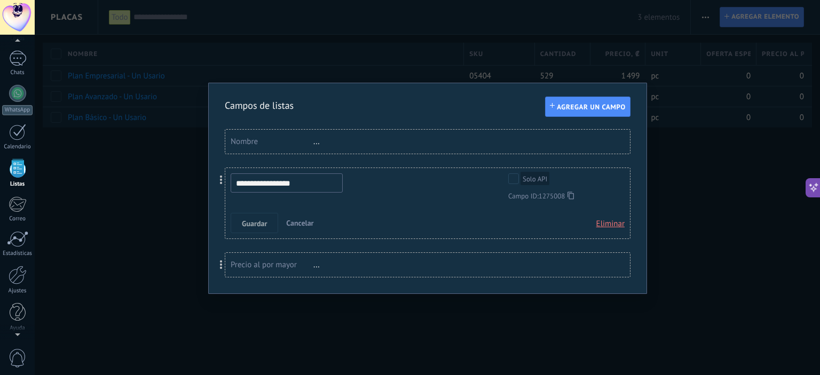
click at [617, 223] on span "Eliminar" at bounding box center [610, 224] width 28 height 19
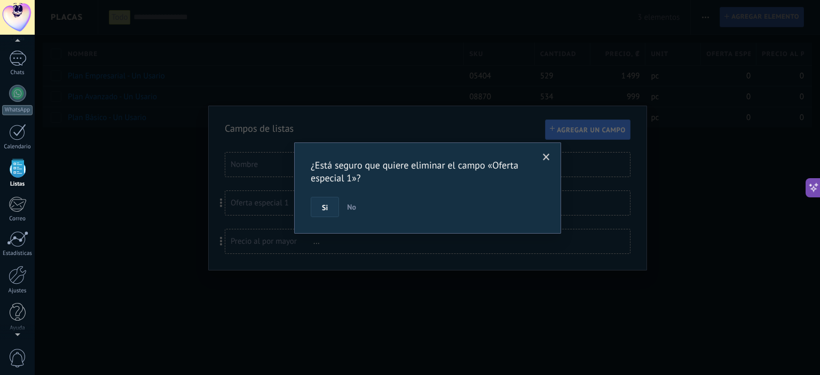
click at [327, 207] on span "Si" at bounding box center [325, 207] width 6 height 7
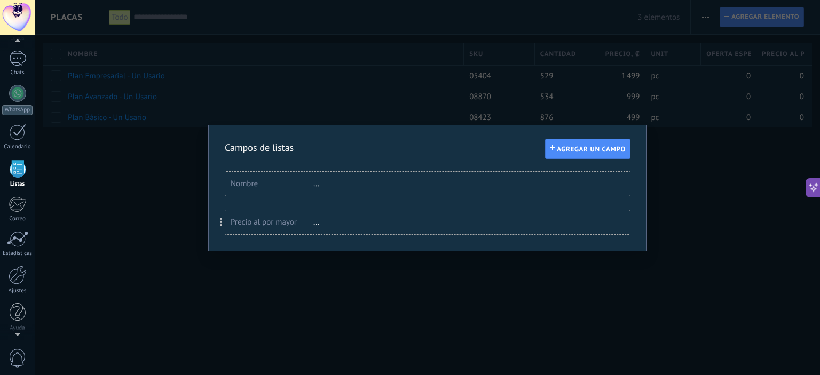
click at [256, 223] on div "Precio al por mayor" at bounding box center [272, 222] width 83 height 10
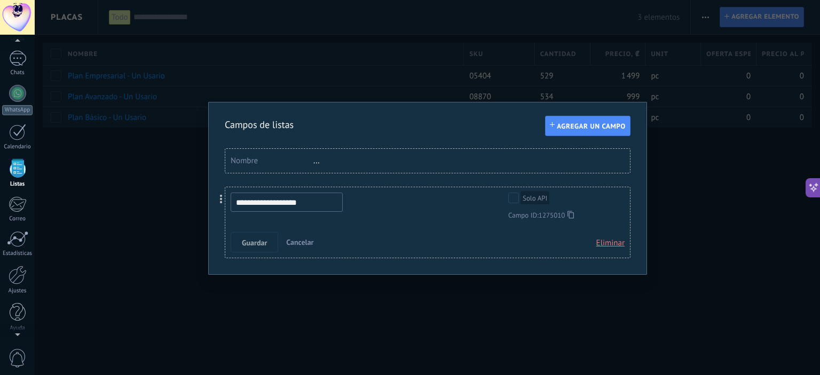
click at [613, 246] on span "Eliminar" at bounding box center [610, 243] width 28 height 19
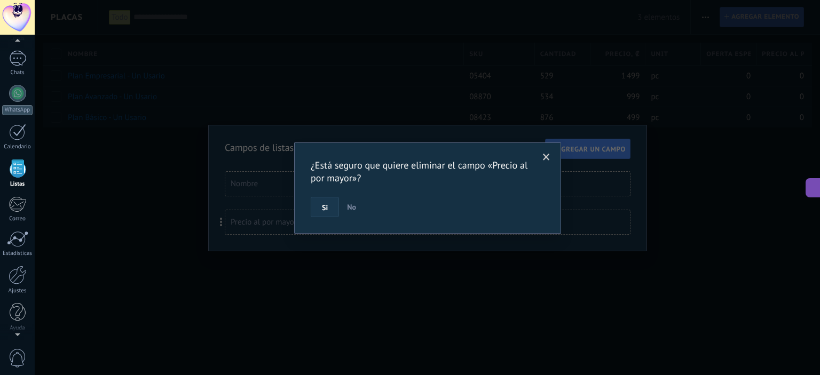
click at [318, 209] on button "Si" at bounding box center [325, 207] width 28 height 20
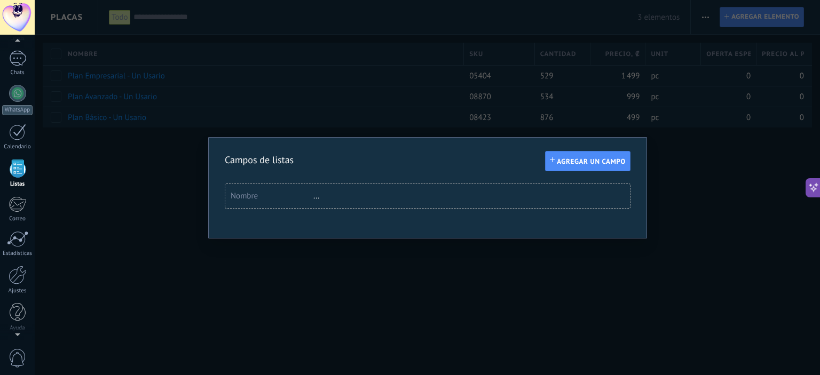
click at [259, 193] on div "Nombre" at bounding box center [272, 196] width 83 height 10
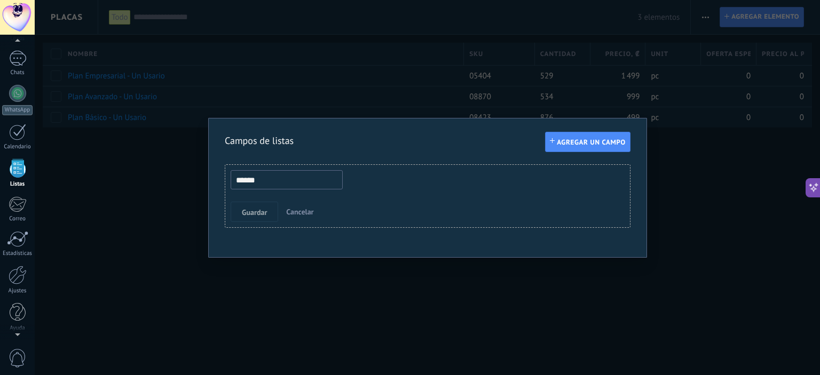
click at [250, 182] on input "******" at bounding box center [287, 179] width 112 height 19
click at [259, 178] on input "******" at bounding box center [287, 179] width 112 height 19
click at [599, 148] on button "Agregar un campo" at bounding box center [587, 142] width 85 height 20
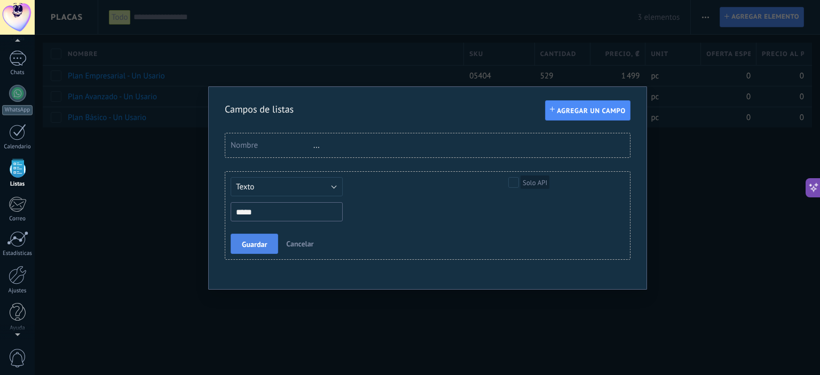
type input "*****"
click at [258, 246] on span "Guardar" at bounding box center [254, 244] width 25 height 7
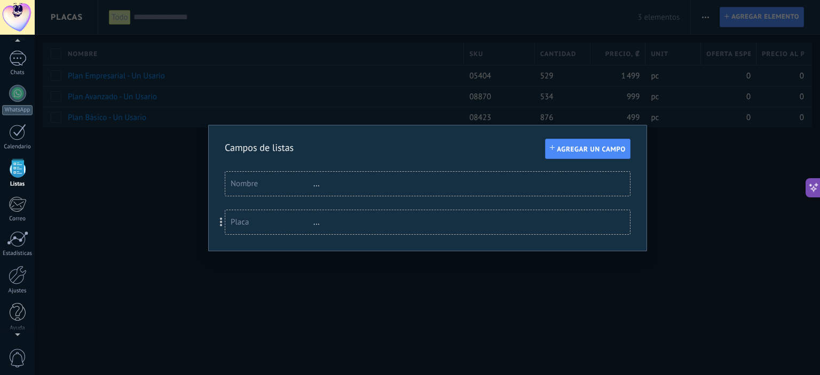
click at [315, 183] on div "..." at bounding box center [347, 184] width 69 height 10
click at [311, 187] on div "Nombre" at bounding box center [272, 184] width 83 height 10
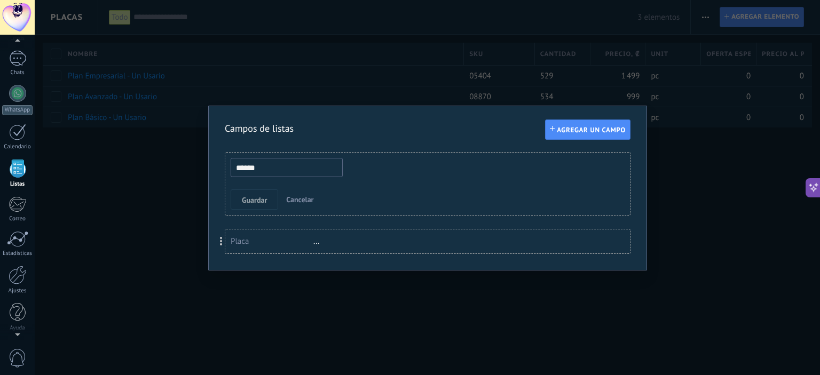
click at [300, 200] on span "Cancelar" at bounding box center [299, 200] width 27 height 10
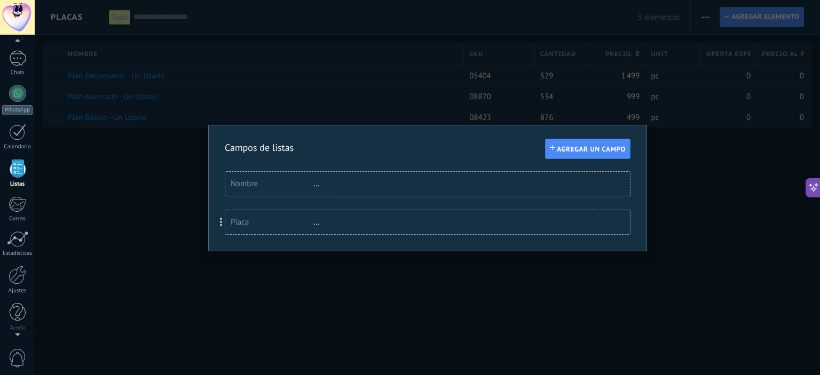
click at [268, 185] on div "Nombre" at bounding box center [272, 184] width 83 height 10
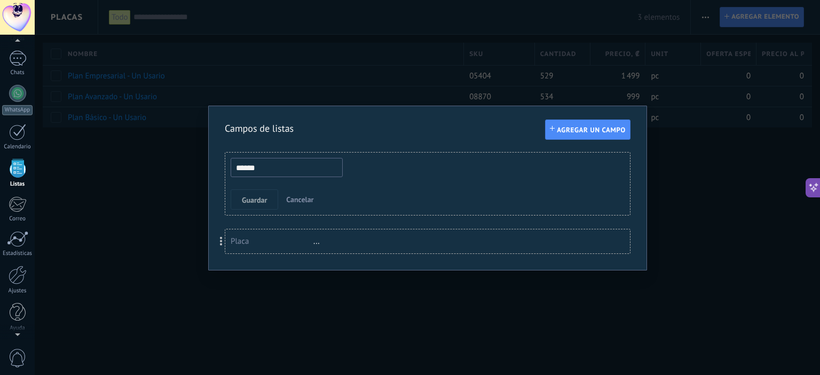
click at [262, 173] on input "******" at bounding box center [287, 167] width 112 height 19
click at [383, 196] on div "Guardar Cancelar" at bounding box center [420, 199] width 379 height 20
click at [439, 200] on div "Guardar Cancelar" at bounding box center [420, 199] width 379 height 20
click at [313, 197] on button "Cancelar" at bounding box center [300, 199] width 36 height 20
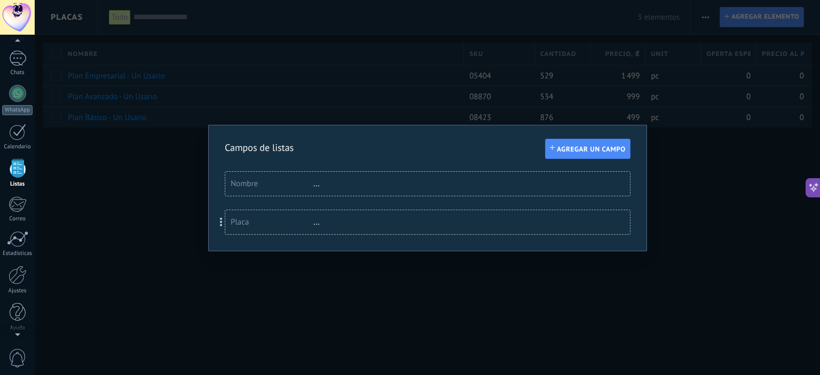
click at [247, 186] on div "Nombre" at bounding box center [272, 184] width 83 height 10
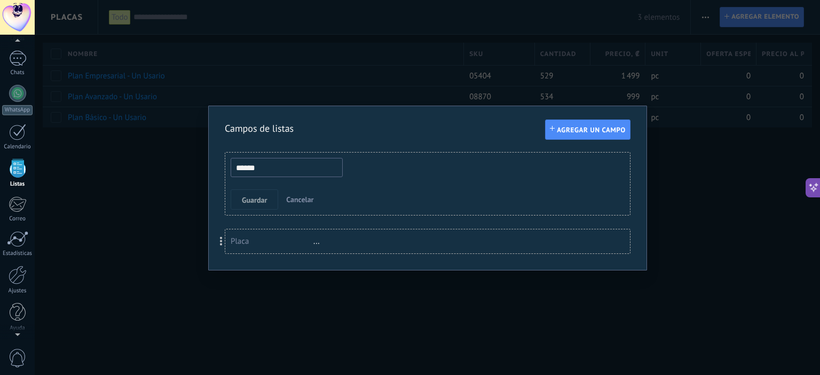
click at [259, 175] on input "******" at bounding box center [287, 167] width 112 height 19
click at [260, 174] on input "******" at bounding box center [287, 167] width 112 height 19
click at [271, 171] on input "******" at bounding box center [287, 167] width 112 height 19
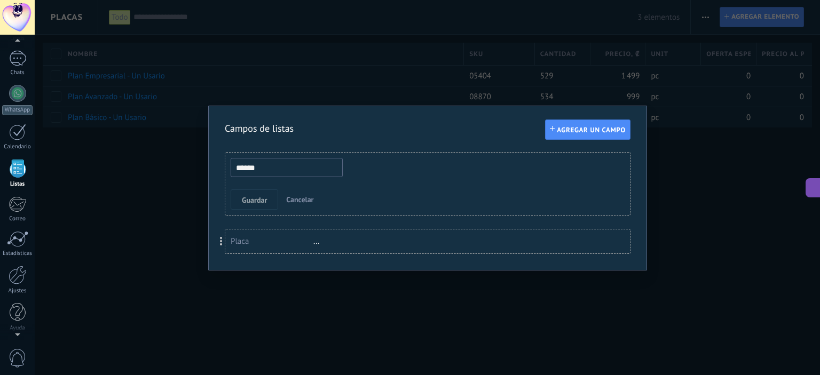
click at [304, 203] on span "Cancelar" at bounding box center [299, 200] width 27 height 10
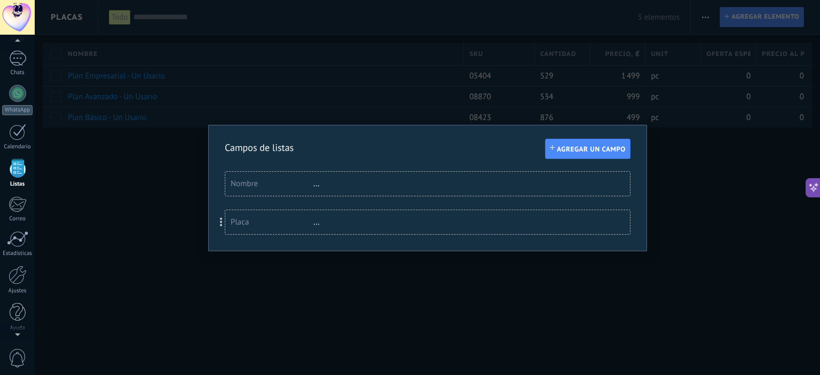
click at [249, 184] on div "Nombre" at bounding box center [272, 184] width 83 height 10
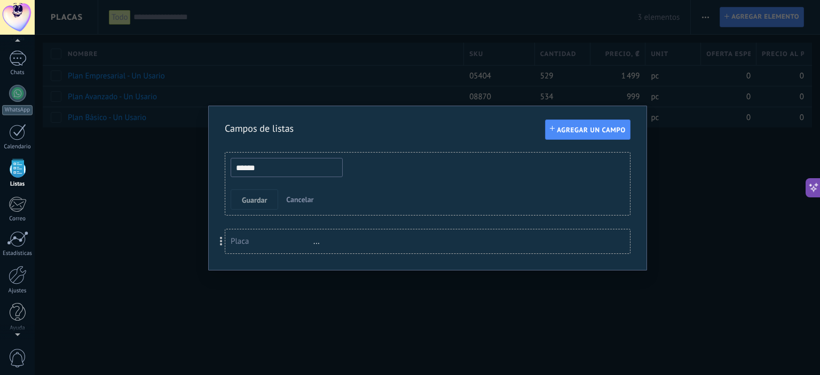
click at [277, 167] on input "******" at bounding box center [287, 167] width 112 height 19
click at [278, 167] on input "******" at bounding box center [287, 167] width 112 height 19
click at [255, 174] on input "******" at bounding box center [287, 167] width 112 height 19
click at [247, 171] on input "******" at bounding box center [287, 167] width 112 height 19
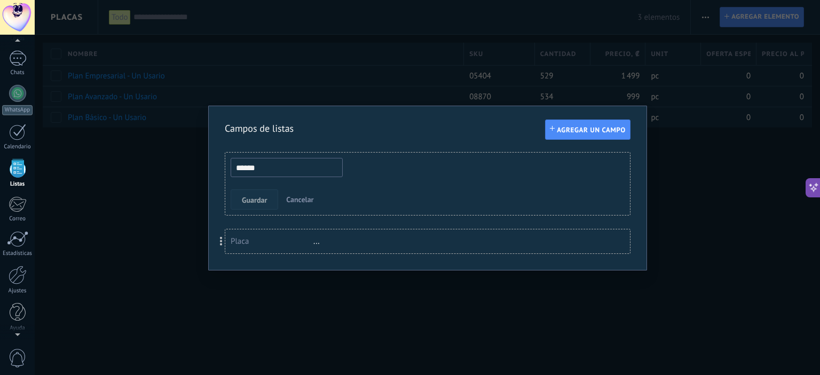
click at [259, 199] on span "Guardar" at bounding box center [254, 199] width 25 height 7
click at [291, 201] on span "Cancelar" at bounding box center [299, 200] width 27 height 10
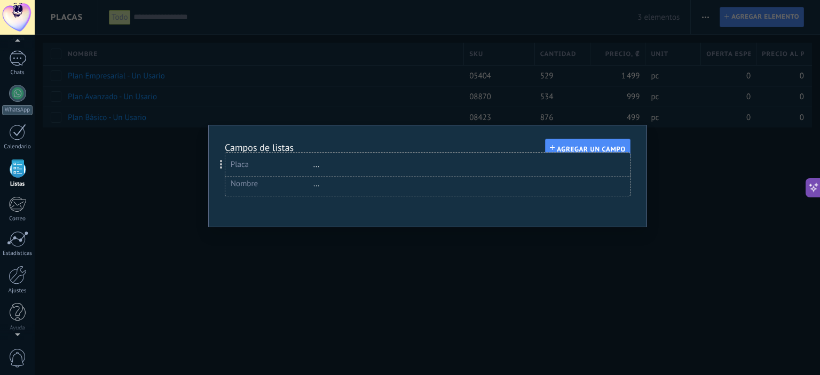
drag, startPoint x: 220, startPoint y: 222, endPoint x: 218, endPoint y: 165, distance: 57.1
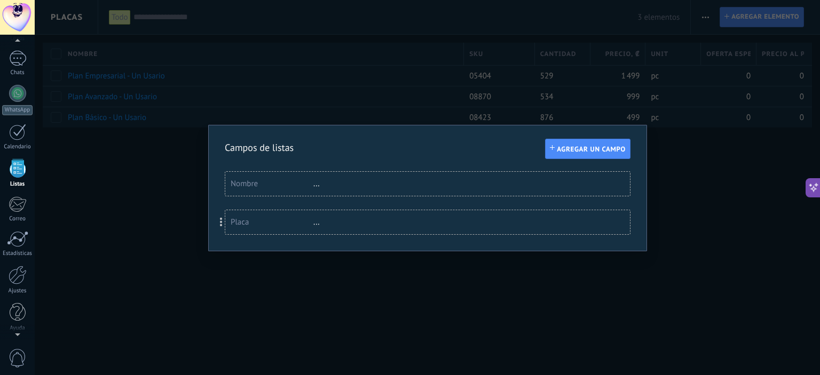
click at [725, 305] on div "Campos de listas Agregar un campo Usted ha alcanzado la cantidad máxima de los …" at bounding box center [427, 187] width 785 height 375
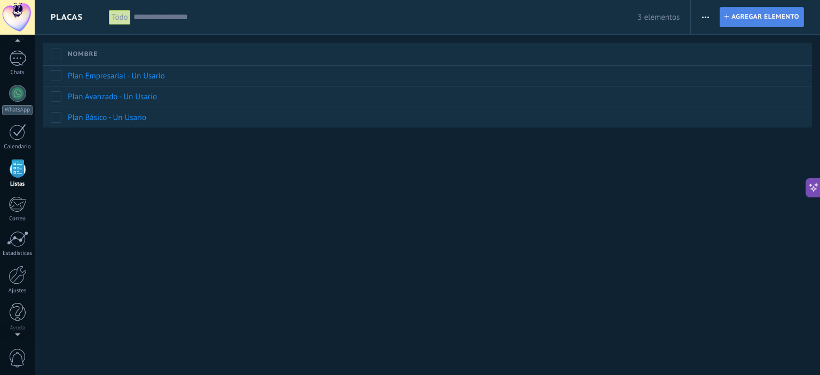
click at [770, 12] on span "Agregar elemento" at bounding box center [765, 16] width 68 height 19
type textarea "******"
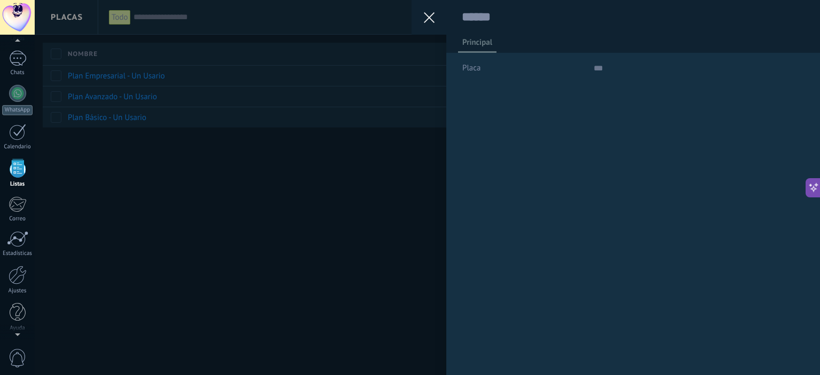
click at [472, 69] on span "Placa" at bounding box center [471, 68] width 18 height 8
click at [589, 68] on div "Placa" at bounding box center [633, 68] width 342 height 17
click at [602, 67] on input "text" at bounding box center [699, 68] width 211 height 17
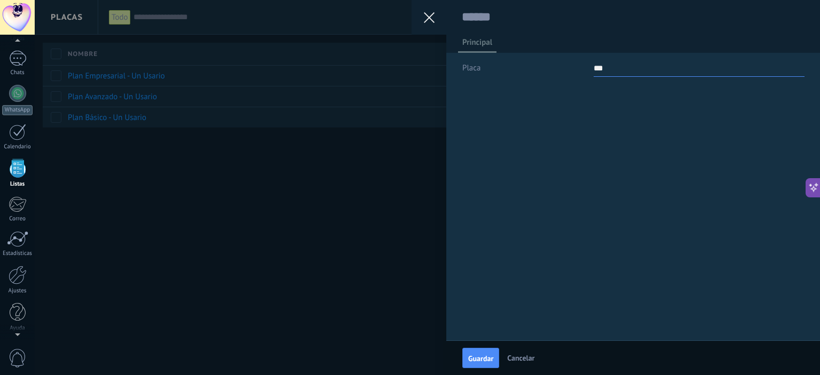
type input "***"
click at [235, 248] on div "Guardar Cancelar Principal Placa ***" at bounding box center [427, 187] width 785 height 375
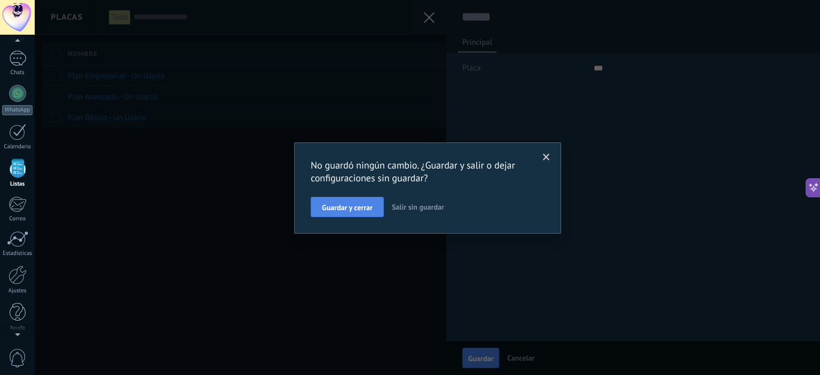
click at [351, 205] on span "Guardar y cerrar" at bounding box center [347, 207] width 51 height 7
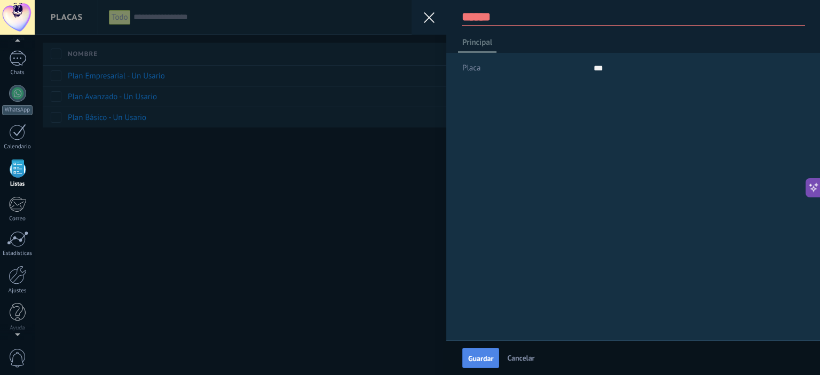
click at [480, 361] on span "Guardar" at bounding box center [480, 358] width 25 height 7
click at [476, 370] on div "Guardar Cancelar" at bounding box center [633, 358] width 374 height 35
click at [499, 17] on textarea at bounding box center [633, 17] width 343 height 17
click at [500, 15] on textarea at bounding box center [633, 17] width 343 height 17
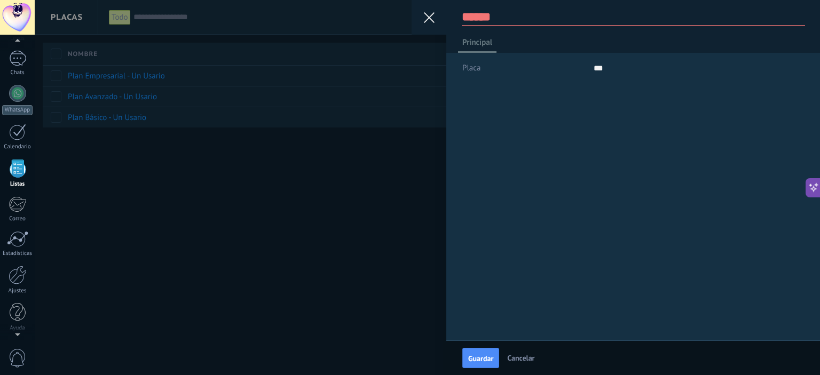
type textarea "*"
type textarea "**"
type textarea "***"
type textarea "**"
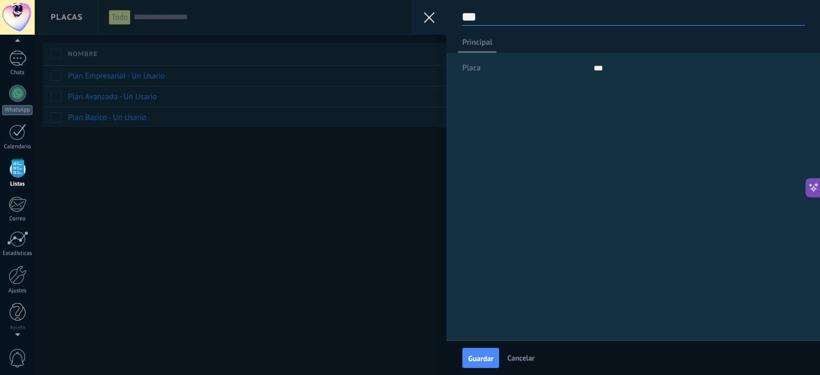
type textarea "**"
type textarea "*"
type textarea "******"
type textarea "*"
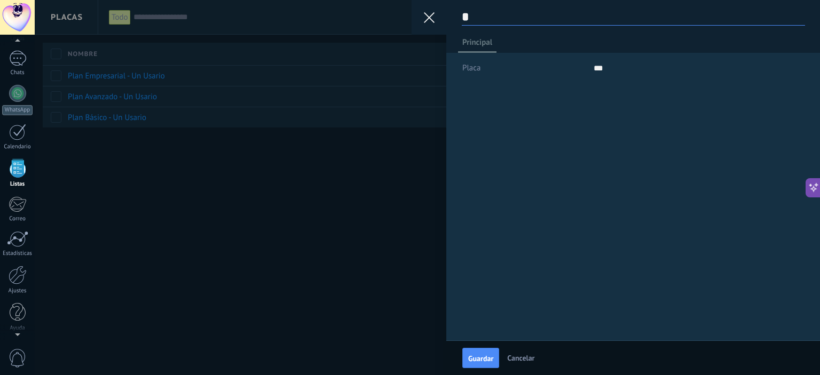
type textarea "**"
type textarea "*"
type textarea "******"
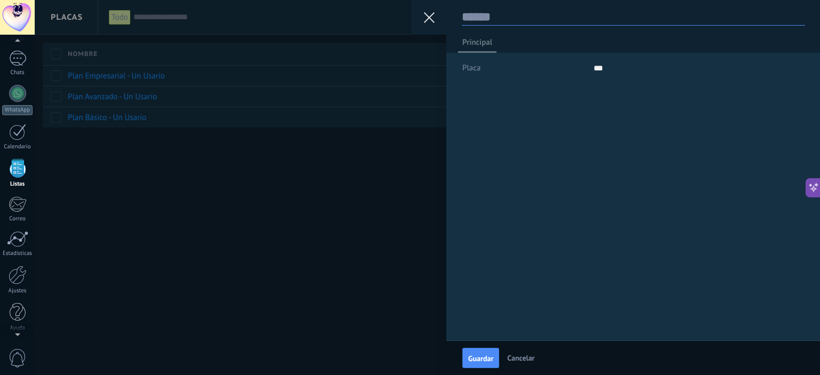
type textarea "*"
type textarea "**"
type textarea "***"
type textarea "****"
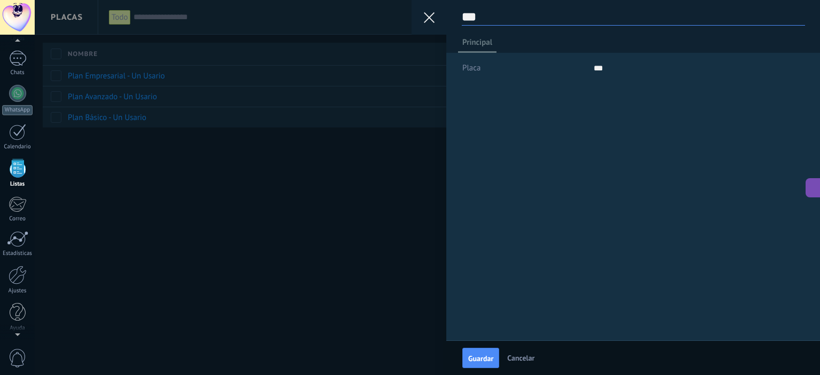
type textarea "****"
type textarea "*****"
click at [487, 362] on span "Guardar" at bounding box center [480, 358] width 25 height 7
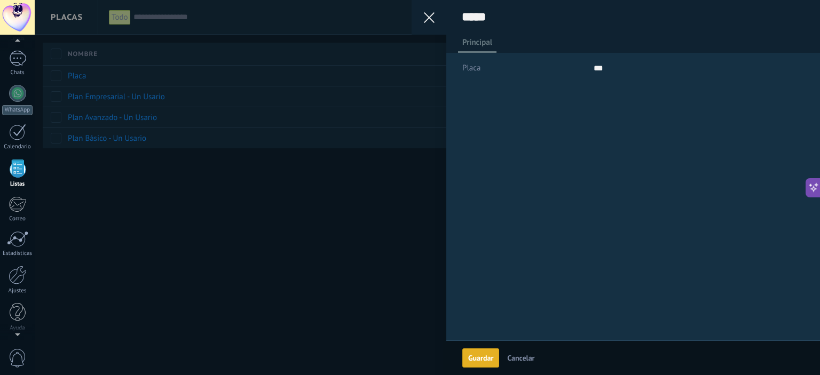
click at [288, 265] on div "Guardar Guardar Cancelar ***** Principal Placa ***" at bounding box center [427, 187] width 785 height 375
click at [429, 16] on icon at bounding box center [429, 17] width 11 height 11
click at [432, 17] on icon at bounding box center [429, 17] width 11 height 11
click at [517, 359] on span "Cancelar" at bounding box center [520, 358] width 27 height 10
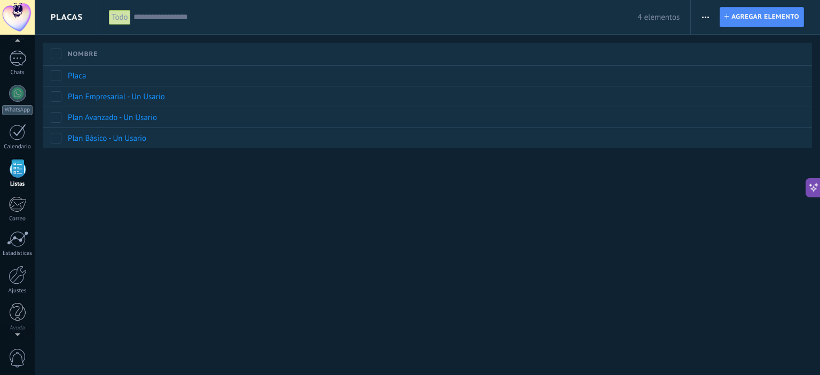
click at [332, 220] on div "**********" at bounding box center [427, 187] width 785 height 375
click at [698, 16] on button "button" at bounding box center [705, 17] width 15 height 20
click at [714, 67] on span "Ajustes de entidad" at bounding box center [742, 66] width 63 height 21
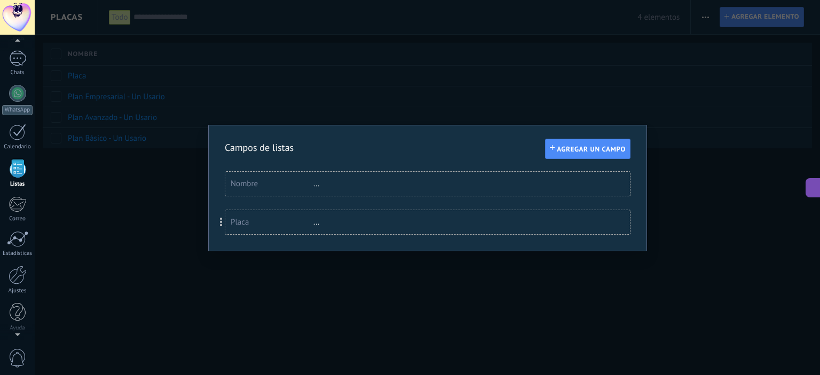
click at [315, 223] on div "..." at bounding box center [347, 222] width 69 height 10
click at [242, 224] on div "Placa" at bounding box center [272, 222] width 83 height 10
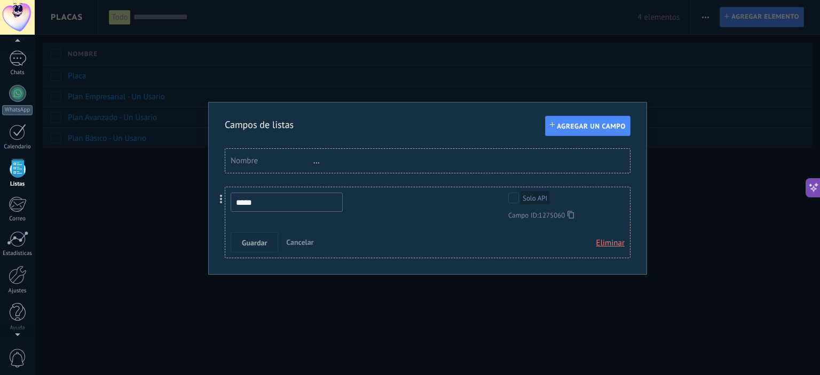
click at [382, 141] on div "Campos de listas Agregar un campo Usted ha alcanzado la cantidad máxima de los …" at bounding box center [428, 189] width 406 height 140
click at [489, 135] on div "Campos de listas Agregar un campo Usted ha alcanzado la cantidad máxima de los …" at bounding box center [428, 189] width 406 height 140
click at [303, 241] on span "Cancelar" at bounding box center [299, 243] width 27 height 10
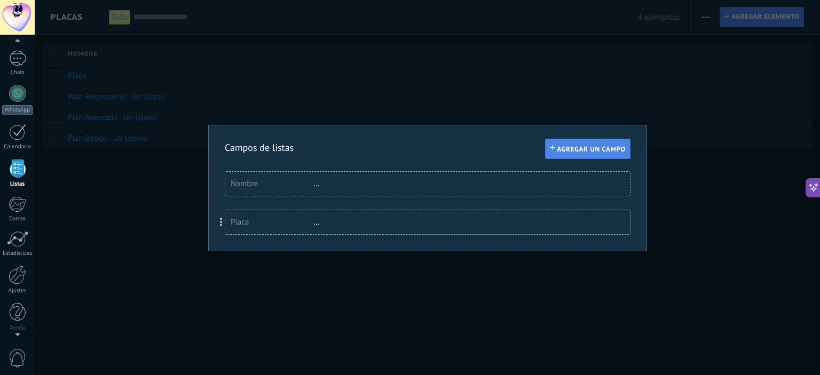
click at [568, 148] on span "Agregar un campo" at bounding box center [591, 149] width 69 height 7
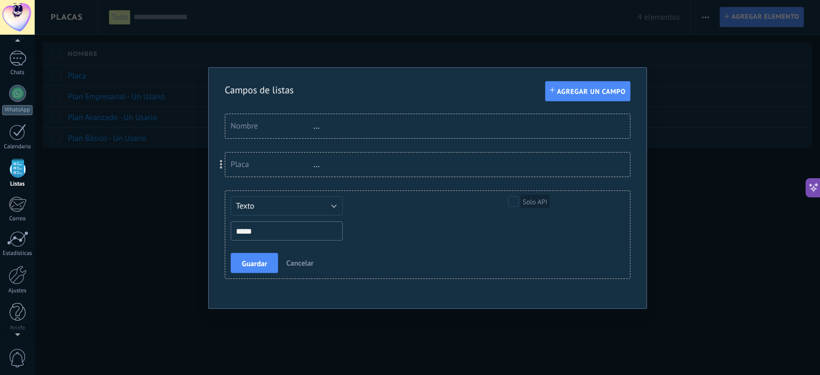
type input "*****"
click at [307, 209] on button "Texto" at bounding box center [287, 205] width 112 height 19
click at [402, 218] on div "Texto Número Interruptor Selección Multiselección Día URL Texto Largo Interrupt…" at bounding box center [420, 218] width 379 height 44
click at [262, 264] on span "Guardar" at bounding box center [254, 263] width 25 height 7
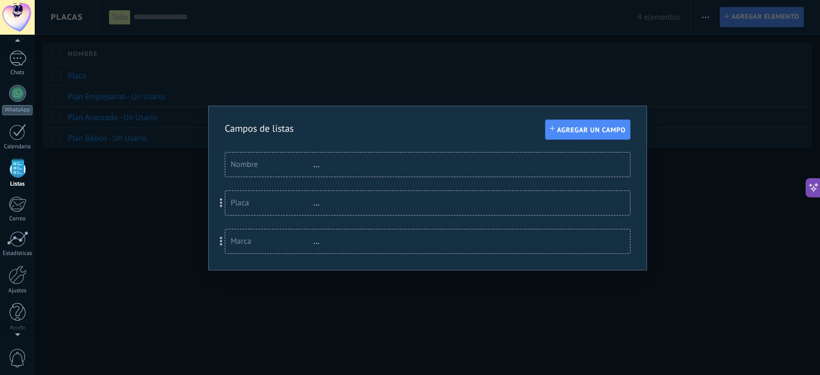
click at [676, 225] on div "Campos de listas Agregar un campo Usted ha alcanzado la cantidad máxima de los …" at bounding box center [427, 187] width 785 height 375
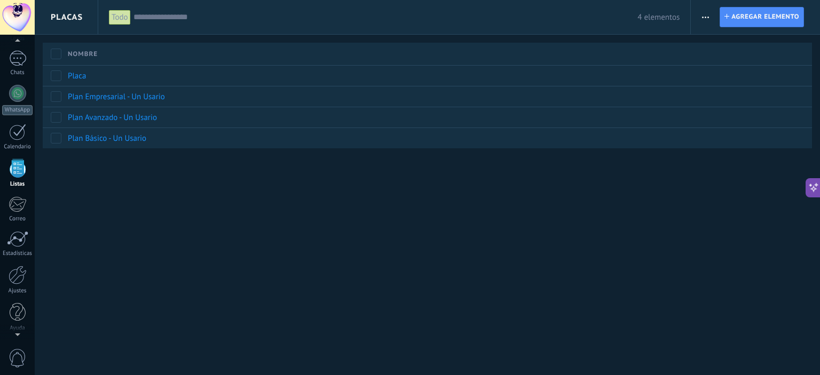
click at [706, 13] on span "button" at bounding box center [705, 17] width 7 height 20
click at [743, 89] on span "Ajuste de lista" at bounding box center [735, 87] width 49 height 21
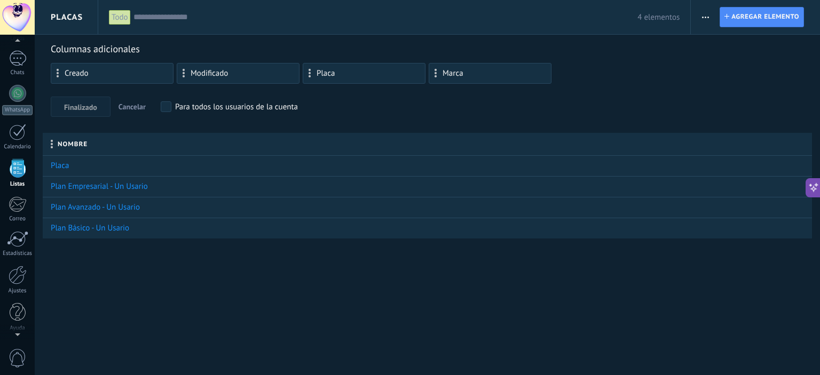
drag, startPoint x: 95, startPoint y: 164, endPoint x: 159, endPoint y: 150, distance: 65.1
click at [159, 150] on div "Nombre Placa Plan Empresarial - Un Usario Plan Avanzado - Un Usario Plan Básico…" at bounding box center [431, 186] width 777 height 106
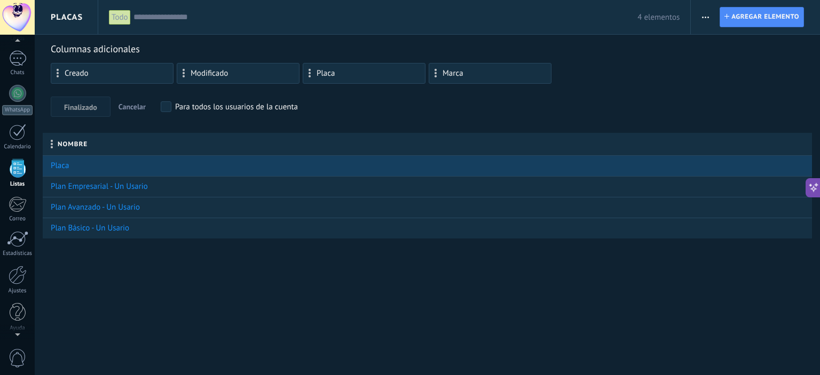
click at [64, 167] on link "Placa" at bounding box center [60, 166] width 18 height 10
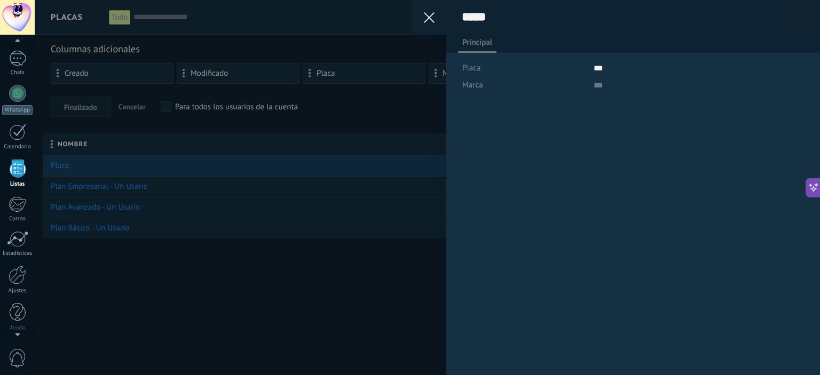
scroll to position [16, 0]
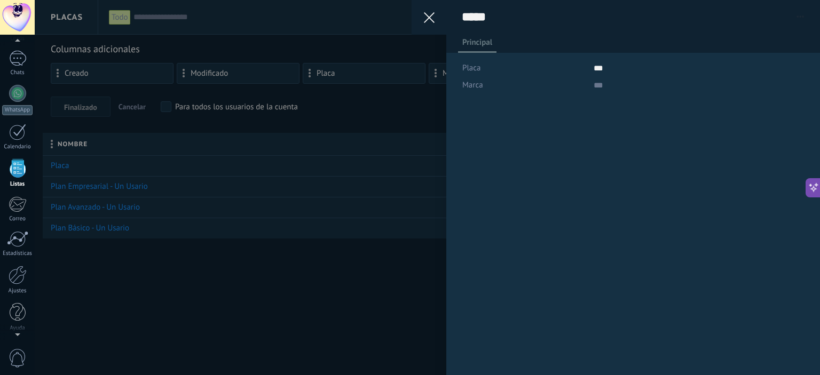
click at [432, 21] on use at bounding box center [429, 17] width 11 height 11
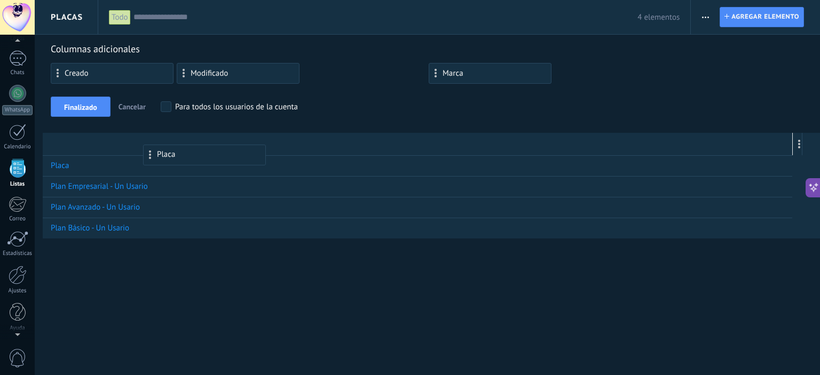
drag, startPoint x: 323, startPoint y: 76, endPoint x: 160, endPoint y: 152, distance: 179.8
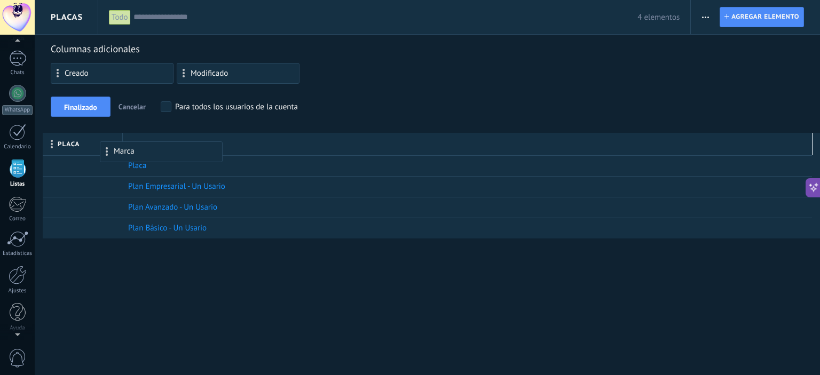
drag, startPoint x: 326, startPoint y: 73, endPoint x: 116, endPoint y: 146, distance: 222.5
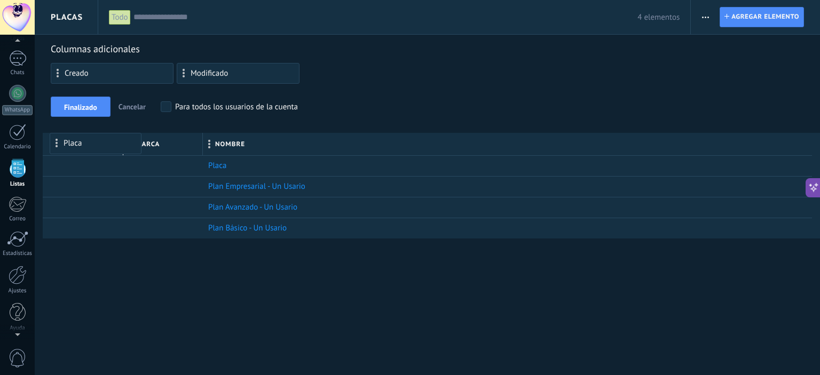
drag, startPoint x: 131, startPoint y: 147, endPoint x: 58, endPoint y: 144, distance: 73.2
click at [206, 145] on div at bounding box center [203, 145] width 12 height 20
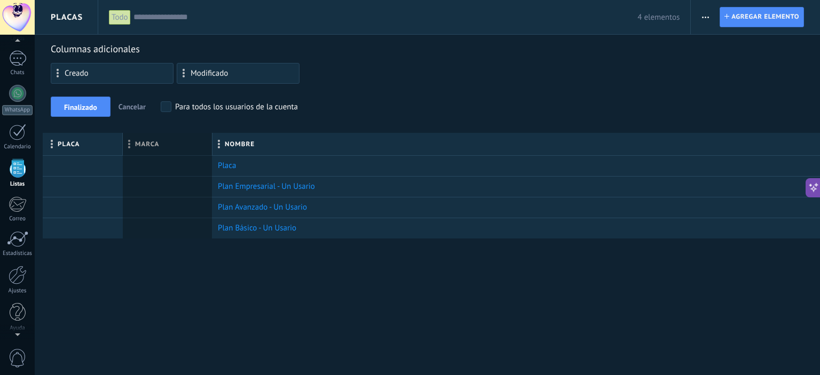
scroll to position [10, 0]
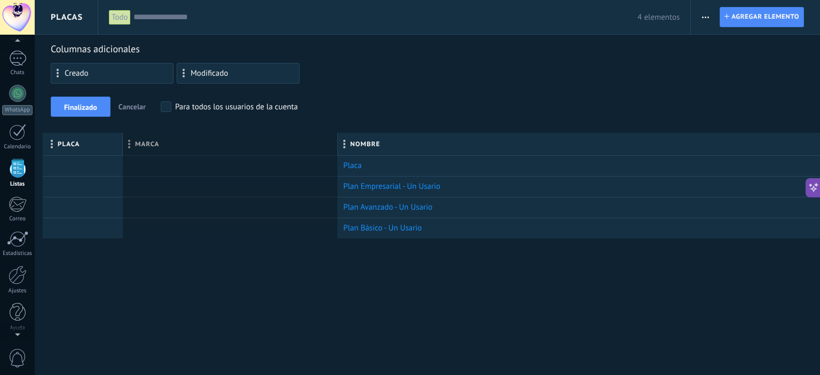
drag, startPoint x: 205, startPoint y: 144, endPoint x: 340, endPoint y: 144, distance: 135.1
click at [340, 144] on div at bounding box center [338, 145] width 12 height 20
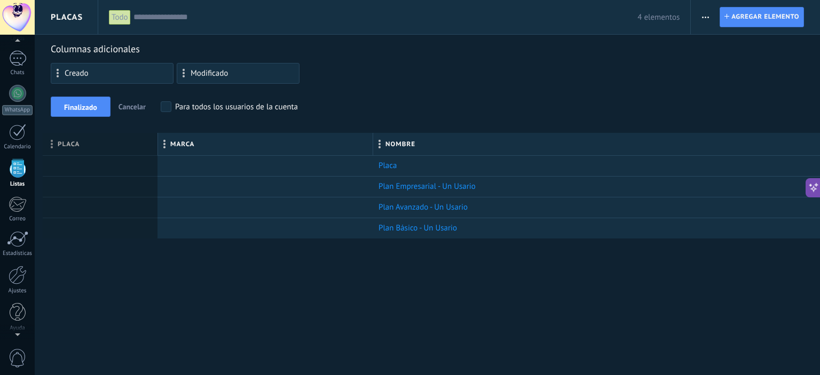
drag, startPoint x: 121, startPoint y: 144, endPoint x: 156, endPoint y: 143, distance: 35.2
click at [156, 143] on div "Placa" at bounding box center [100, 144] width 115 height 22
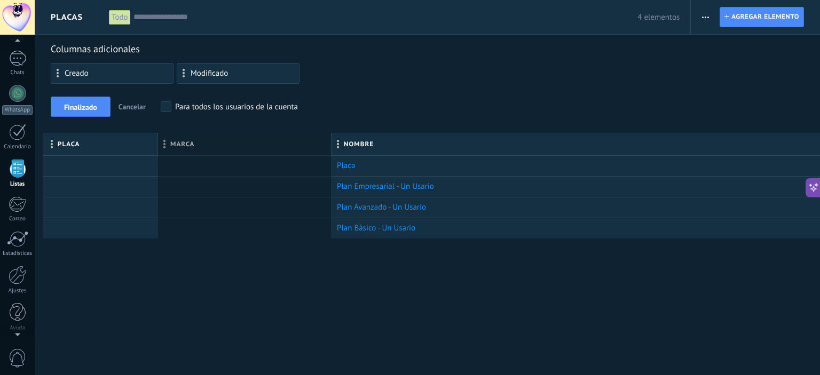
drag, startPoint x: 378, startPoint y: 145, endPoint x: 341, endPoint y: 149, distance: 37.6
click at [337, 153] on div at bounding box center [332, 145] width 12 height 20
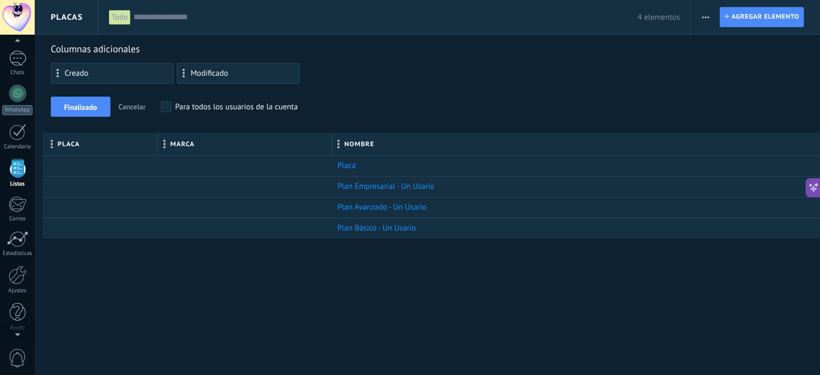
click at [76, 76] on span "Creado" at bounding box center [77, 73] width 24 height 7
click at [81, 106] on span "Finalizado" at bounding box center [80, 107] width 33 height 7
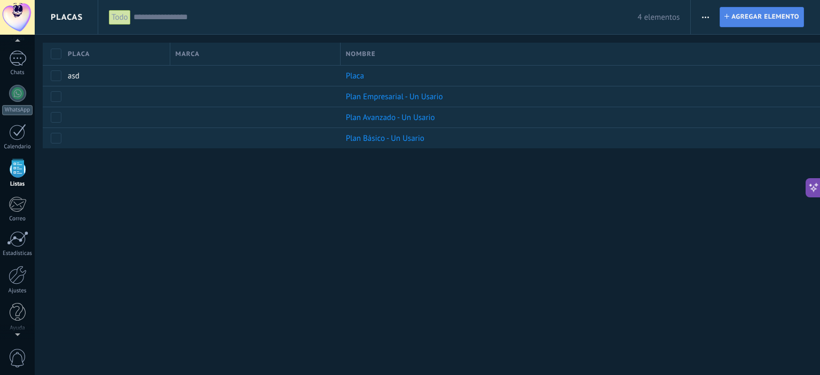
click at [759, 15] on span "Agregar elemento" at bounding box center [765, 16] width 68 height 19
type textarea "******"
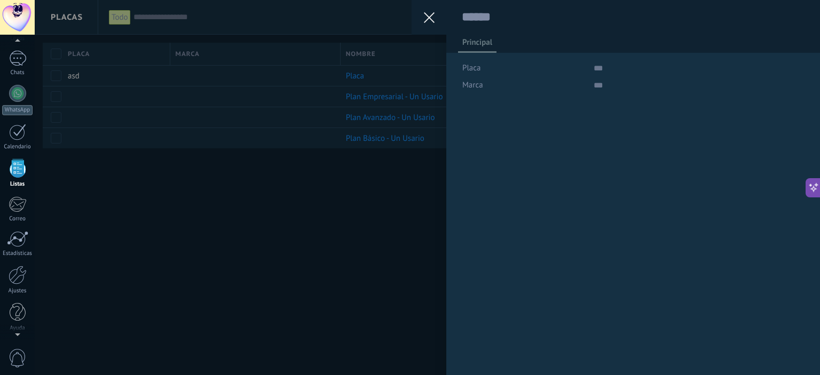
click at [431, 14] on icon at bounding box center [429, 17] width 11 height 11
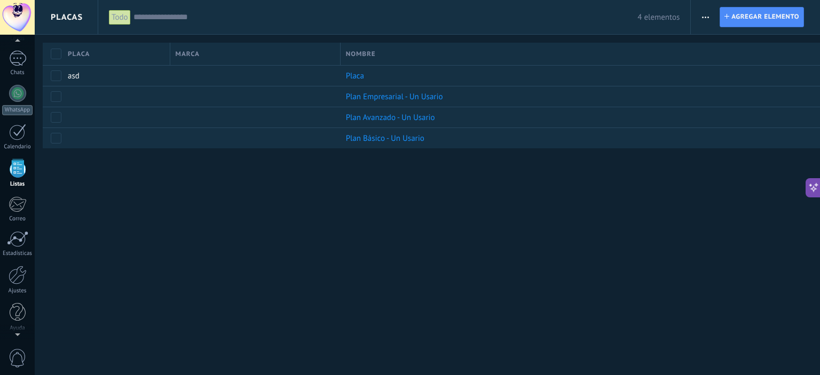
click at [711, 18] on button "button" at bounding box center [705, 17] width 15 height 20
click at [730, 83] on span "Ajuste de lista" at bounding box center [735, 87] width 49 height 21
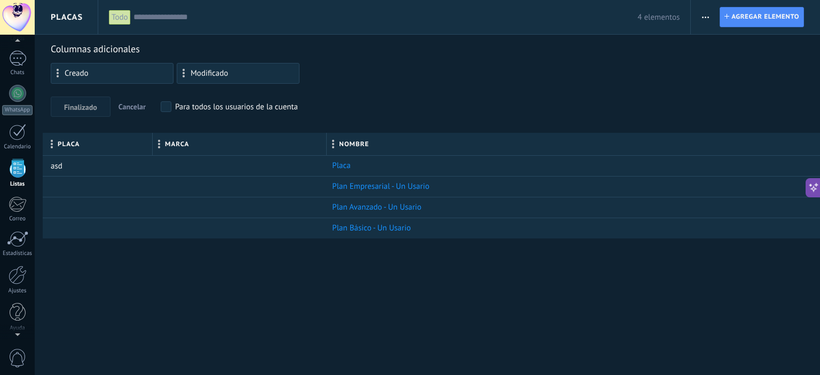
click at [706, 22] on span "button" at bounding box center [705, 17] width 7 height 20
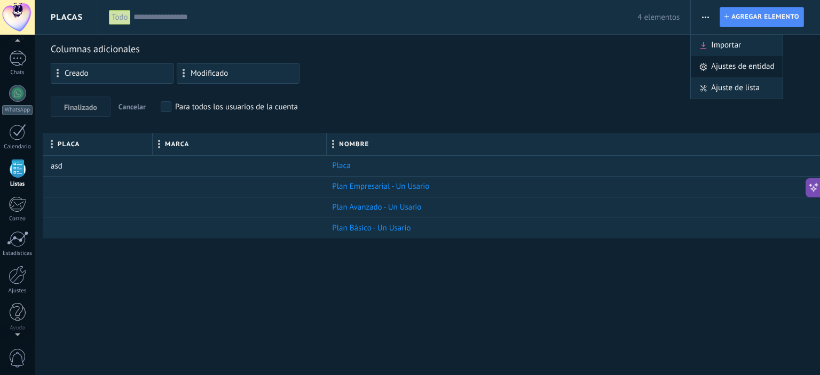
click at [714, 65] on span "Ajustes de entidad" at bounding box center [742, 66] width 63 height 21
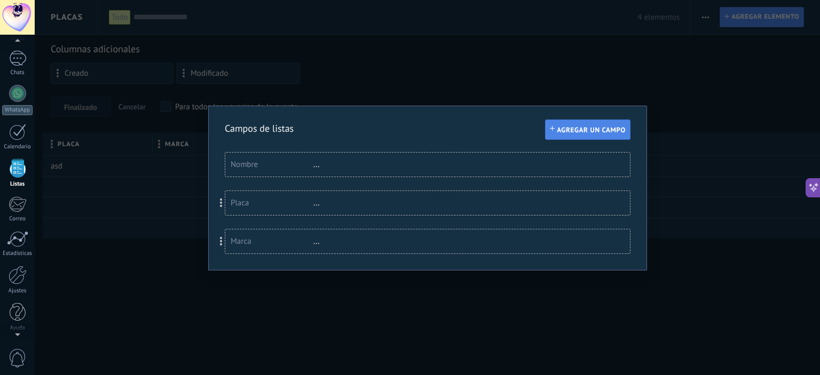
click at [618, 130] on span "Agregar un campo" at bounding box center [591, 130] width 69 height 7
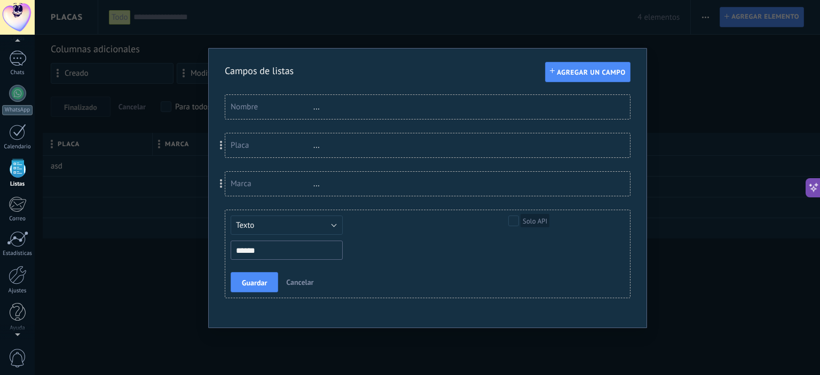
type input "******"
click at [248, 283] on span "Guardar" at bounding box center [254, 282] width 25 height 7
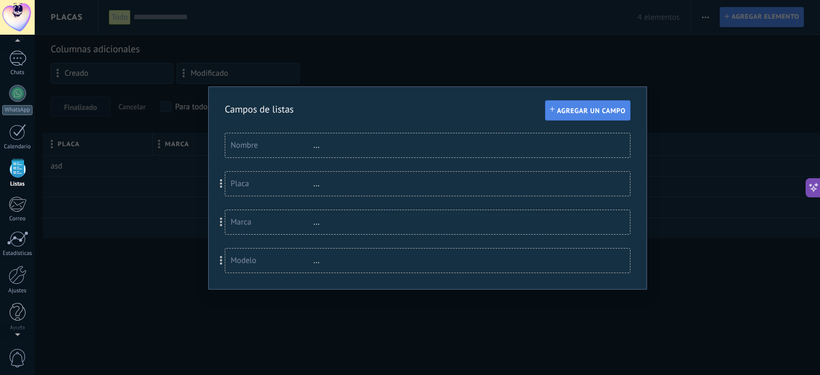
click at [581, 110] on span "Agregar un campo" at bounding box center [591, 110] width 69 height 7
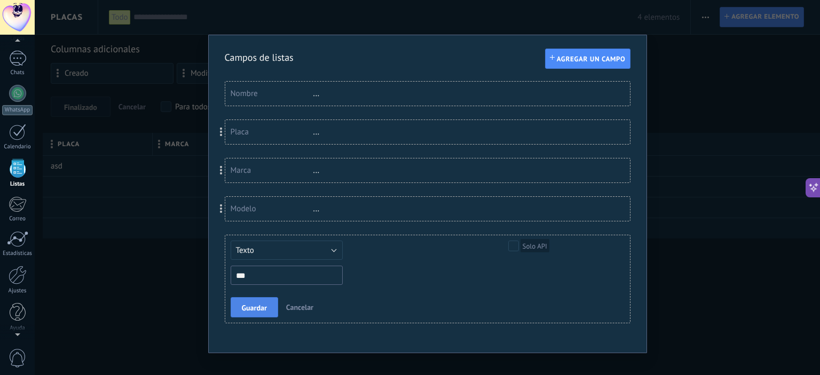
type input "***"
click at [263, 305] on span "Guardar" at bounding box center [254, 307] width 25 height 7
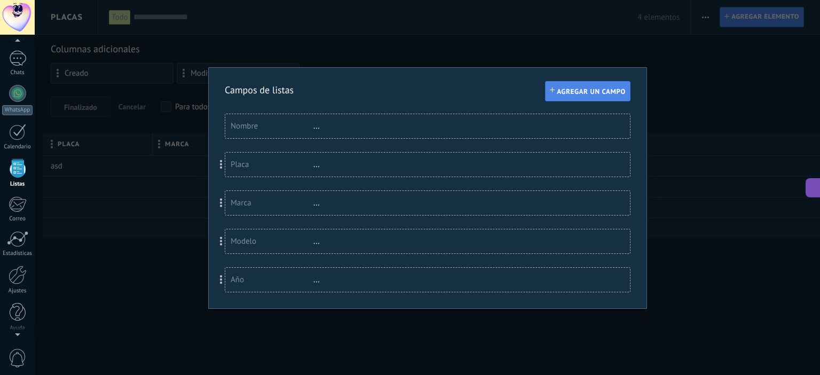
click at [601, 84] on button "Agregar un campo" at bounding box center [587, 91] width 85 height 20
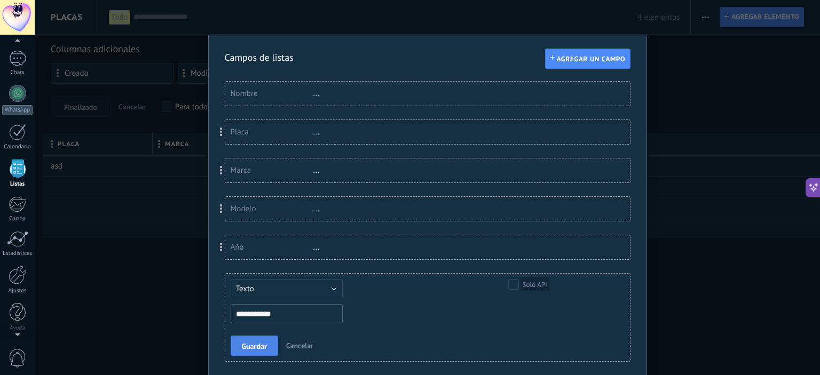
type input "**********"
click at [259, 343] on span "Guardar" at bounding box center [254, 346] width 25 height 7
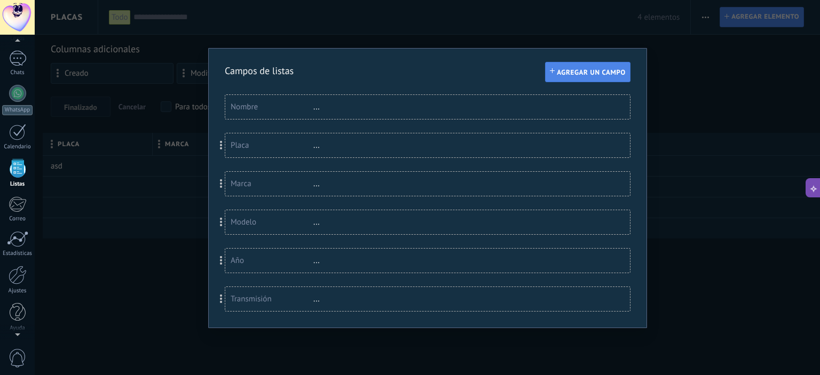
click at [569, 75] on span "Agregar un campo" at bounding box center [591, 72] width 69 height 7
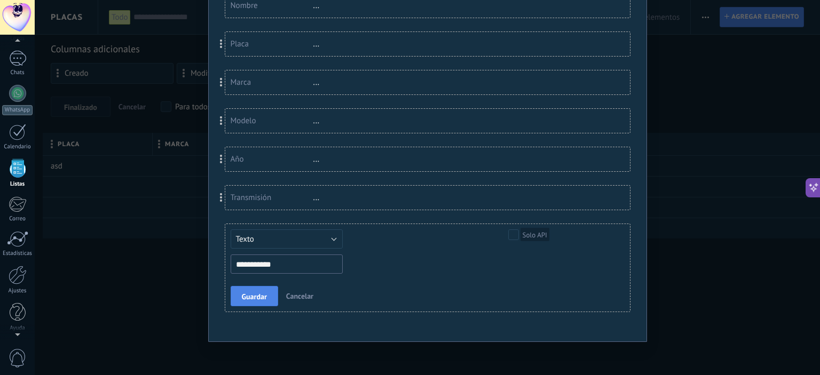
type input "**********"
drag, startPoint x: 244, startPoint y: 294, endPoint x: 252, endPoint y: 294, distance: 7.5
click at [246, 294] on span "Guardar" at bounding box center [254, 296] width 25 height 7
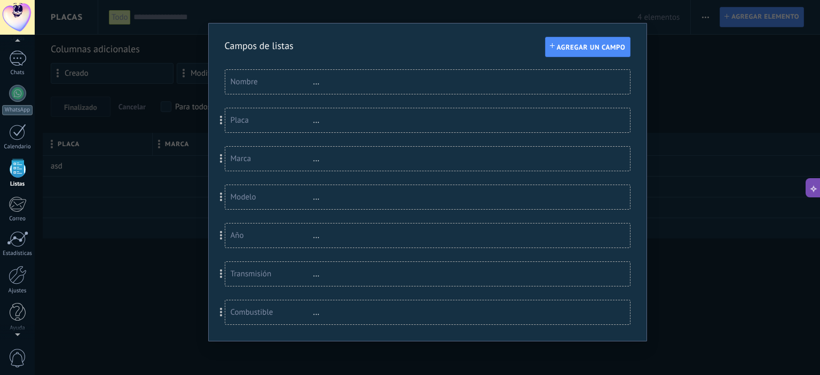
drag, startPoint x: 320, startPoint y: 306, endPoint x: 309, endPoint y: 312, distance: 12.9
click at [320, 305] on div "Combustible ..." at bounding box center [427, 313] width 405 height 24
click at [306, 315] on div "Combustible" at bounding box center [272, 312] width 83 height 10
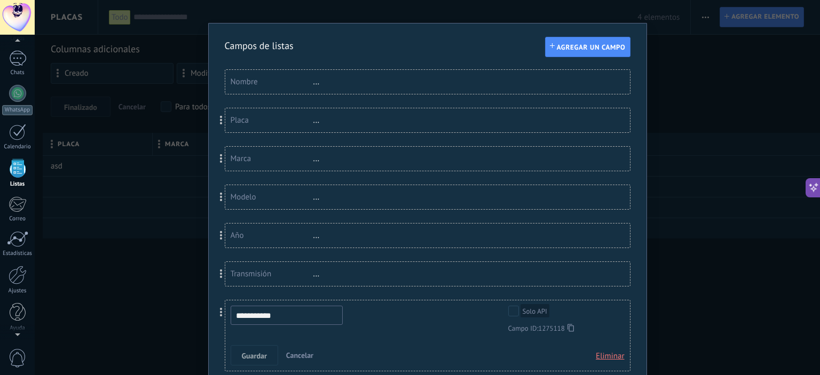
scroll to position [58, 0]
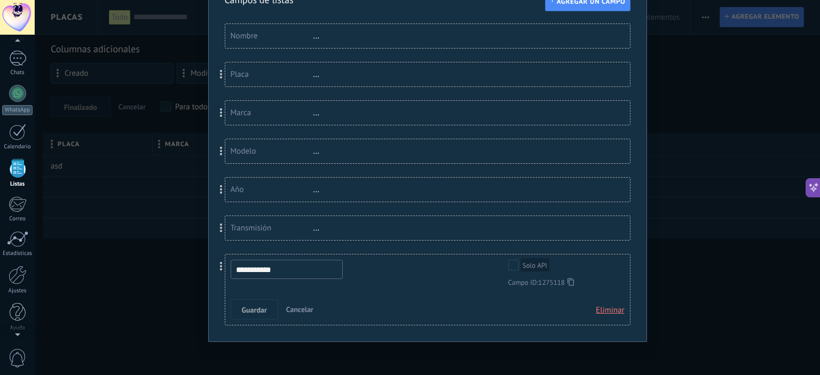
click at [306, 274] on input "**********" at bounding box center [287, 269] width 112 height 19
click at [315, 272] on input "**********" at bounding box center [287, 269] width 112 height 19
click at [220, 269] on span at bounding box center [221, 266] width 3 height 9
click at [311, 273] on input "**********" at bounding box center [287, 269] width 112 height 19
drag, startPoint x: 348, startPoint y: 264, endPoint x: 167, endPoint y: 262, distance: 181.0
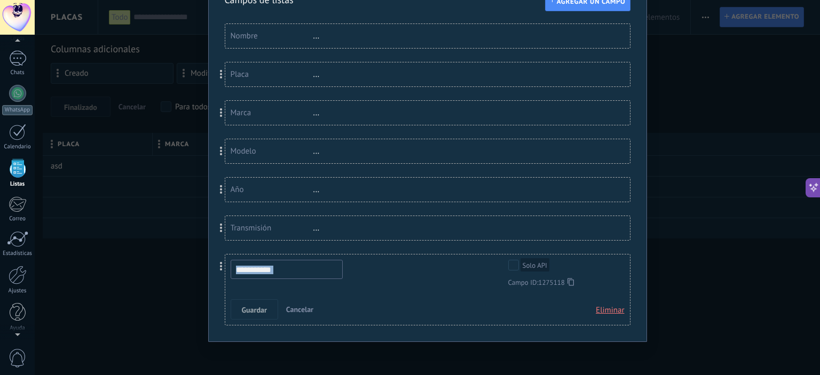
click at [165, 261] on div "**********" at bounding box center [427, 187] width 785 height 375
click at [386, 270] on div "**********" at bounding box center [420, 273] width 379 height 27
drag, startPoint x: 307, startPoint y: 267, endPoint x: 136, endPoint y: 270, distance: 170.8
click at [136, 270] on div "**********" at bounding box center [427, 187] width 785 height 375
click at [596, 309] on span "Eliminar" at bounding box center [610, 310] width 28 height 19
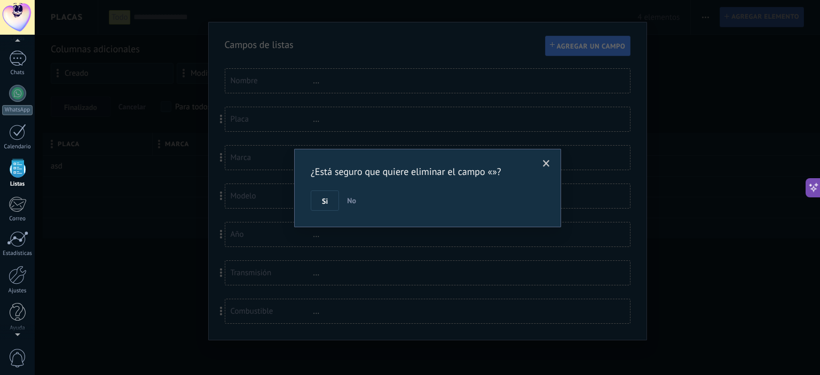
scroll to position [12, 0]
click at [319, 203] on button "Si" at bounding box center [325, 201] width 28 height 20
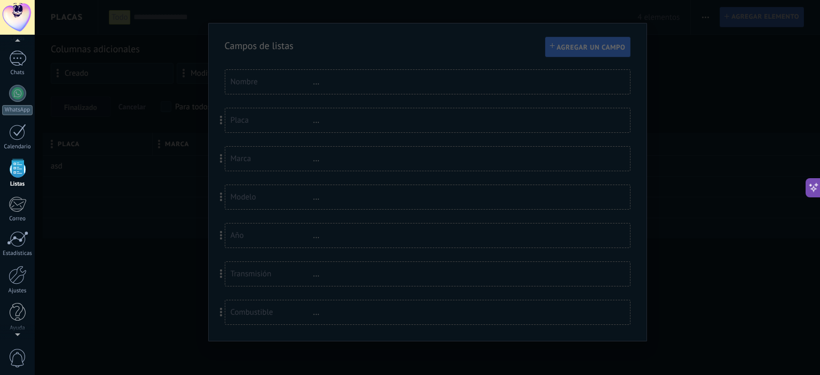
scroll to position [0, 0]
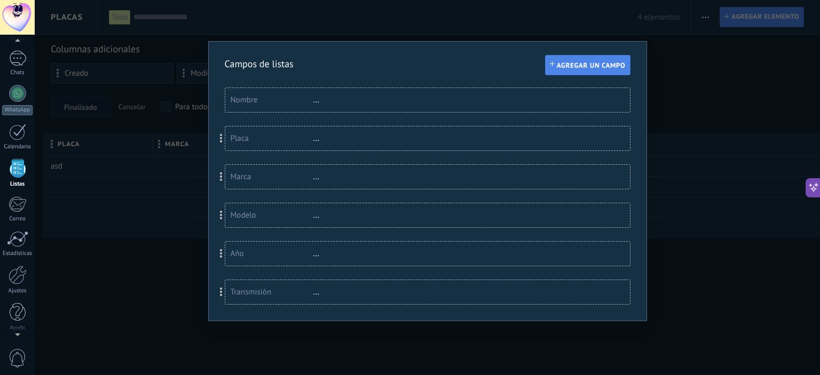
click at [576, 68] on span "Agregar un campo" at bounding box center [591, 65] width 69 height 7
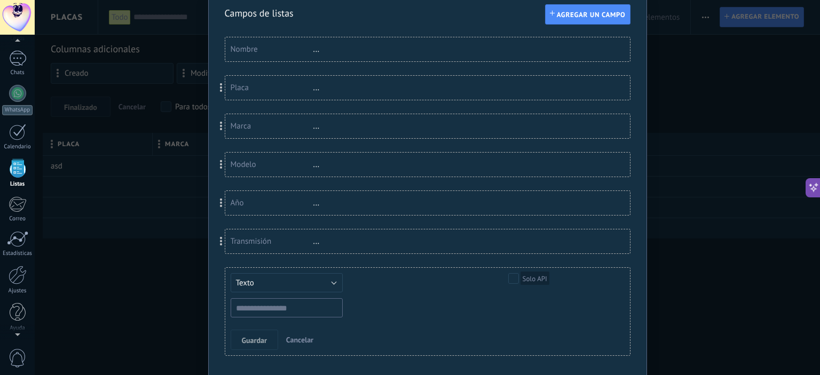
scroll to position [53, 0]
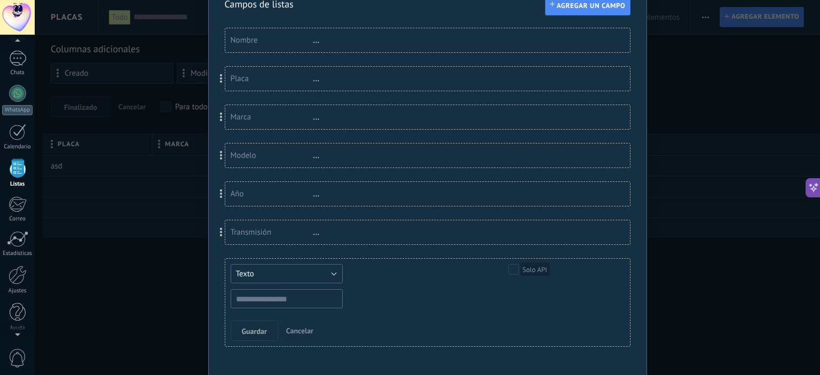
click at [316, 273] on button "Texto" at bounding box center [287, 273] width 112 height 19
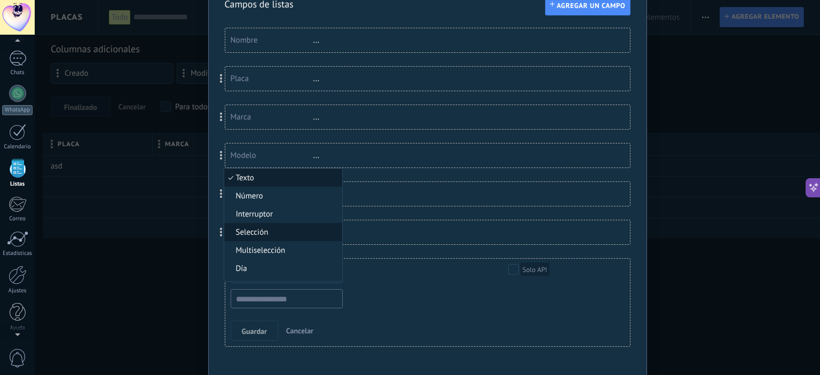
click at [278, 236] on span "Selección" at bounding box center [281, 232] width 115 height 10
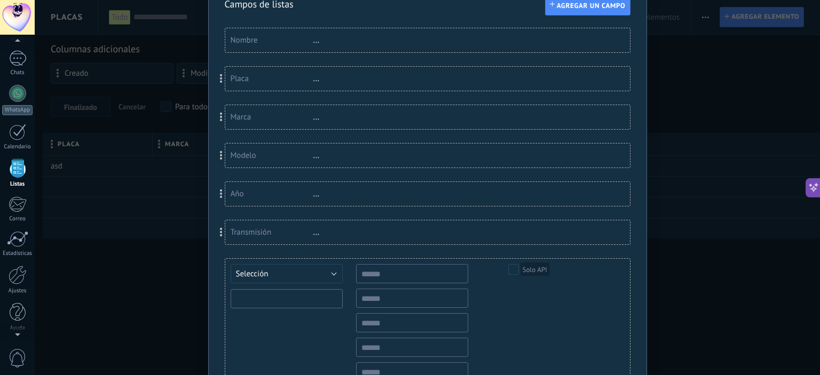
click at [287, 299] on input "text" at bounding box center [287, 298] width 112 height 19
type input "**********"
type input "*"
type input "********"
type input "******"
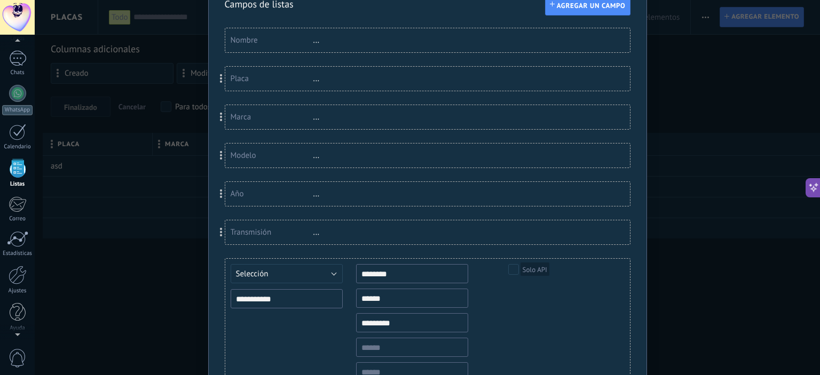
type input "*********"
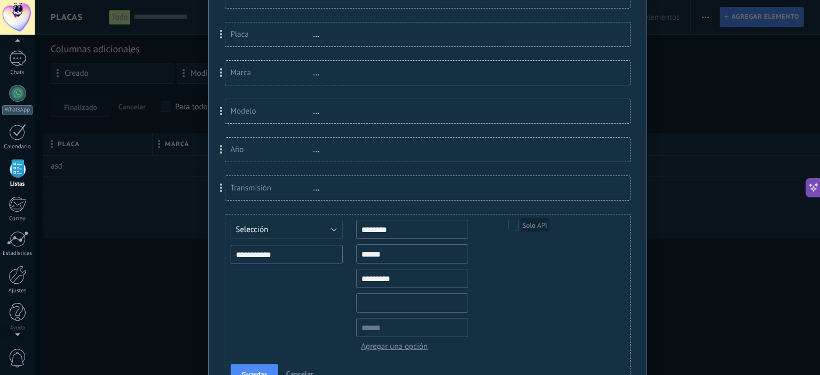
scroll to position [107, 0]
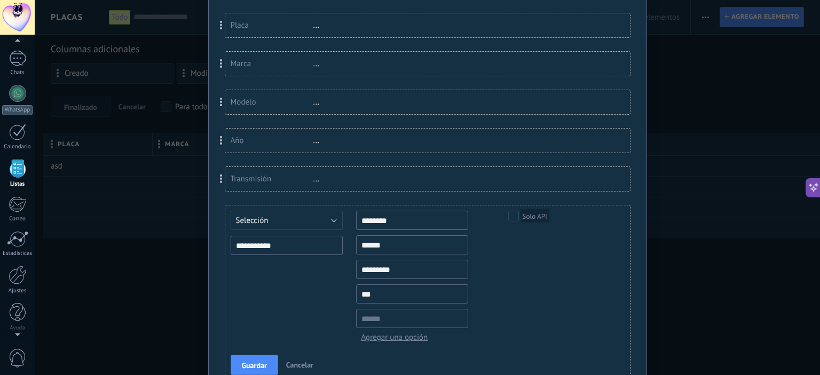
type input "***"
click at [410, 323] on input "text" at bounding box center [412, 318] width 112 height 19
type input "**********"
click at [412, 337] on span "Agregar una opción" at bounding box center [414, 338] width 107 height 10
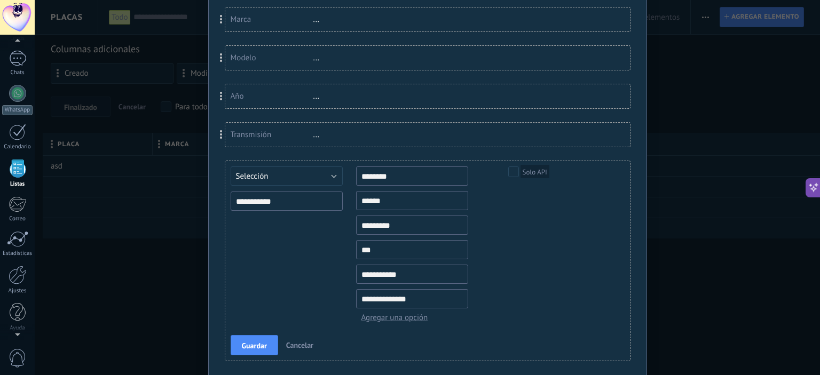
scroll to position [160, 0]
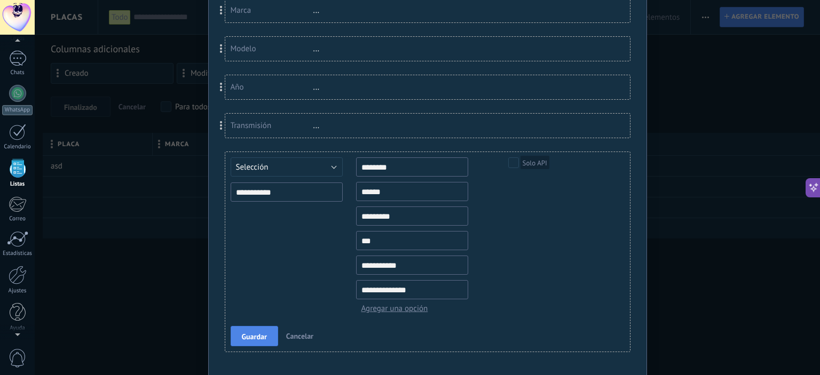
type input "**********"
click at [257, 341] on button "Guardar" at bounding box center [255, 336] width 48 height 20
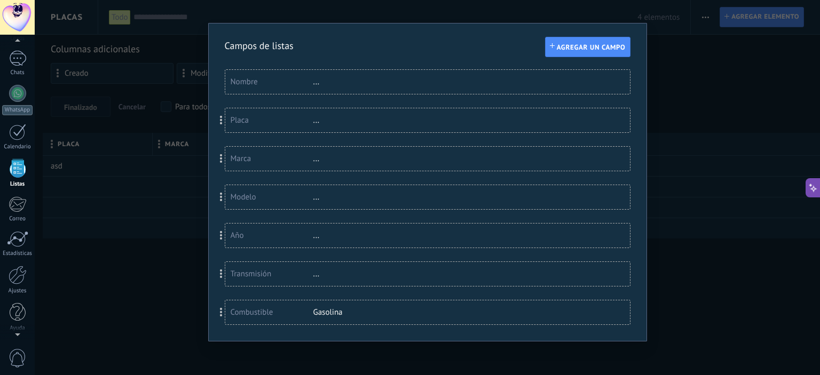
click at [316, 275] on div "..." at bounding box center [347, 274] width 69 height 10
click at [215, 272] on span at bounding box center [222, 274] width 20 height 25
click at [300, 274] on div "Transmisión" at bounding box center [272, 274] width 83 height 10
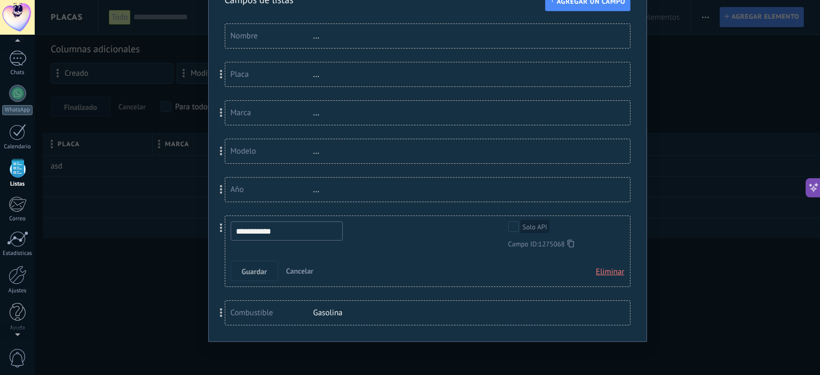
click at [292, 234] on input "**********" at bounding box center [287, 231] width 112 height 19
click at [605, 271] on span "Eliminar" at bounding box center [610, 272] width 28 height 19
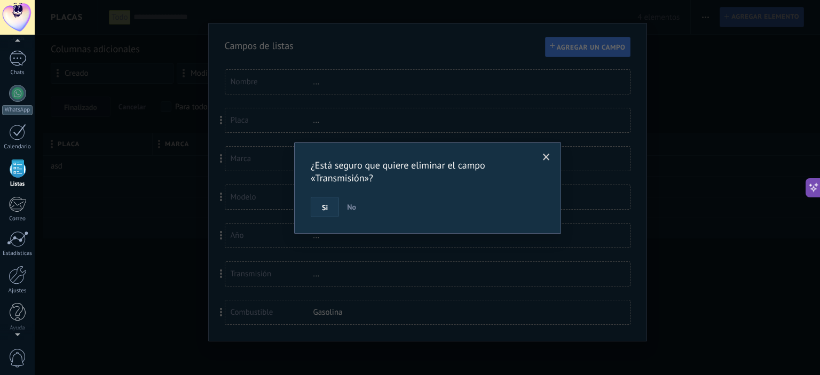
click at [320, 212] on button "Si" at bounding box center [325, 207] width 28 height 20
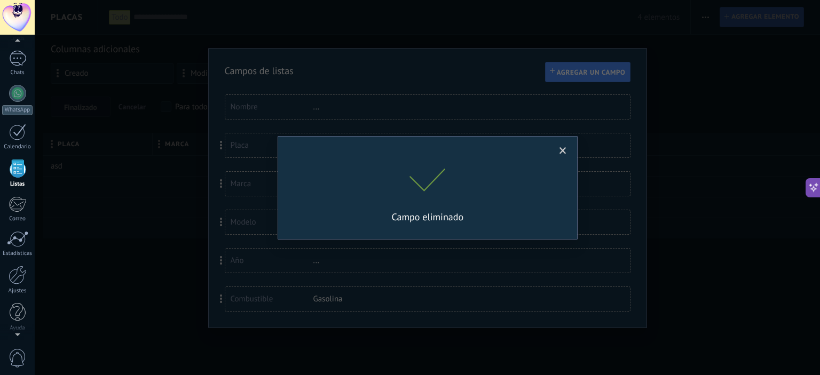
scroll to position [0, 0]
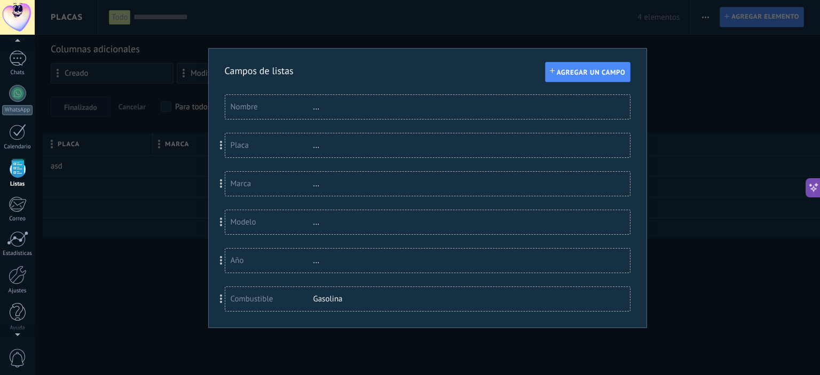
click at [572, 78] on button "Agregar un campo" at bounding box center [587, 72] width 85 height 20
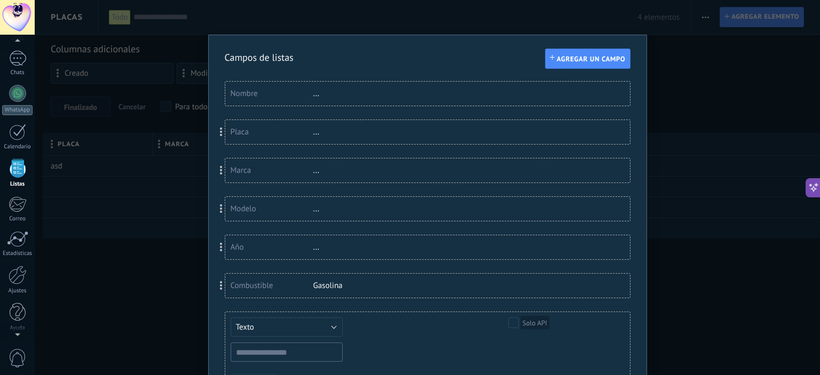
scroll to position [53, 0]
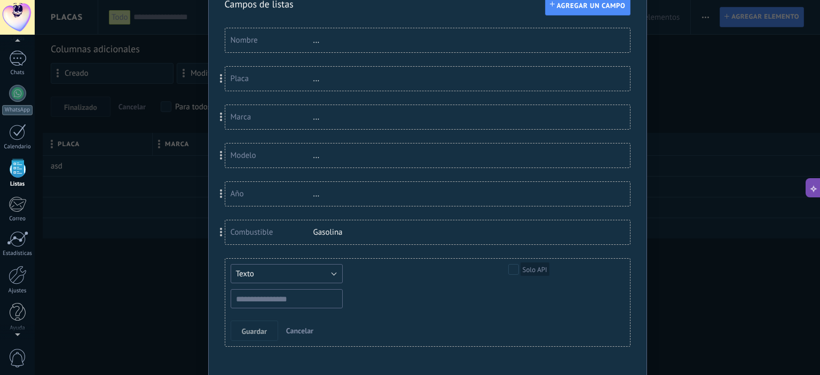
click at [298, 279] on button "Texto" at bounding box center [287, 273] width 112 height 19
click at [274, 228] on span "Selección" at bounding box center [281, 232] width 115 height 10
click at [402, 279] on input "text" at bounding box center [412, 273] width 112 height 19
type input "**********"
type input "******"
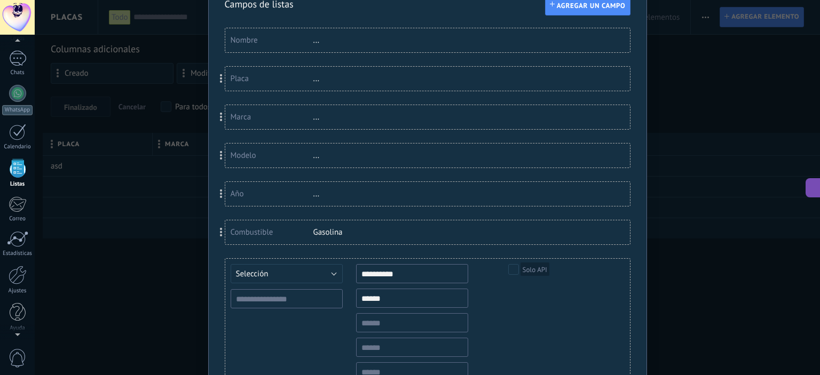
click at [269, 310] on div "**********" at bounding box center [420, 330] width 379 height 132
click at [280, 303] on input "text" at bounding box center [287, 298] width 112 height 19
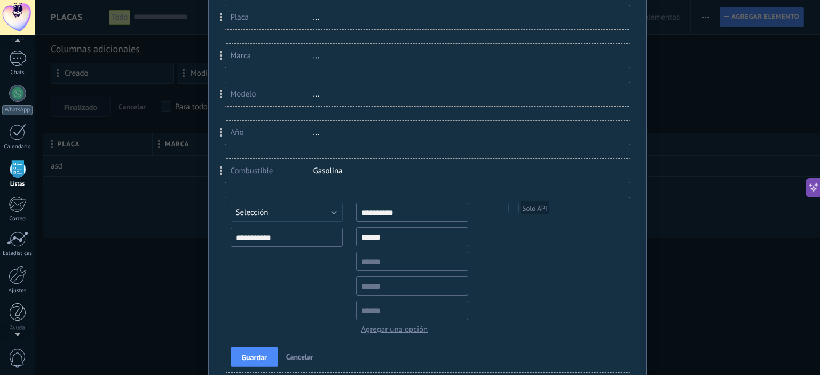
scroll to position [160, 0]
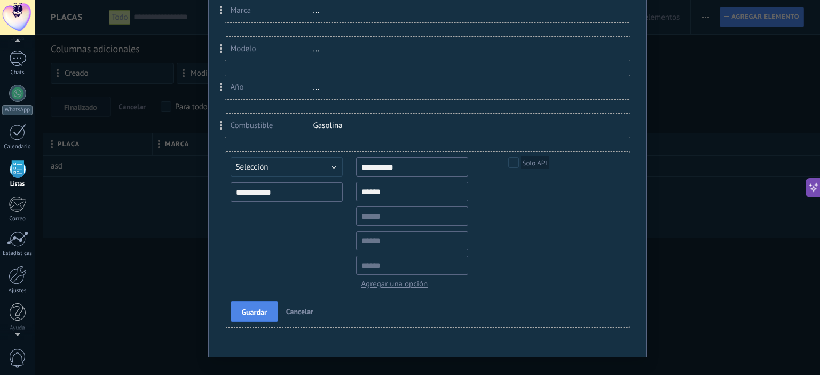
type input "**********"
click at [258, 309] on span "Guardar" at bounding box center [254, 312] width 25 height 7
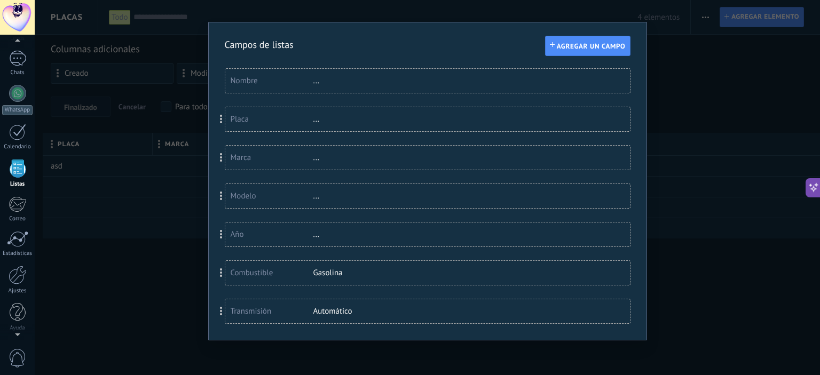
scroll to position [12, 0]
click at [143, 283] on div "Campos de listas Agregar un campo Usted ha alcanzado la cantidad máxima de los …" at bounding box center [427, 187] width 785 height 375
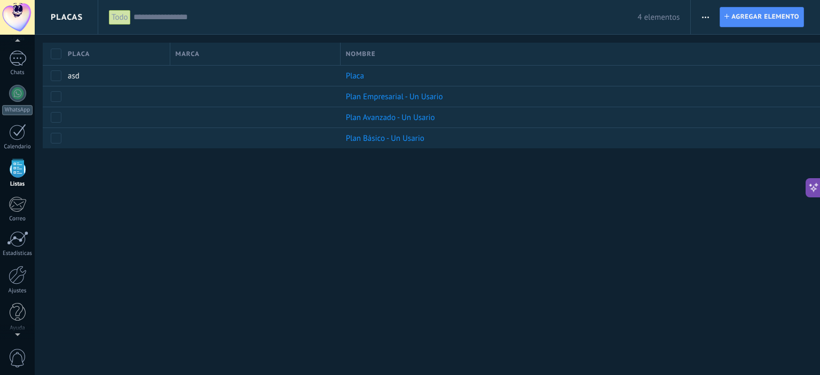
click at [712, 13] on button "button" at bounding box center [705, 17] width 15 height 20
click at [720, 90] on span "Ajuste de lista" at bounding box center [735, 87] width 49 height 21
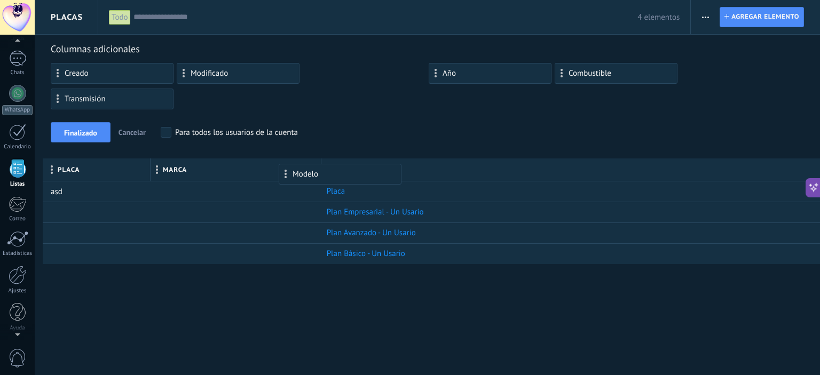
drag, startPoint x: 351, startPoint y: 77, endPoint x: 327, endPoint y: 169, distance: 94.4
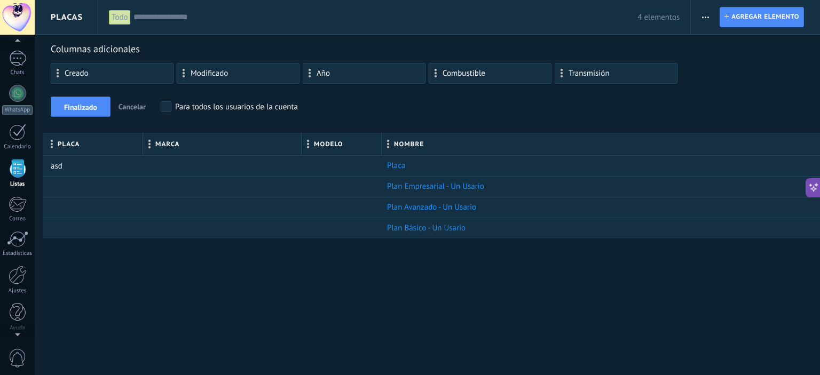
type textarea "******"
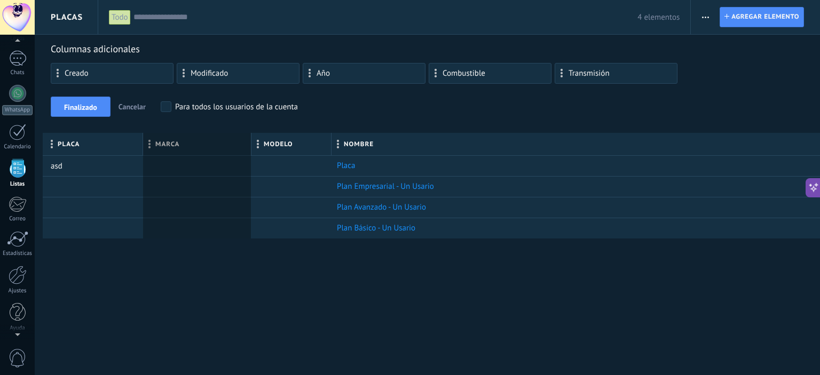
scroll to position [16, 0]
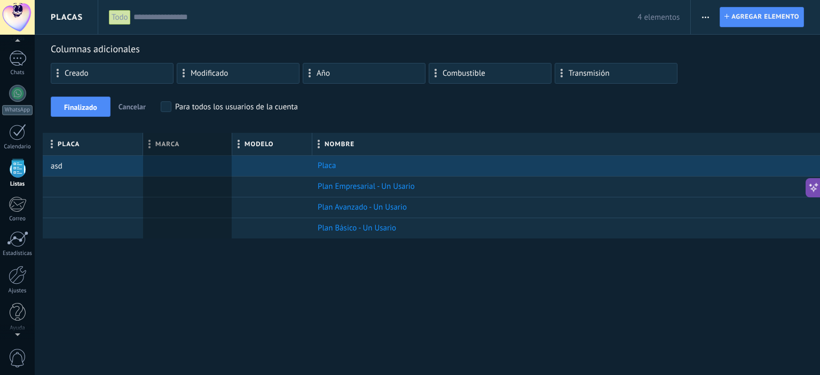
drag, startPoint x: 301, startPoint y: 143, endPoint x: 231, endPoint y: 158, distance: 72.1
click at [231, 158] on div "Placa Marca Modelo Nombre asd Placa Plan Empresarial - Un Usario Plan Avanzado …" at bounding box center [461, 186] width 837 height 106
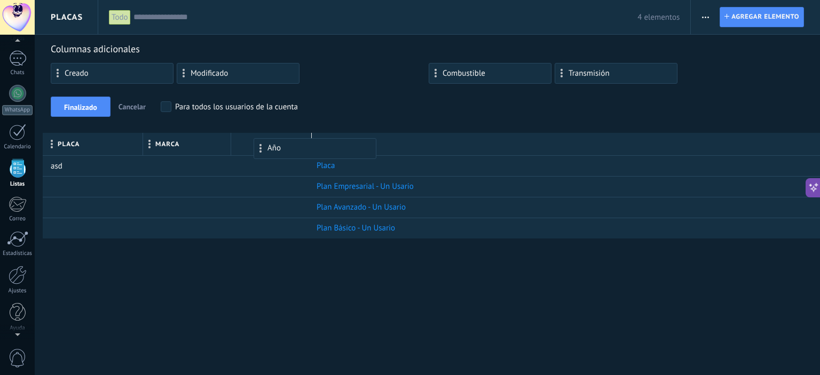
drag, startPoint x: 360, startPoint y: 78, endPoint x: 310, endPoint y: 143, distance: 81.8
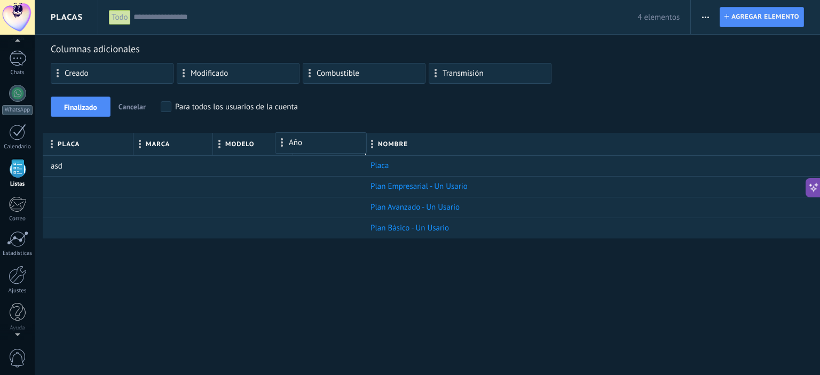
drag, startPoint x: 256, startPoint y: 139, endPoint x: 318, endPoint y: 143, distance: 62.1
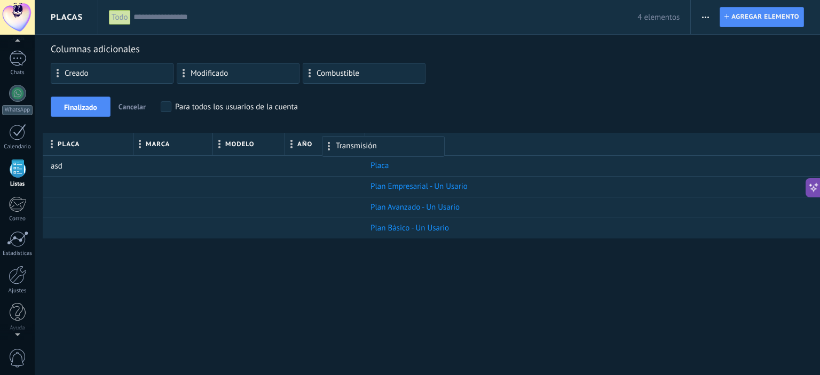
drag, startPoint x: 477, startPoint y: 76, endPoint x: 370, endPoint y: 141, distance: 124.8
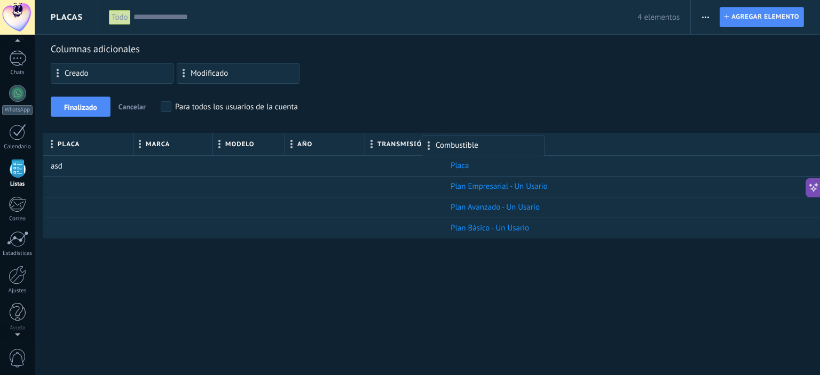
drag, startPoint x: 366, startPoint y: 75, endPoint x: 485, endPoint y: 140, distance: 135.9
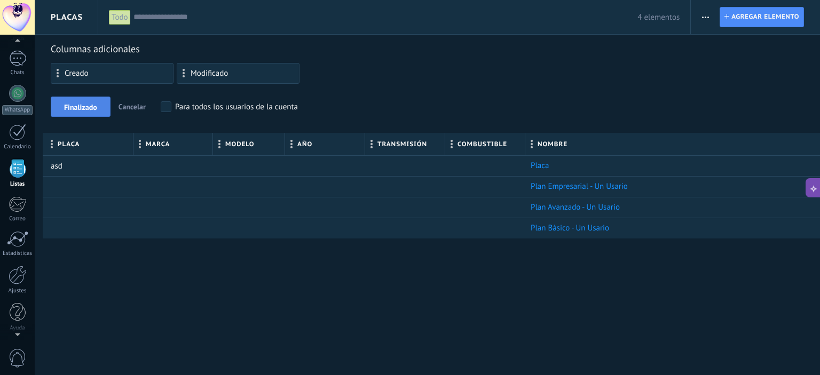
click at [89, 104] on span "Finalizado" at bounding box center [80, 107] width 33 height 7
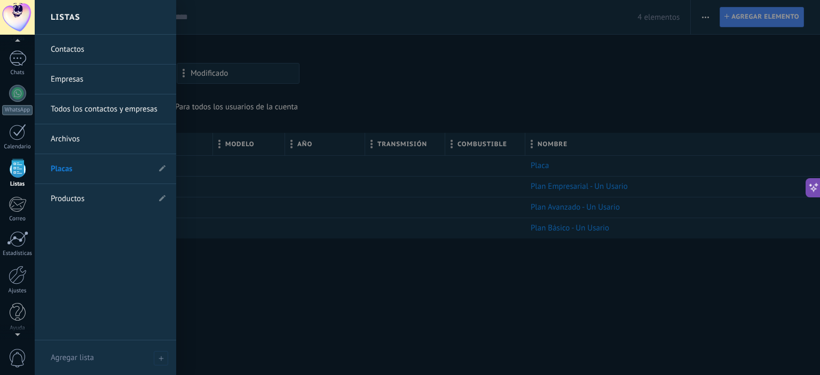
click at [67, 77] on link "Empresas" at bounding box center [108, 80] width 115 height 30
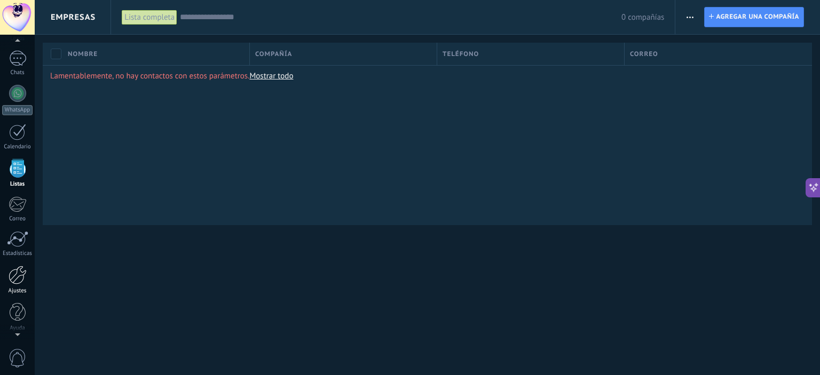
click at [18, 280] on div at bounding box center [18, 275] width 18 height 19
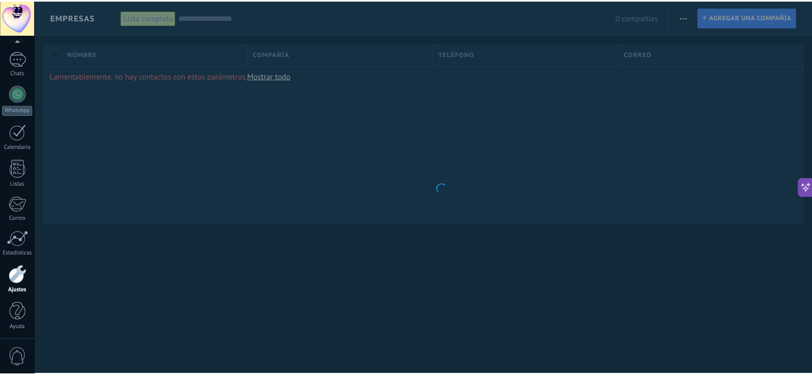
scroll to position [69, 0]
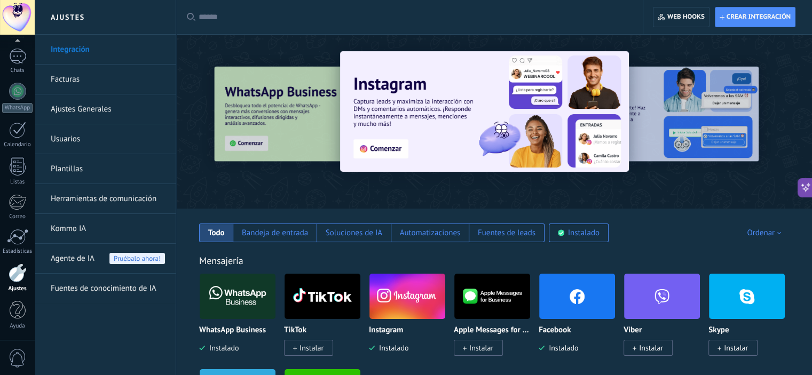
click at [90, 112] on link "Ajustes Generales" at bounding box center [108, 109] width 114 height 30
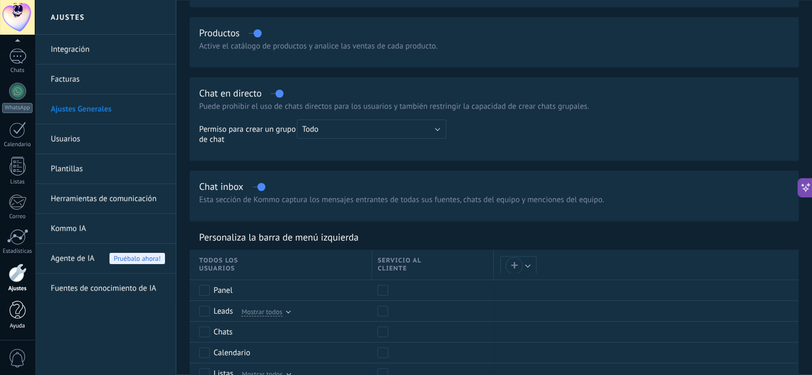
scroll to position [320, 0]
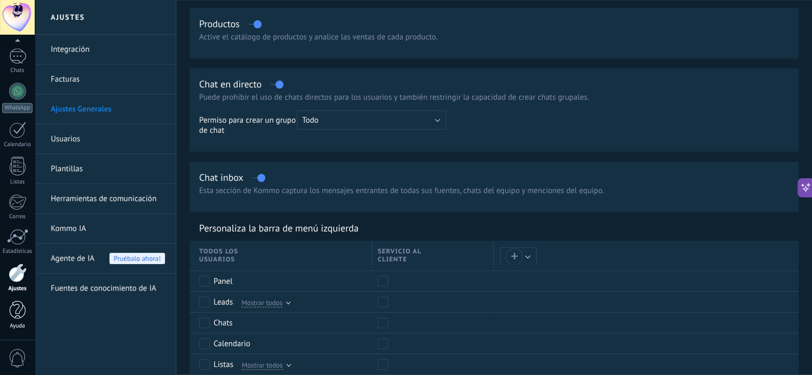
click at [25, 314] on div at bounding box center [18, 310] width 16 height 19
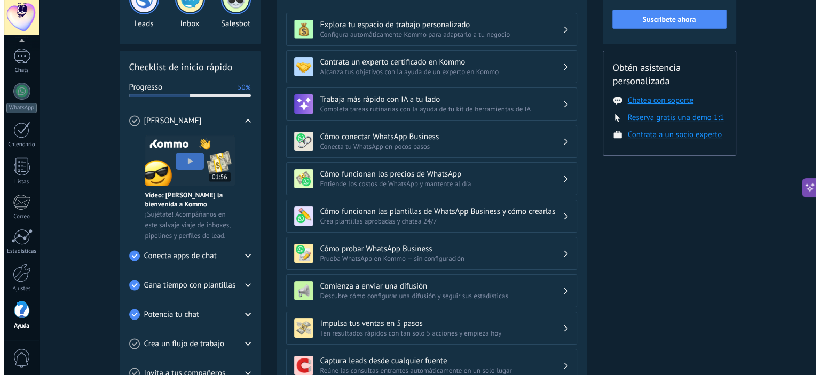
scroll to position [107, 0]
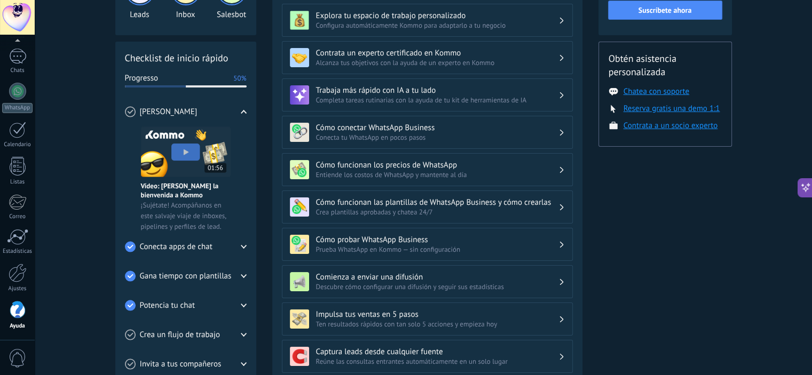
click at [187, 151] on img at bounding box center [186, 152] width 90 height 51
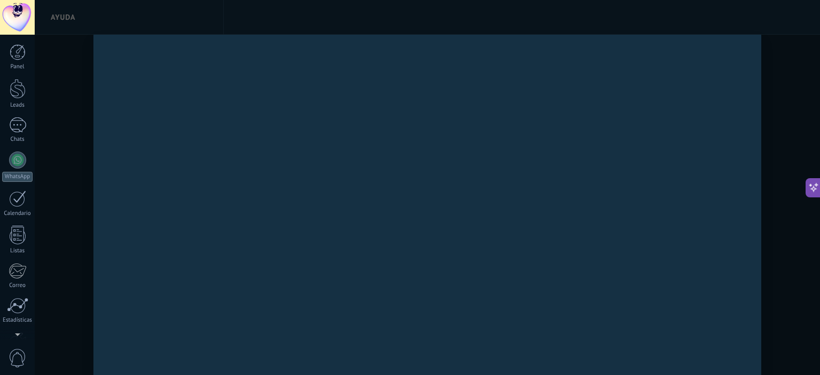
scroll to position [69, 0]
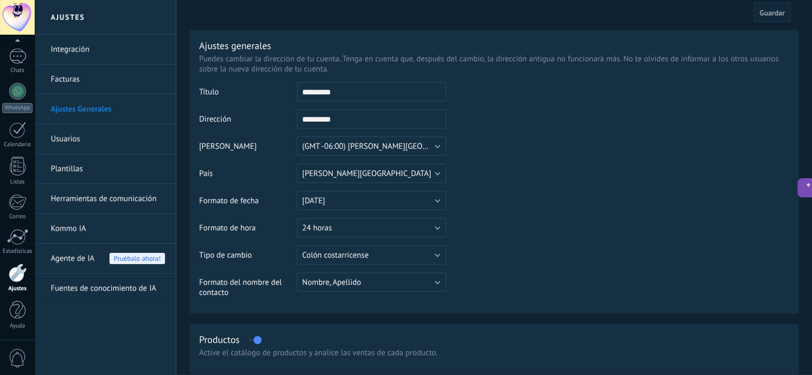
scroll to position [53, 0]
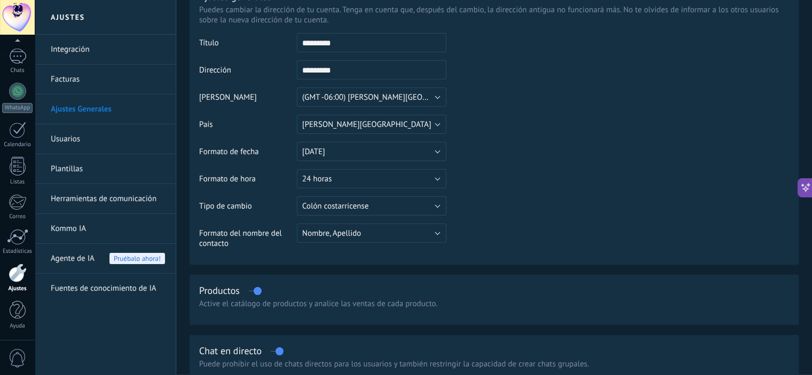
click at [365, 46] on input "*********" at bounding box center [371, 42] width 149 height 19
drag, startPoint x: 368, startPoint y: 45, endPoint x: 4, endPoint y: 50, distance: 364.6
click at [6, 51] on body ".abccls-1,.abccls-2{fill-rule:evenodd}.abccls-2{fill:#fff} .abfcls-1{fill:none}…" at bounding box center [406, 134] width 812 height 375
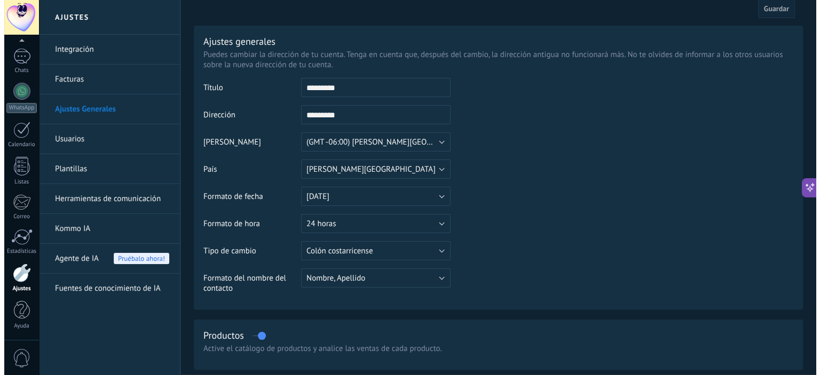
scroll to position [0, 0]
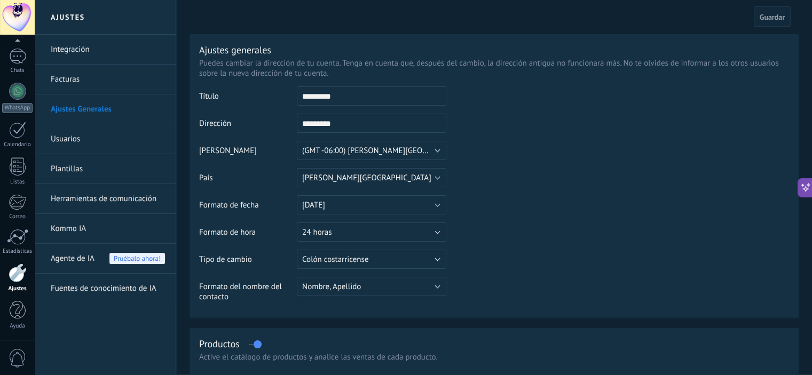
click at [731, 131] on td at bounding box center [617, 140] width 343 height 109
click at [18, 60] on div "1" at bounding box center [17, 56] width 17 height 15
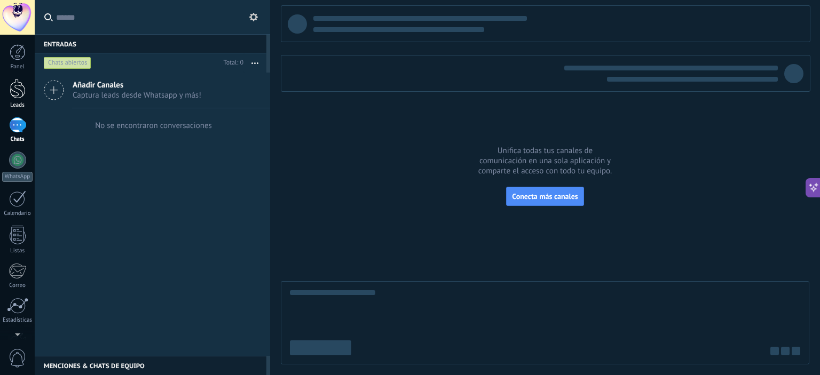
click at [18, 94] on div at bounding box center [18, 89] width 16 height 20
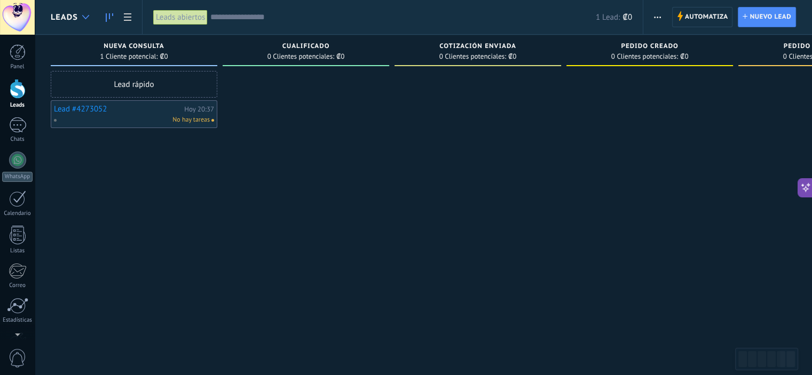
click at [82, 16] on div at bounding box center [86, 17] width 18 height 21
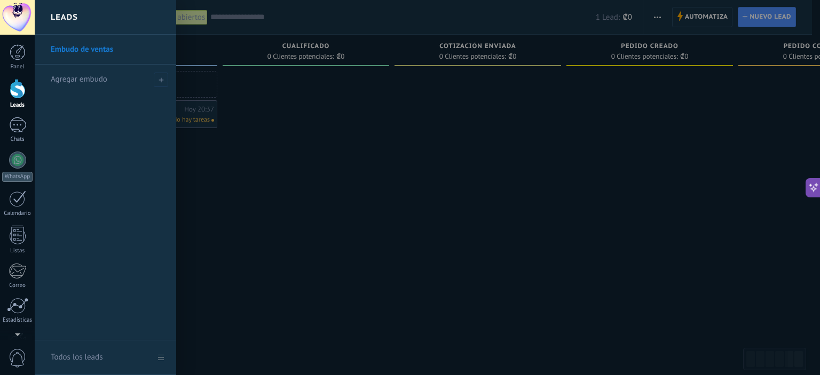
click at [396, 15] on div at bounding box center [445, 187] width 820 height 375
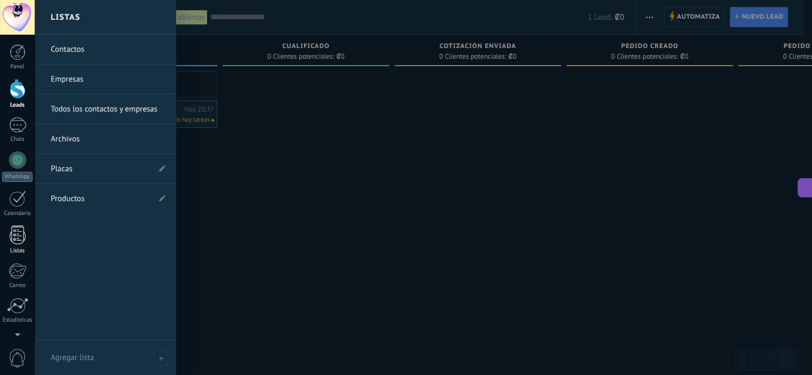
click at [24, 234] on div at bounding box center [18, 235] width 16 height 19
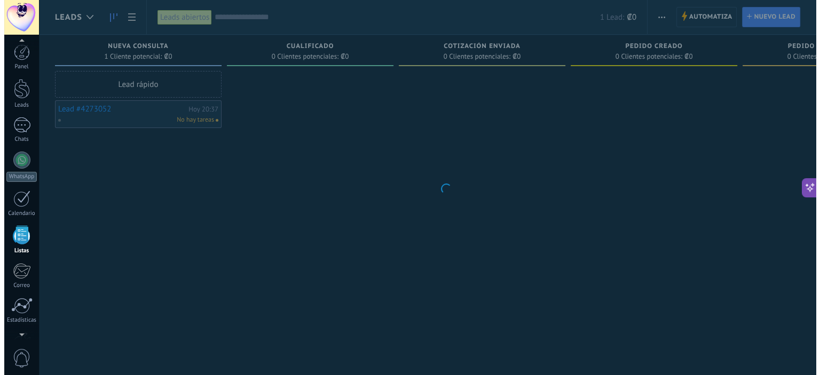
scroll to position [67, 0]
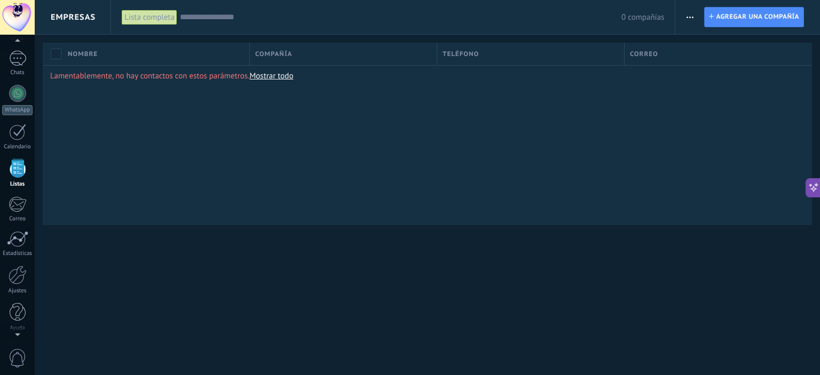
click at [687, 19] on span "button" at bounding box center [689, 17] width 7 height 20
click at [407, 191] on div "Lamentablemente, no hay contactos con estos parámetros. Mostrar todo" at bounding box center [427, 145] width 769 height 160
click at [84, 11] on div "Empresas" at bounding box center [73, 17] width 45 height 34
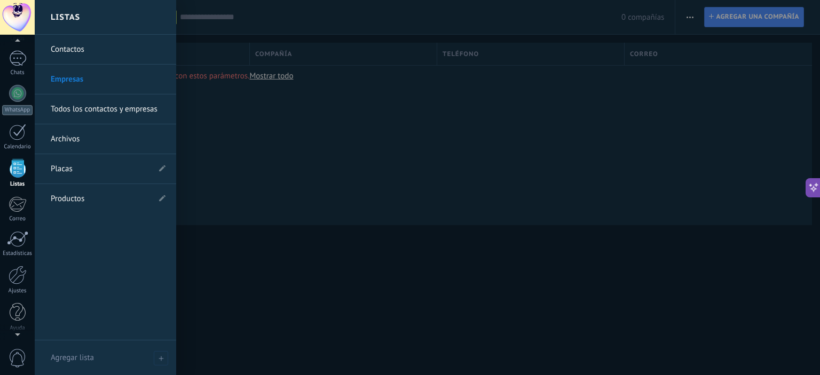
click at [156, 167] on li "Placas" at bounding box center [105, 169] width 141 height 30
click at [161, 169] on use at bounding box center [162, 168] width 6 height 6
click at [153, 167] on icon at bounding box center [150, 169] width 12 height 6
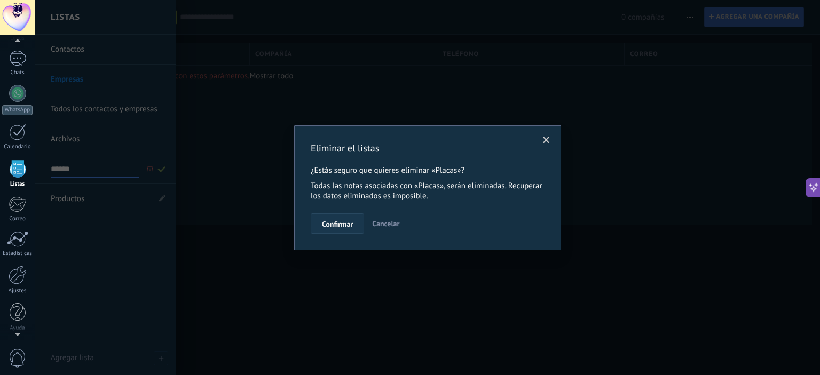
click at [339, 227] on span "Confirmar" at bounding box center [337, 223] width 31 height 7
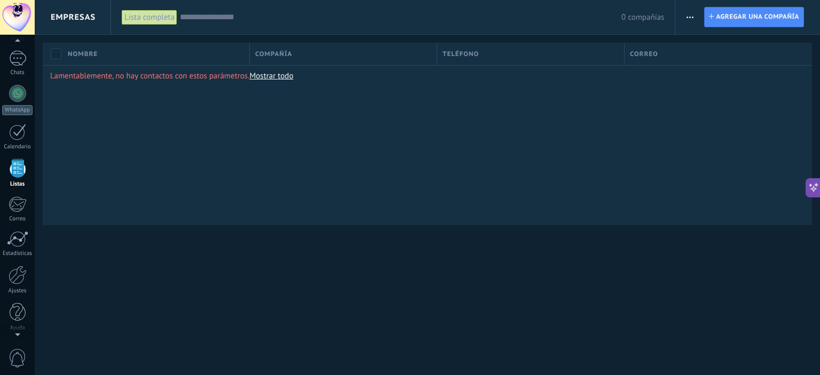
click at [89, 18] on span "Empresas" at bounding box center [73, 17] width 45 height 10
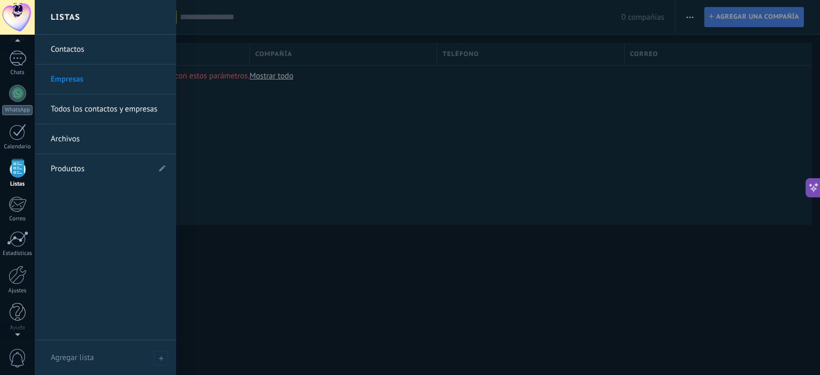
click at [160, 174] on li "Productos" at bounding box center [105, 168] width 141 height 29
click at [158, 167] on li "Productos" at bounding box center [105, 168] width 141 height 29
click at [160, 171] on li "Productos" at bounding box center [105, 168] width 141 height 29
click at [162, 168] on use at bounding box center [162, 168] width 6 height 6
click at [132, 168] on input "*********" at bounding box center [100, 169] width 99 height 17
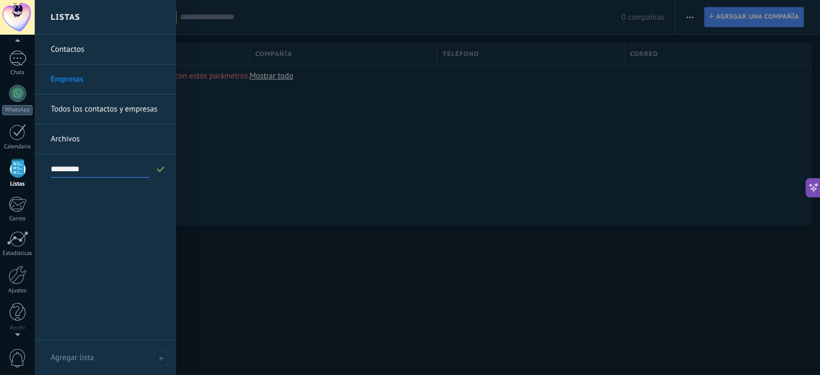
click at [136, 250] on div "Contactos Empresas Todos los contactos y empresas Archivos Productos *********" at bounding box center [105, 188] width 141 height 306
click at [508, 281] on div at bounding box center [445, 187] width 820 height 375
